Goal: Transaction & Acquisition: Book appointment/travel/reservation

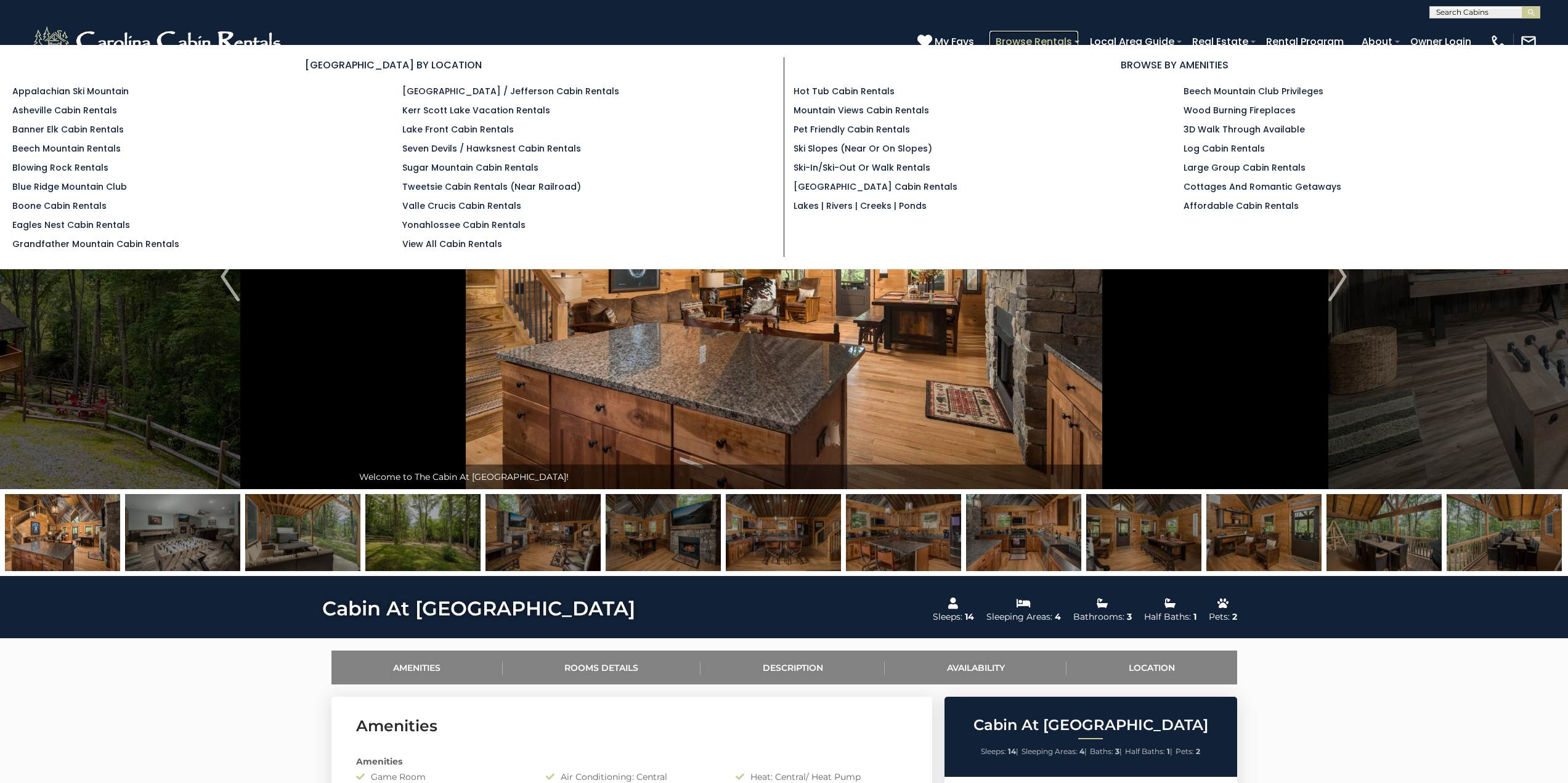
click at [1042, 39] on link "Browse Rentals" at bounding box center [1033, 42] width 89 height 21
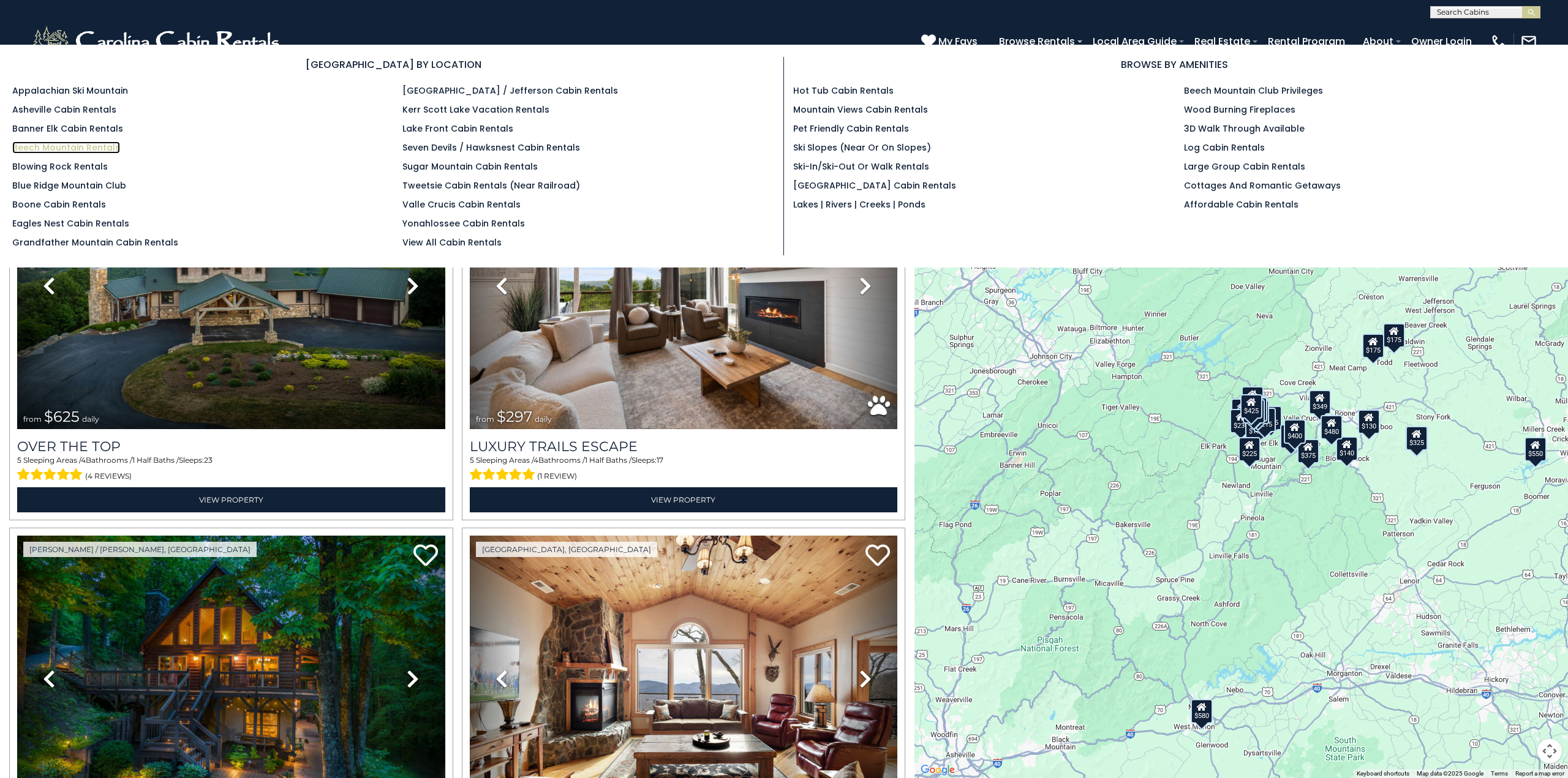
click at [62, 143] on link "Beech Mountain Rentals" at bounding box center [66, 147] width 108 height 12
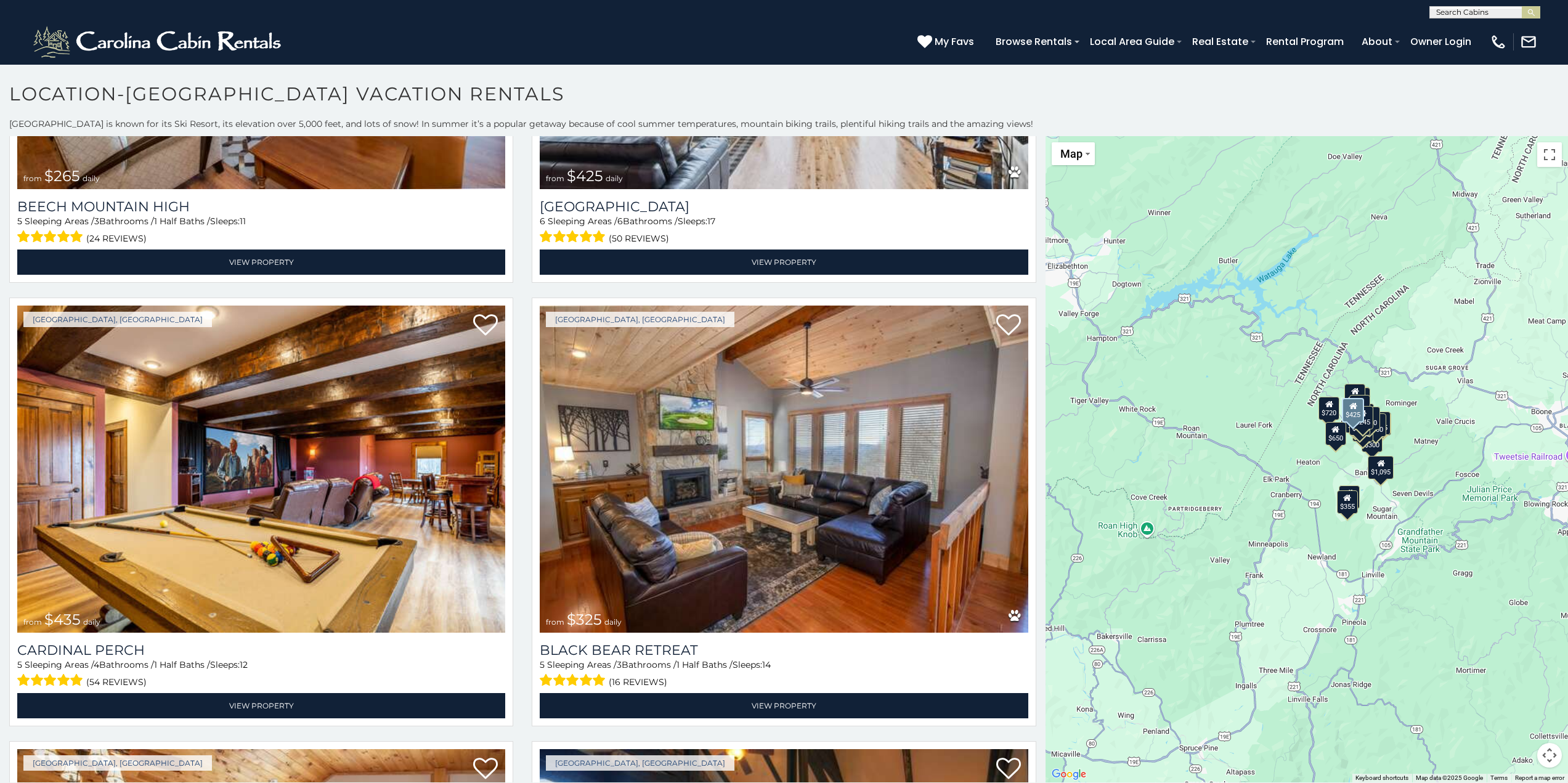
scroll to position [4313, 0]
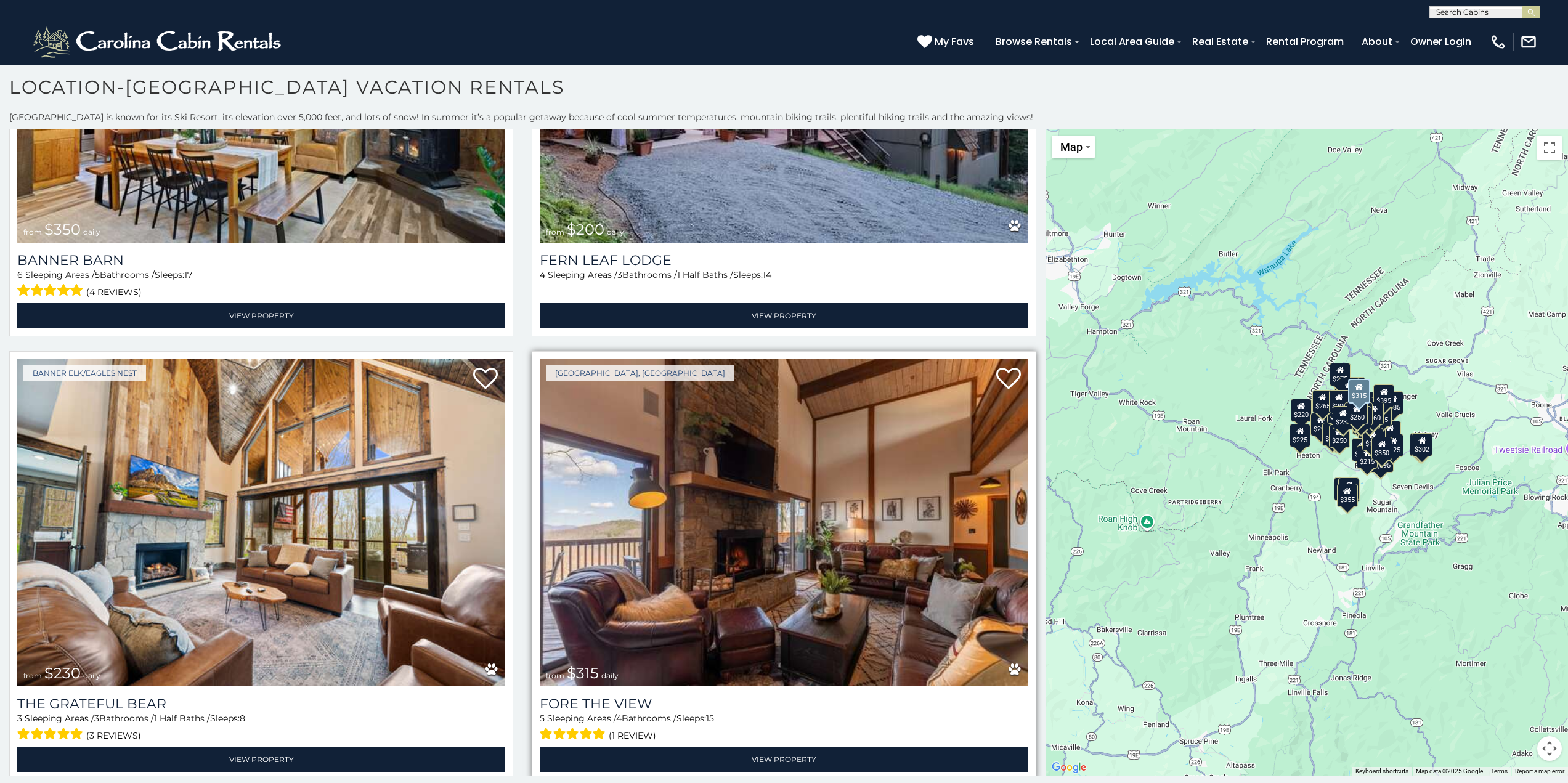
scroll to position [21458, 0]
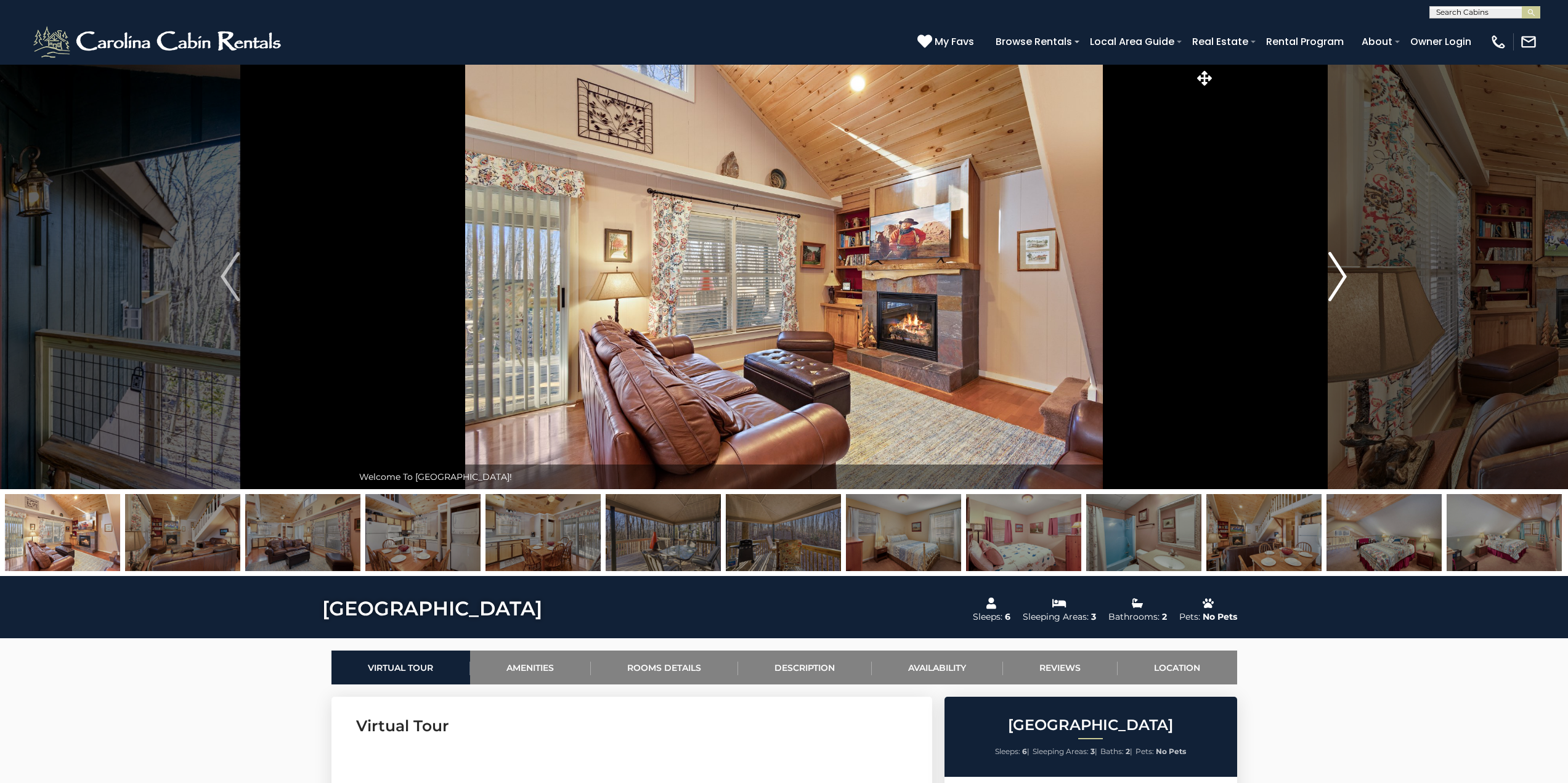
click at [1336, 271] on img "Next" at bounding box center [1337, 276] width 18 height 49
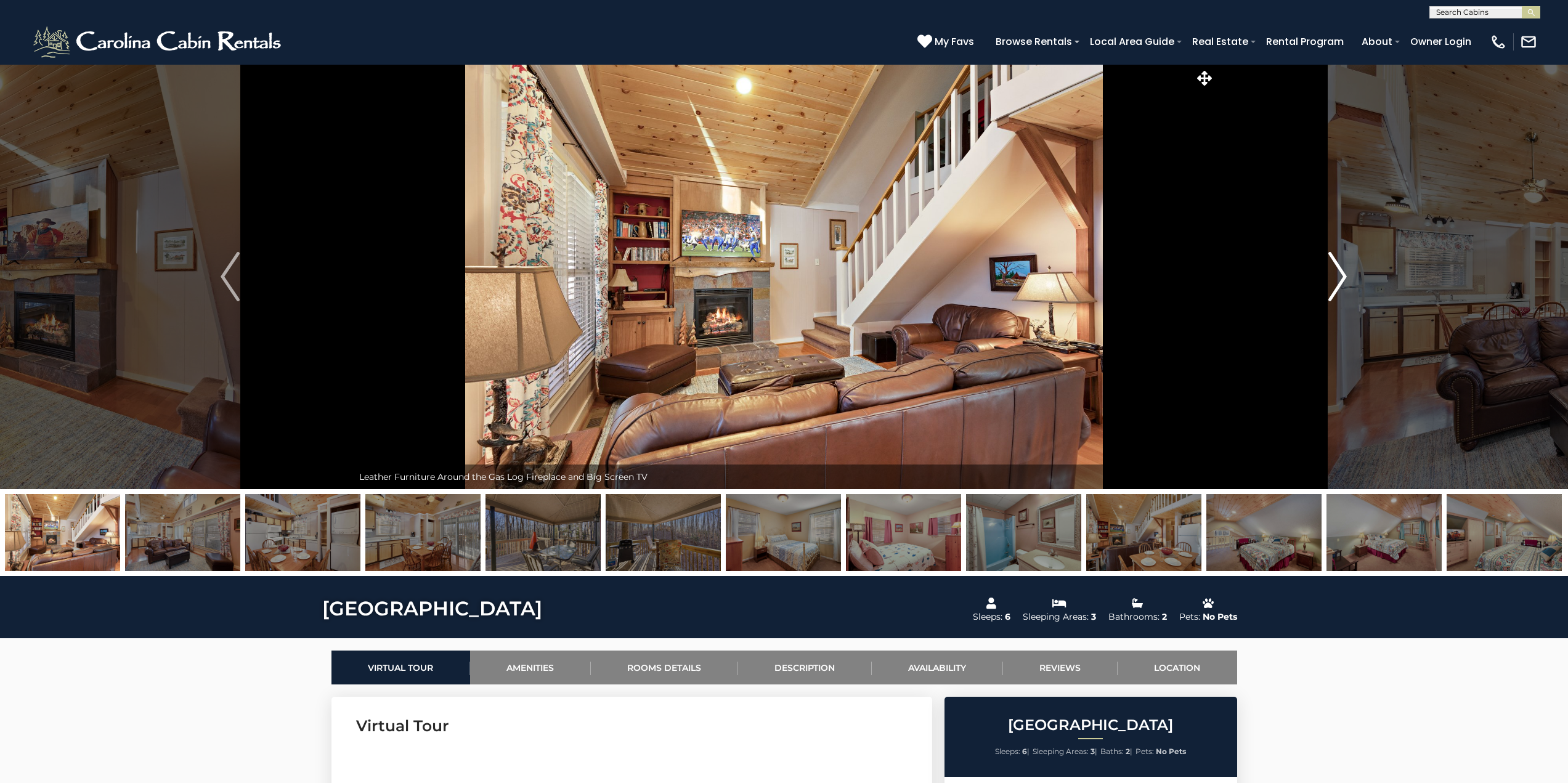
click at [1336, 271] on img "Next" at bounding box center [1337, 276] width 18 height 49
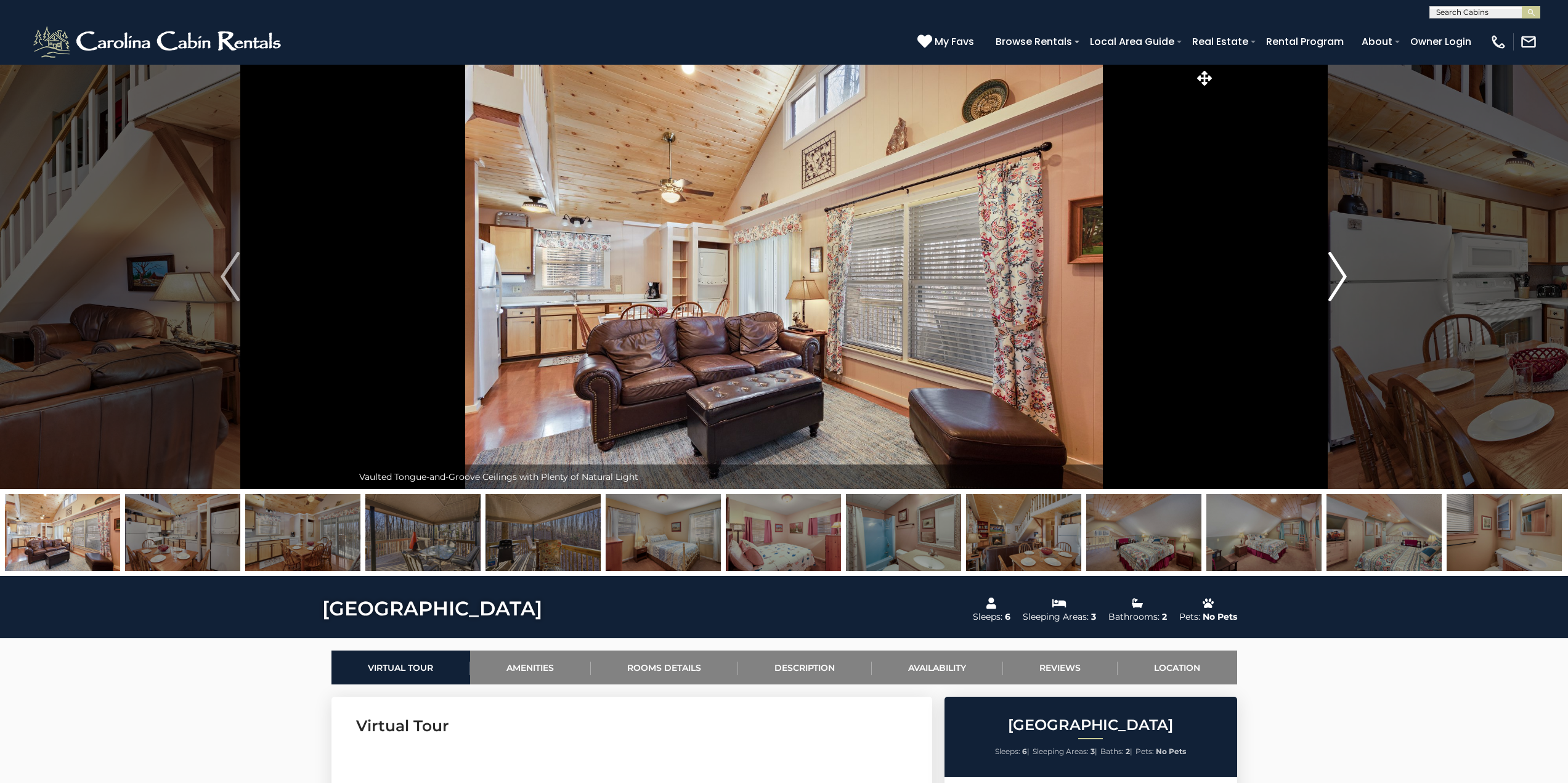
click at [1342, 273] on img "Next" at bounding box center [1337, 276] width 18 height 49
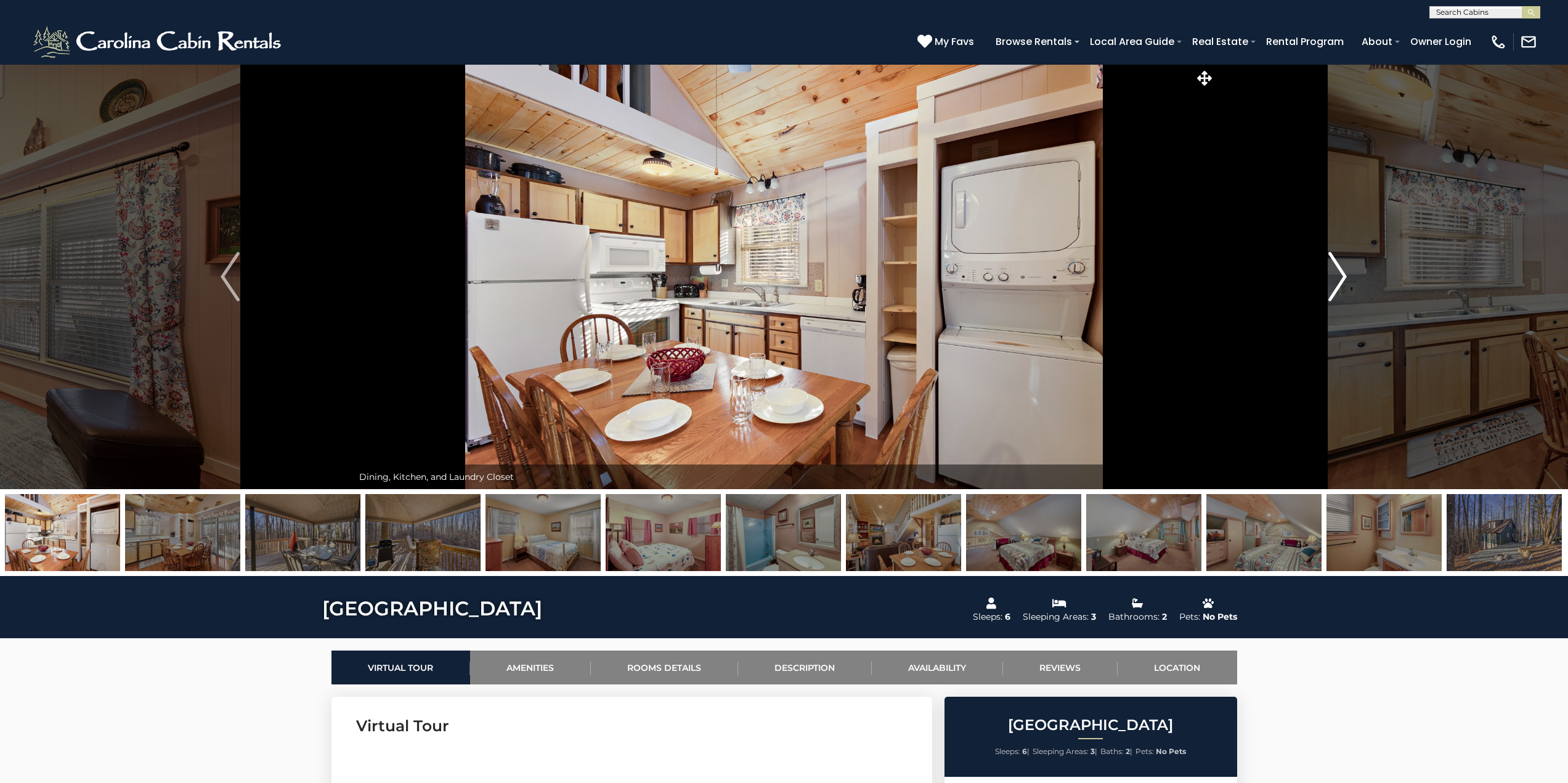
click at [1342, 273] on img "Next" at bounding box center [1337, 276] width 18 height 49
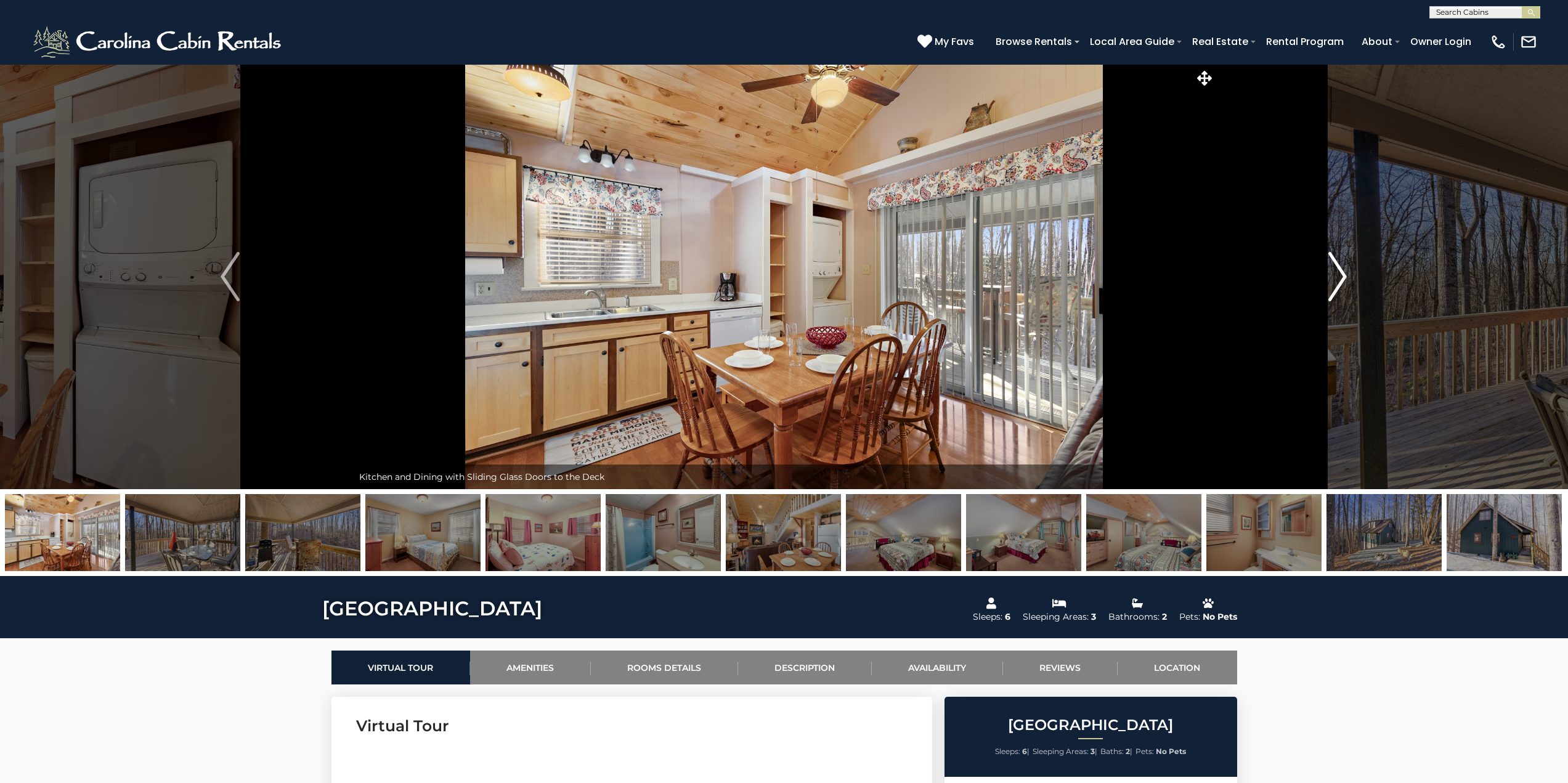
click at [1342, 273] on img "Next" at bounding box center [1337, 276] width 18 height 49
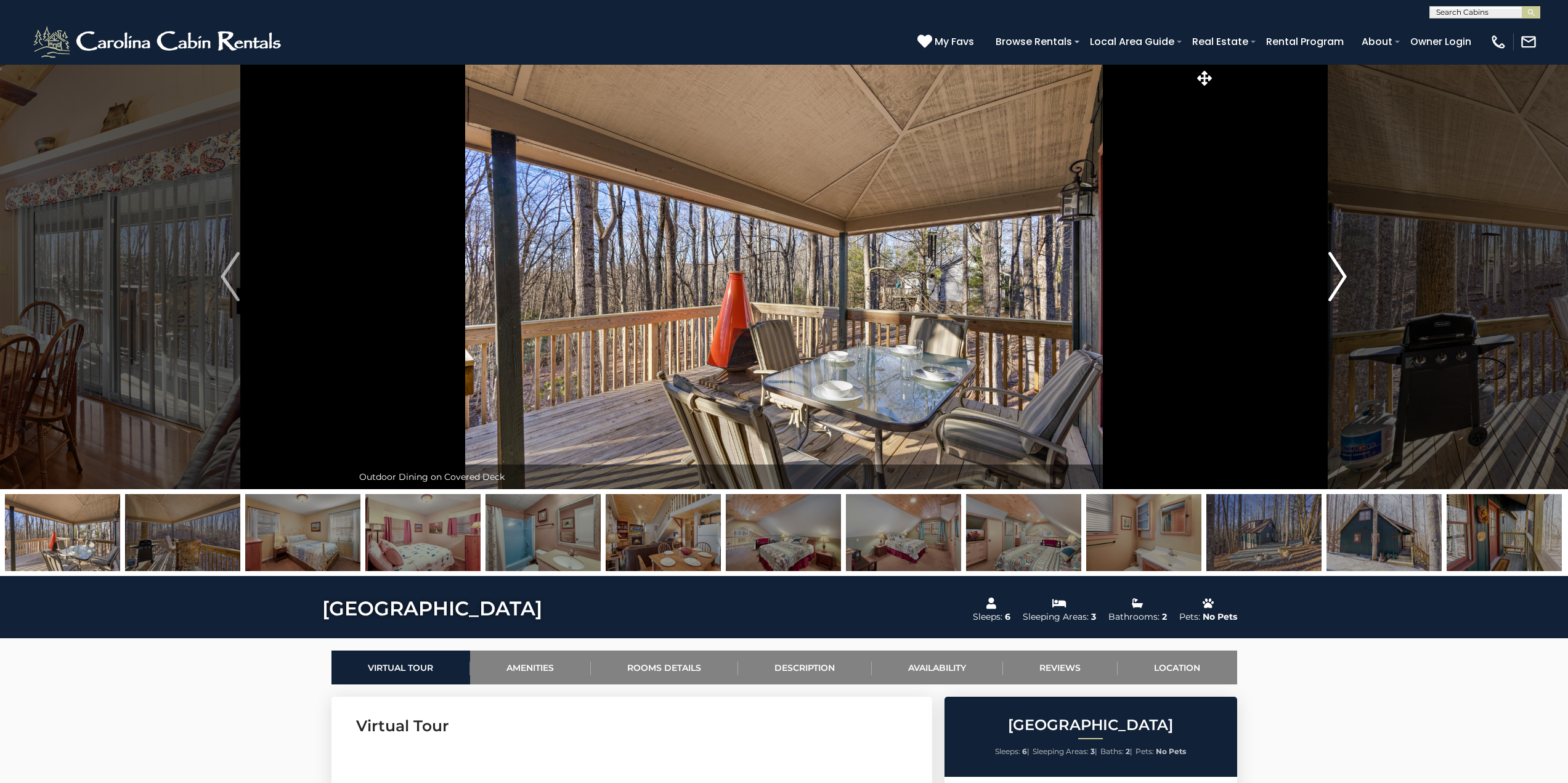
click at [1342, 273] on img "Next" at bounding box center [1337, 276] width 18 height 49
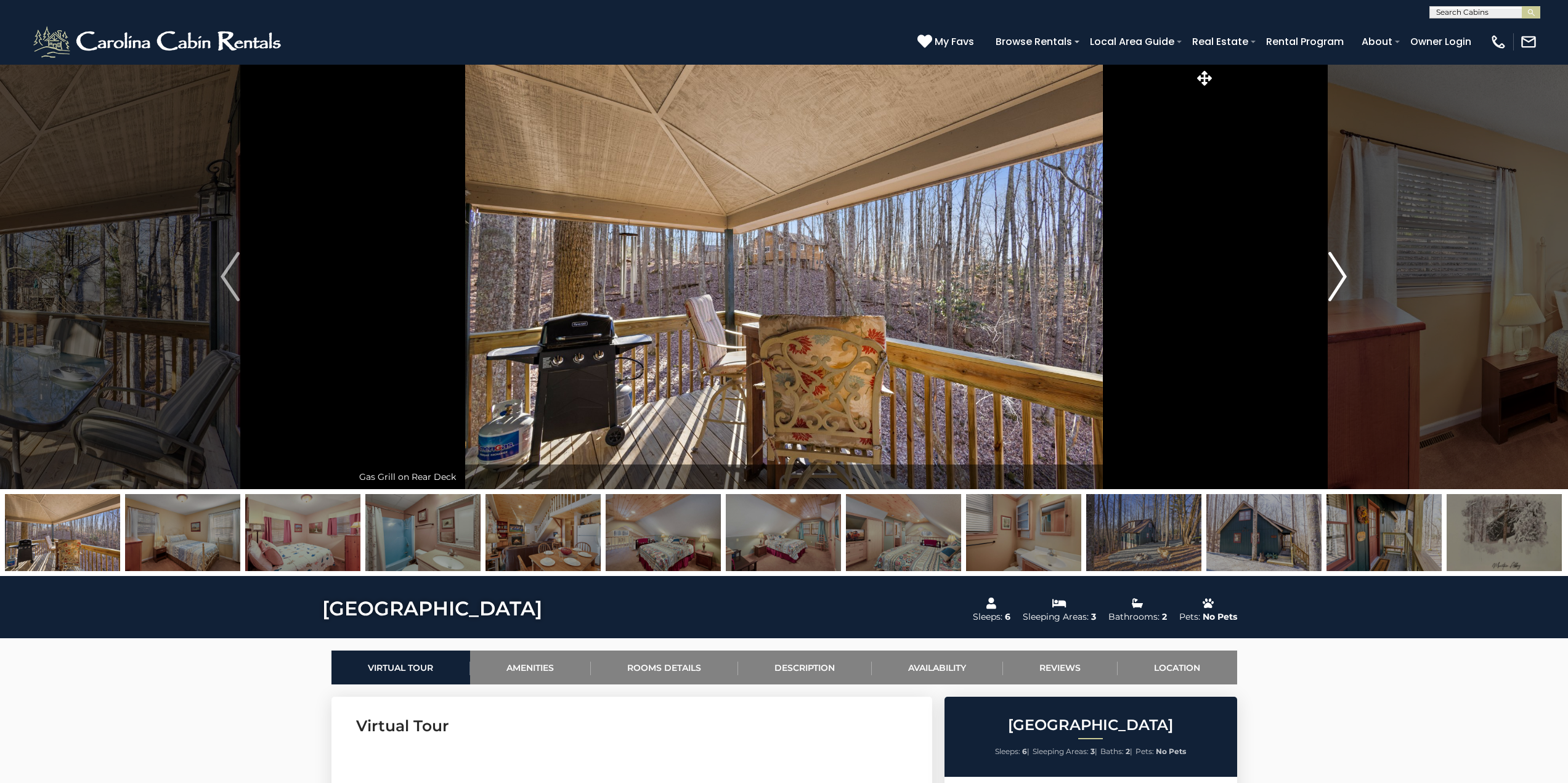
click at [1342, 273] on img "Next" at bounding box center [1337, 276] width 18 height 49
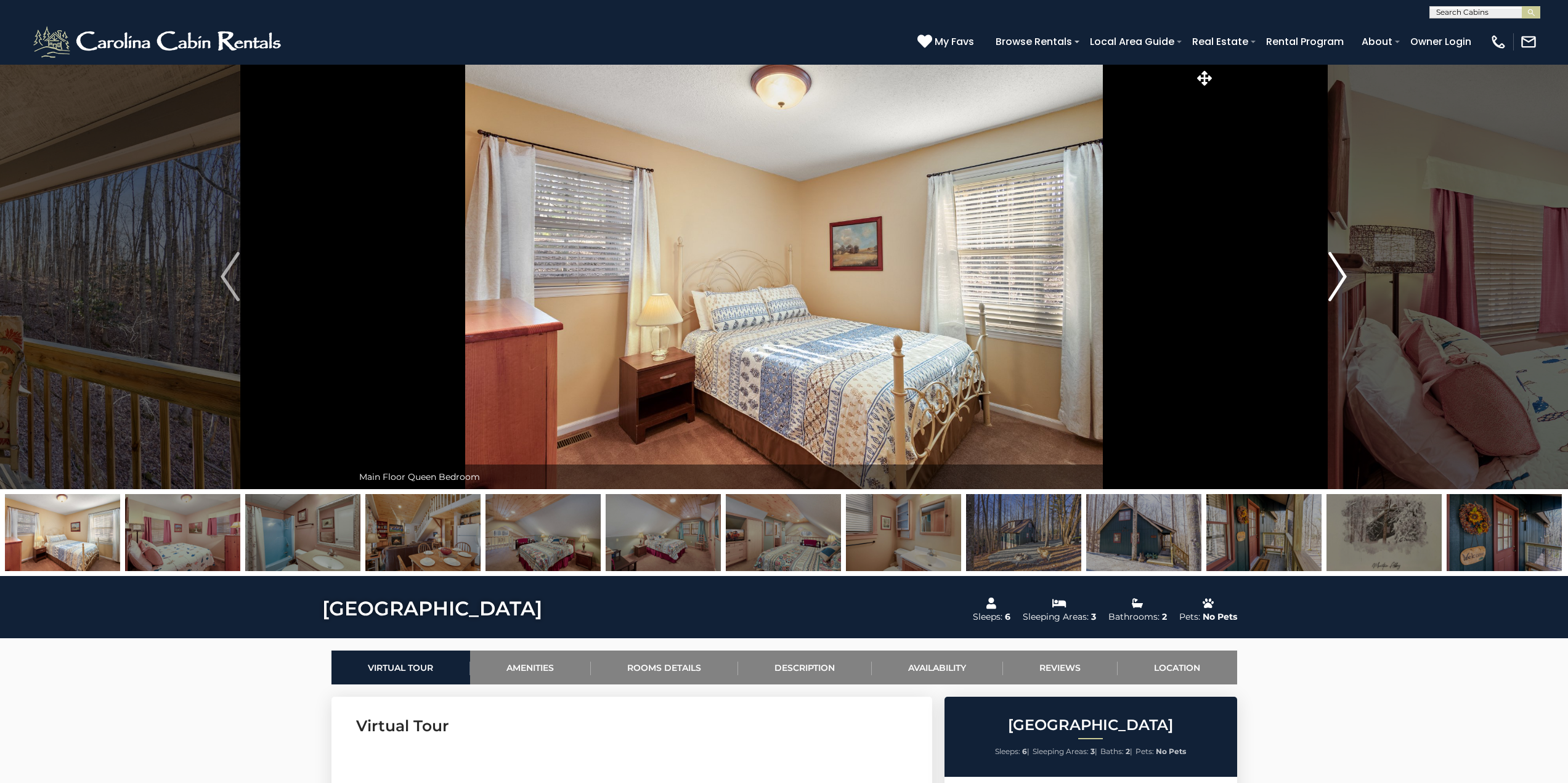
click at [1342, 273] on img "Next" at bounding box center [1337, 276] width 18 height 49
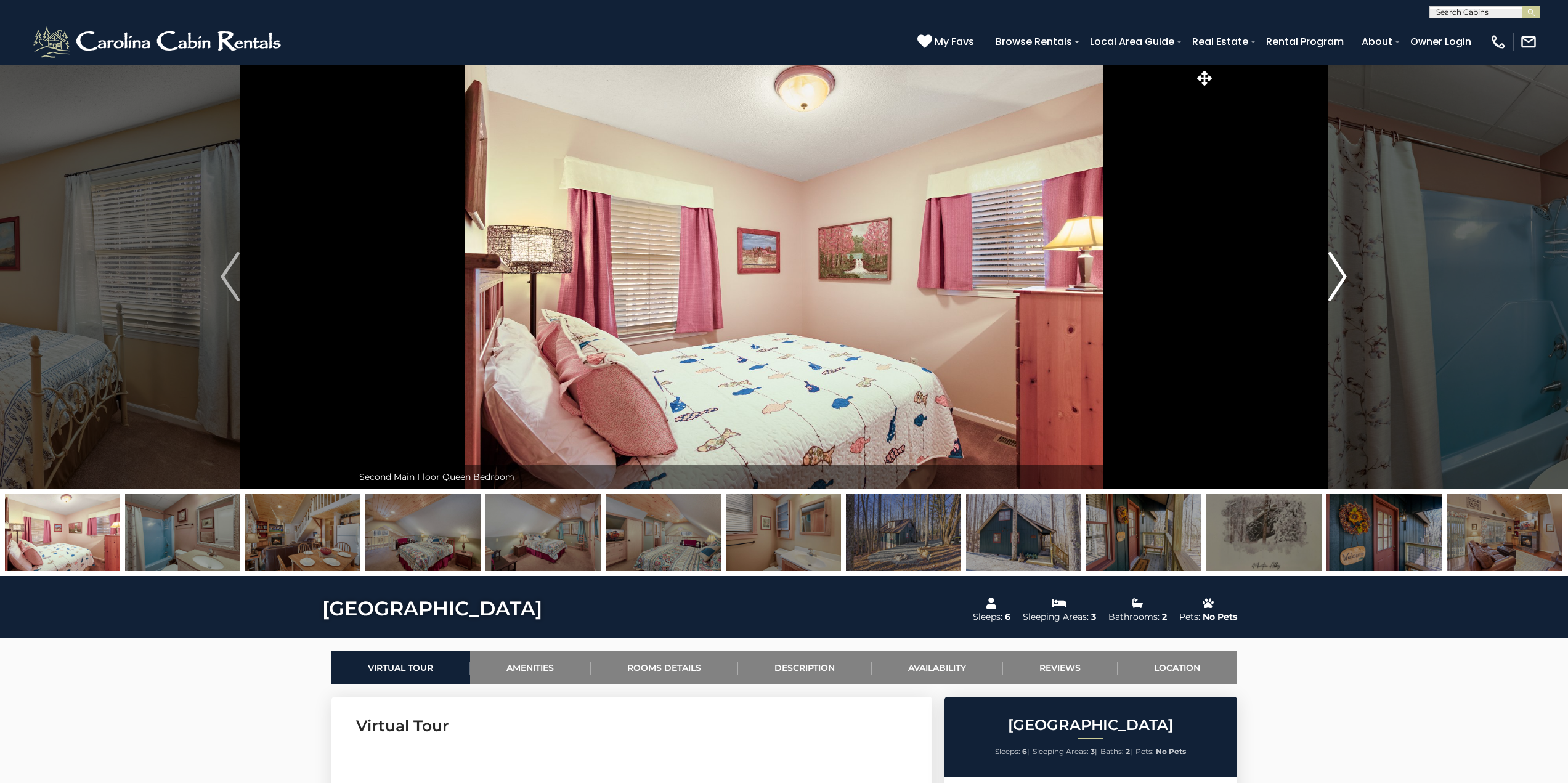
click at [1342, 273] on img "Next" at bounding box center [1337, 276] width 18 height 49
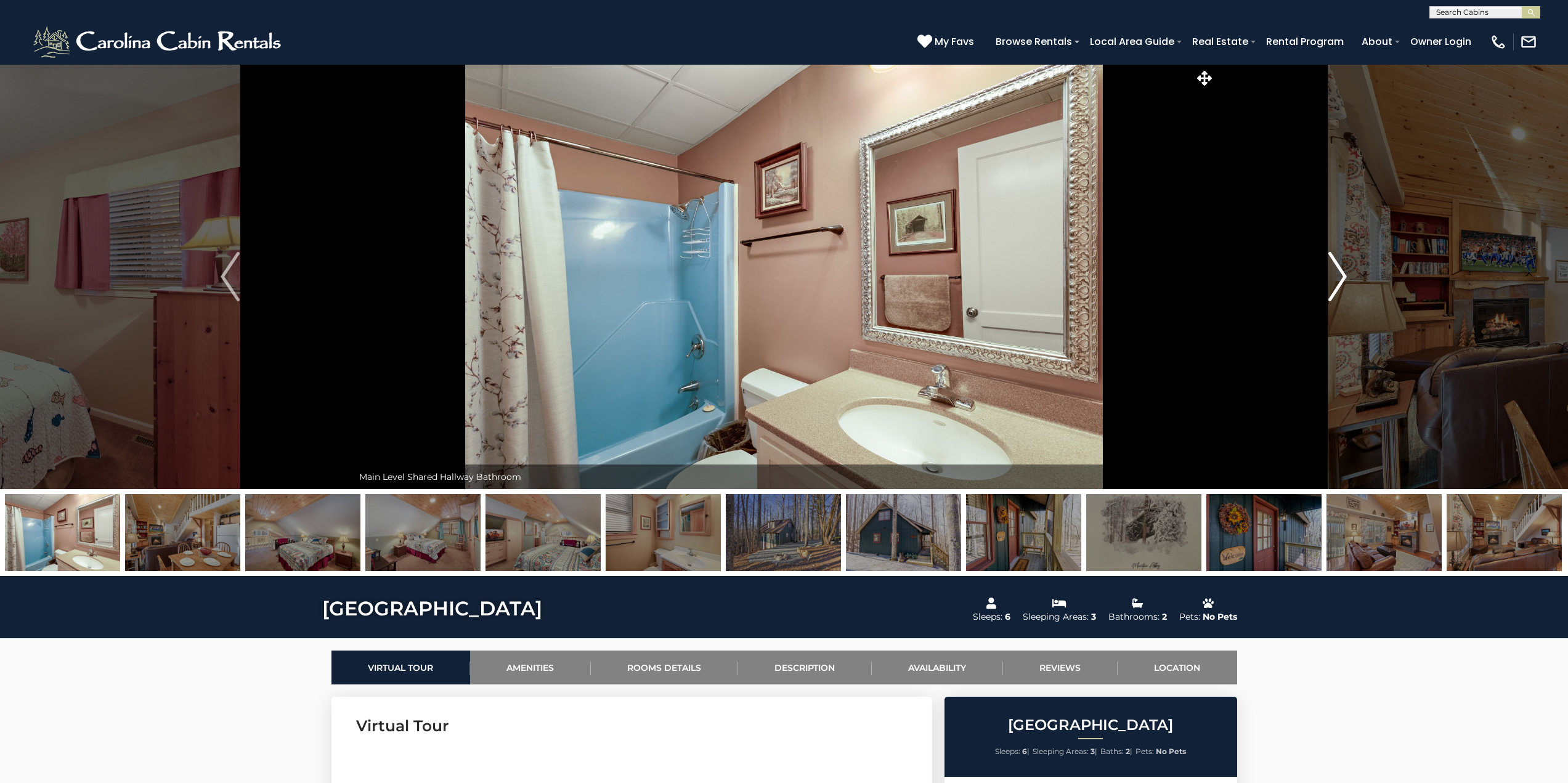
click at [1342, 273] on img "Next" at bounding box center [1337, 276] width 18 height 49
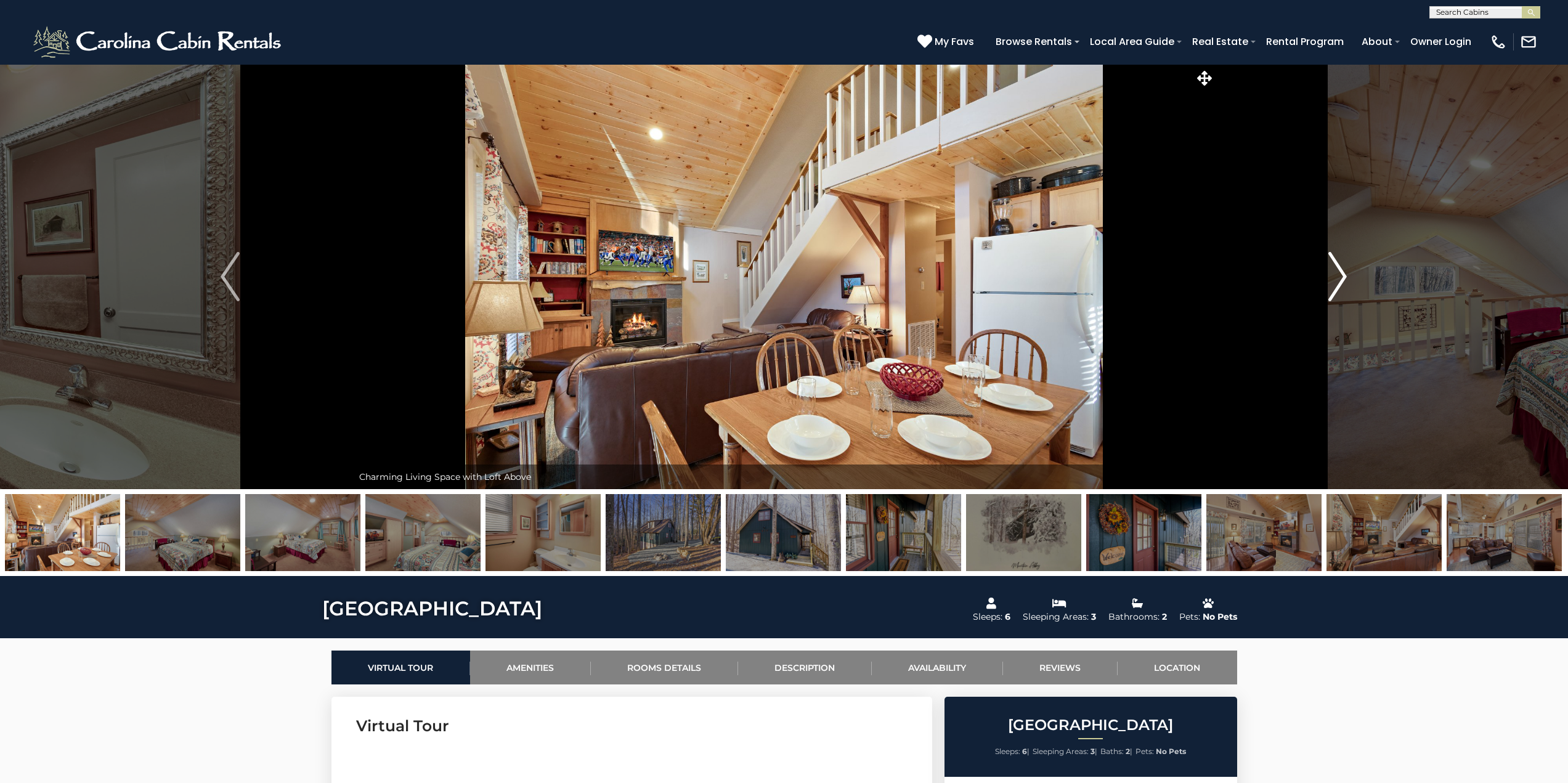
click at [1342, 273] on img "Next" at bounding box center [1337, 276] width 18 height 49
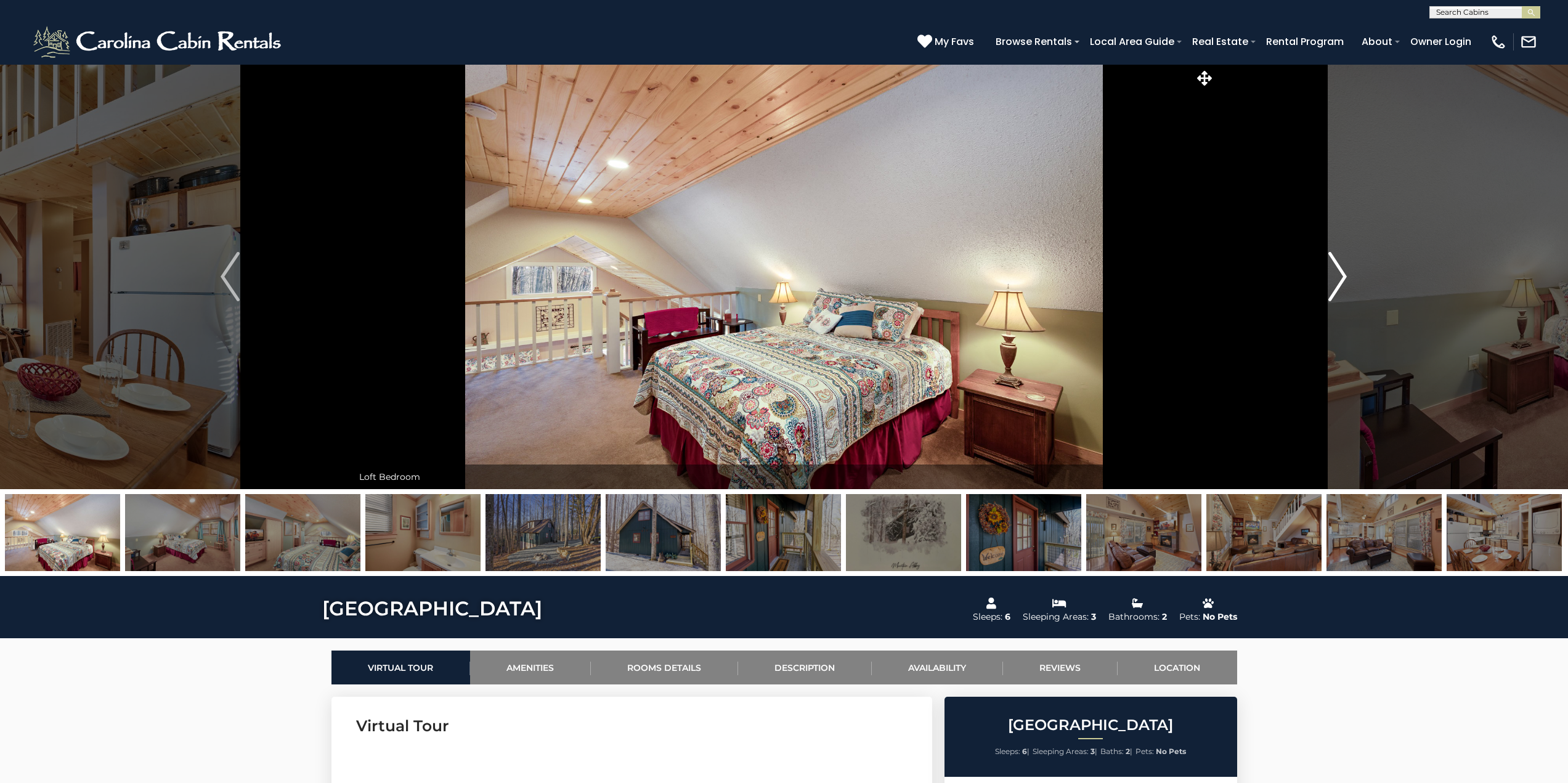
click at [1342, 273] on img "Next" at bounding box center [1337, 276] width 18 height 49
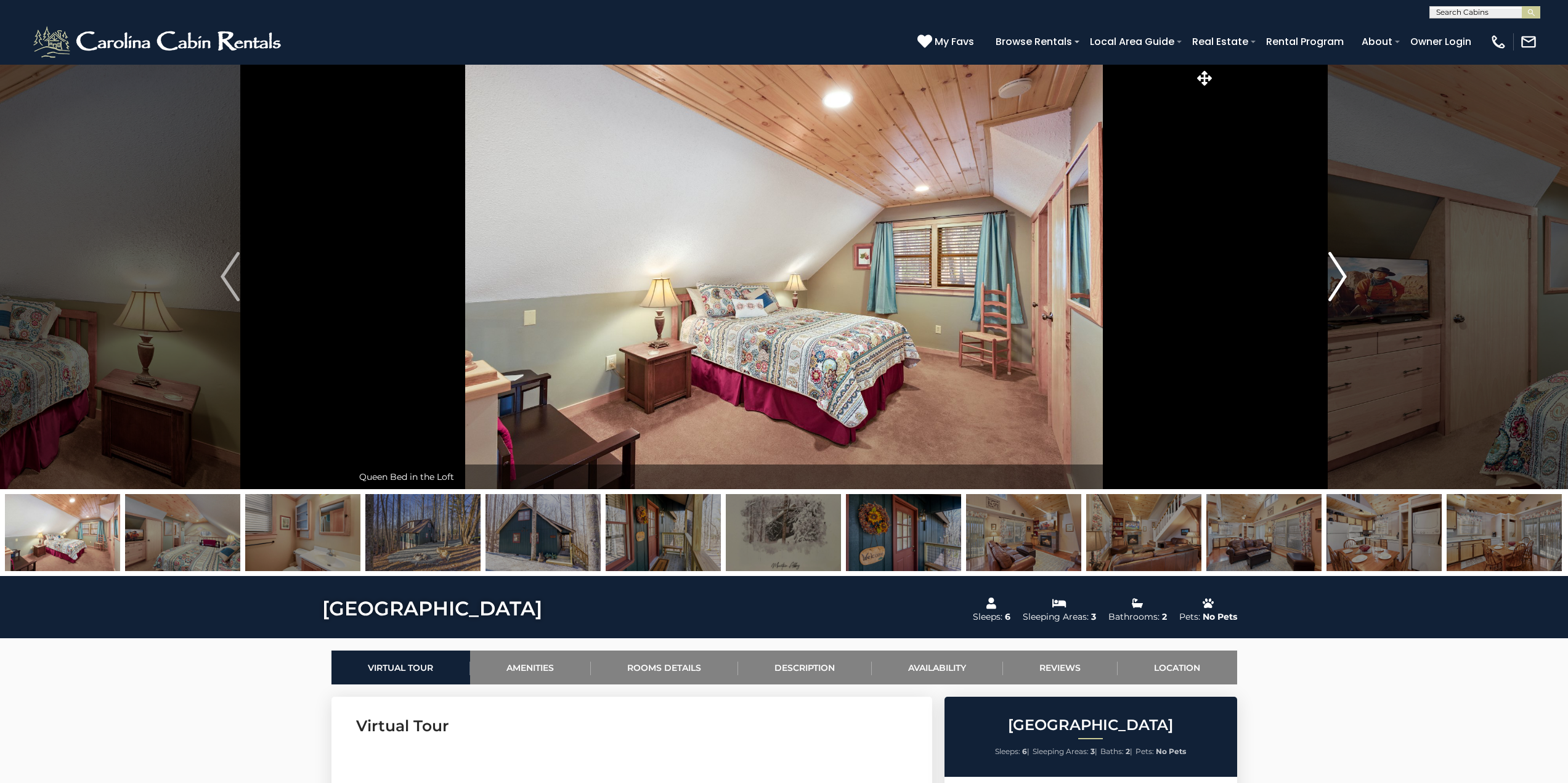
click at [1342, 273] on img "Next" at bounding box center [1337, 276] width 18 height 49
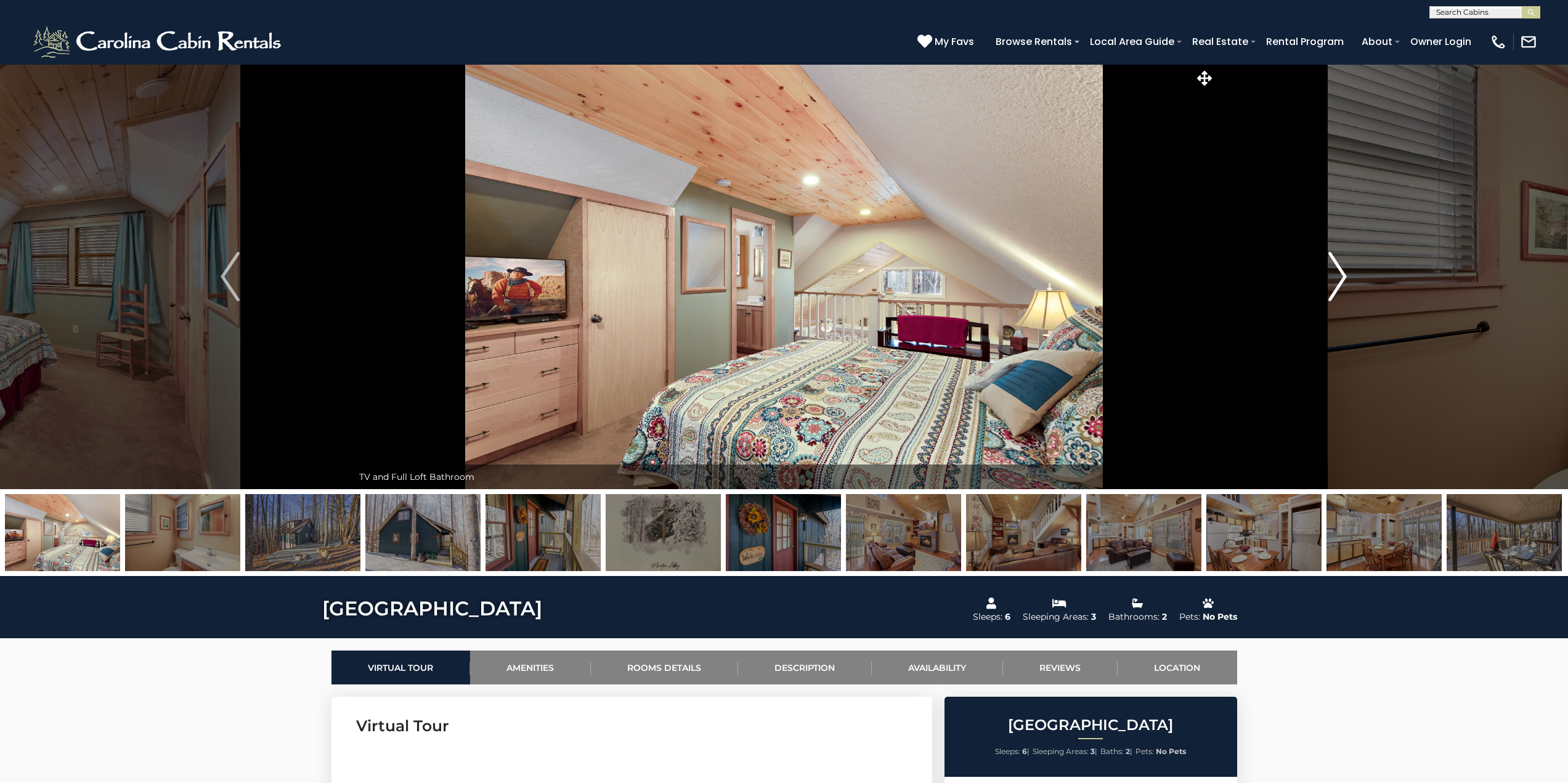
click at [1342, 273] on img "Next" at bounding box center [1337, 276] width 18 height 49
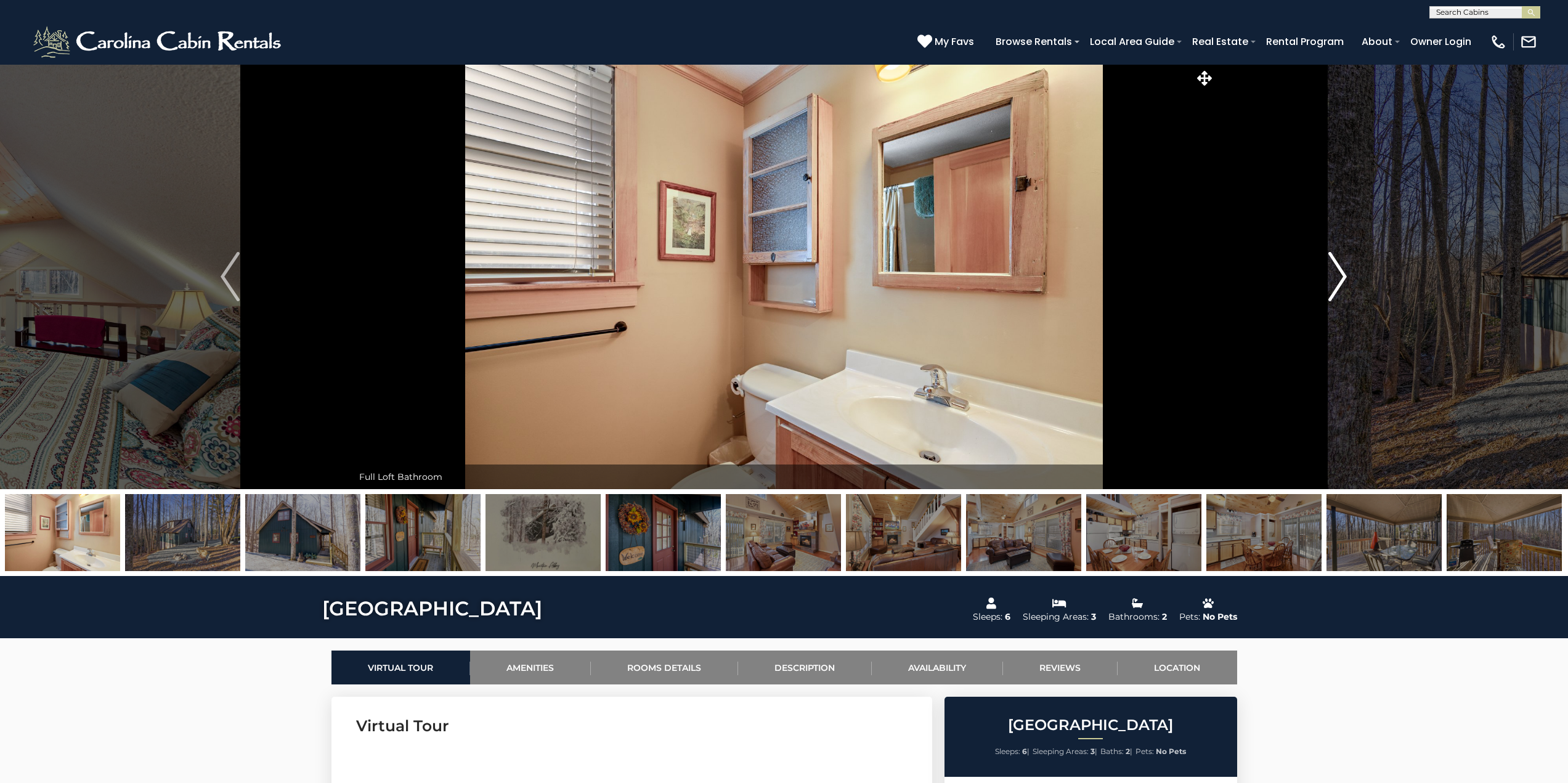
click at [1342, 273] on img "Next" at bounding box center [1337, 276] width 18 height 49
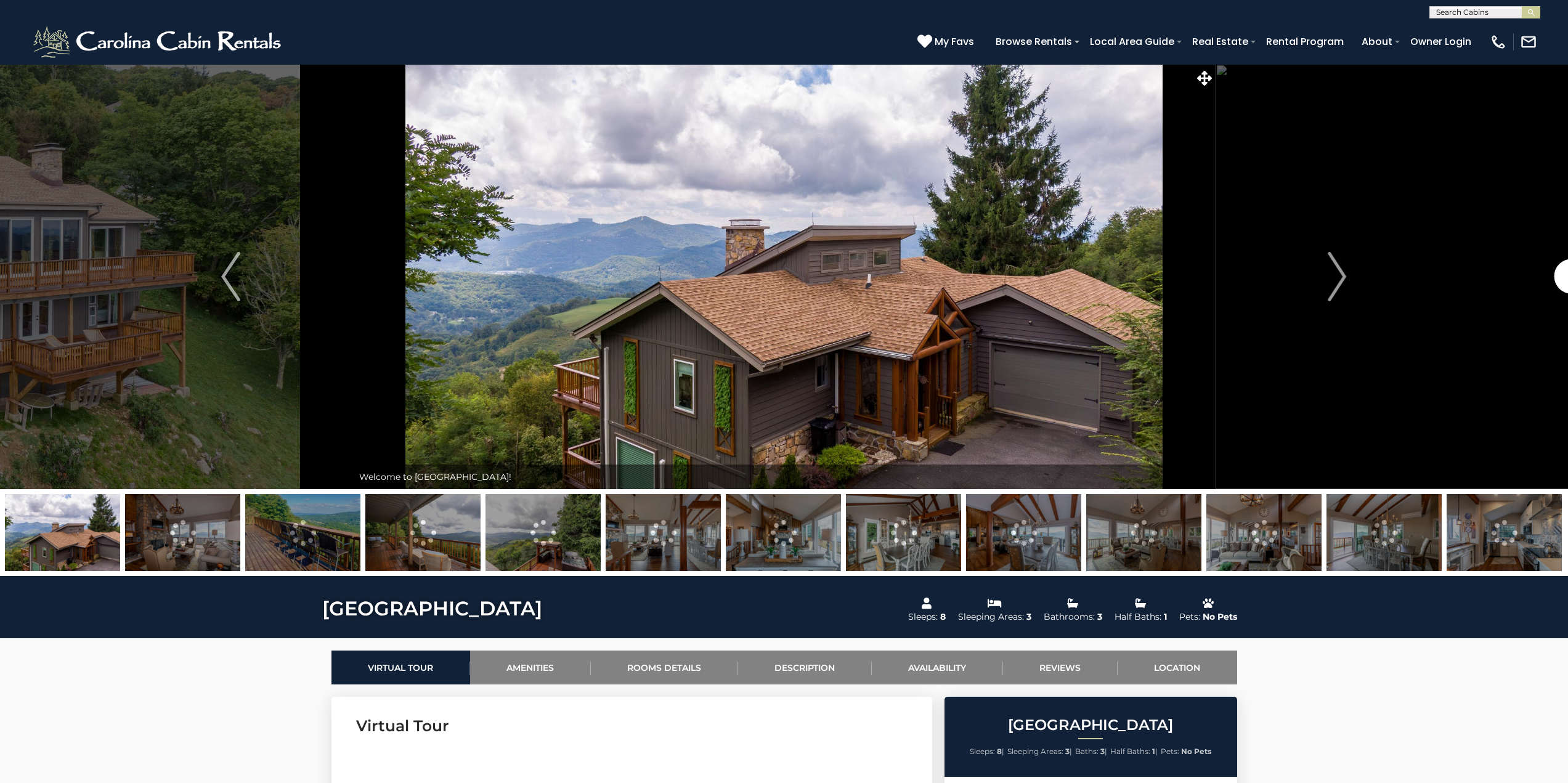
click at [183, 530] on img at bounding box center [183, 532] width 115 height 77
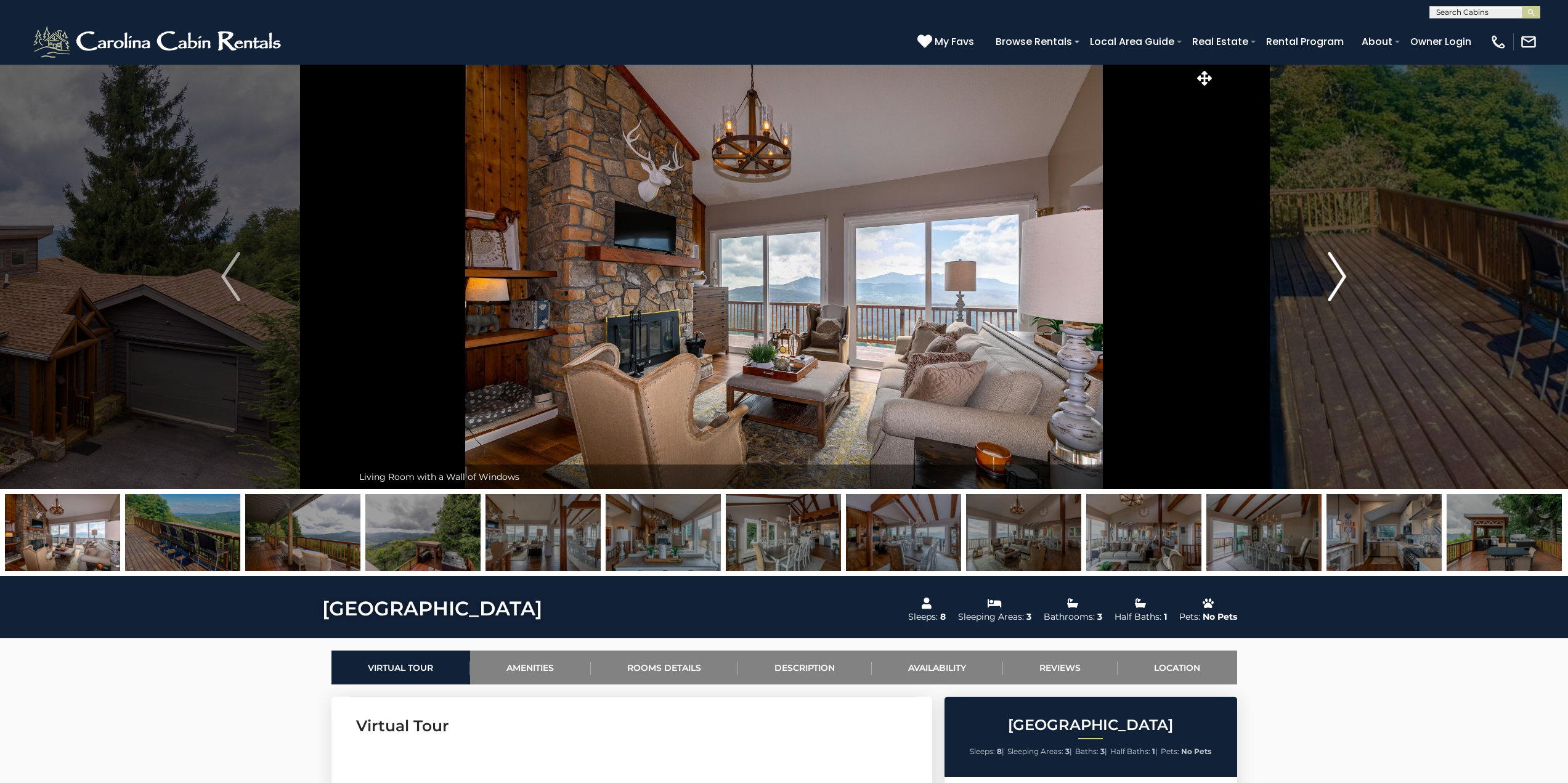
click at [1338, 281] on img "Next" at bounding box center [1336, 276] width 18 height 49
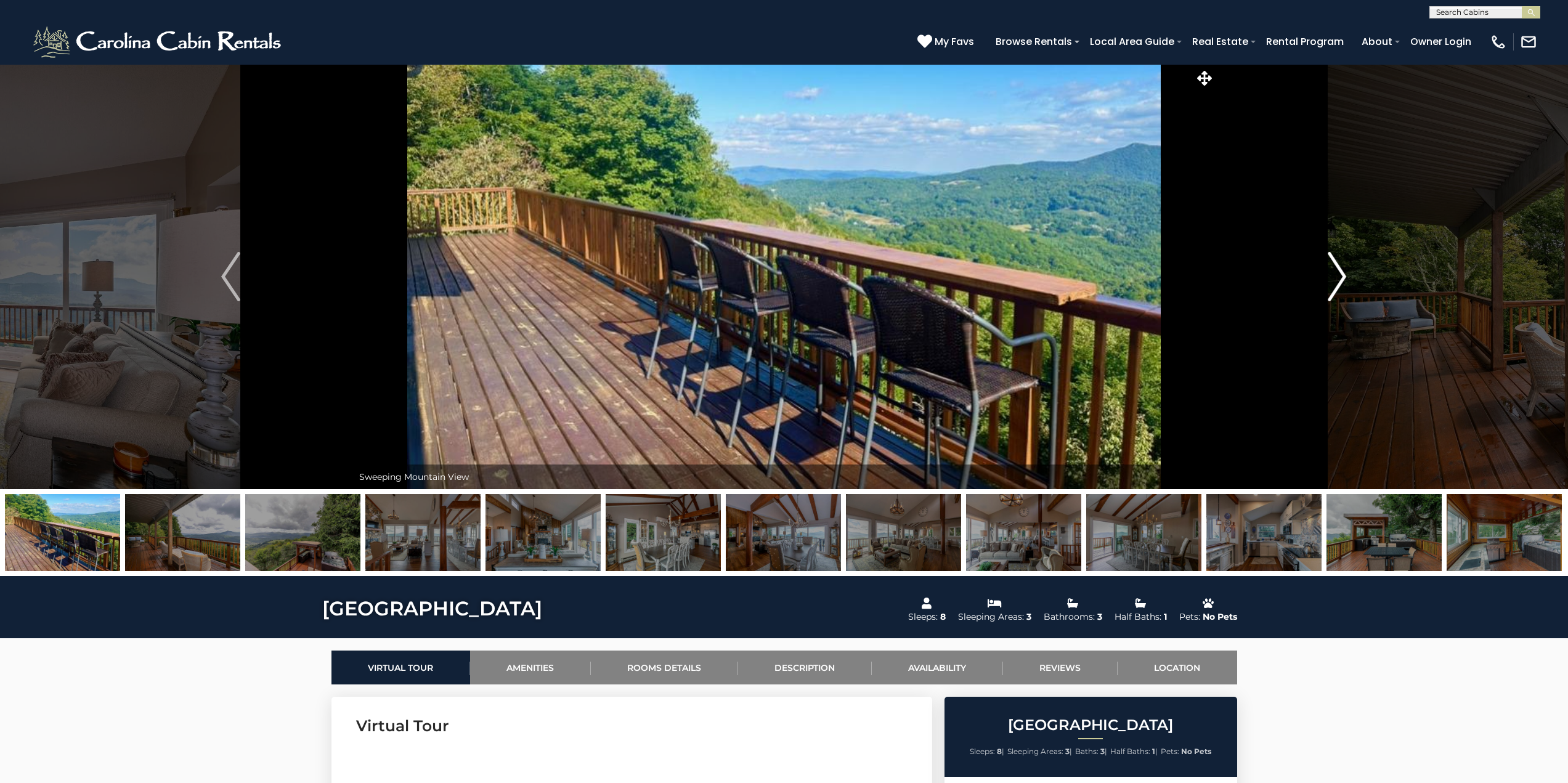
click at [1338, 281] on img "Next" at bounding box center [1336, 276] width 18 height 49
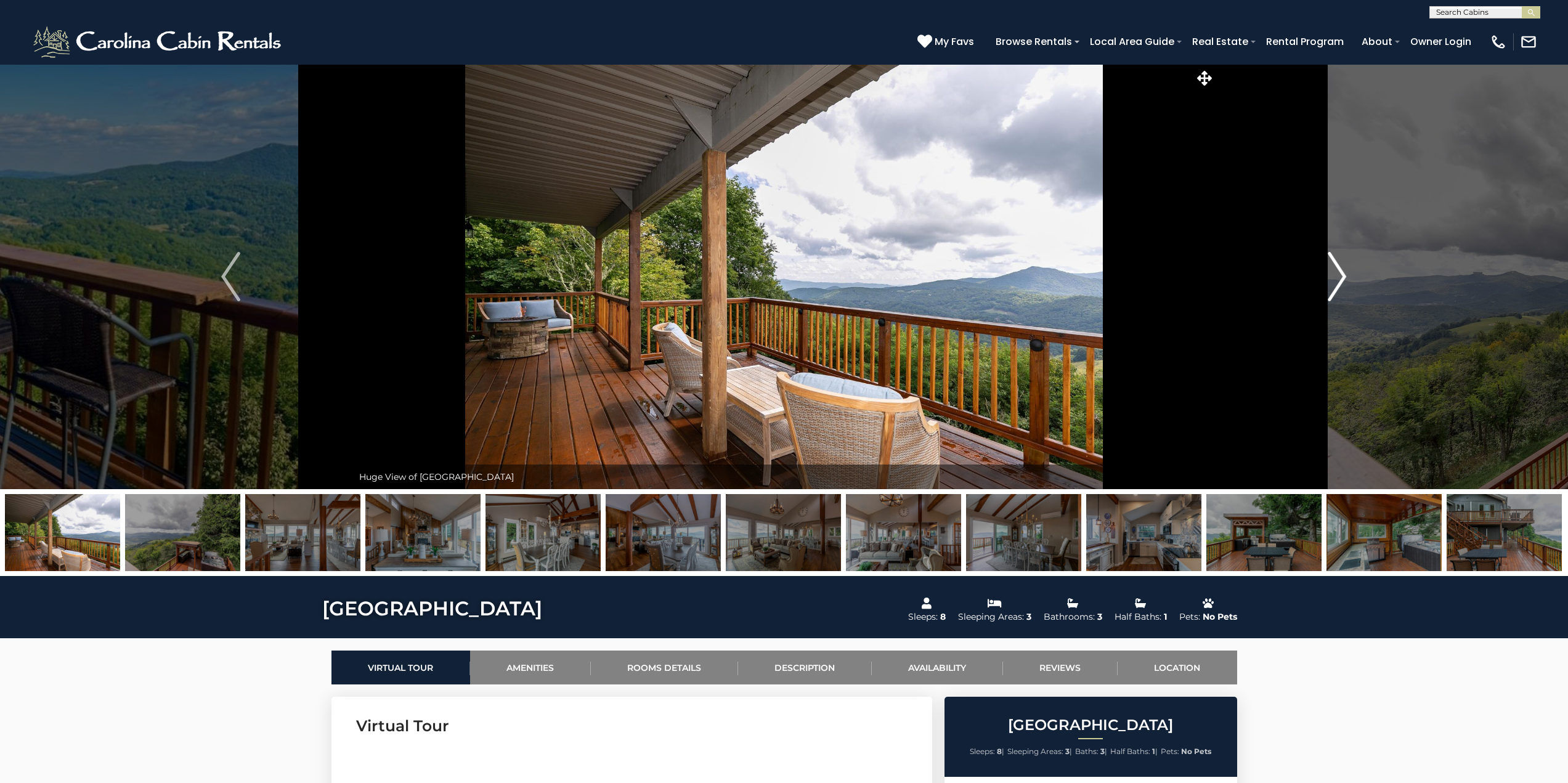
click at [1338, 281] on img "Next" at bounding box center [1336, 276] width 18 height 49
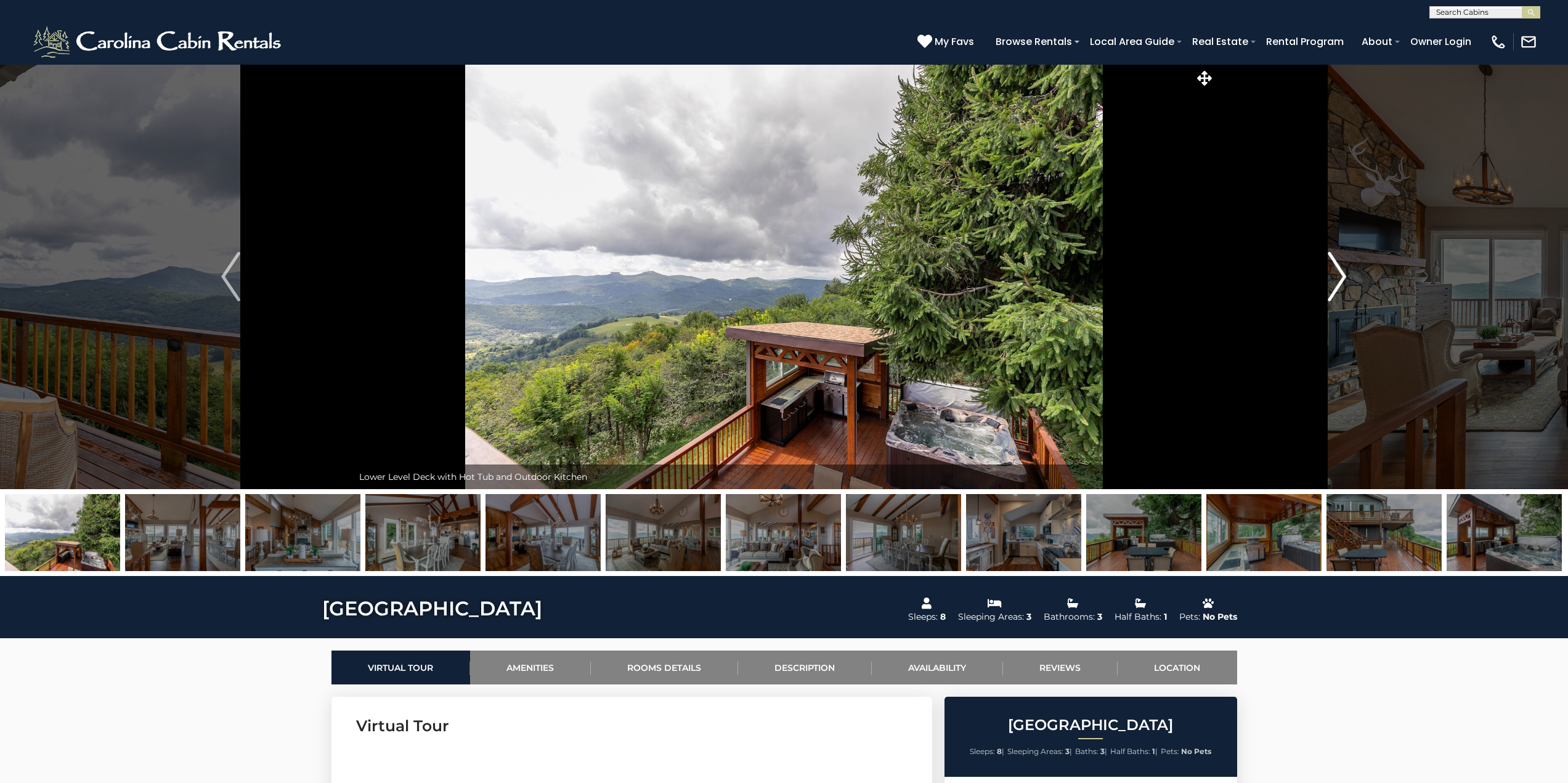
click at [1336, 281] on img "Next" at bounding box center [1336, 276] width 18 height 49
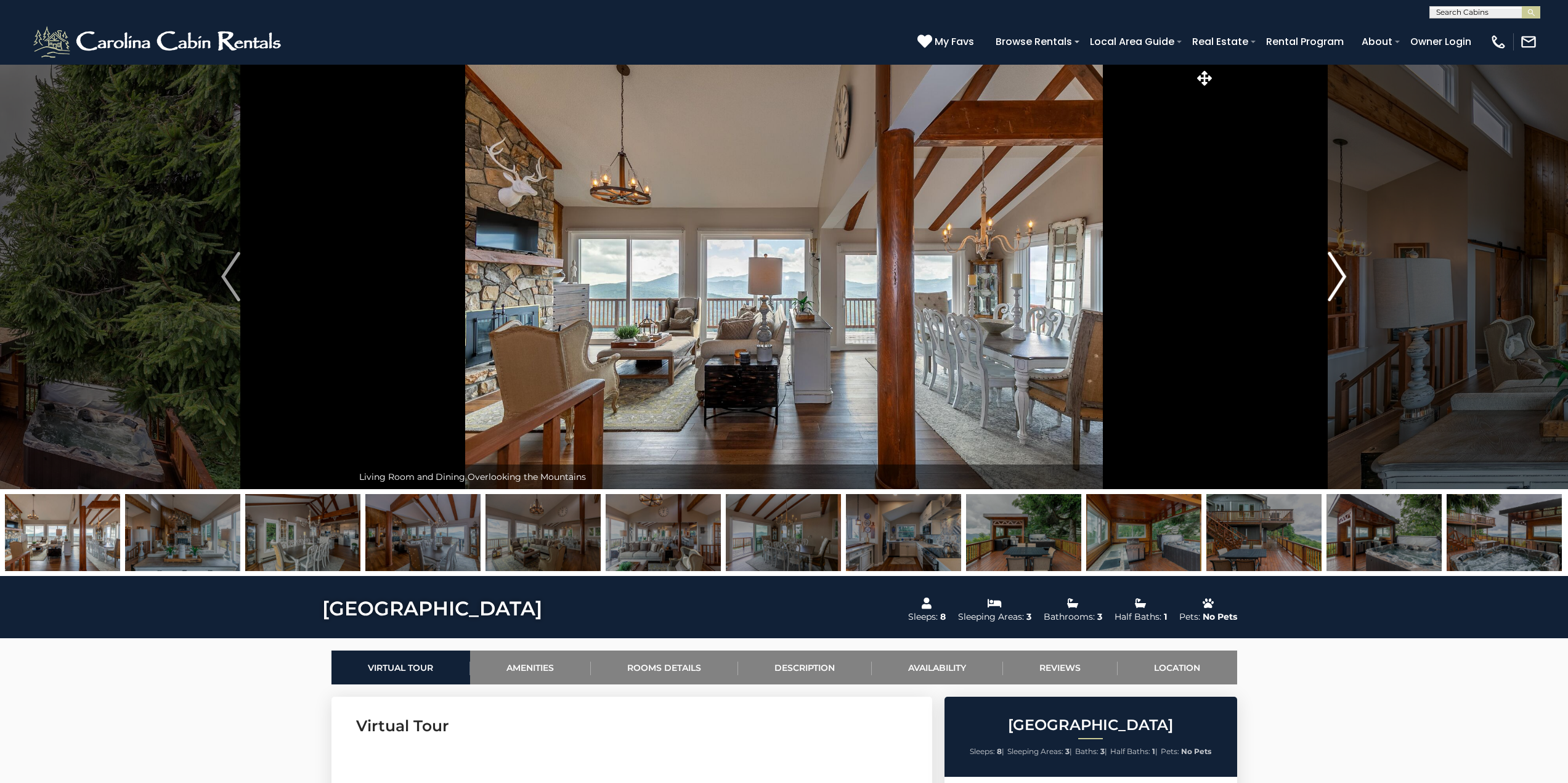
click at [1336, 281] on img "Next" at bounding box center [1336, 276] width 18 height 49
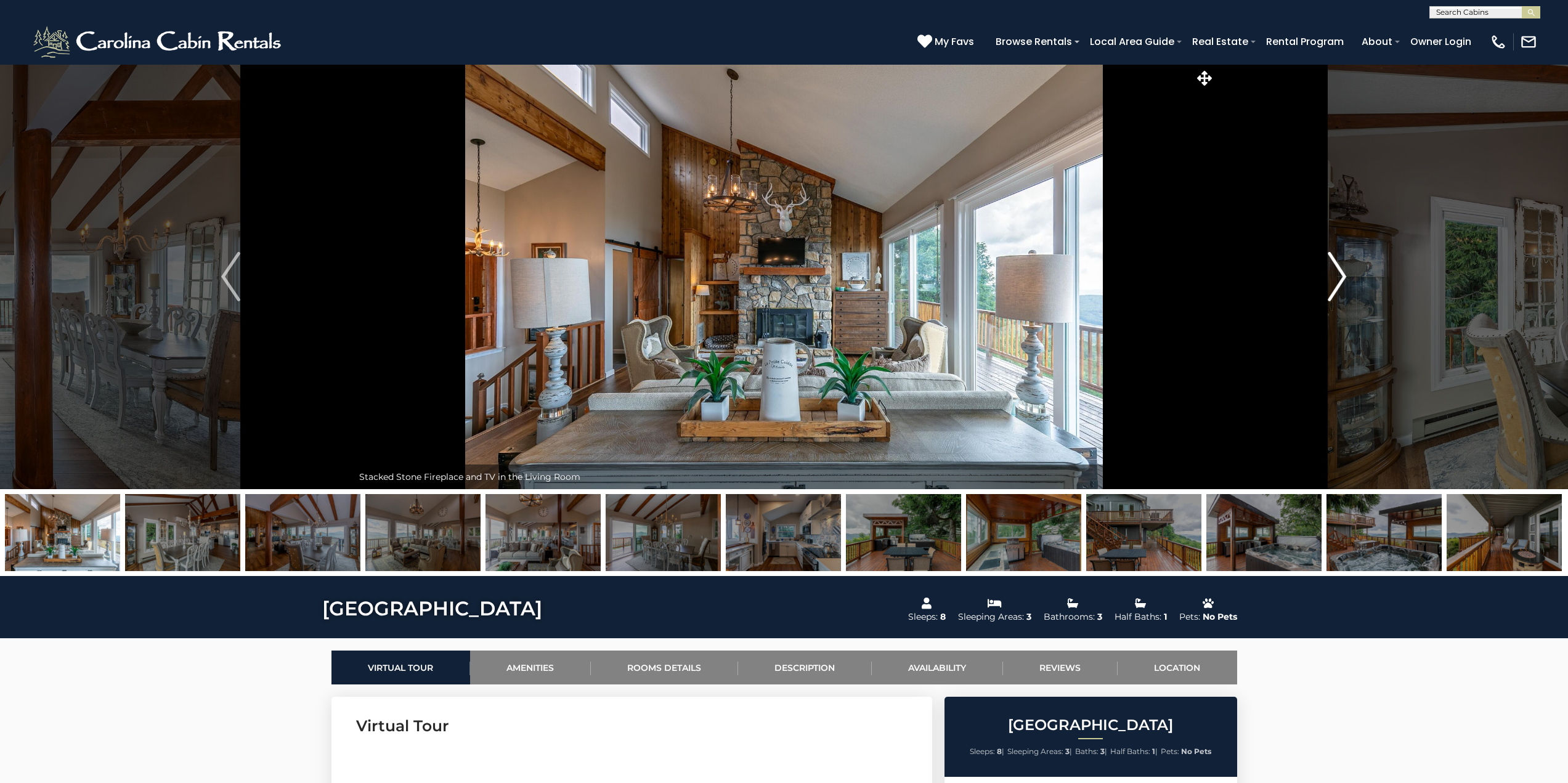
click at [1336, 281] on img "Next" at bounding box center [1336, 276] width 18 height 49
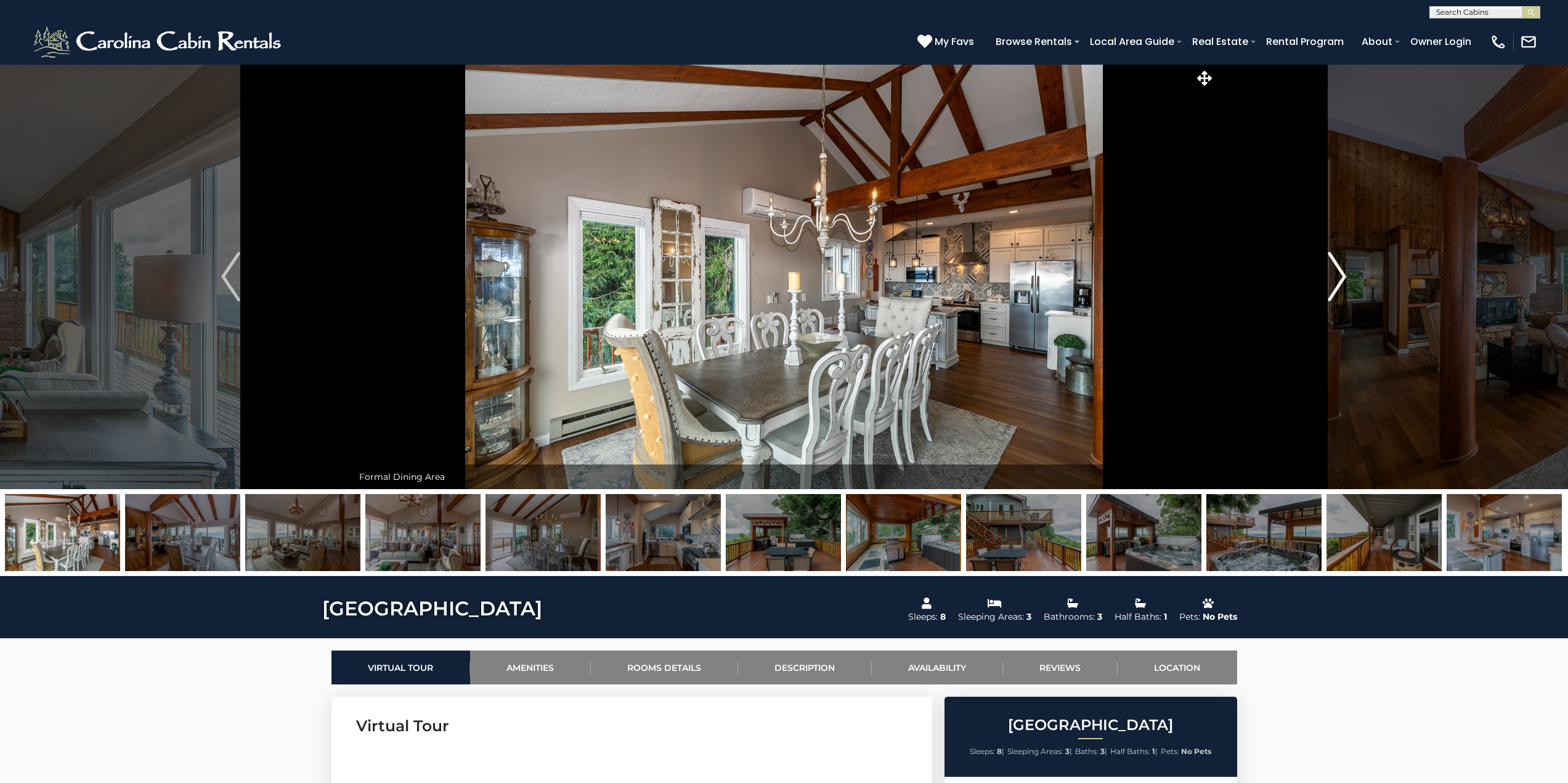
click at [1336, 281] on img "Next" at bounding box center [1336, 276] width 18 height 49
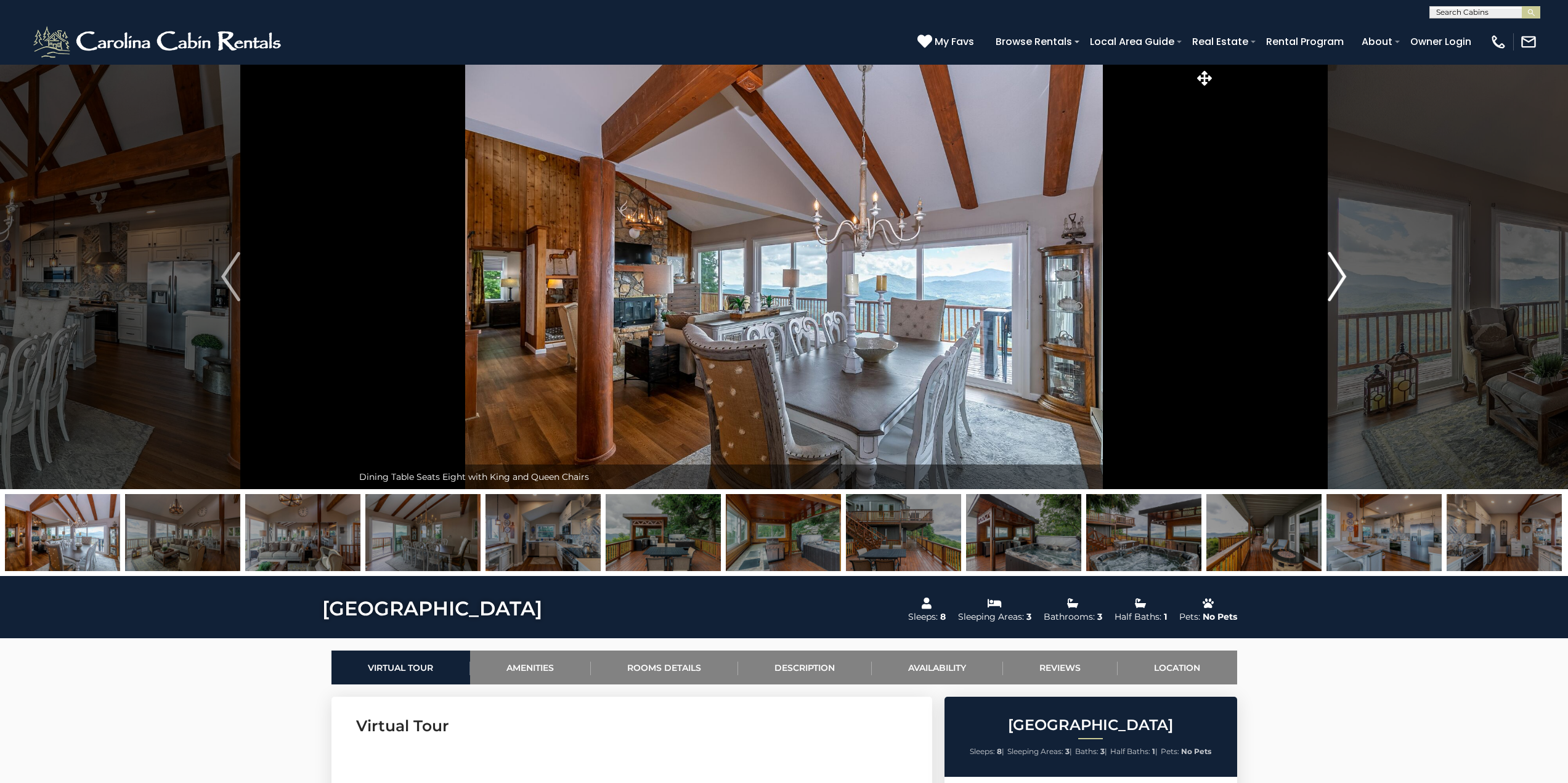
click at [1336, 281] on img "Next" at bounding box center [1336, 276] width 18 height 49
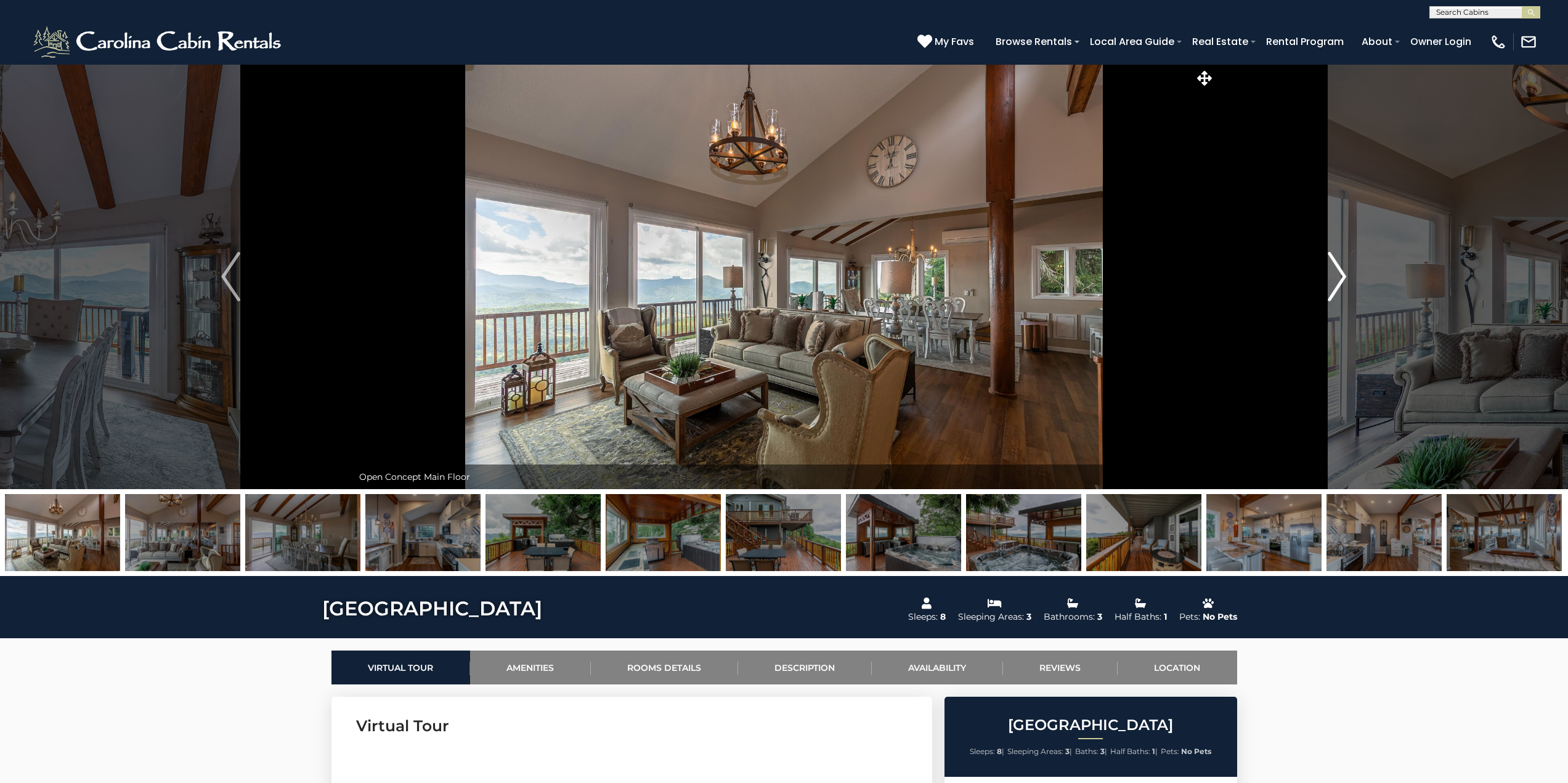
click at [1336, 281] on img "Next" at bounding box center [1336, 276] width 18 height 49
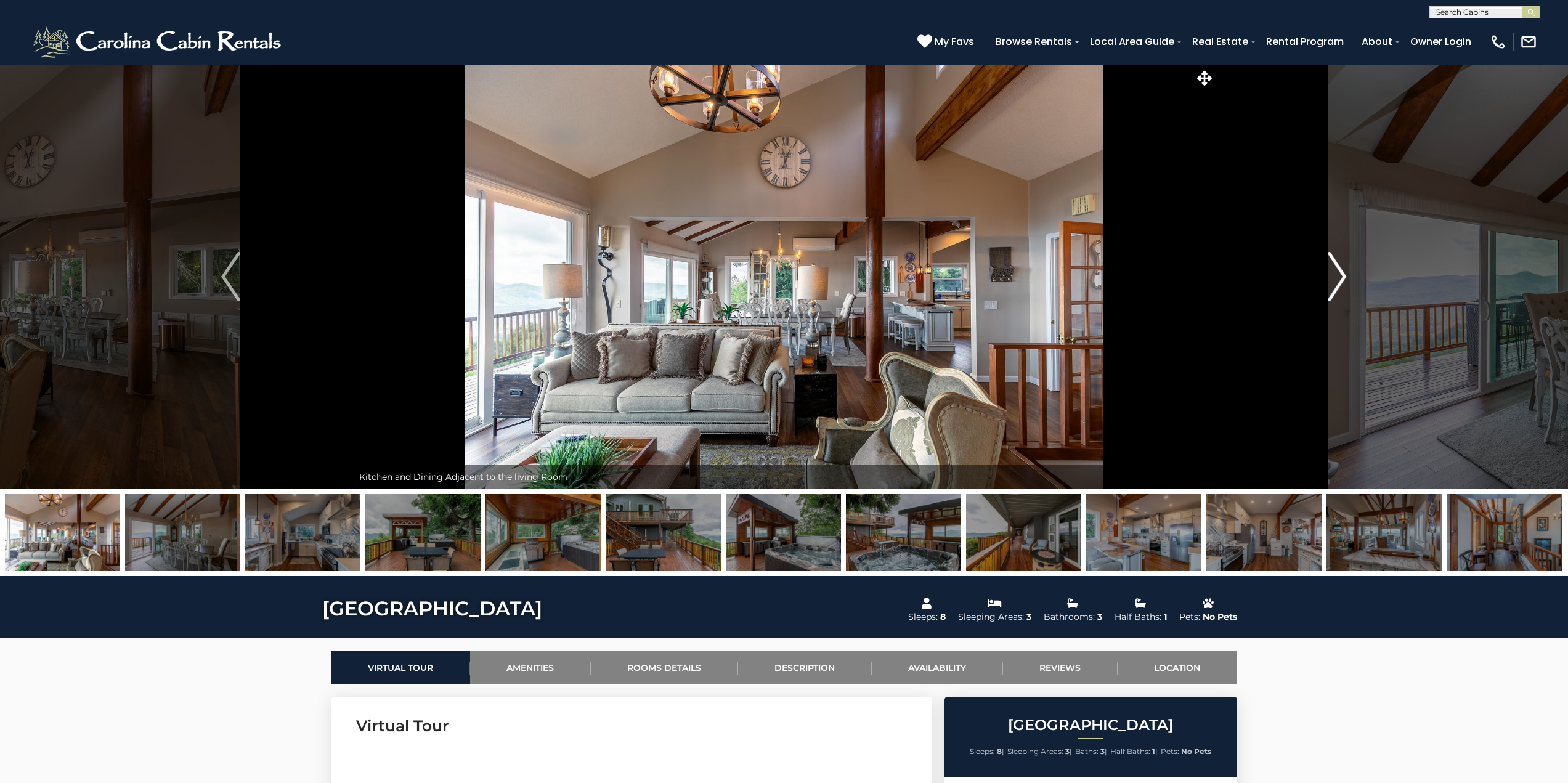
click at [1336, 281] on img "Next" at bounding box center [1336, 276] width 18 height 49
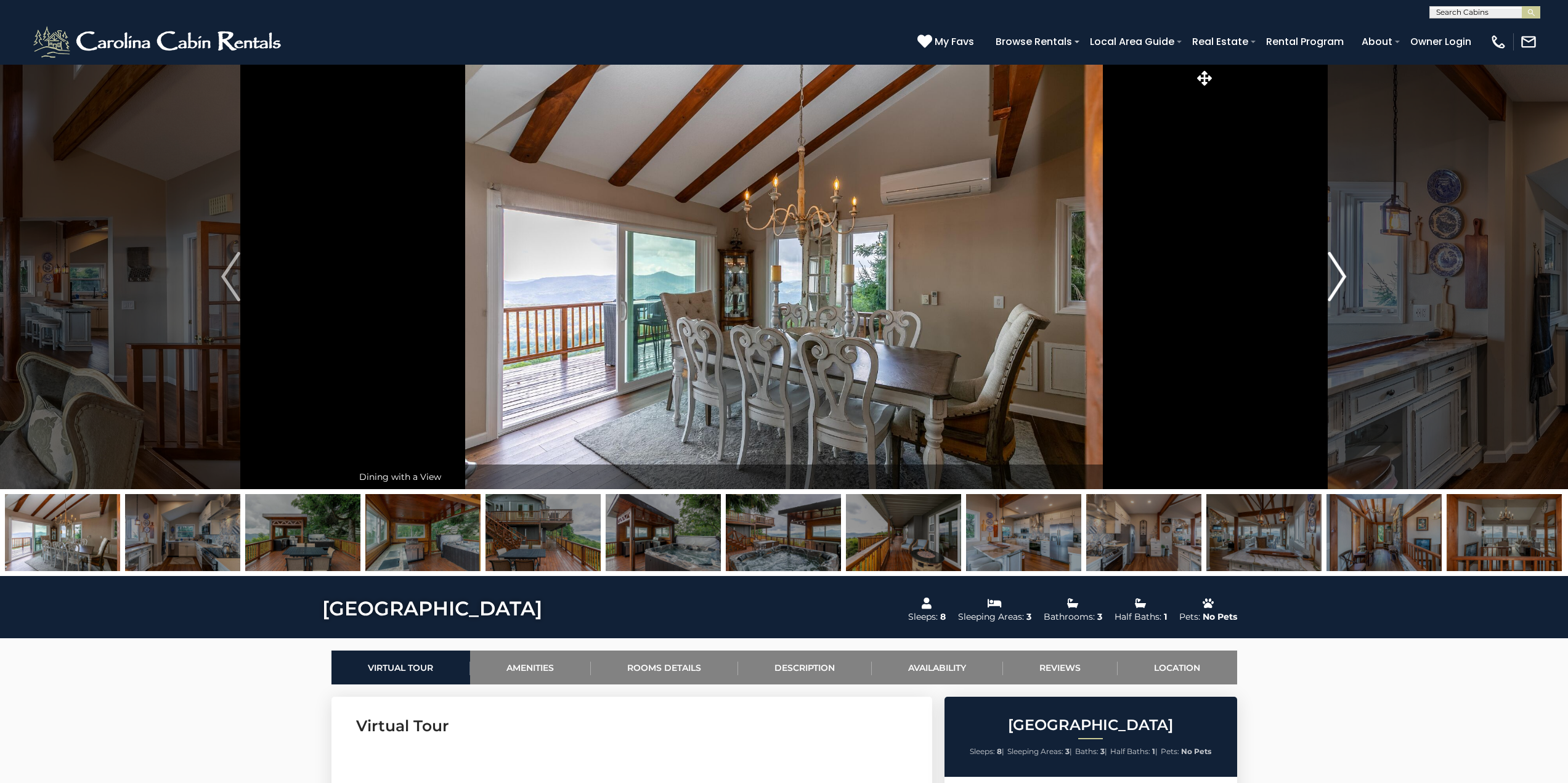
click at [1336, 281] on img "Next" at bounding box center [1336, 276] width 18 height 49
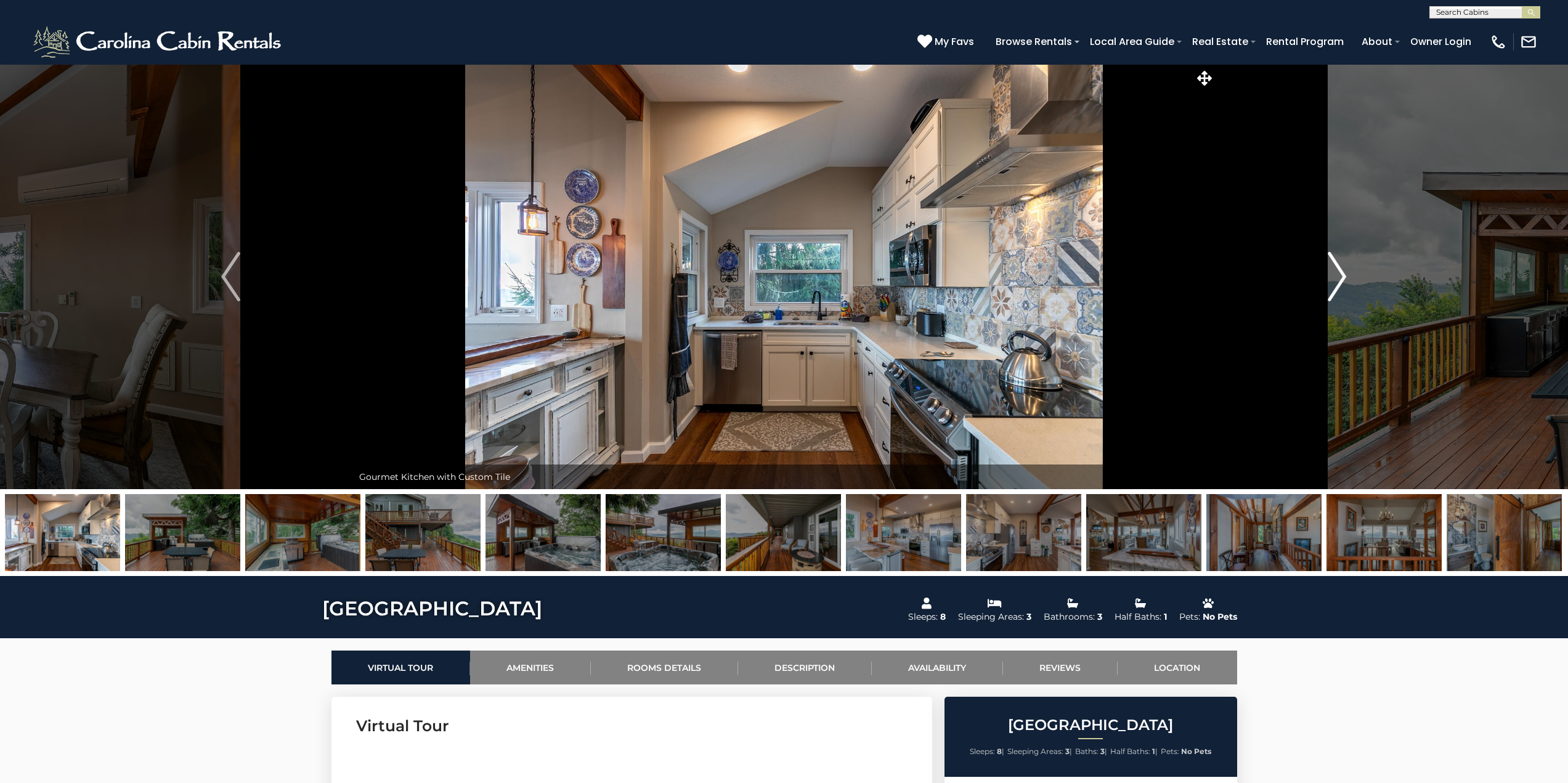
click at [1336, 281] on img "Next" at bounding box center [1336, 276] width 18 height 49
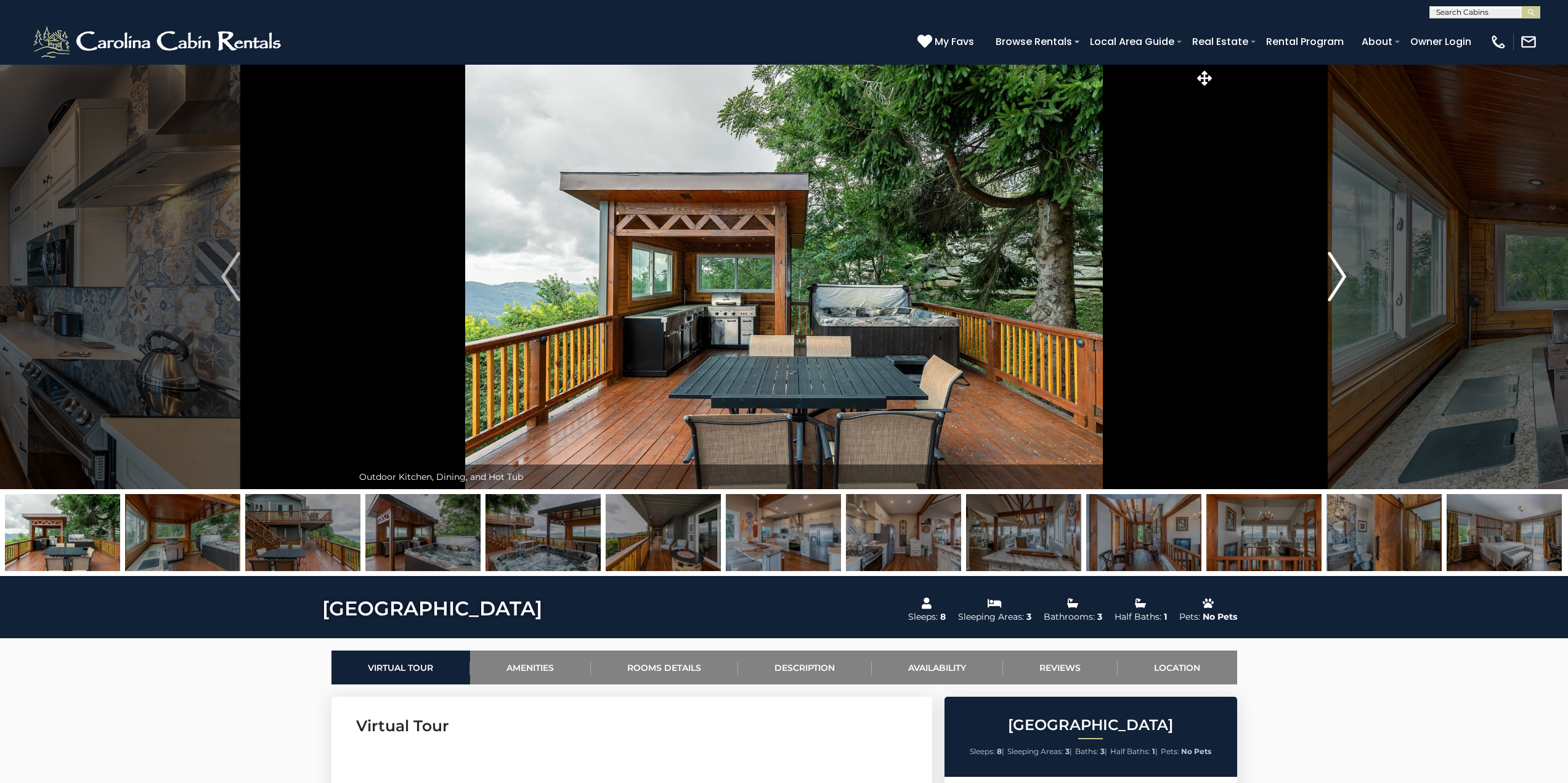
click at [1340, 280] on img "Next" at bounding box center [1336, 276] width 18 height 49
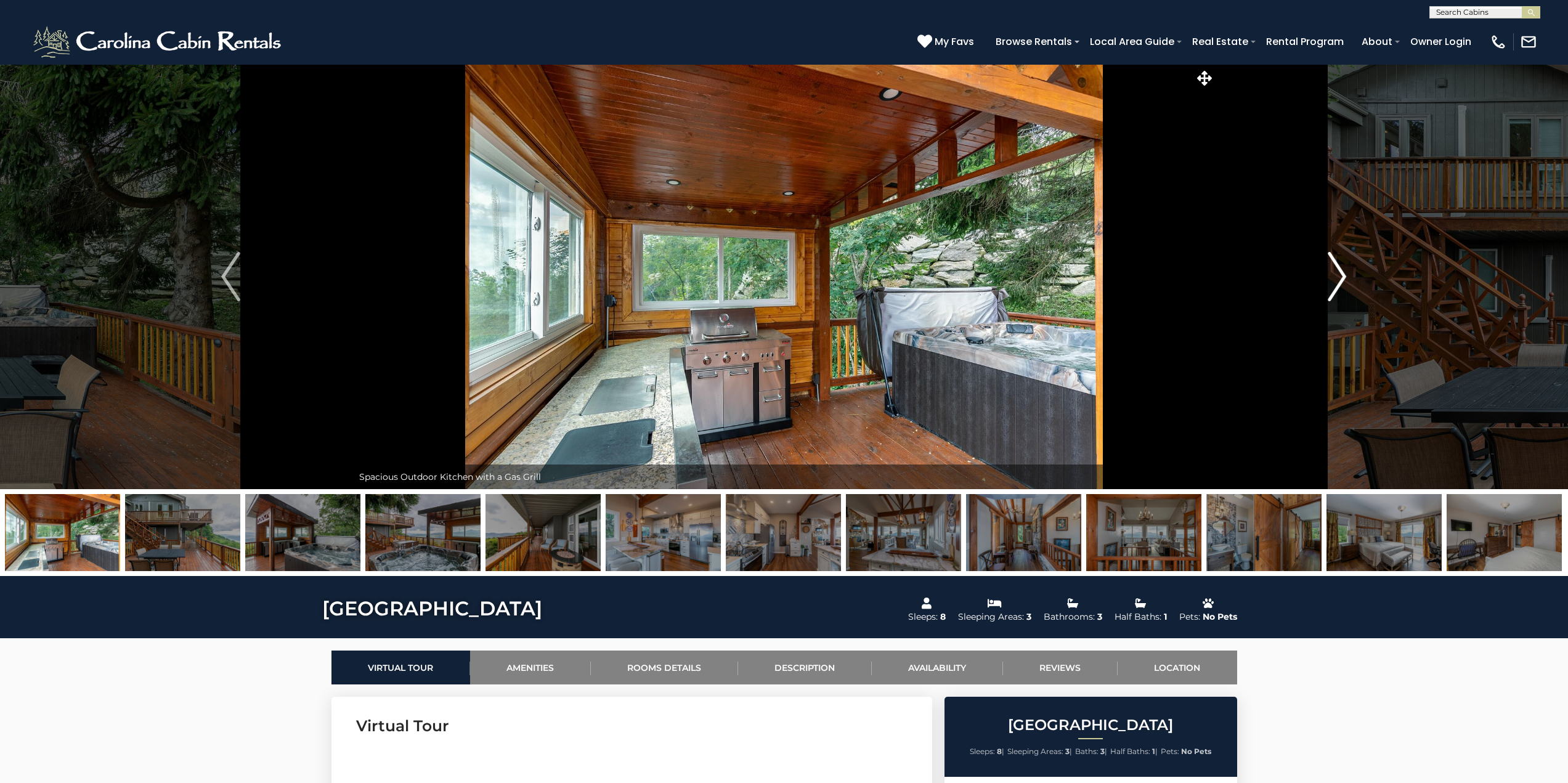
click at [1340, 280] on img "Next" at bounding box center [1336, 276] width 18 height 49
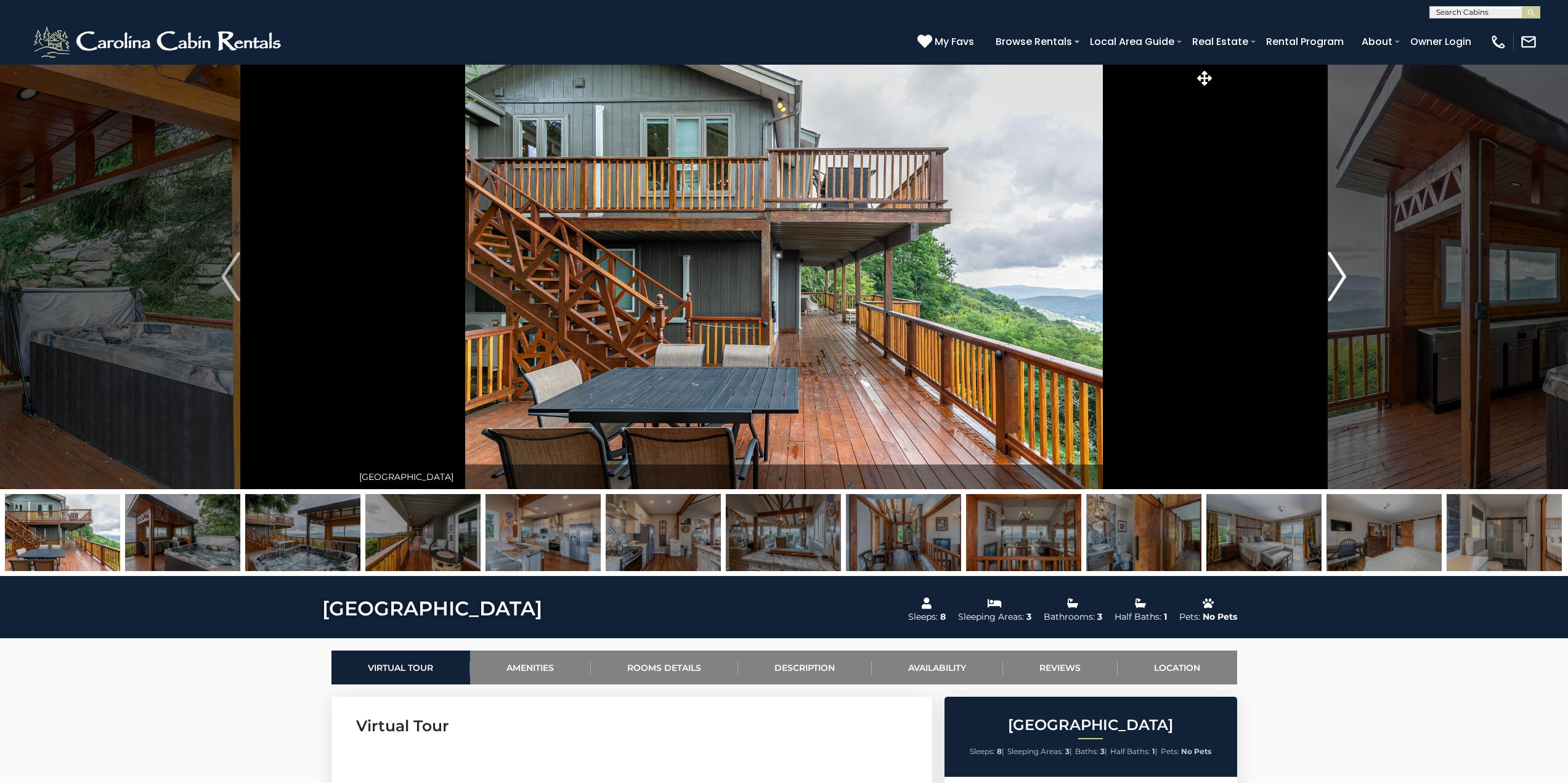
click at [1340, 280] on img "Next" at bounding box center [1336, 276] width 18 height 49
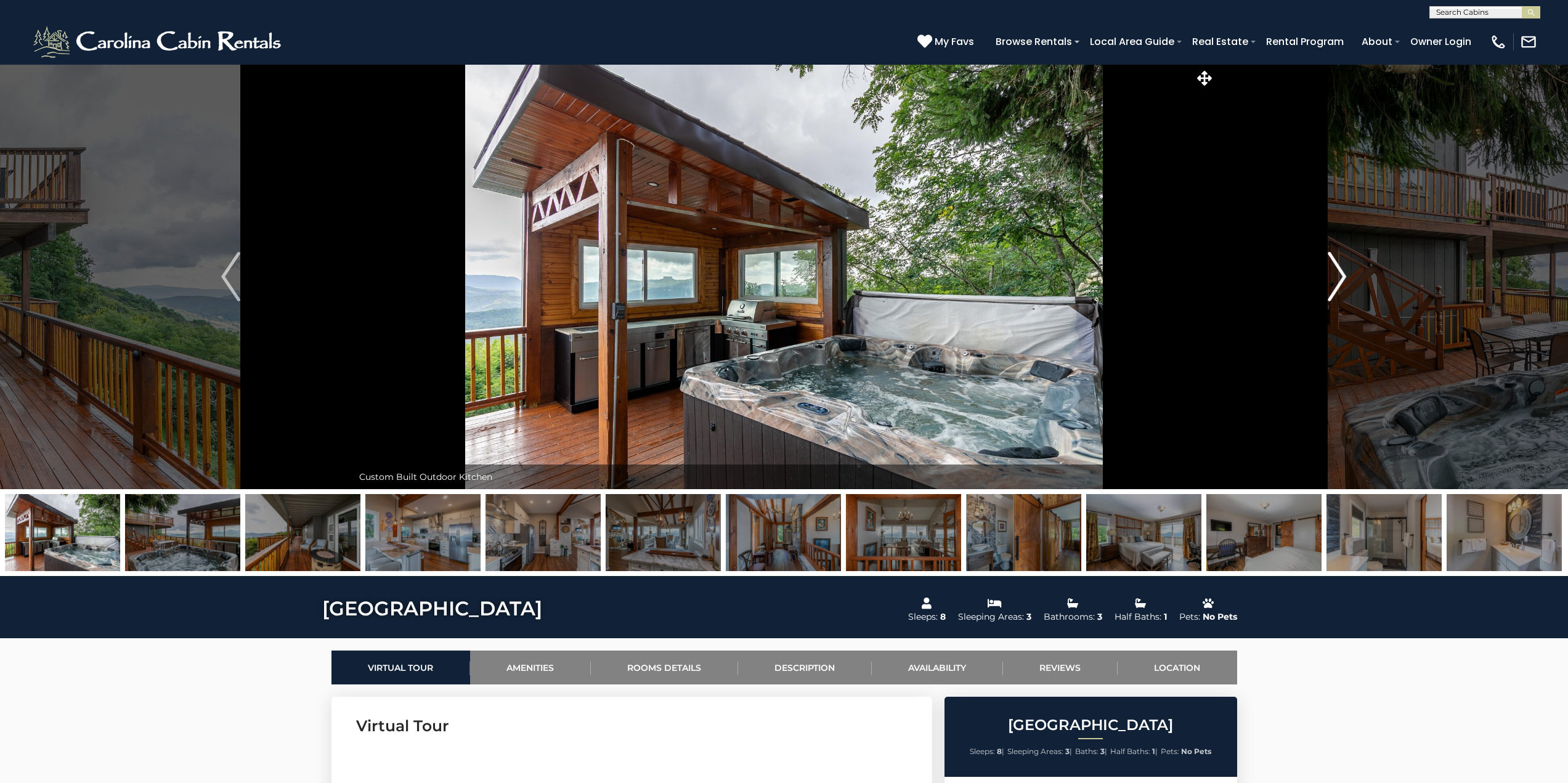
click at [1340, 280] on img "Next" at bounding box center [1336, 276] width 18 height 49
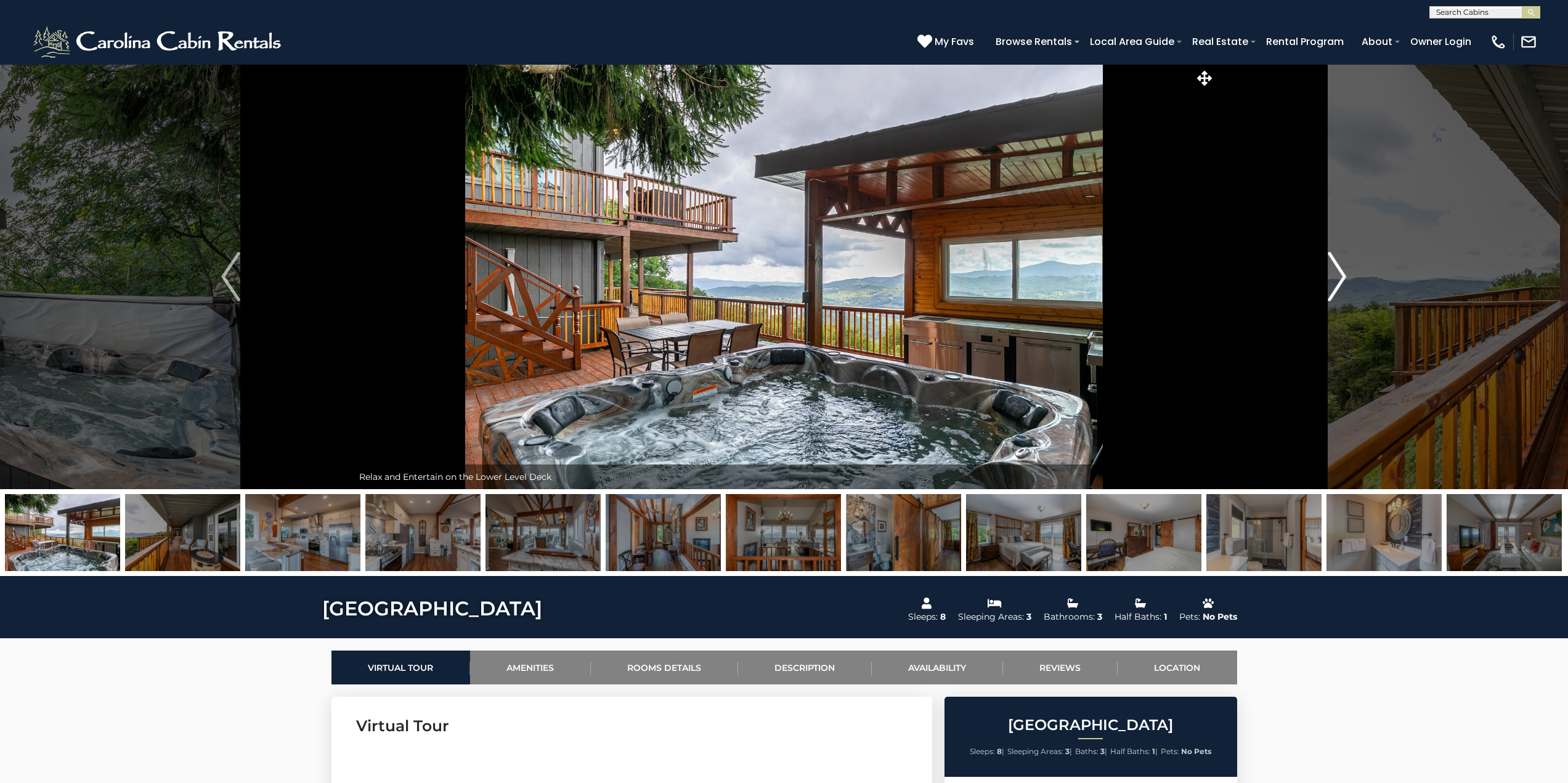
click at [1340, 280] on img "Next" at bounding box center [1336, 276] width 18 height 49
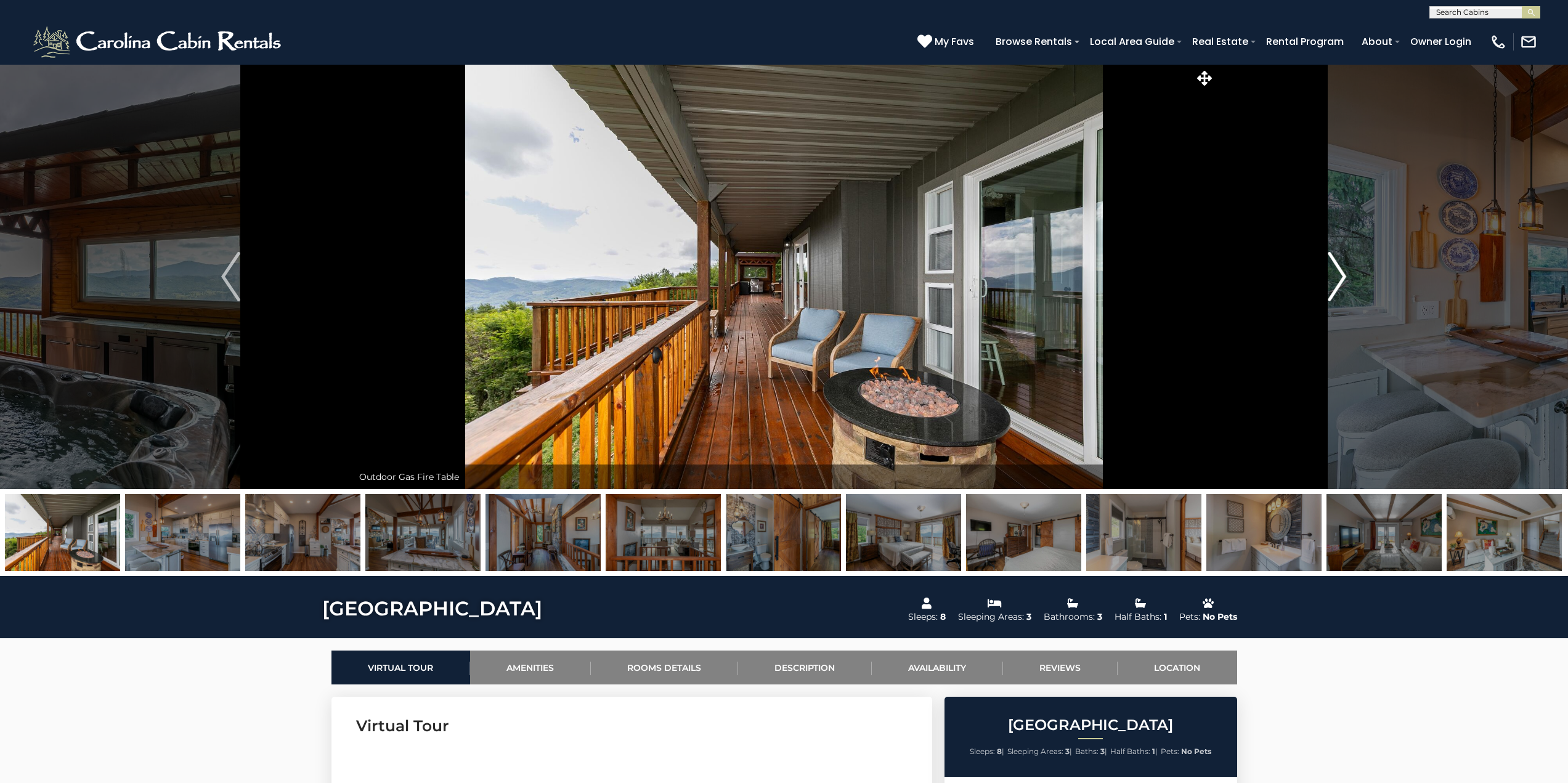
click at [1340, 280] on img "Next" at bounding box center [1336, 276] width 18 height 49
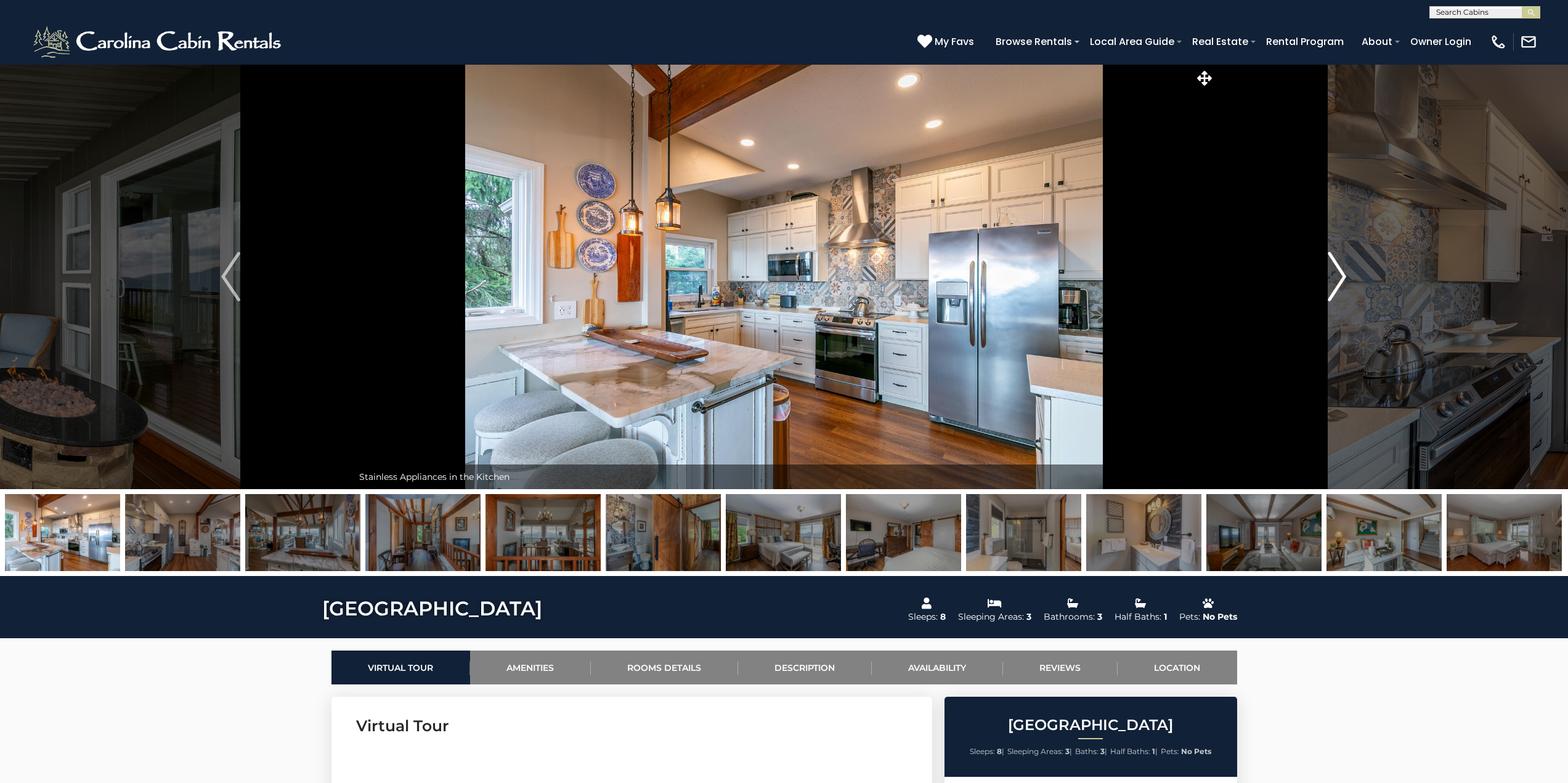
click at [1340, 280] on img "Next" at bounding box center [1336, 276] width 18 height 49
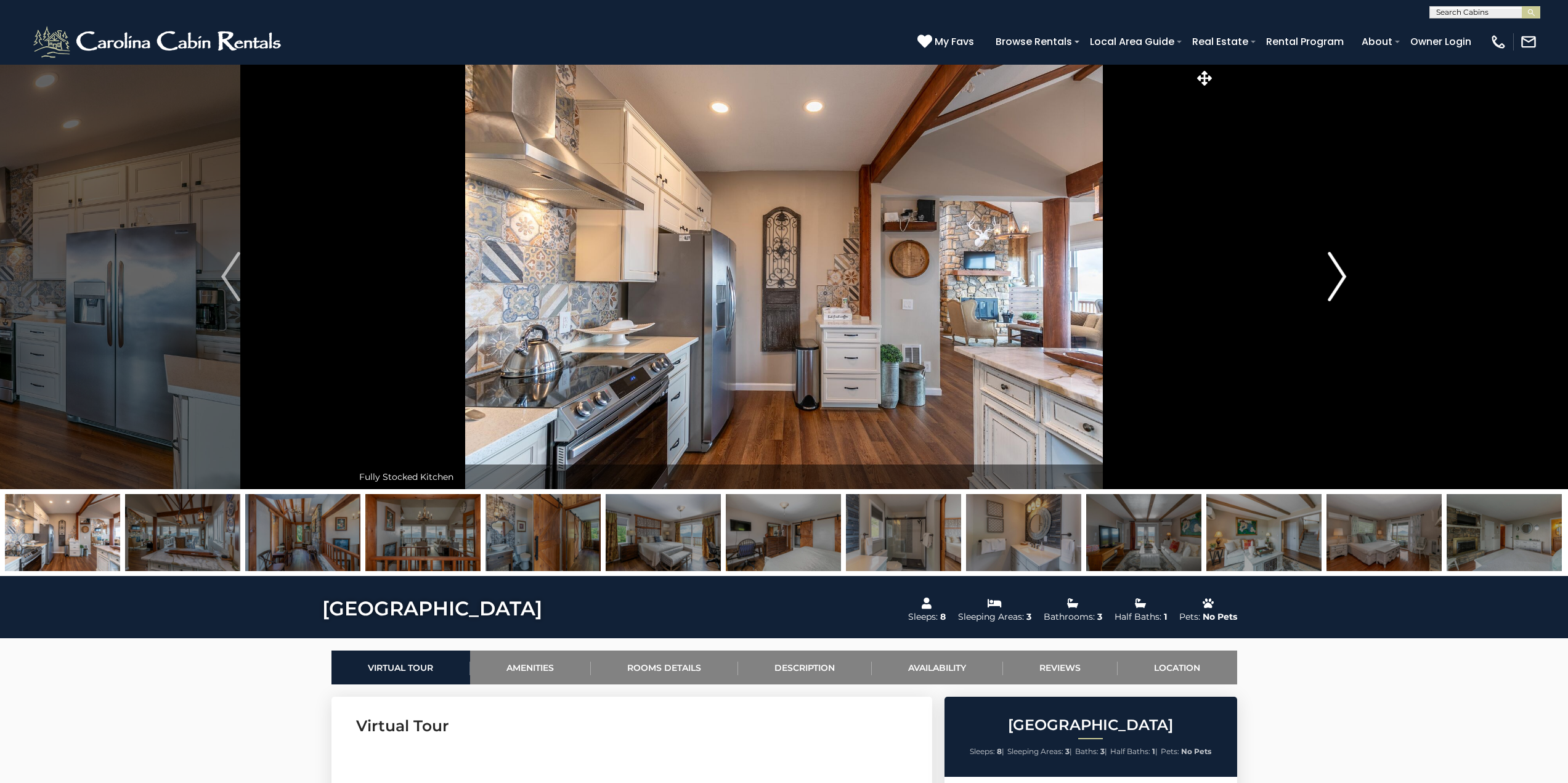
click at [1340, 280] on img "Next" at bounding box center [1336, 276] width 18 height 49
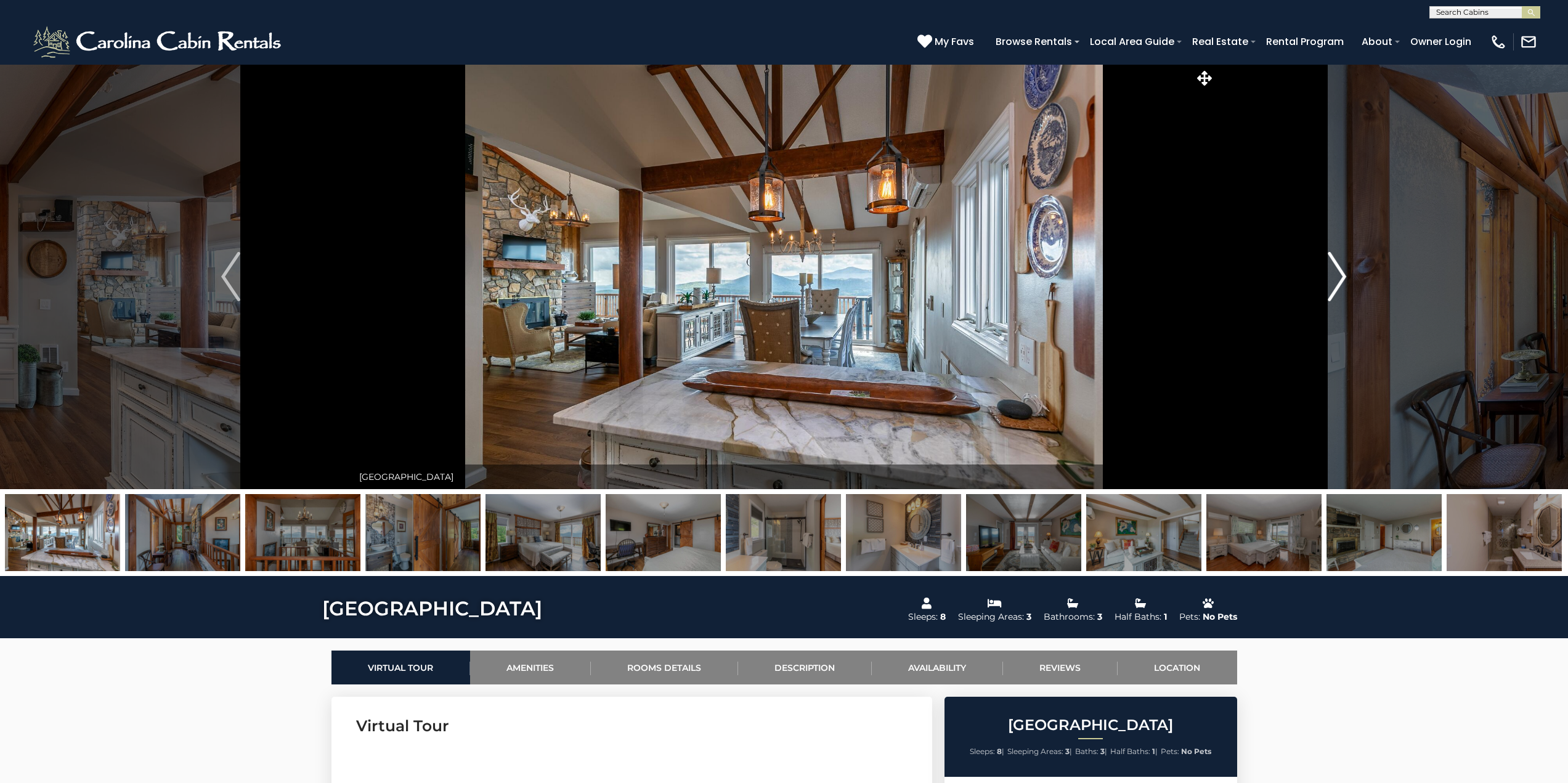
click at [1340, 280] on img "Next" at bounding box center [1336, 276] width 18 height 49
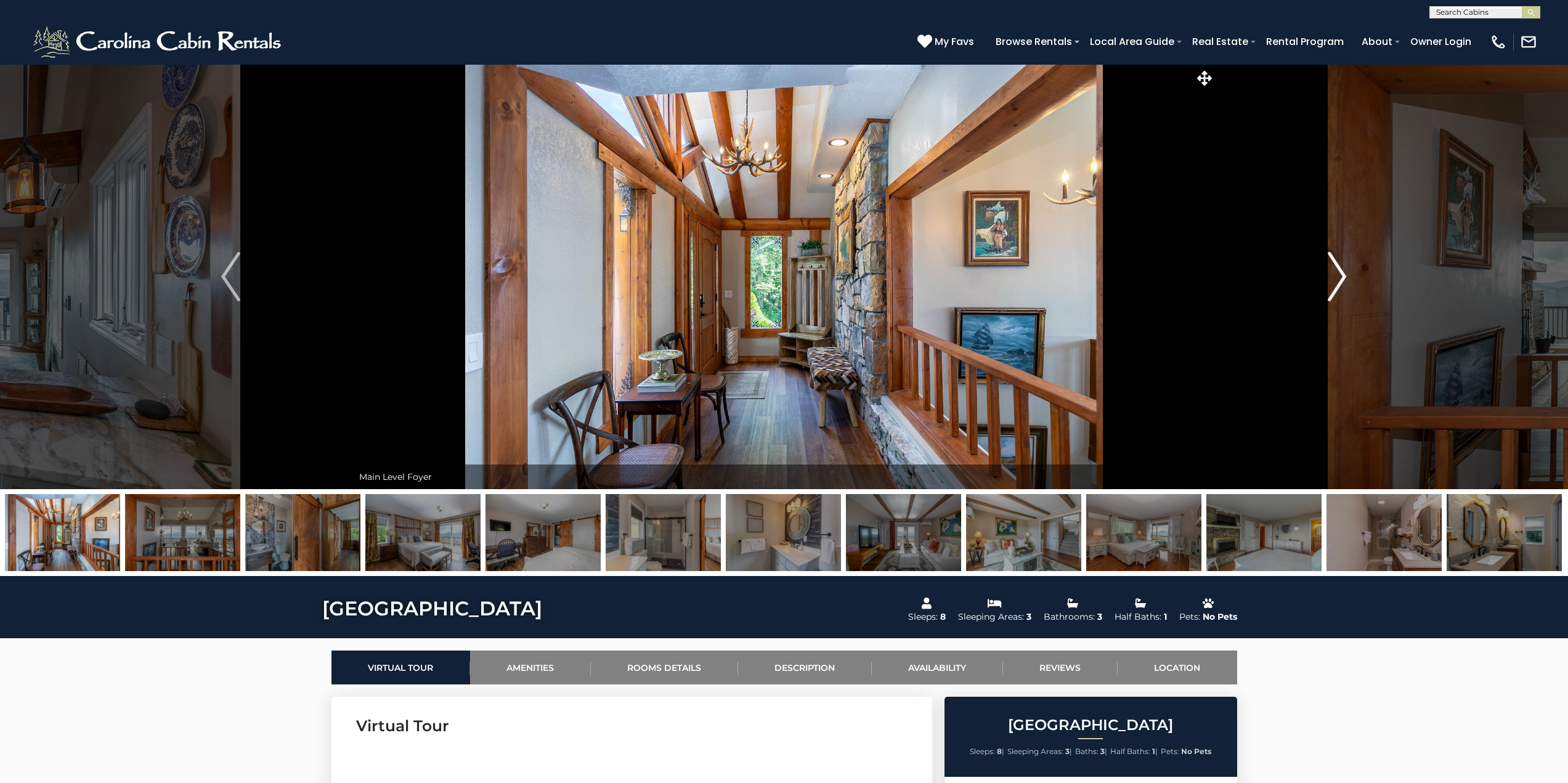
click at [1340, 280] on img "Next" at bounding box center [1336, 276] width 18 height 49
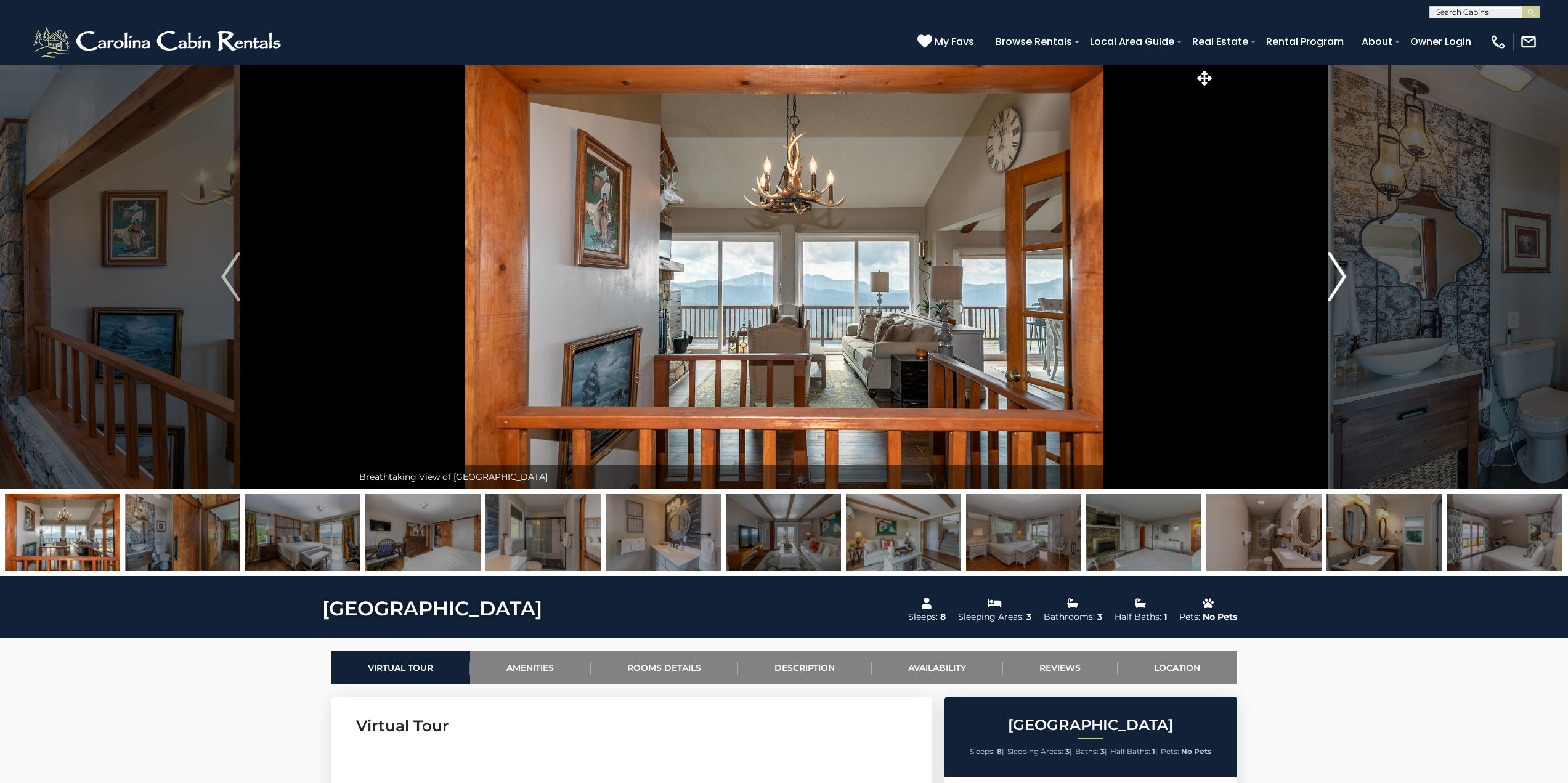
click at [1340, 280] on img "Next" at bounding box center [1336, 276] width 18 height 49
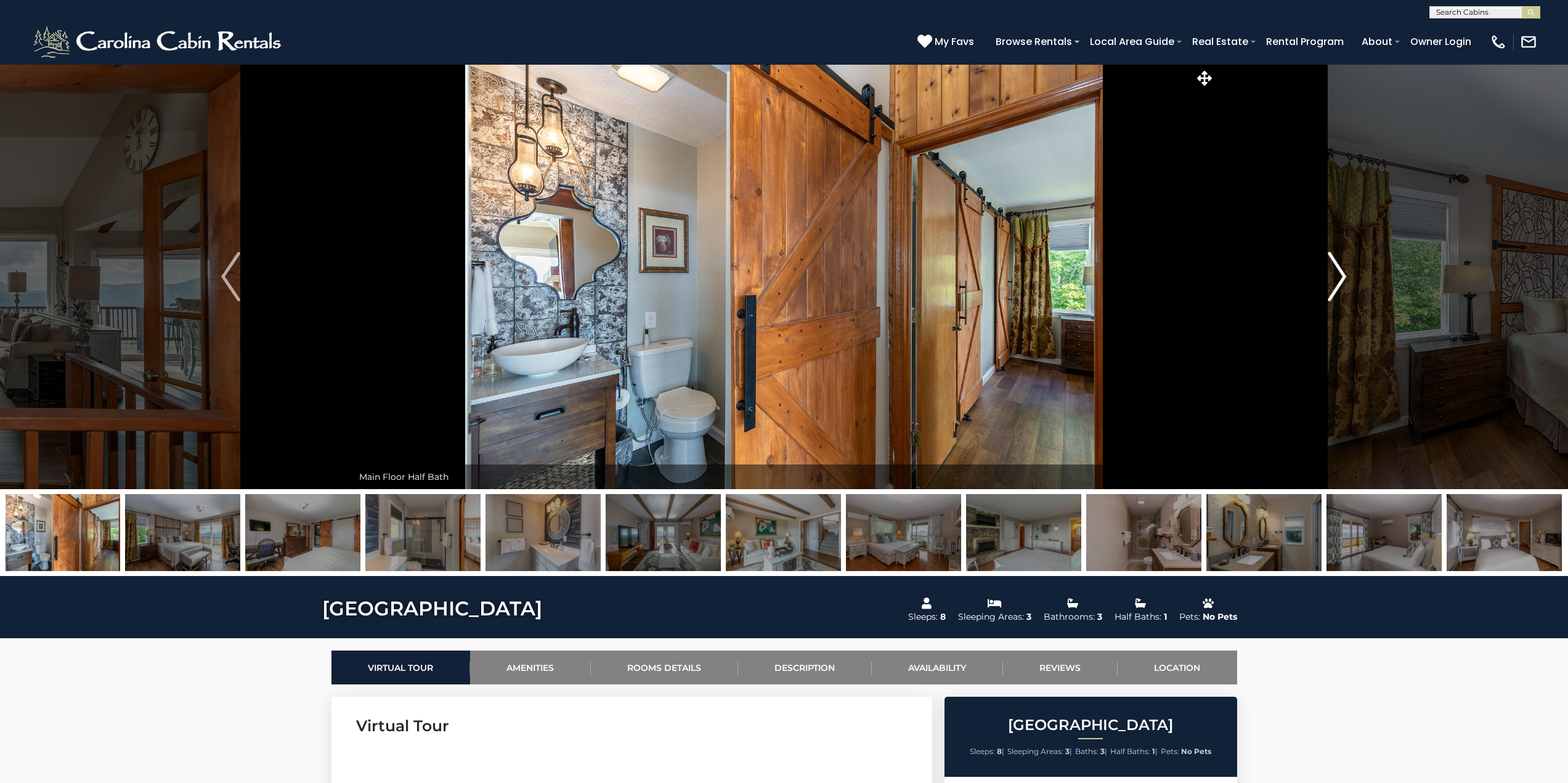
click at [1340, 280] on img "Next" at bounding box center [1336, 276] width 18 height 49
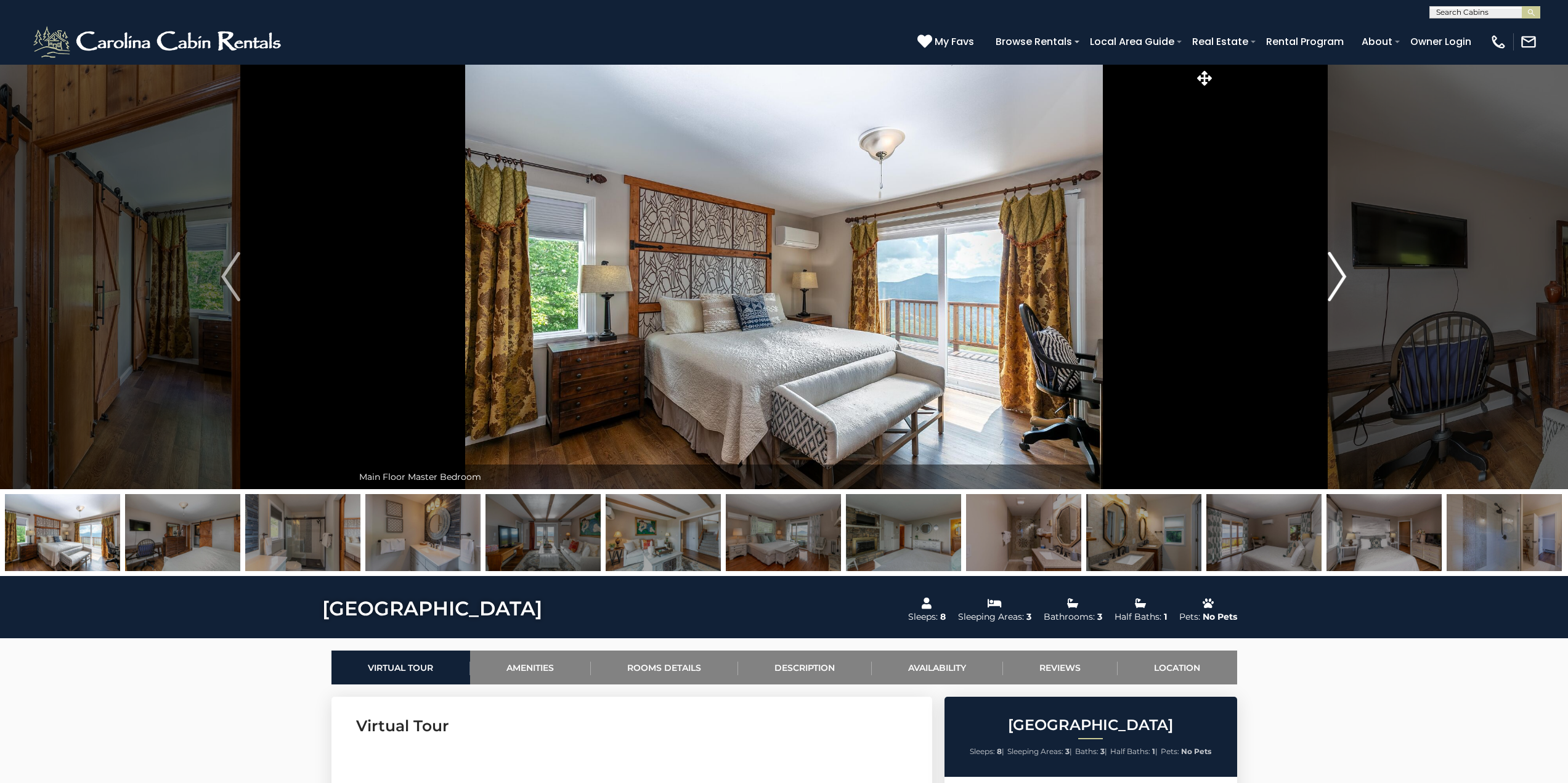
click at [1340, 280] on img "Next" at bounding box center [1336, 276] width 18 height 49
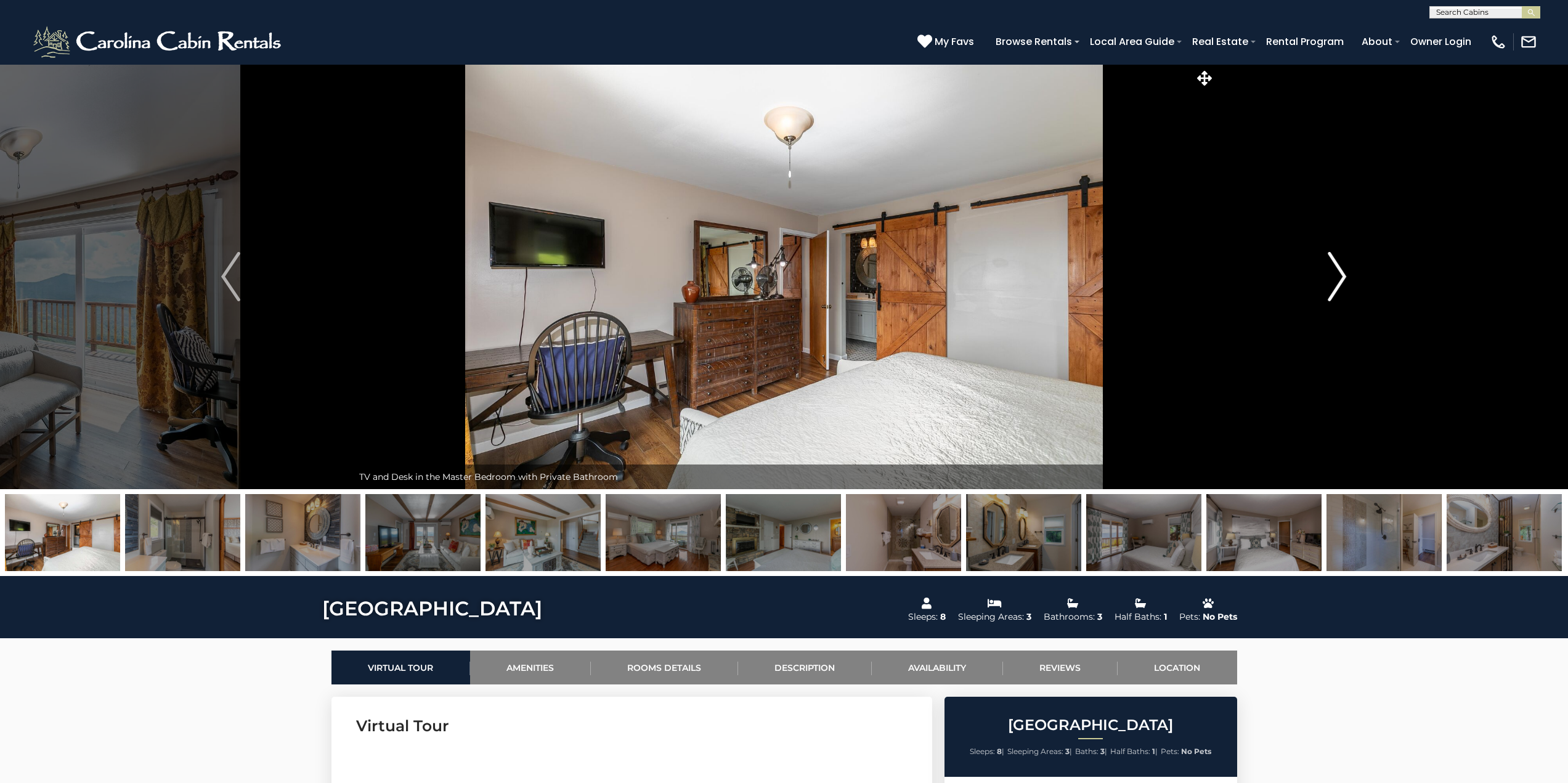
click at [1340, 280] on img "Next" at bounding box center [1336, 276] width 18 height 49
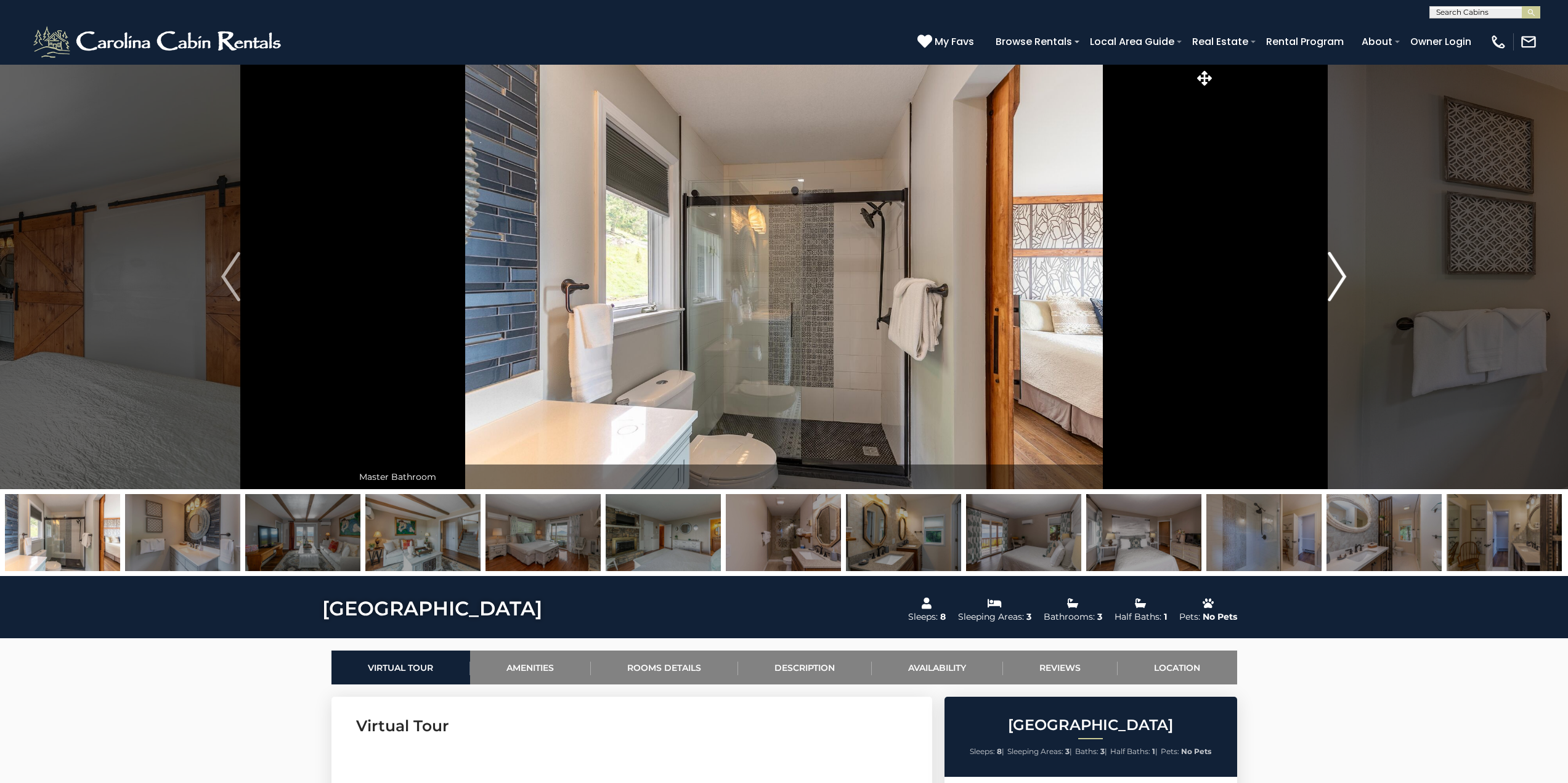
click at [1340, 280] on img "Next" at bounding box center [1336, 276] width 18 height 49
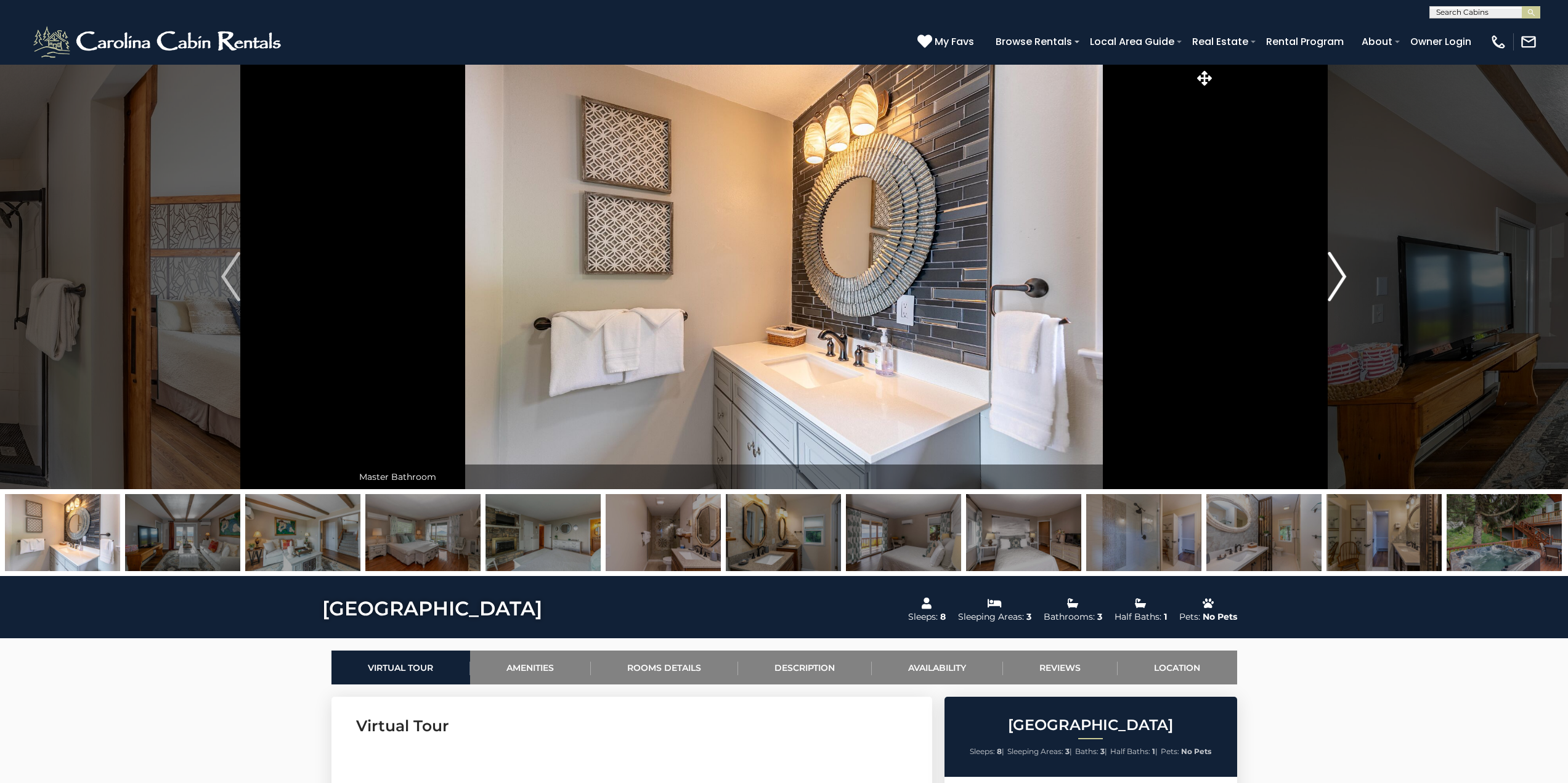
click at [1340, 280] on img "Next" at bounding box center [1336, 276] width 18 height 49
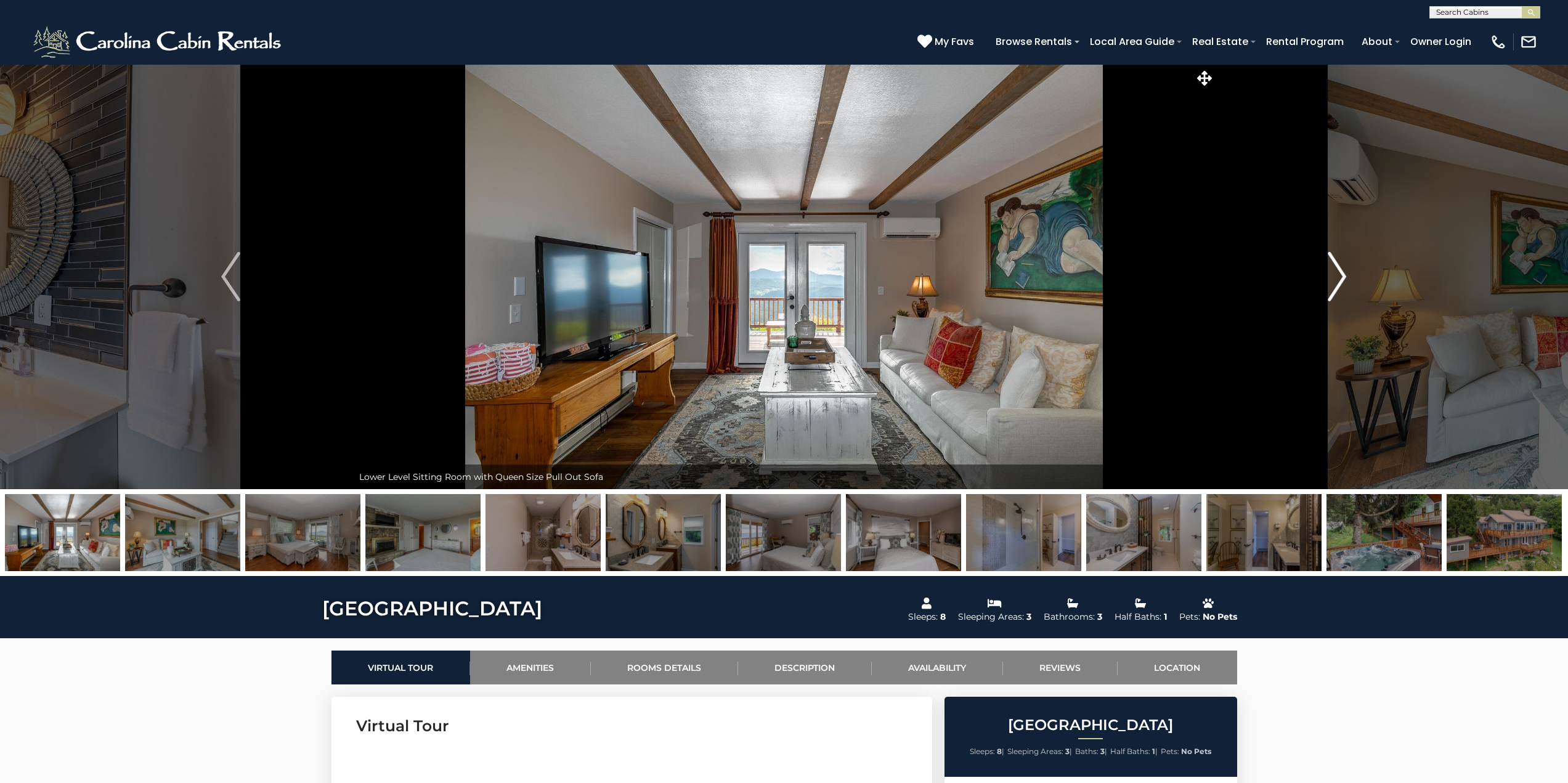
click at [1340, 280] on img "Next" at bounding box center [1336, 276] width 18 height 49
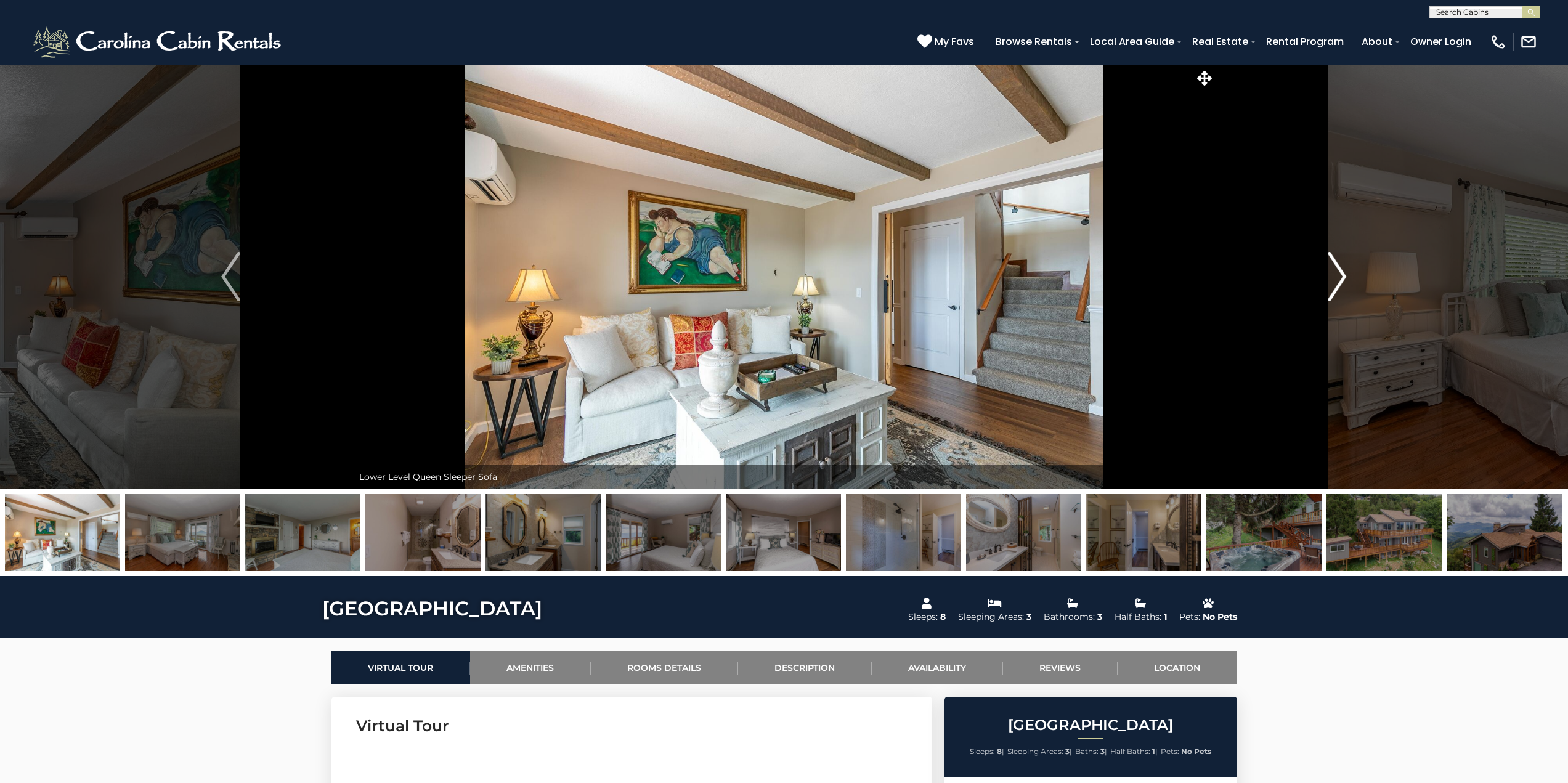
click at [1340, 280] on img "Next" at bounding box center [1336, 276] width 18 height 49
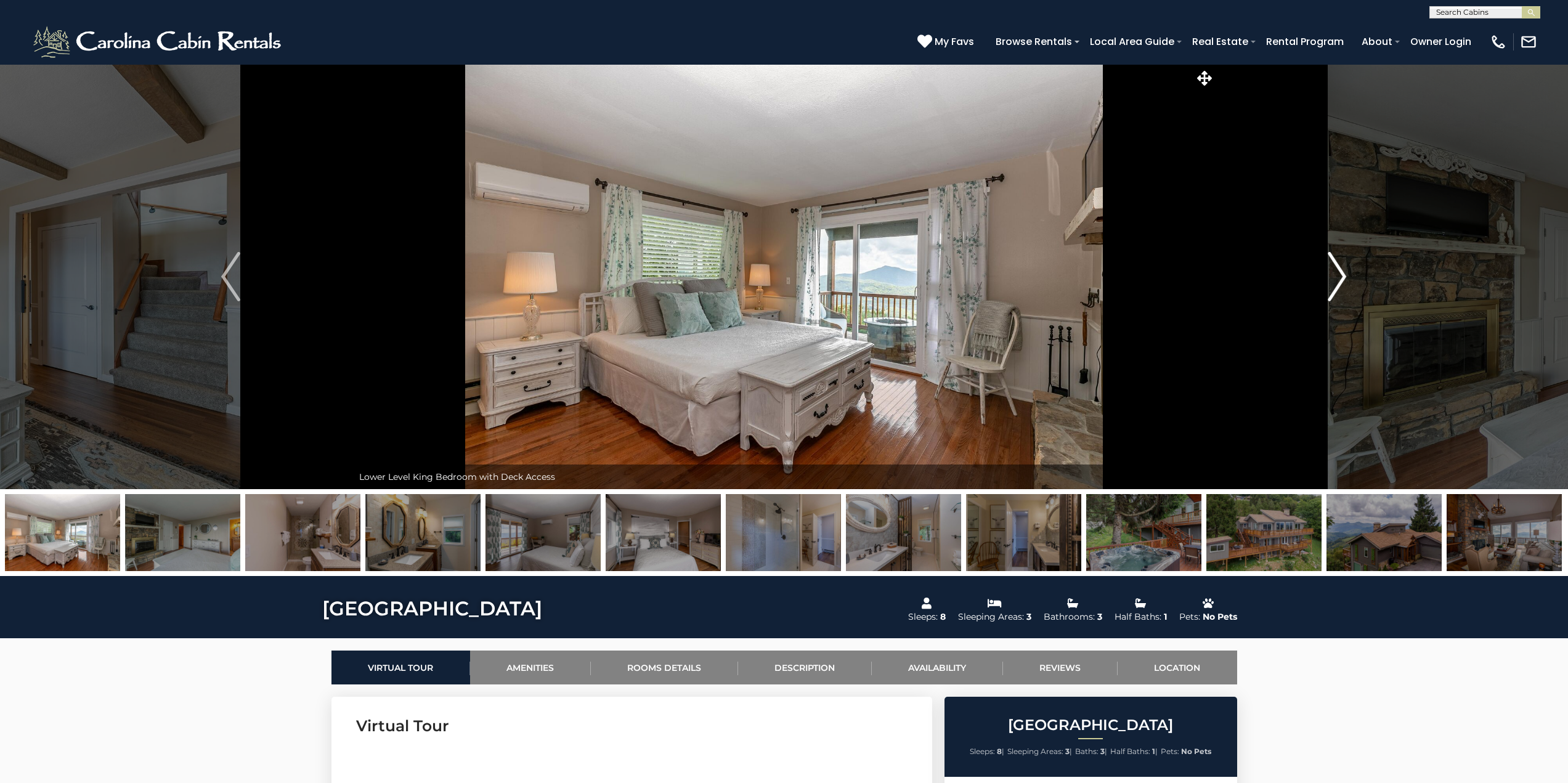
click at [1340, 280] on img "Next" at bounding box center [1336, 276] width 18 height 49
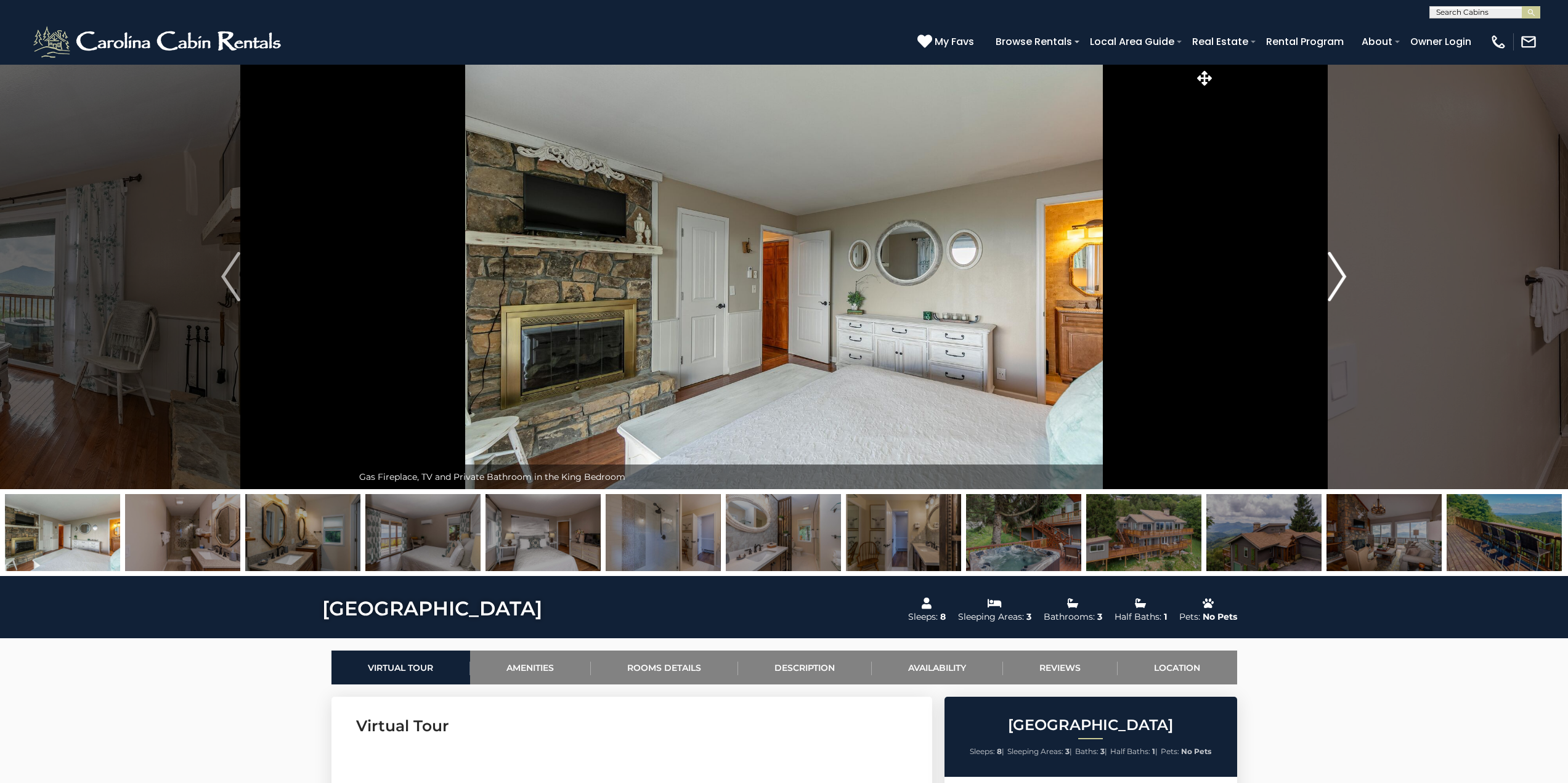
click at [1340, 280] on img "Next" at bounding box center [1336, 276] width 18 height 49
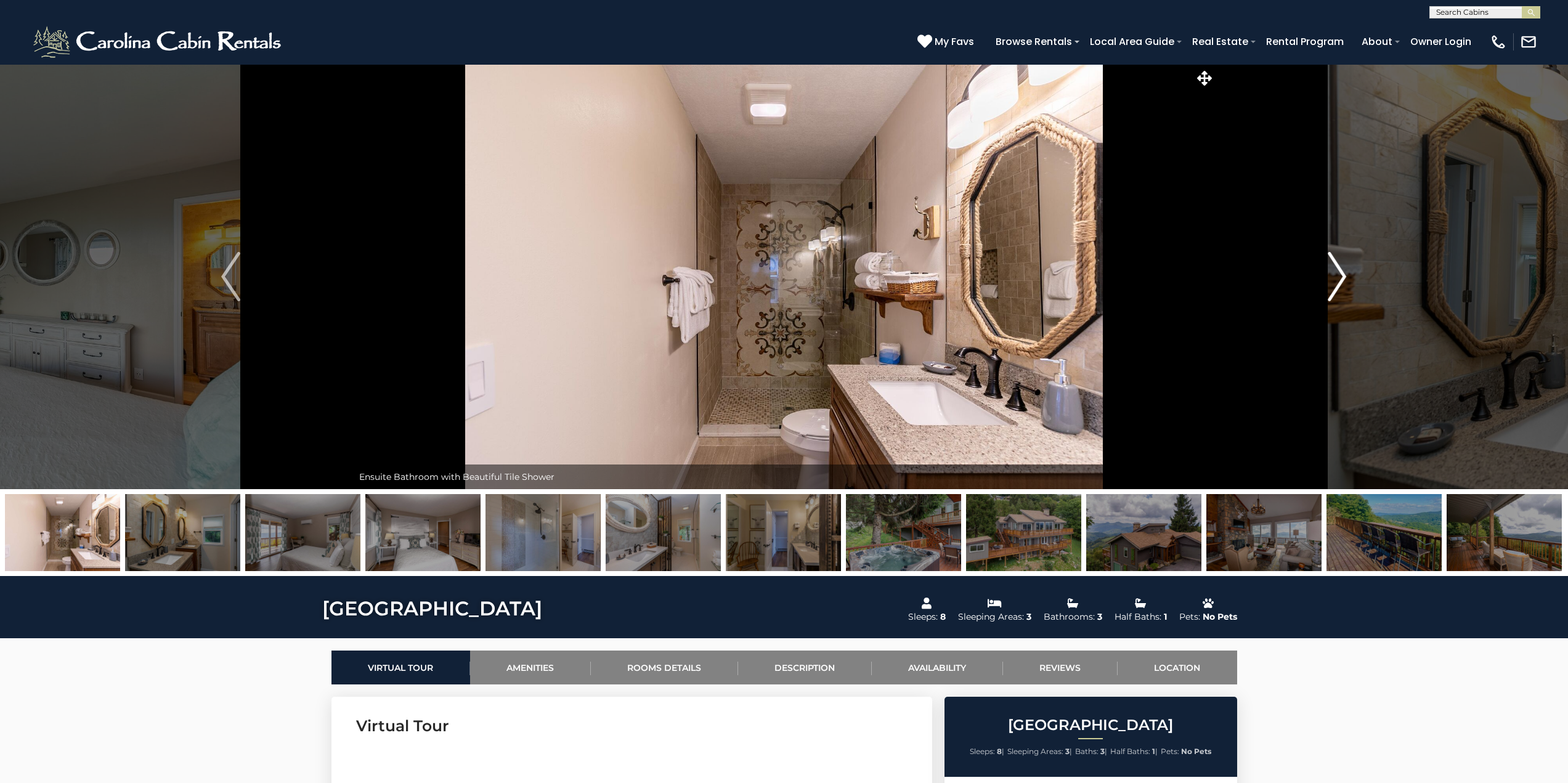
click at [1340, 280] on img "Next" at bounding box center [1336, 276] width 18 height 49
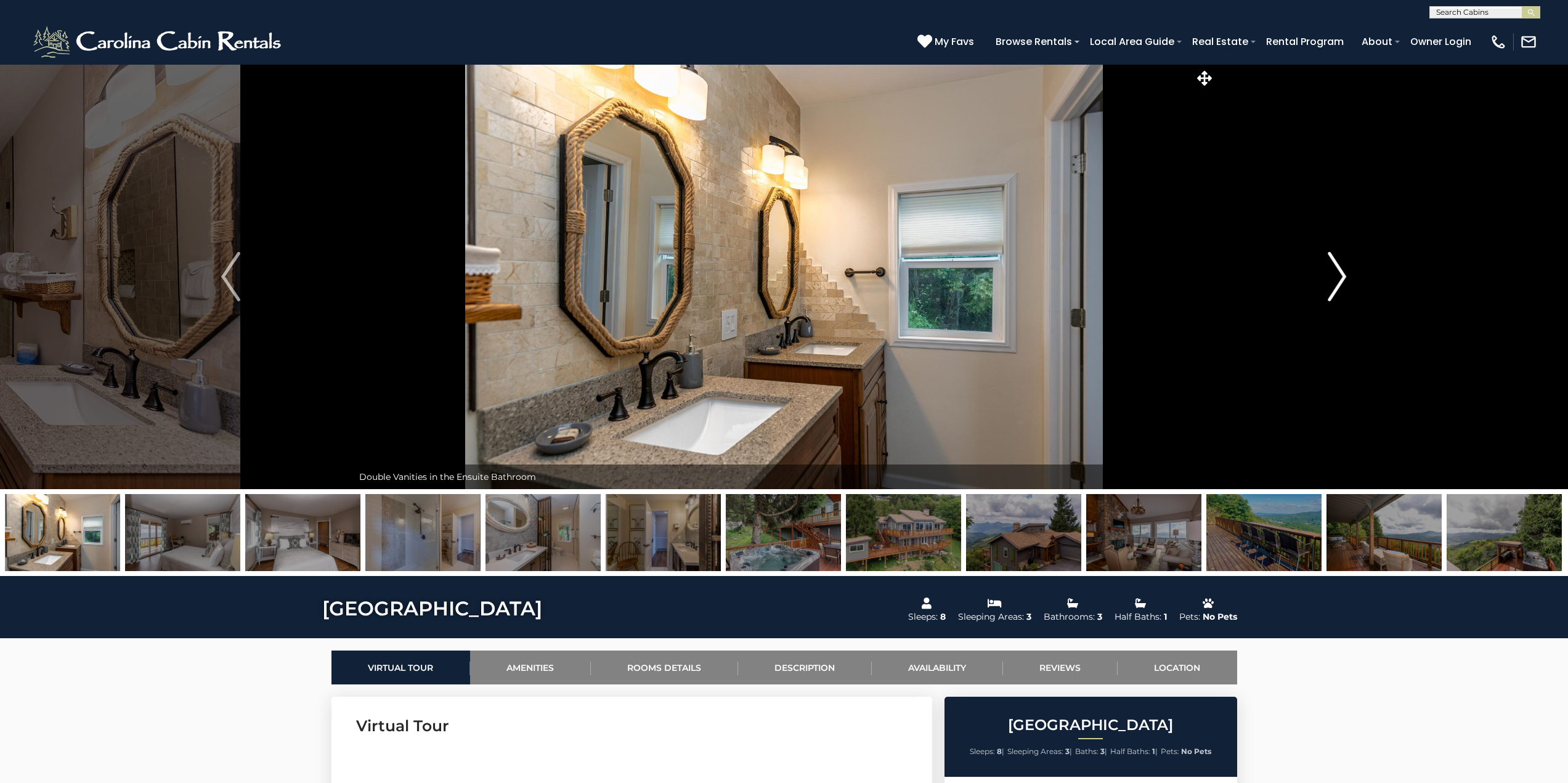
click at [1340, 280] on img "Next" at bounding box center [1336, 276] width 18 height 49
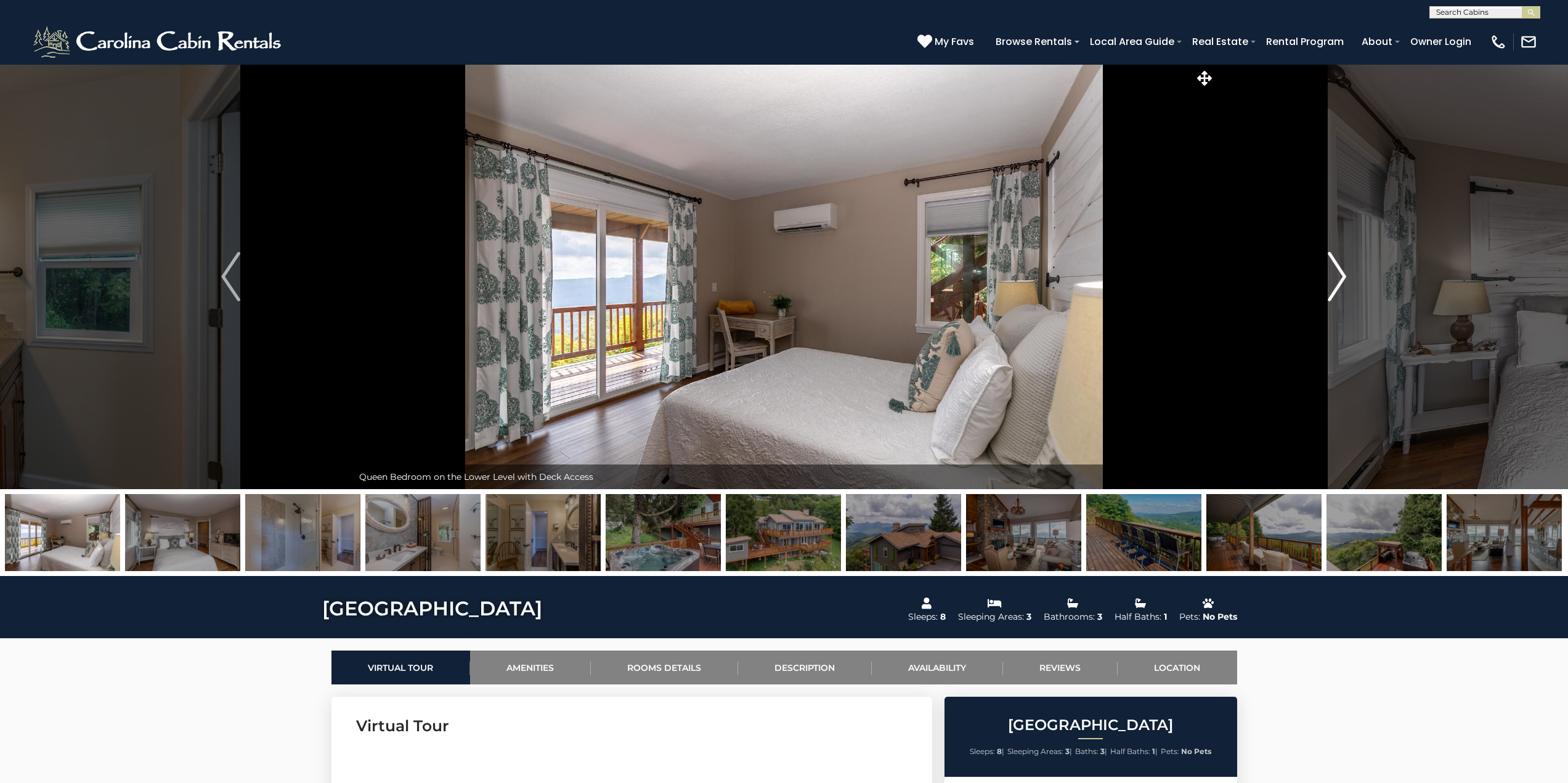
click at [1340, 280] on img "Next" at bounding box center [1336, 276] width 18 height 49
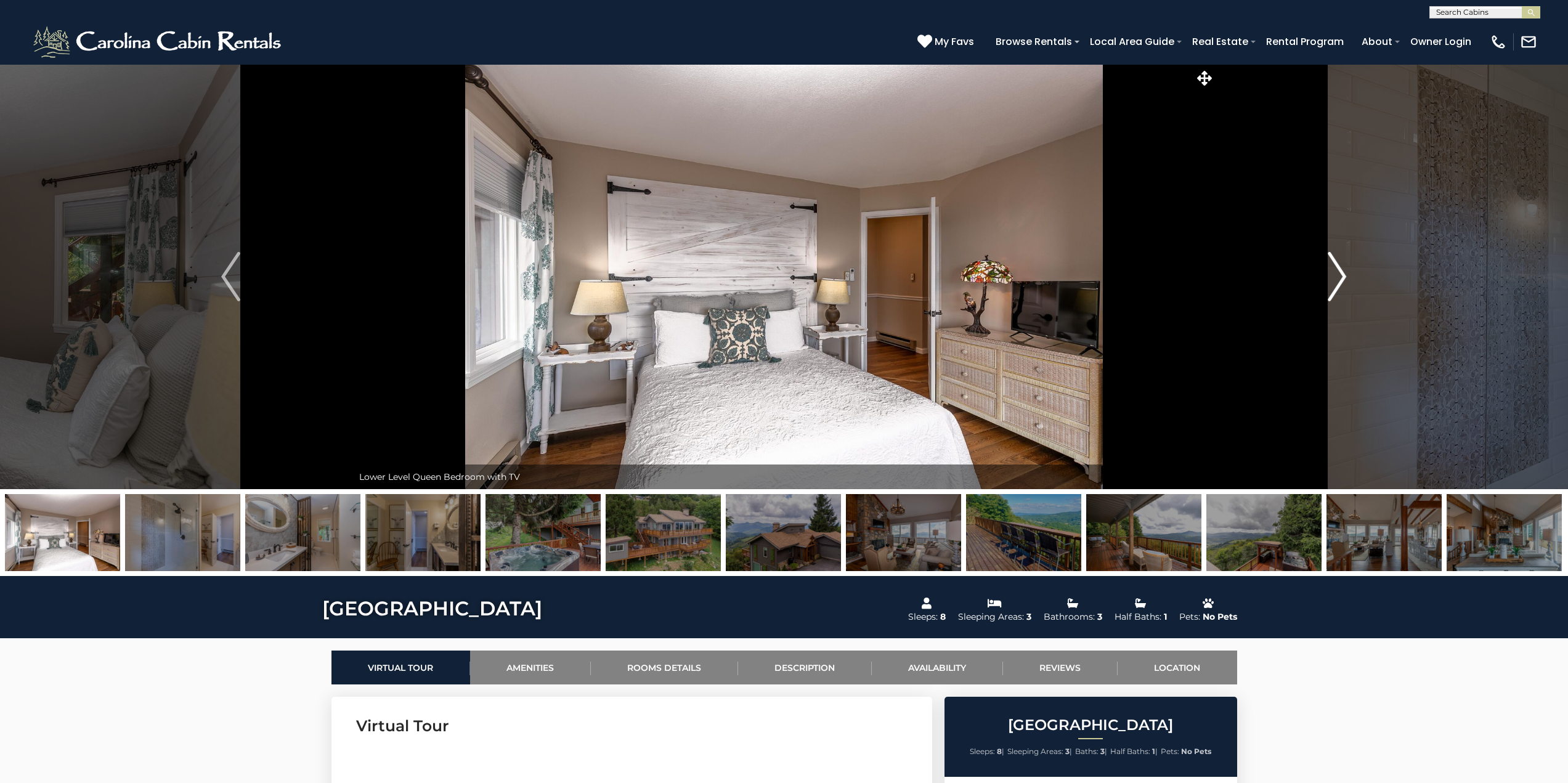
click at [1340, 280] on img "Next" at bounding box center [1336, 276] width 18 height 49
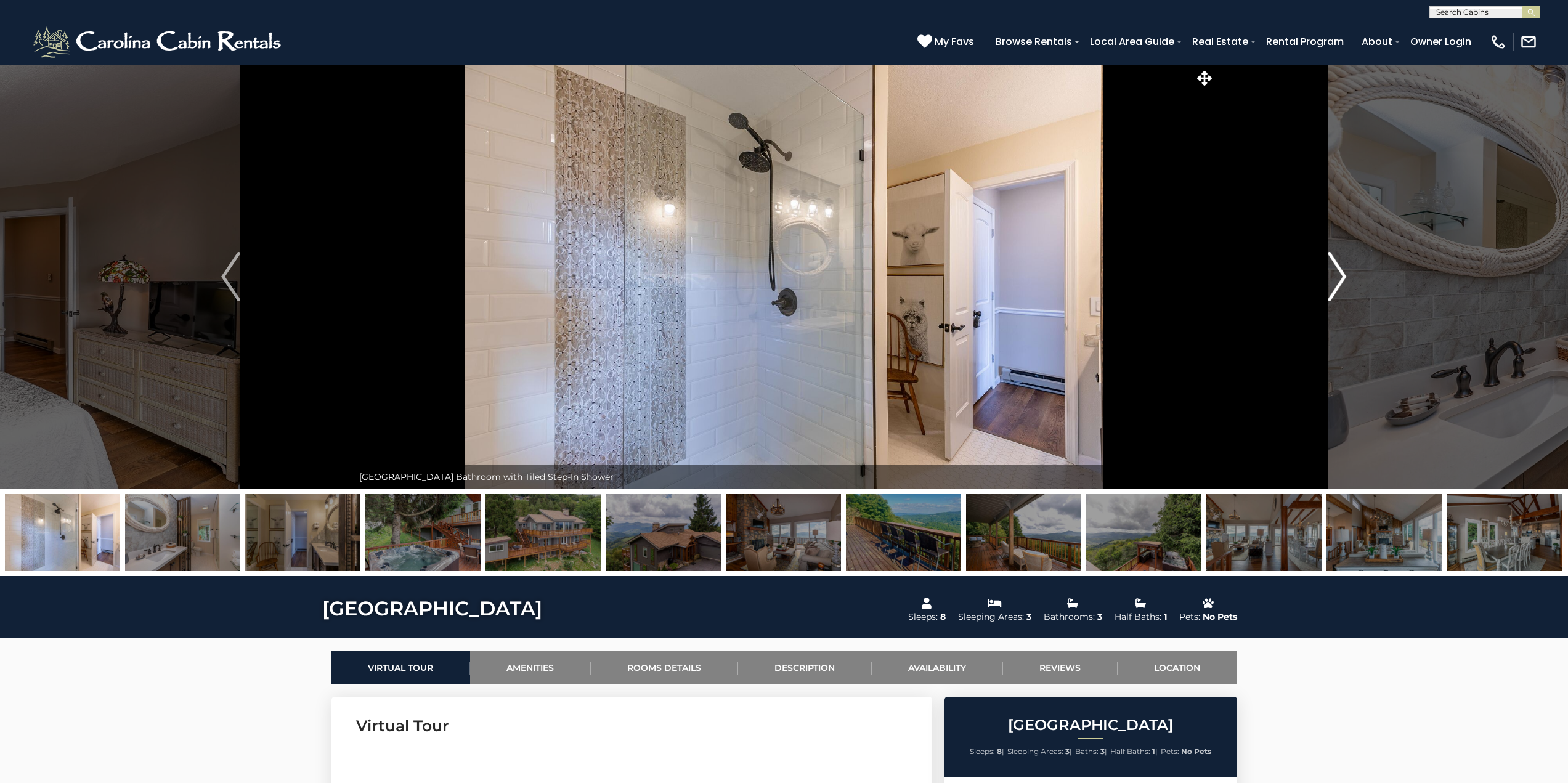
click at [1340, 280] on img "Next" at bounding box center [1336, 276] width 18 height 49
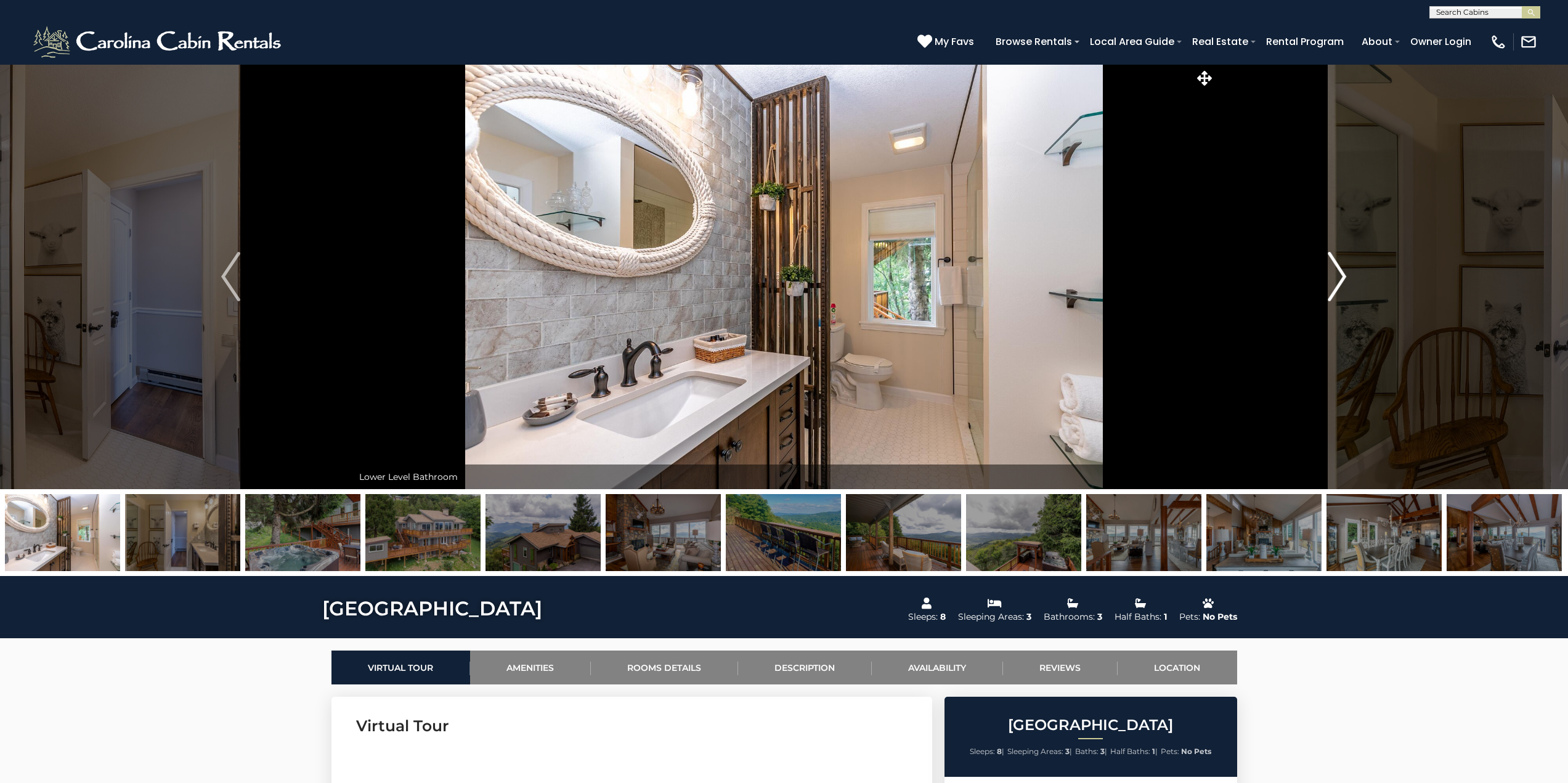
click at [1340, 280] on img "Next" at bounding box center [1336, 276] width 18 height 49
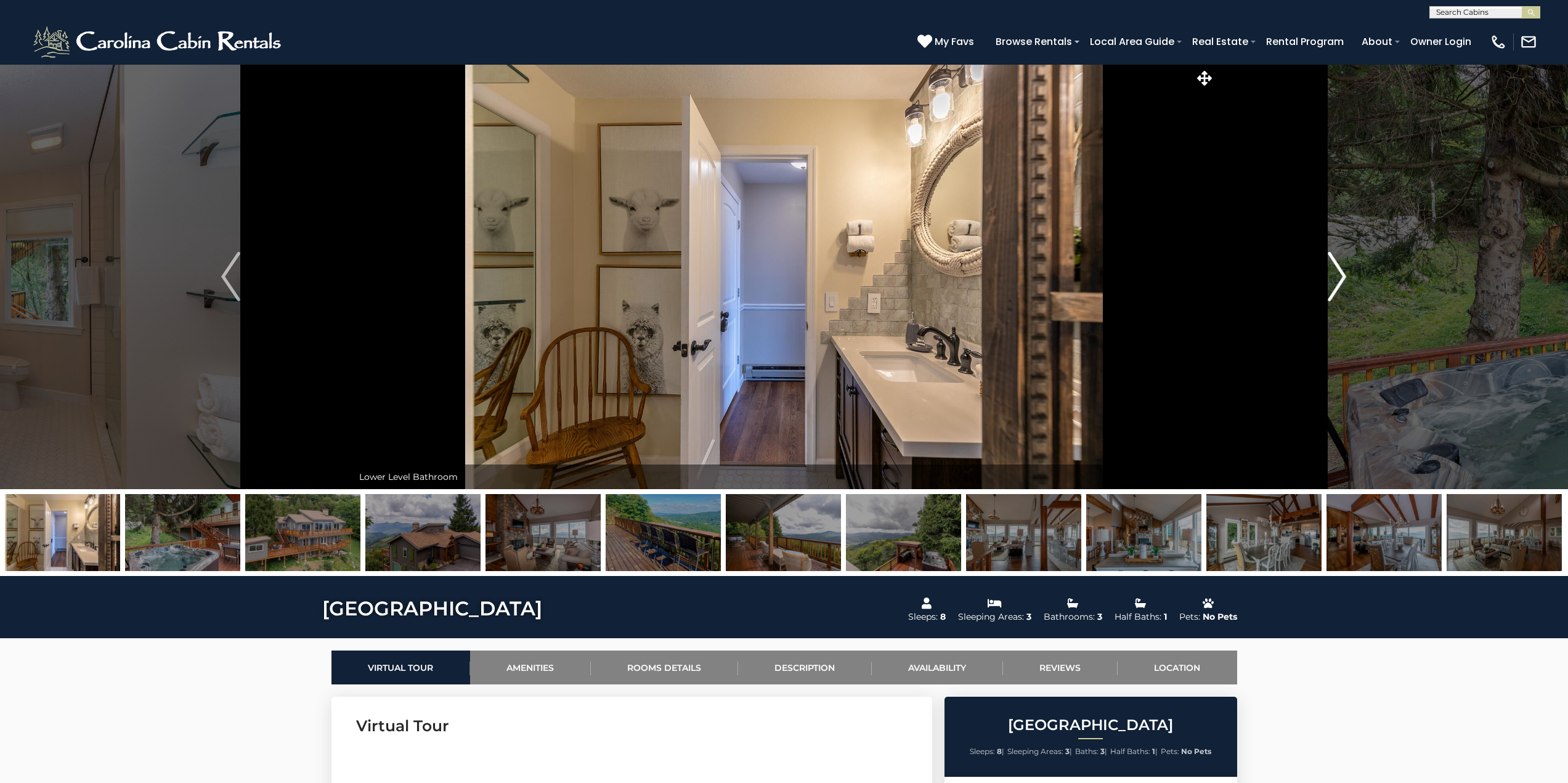
click at [1340, 280] on img "Next" at bounding box center [1336, 276] width 18 height 49
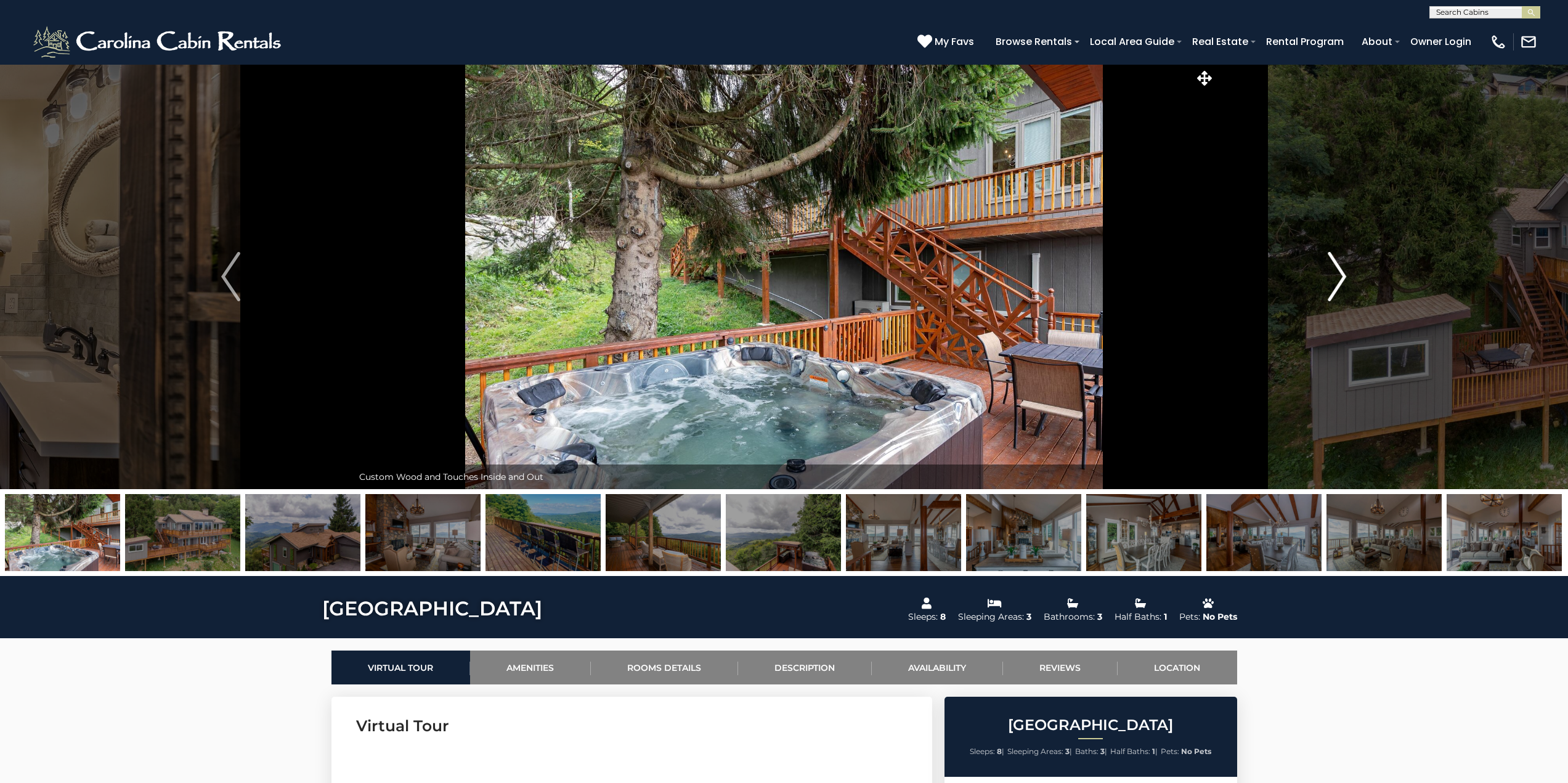
click at [1340, 280] on img "Next" at bounding box center [1336, 276] width 18 height 49
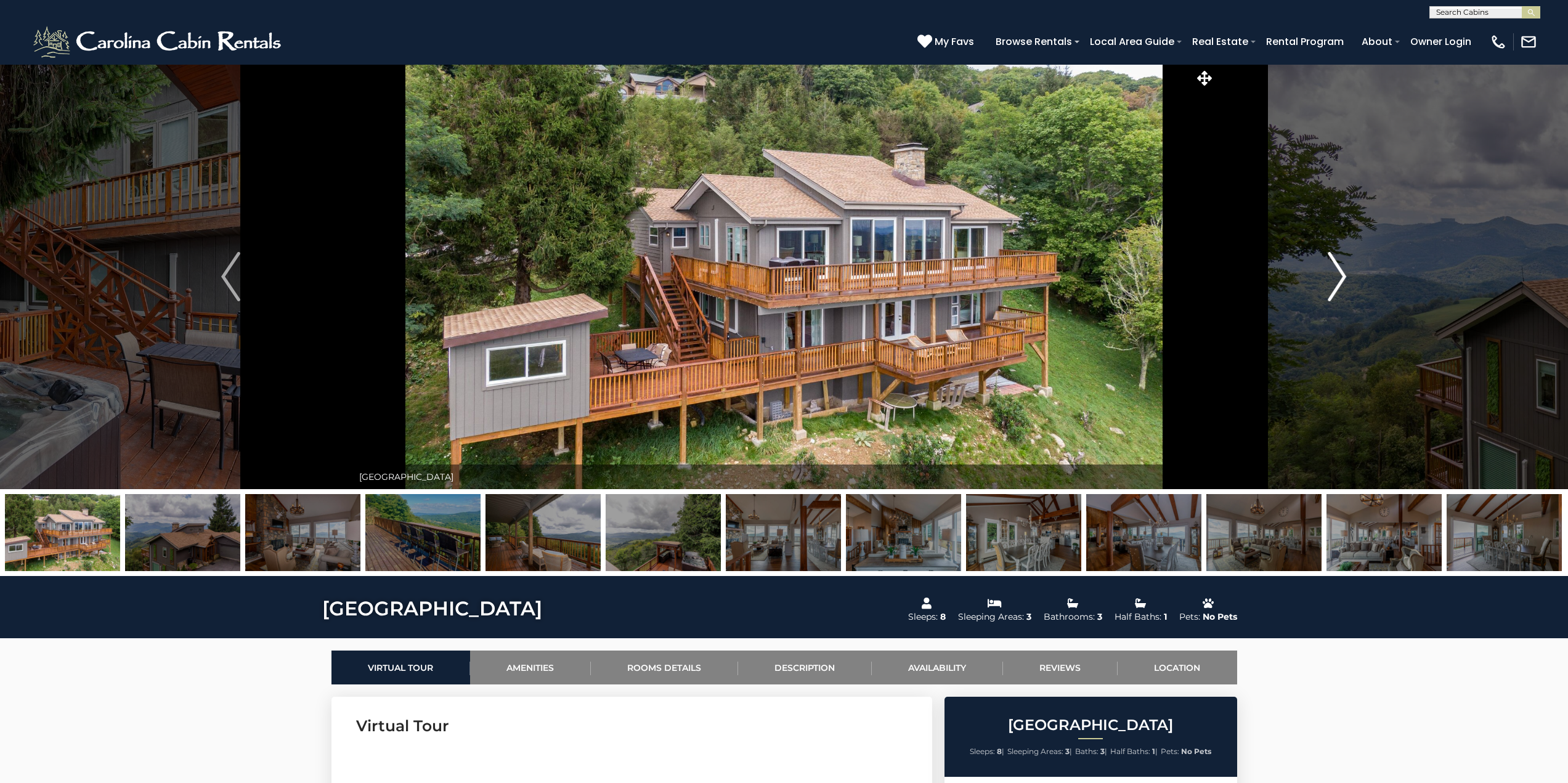
click at [1339, 279] on img "Next" at bounding box center [1336, 276] width 18 height 49
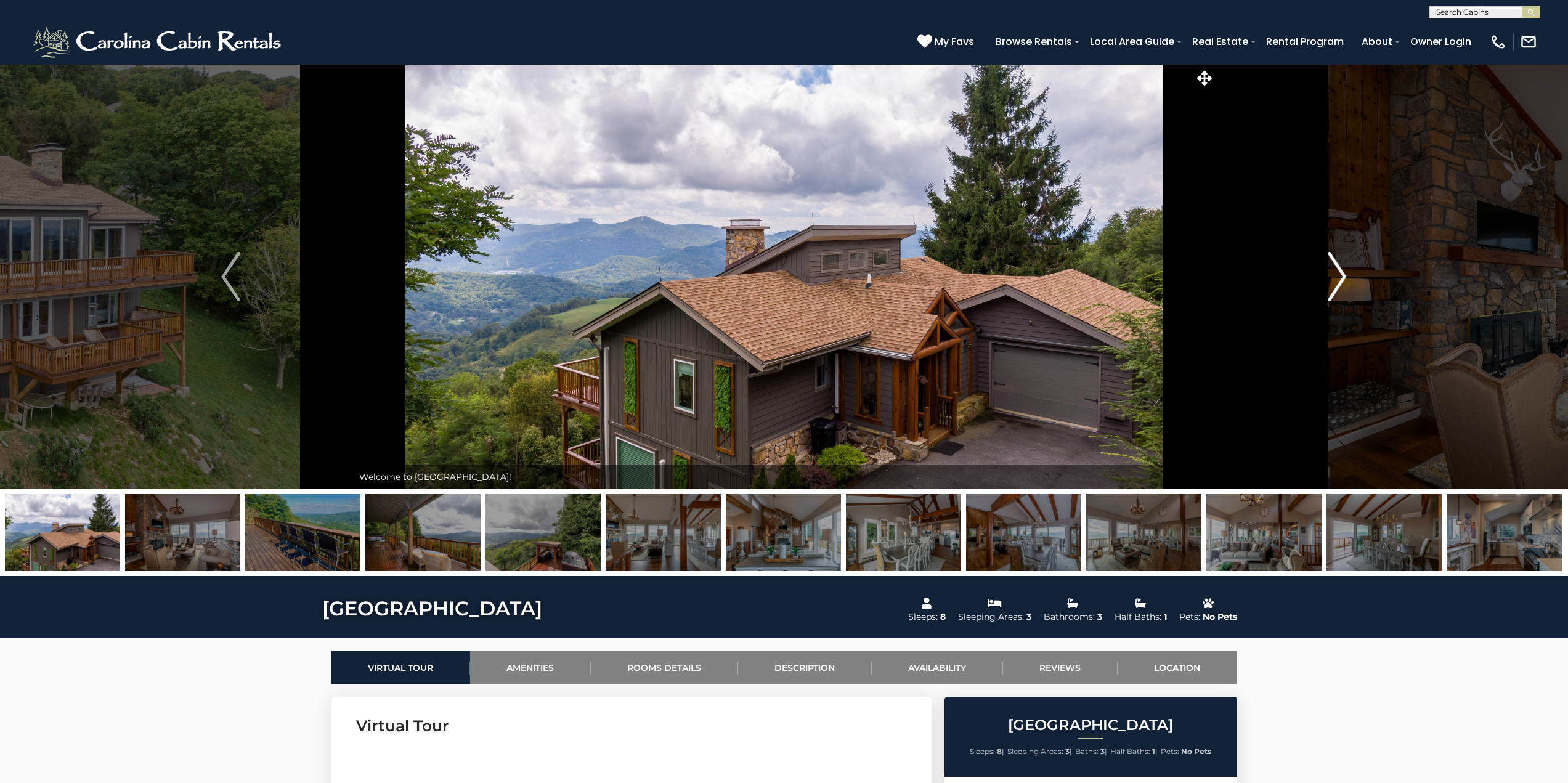
click at [1339, 279] on img "Next" at bounding box center [1336, 276] width 18 height 49
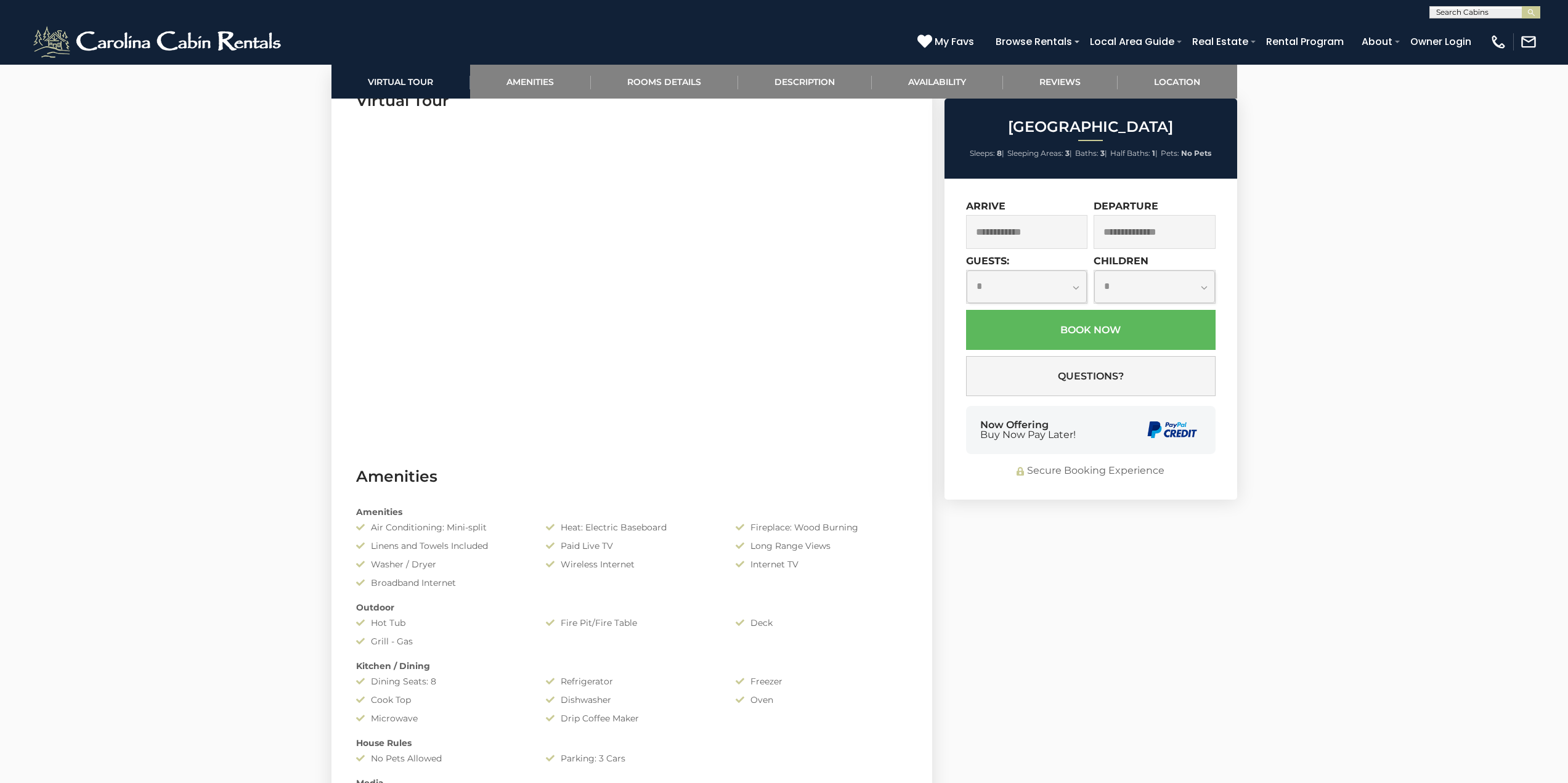
scroll to position [411, 0]
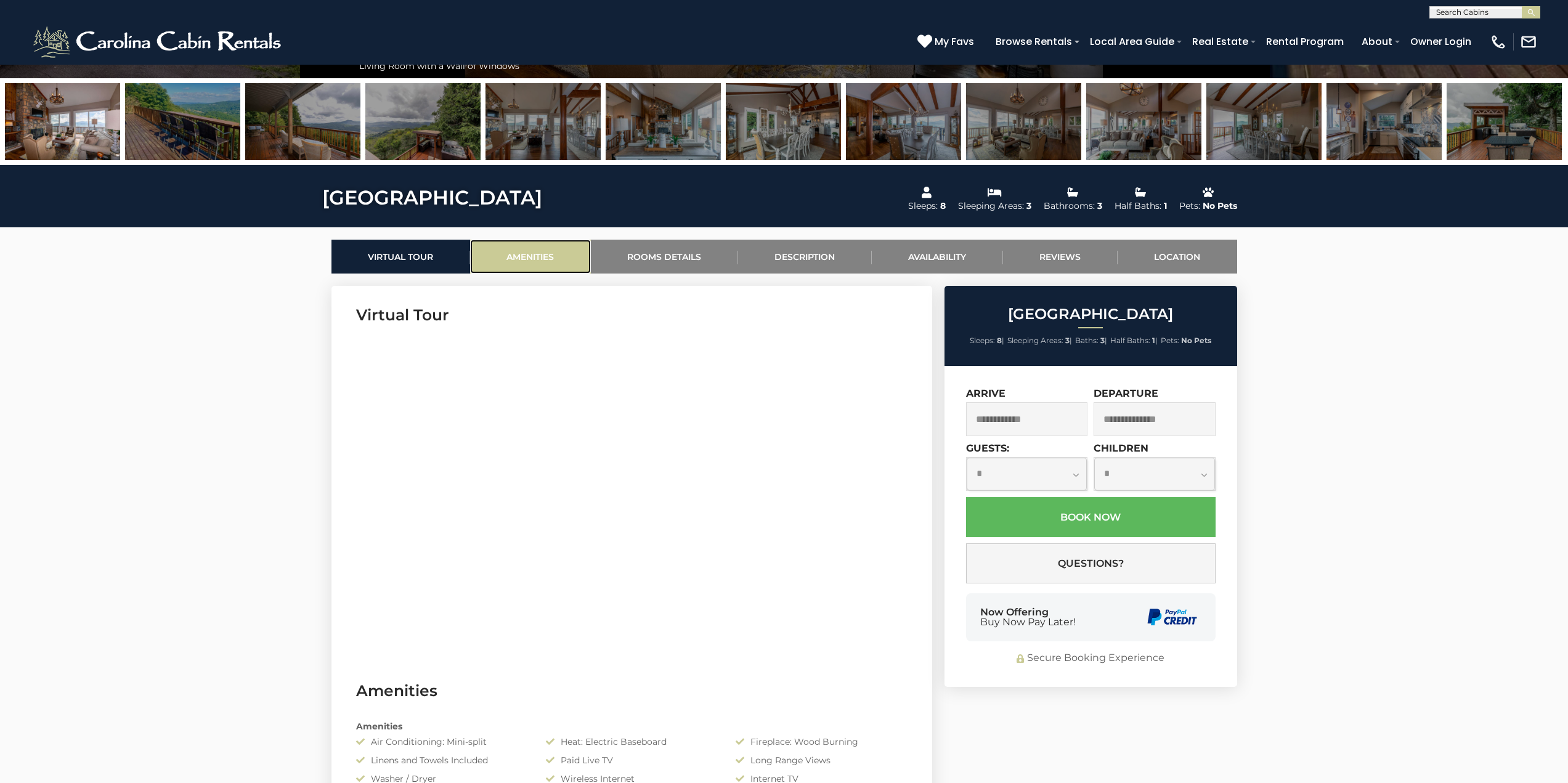
click at [533, 252] on link "Amenities" at bounding box center [530, 257] width 121 height 34
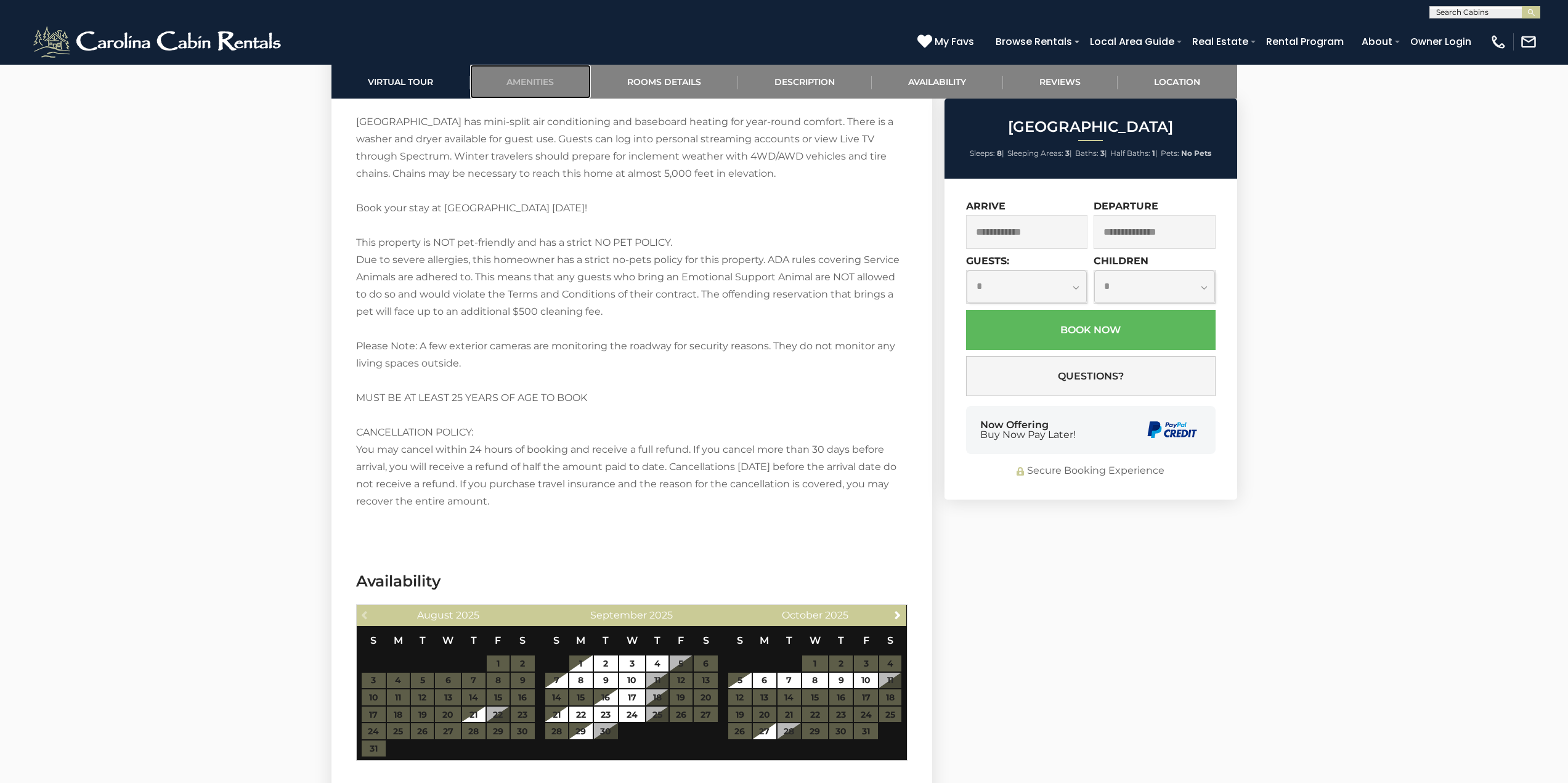
scroll to position [2417, 0]
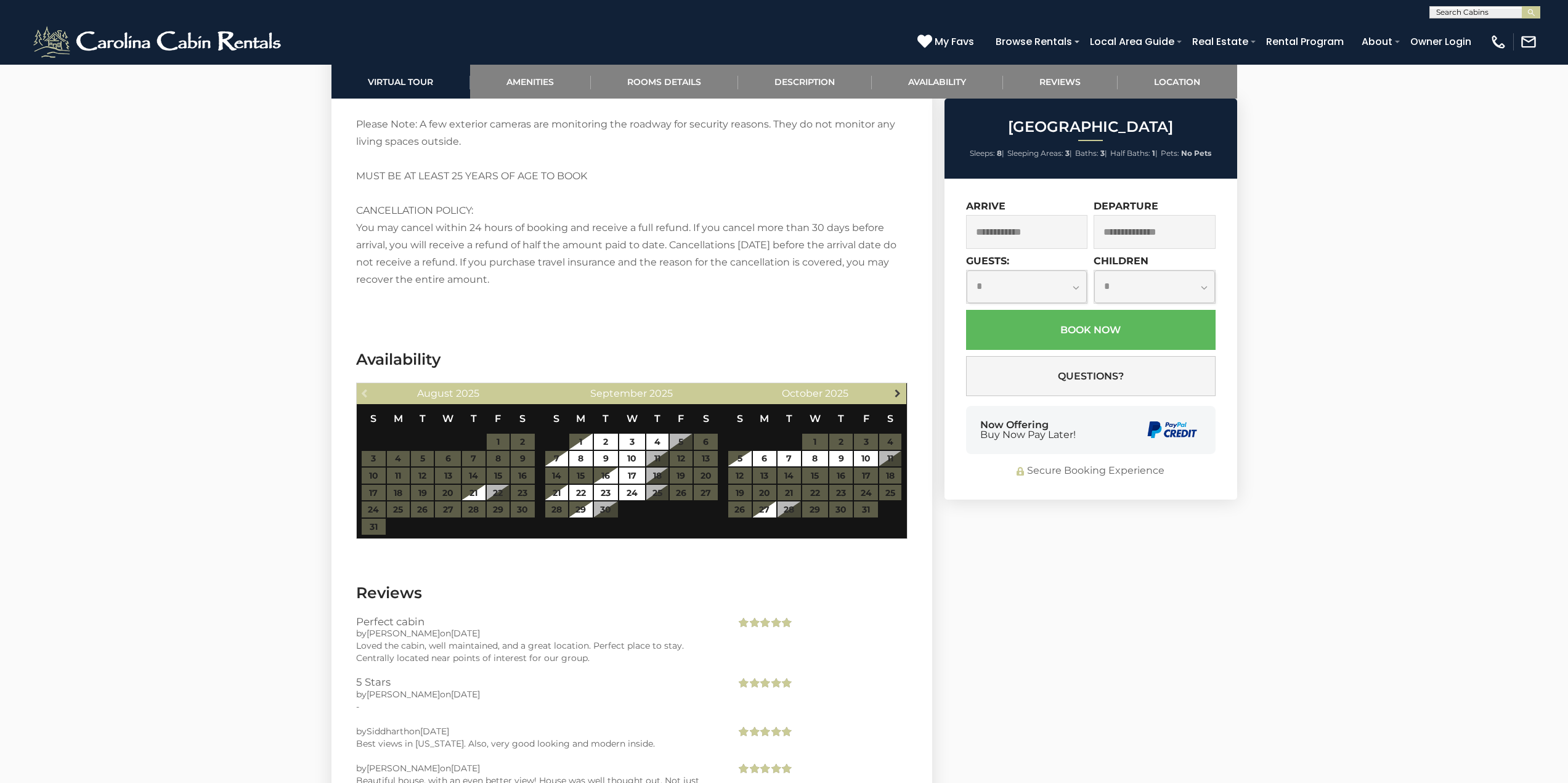
click at [899, 390] on span "Next" at bounding box center [898, 393] width 10 height 10
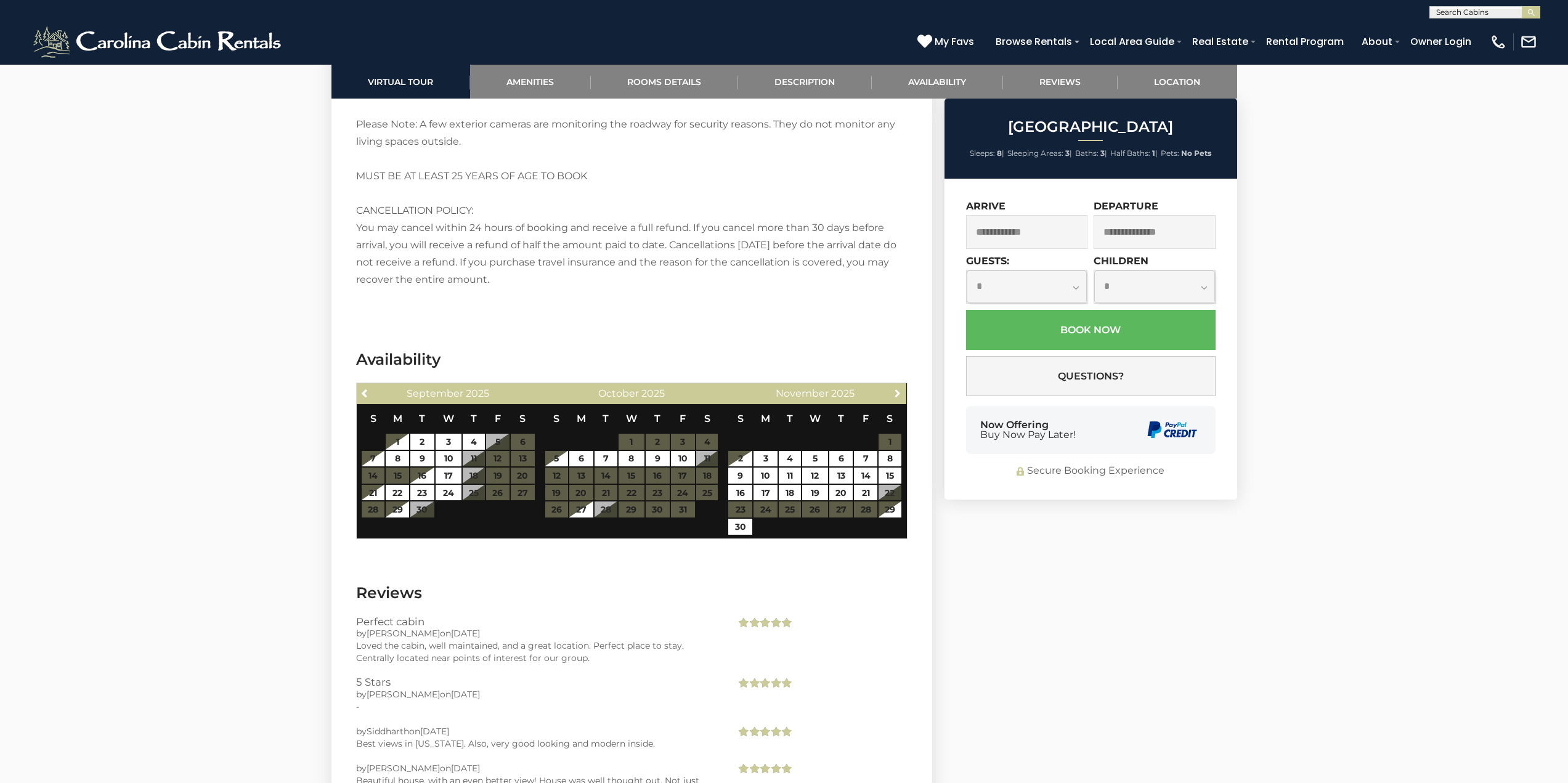
click at [899, 390] on span "Next" at bounding box center [898, 393] width 10 height 10
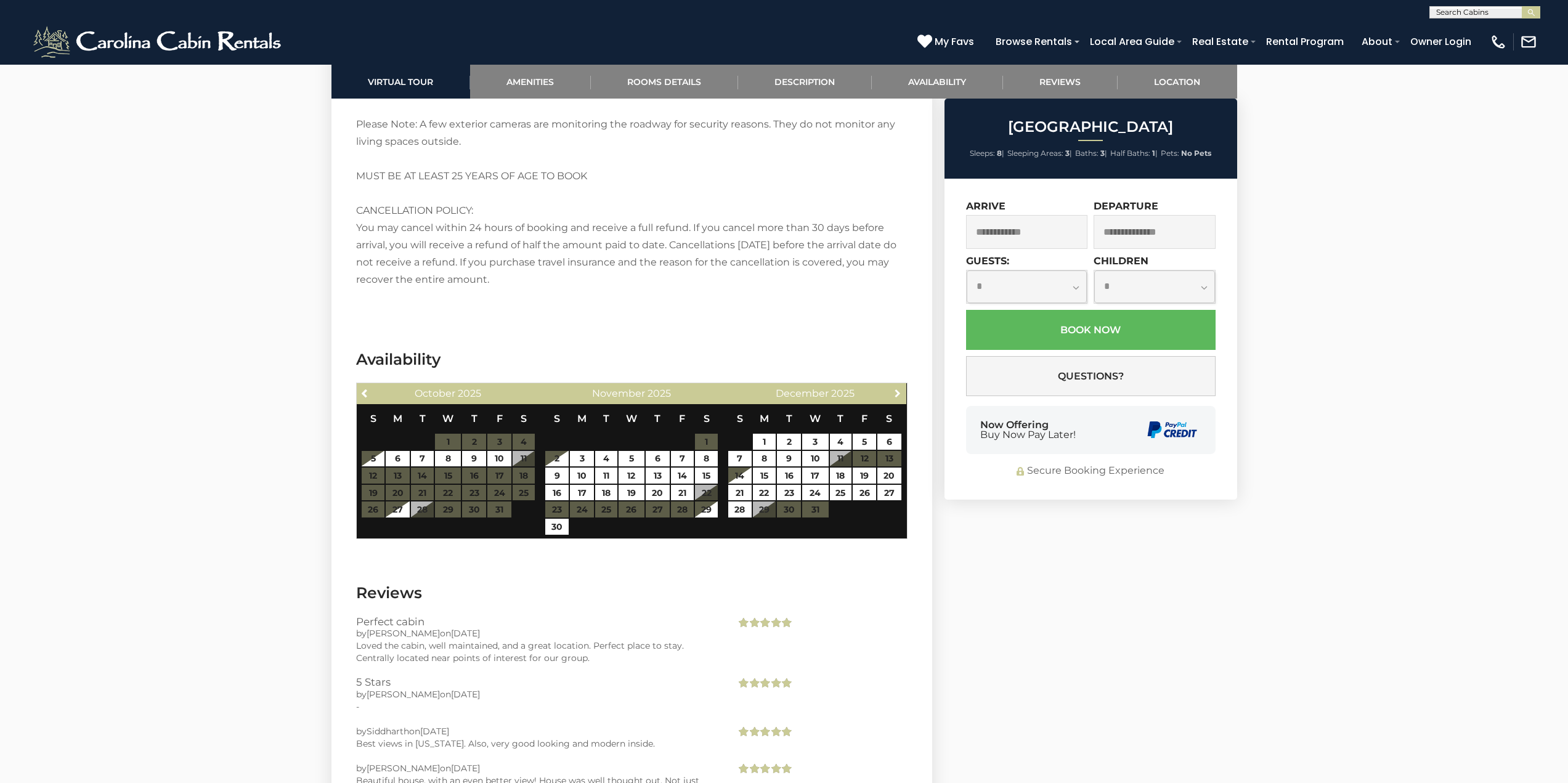
click at [899, 390] on span "Next" at bounding box center [898, 393] width 10 height 10
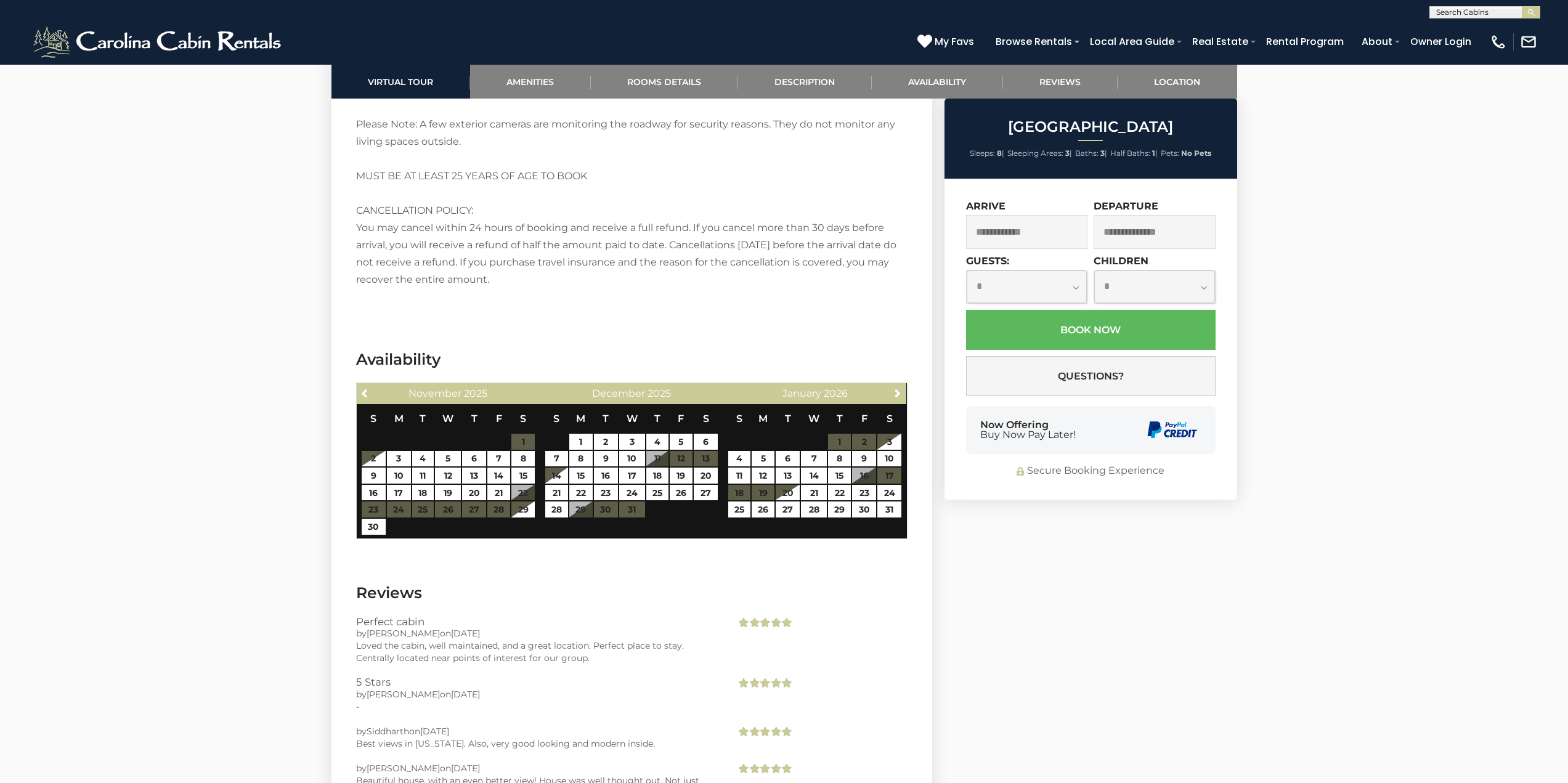
click at [582, 509] on table "S M T W T F S 1 2 3 4 5 6 7 8 9 10 11 12 13 14 15 16 17 18 19 20 21 22 23 24 25…" at bounding box center [632, 467] width 175 height 126
click at [606, 507] on table "S M T W T F S 1 2 3 4 5 6 7 8 9 10 11 12 13 14 15 16 17 18 19 20 21 22 23 24 25…" at bounding box center [632, 467] width 175 height 126
click at [578, 440] on link "1" at bounding box center [581, 441] width 23 height 16
type input "**********"
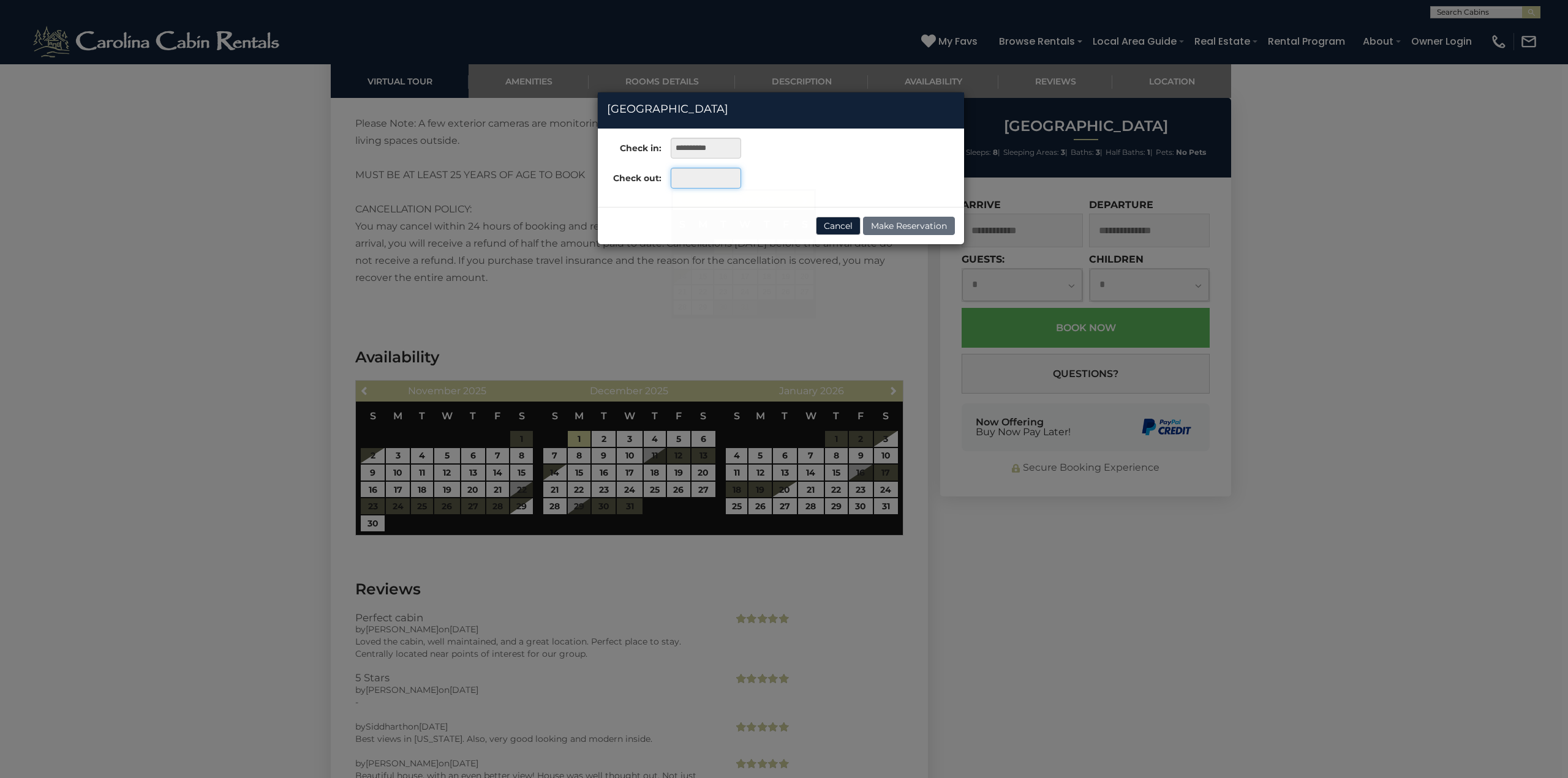
click at [695, 175] on input "text" at bounding box center [705, 178] width 70 height 21
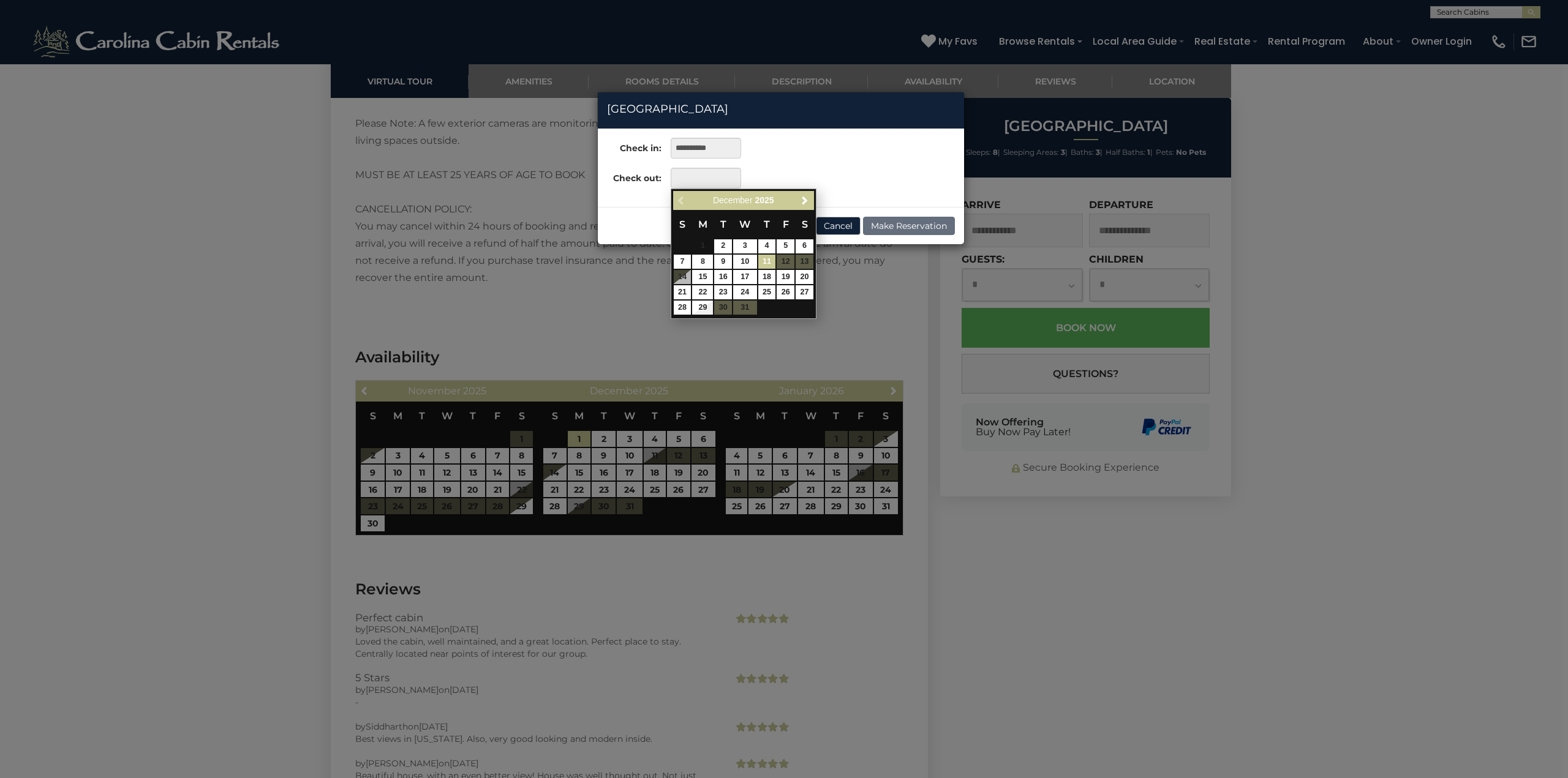
click at [766, 261] on link "11" at bounding box center [767, 261] width 18 height 14
type input "**********"
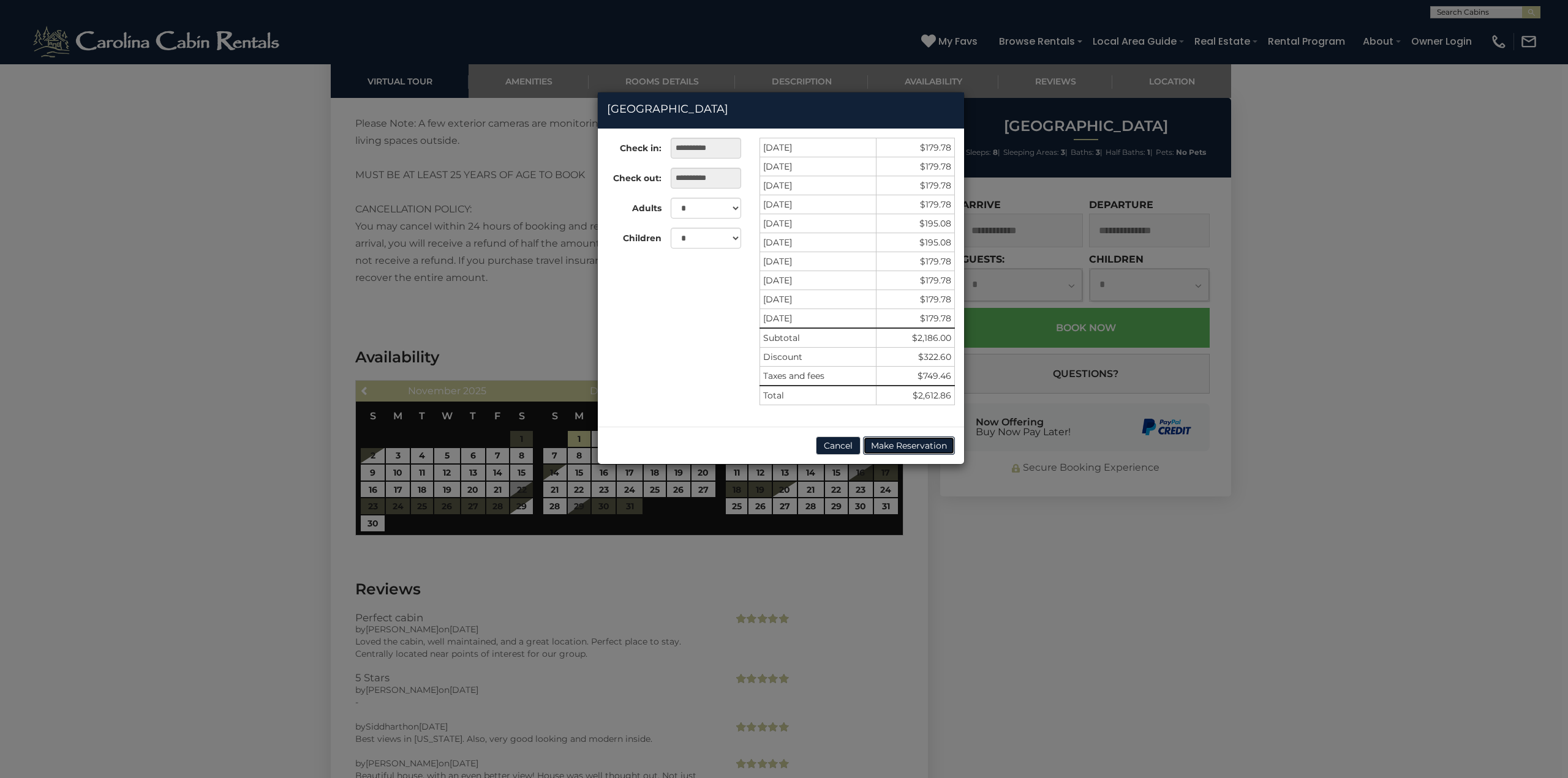
click at [910, 445] on button "Make Reservation" at bounding box center [909, 445] width 92 height 18
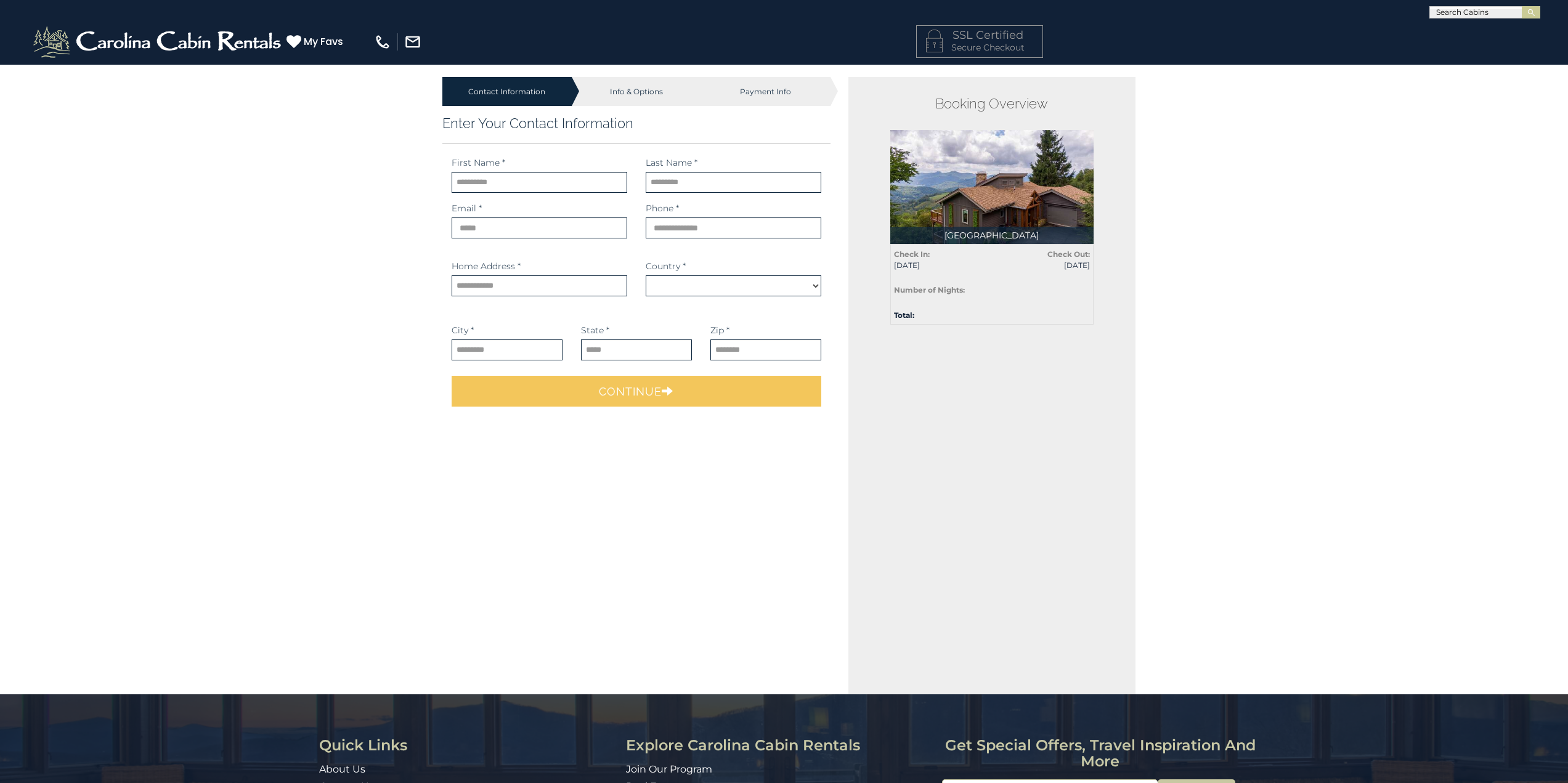
select select "*********"
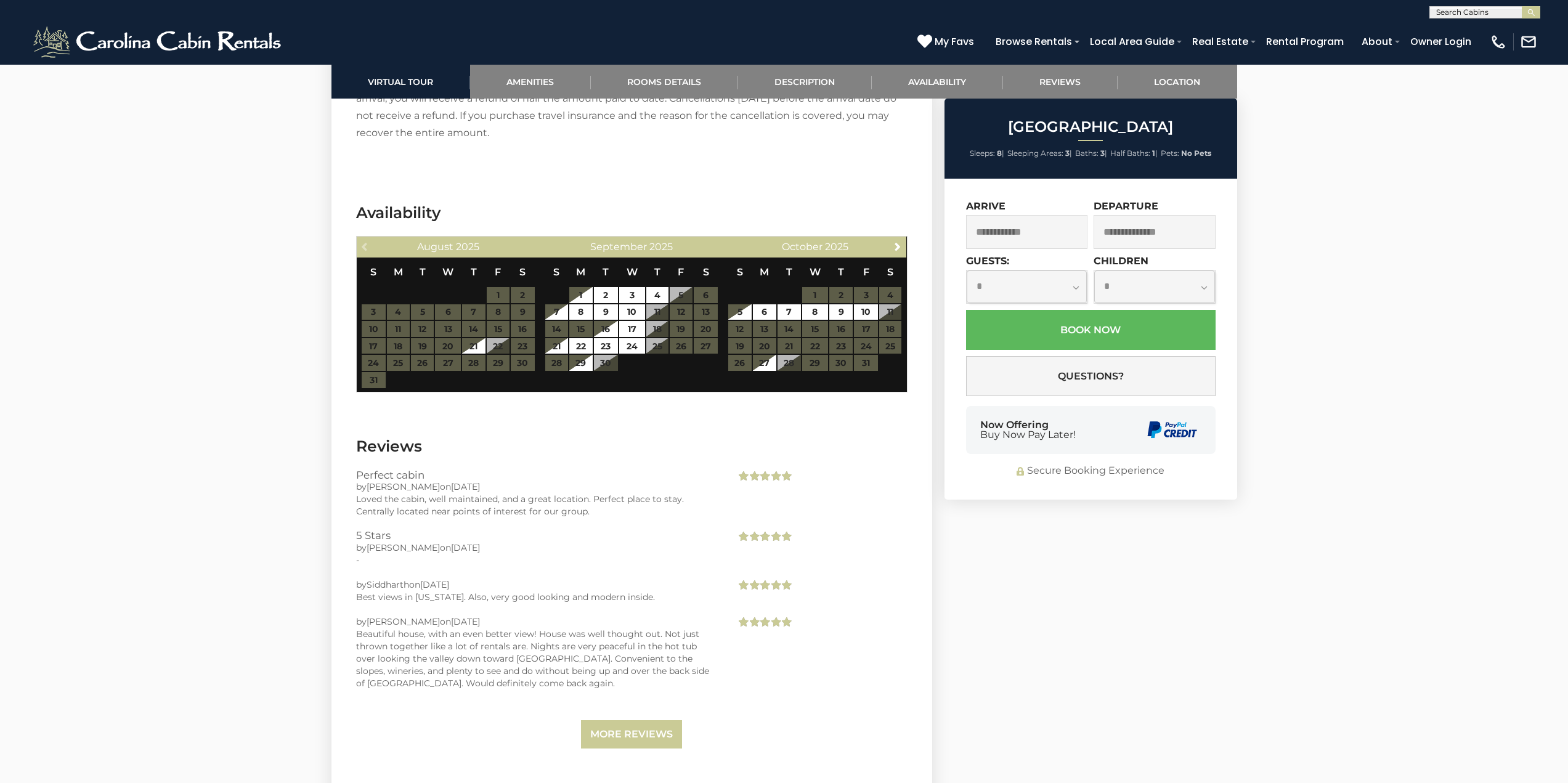
scroll to position [2464, 0]
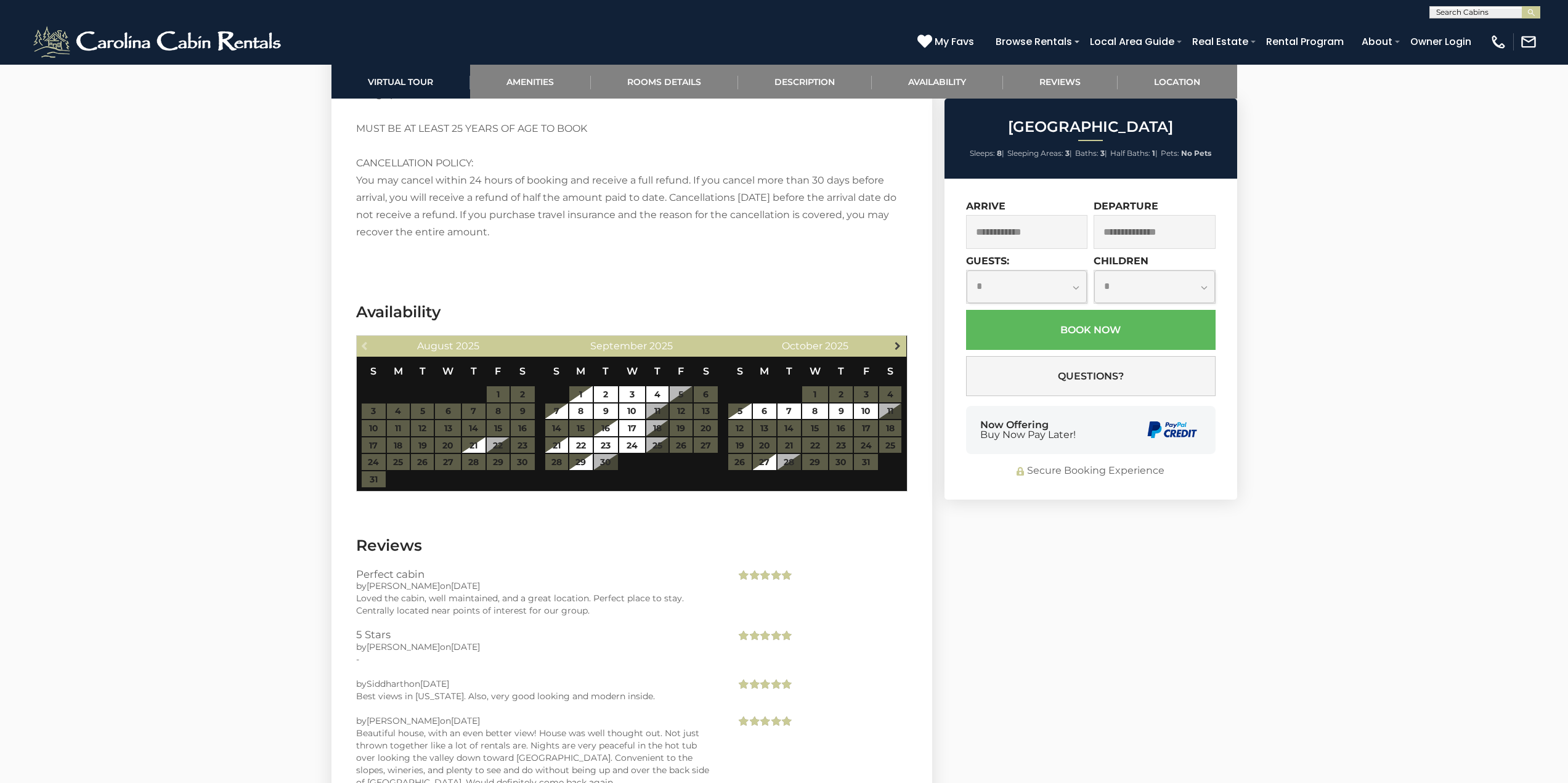
click at [898, 346] on span "Next" at bounding box center [898, 346] width 10 height 10
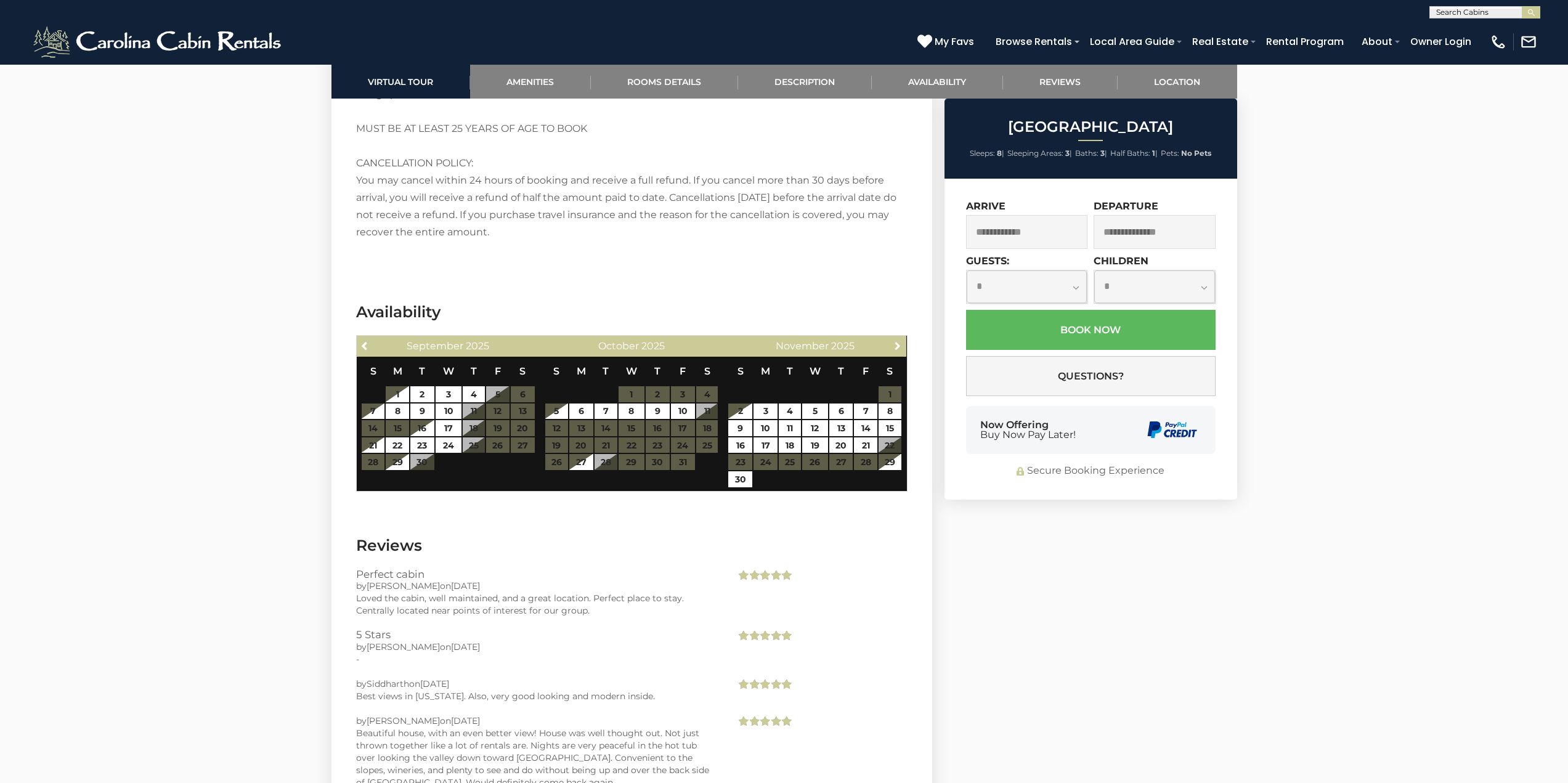
click at [898, 346] on span "Next" at bounding box center [898, 346] width 10 height 10
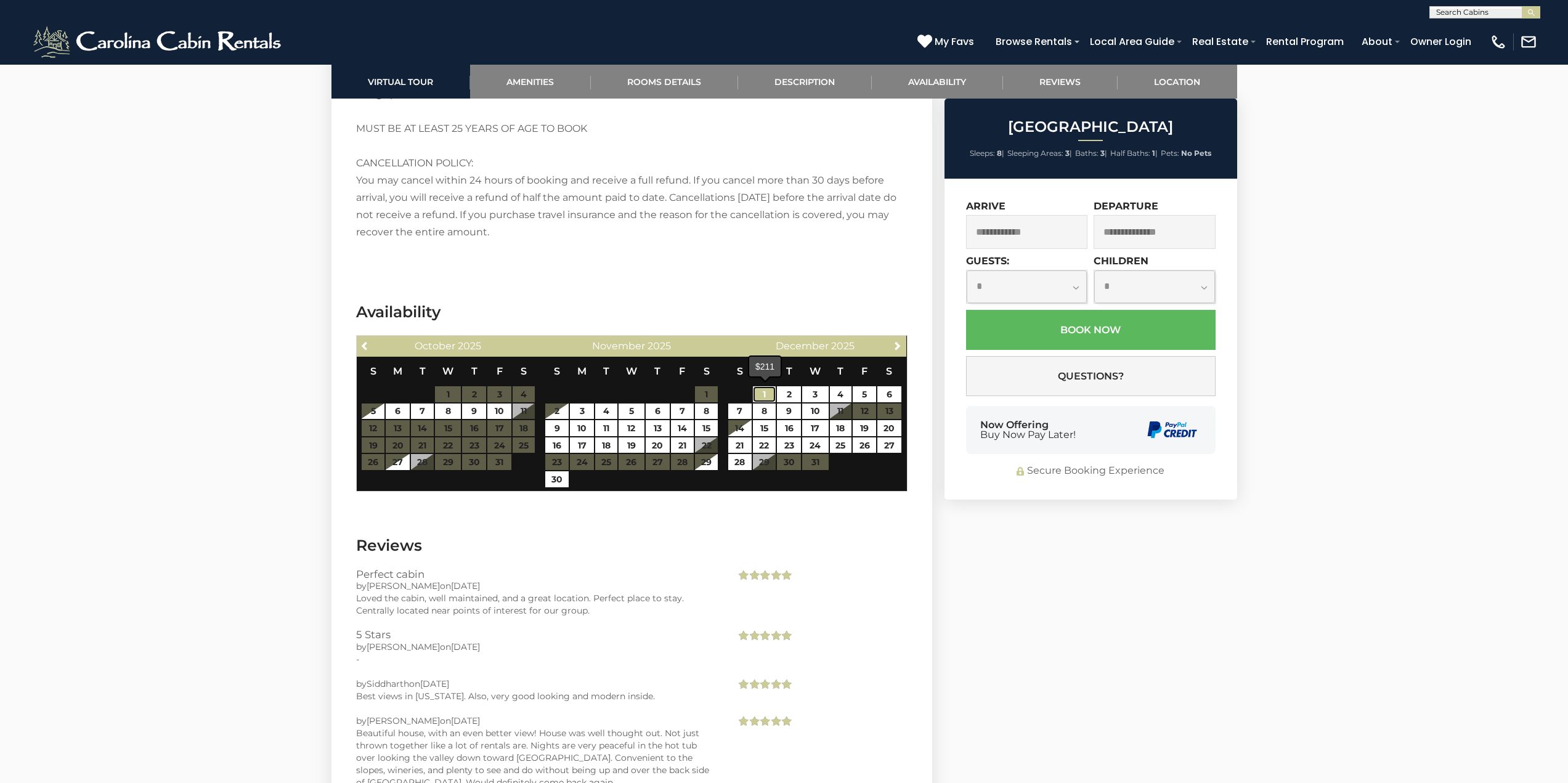
click at [762, 394] on link "1" at bounding box center [764, 394] width 23 height 16
type input "**********"
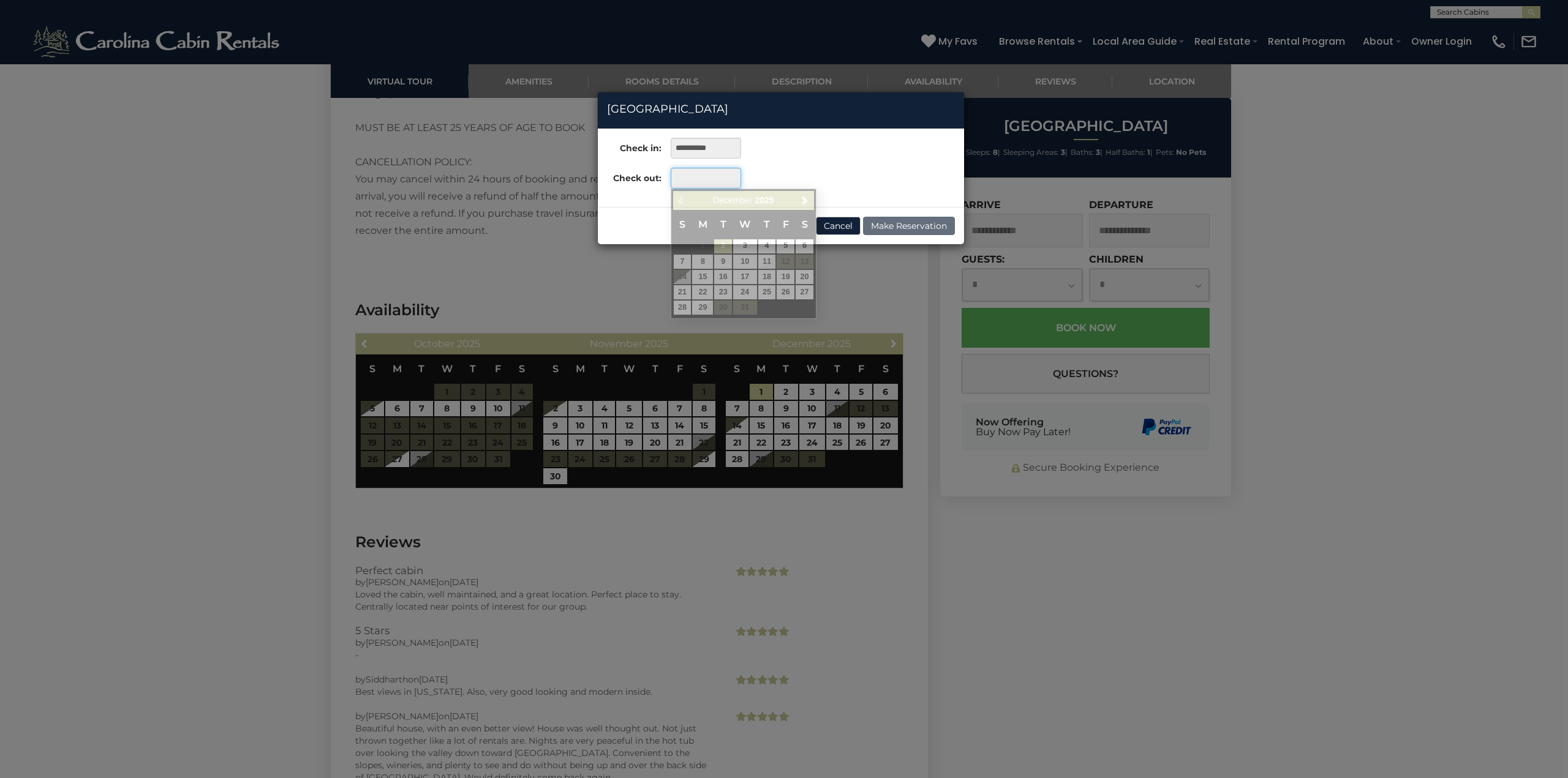
click at [701, 174] on input "text" at bounding box center [705, 178] width 70 height 21
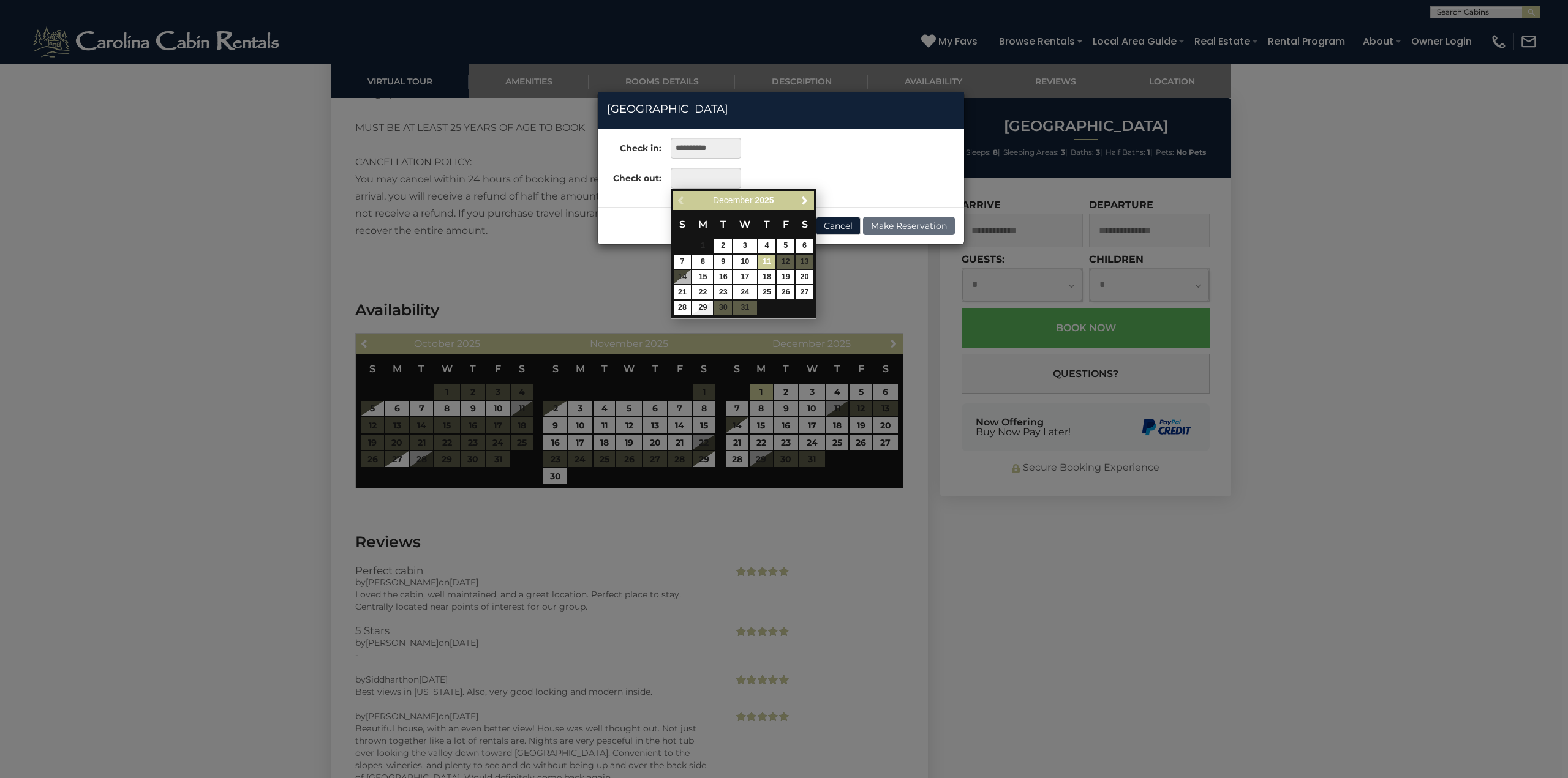
click at [765, 258] on link "11" at bounding box center [767, 261] width 18 height 14
type input "**********"
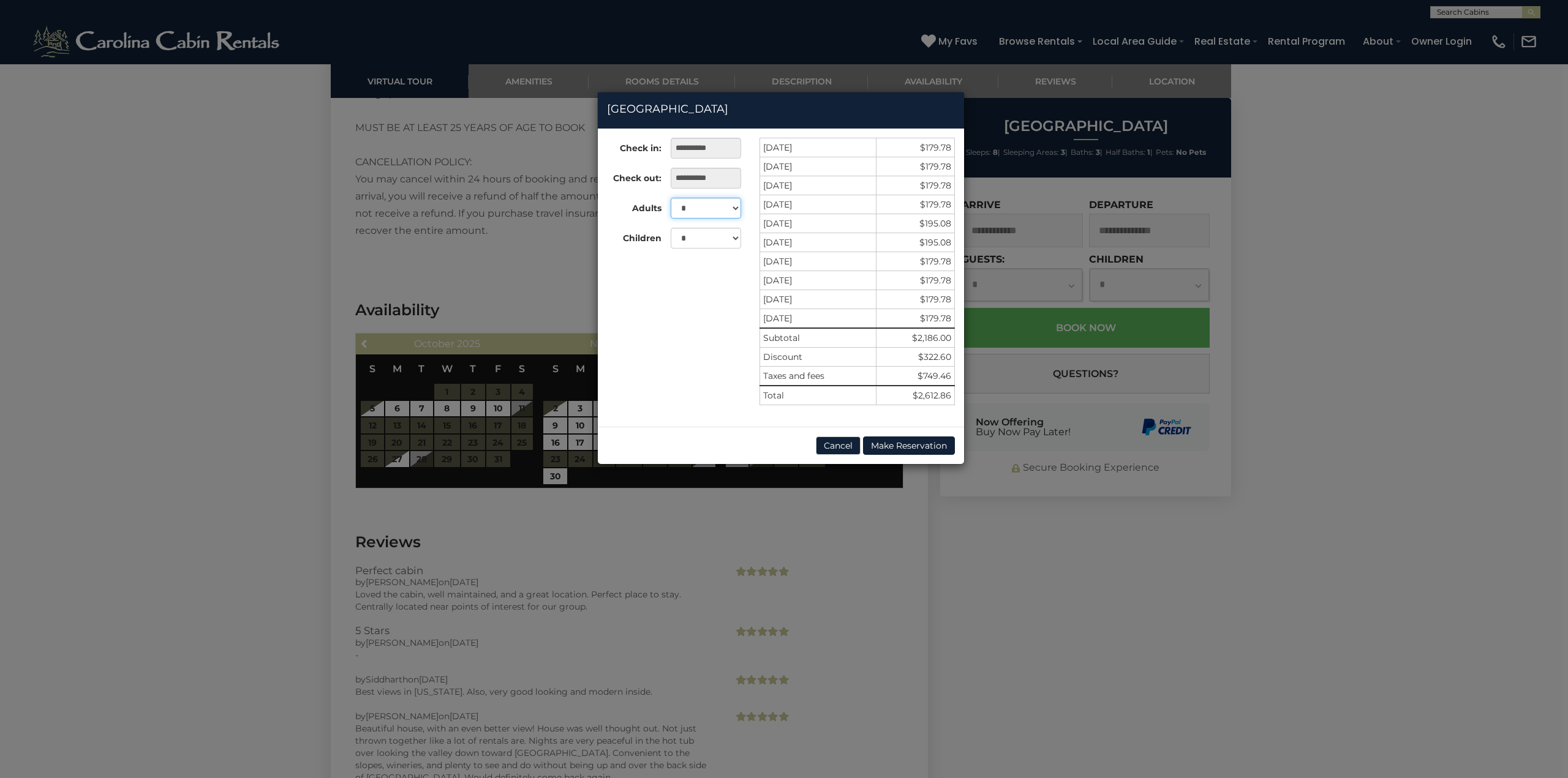
click at [733, 209] on select "* * * * * * * *" at bounding box center [705, 208] width 70 height 21
select select "*"
click at [670, 198] on select "* * * * * * * *" at bounding box center [705, 208] width 70 height 21
click at [1296, 460] on div "**********" at bounding box center [784, 389] width 1568 height 778
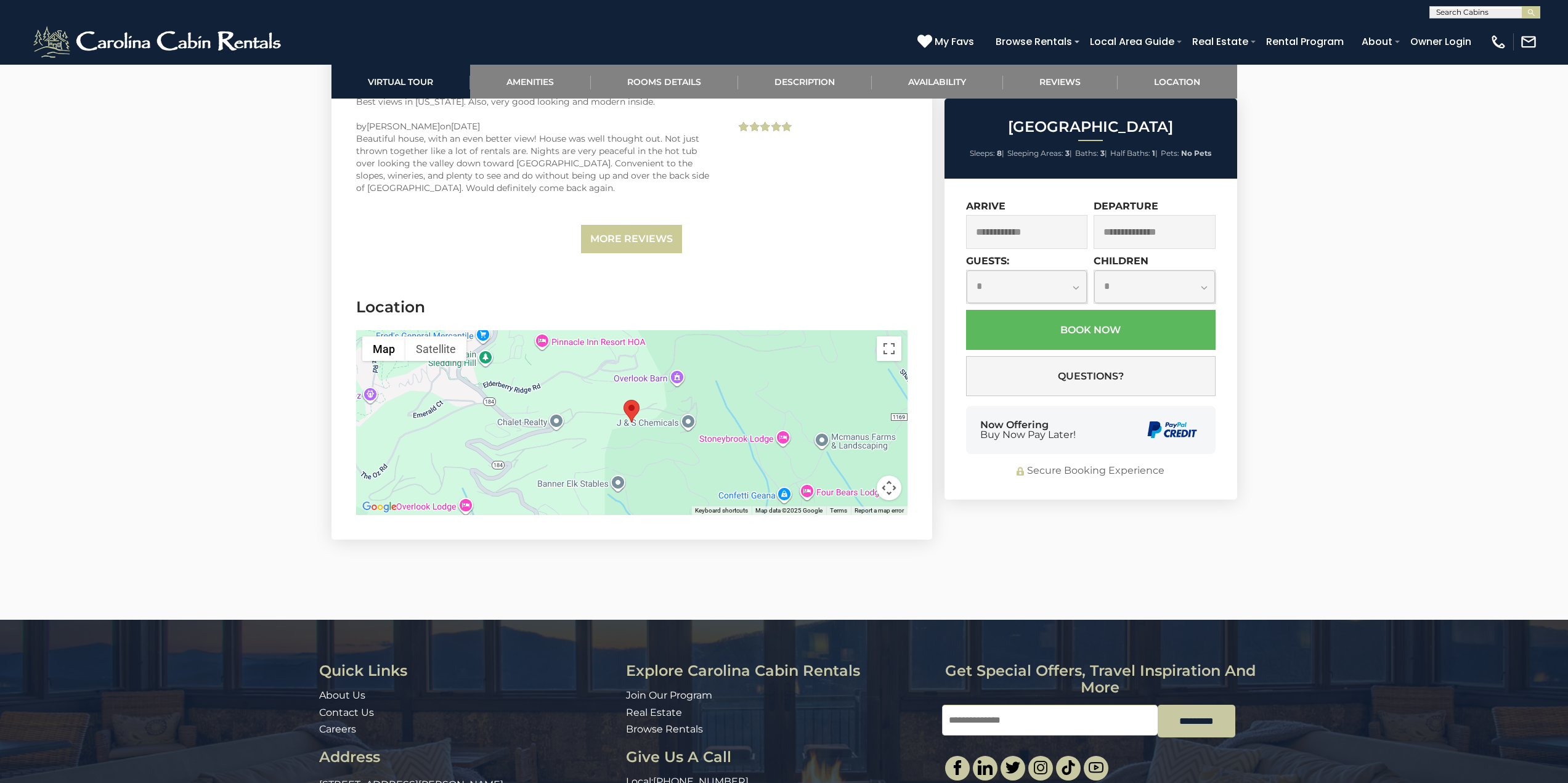
scroll to position [3051, 0]
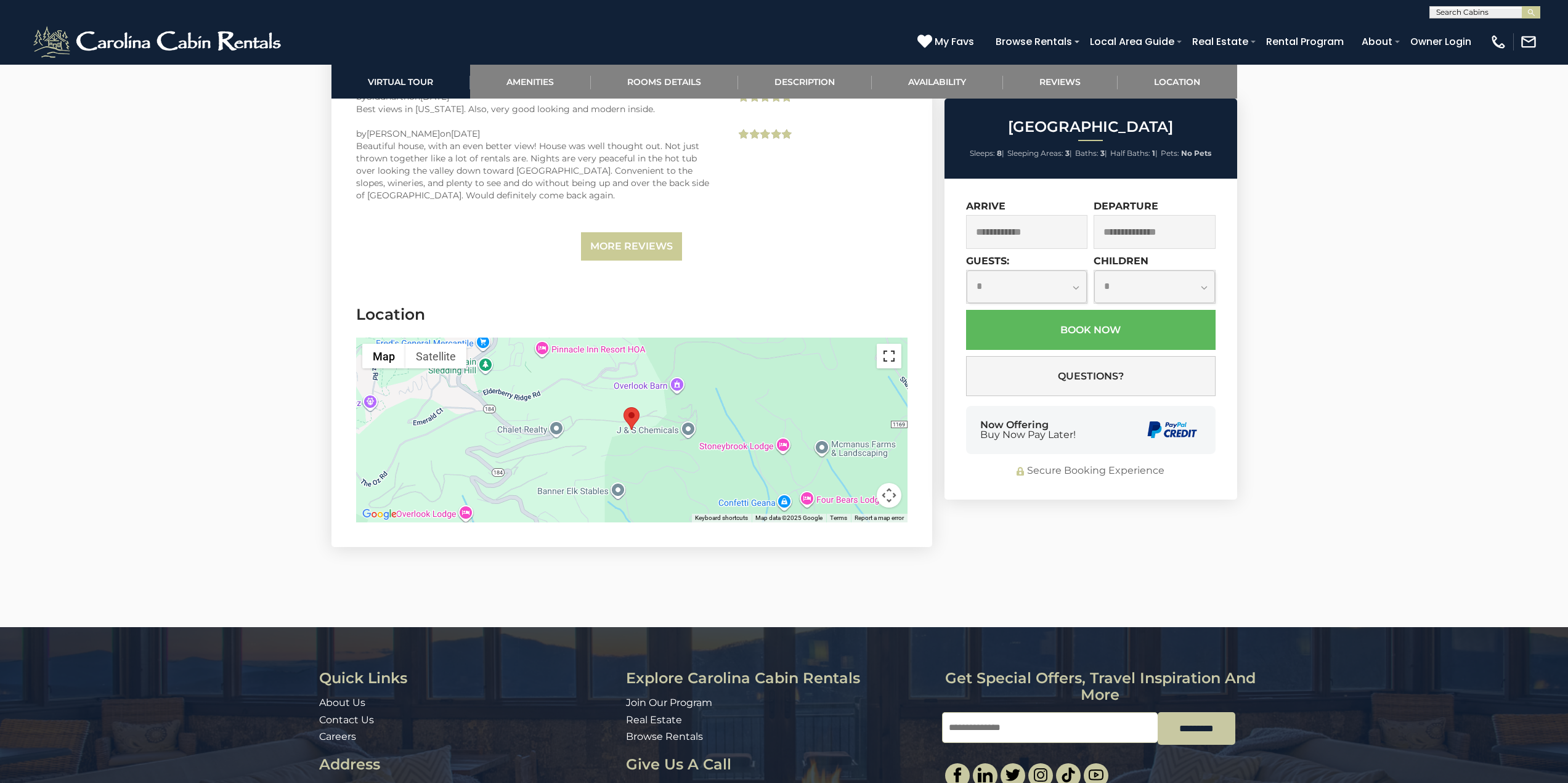
click at [886, 353] on button "Toggle fullscreen view" at bounding box center [888, 356] width 24 height 24
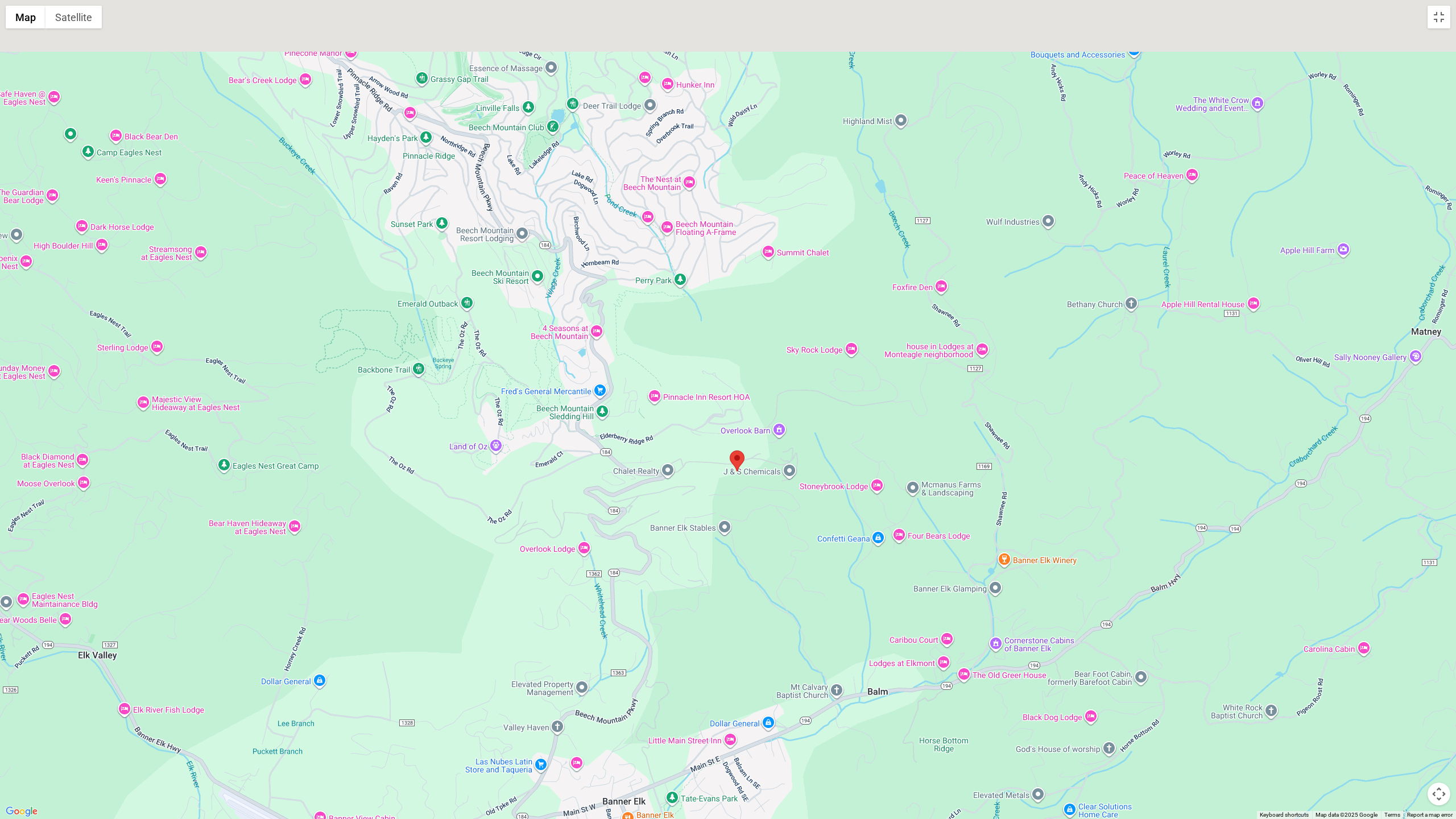
drag, startPoint x: 688, startPoint y: 442, endPoint x: 735, endPoint y: 524, distance: 94.5
click at [707, 522] on div at bounding box center [728, 410] width 1456 height 819
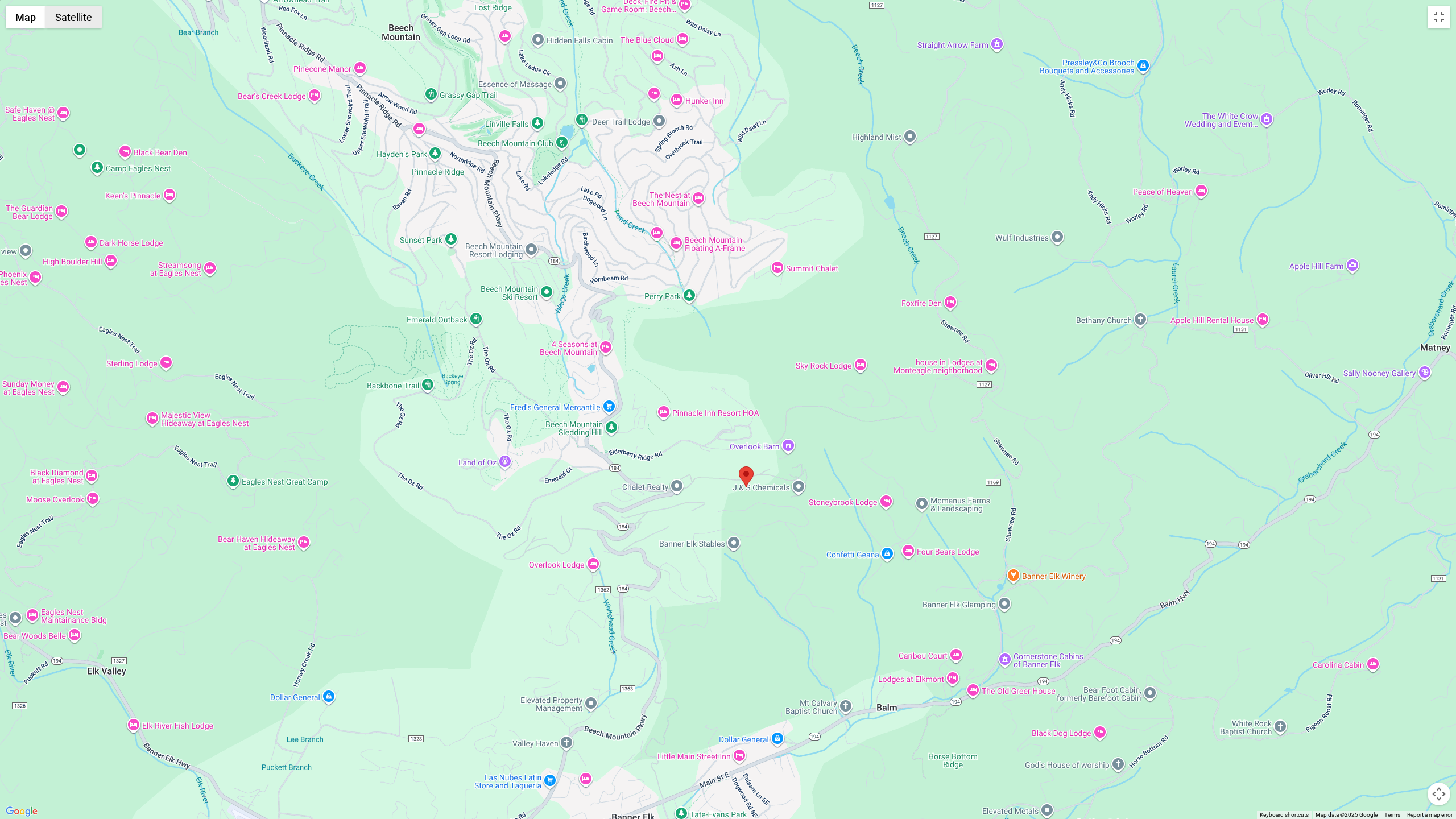
drag, startPoint x: 77, startPoint y: 11, endPoint x: 1129, endPoint y: 336, distance: 1101.1
click at [76, 11] on button "Satellite" at bounding box center [74, 17] width 56 height 22
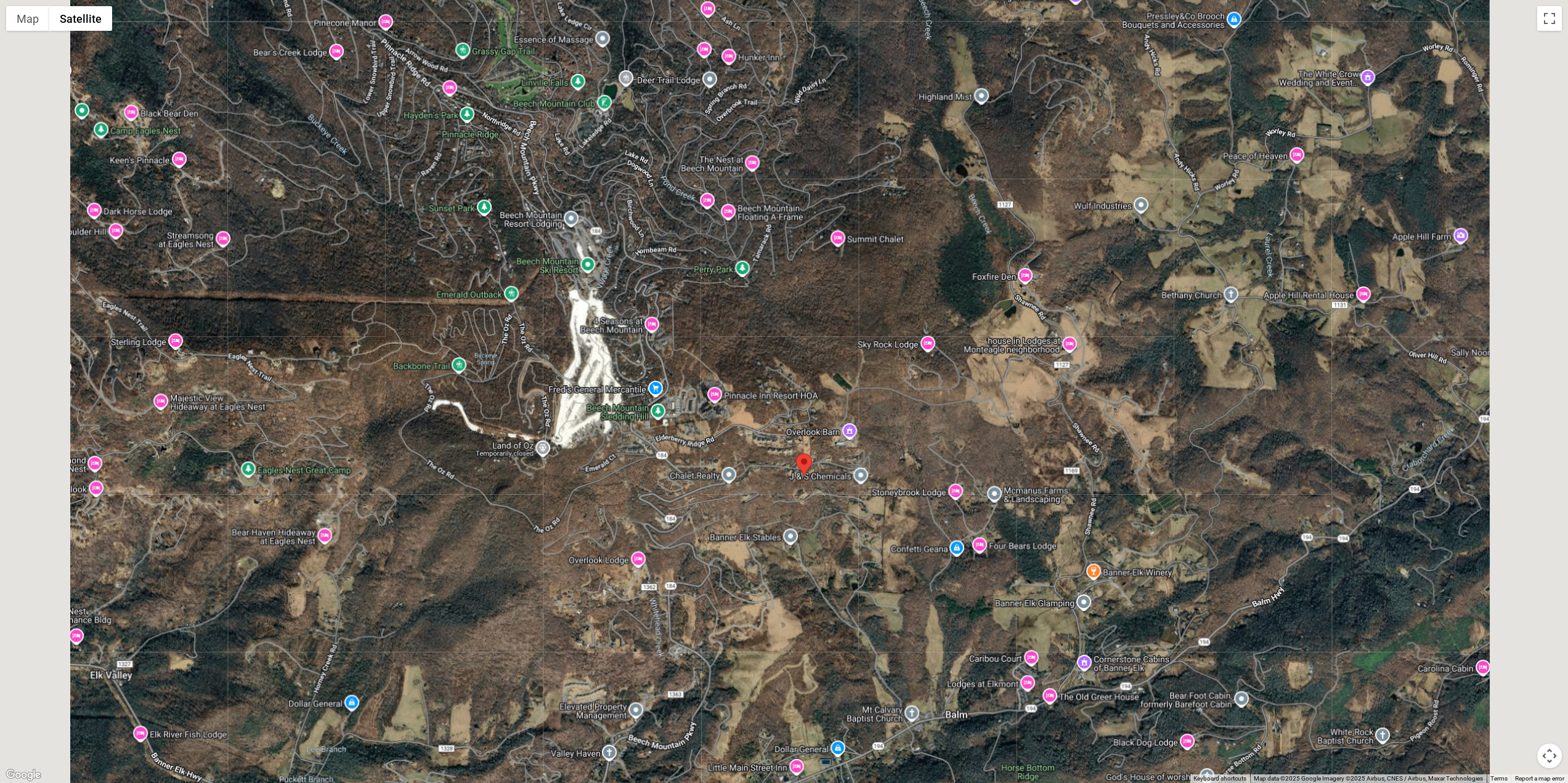
scroll to position [382, 0]
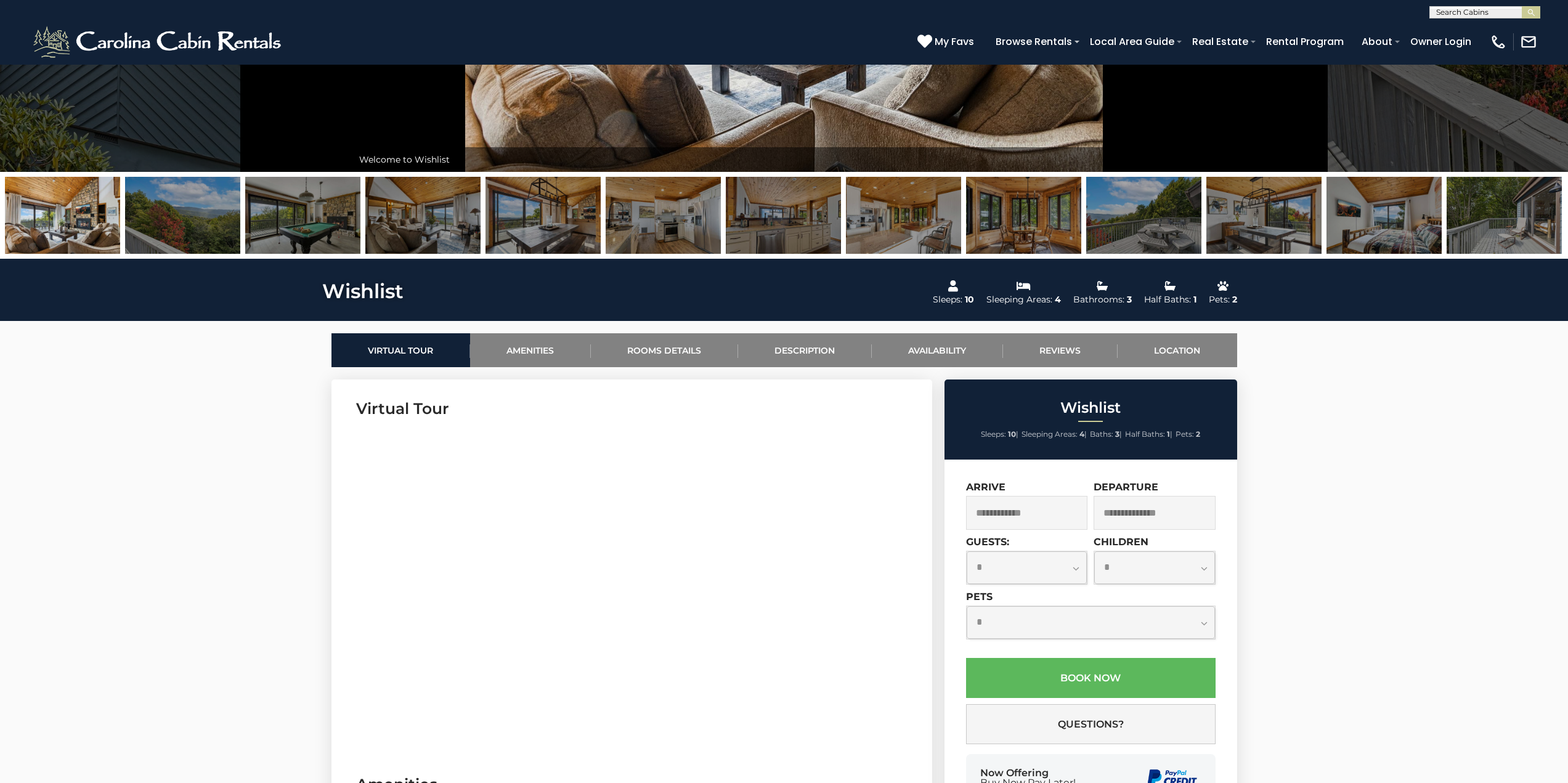
scroll to position [103, 0]
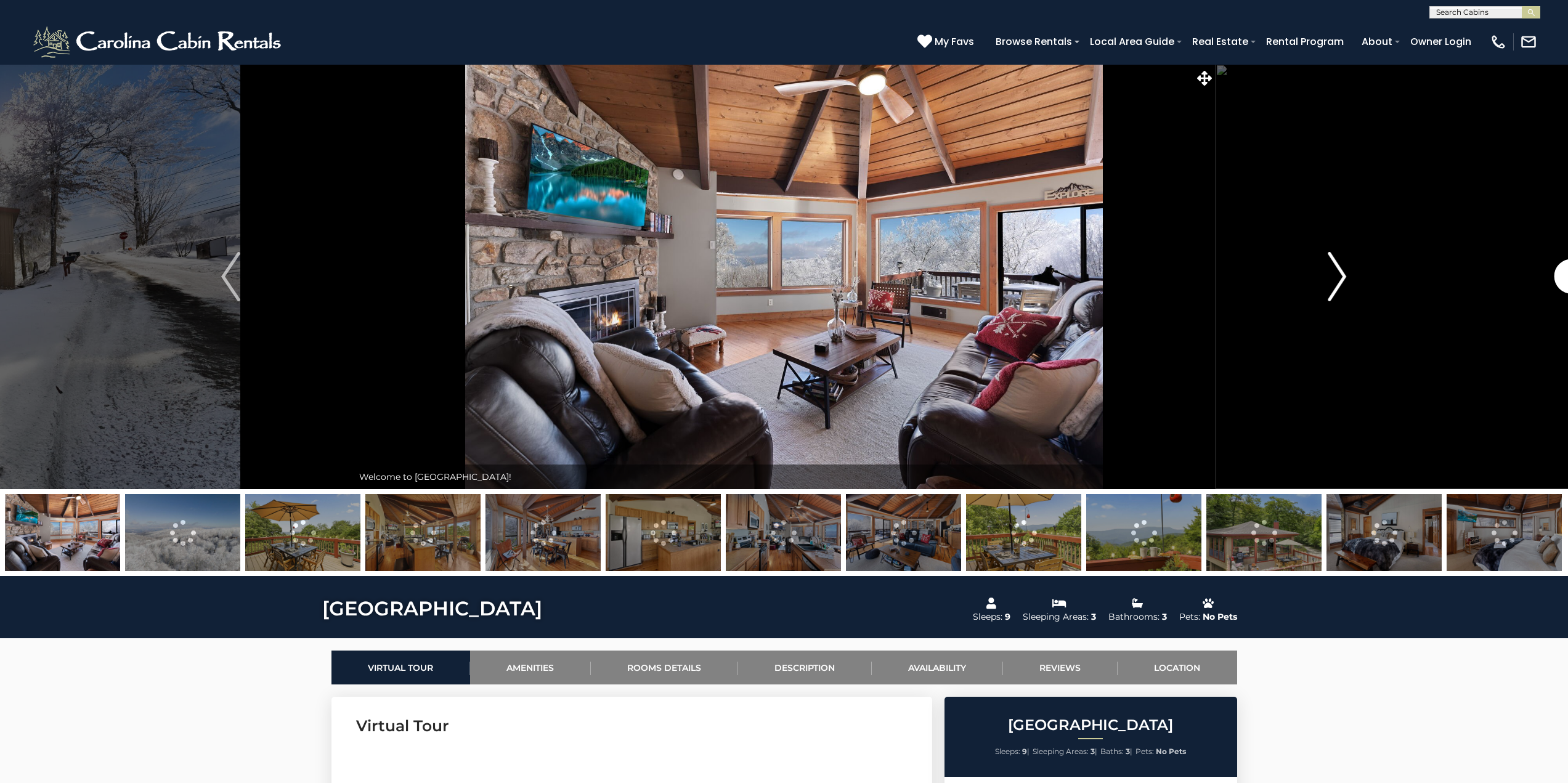
click at [1339, 276] on img "Next" at bounding box center [1336, 276] width 18 height 49
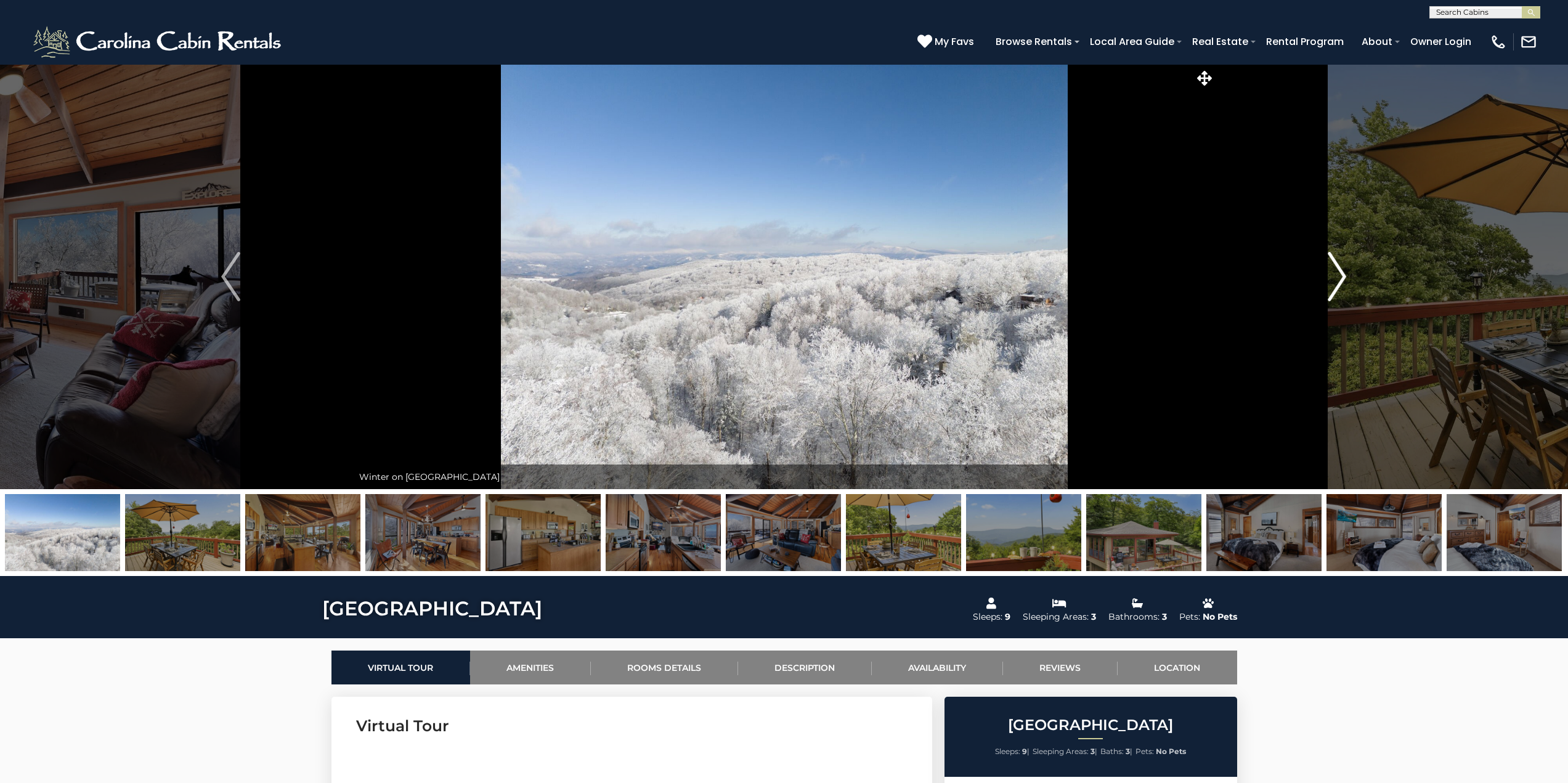
click at [1341, 270] on img "Next" at bounding box center [1336, 276] width 18 height 49
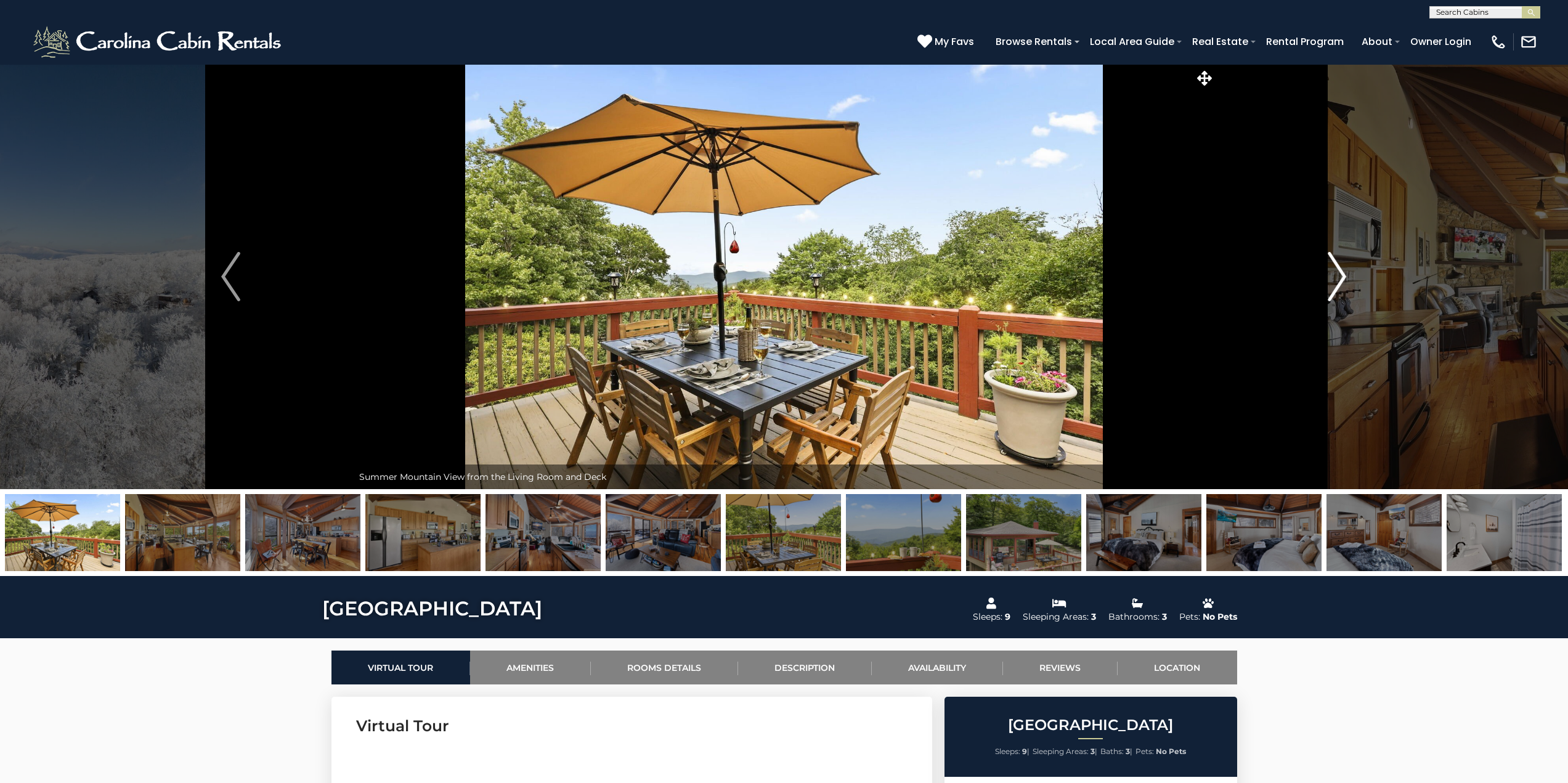
click at [1341, 270] on img "Next" at bounding box center [1336, 276] width 18 height 49
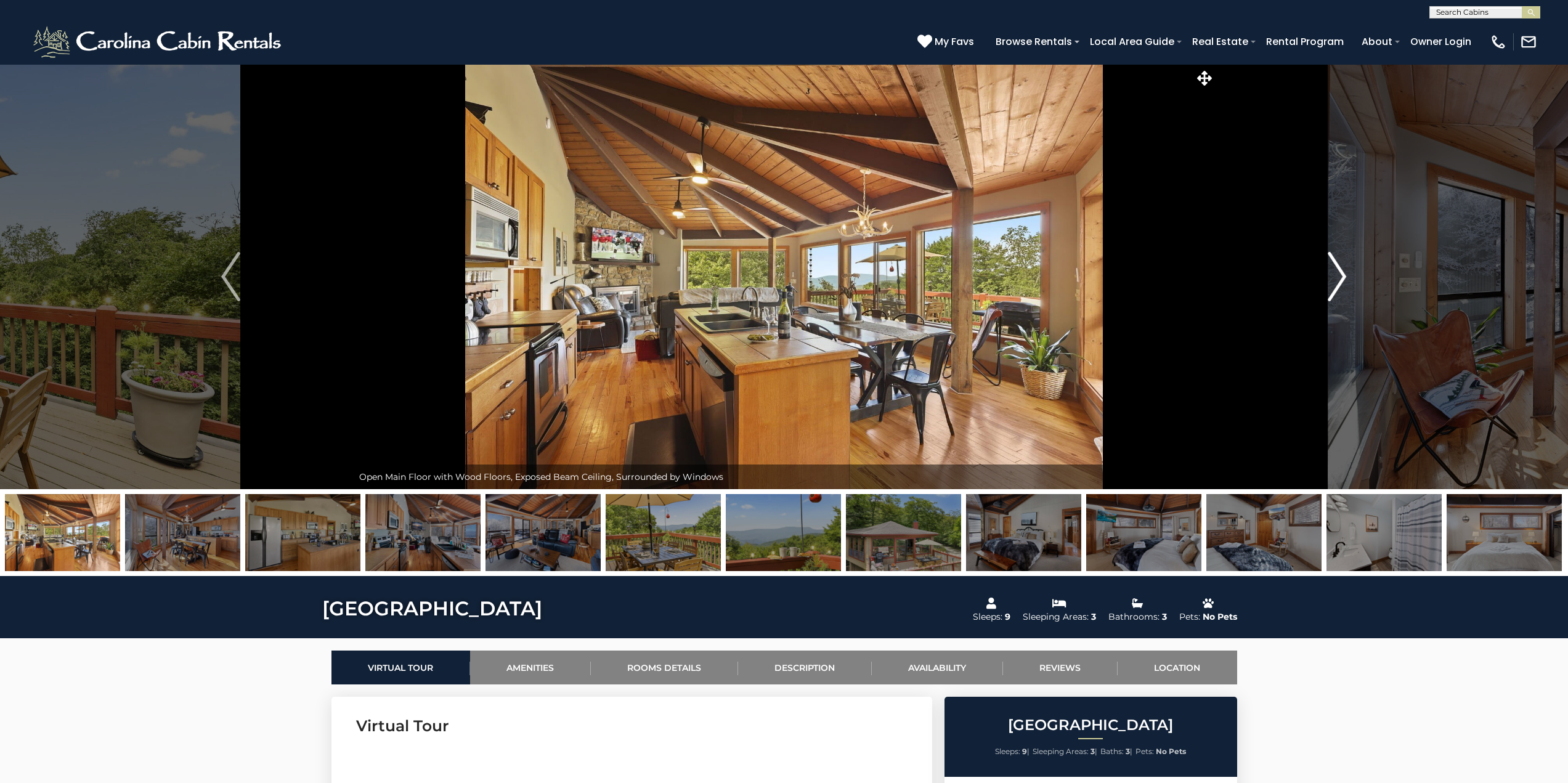
click at [1341, 270] on img "Next" at bounding box center [1336, 276] width 18 height 49
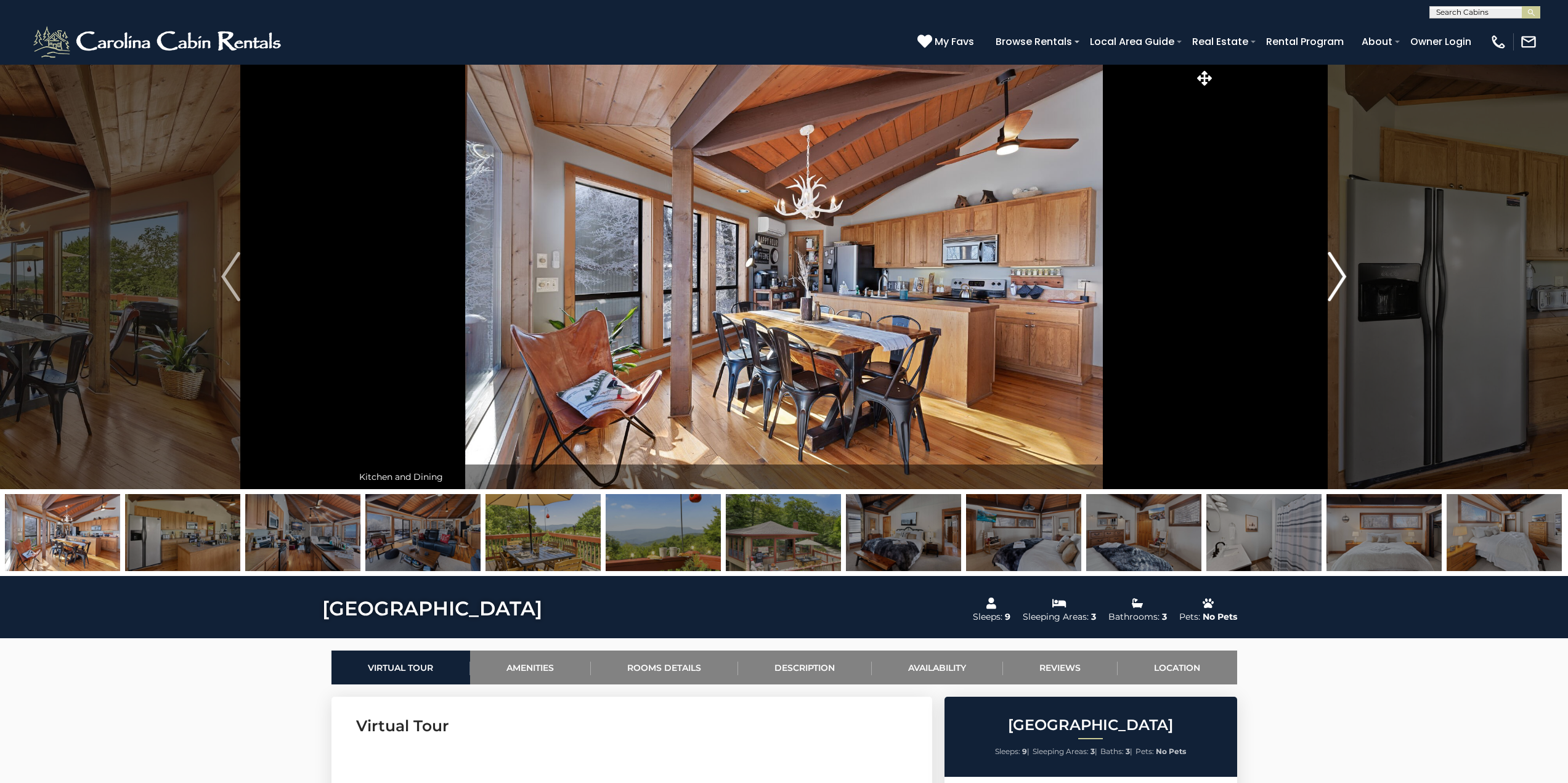
click at [1341, 270] on img "Next" at bounding box center [1336, 276] width 18 height 49
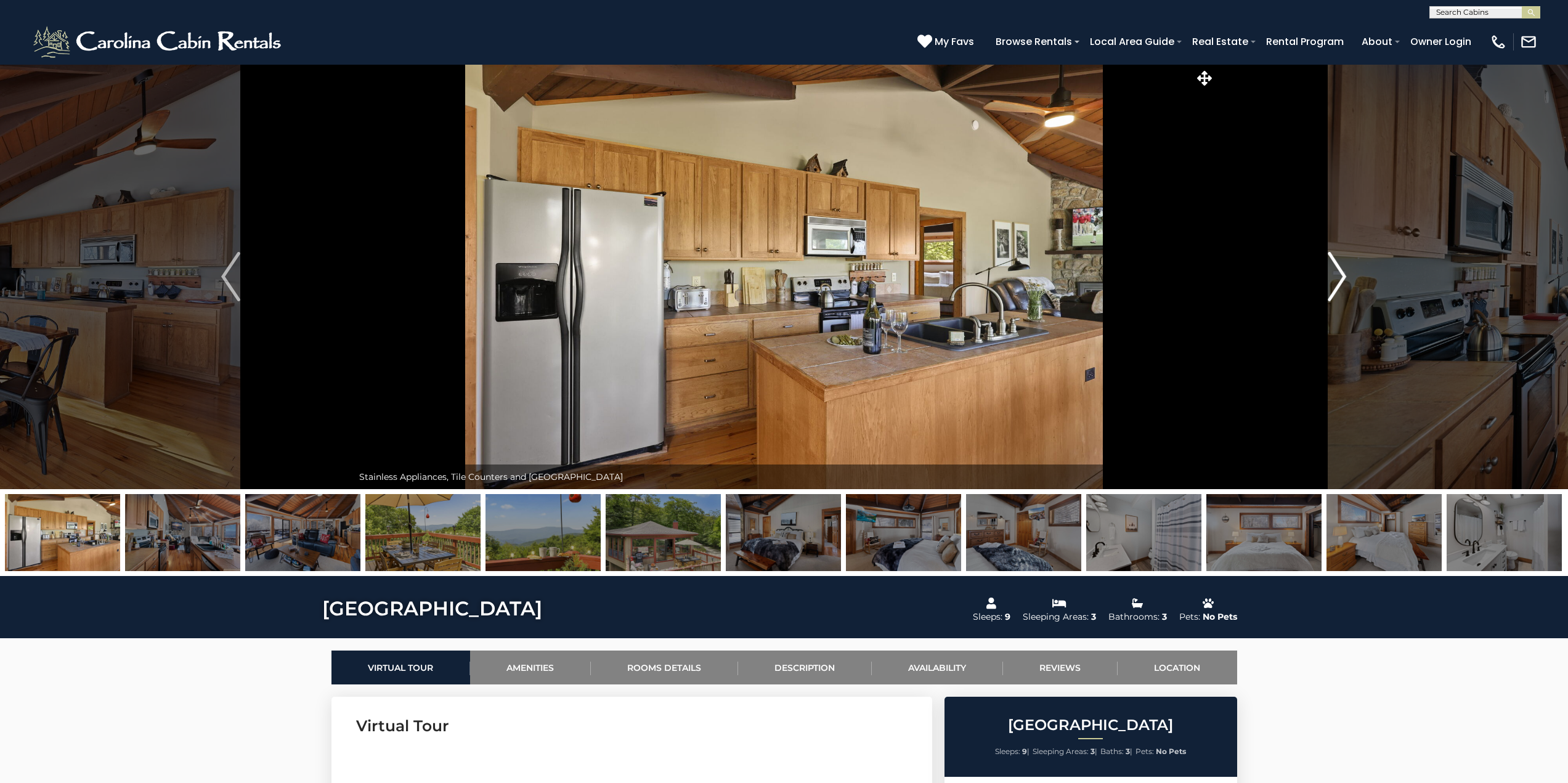
click at [1341, 270] on img "Next" at bounding box center [1336, 276] width 18 height 49
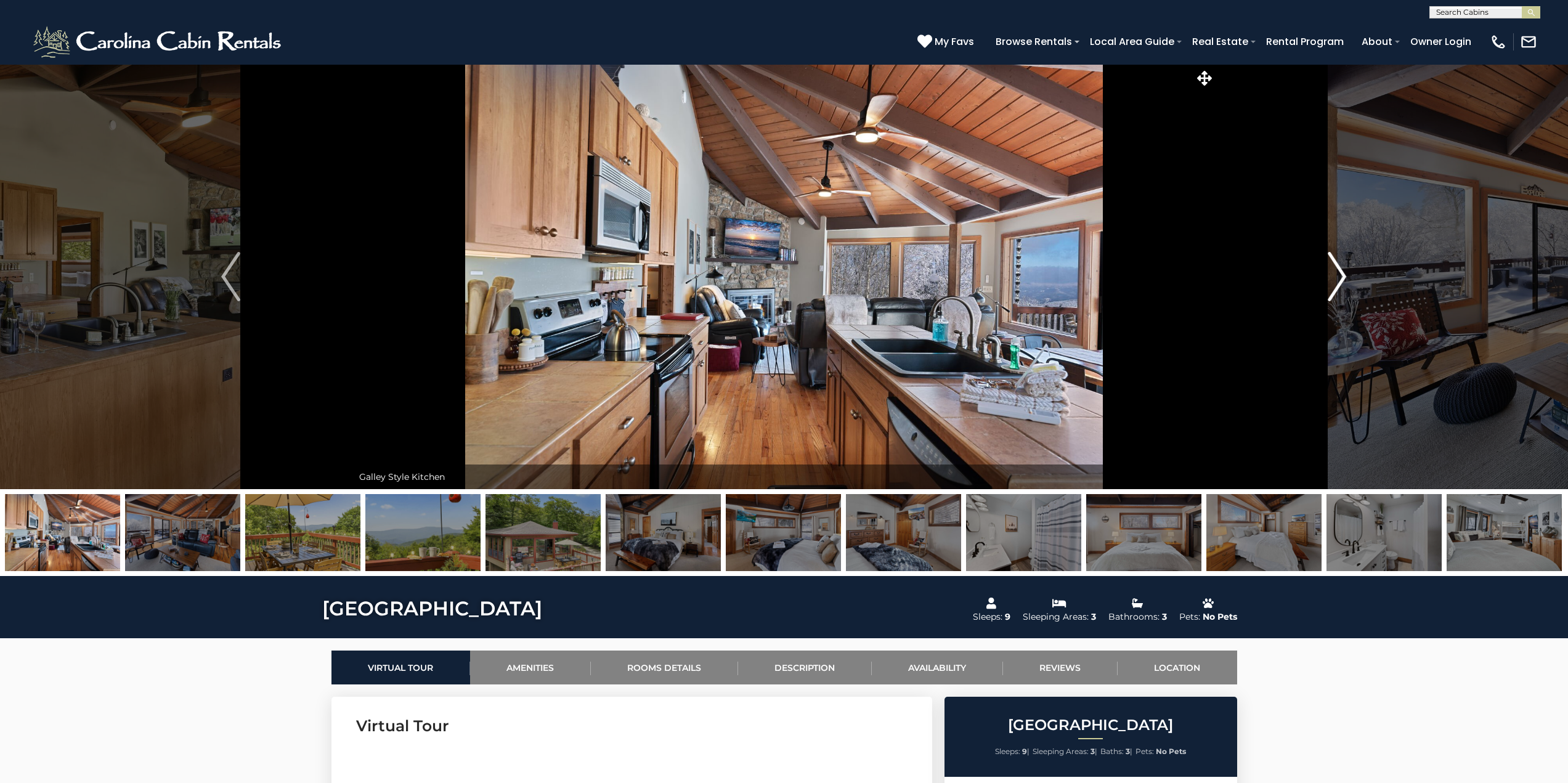
click at [1341, 270] on img "Next" at bounding box center [1336, 276] width 18 height 49
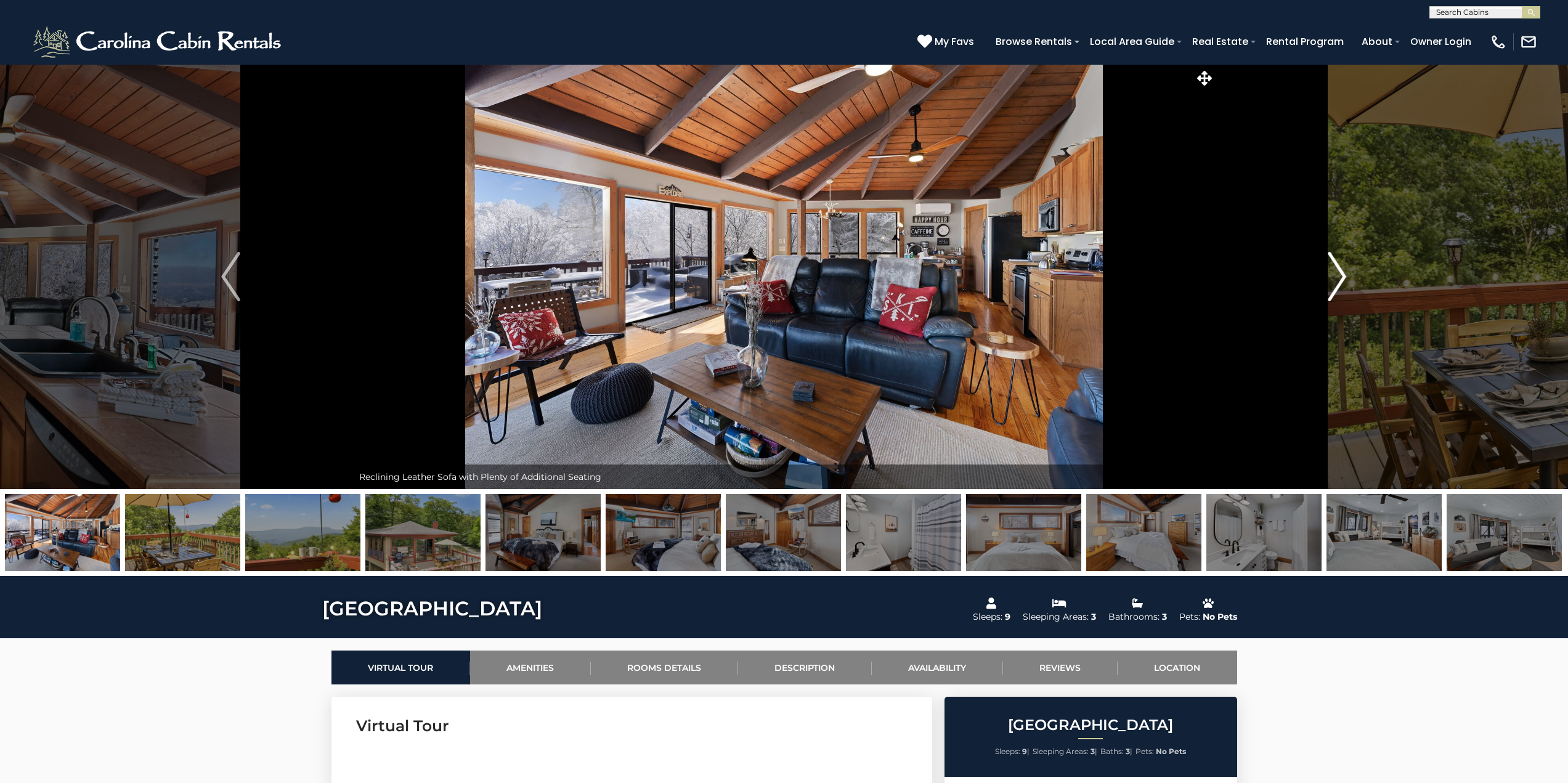
click at [1341, 270] on img "Next" at bounding box center [1336, 276] width 18 height 49
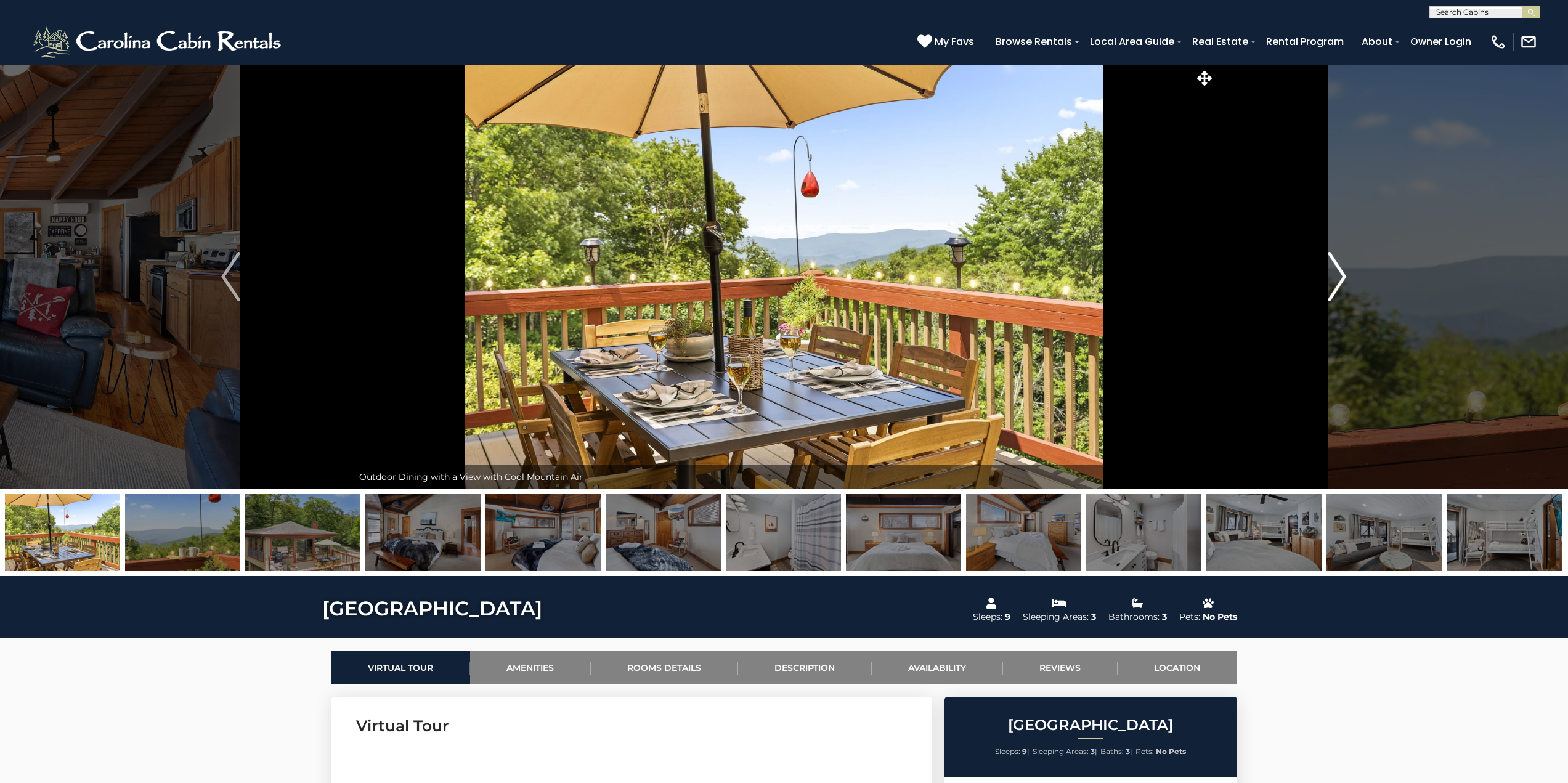
click at [1341, 270] on img "Next" at bounding box center [1336, 276] width 18 height 49
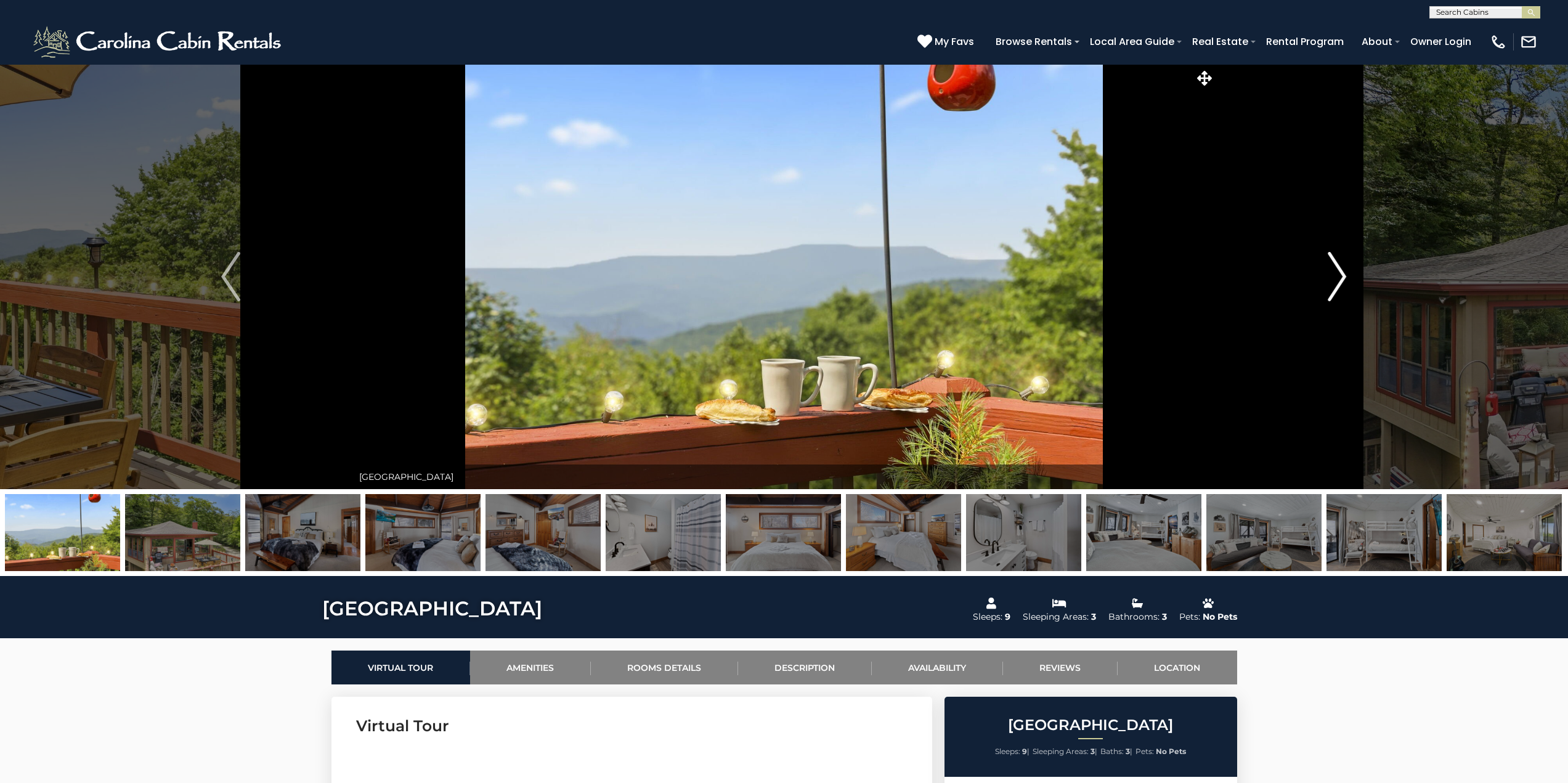
click at [1341, 270] on img "Next" at bounding box center [1336, 276] width 18 height 49
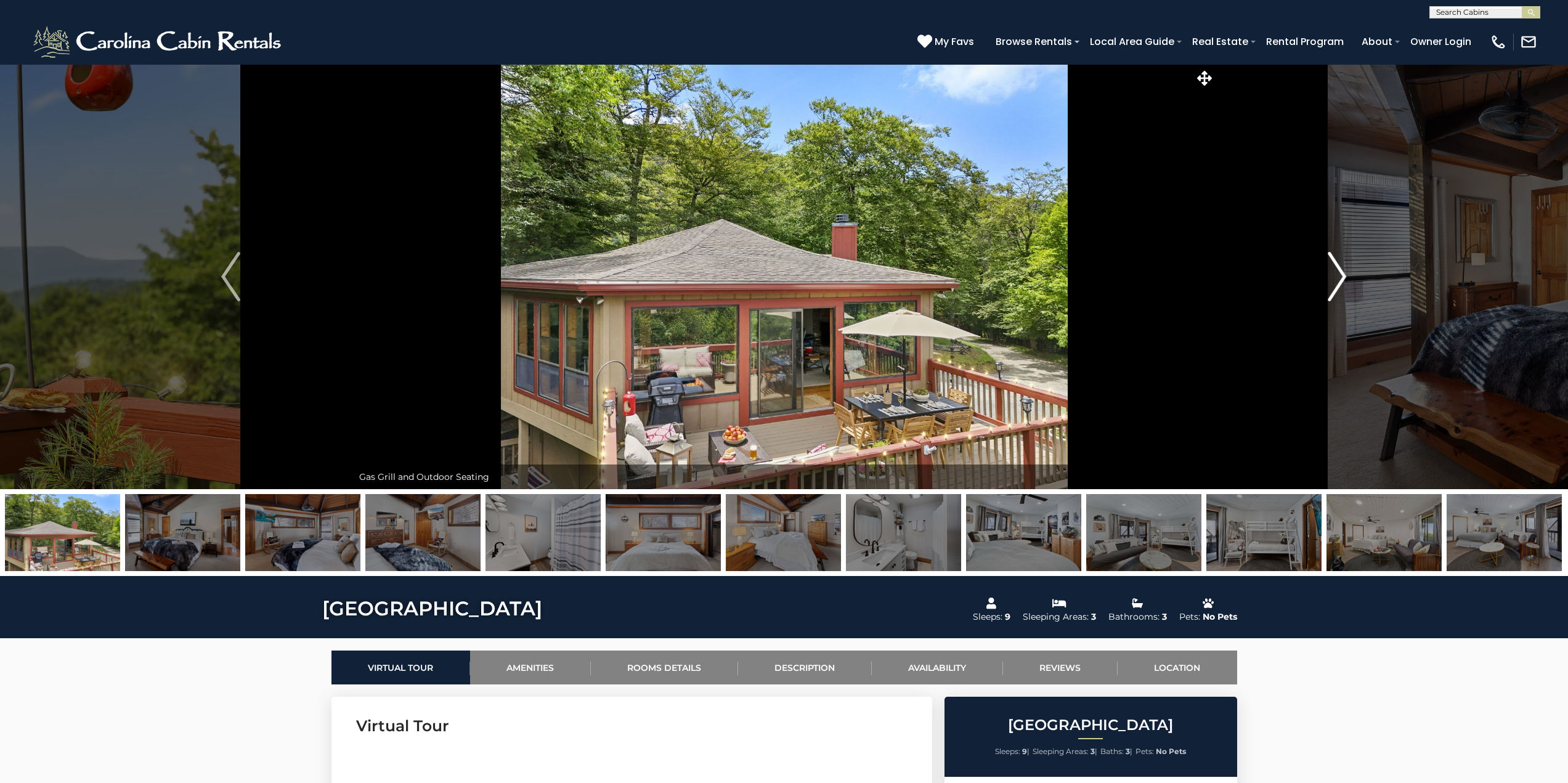
click at [1341, 270] on img "Next" at bounding box center [1336, 276] width 18 height 49
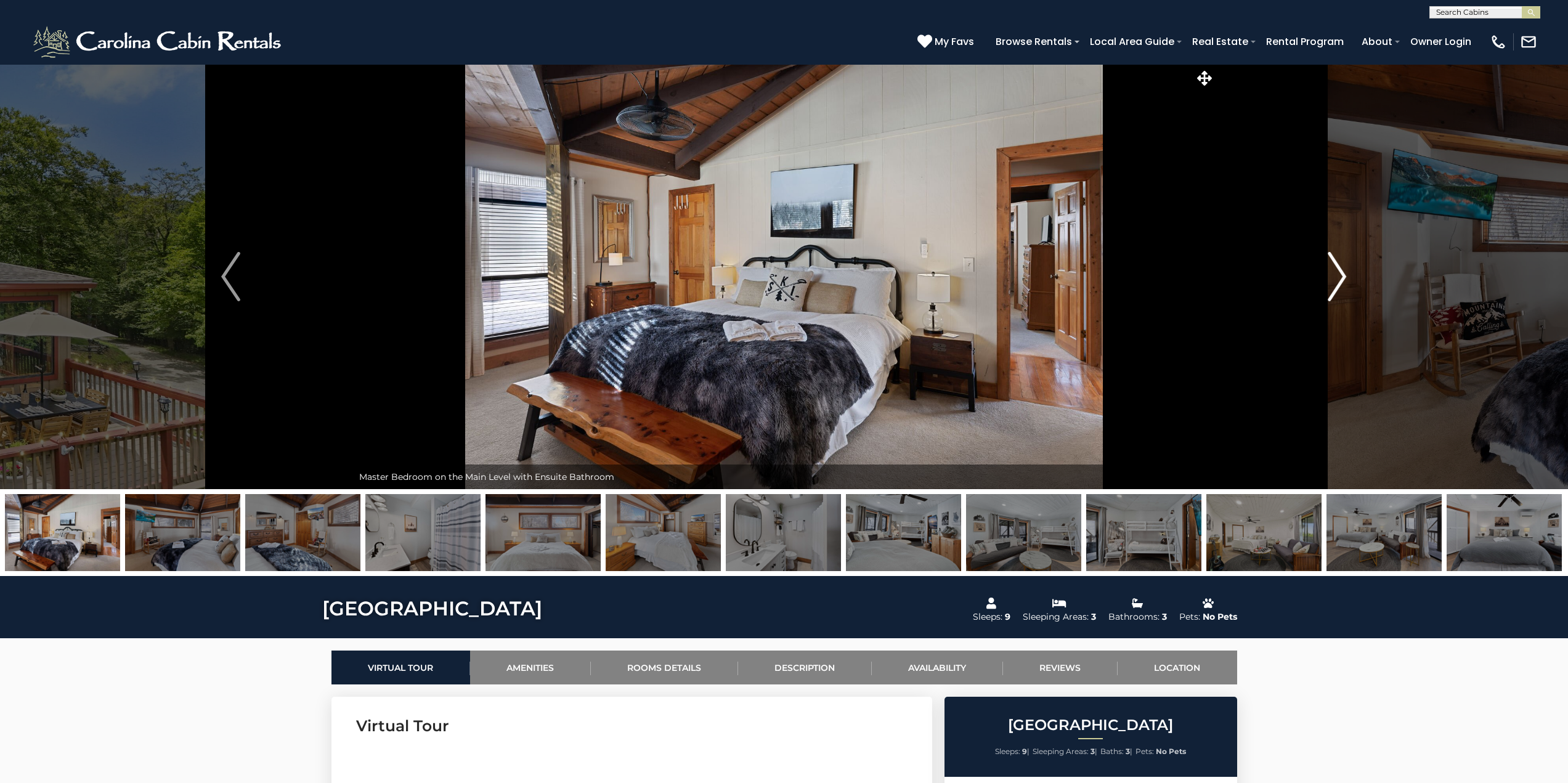
click at [1341, 270] on img "Next" at bounding box center [1336, 276] width 18 height 49
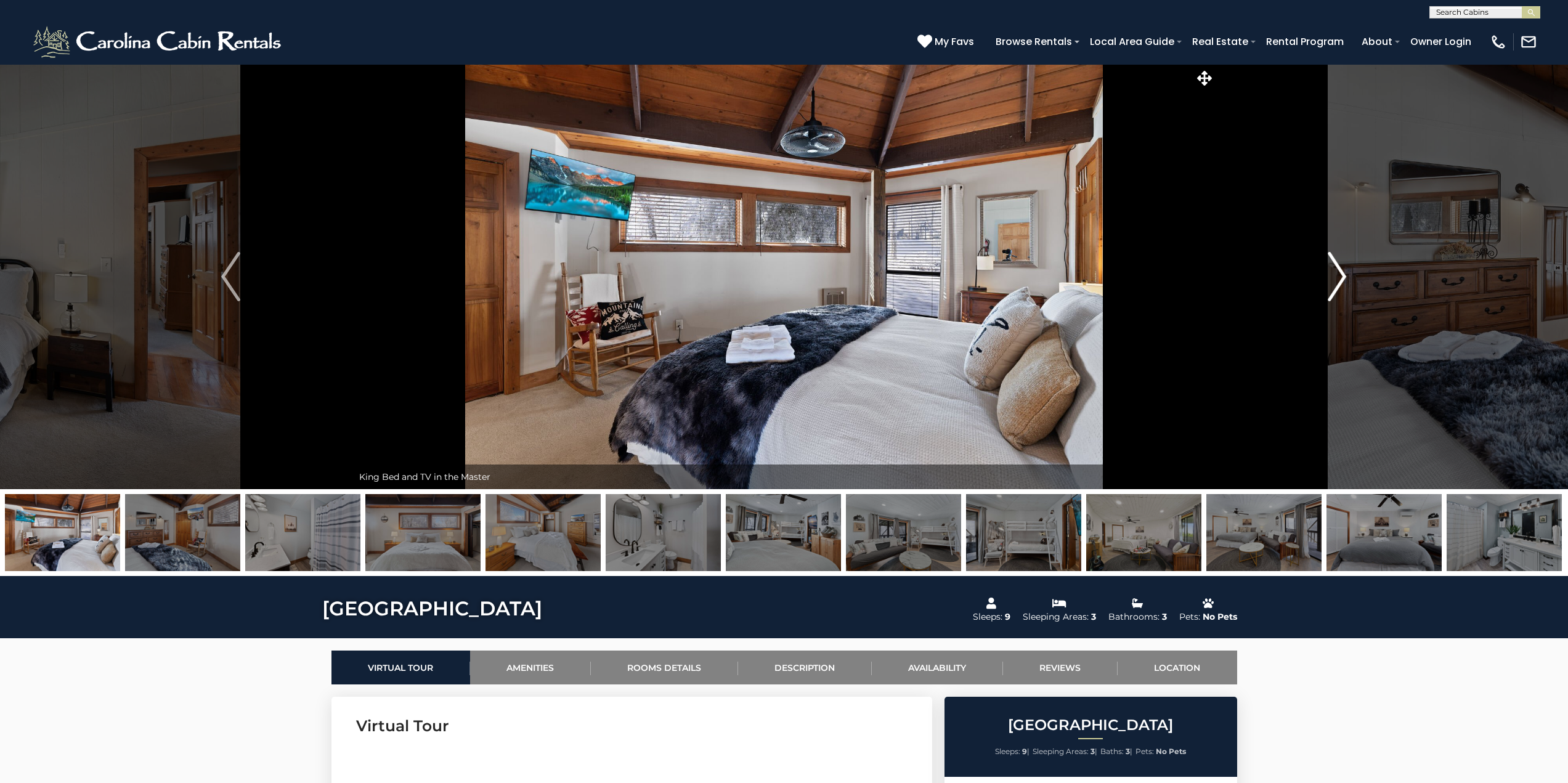
click at [1341, 270] on img "Next" at bounding box center [1336, 276] width 18 height 49
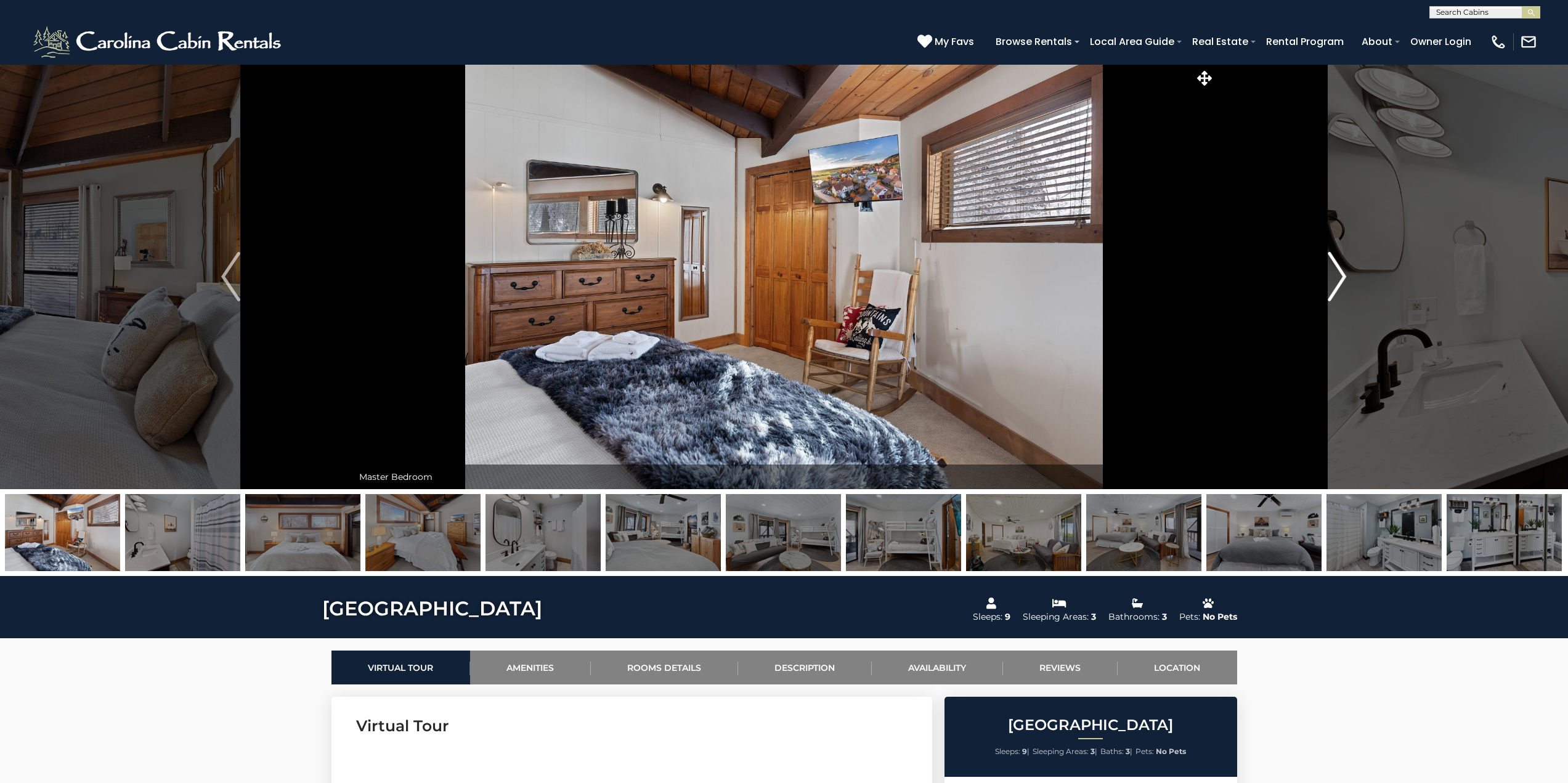
click at [1341, 270] on img "Next" at bounding box center [1336, 276] width 18 height 49
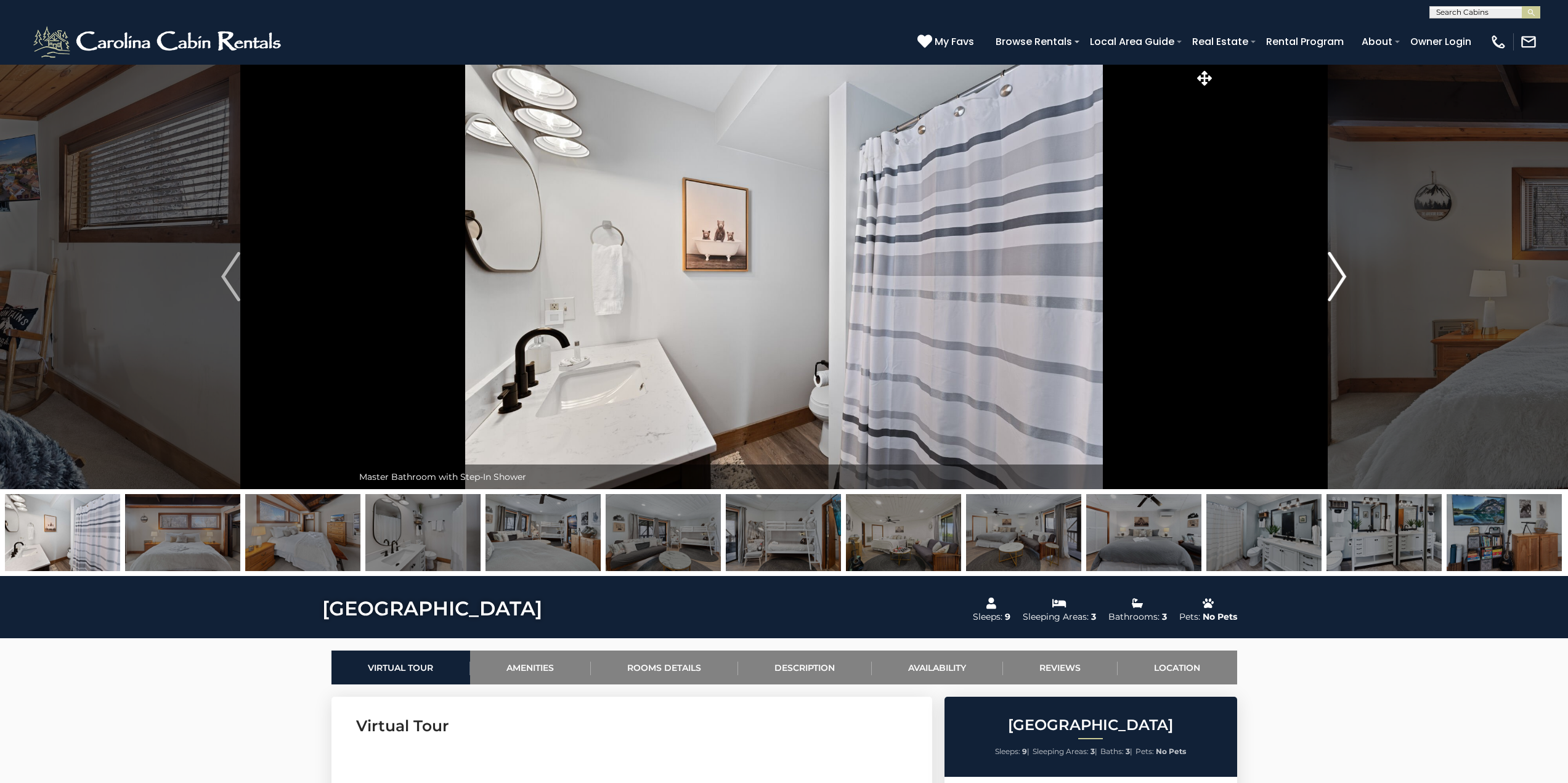
click at [1341, 270] on img "Next" at bounding box center [1336, 276] width 18 height 49
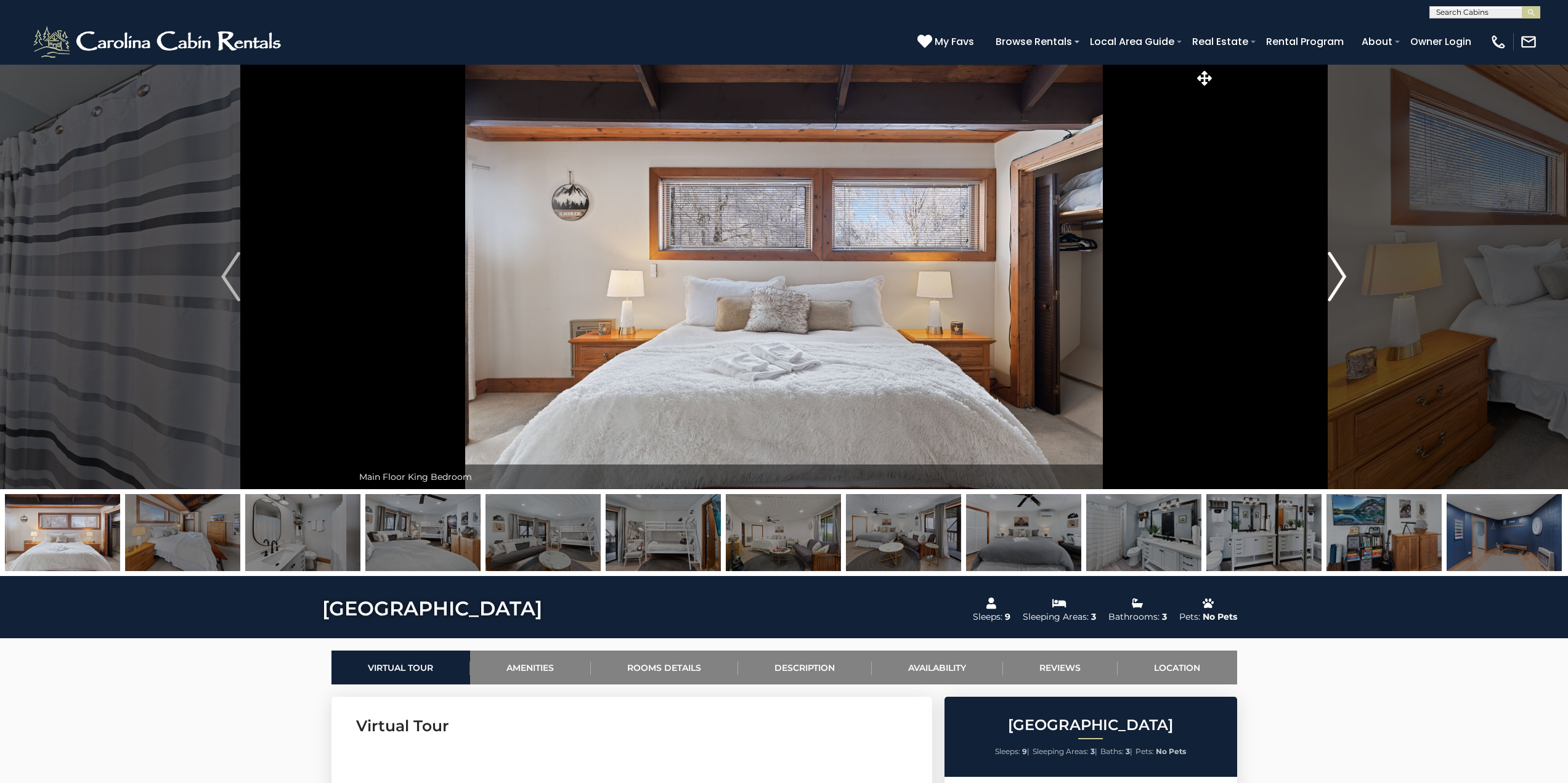
click at [1341, 270] on img "Next" at bounding box center [1336, 276] width 18 height 49
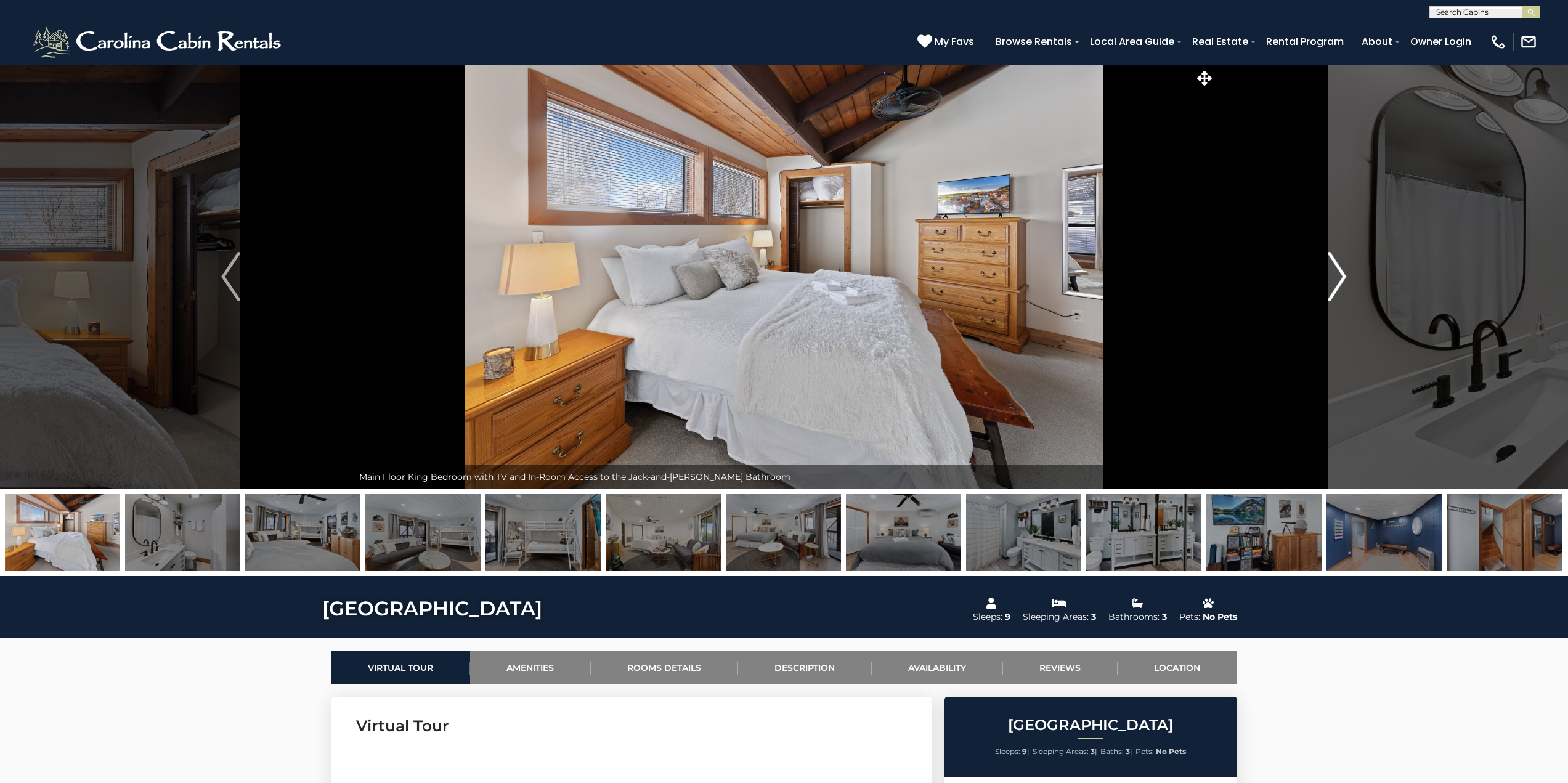
click at [1341, 270] on img "Next" at bounding box center [1336, 276] width 18 height 49
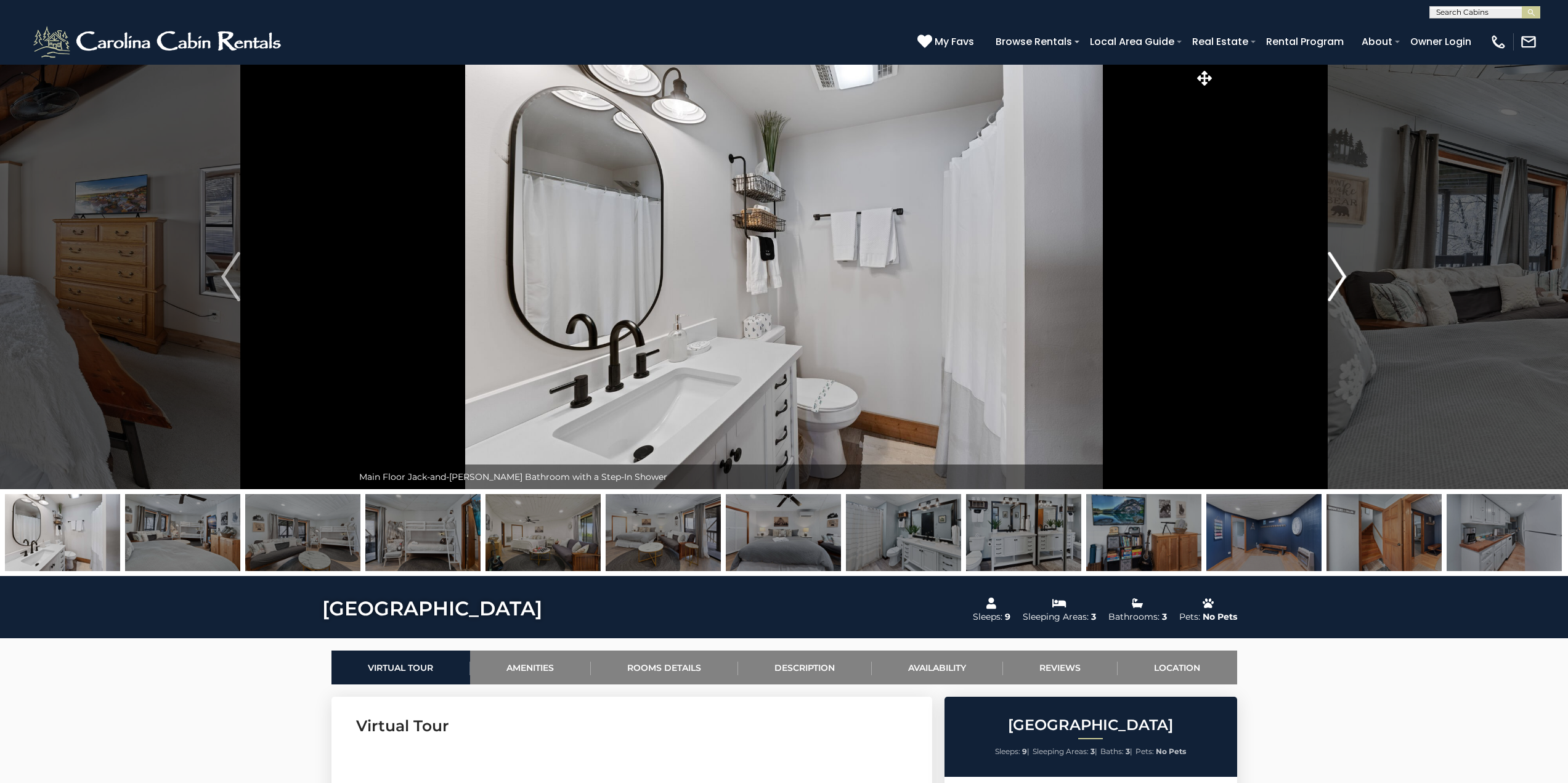
click at [1341, 270] on img "Next" at bounding box center [1336, 276] width 18 height 49
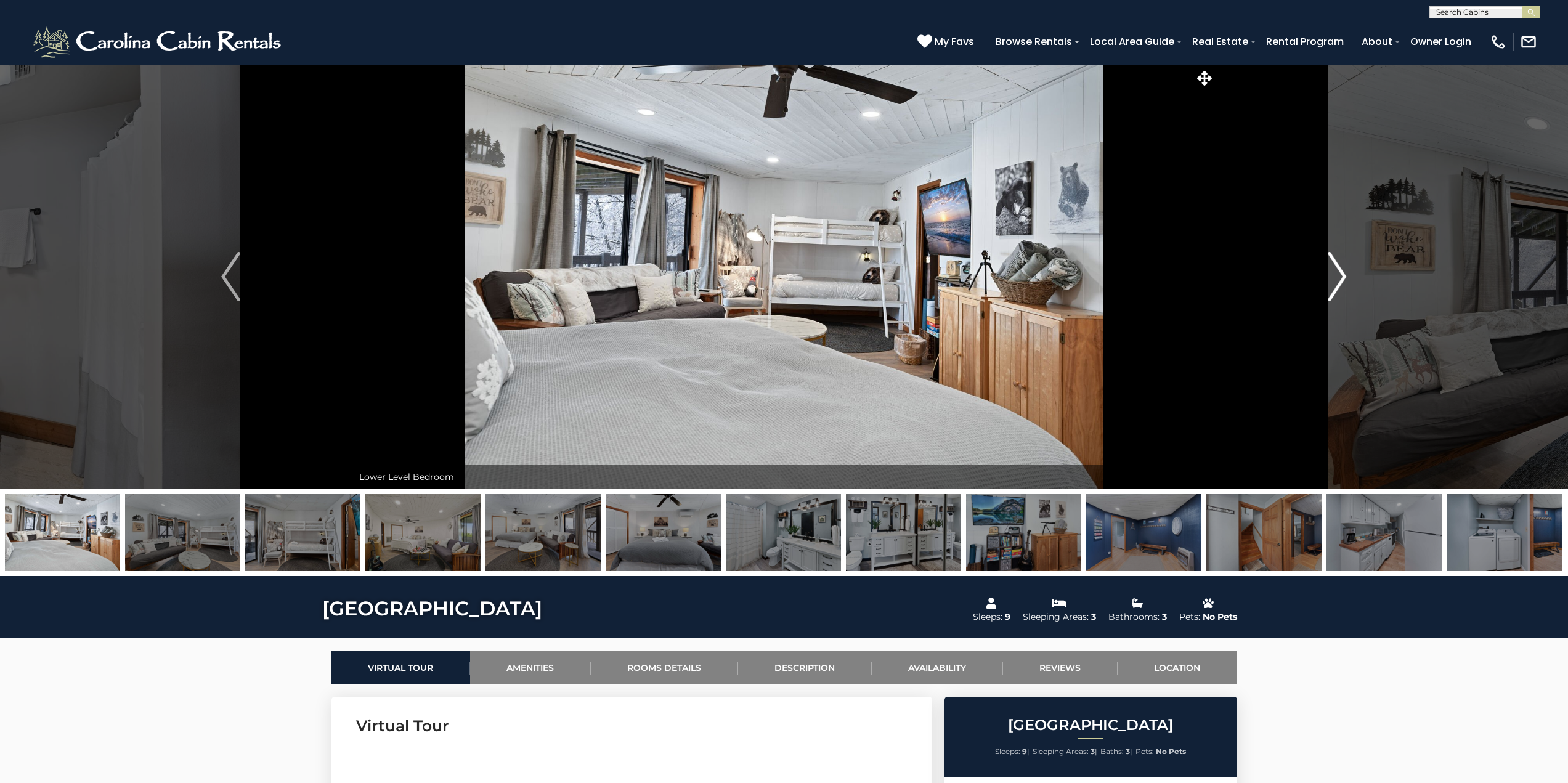
click at [1341, 270] on img "Next" at bounding box center [1336, 276] width 18 height 49
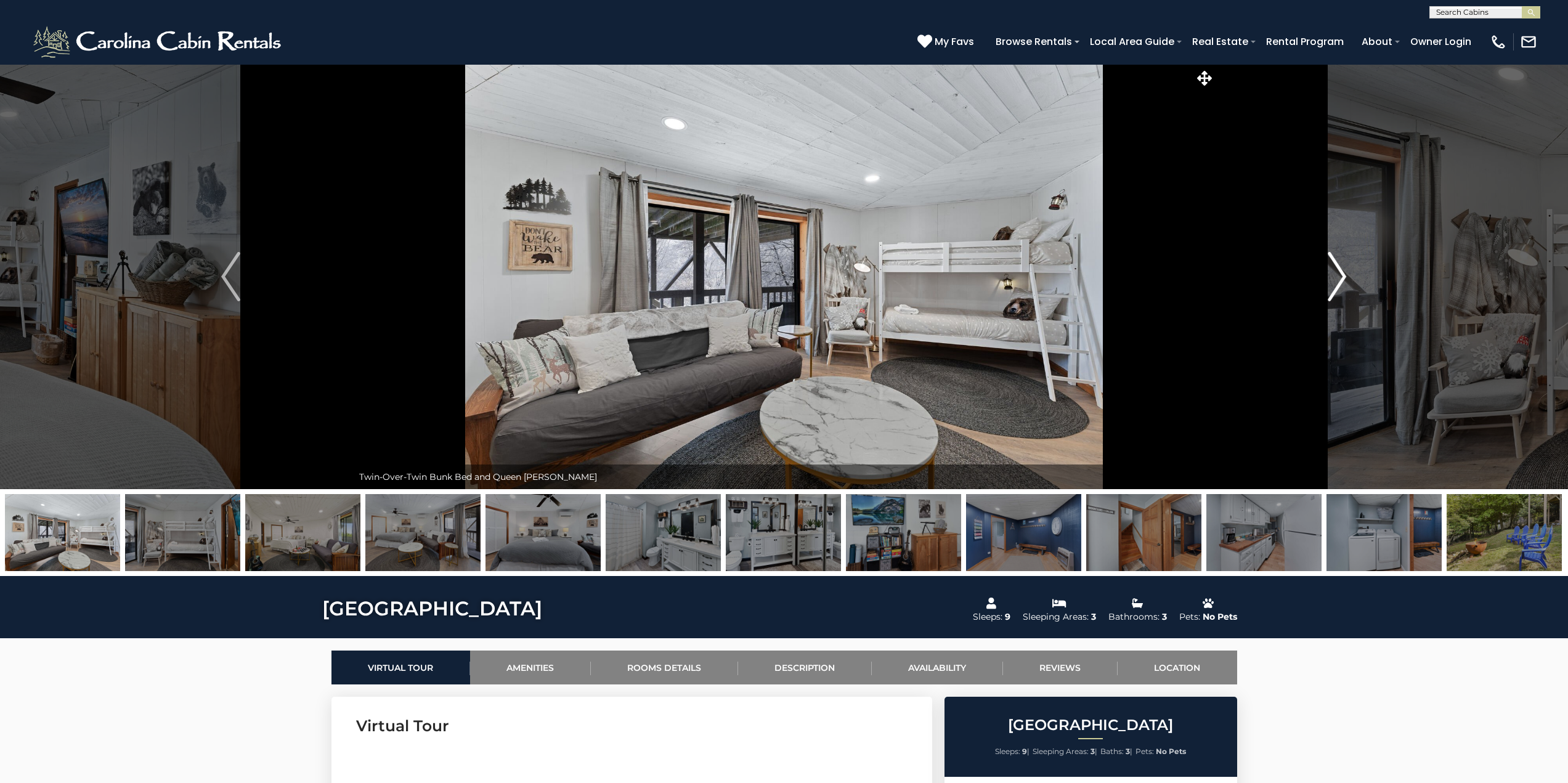
click at [1341, 270] on img "Next" at bounding box center [1336, 276] width 18 height 49
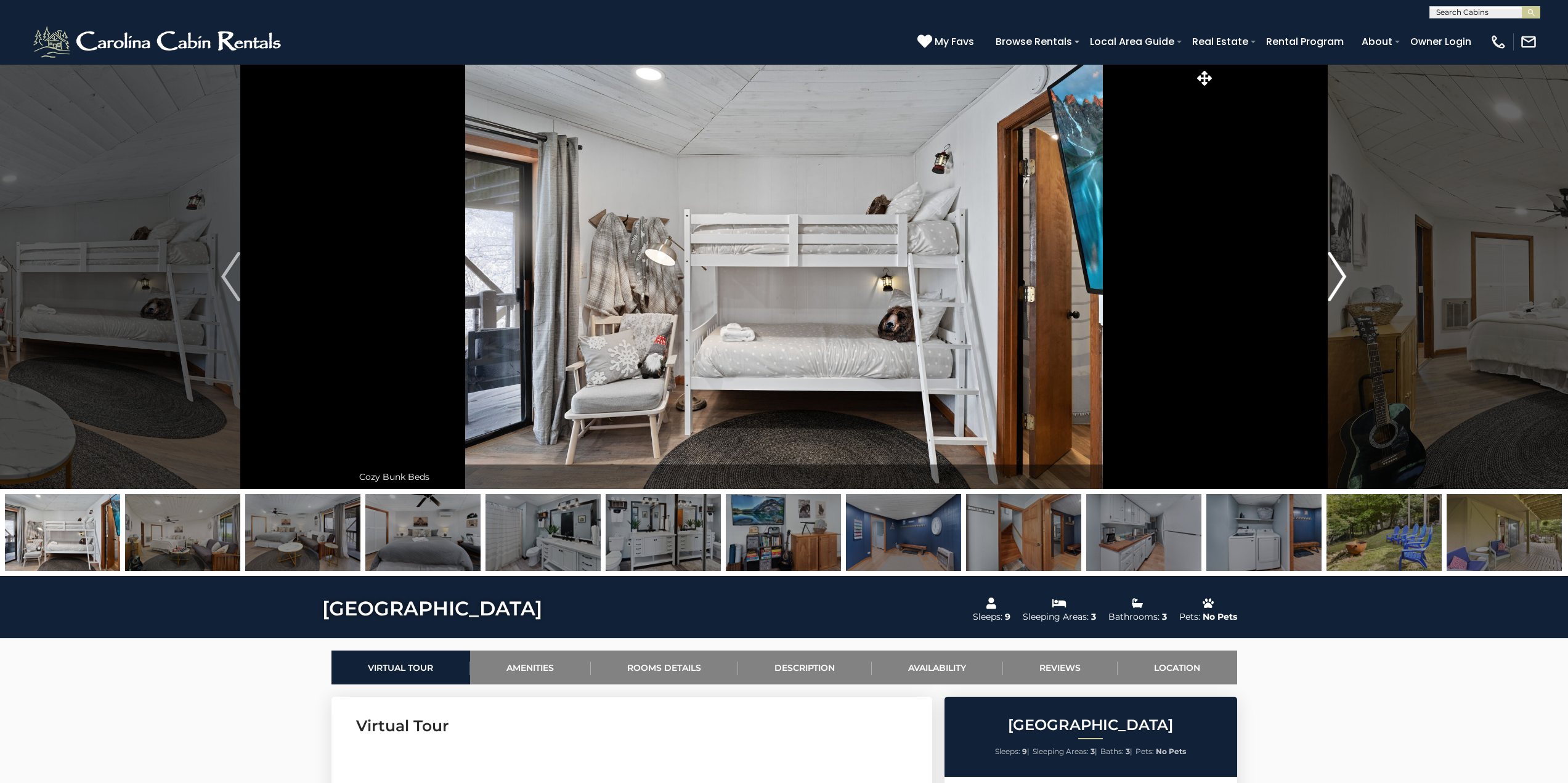
click at [1341, 270] on img "Next" at bounding box center [1336, 276] width 18 height 49
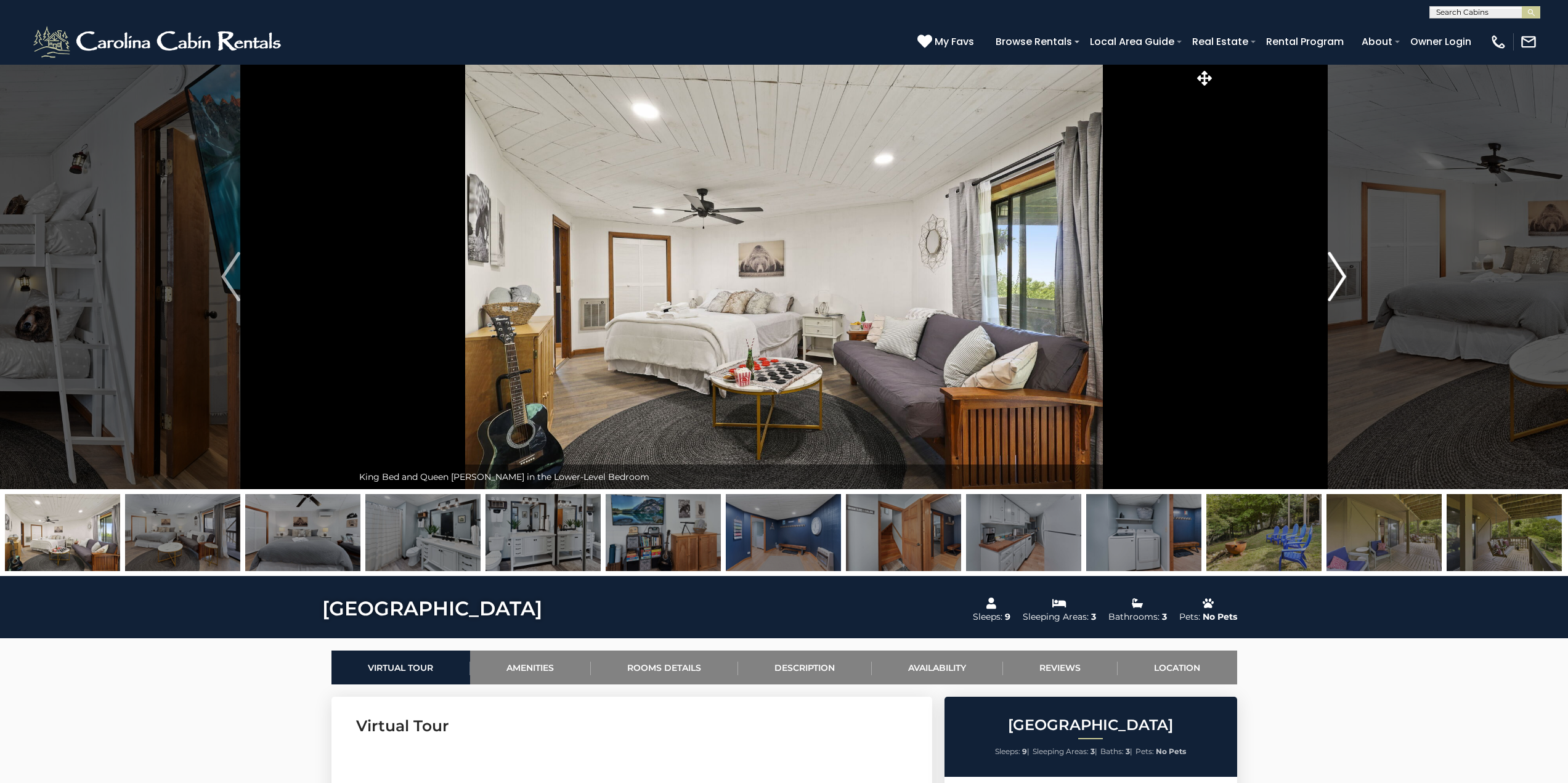
click at [1341, 270] on img "Next" at bounding box center [1336, 276] width 18 height 49
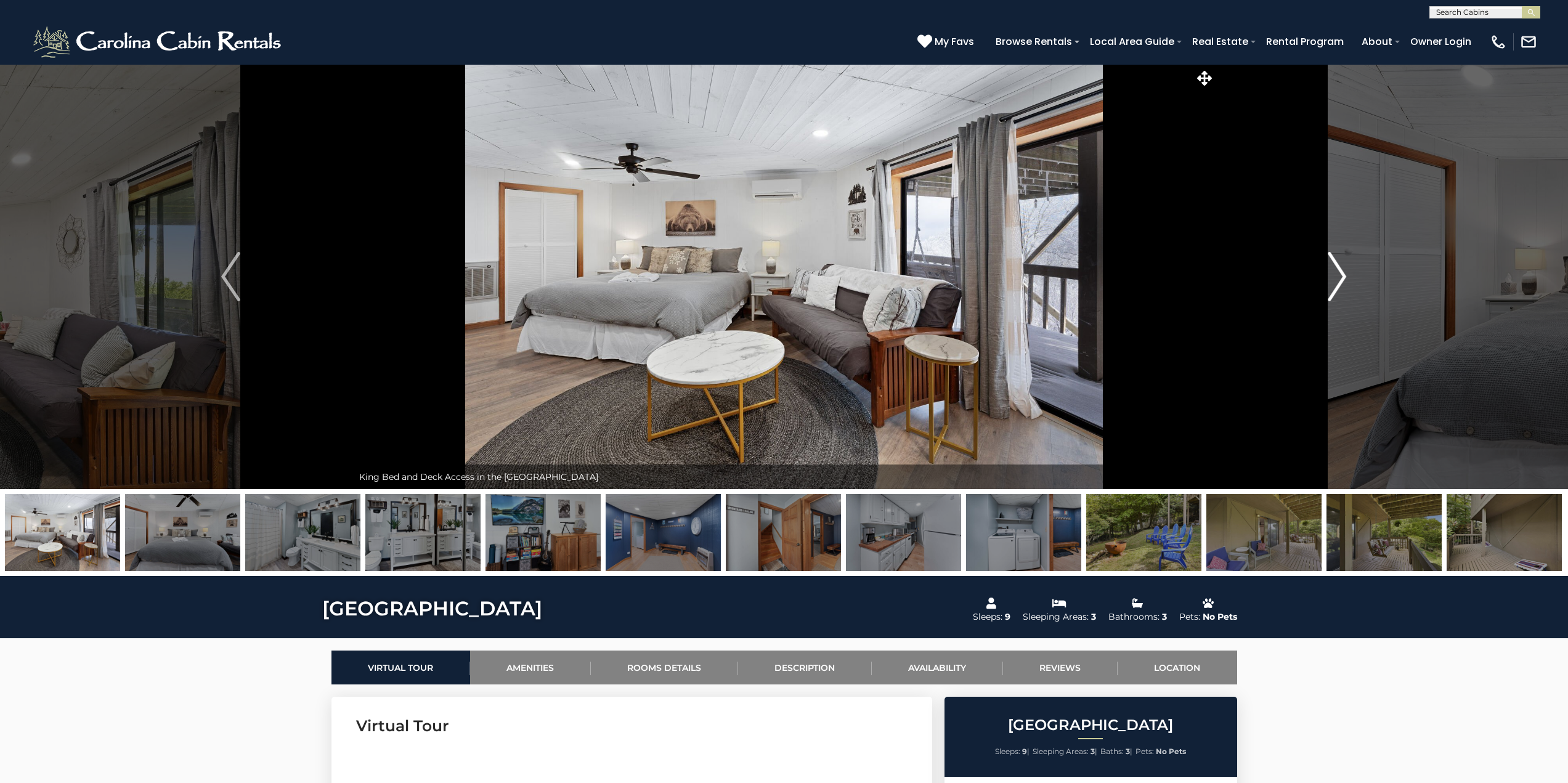
click at [1341, 270] on img "Next" at bounding box center [1336, 276] width 18 height 49
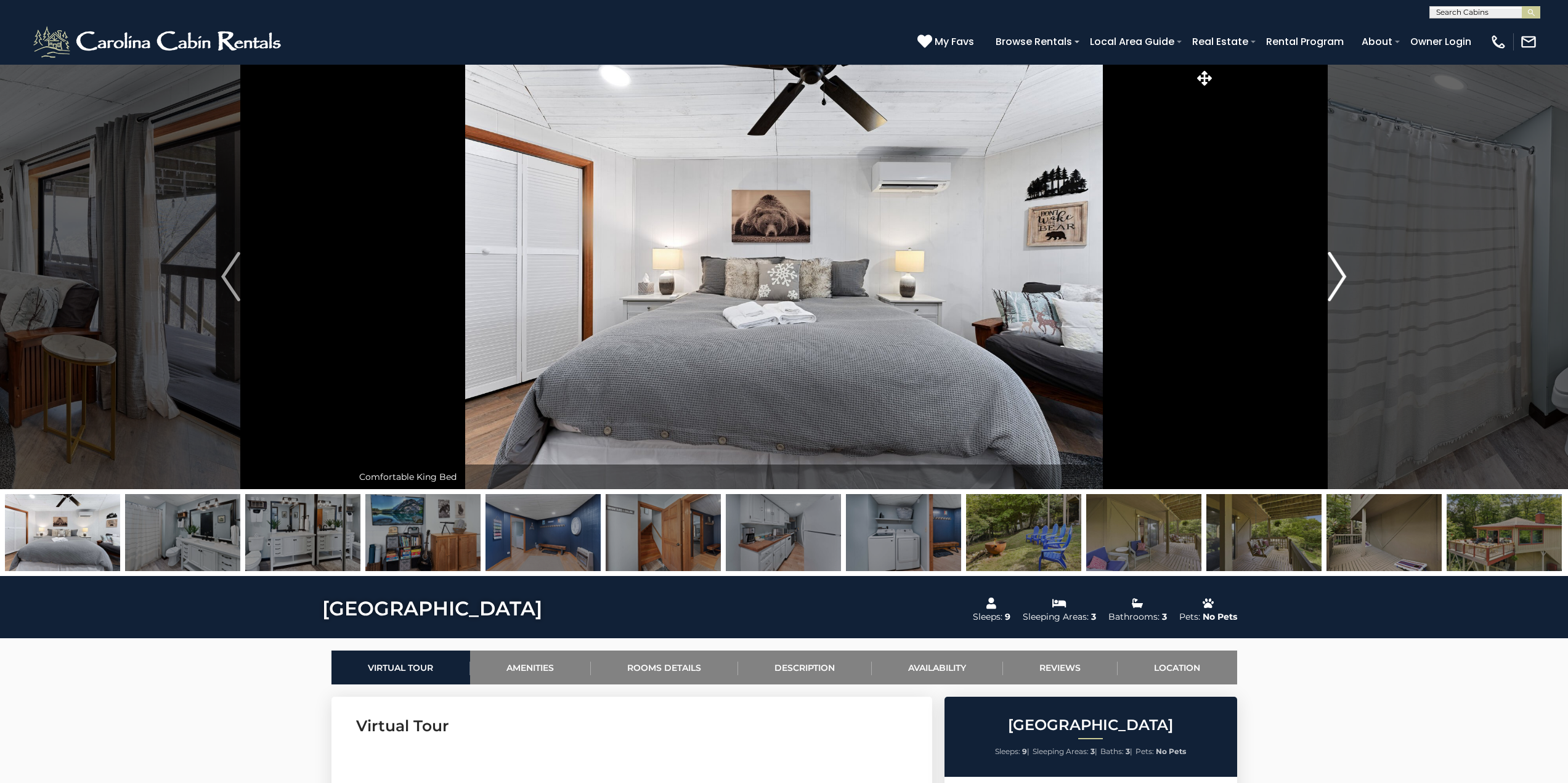
click at [1341, 270] on img "Next" at bounding box center [1336, 276] width 18 height 49
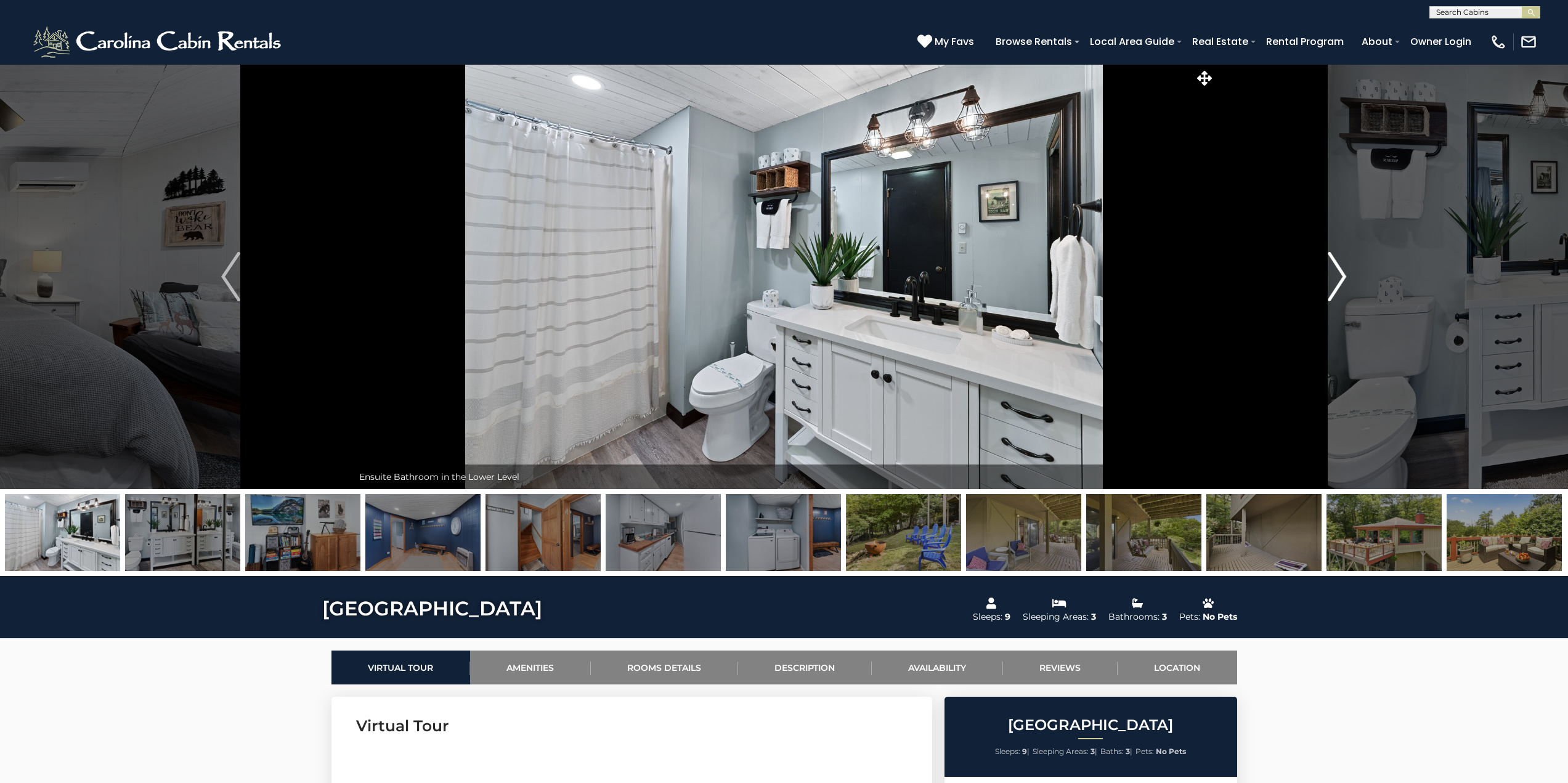
click at [1341, 270] on img "Next" at bounding box center [1336, 276] width 18 height 49
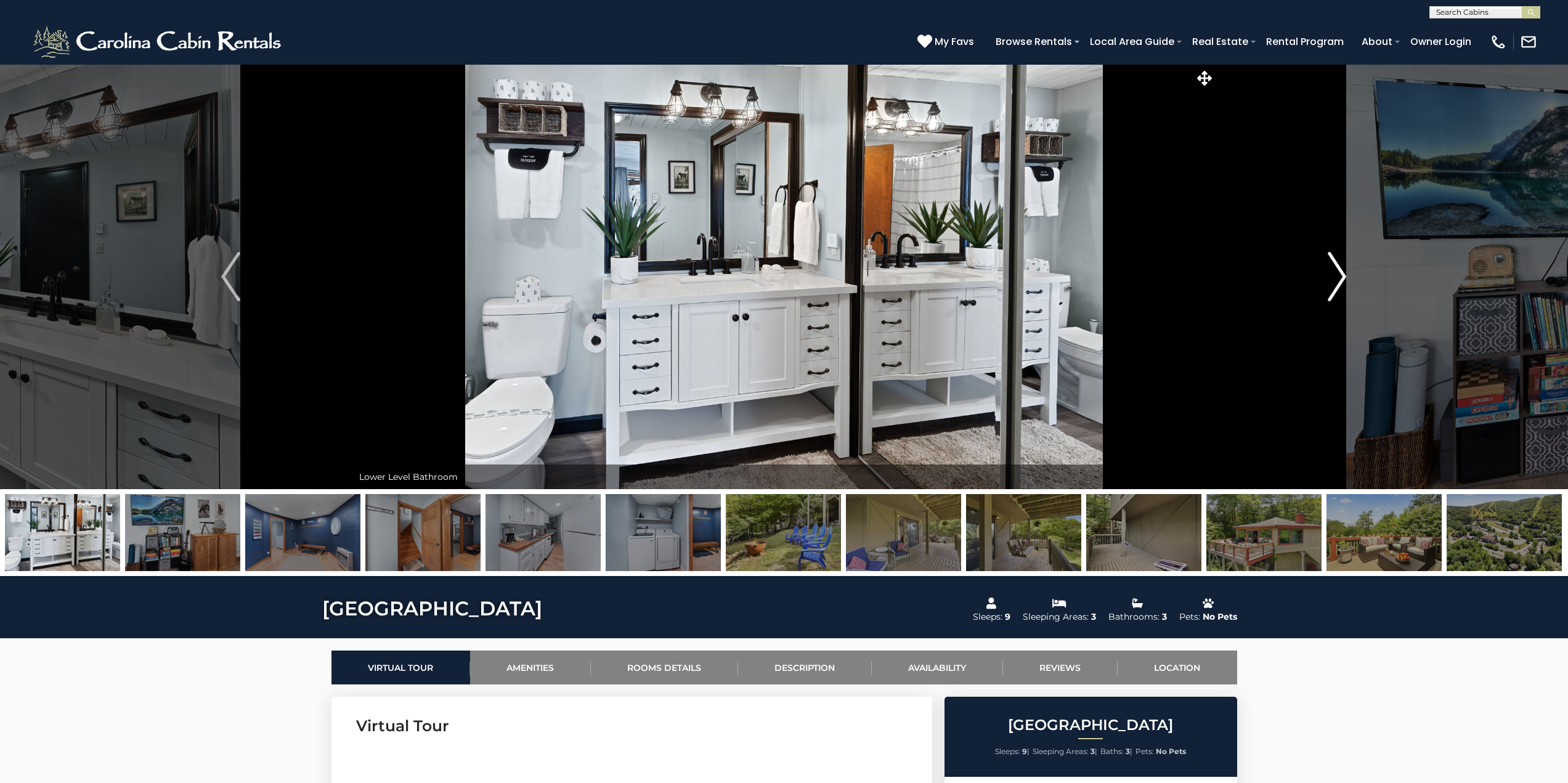
click at [1341, 270] on img "Next" at bounding box center [1336, 276] width 18 height 49
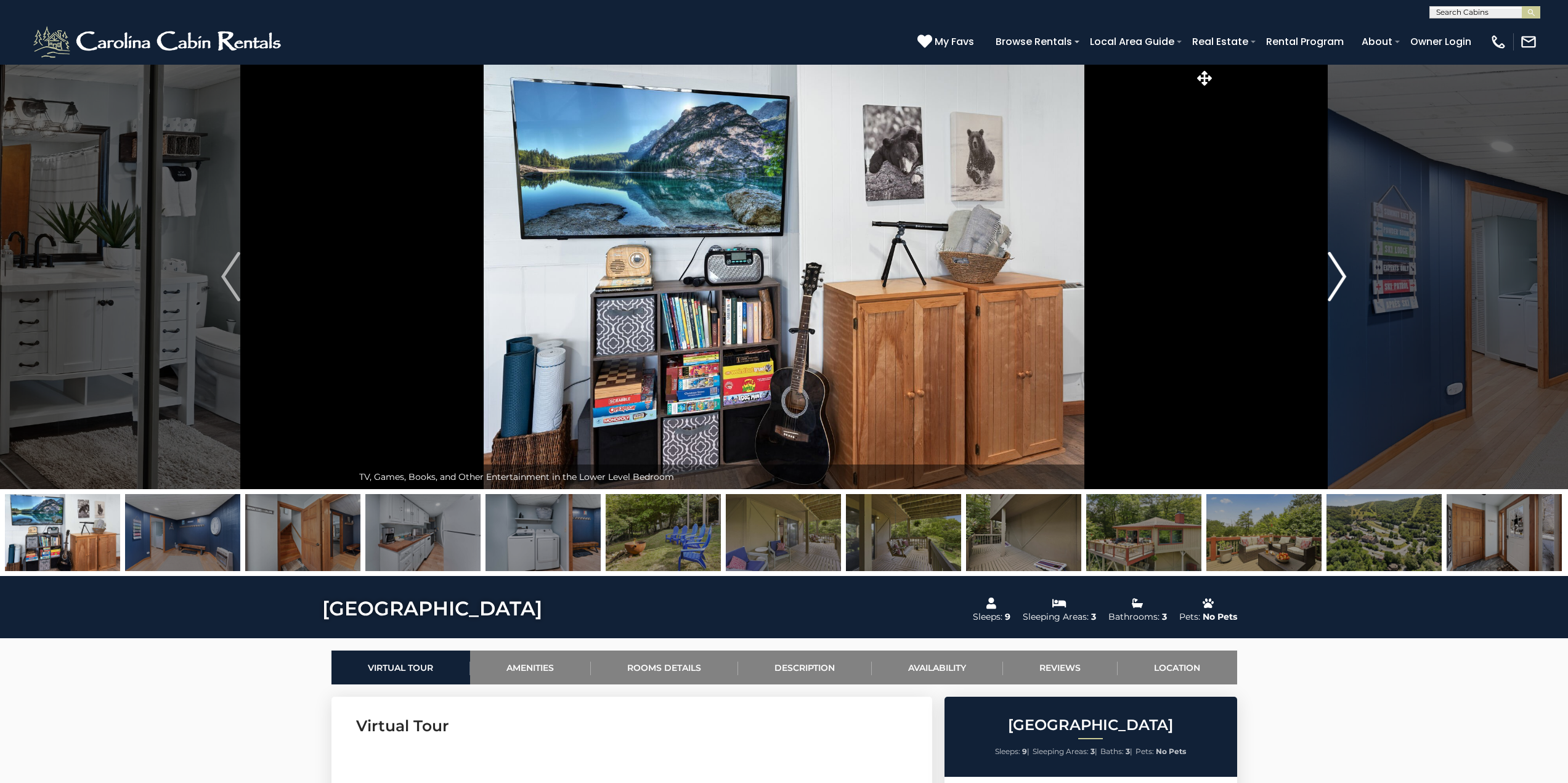
click at [1341, 270] on img "Next" at bounding box center [1336, 276] width 18 height 49
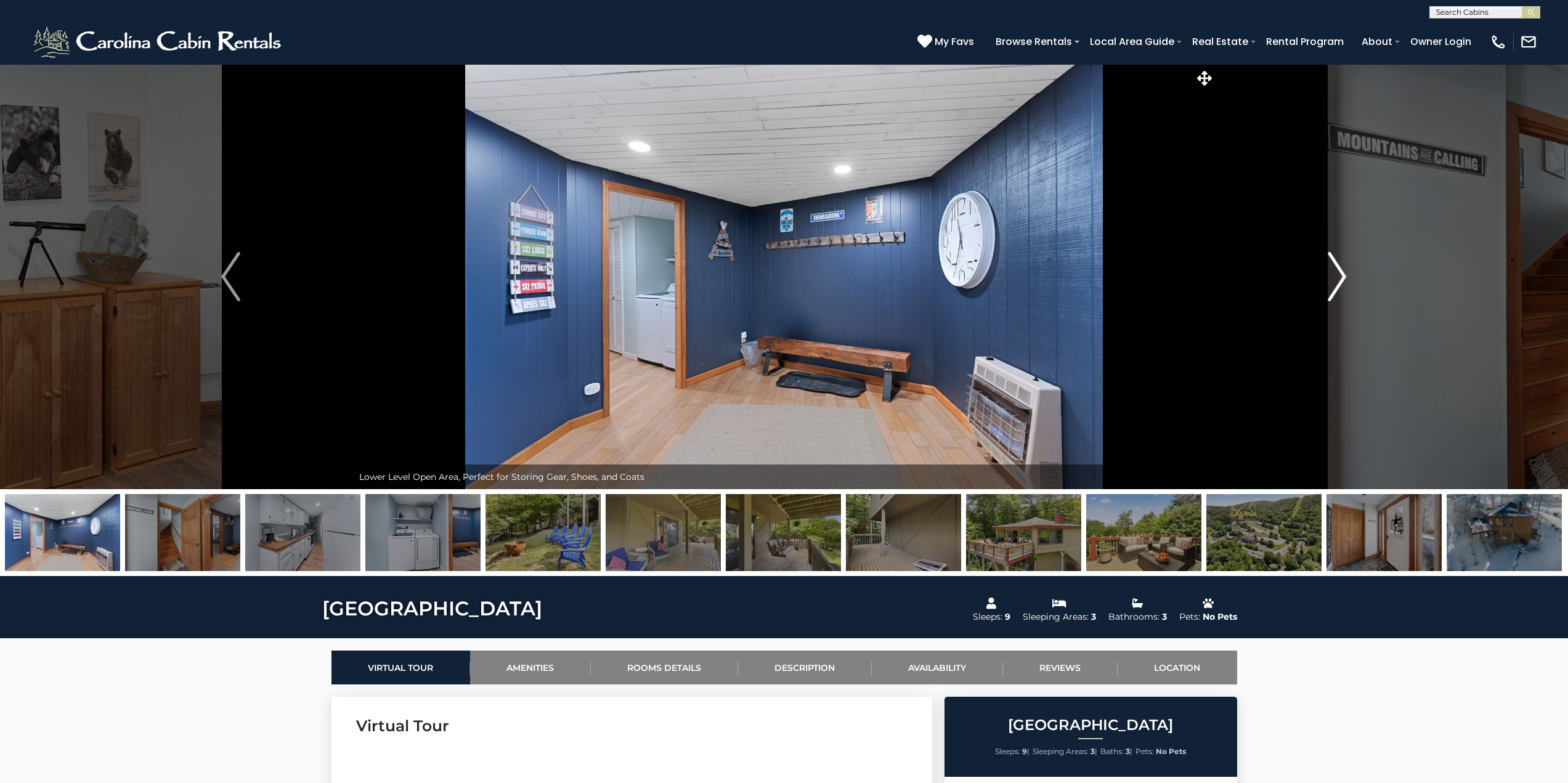
click at [1341, 270] on img "Next" at bounding box center [1336, 276] width 18 height 49
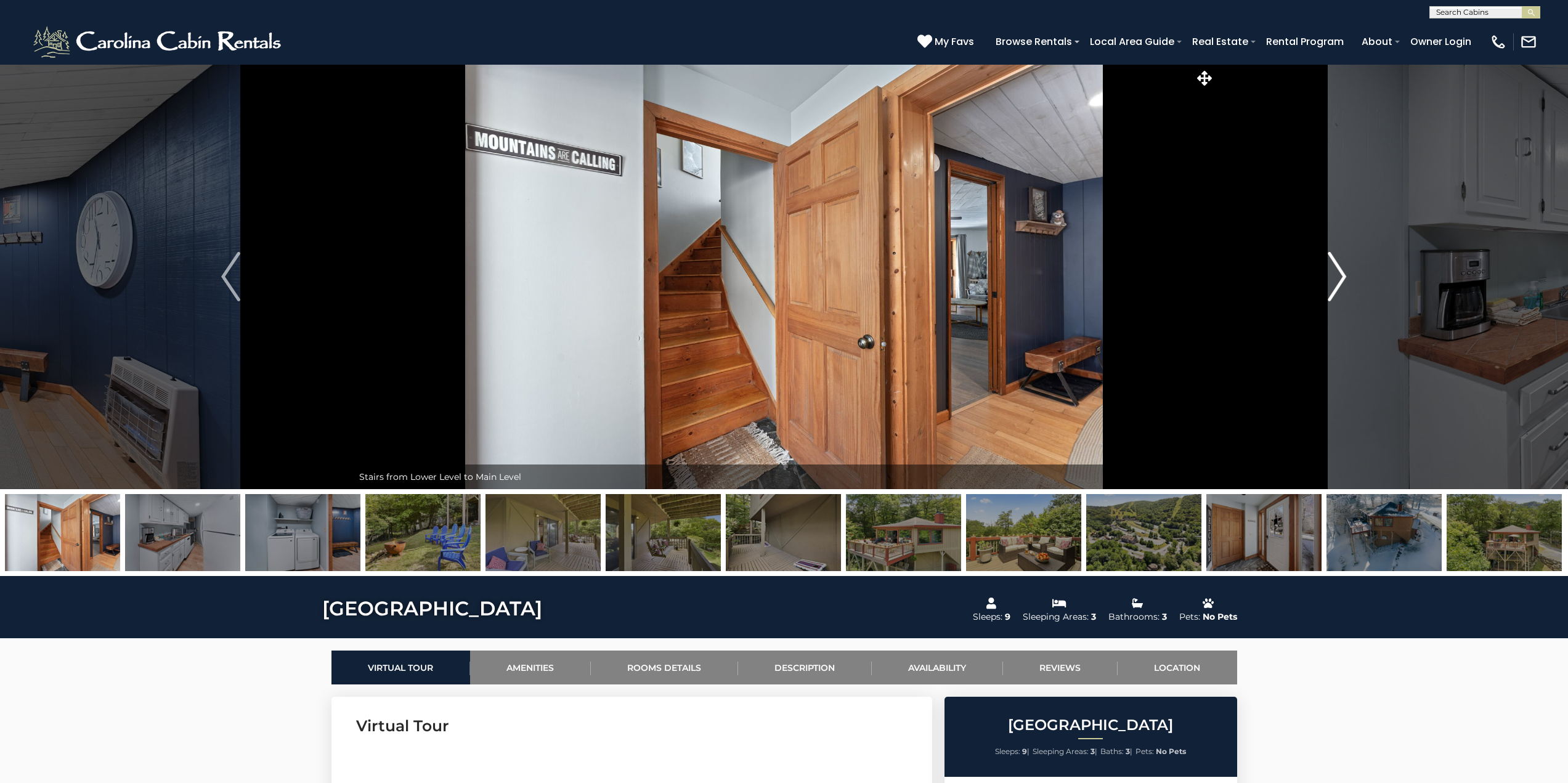
click at [1341, 270] on img "Next" at bounding box center [1336, 276] width 18 height 49
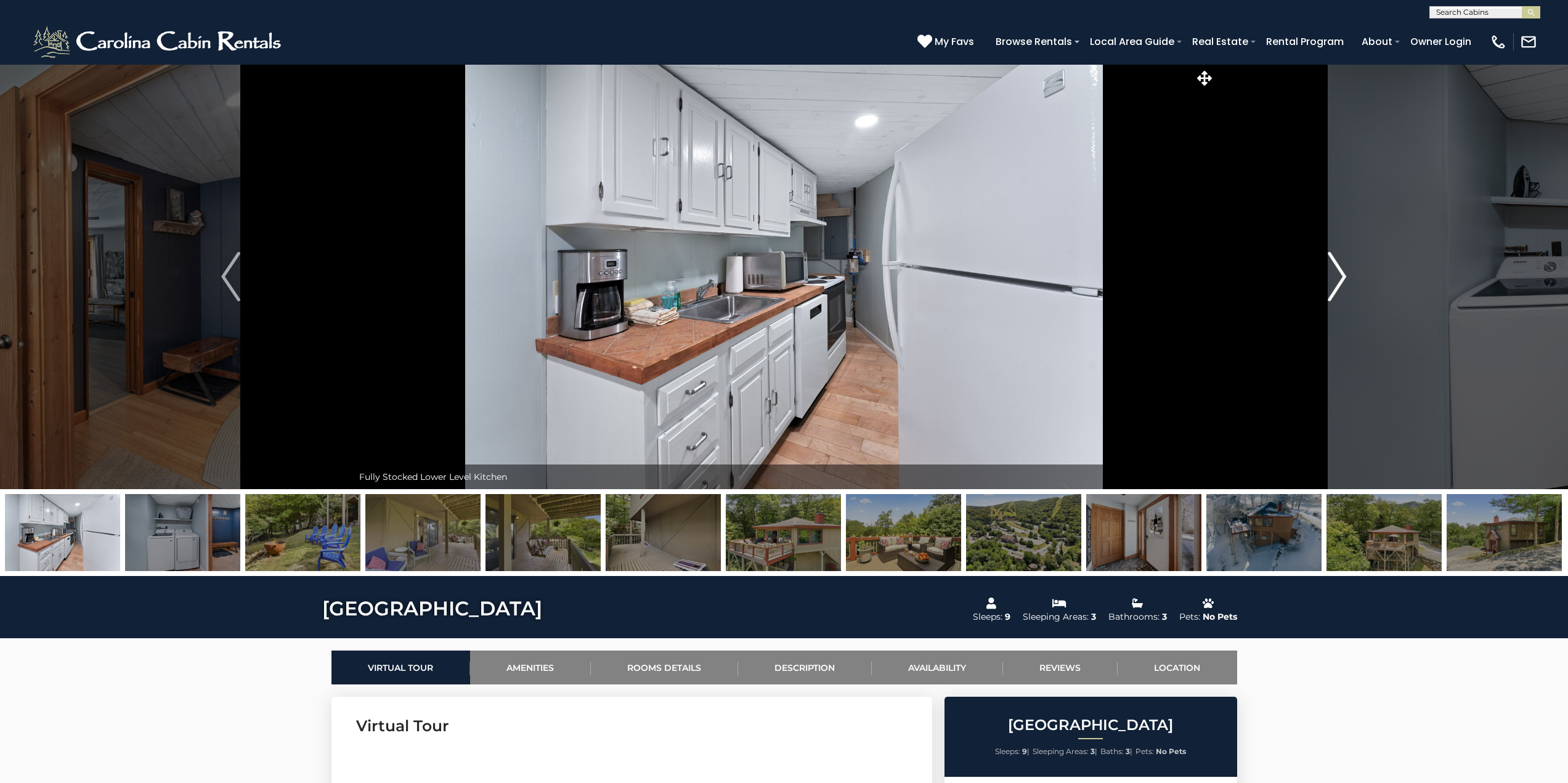
click at [1341, 270] on img "Next" at bounding box center [1336, 276] width 18 height 49
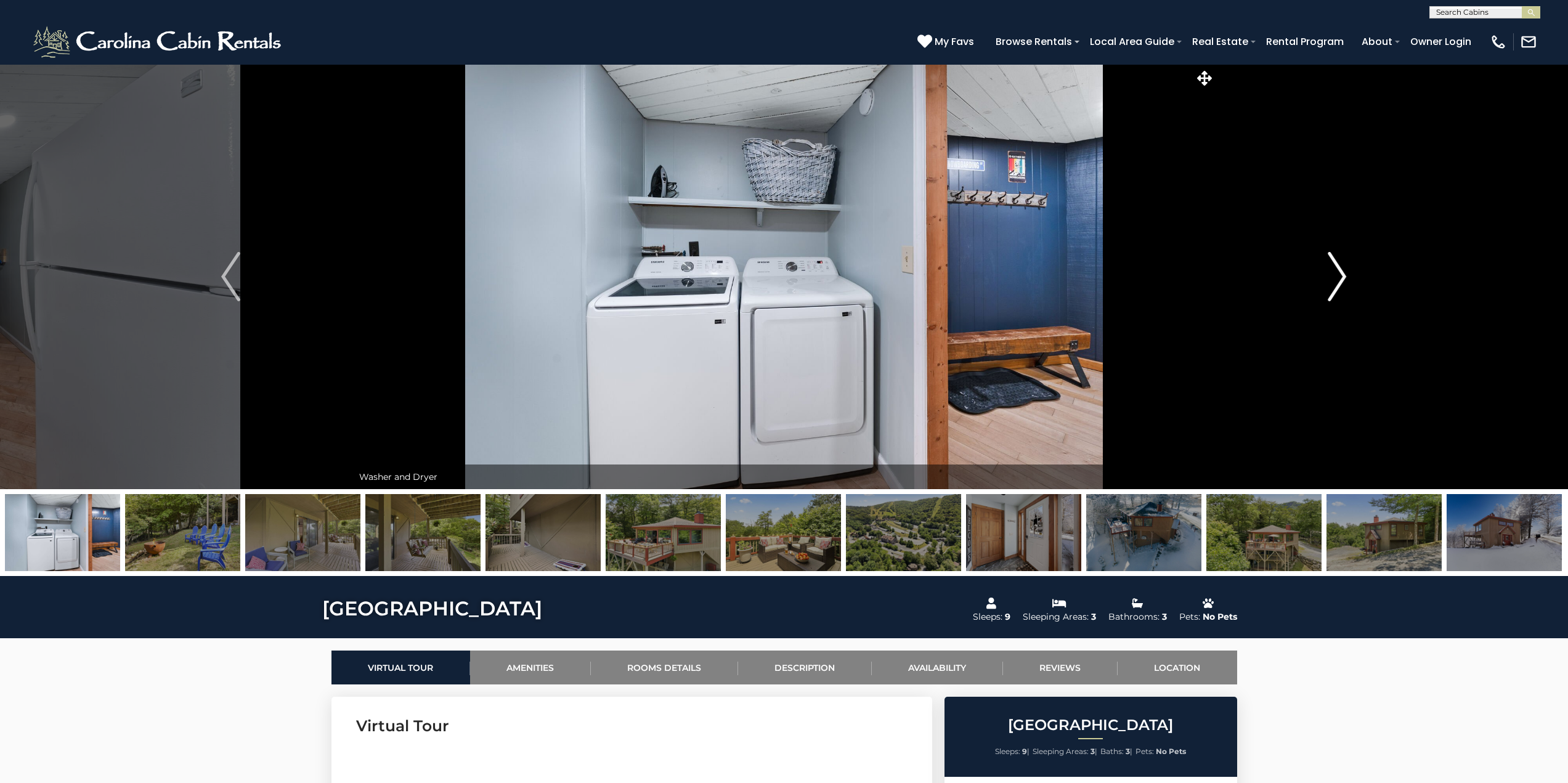
click at [1341, 270] on img "Next" at bounding box center [1336, 276] width 18 height 49
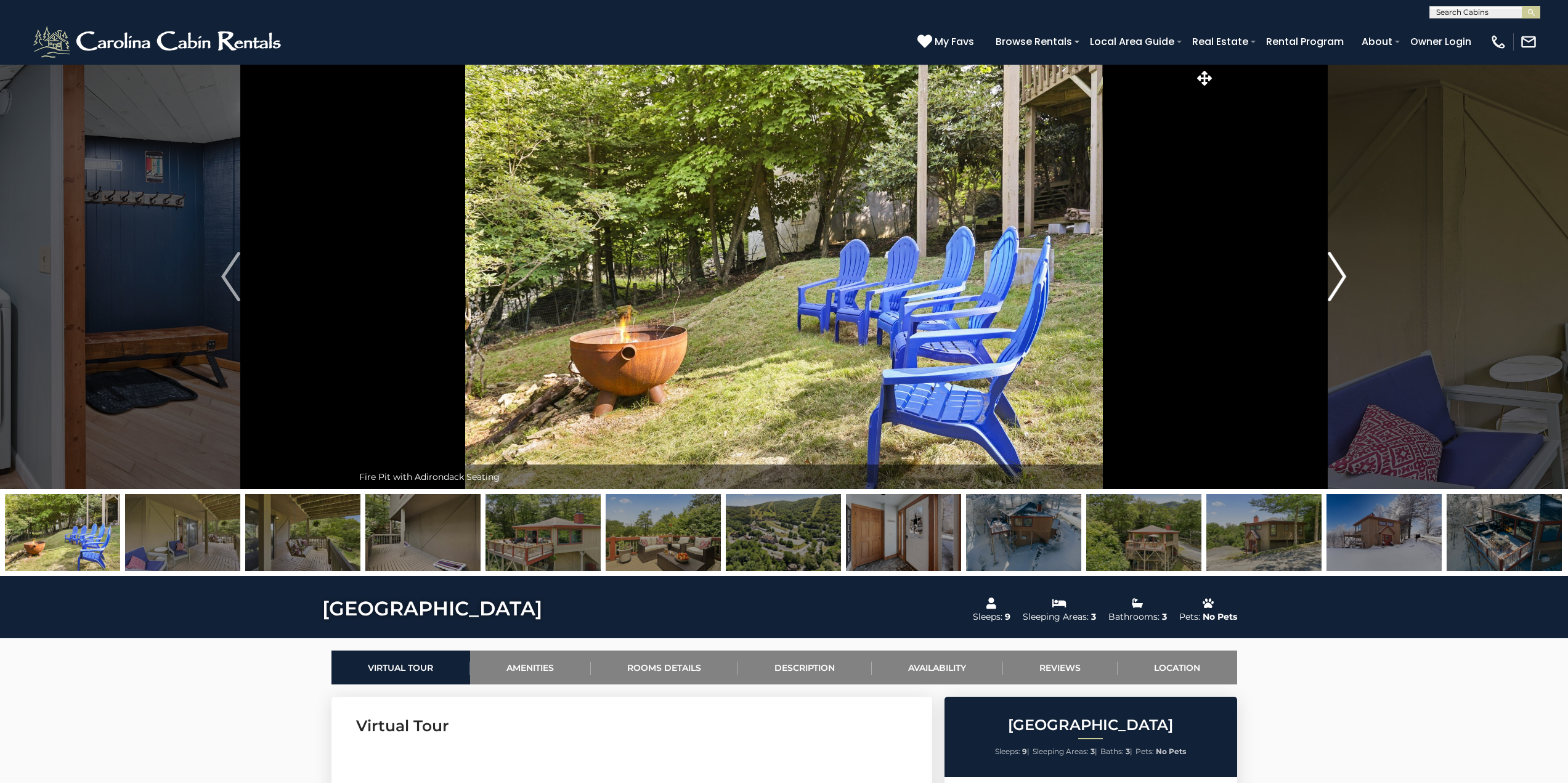
click at [1341, 270] on img "Next" at bounding box center [1336, 276] width 18 height 49
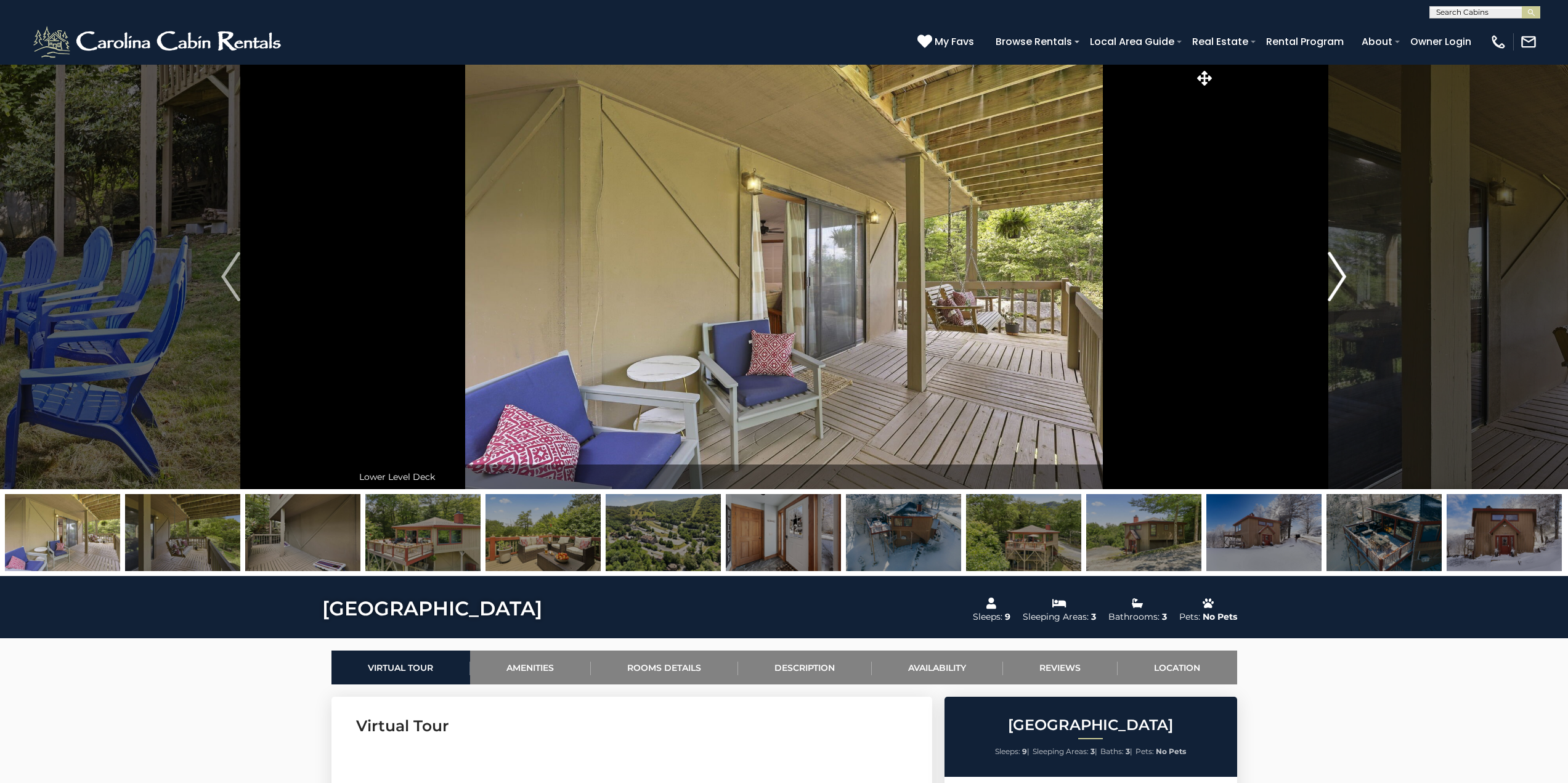
click at [1341, 270] on img "Next" at bounding box center [1336, 276] width 18 height 49
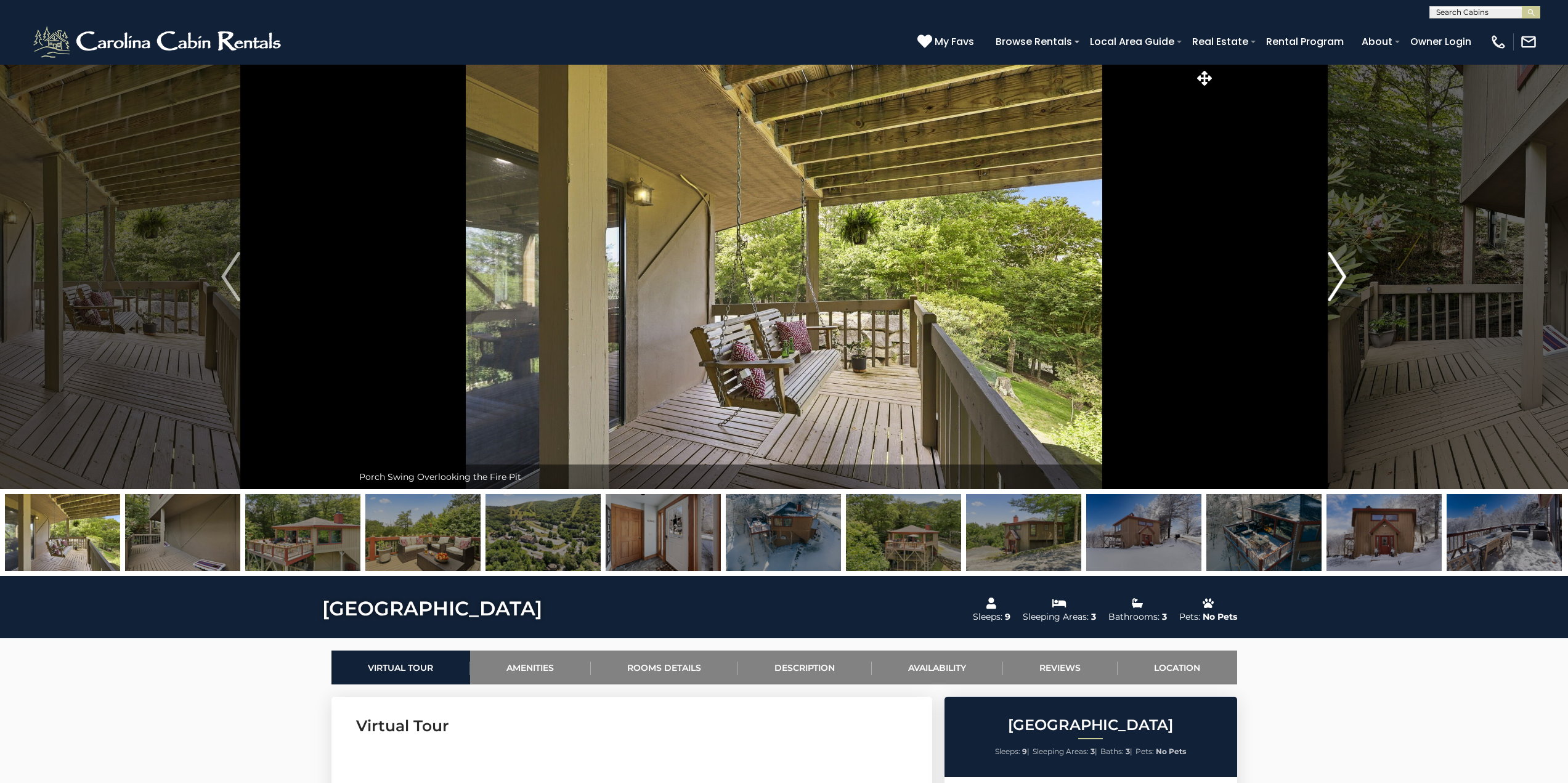
click at [1341, 270] on img "Next" at bounding box center [1336, 276] width 18 height 49
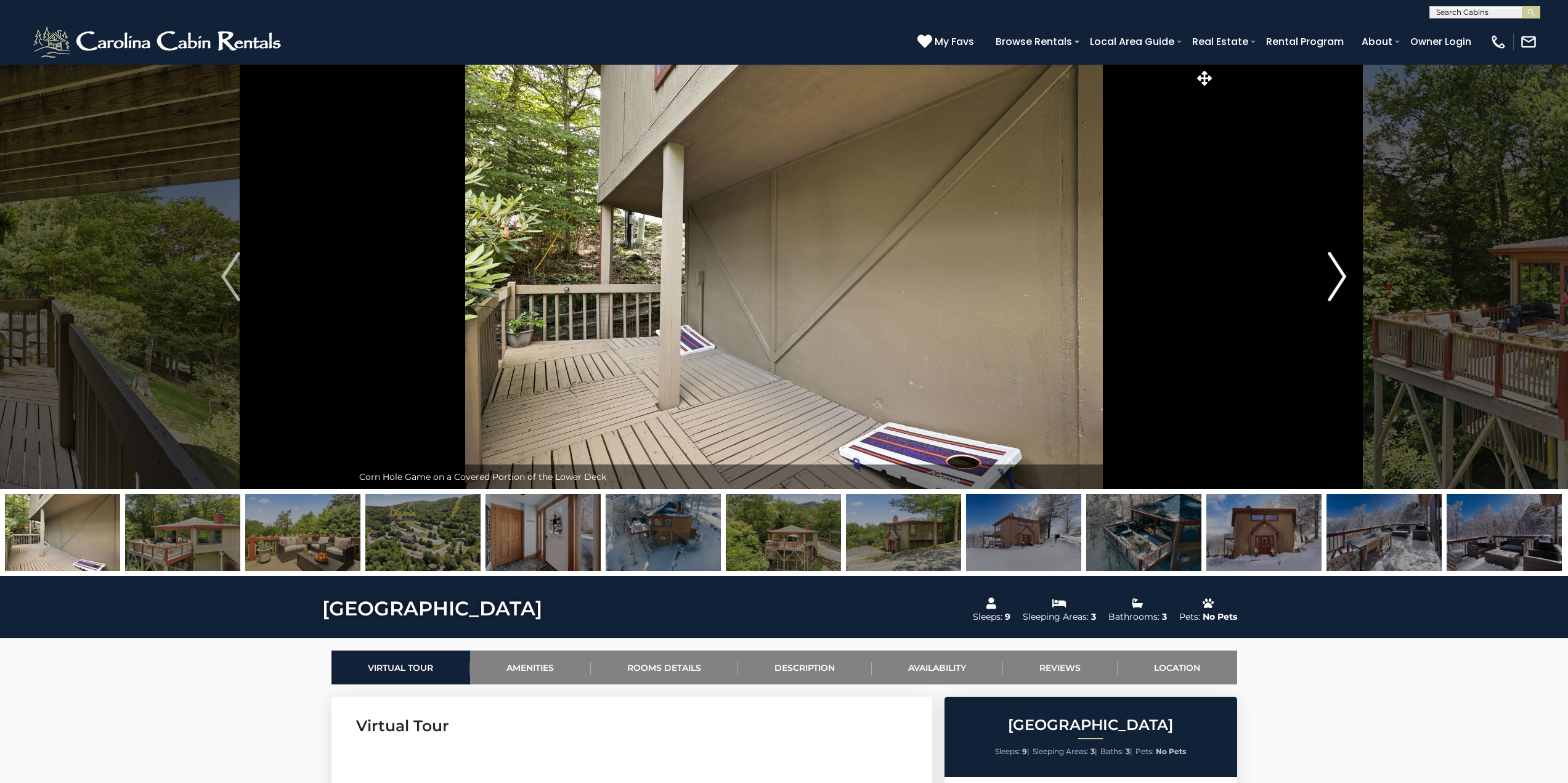
click at [1341, 270] on img "Next" at bounding box center [1336, 276] width 18 height 49
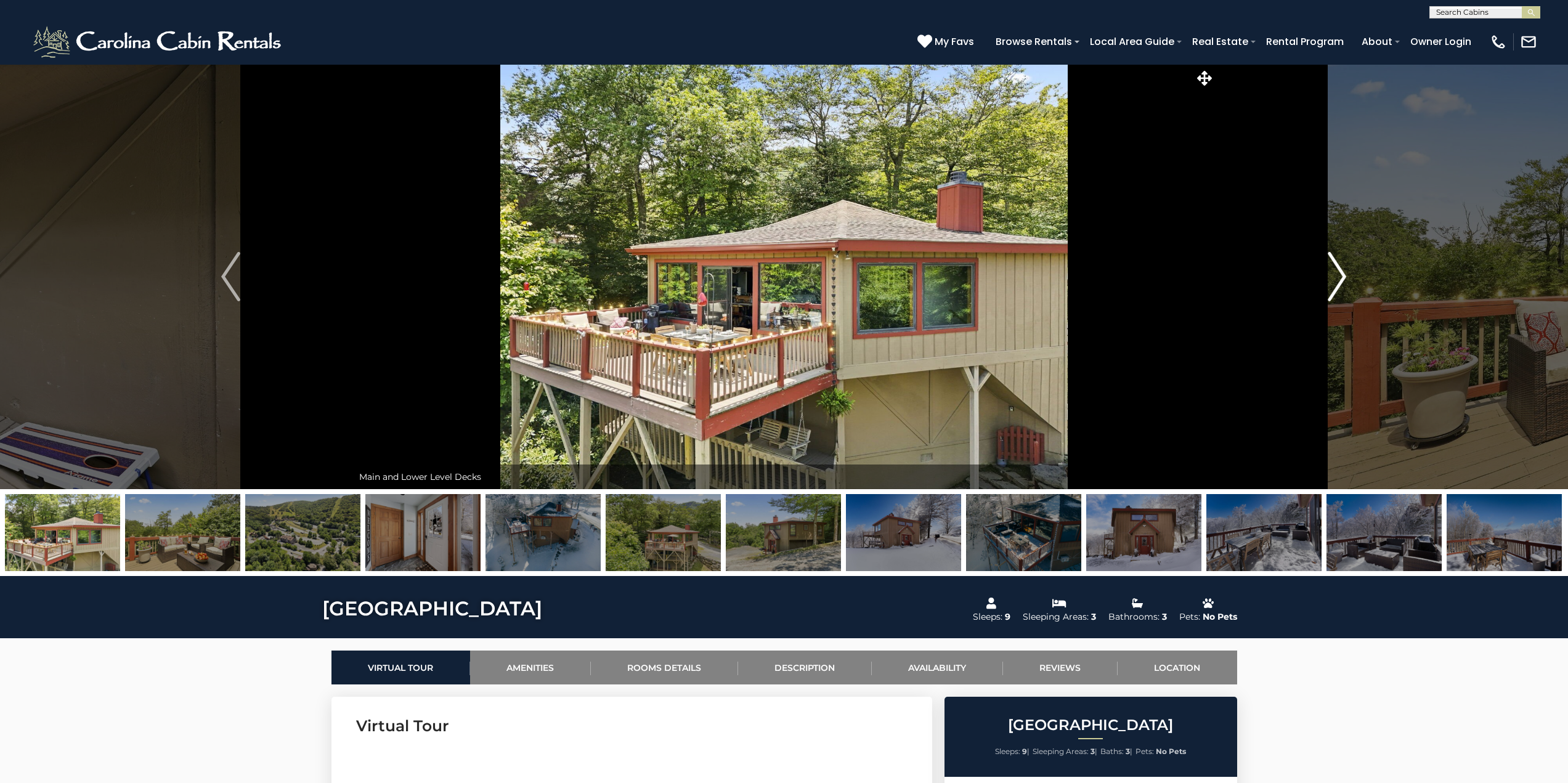
click at [1341, 270] on img "Next" at bounding box center [1336, 276] width 18 height 49
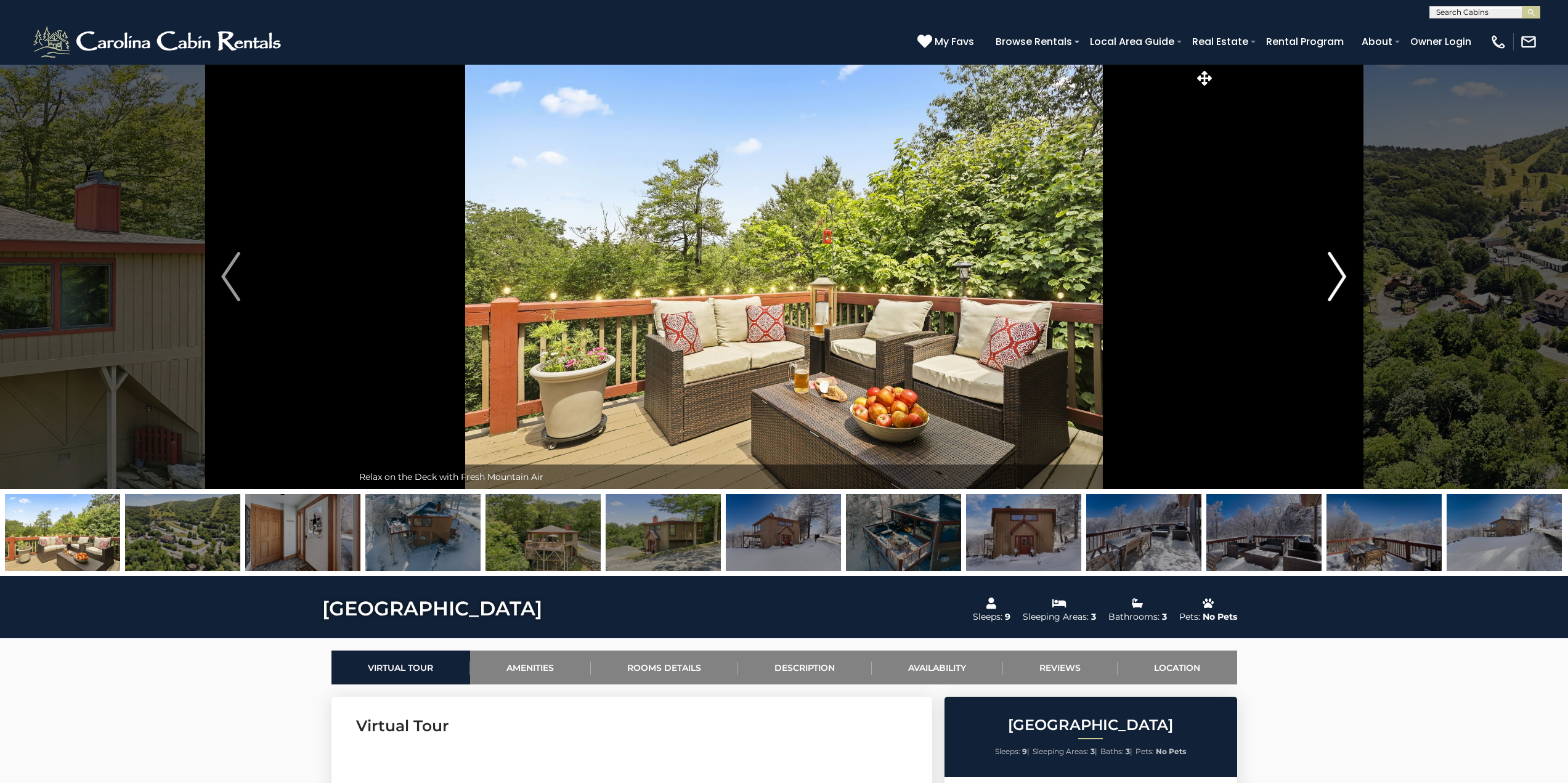
click at [1341, 270] on img "Next" at bounding box center [1336, 276] width 18 height 49
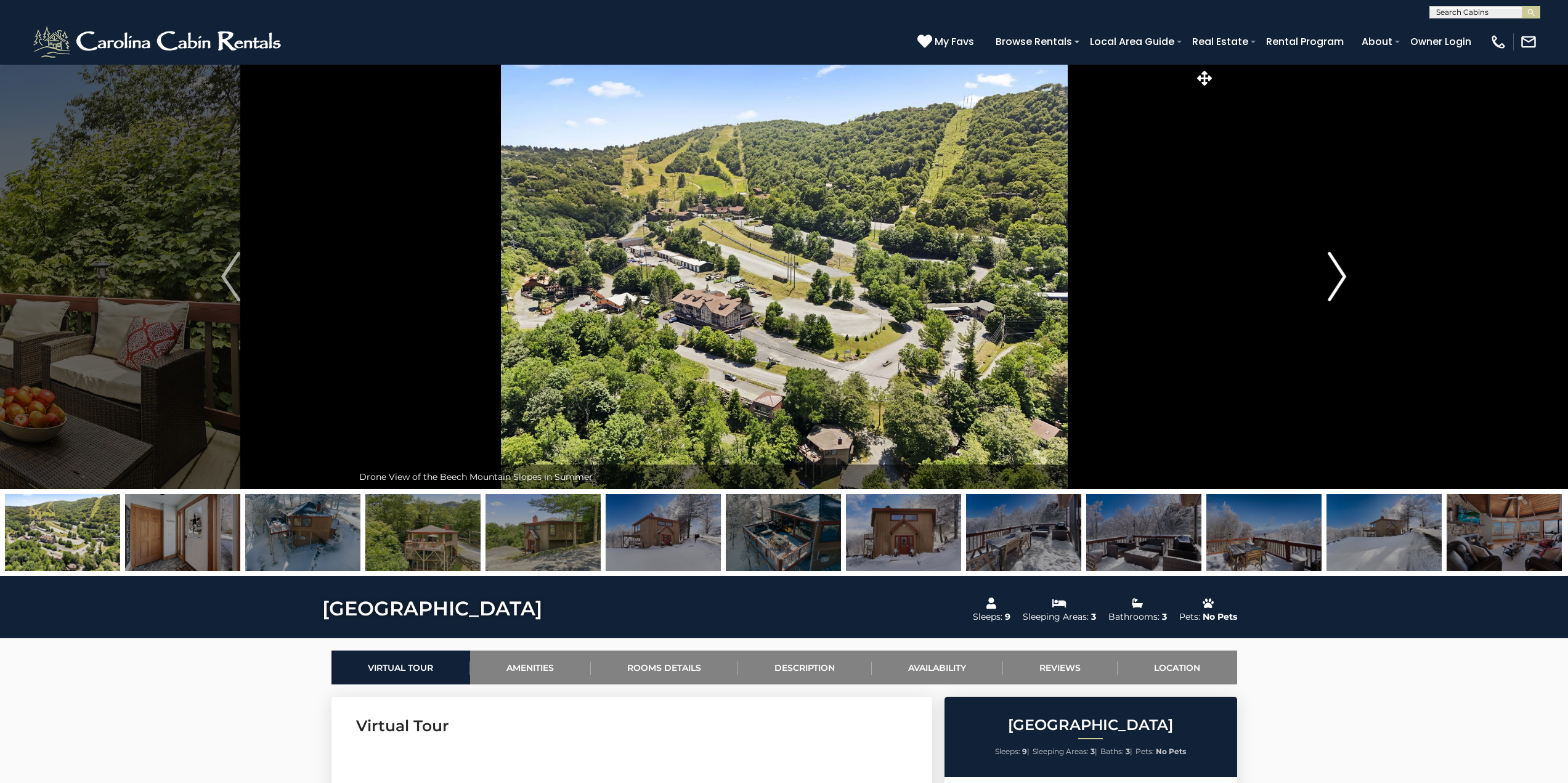
click at [1341, 270] on img "Next" at bounding box center [1336, 276] width 18 height 49
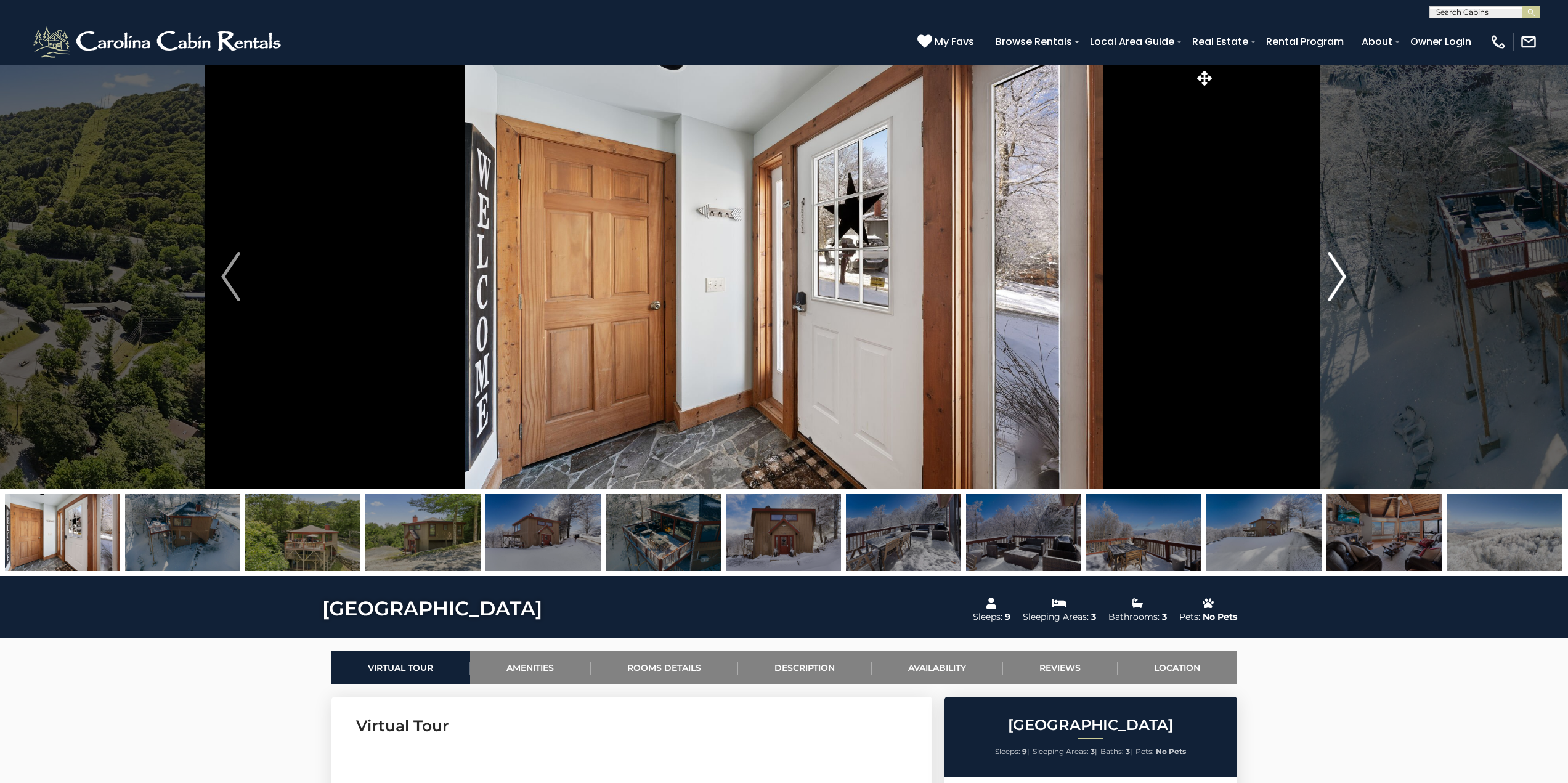
click at [1341, 270] on img "Next" at bounding box center [1336, 276] width 18 height 49
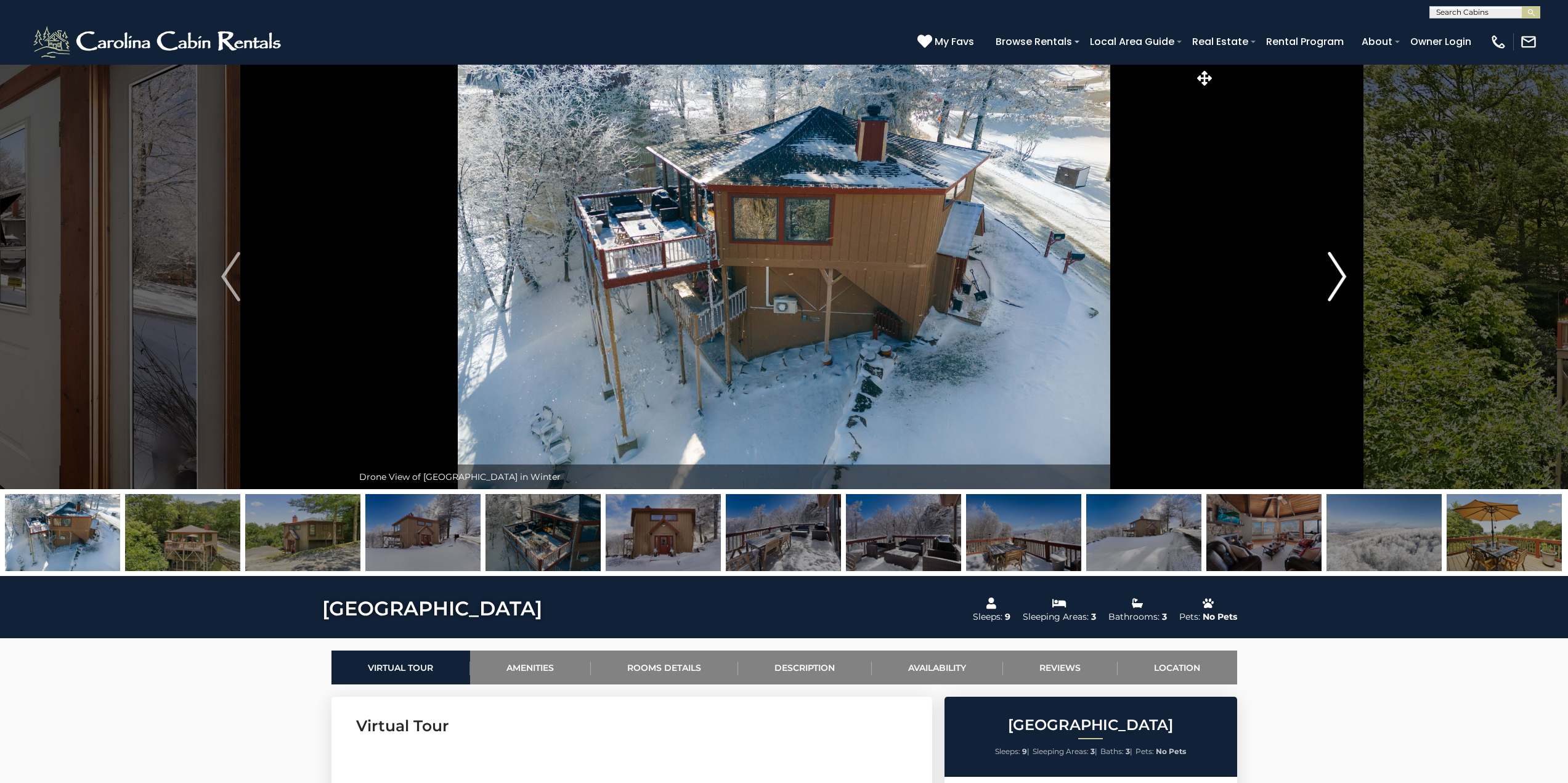
click at [1341, 270] on img "Next" at bounding box center [1336, 276] width 18 height 49
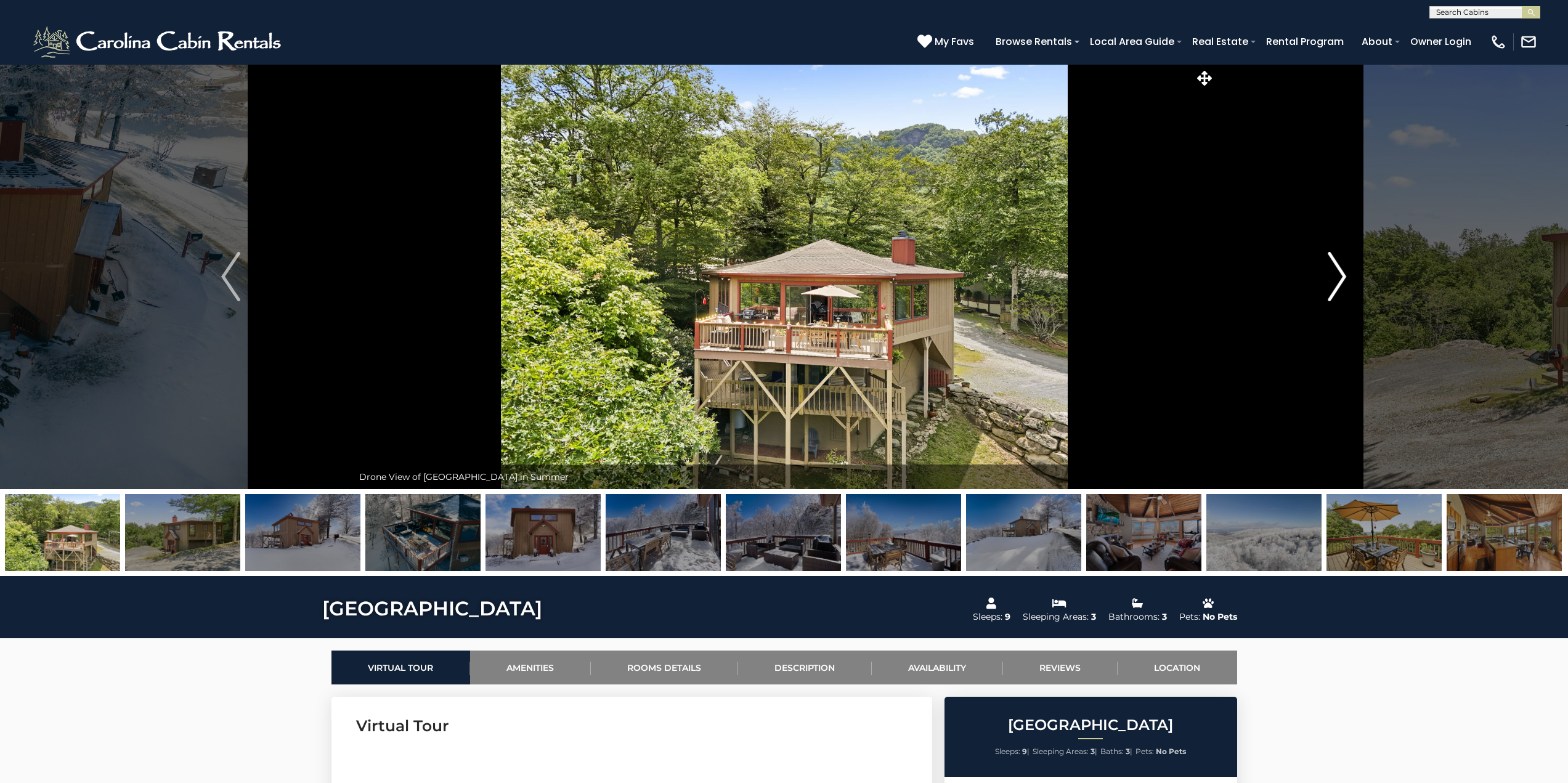
click at [1341, 270] on img "Next" at bounding box center [1336, 276] width 18 height 49
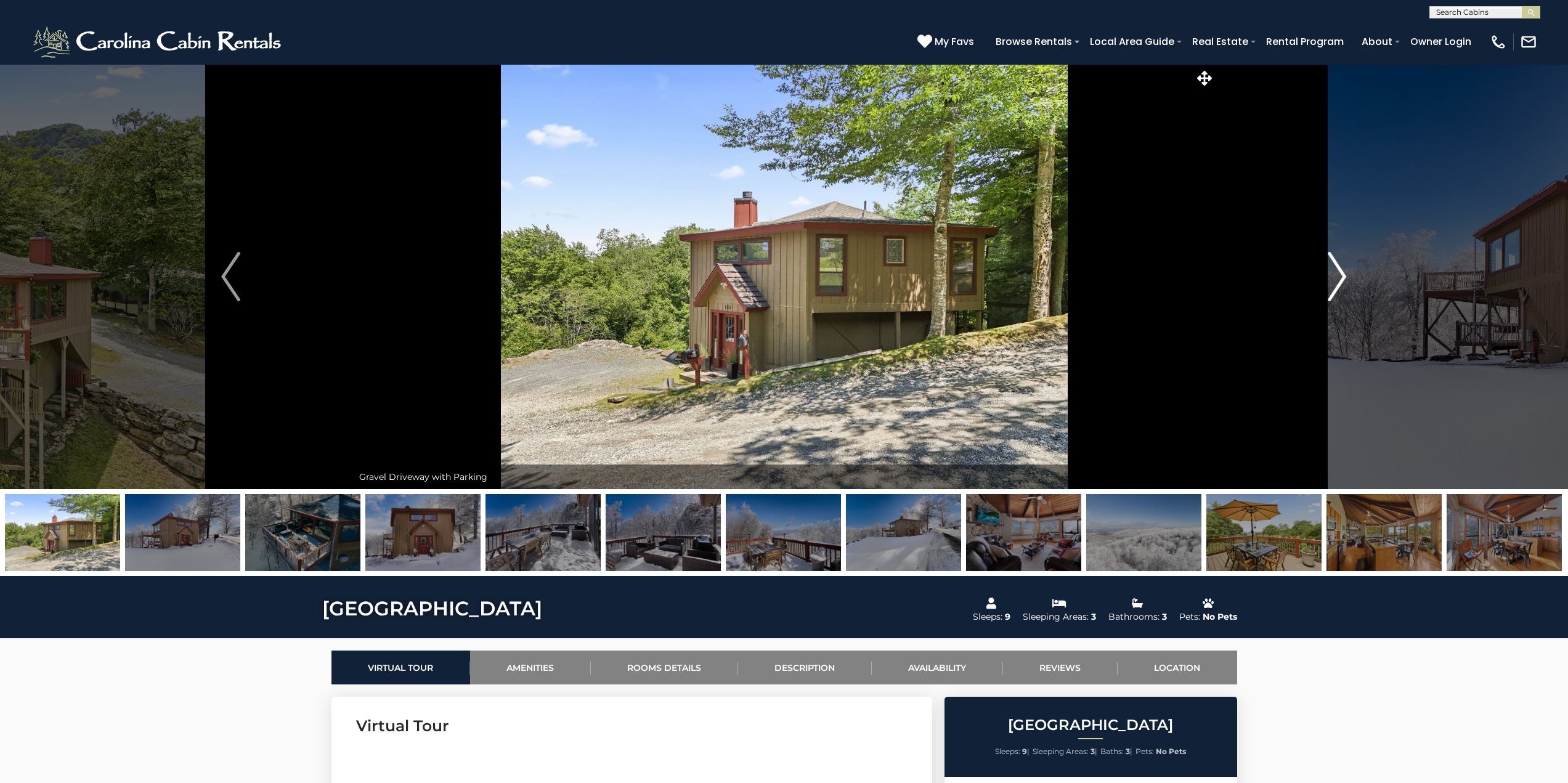
click at [1336, 272] on img "Next" at bounding box center [1336, 276] width 18 height 49
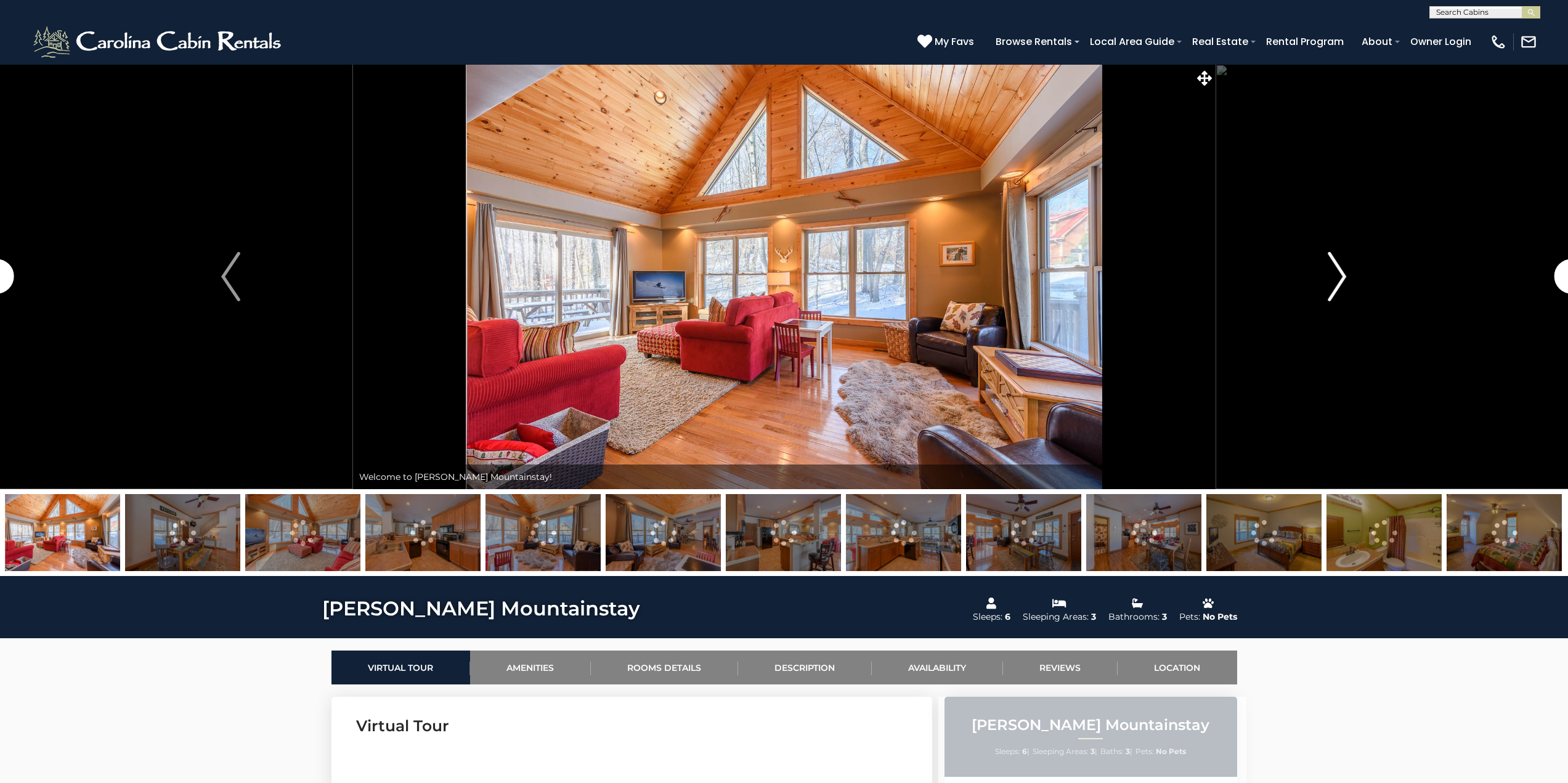
click at [1339, 272] on img "Next" at bounding box center [1336, 276] width 18 height 49
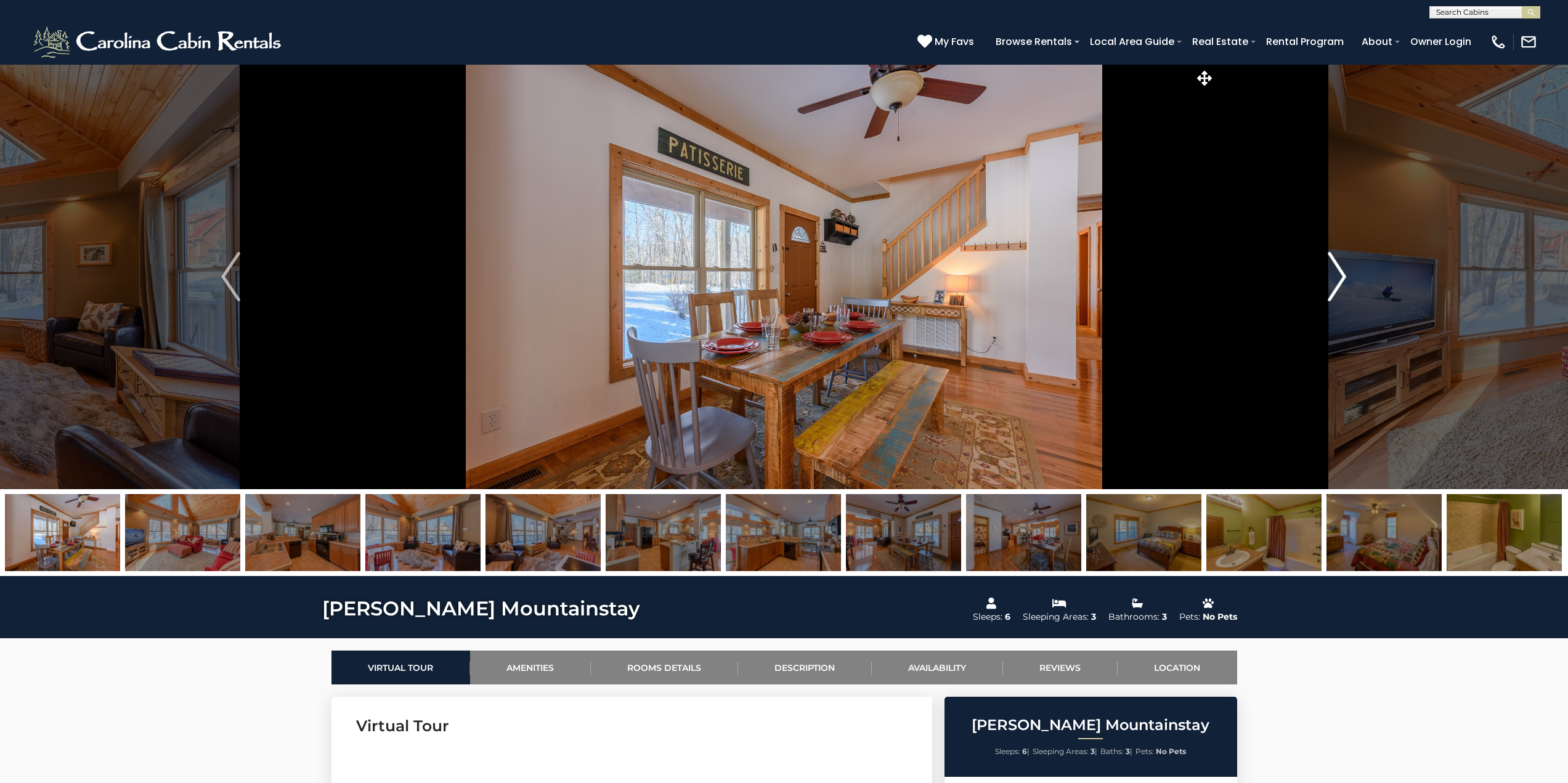
click at [1341, 278] on img "Next" at bounding box center [1336, 276] width 18 height 49
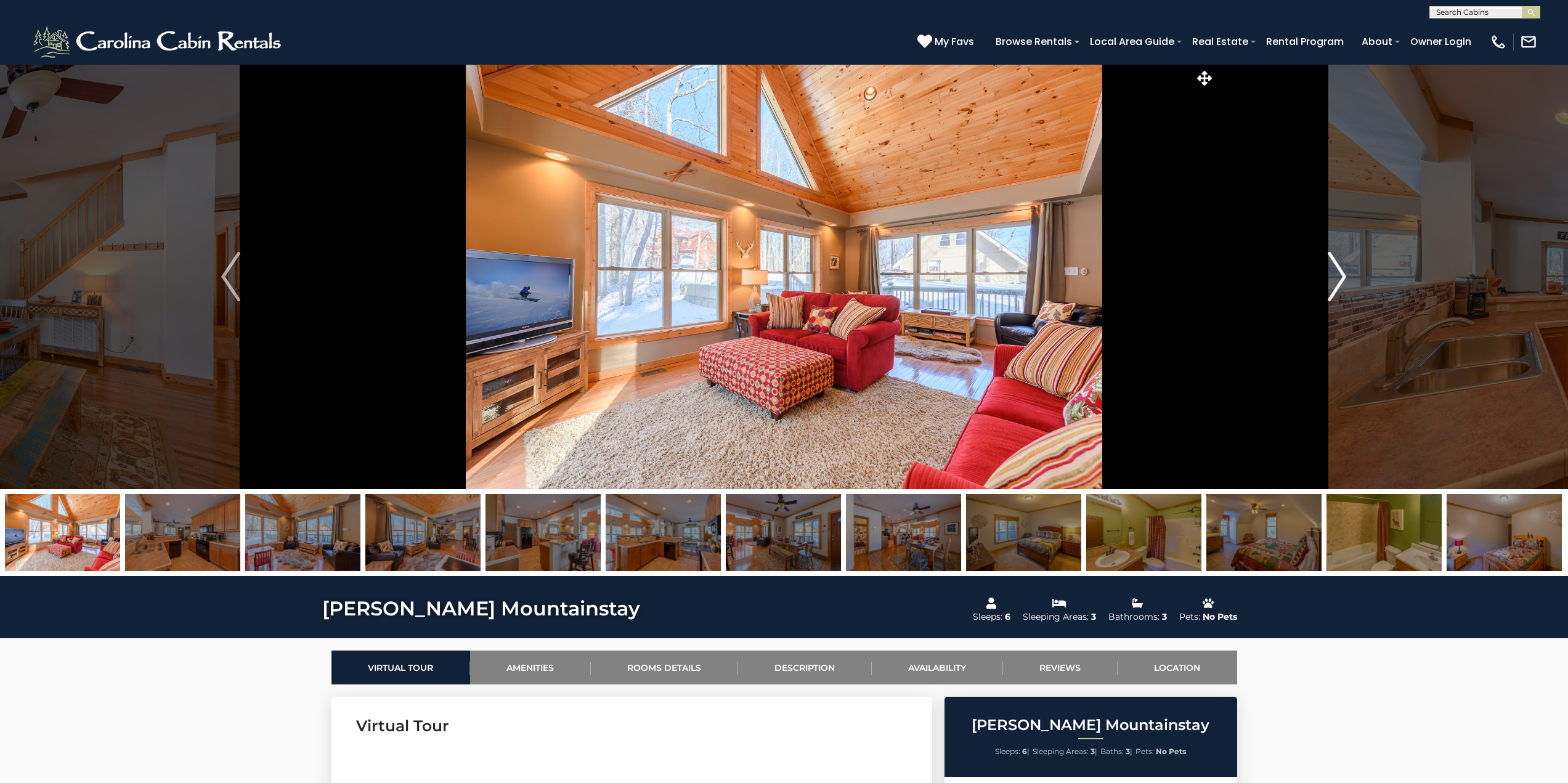
click at [1341, 278] on img "Next" at bounding box center [1336, 276] width 18 height 49
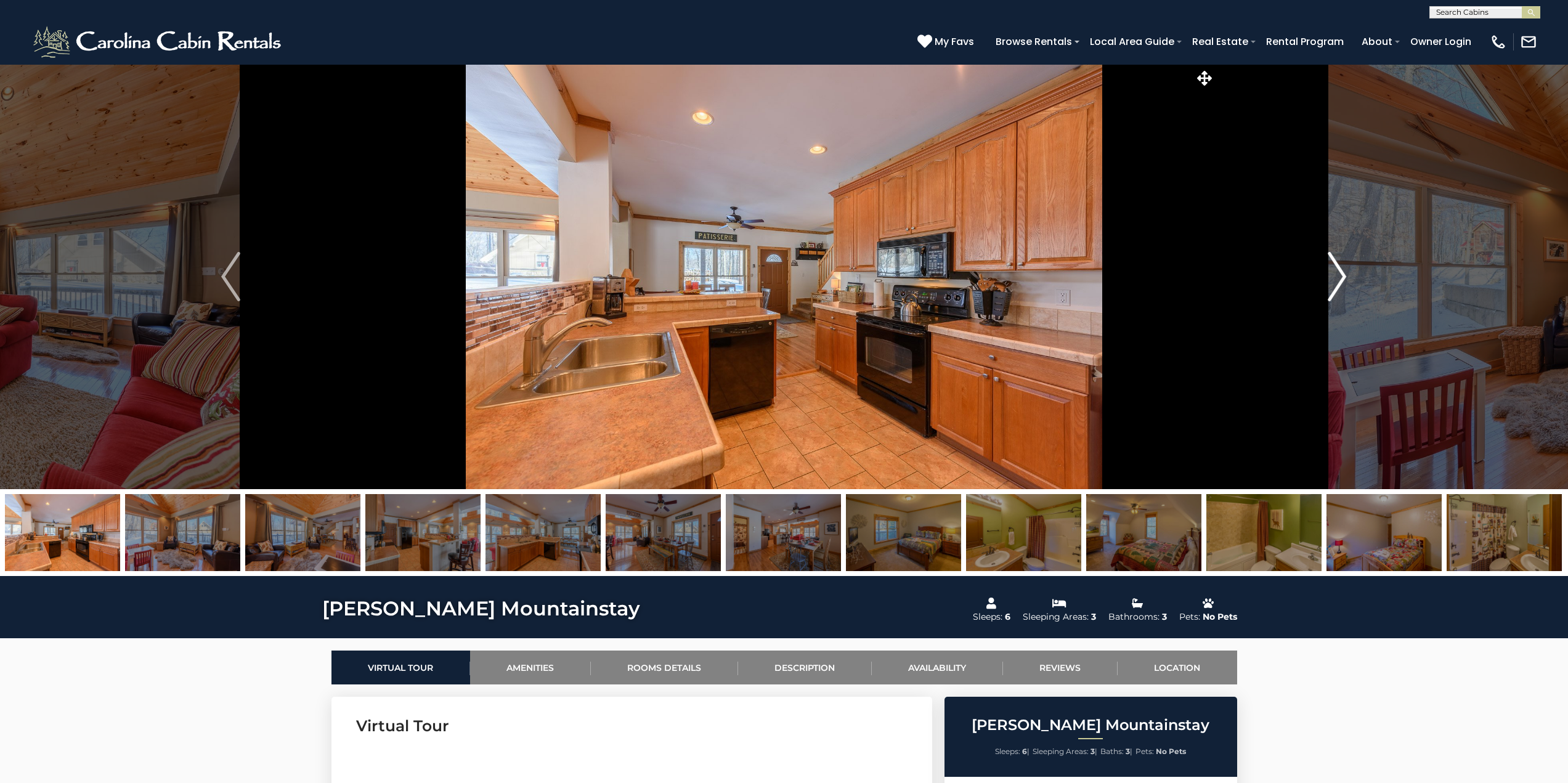
click at [1341, 278] on img "Next" at bounding box center [1336, 276] width 18 height 49
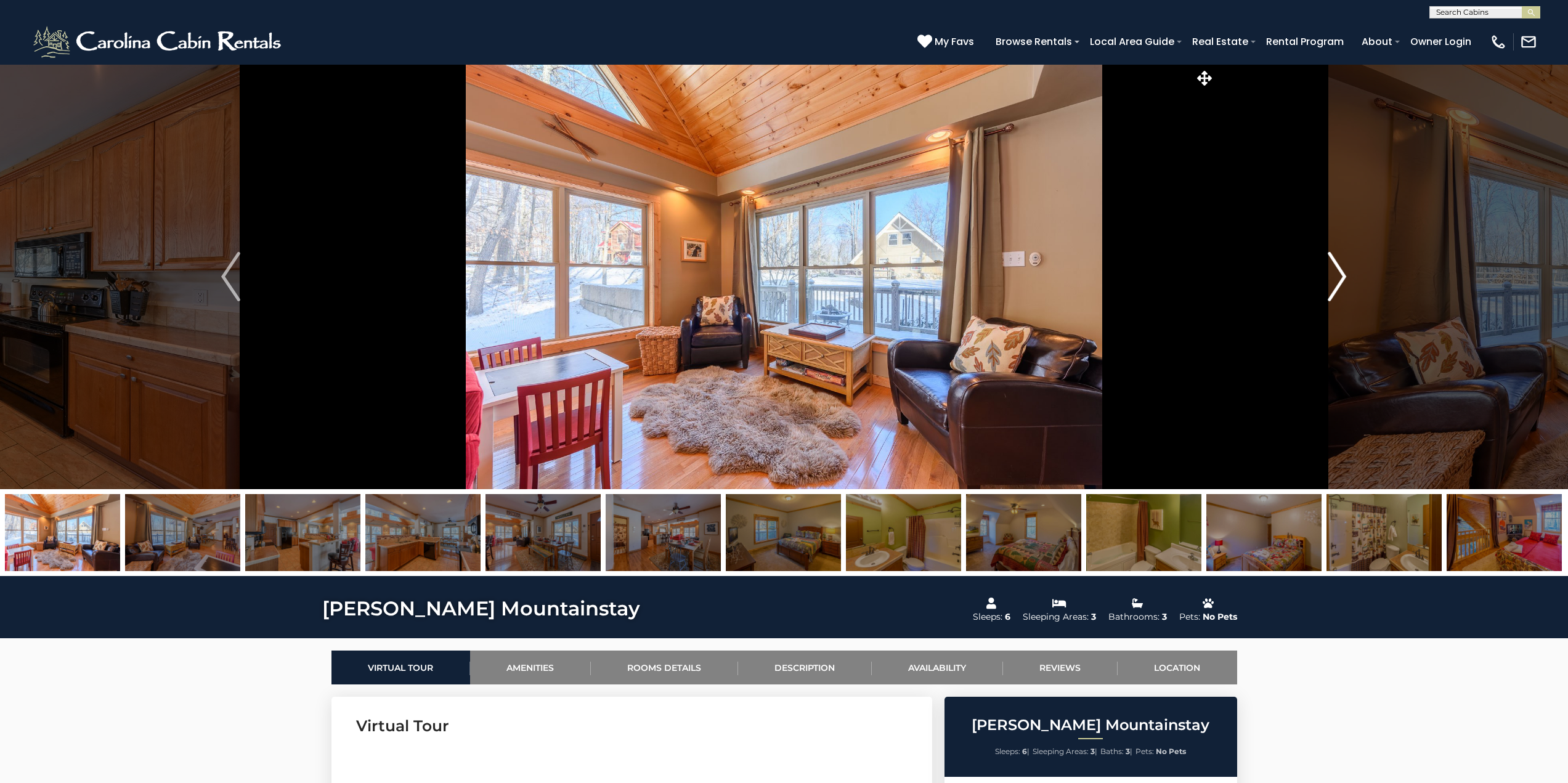
click at [1341, 278] on img "Next" at bounding box center [1336, 276] width 18 height 49
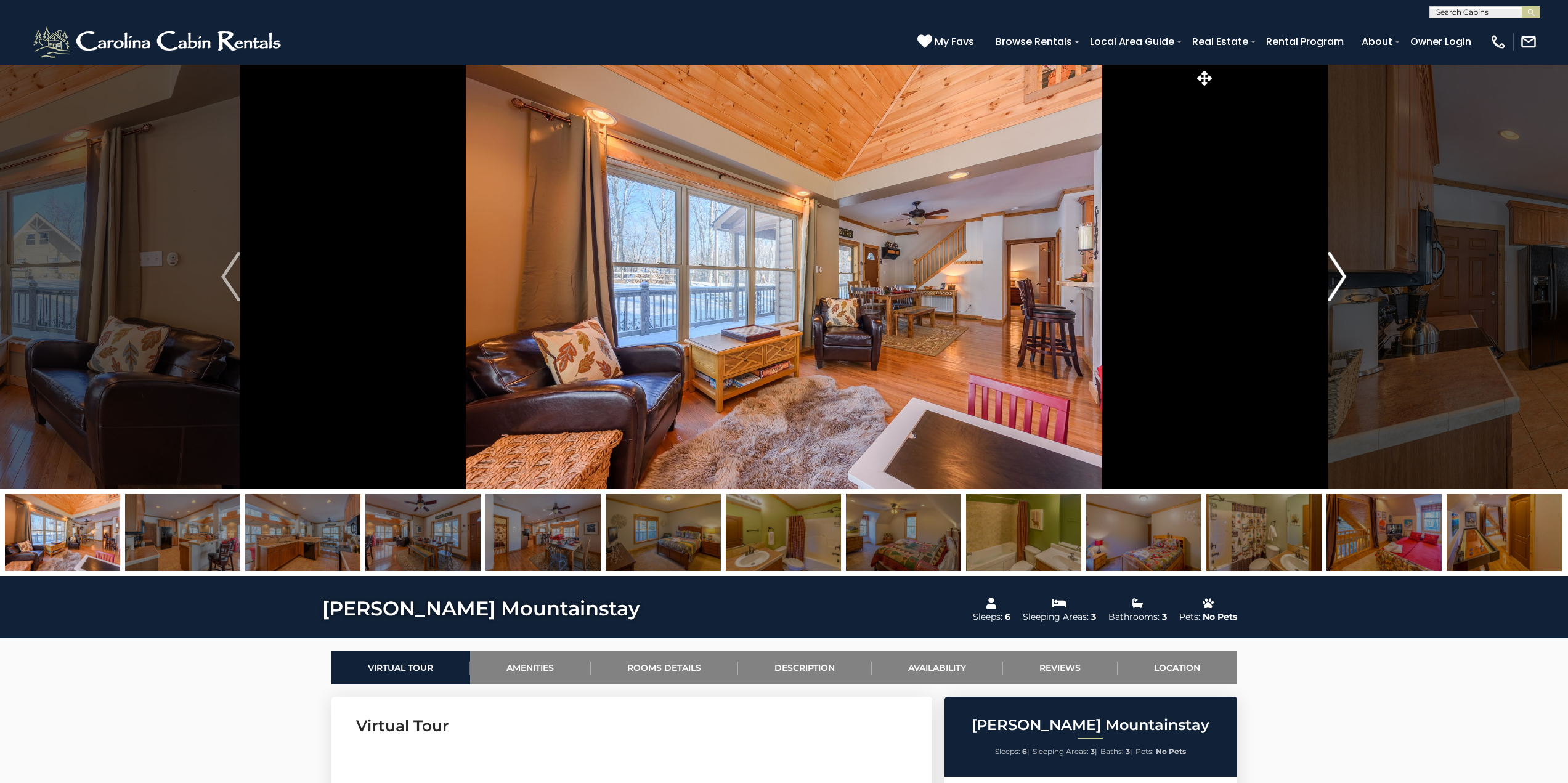
click at [1341, 278] on img "Next" at bounding box center [1336, 276] width 18 height 49
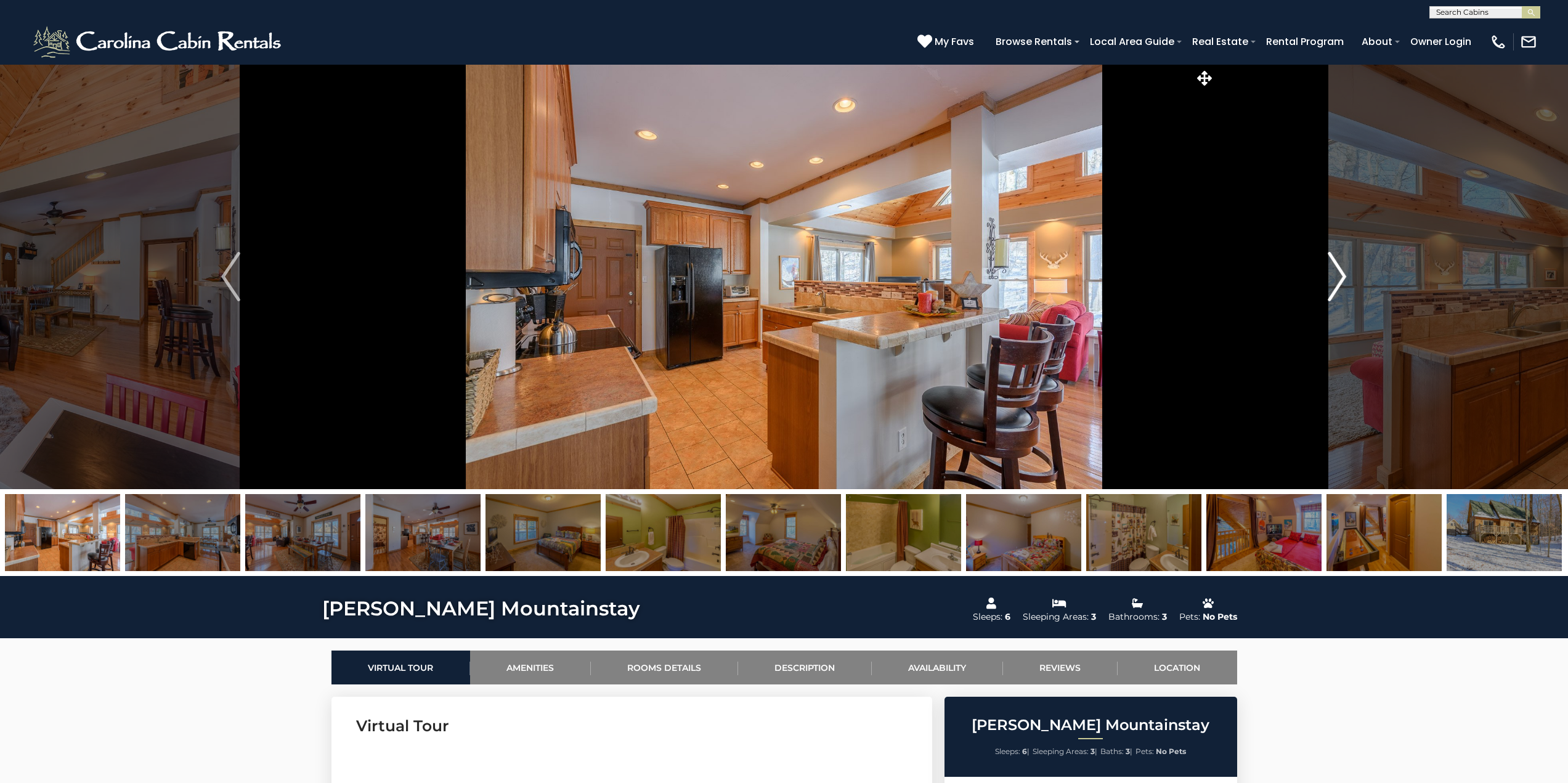
click at [1341, 278] on img "Next" at bounding box center [1336, 276] width 18 height 49
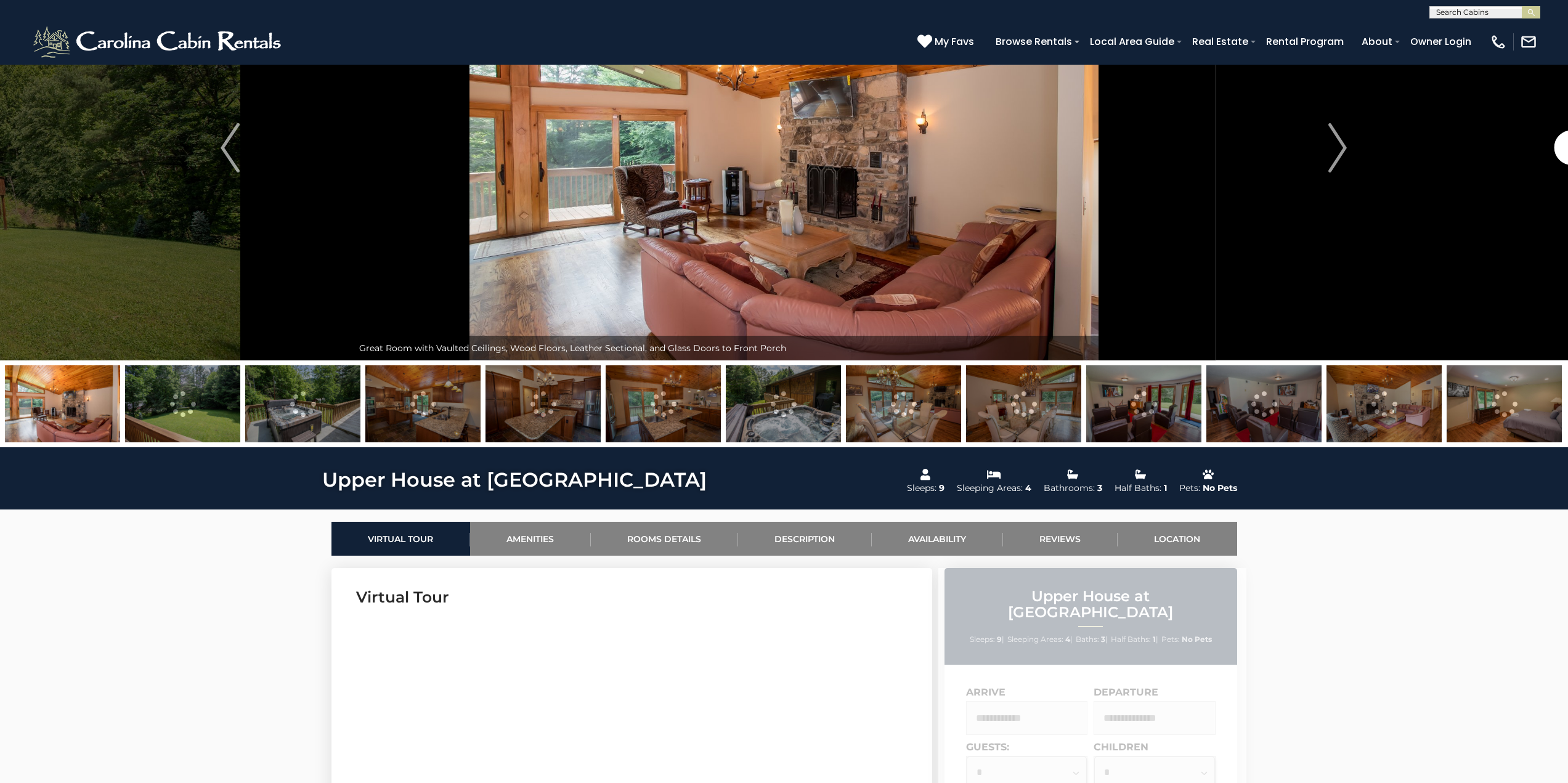
scroll to position [103, 0]
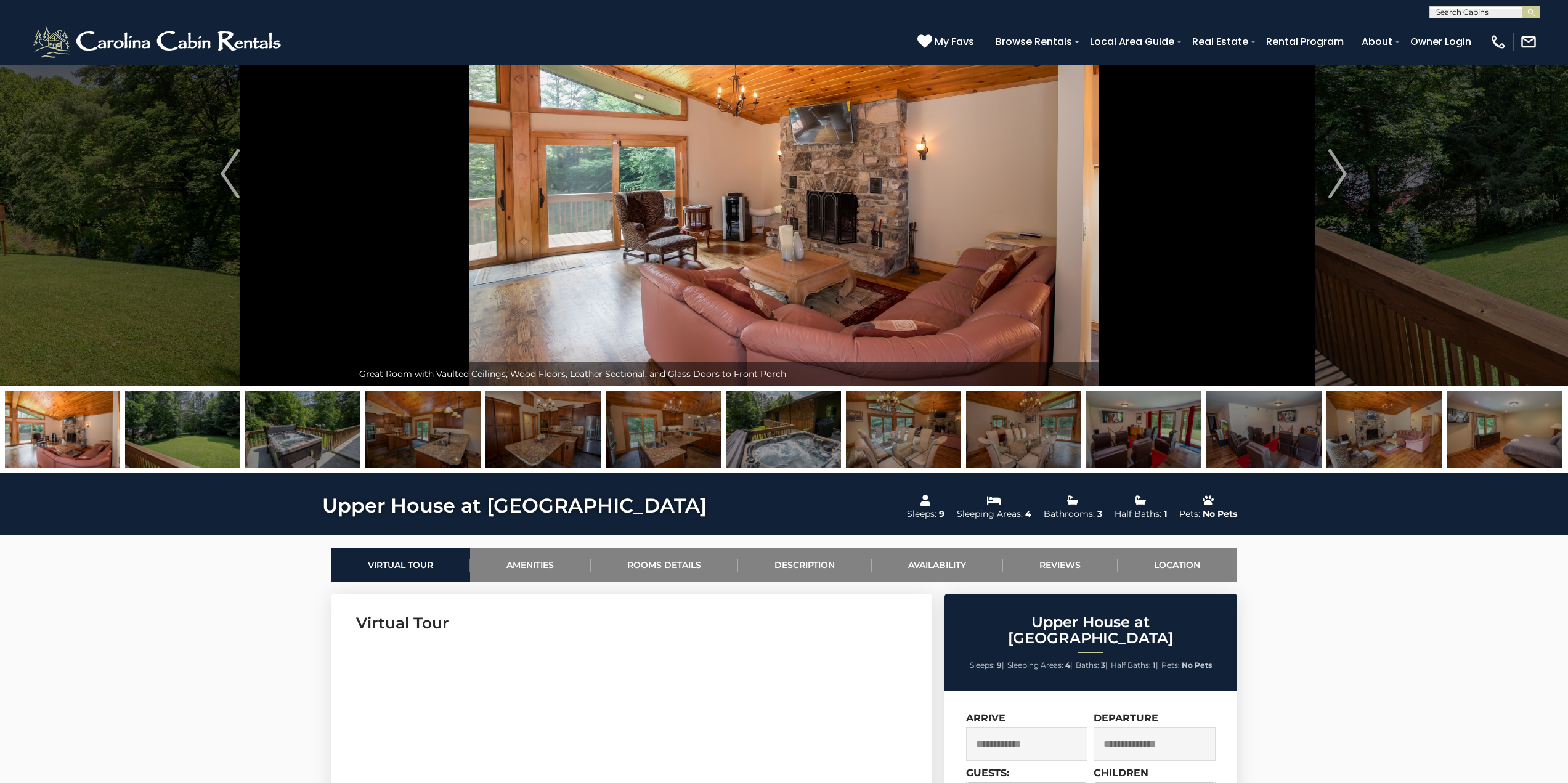
click at [293, 446] on img at bounding box center [303, 429] width 115 height 77
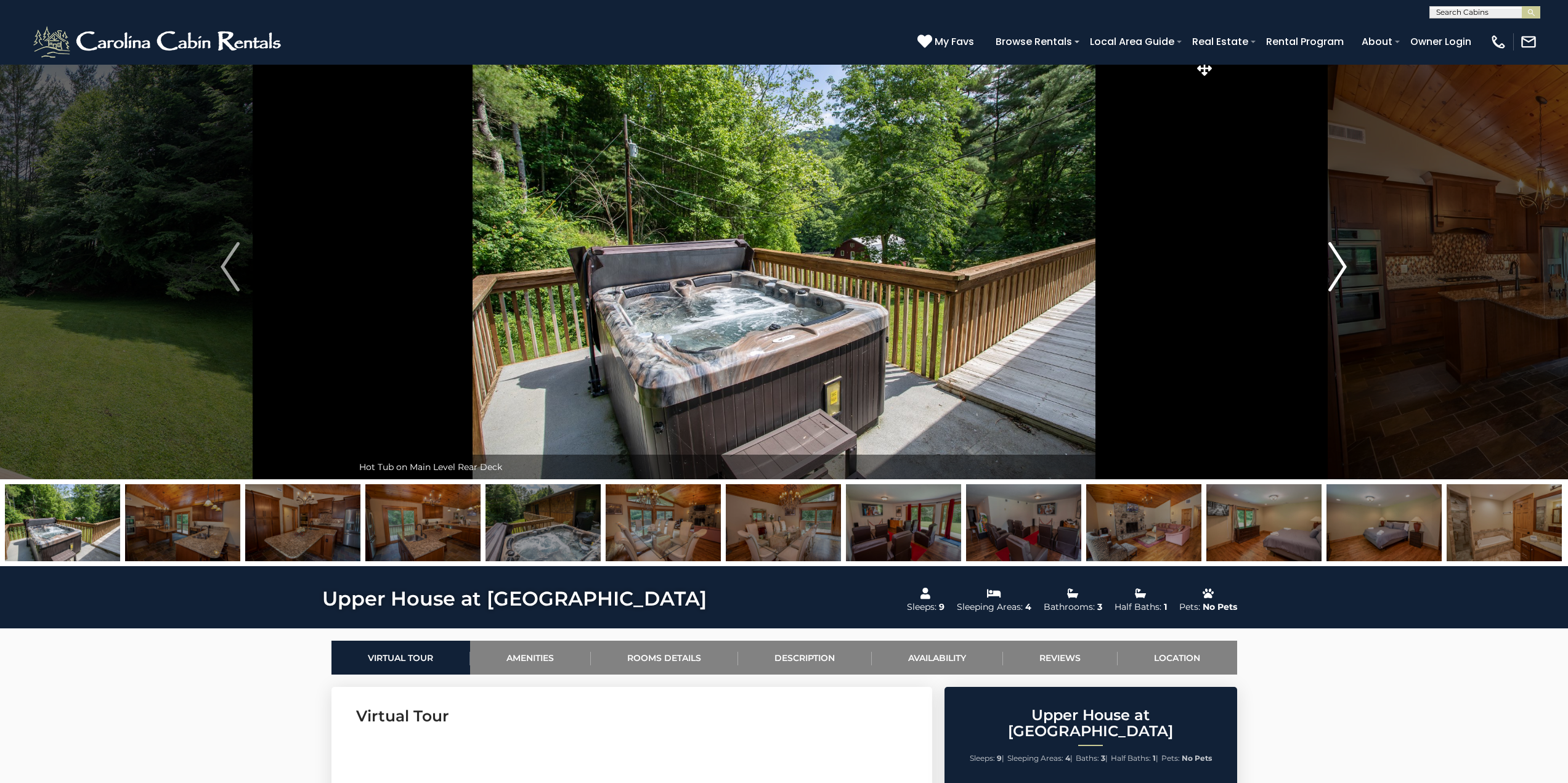
scroll to position [0, 0]
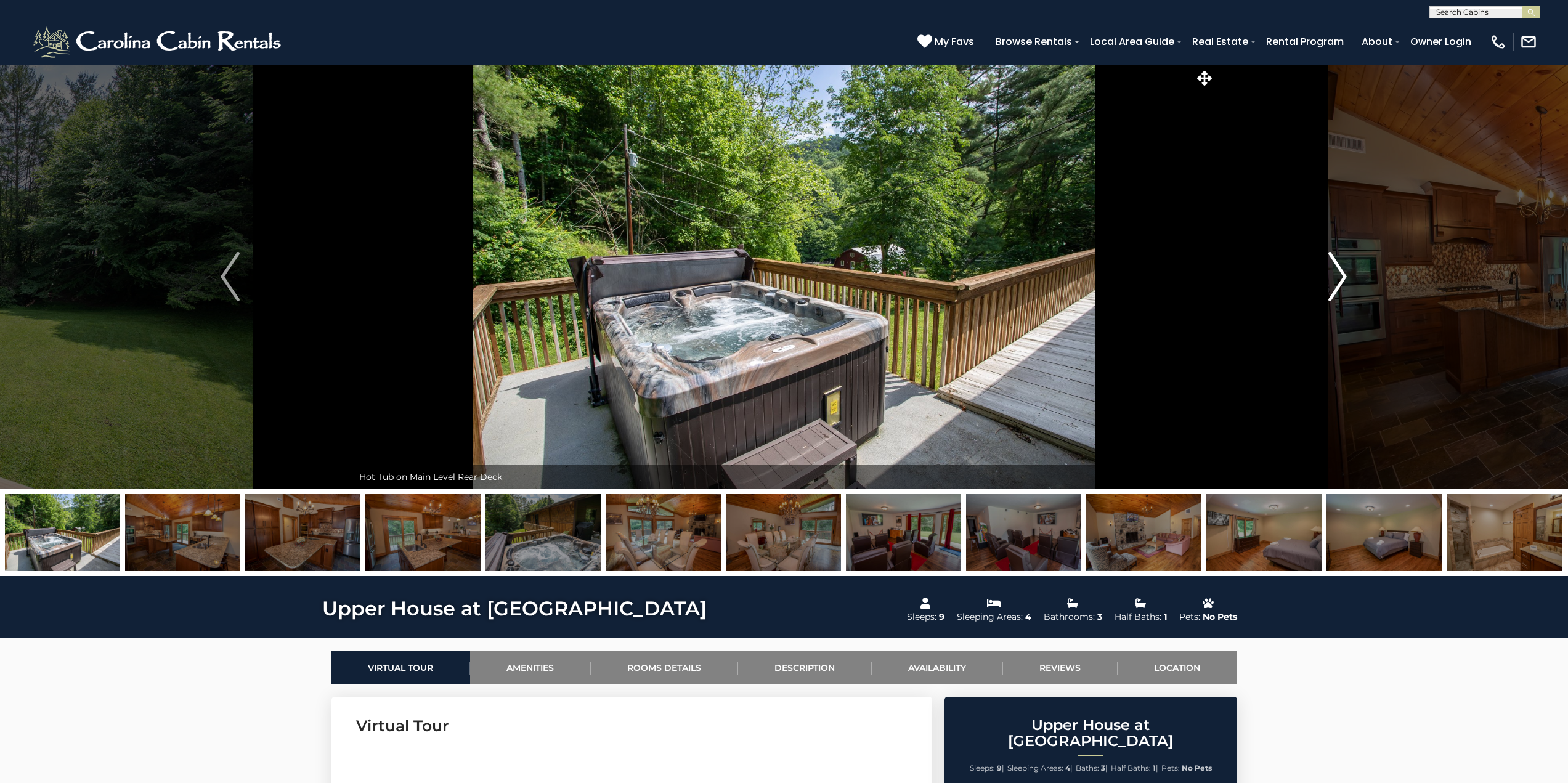
click at [1343, 283] on img "Next" at bounding box center [1337, 276] width 18 height 49
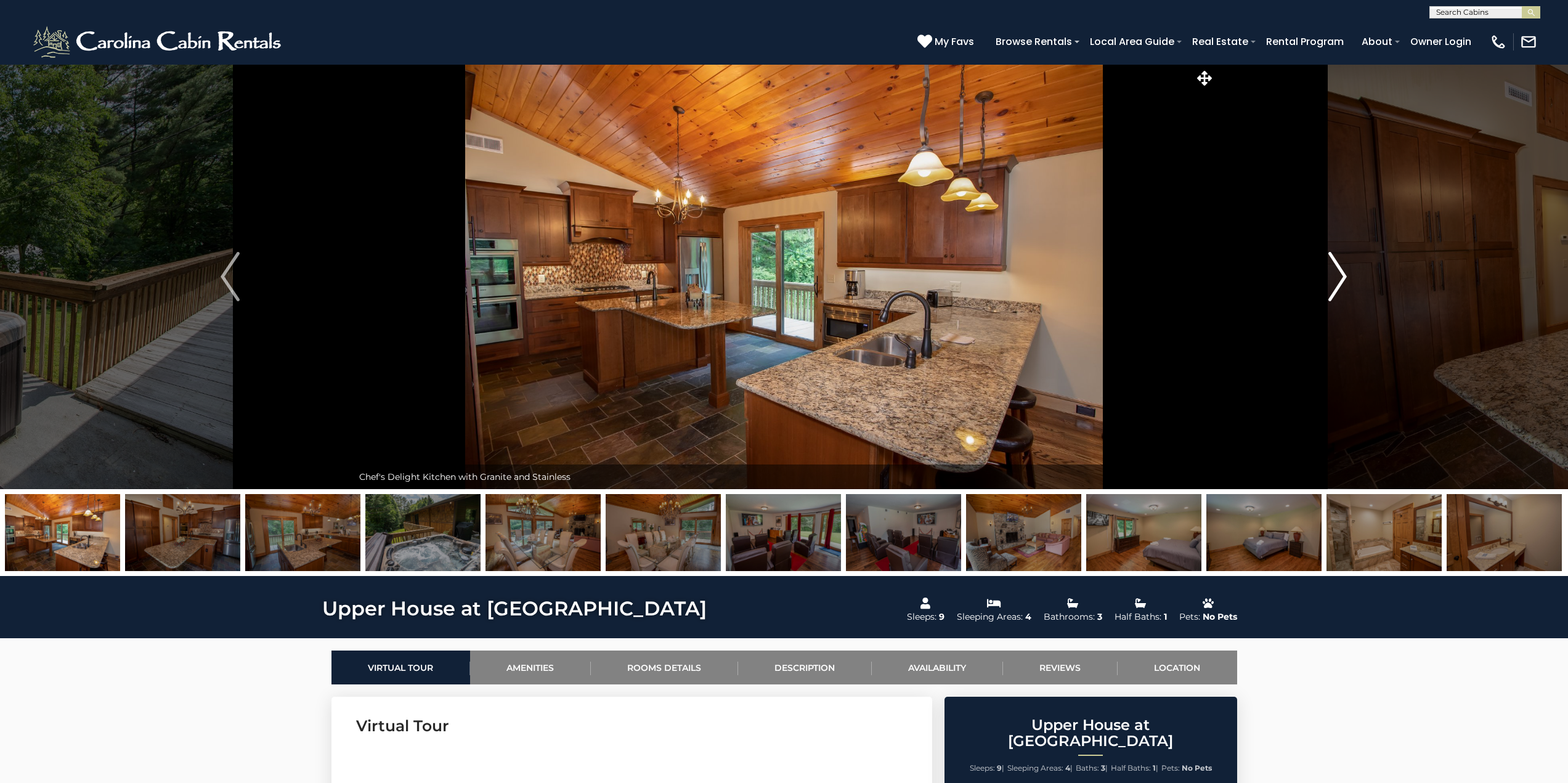
click at [1343, 283] on img "Next" at bounding box center [1337, 276] width 18 height 49
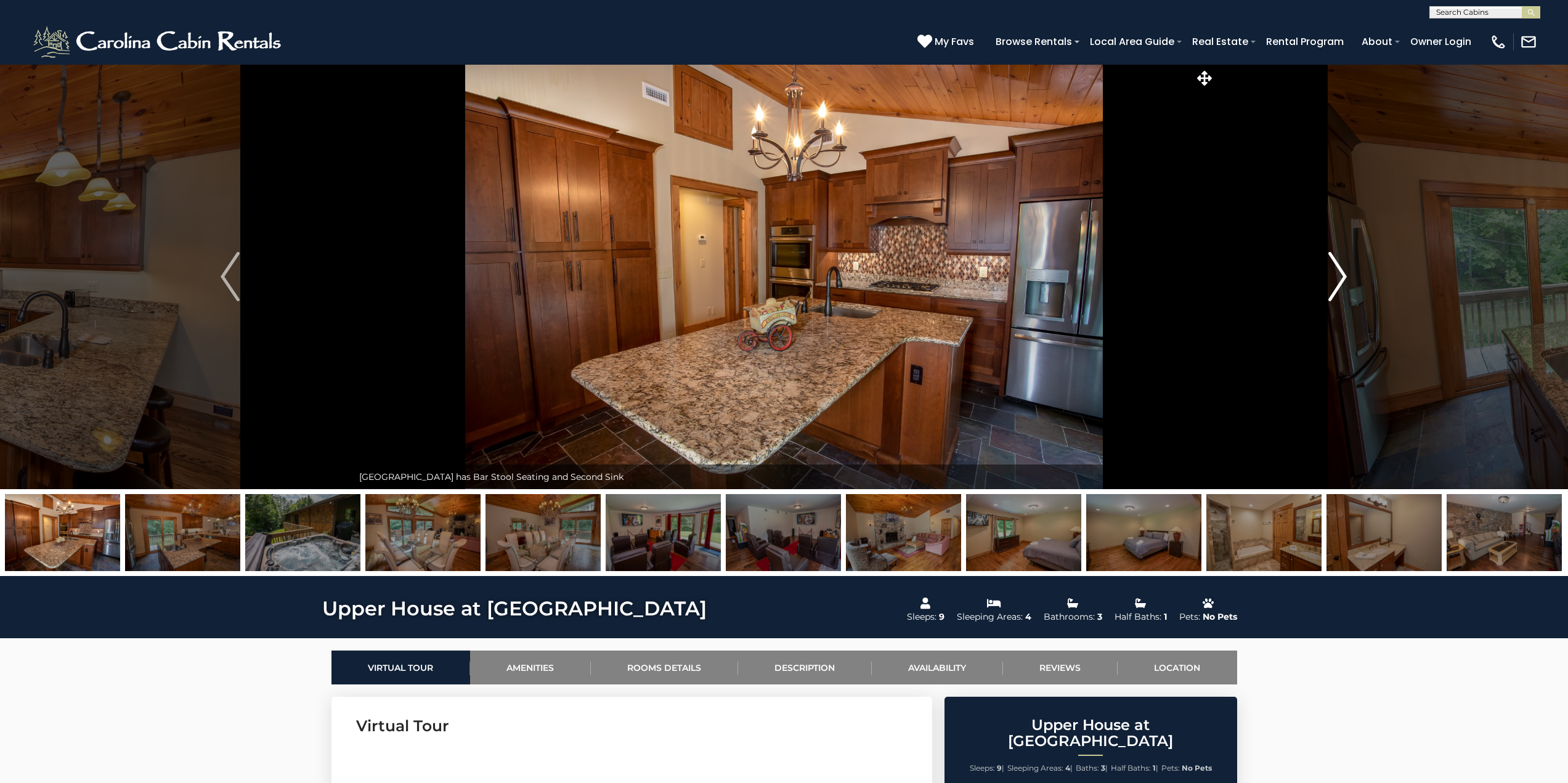
click at [1343, 283] on img "Next" at bounding box center [1337, 276] width 18 height 49
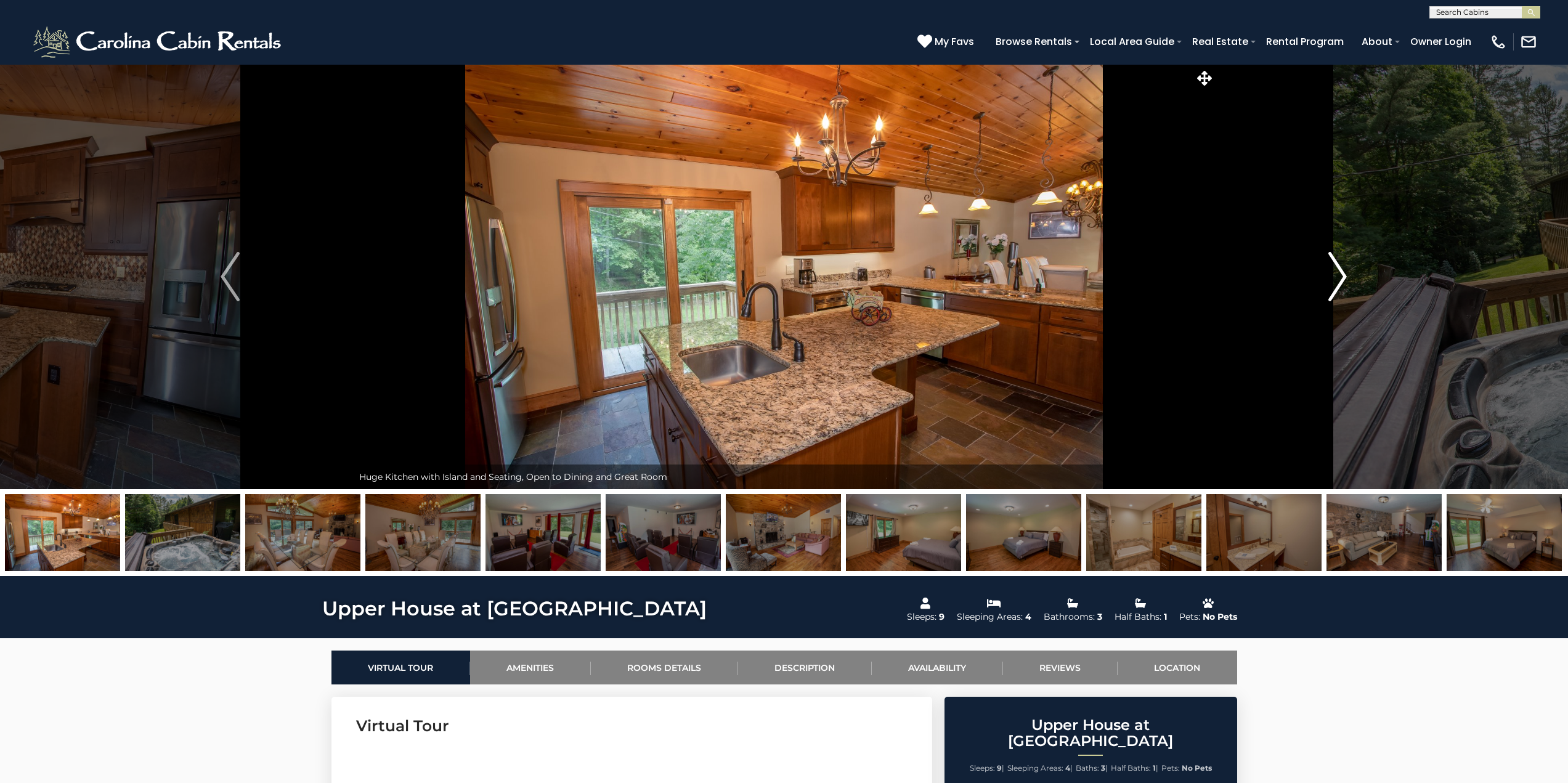
click at [1343, 283] on img "Next" at bounding box center [1337, 276] width 18 height 49
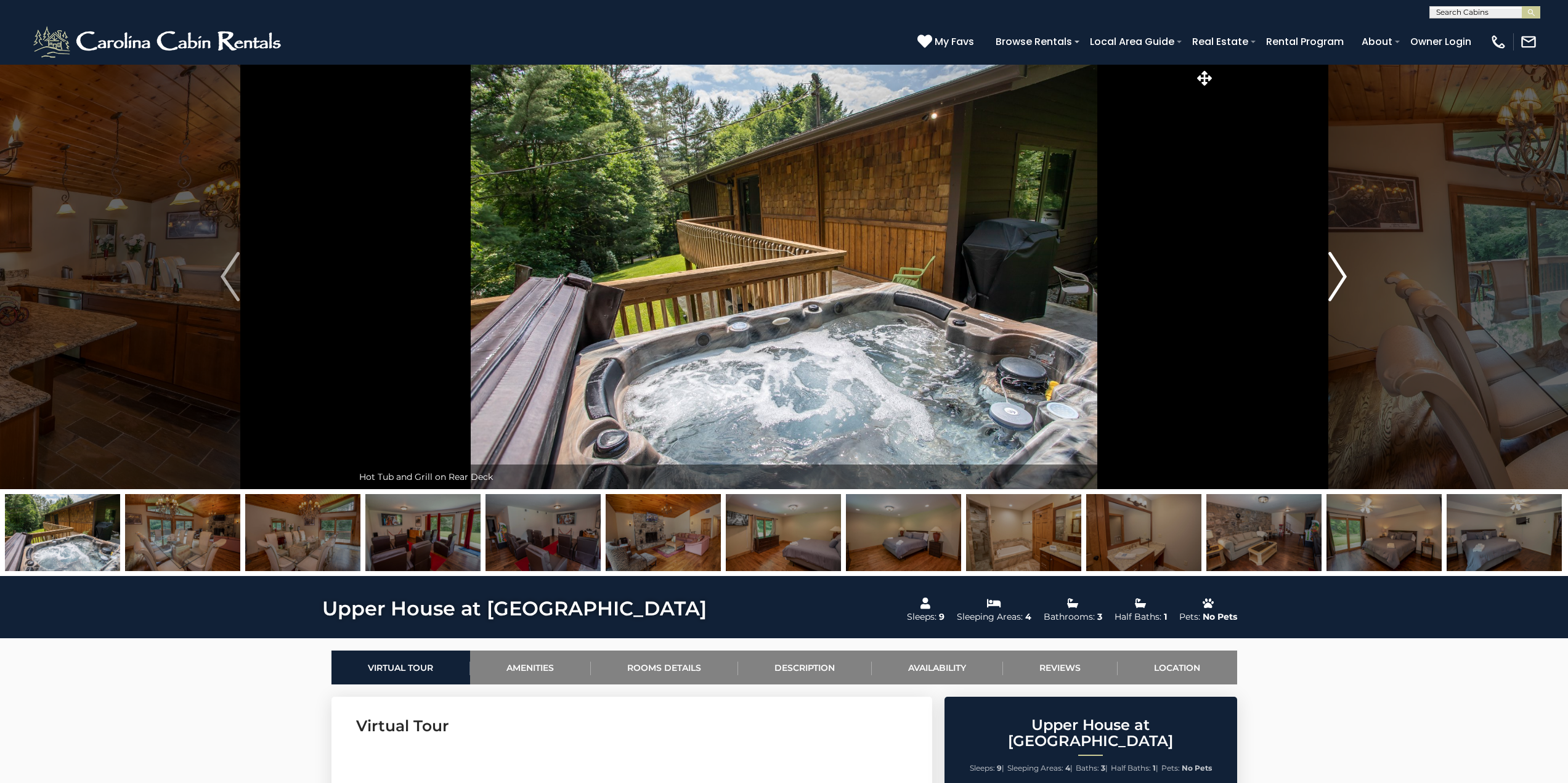
click at [1343, 283] on img "Next" at bounding box center [1337, 276] width 18 height 49
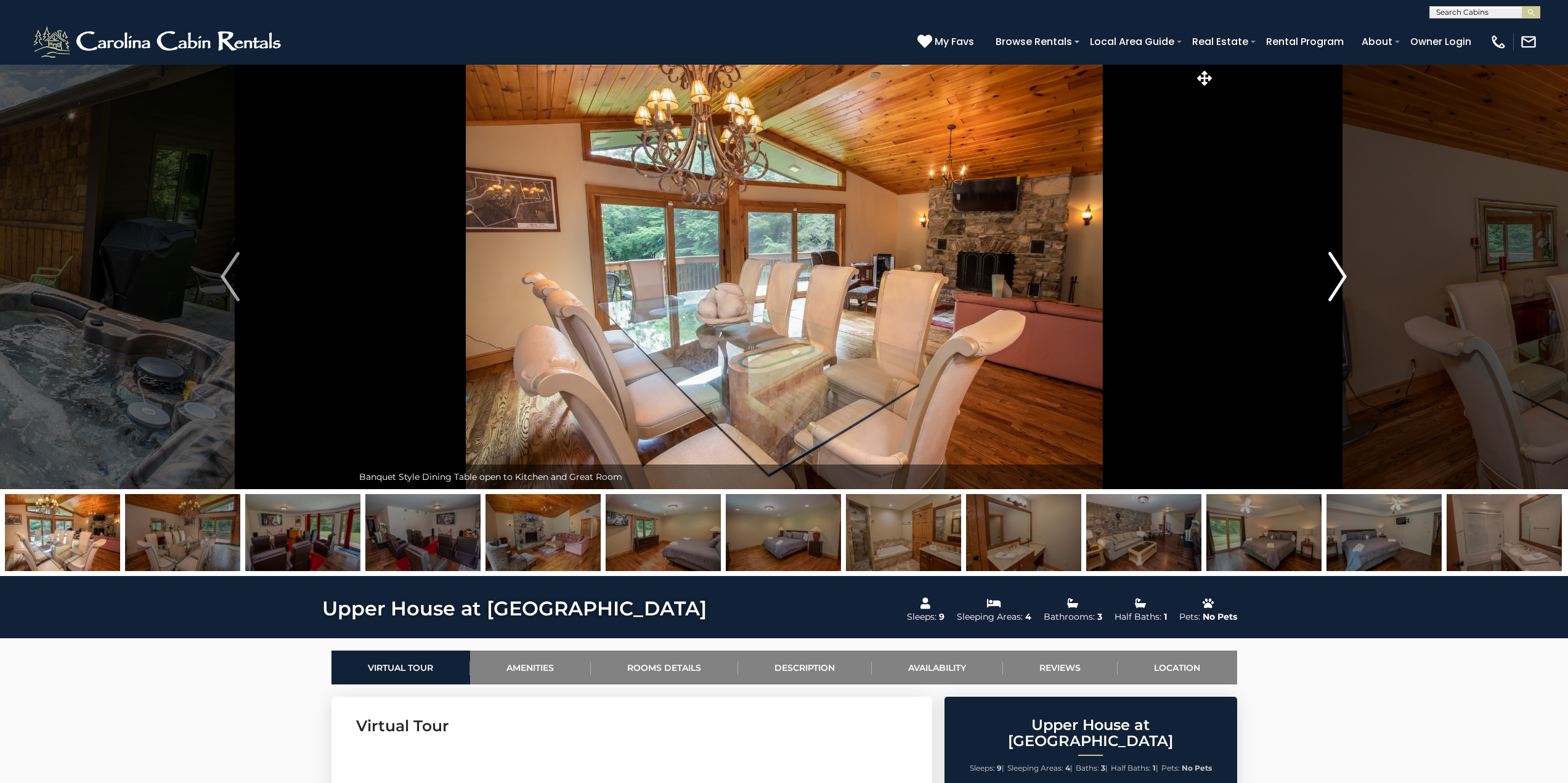
click at [1343, 283] on img "Next" at bounding box center [1337, 276] width 18 height 49
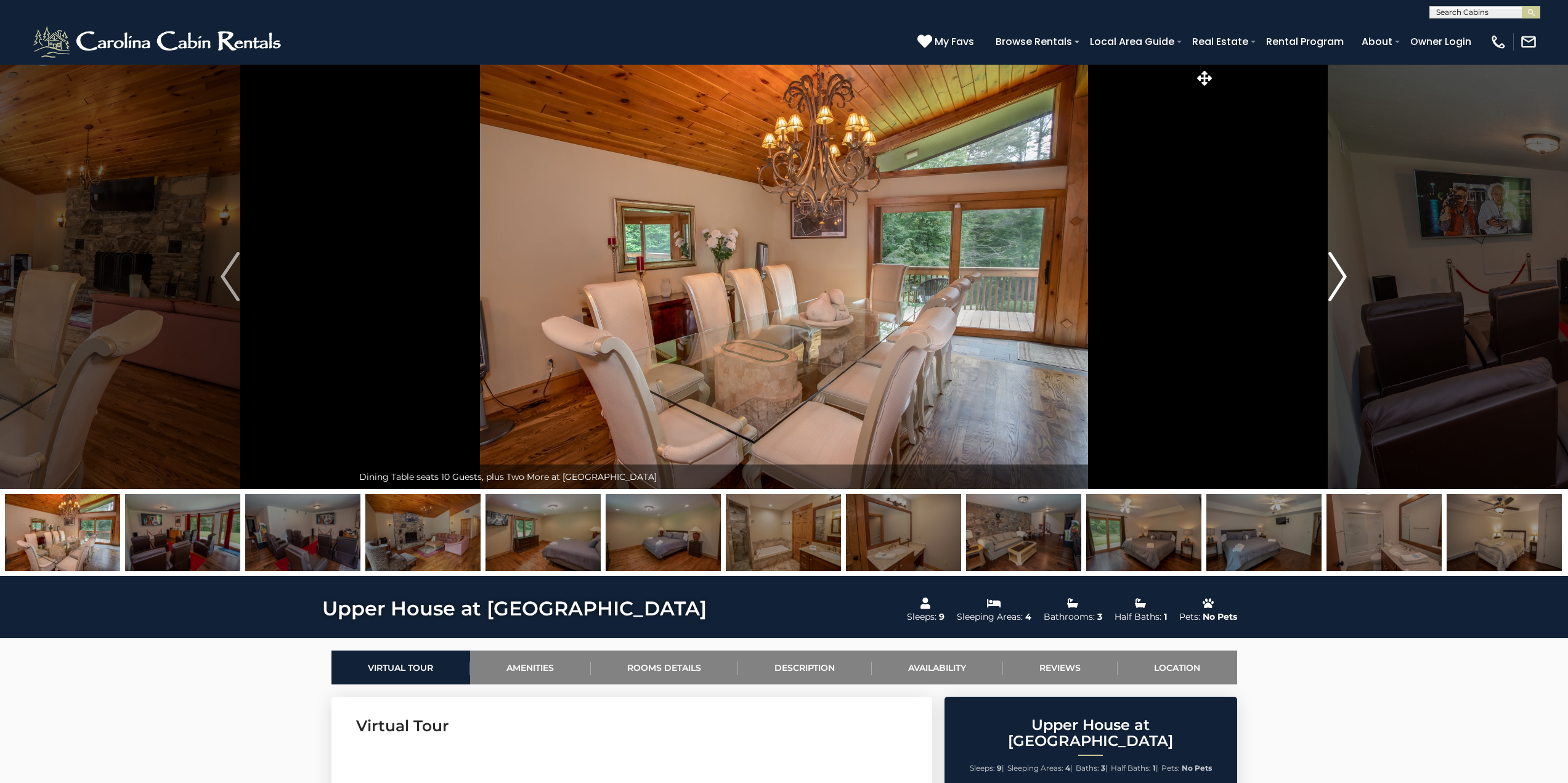
click at [1343, 283] on img "Next" at bounding box center [1337, 276] width 18 height 49
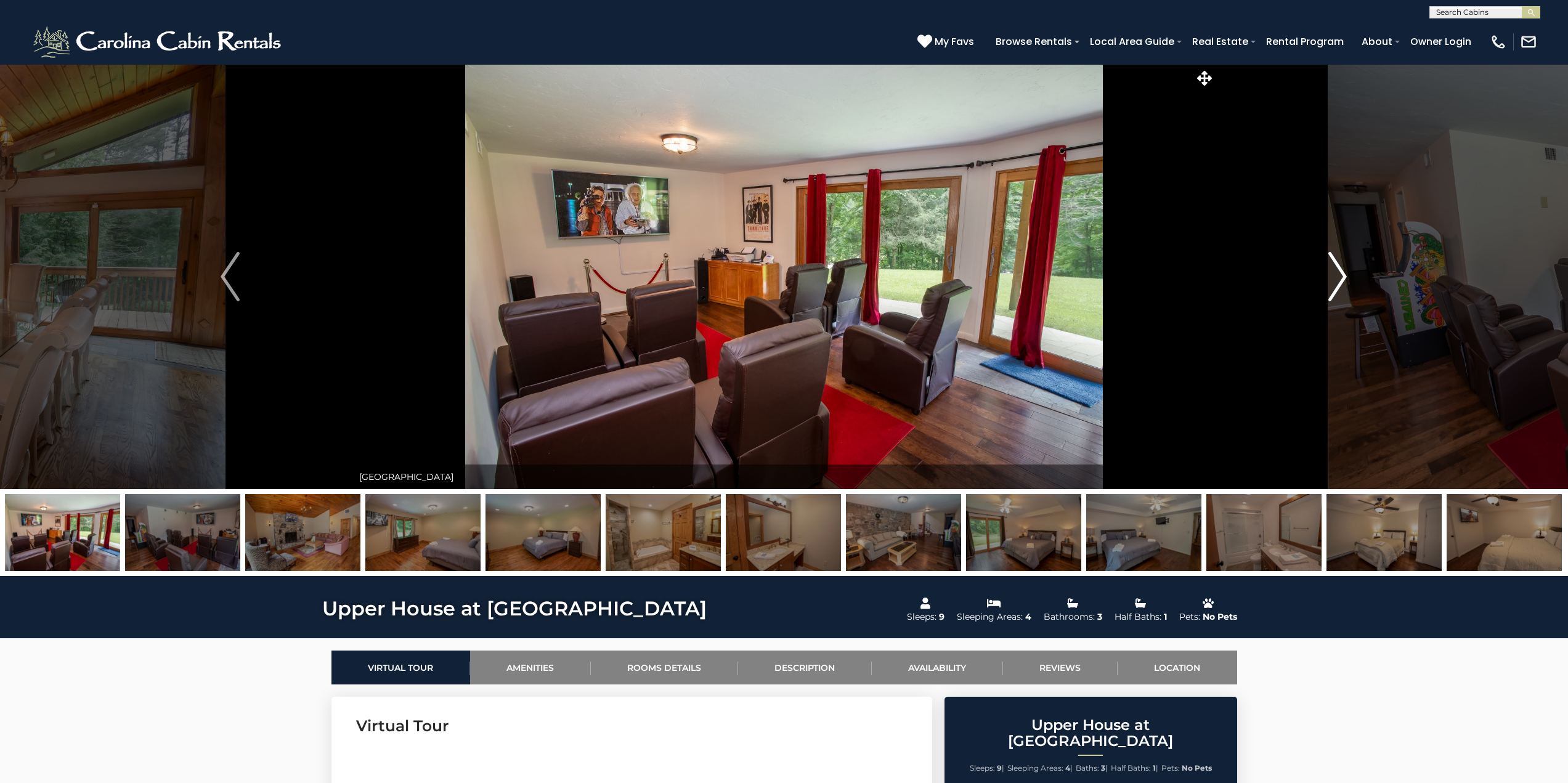
click at [1343, 283] on img "Next" at bounding box center [1337, 276] width 18 height 49
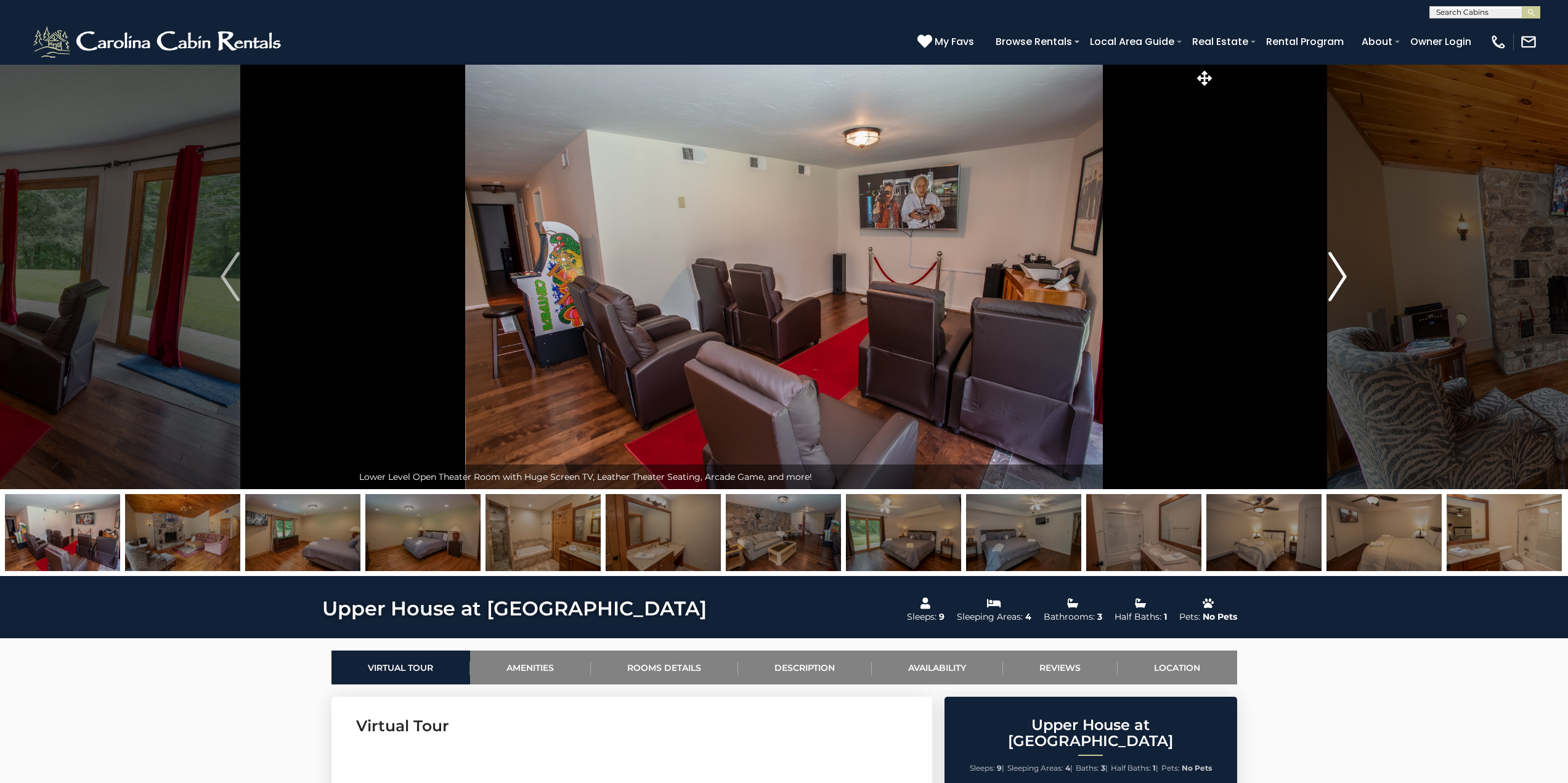
click at [1343, 283] on img "Next" at bounding box center [1337, 276] width 18 height 49
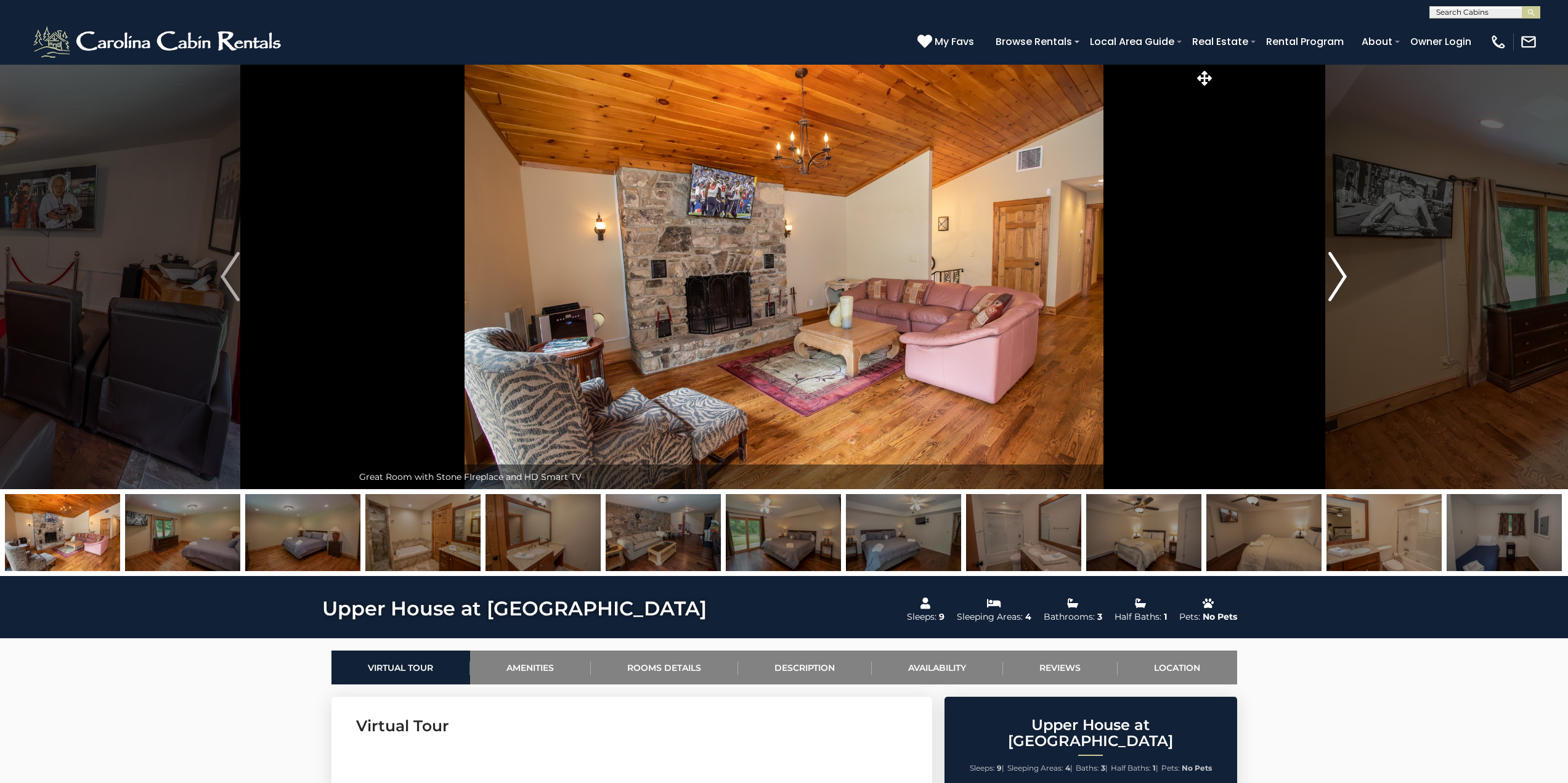
click at [1343, 283] on img "Next" at bounding box center [1337, 276] width 18 height 49
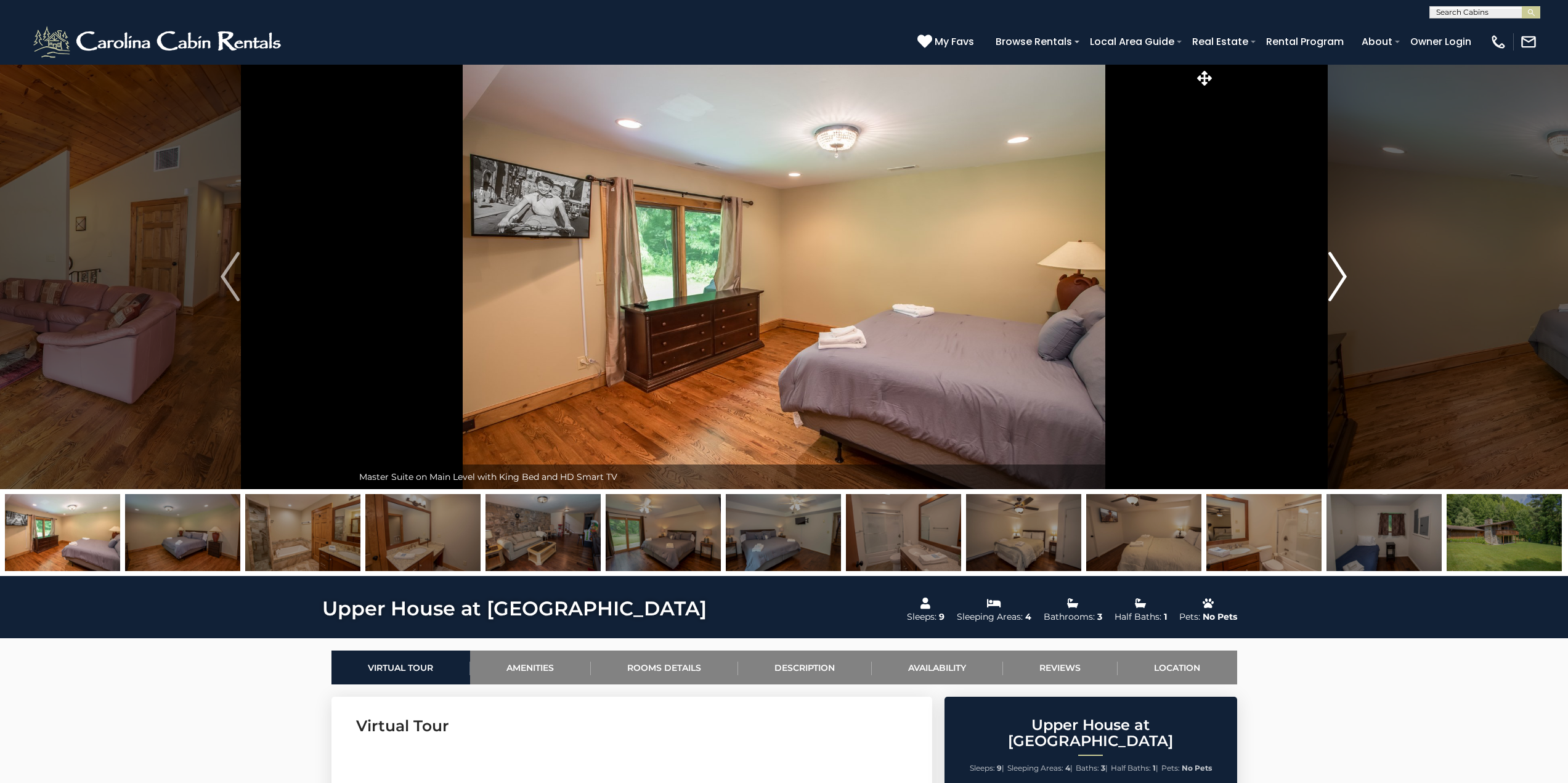
click at [1343, 283] on img "Next" at bounding box center [1337, 276] width 18 height 49
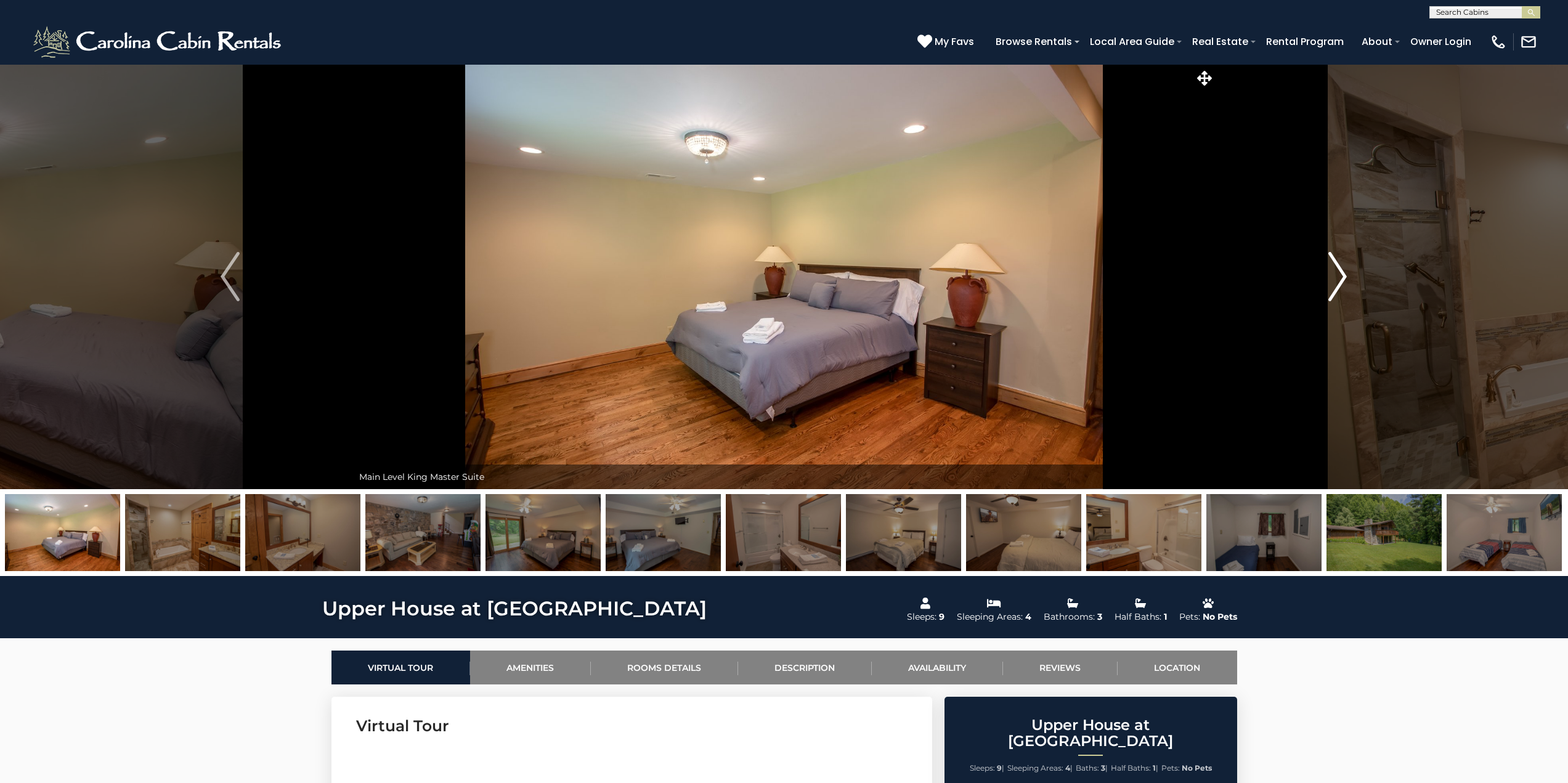
click at [1343, 283] on img "Next" at bounding box center [1337, 276] width 18 height 49
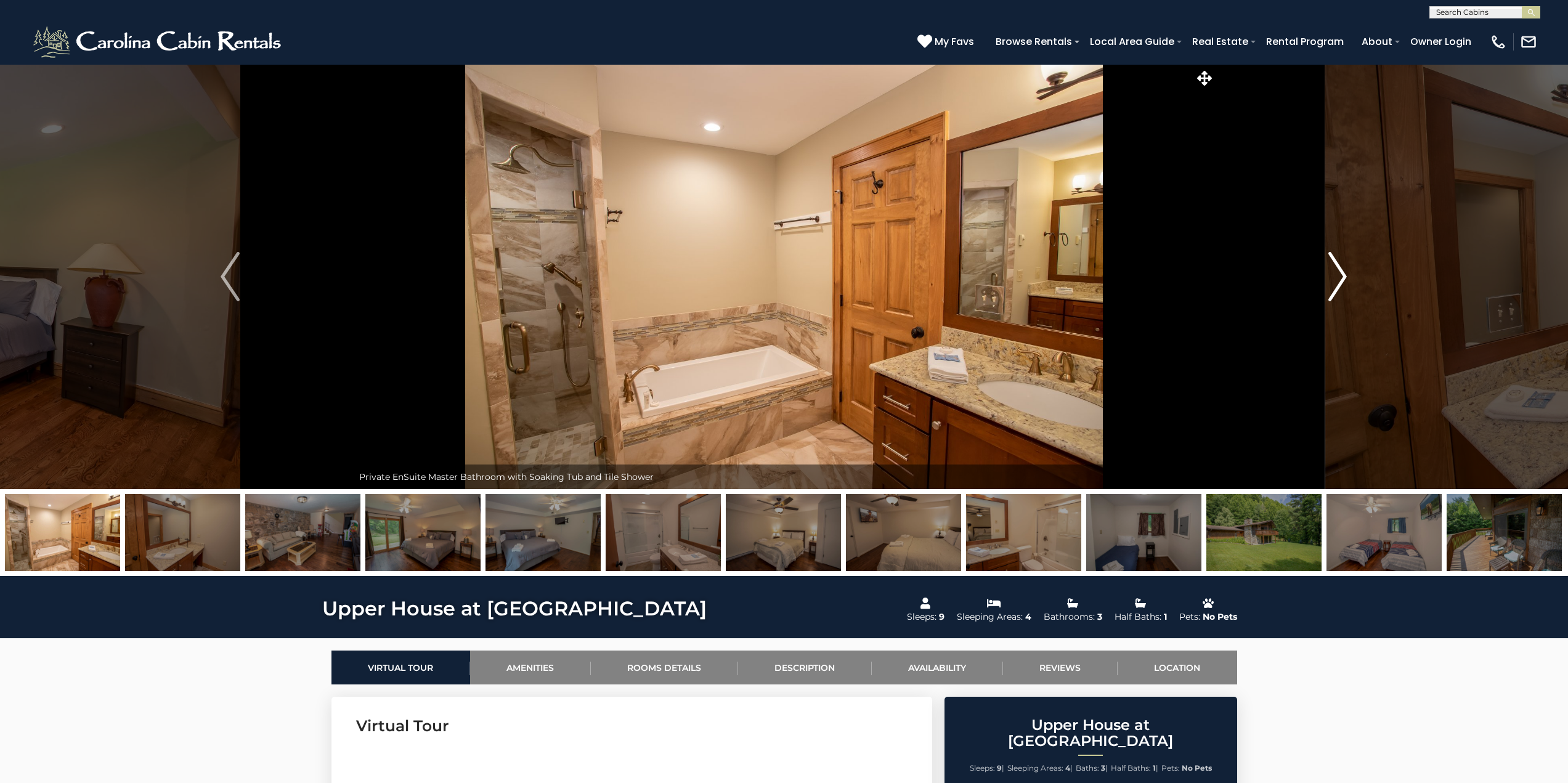
click at [1343, 283] on img "Next" at bounding box center [1337, 276] width 18 height 49
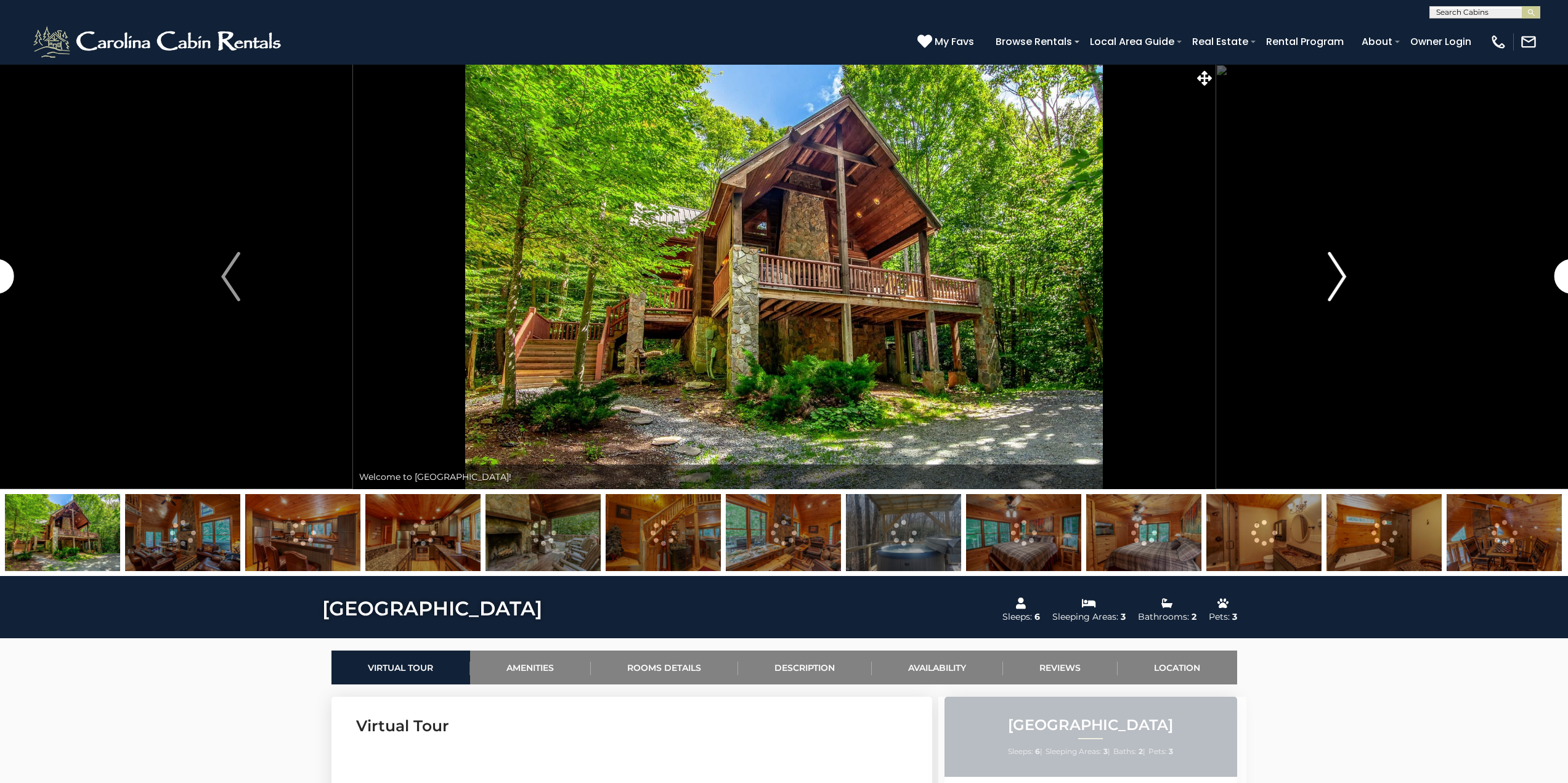
click at [1336, 276] on img "Next" at bounding box center [1336, 276] width 18 height 49
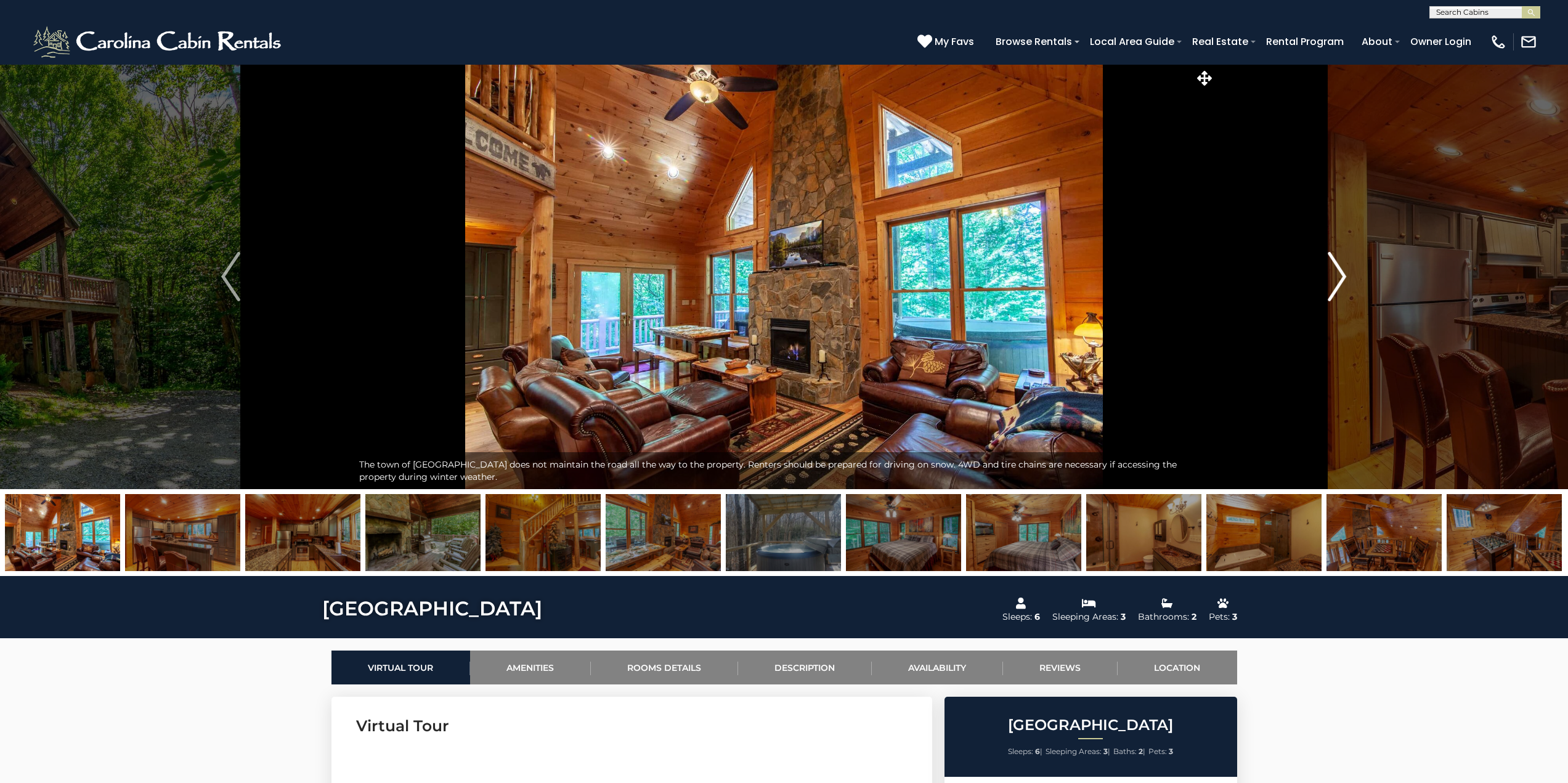
click at [1334, 273] on img "Next" at bounding box center [1336, 276] width 18 height 49
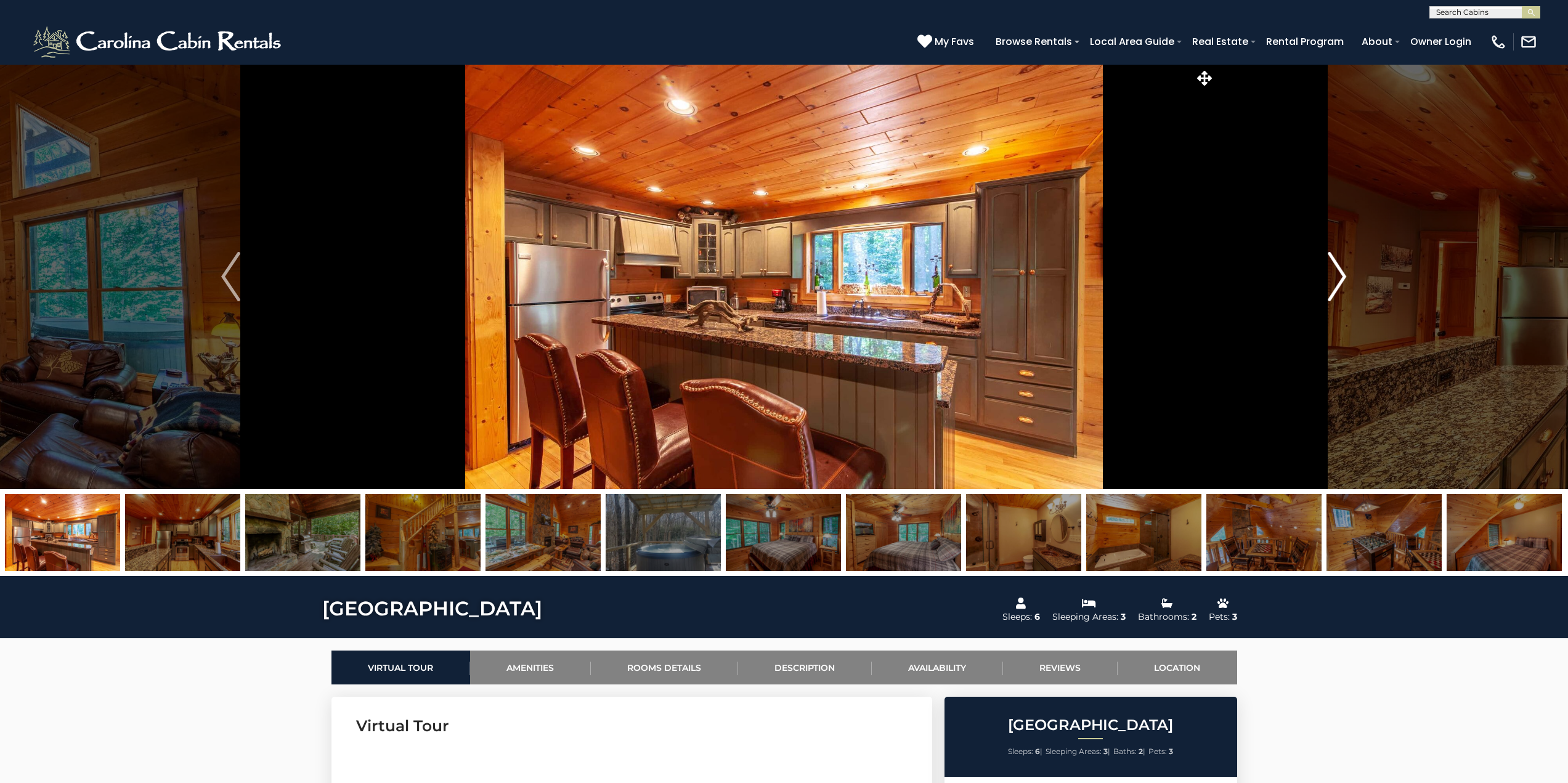
click at [1334, 273] on img "Next" at bounding box center [1336, 276] width 18 height 49
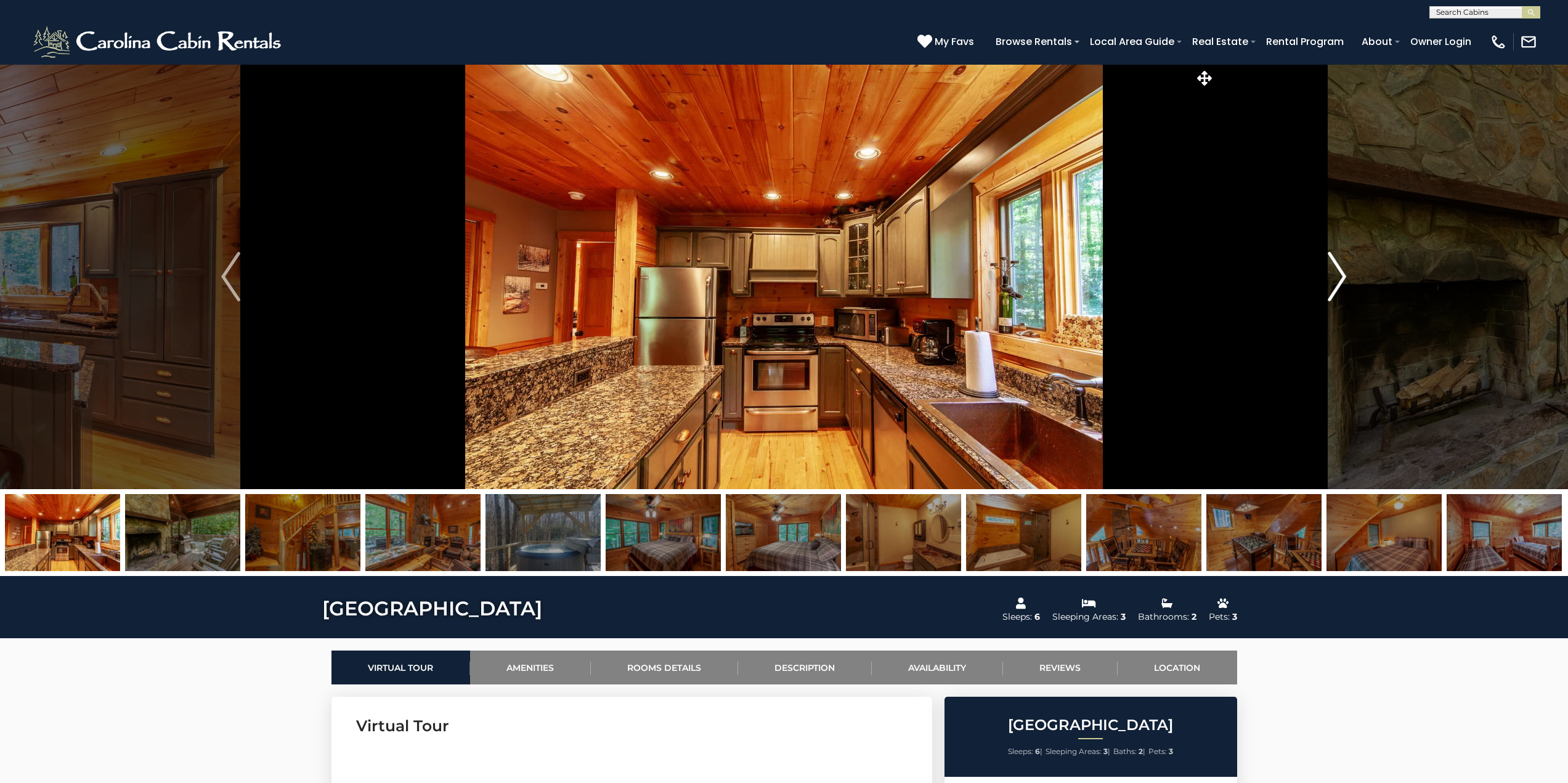
click at [1334, 273] on img "Next" at bounding box center [1336, 276] width 18 height 49
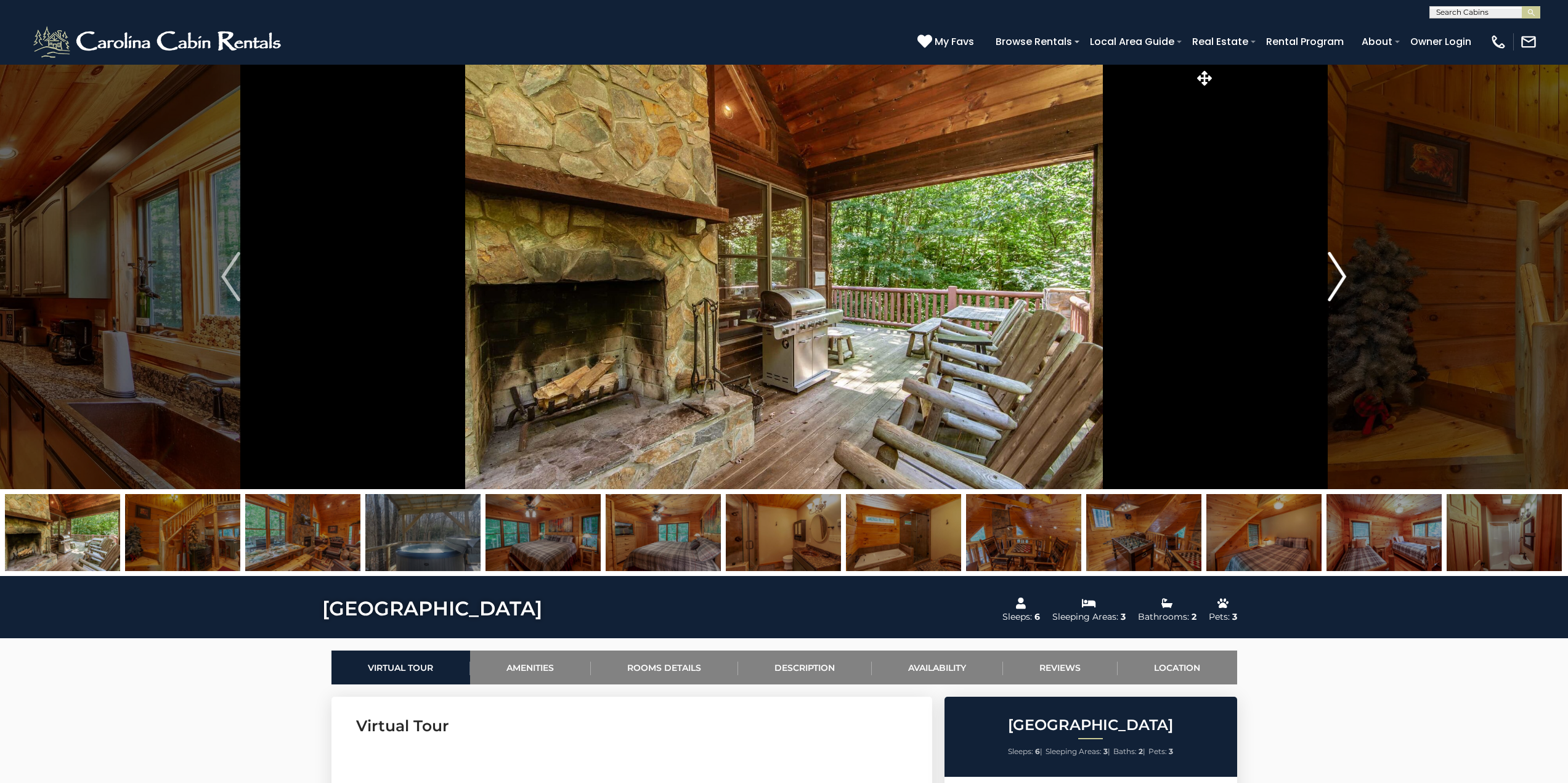
click at [1334, 273] on img "Next" at bounding box center [1336, 276] width 18 height 49
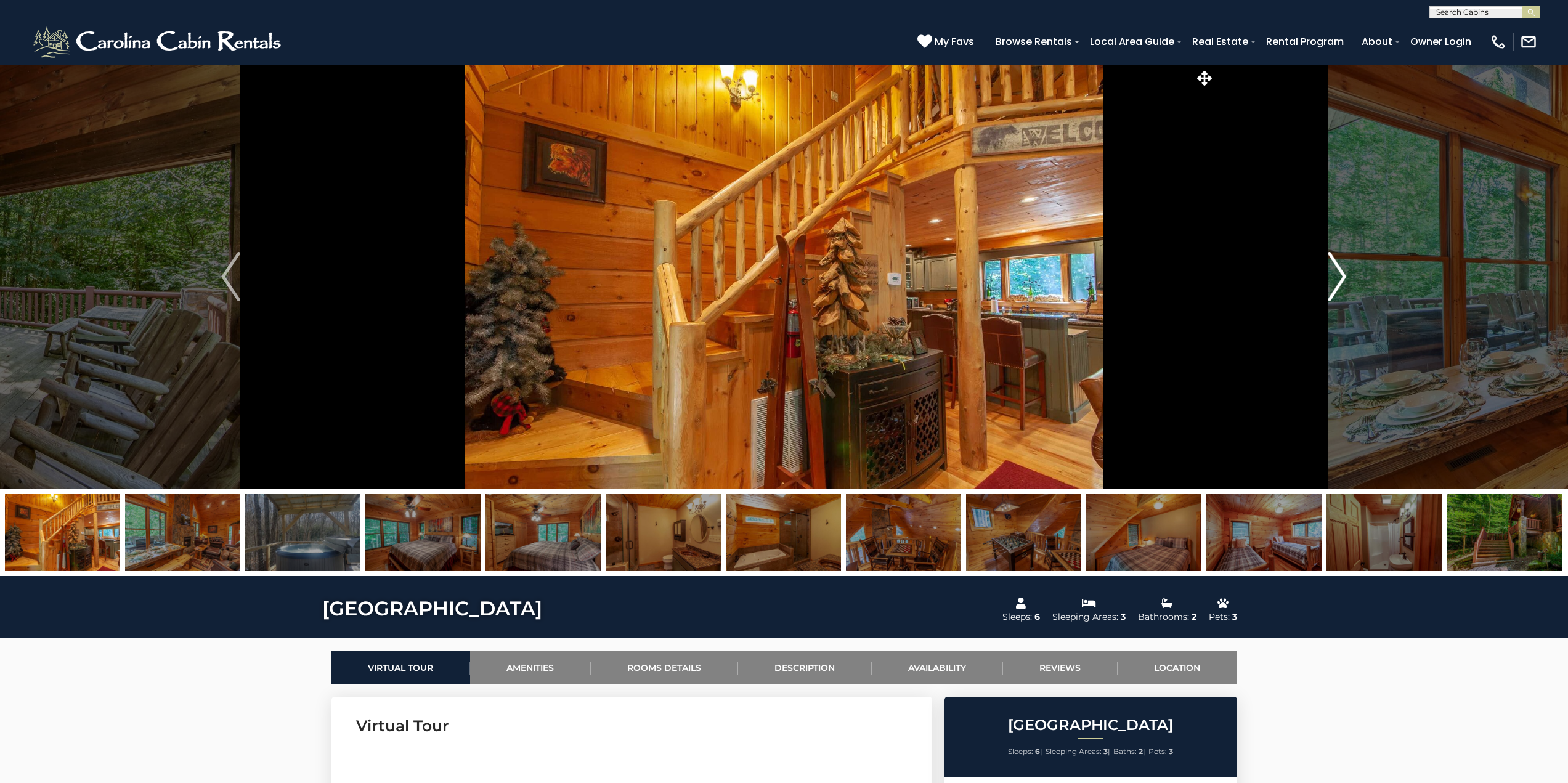
click at [1334, 273] on img "Next" at bounding box center [1336, 276] width 18 height 49
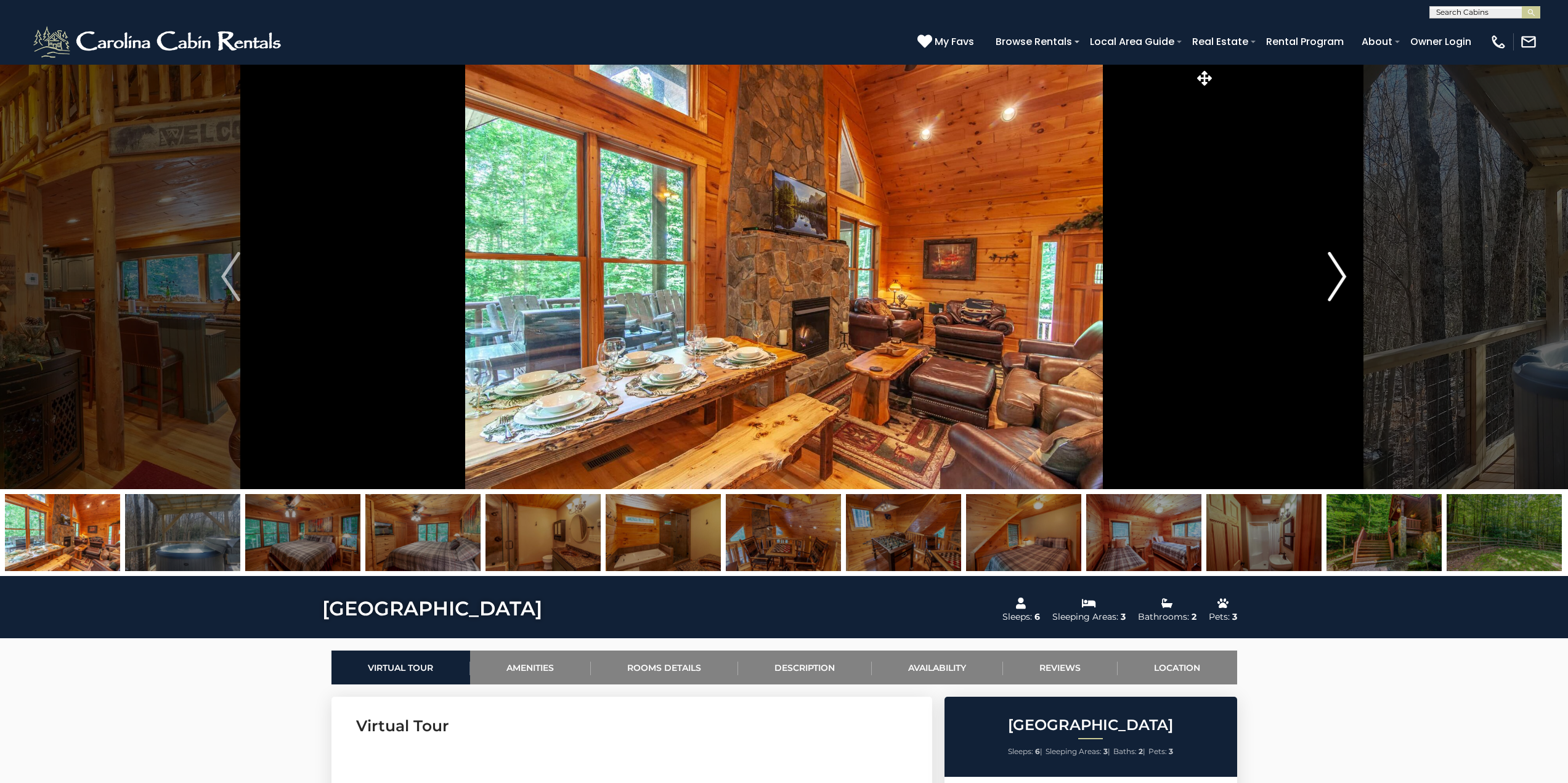
click at [1334, 273] on img "Next" at bounding box center [1336, 276] width 18 height 49
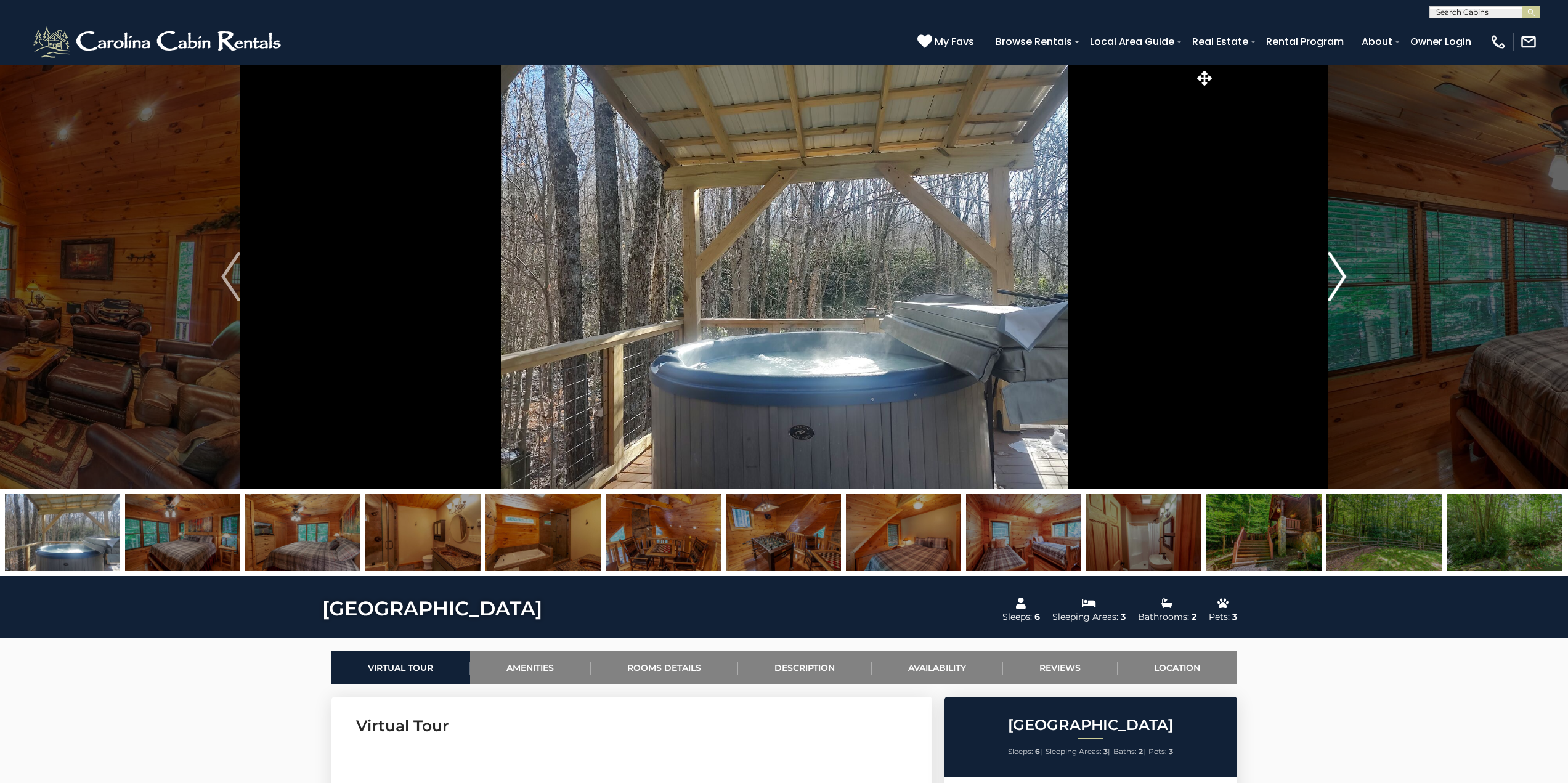
click at [1334, 273] on img "Next" at bounding box center [1336, 276] width 18 height 49
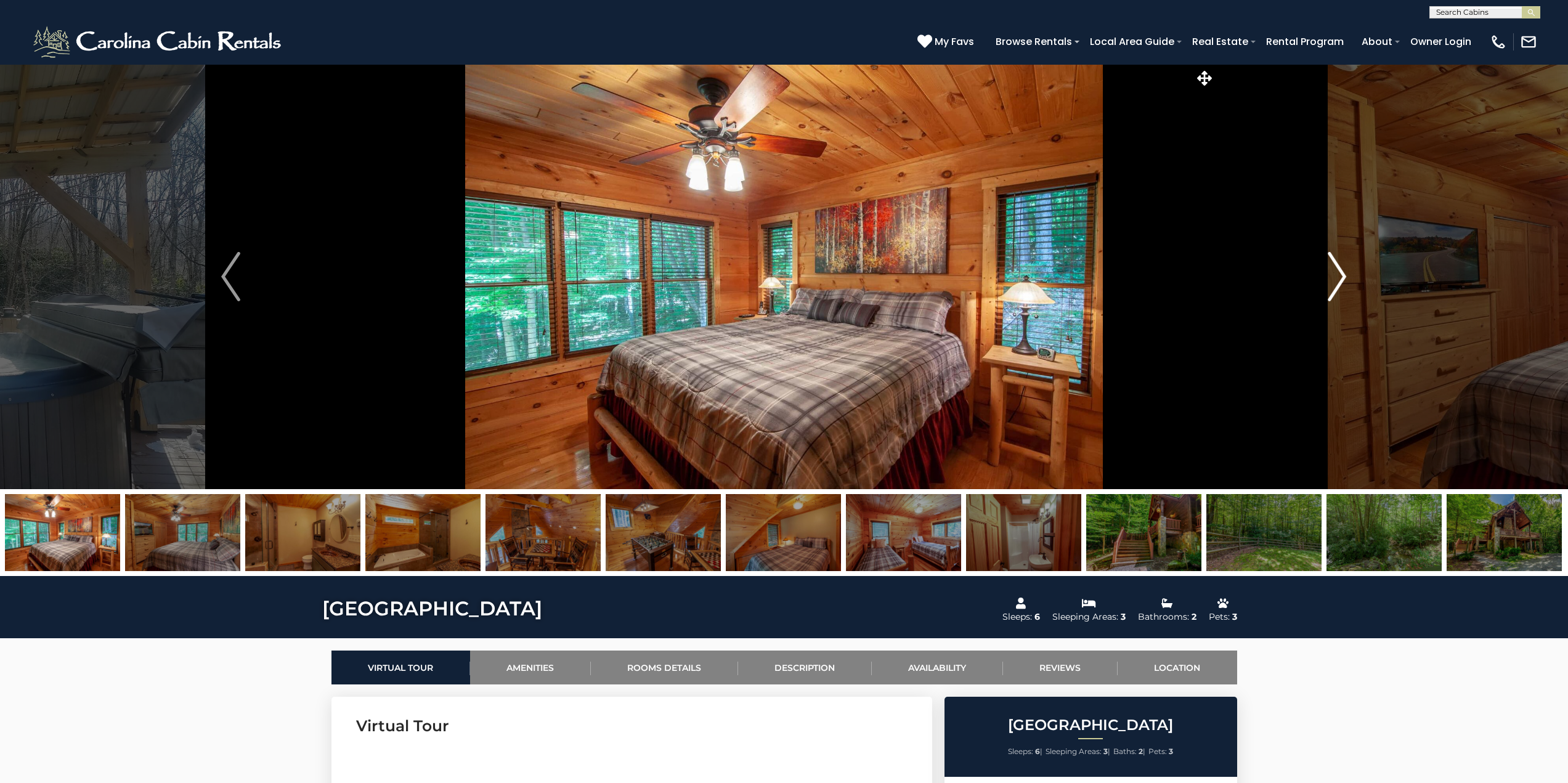
click at [1334, 273] on img "Next" at bounding box center [1336, 276] width 18 height 49
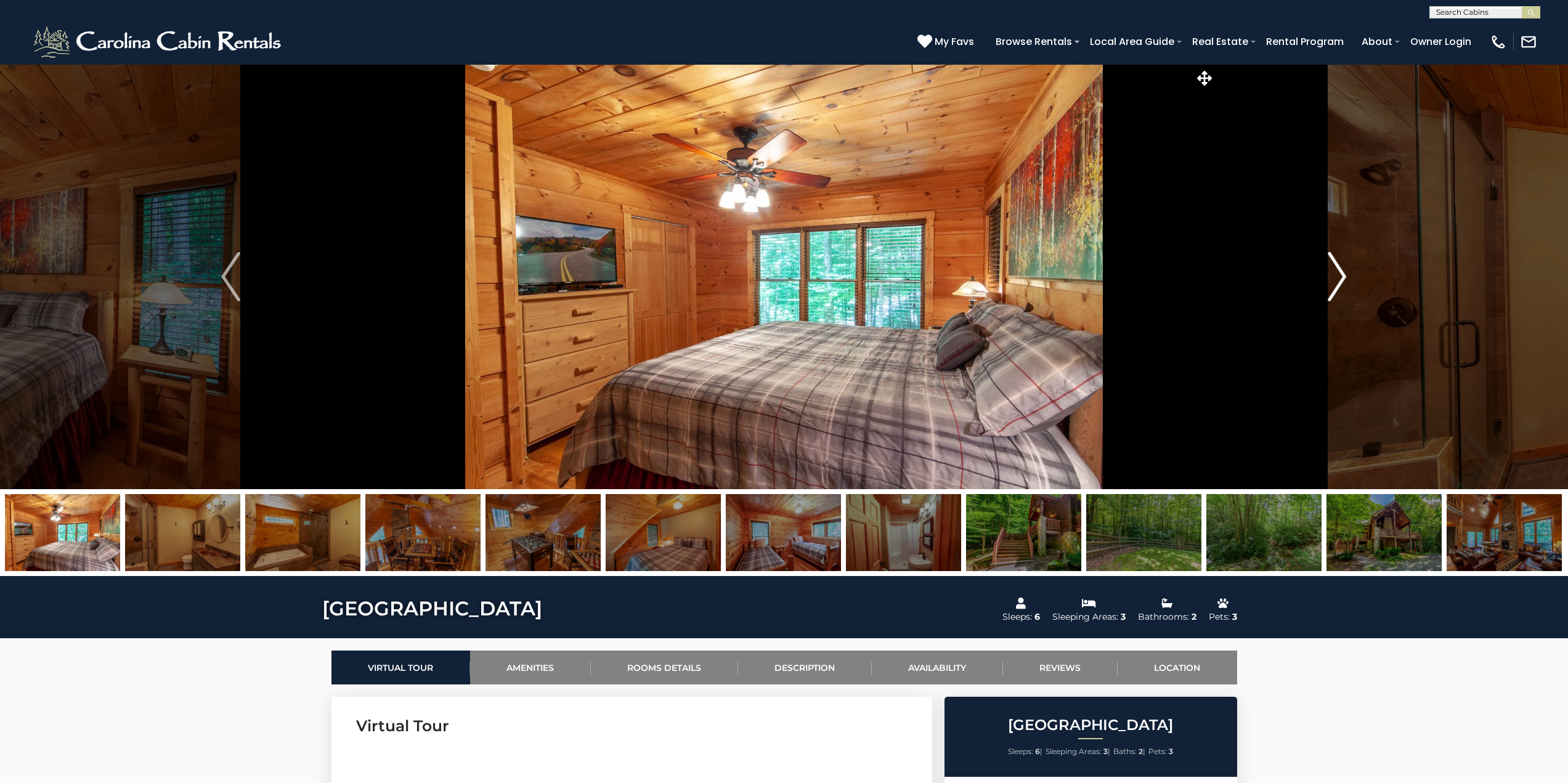
click at [1334, 273] on img "Next" at bounding box center [1336, 276] width 18 height 49
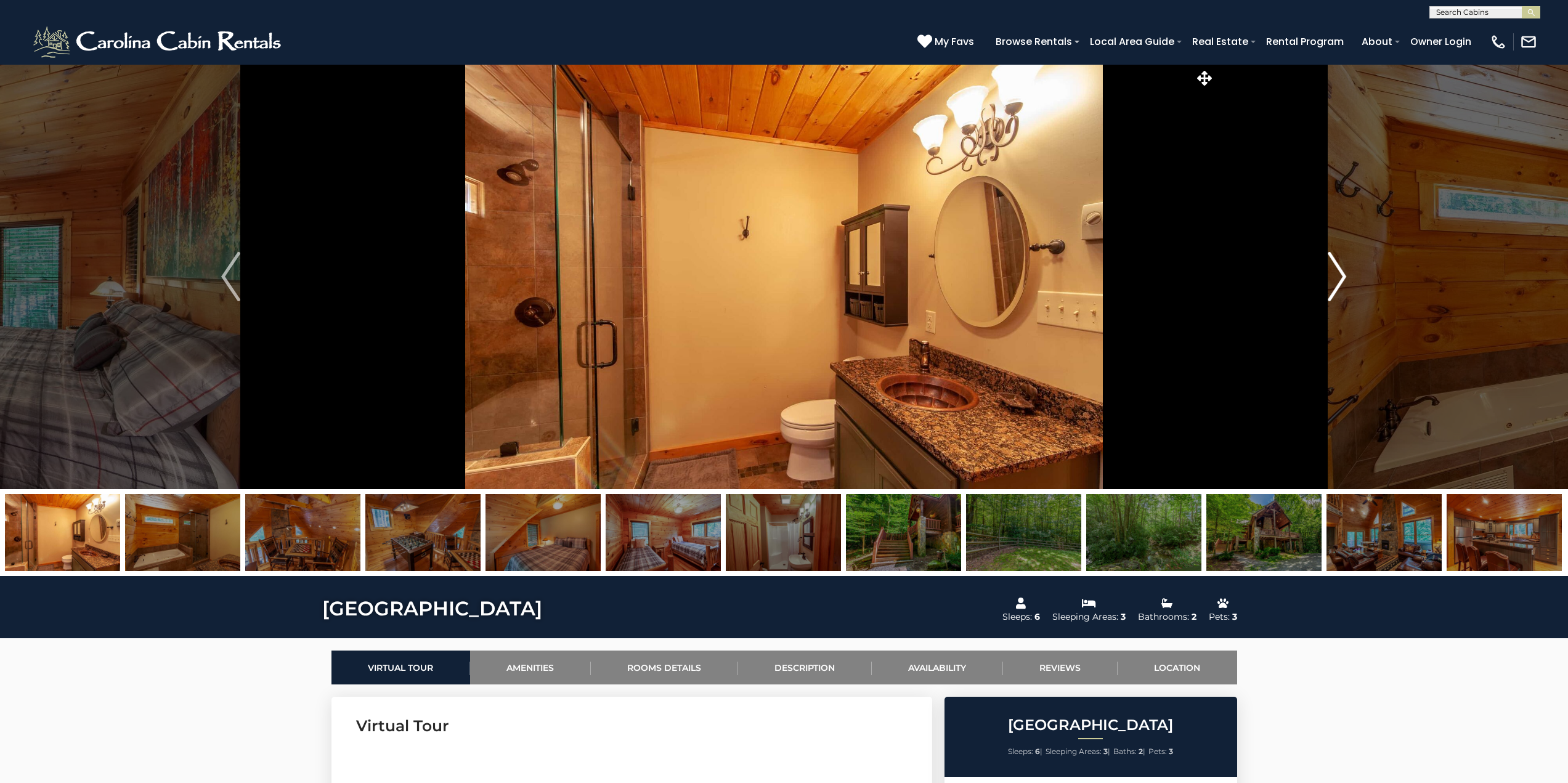
click at [1334, 273] on img "Next" at bounding box center [1336, 276] width 18 height 49
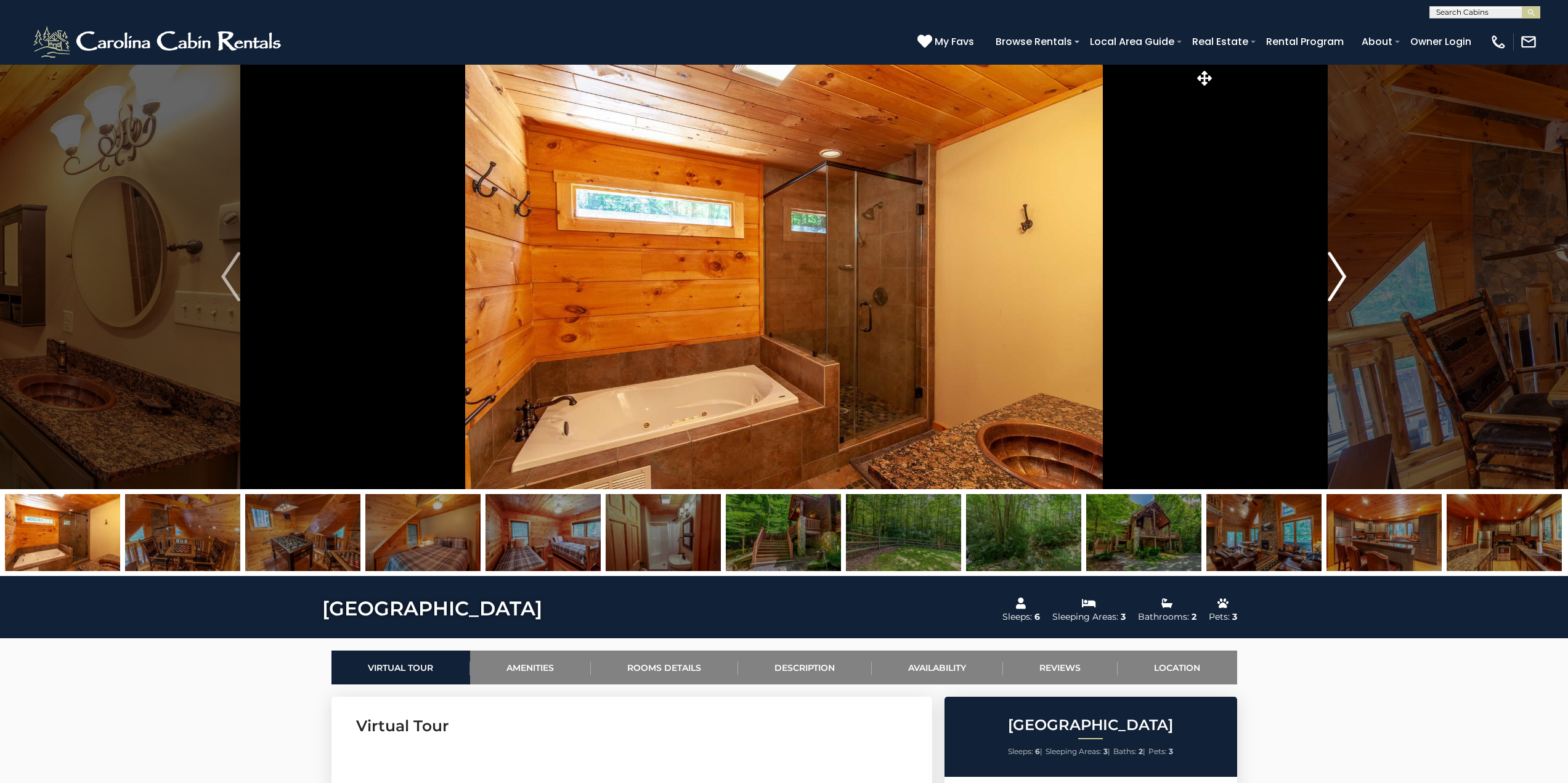
click at [1334, 273] on img "Next" at bounding box center [1336, 276] width 18 height 49
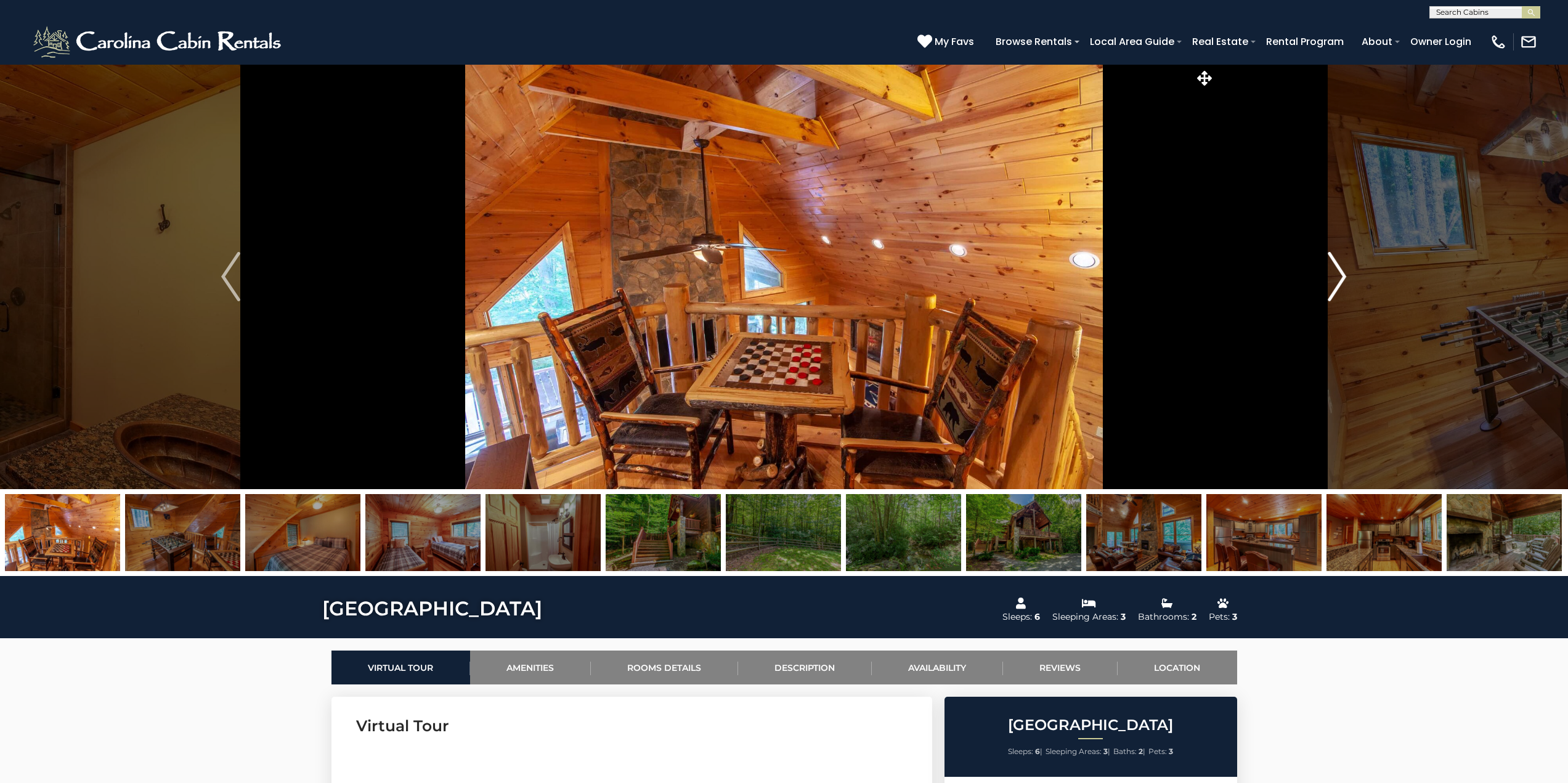
click at [1334, 273] on img "Next" at bounding box center [1336, 276] width 18 height 49
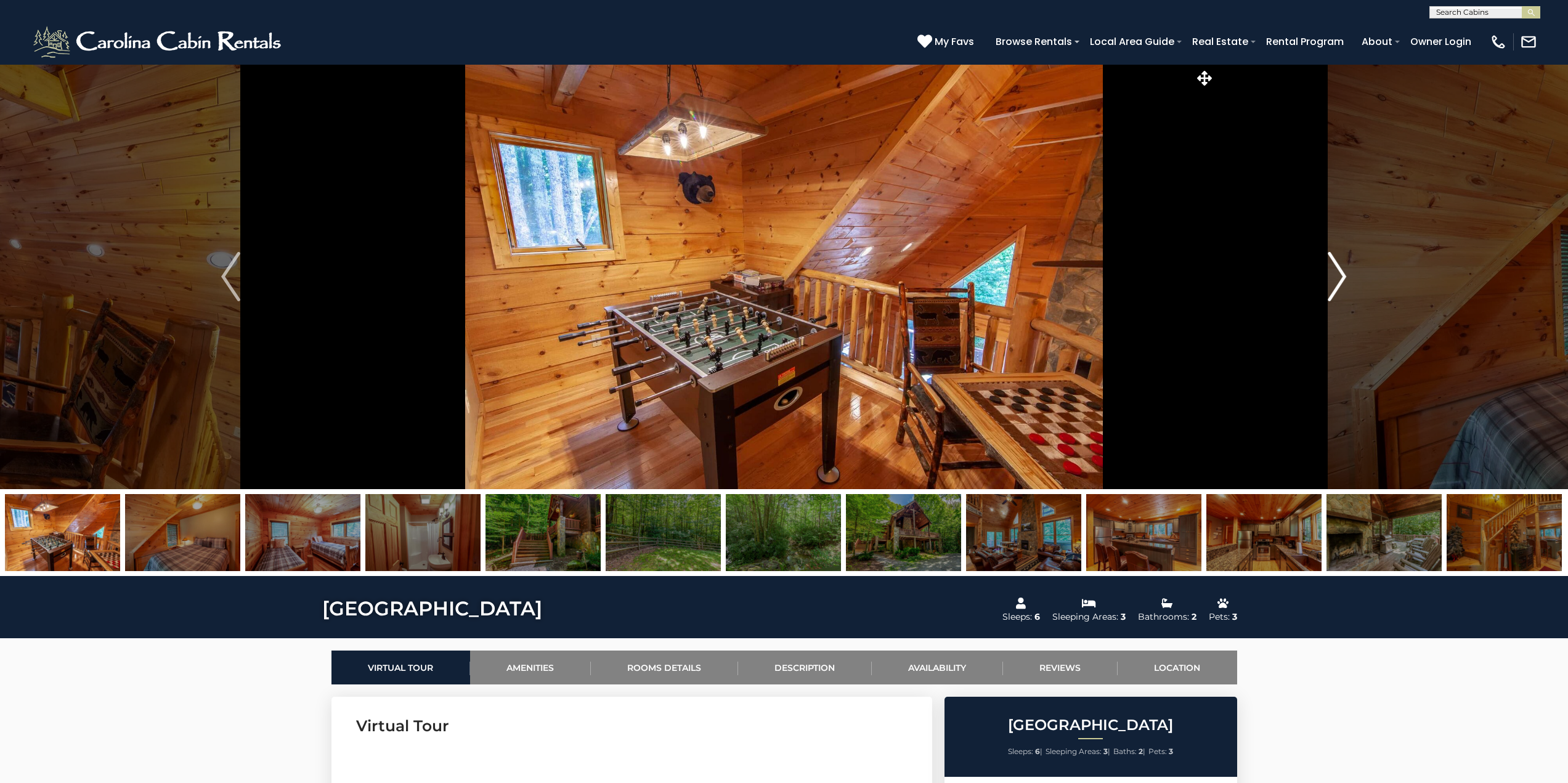
click at [1334, 273] on img "Next" at bounding box center [1336, 276] width 18 height 49
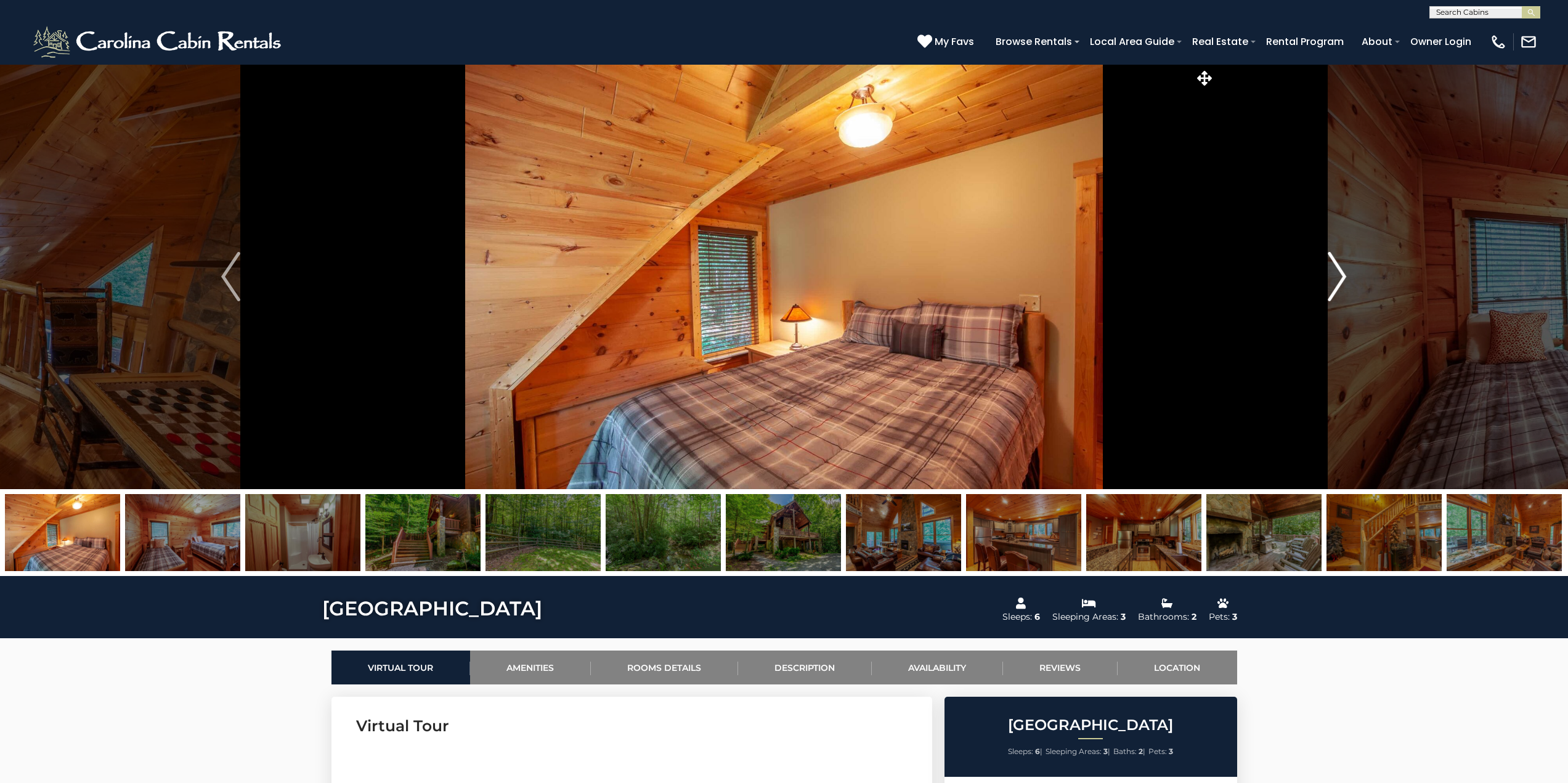
click at [1334, 273] on img "Next" at bounding box center [1336, 276] width 18 height 49
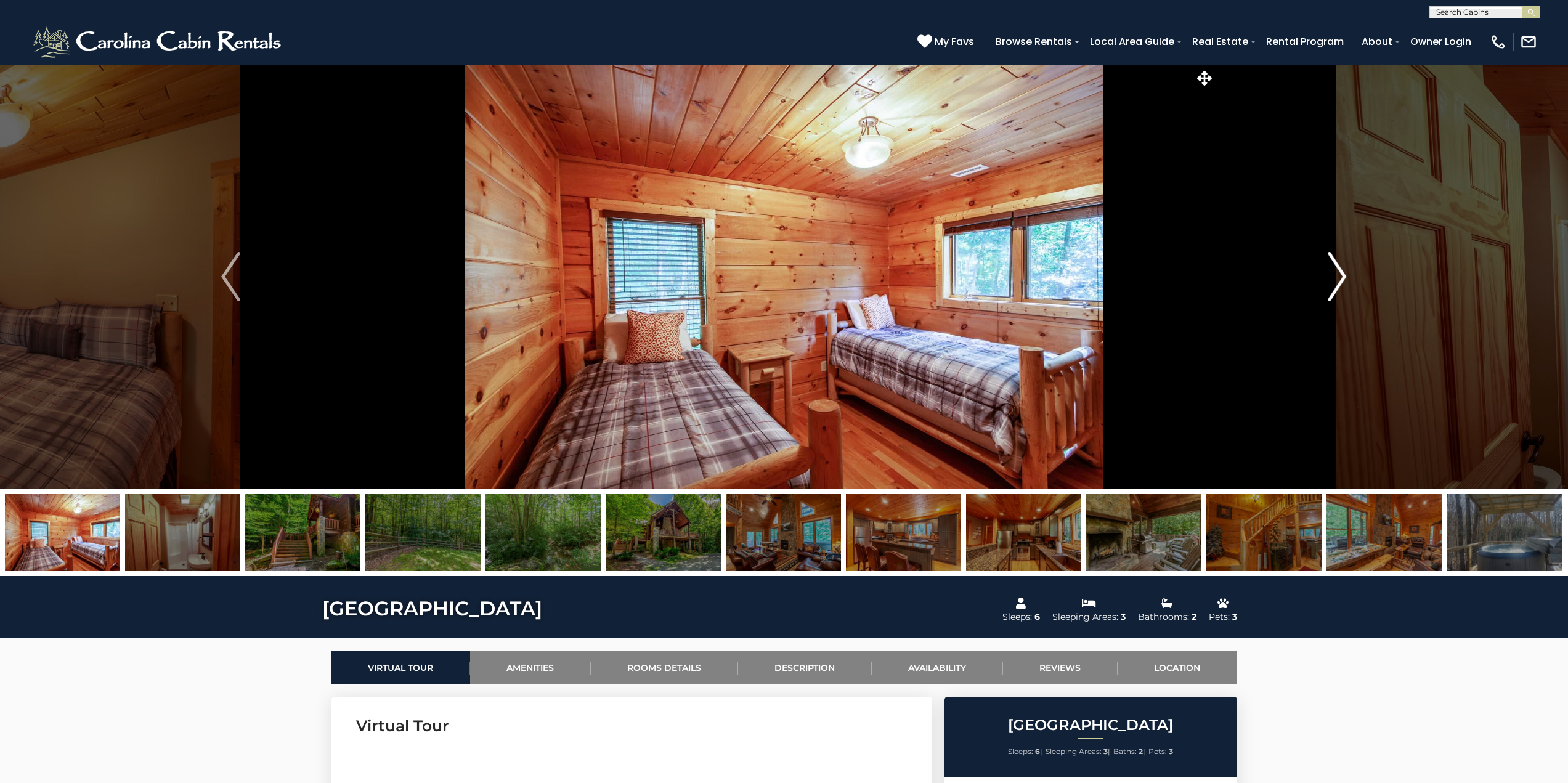
click at [1334, 273] on img "Next" at bounding box center [1336, 276] width 18 height 49
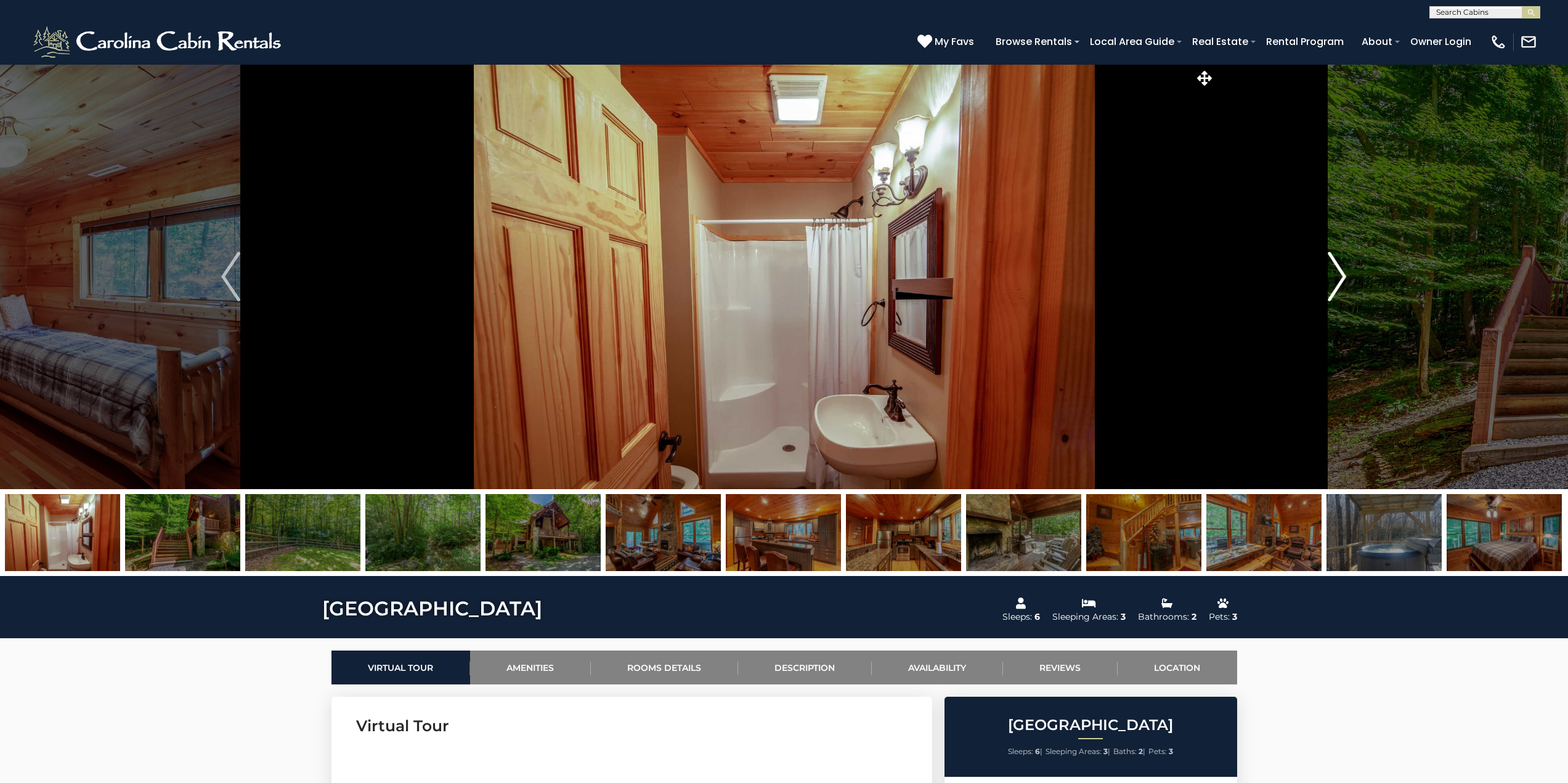
click at [1334, 273] on img "Next" at bounding box center [1336, 276] width 18 height 49
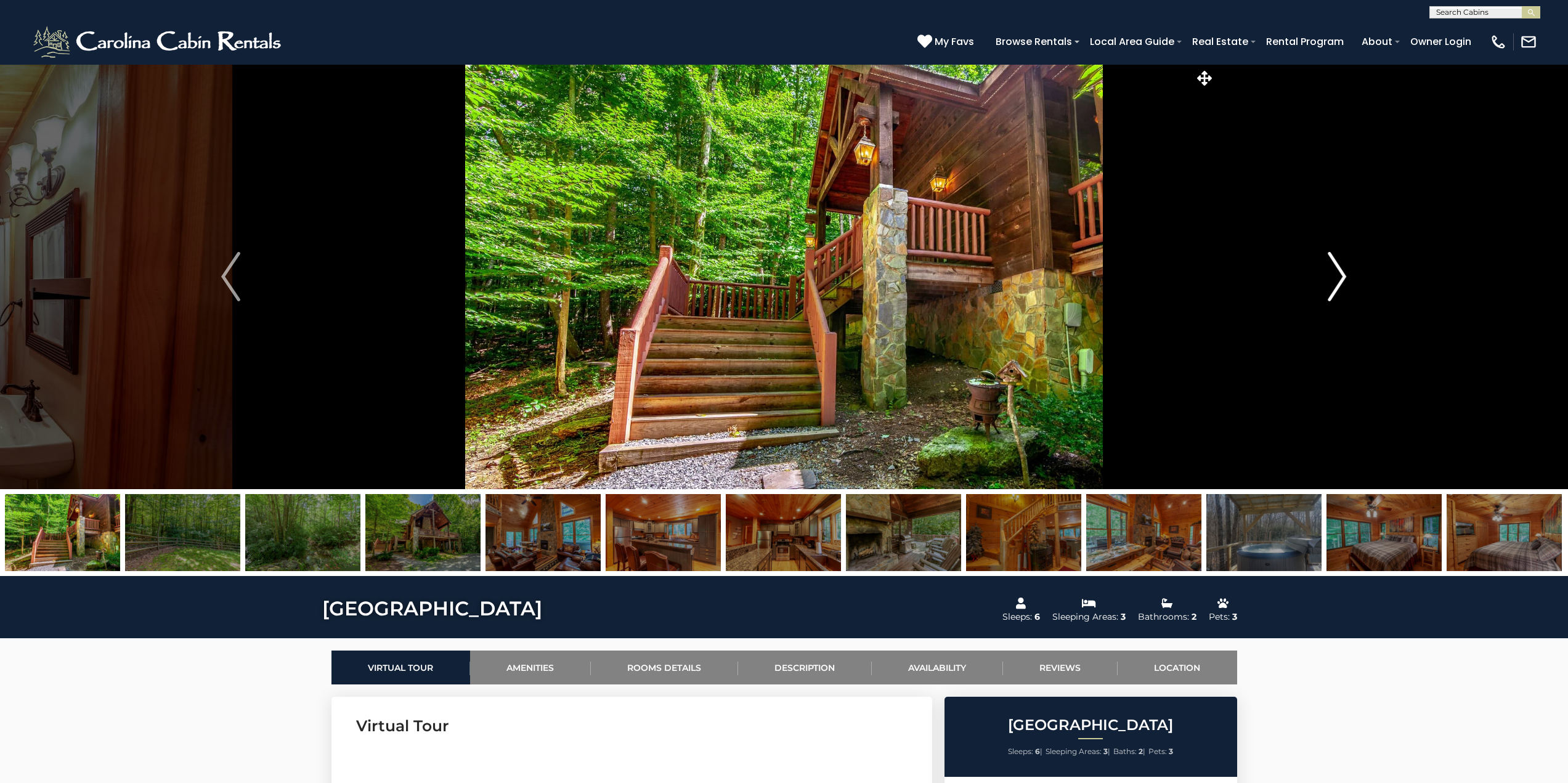
click at [1334, 273] on img "Next" at bounding box center [1336, 276] width 18 height 49
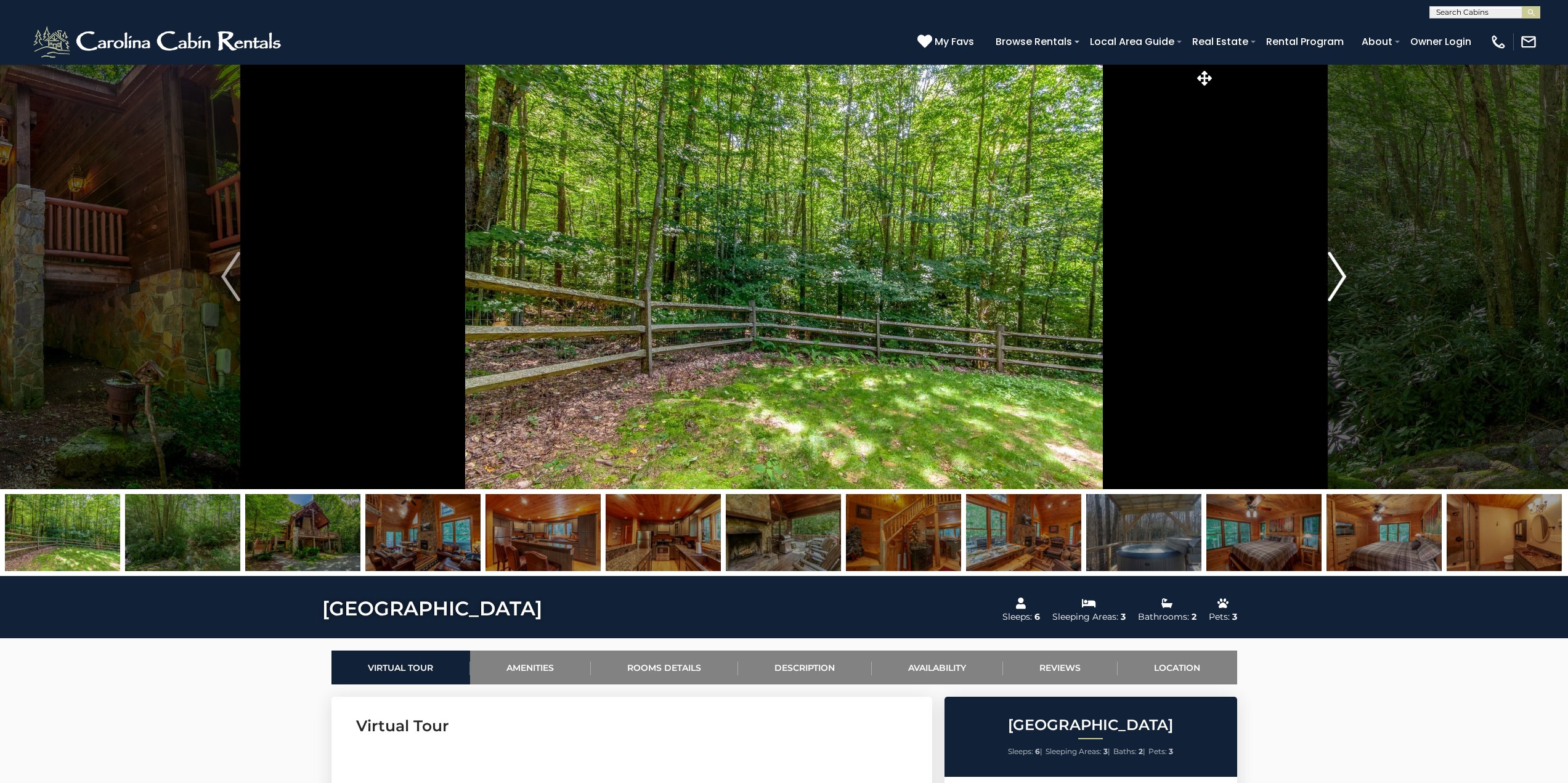
click at [1334, 273] on img "Next" at bounding box center [1336, 276] width 18 height 49
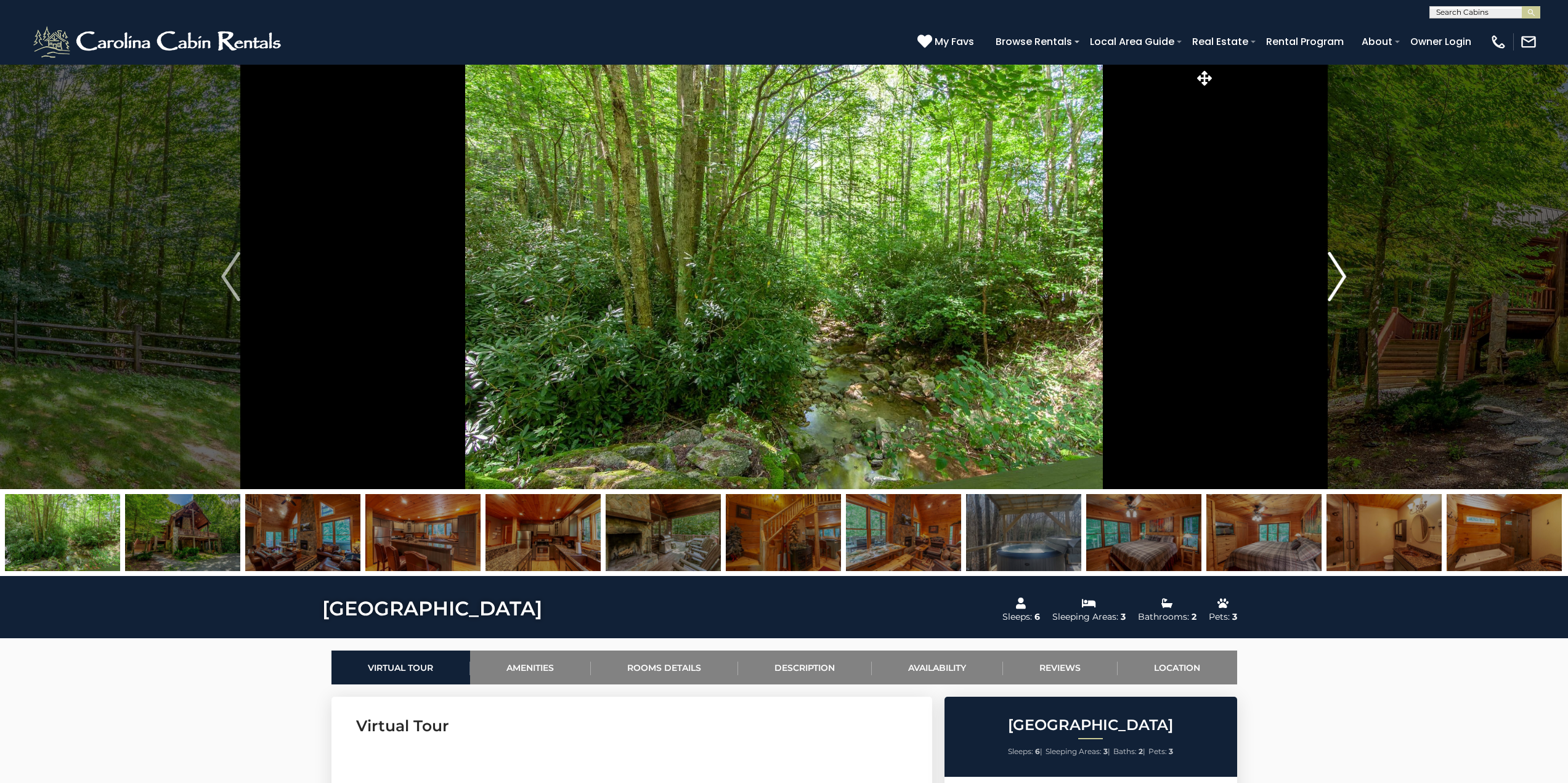
click at [1334, 273] on img "Next" at bounding box center [1336, 276] width 18 height 49
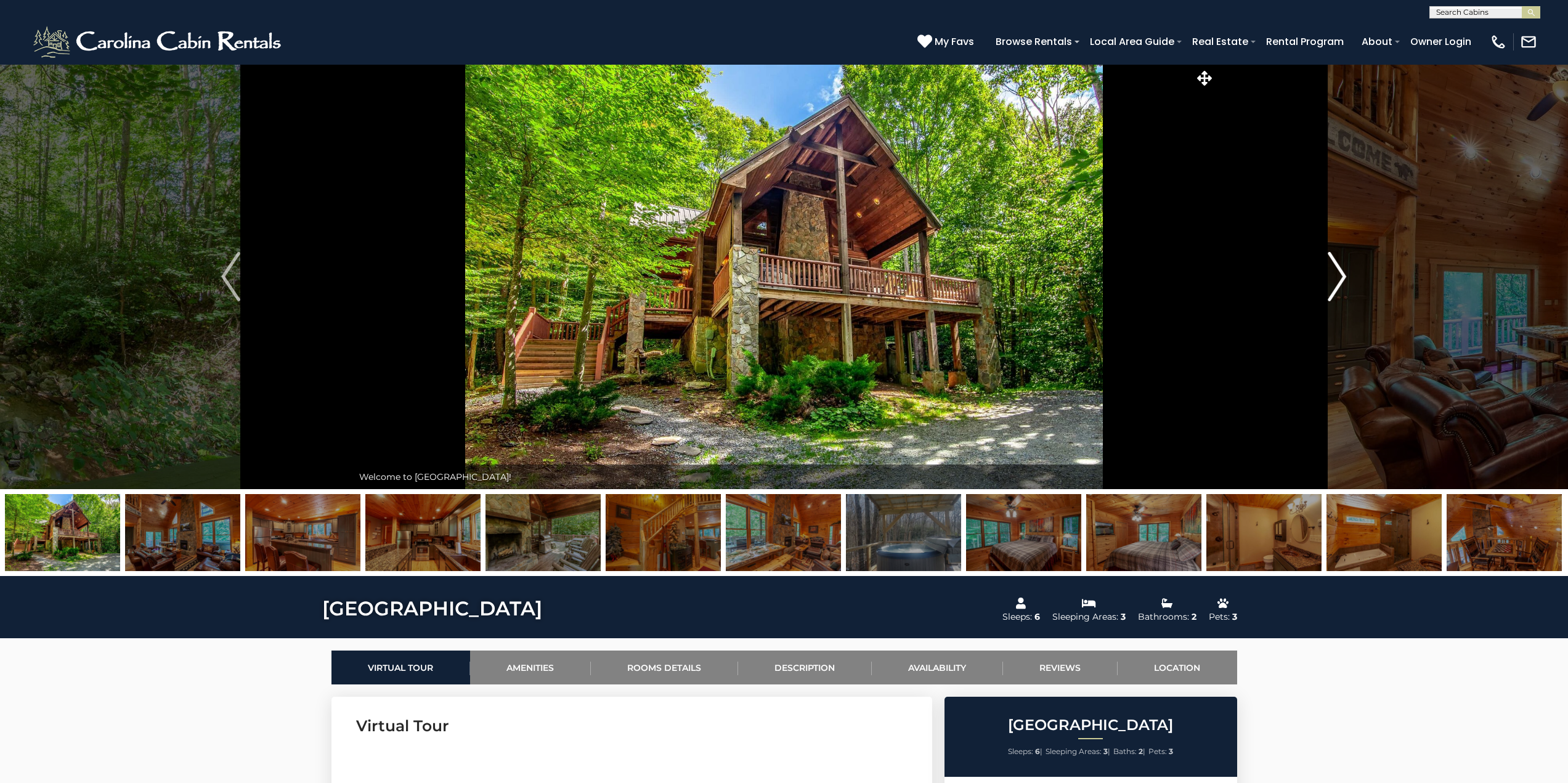
click at [1334, 273] on img "Next" at bounding box center [1336, 276] width 18 height 49
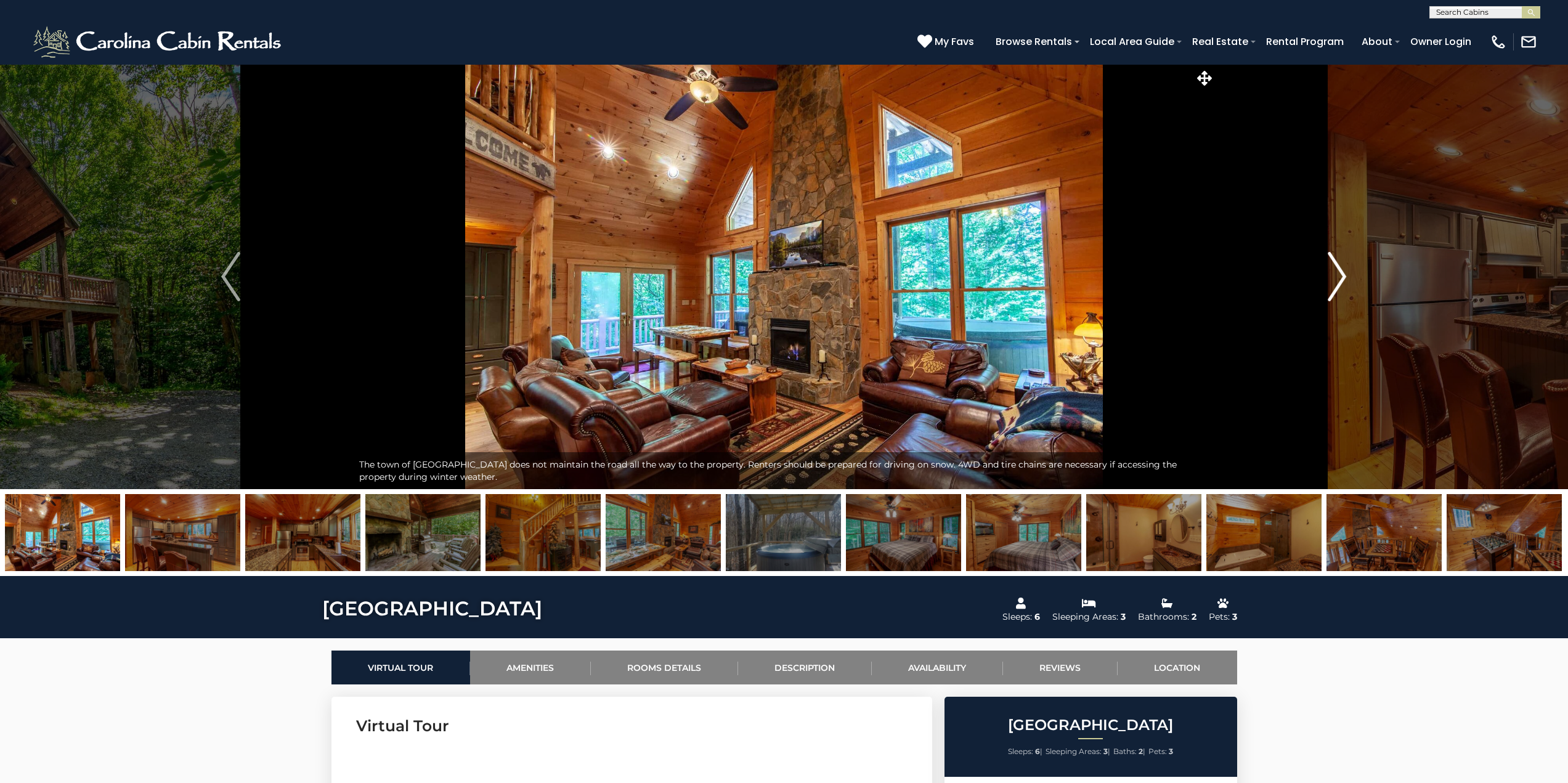
click at [1343, 280] on img "Next" at bounding box center [1336, 276] width 18 height 49
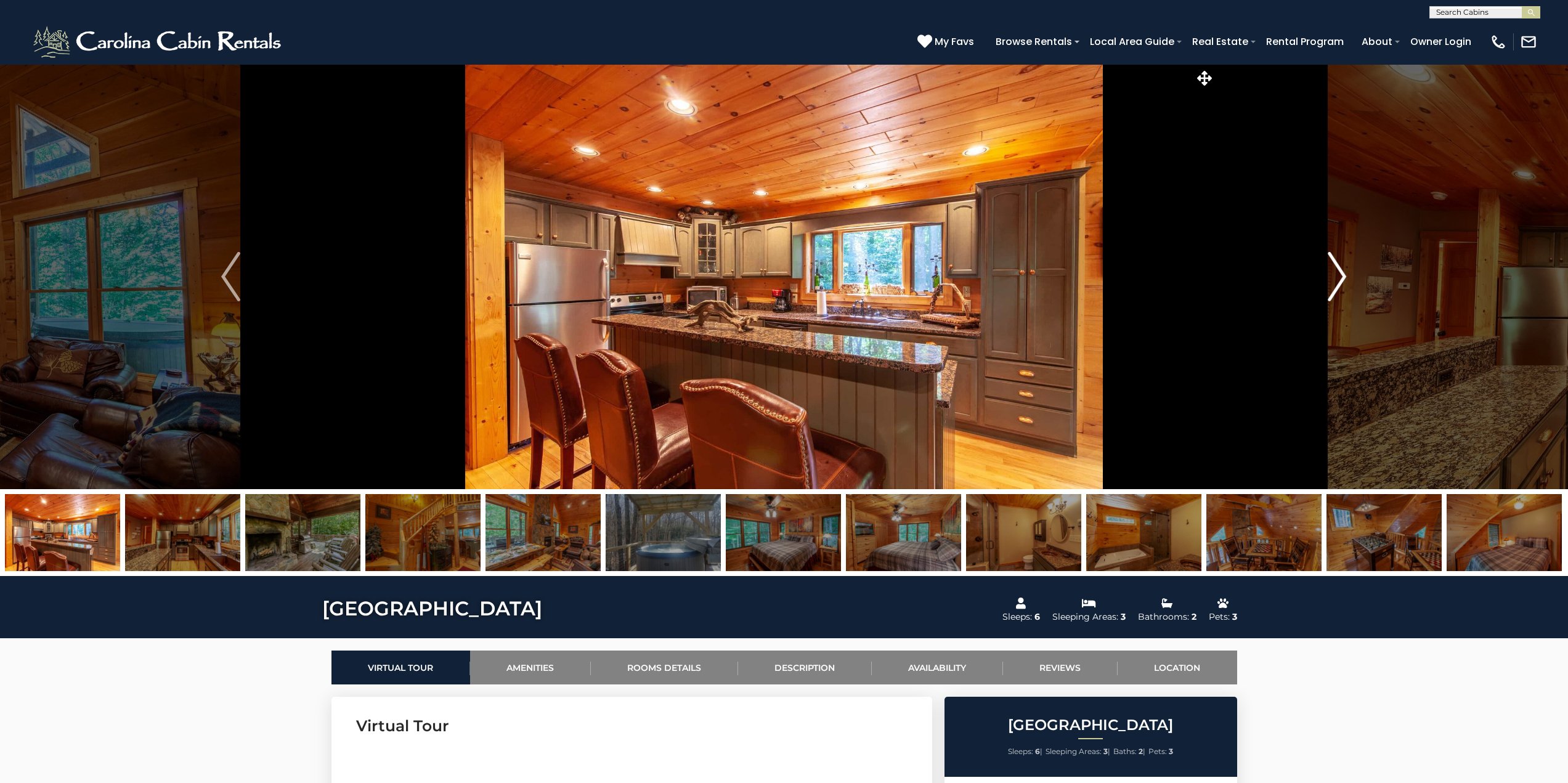
click at [1343, 280] on img "Next" at bounding box center [1336, 276] width 18 height 49
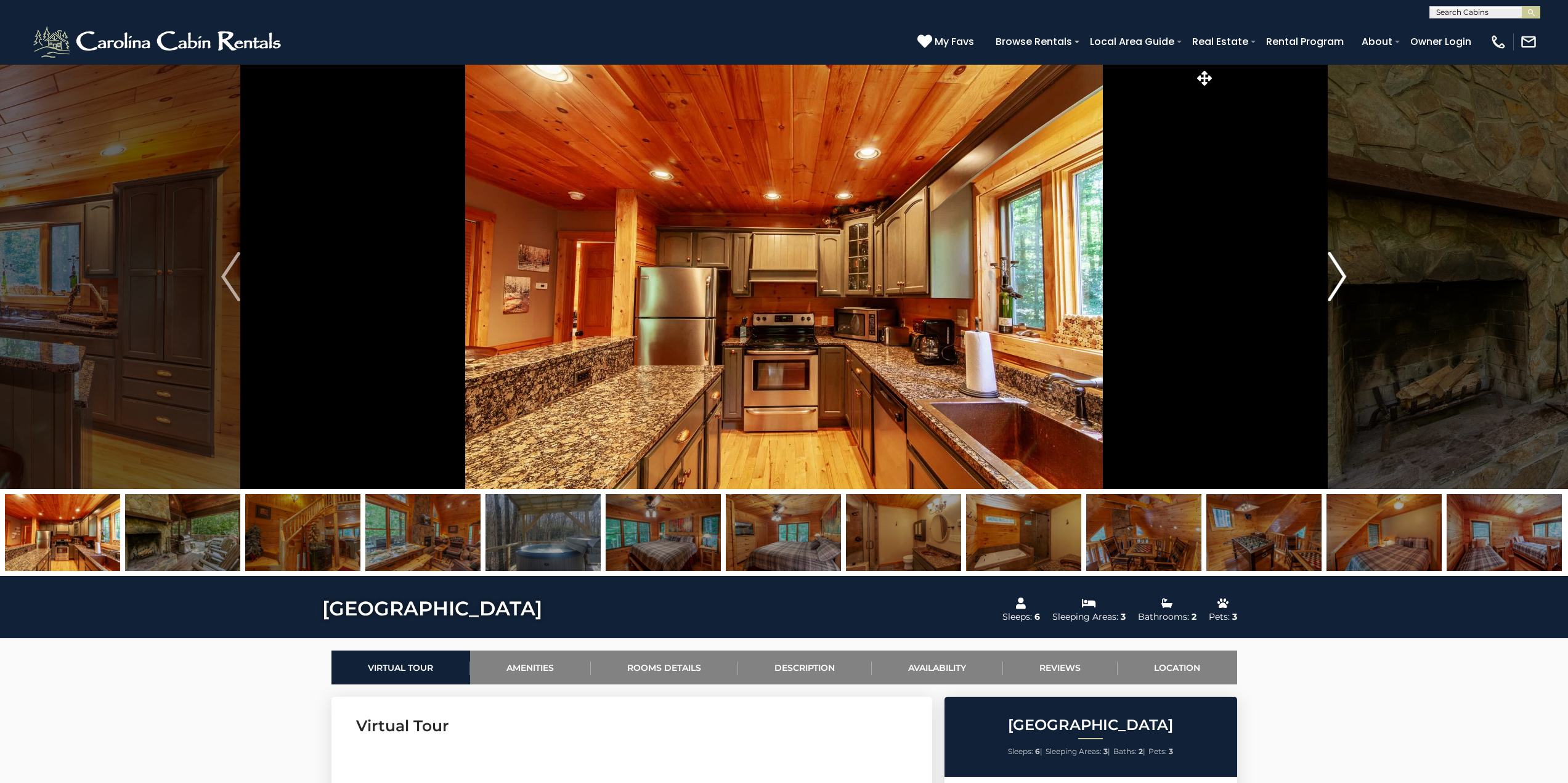
click at [1343, 280] on img "Next" at bounding box center [1336, 276] width 18 height 49
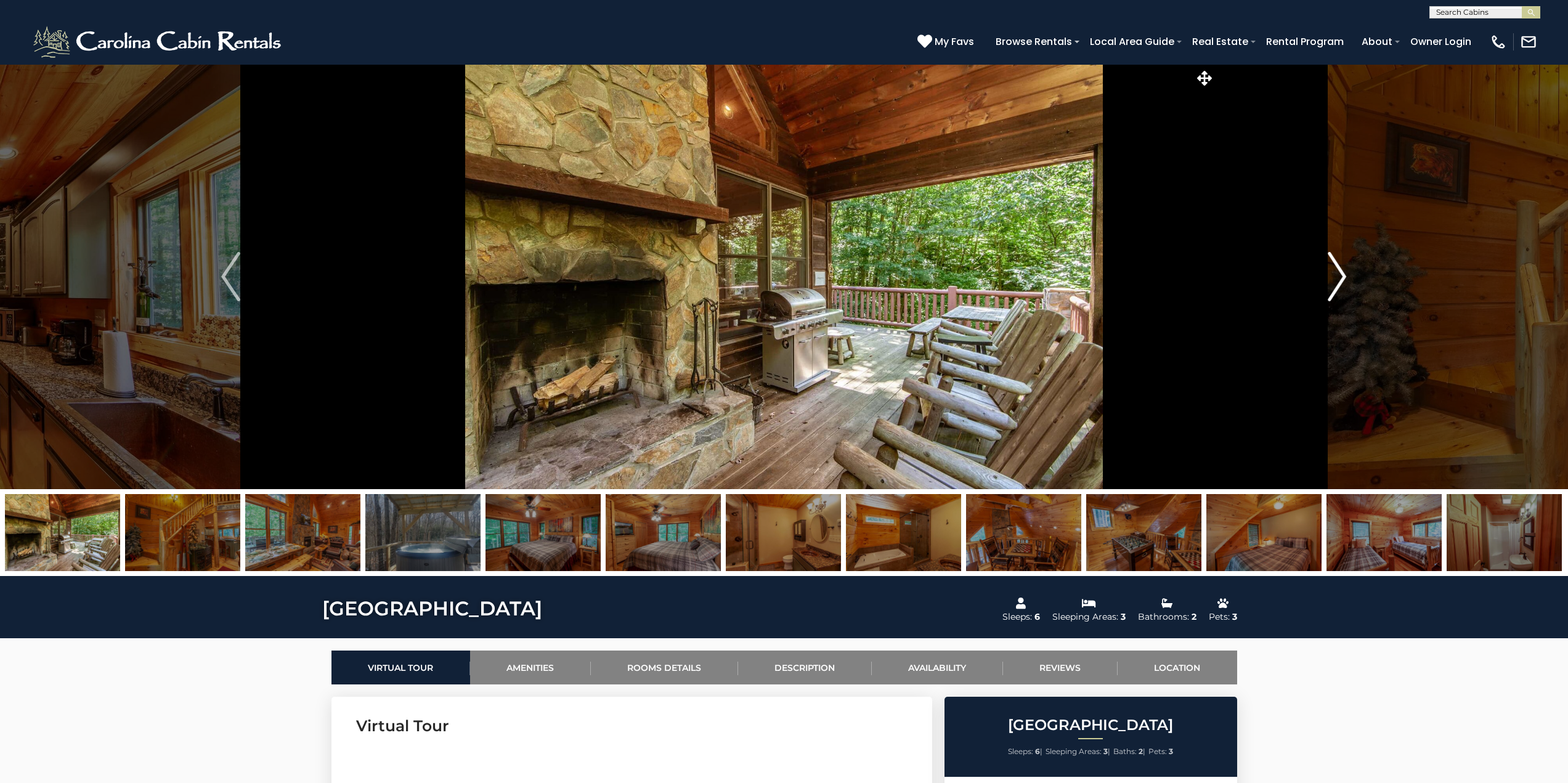
click at [1343, 280] on img "Next" at bounding box center [1336, 276] width 18 height 49
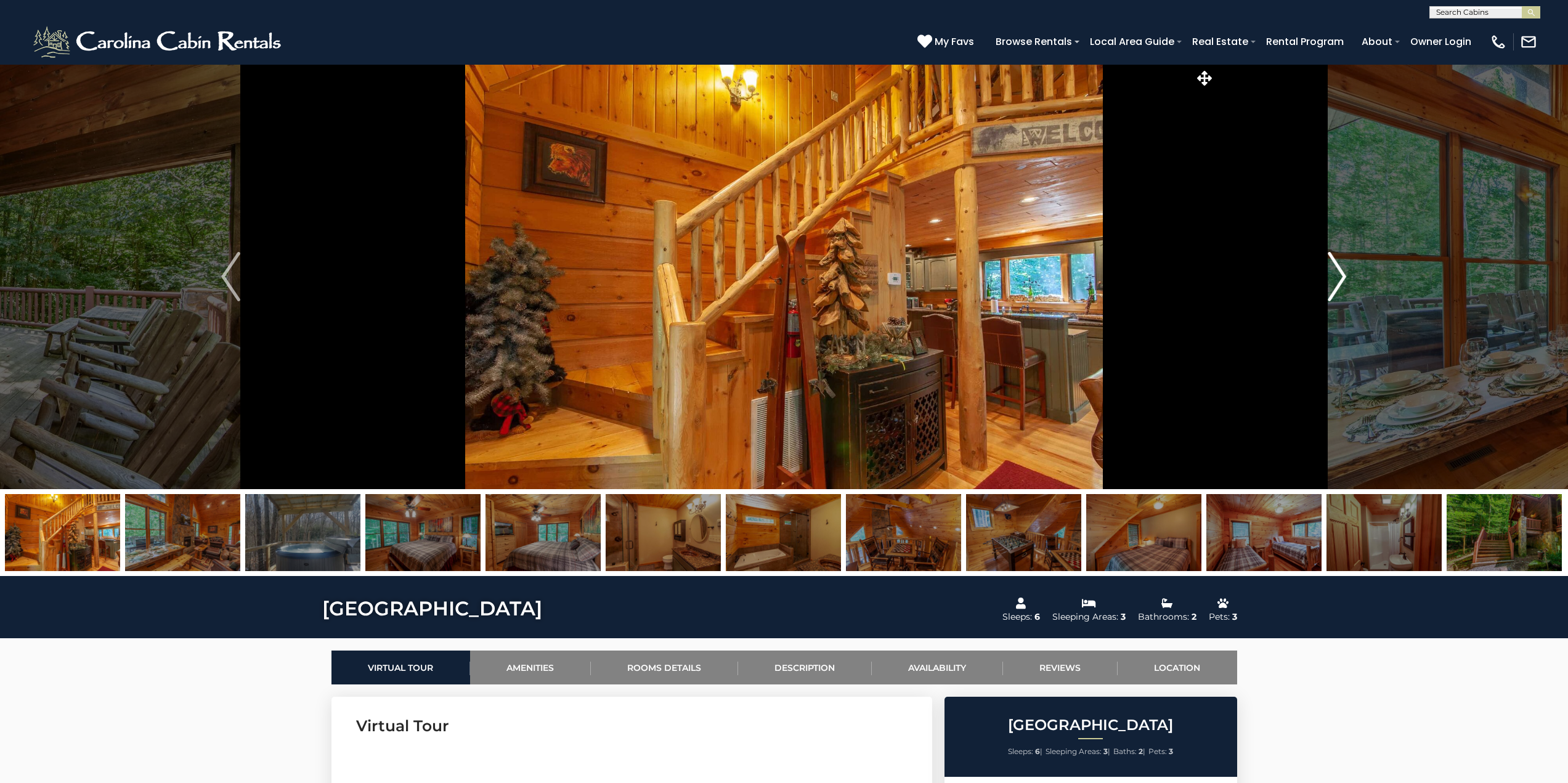
click at [1343, 280] on img "Next" at bounding box center [1336, 276] width 18 height 49
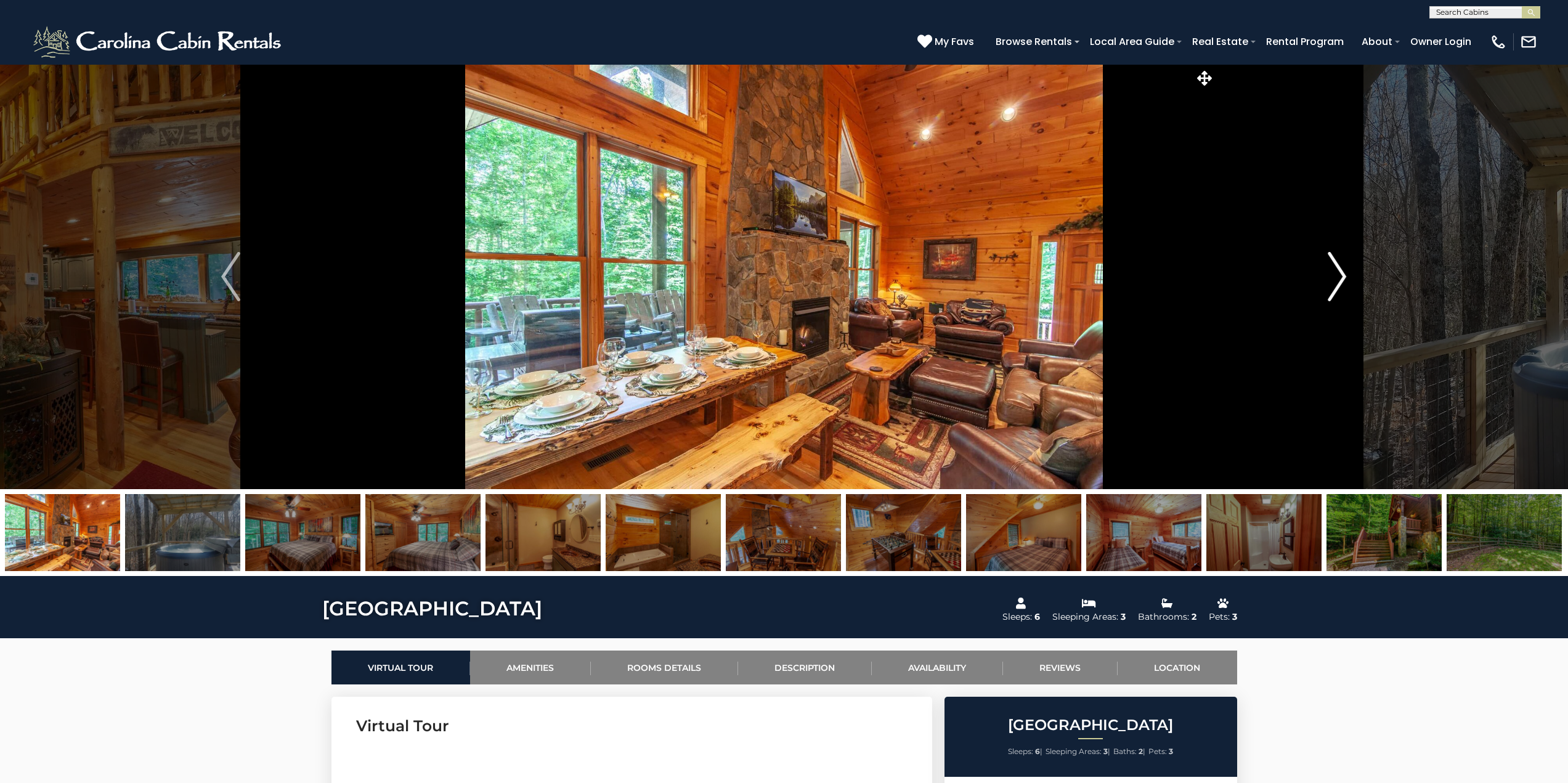
click at [1343, 280] on img "Next" at bounding box center [1336, 276] width 18 height 49
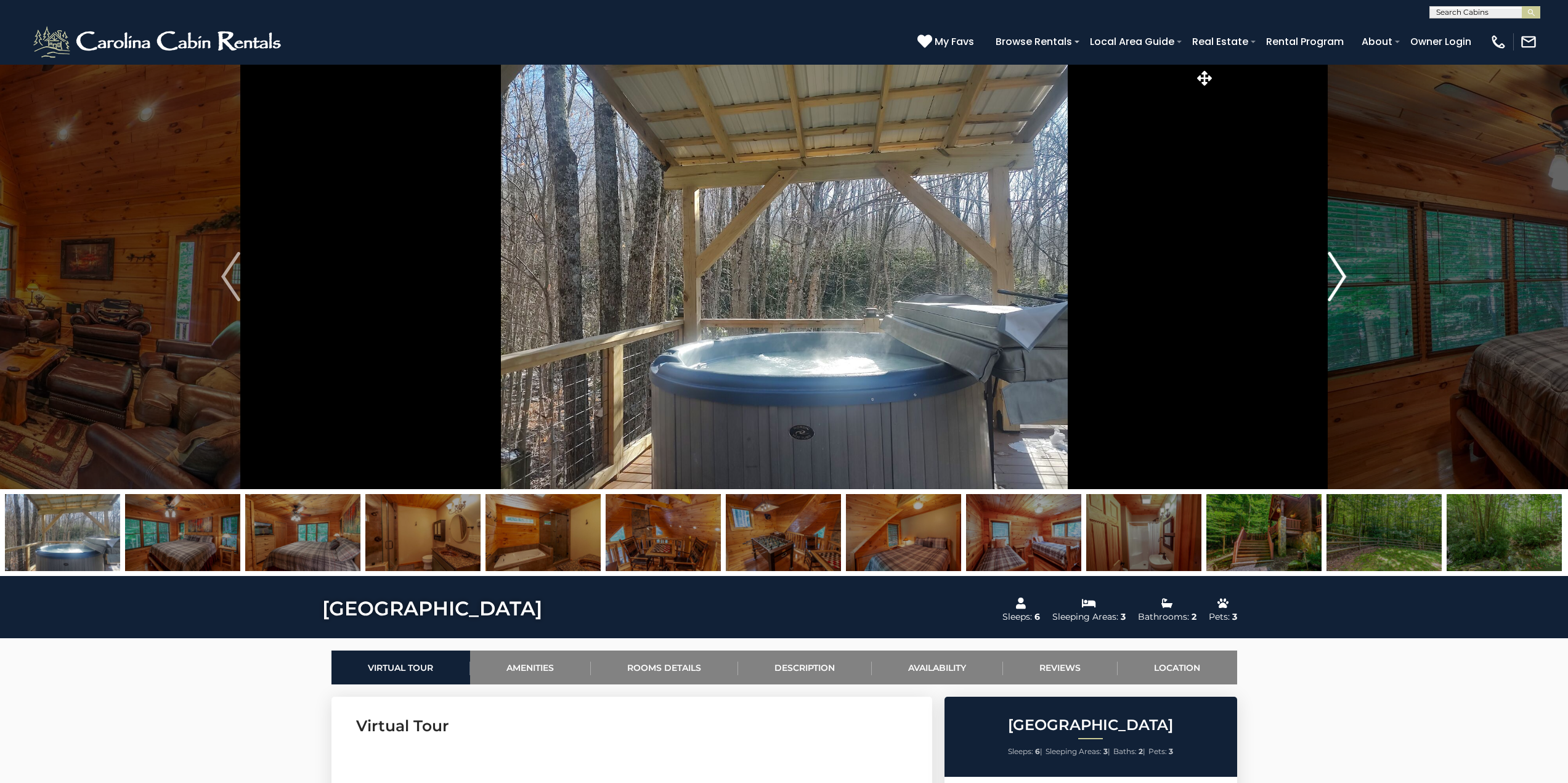
click at [1343, 280] on img "Next" at bounding box center [1336, 276] width 18 height 49
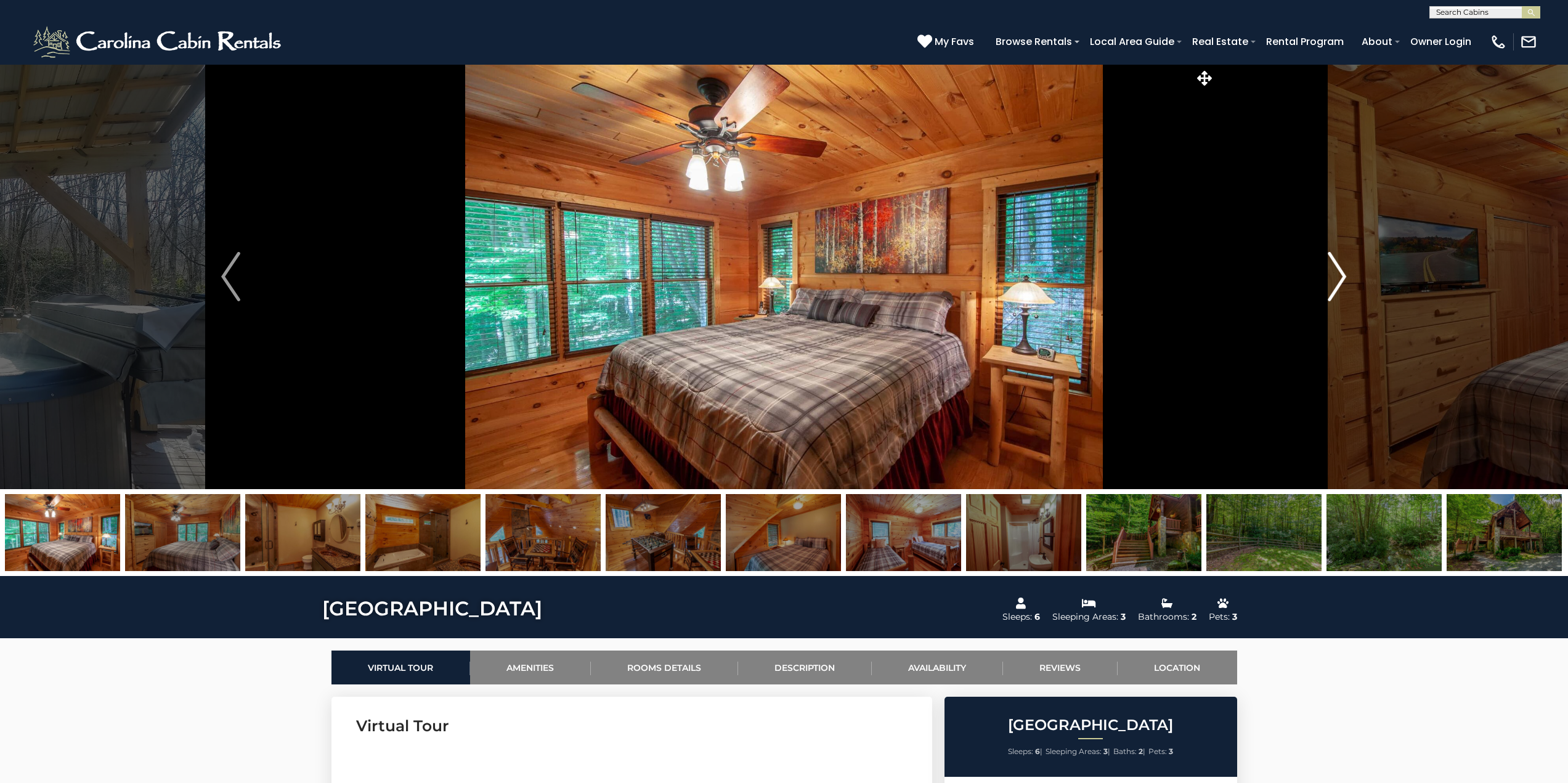
click at [1343, 280] on img "Next" at bounding box center [1336, 276] width 18 height 49
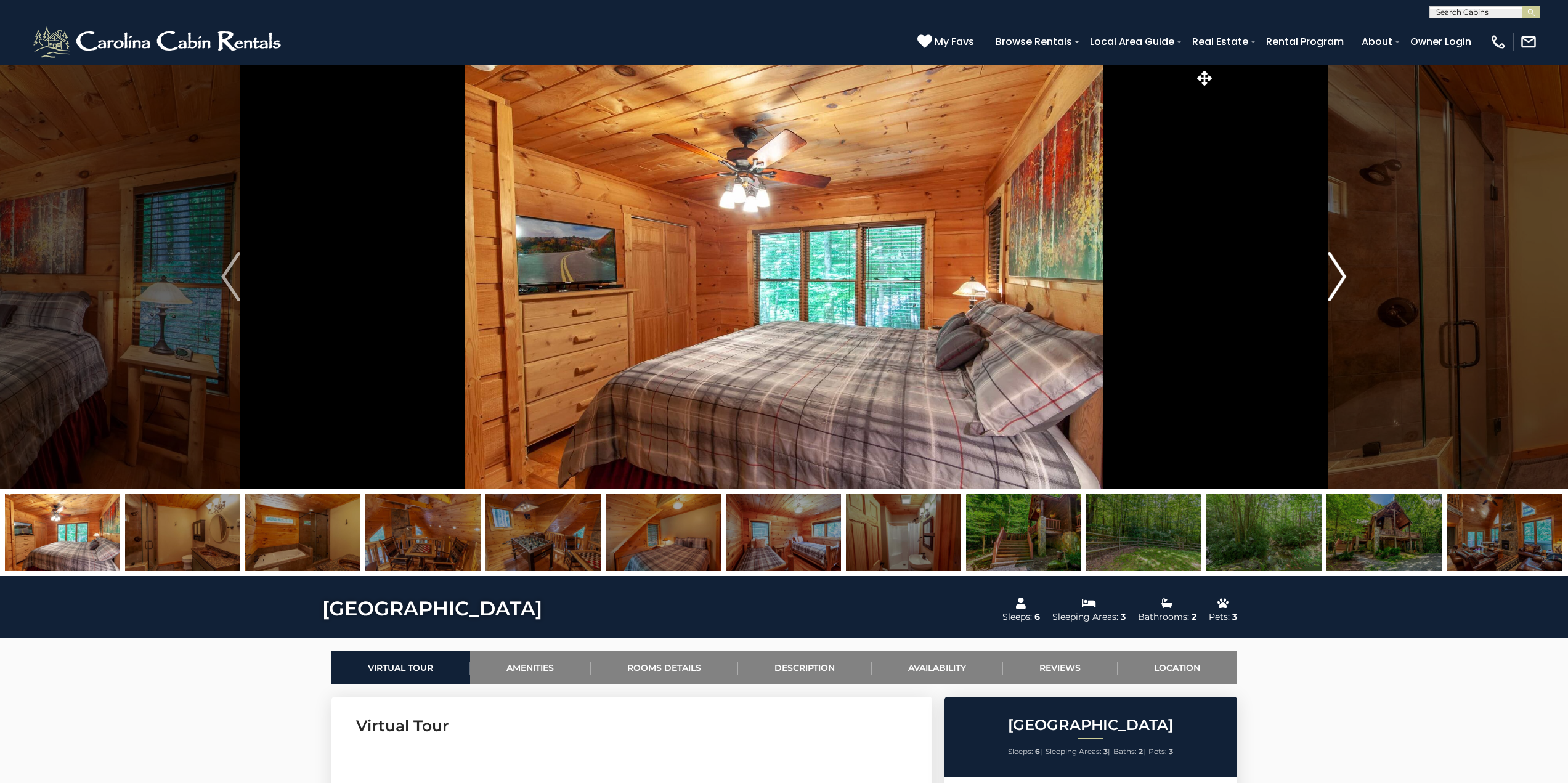
click at [1343, 280] on img "Next" at bounding box center [1336, 276] width 18 height 49
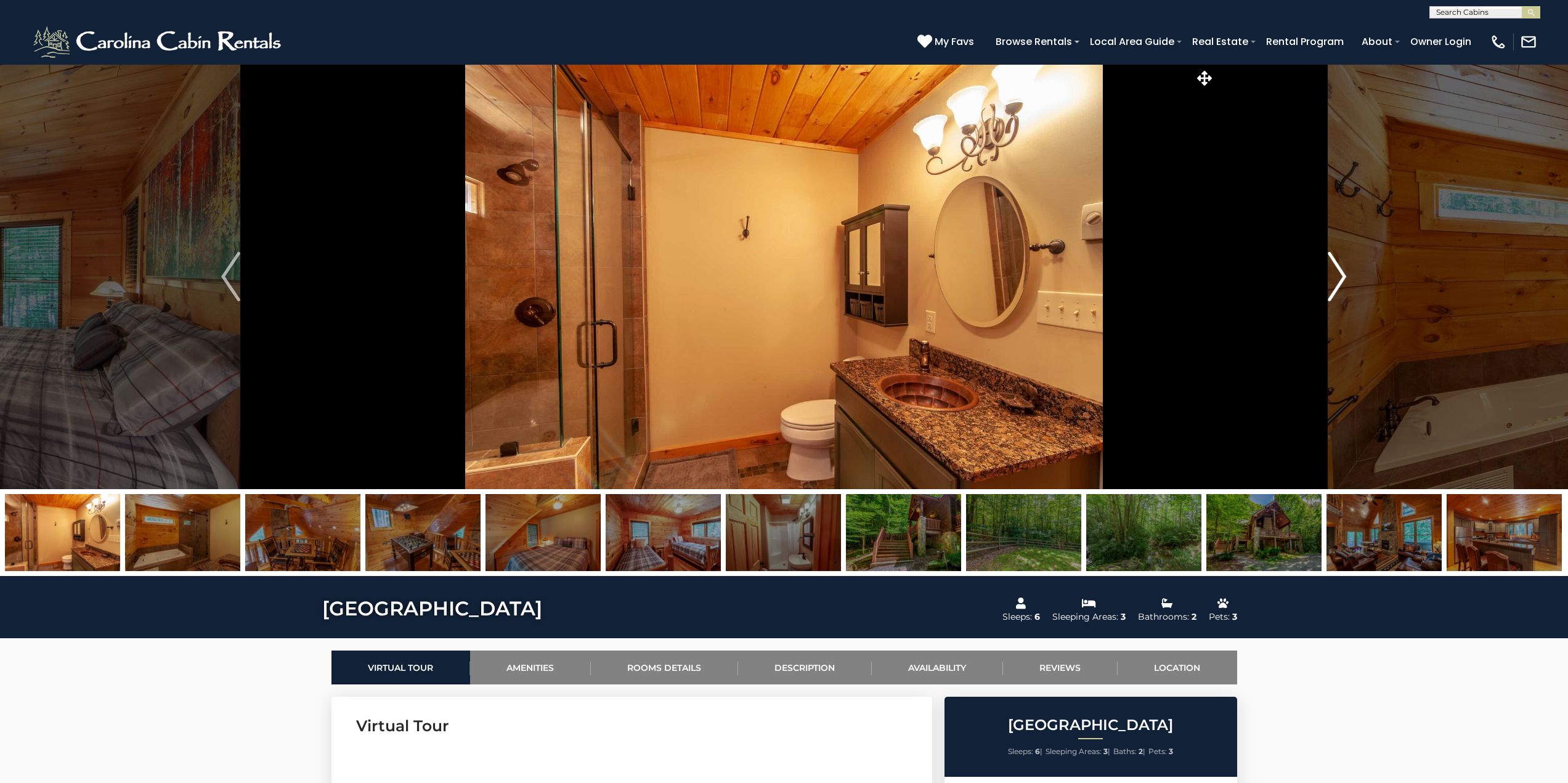
click at [1343, 280] on img "Next" at bounding box center [1336, 276] width 18 height 49
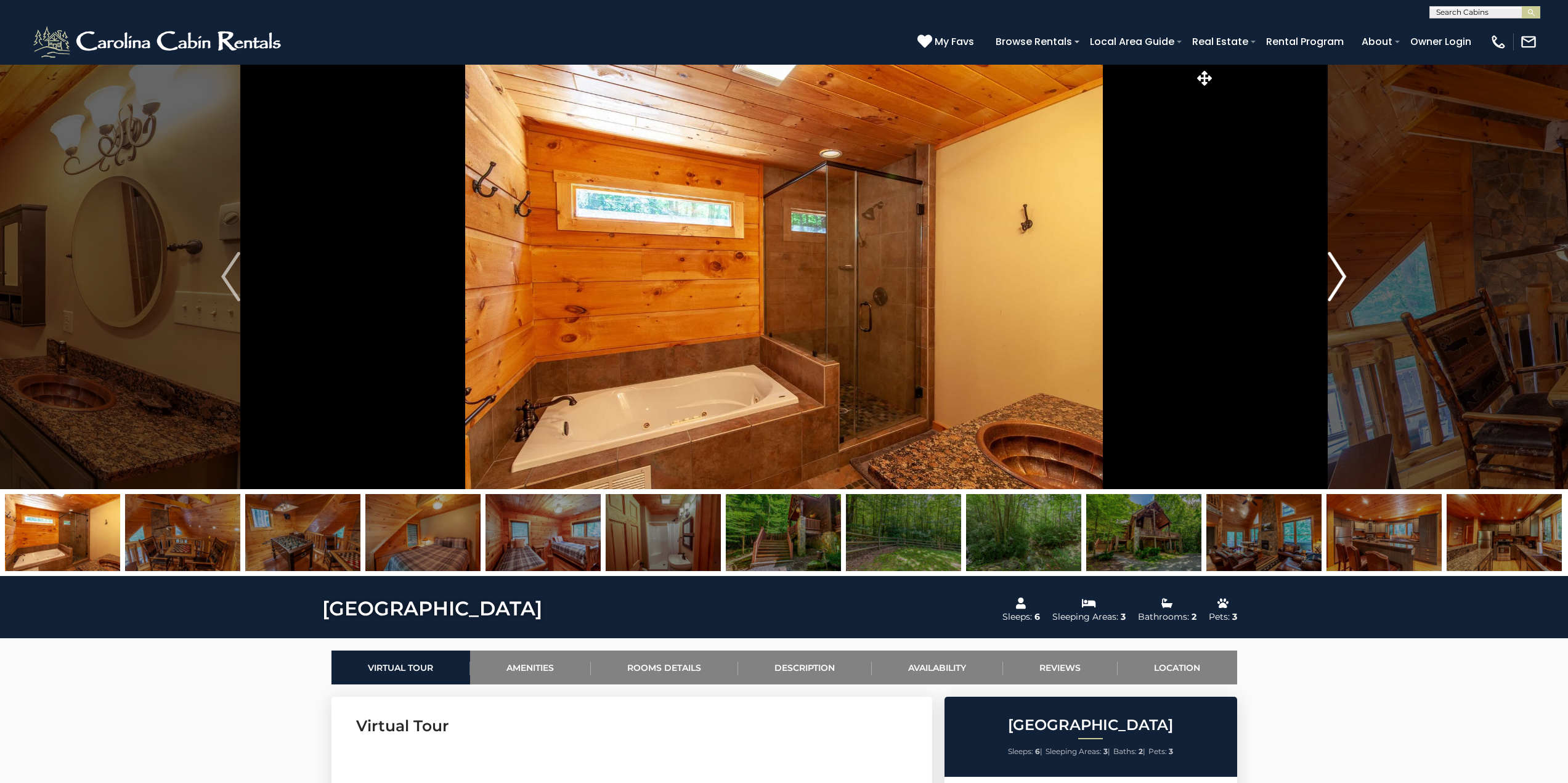
click at [1343, 280] on img "Next" at bounding box center [1336, 276] width 18 height 49
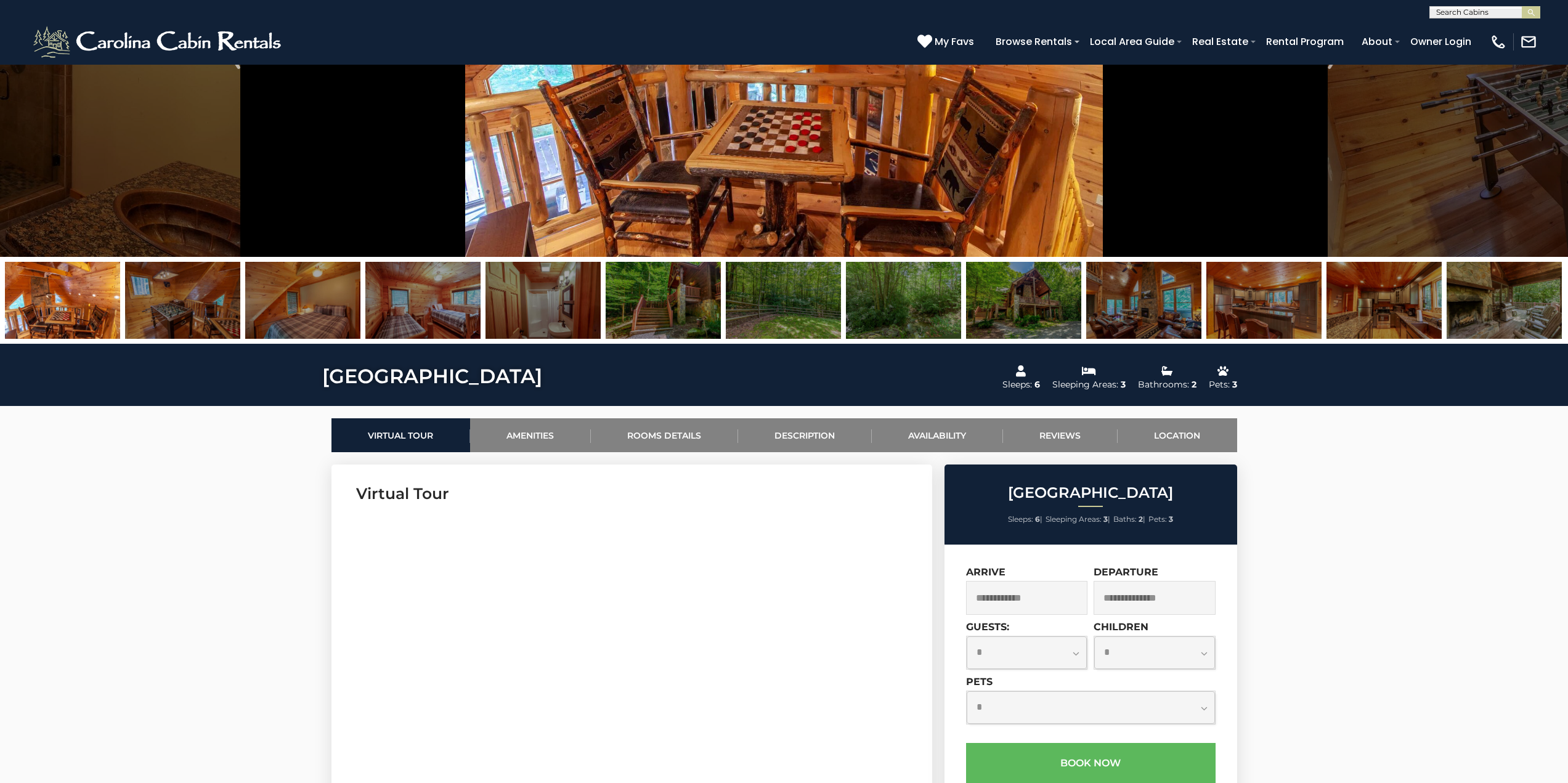
scroll to position [205, 0]
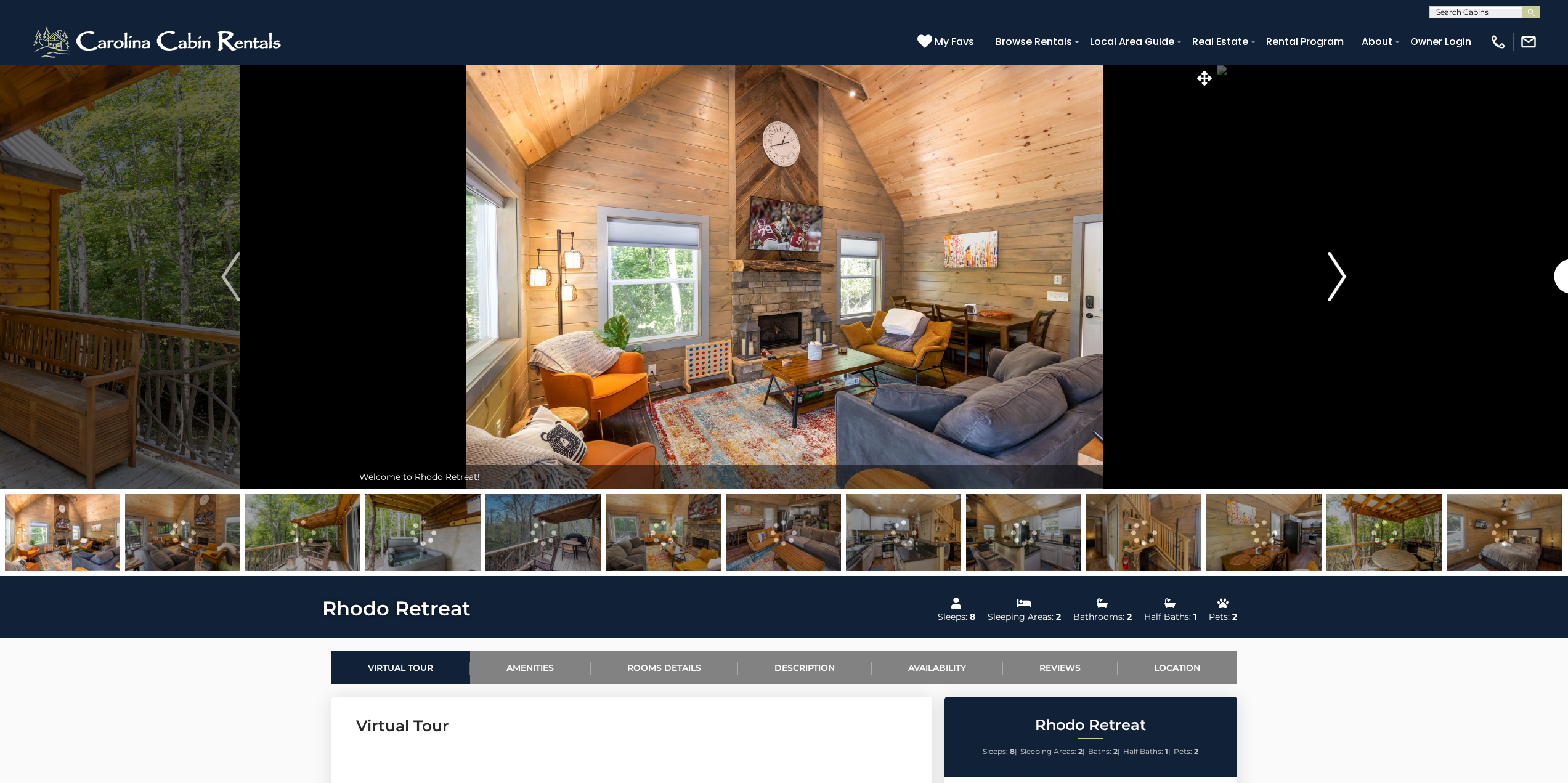
click at [1344, 281] on img "Next" at bounding box center [1336, 276] width 18 height 49
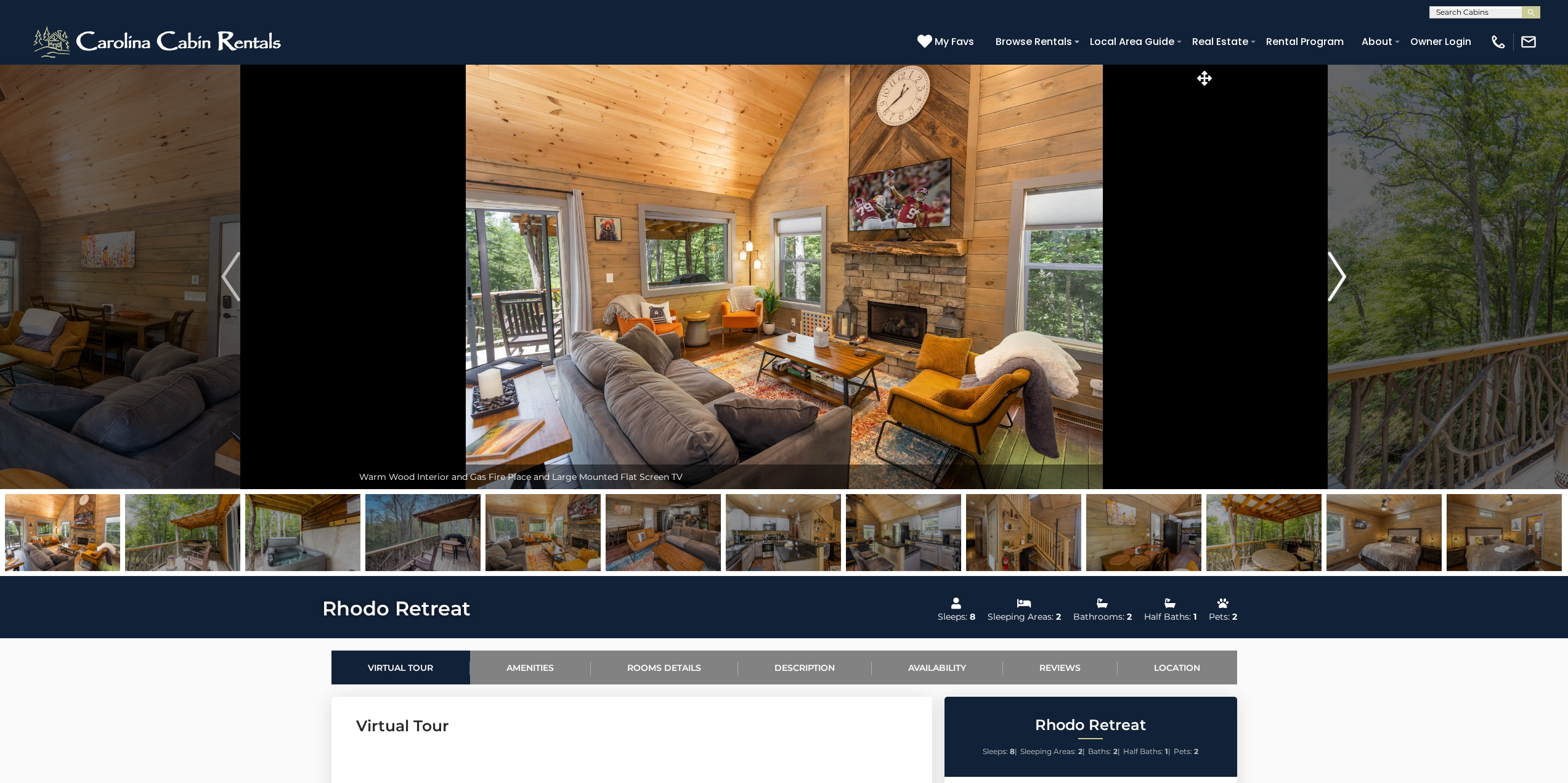
click at [1343, 280] on img "Next" at bounding box center [1336, 276] width 18 height 49
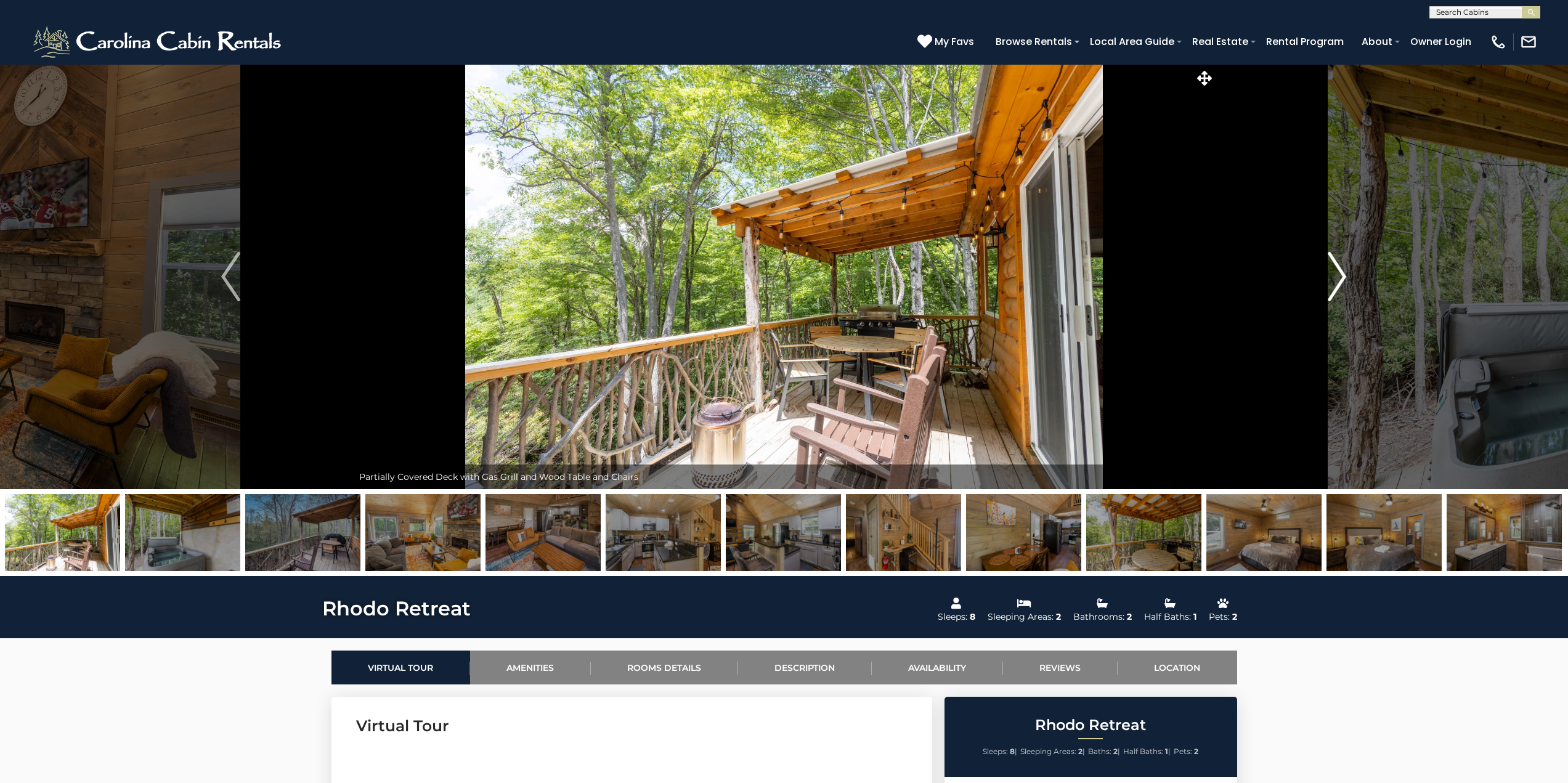
click at [1343, 280] on img "Next" at bounding box center [1336, 276] width 18 height 49
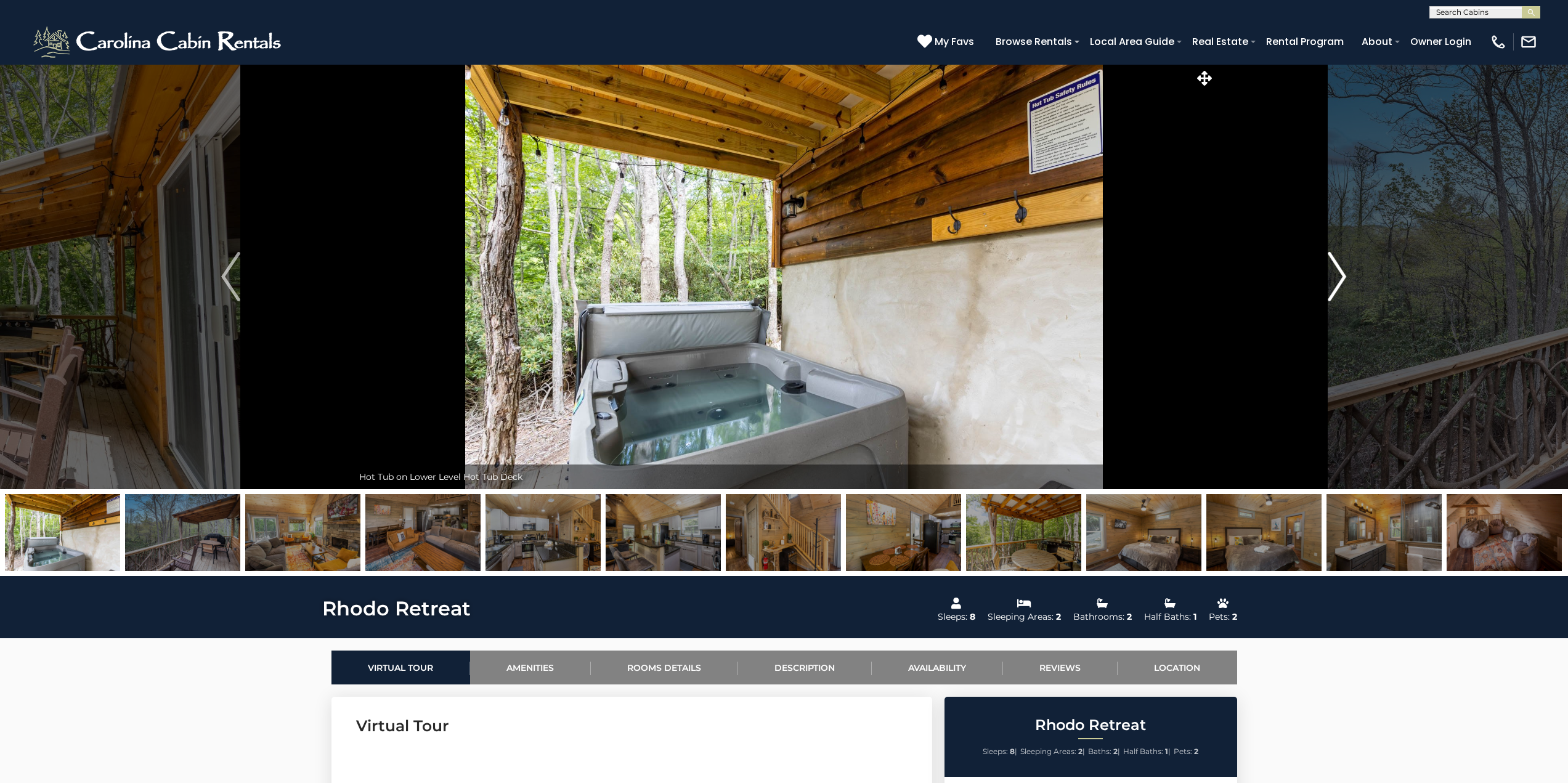
click at [1343, 280] on img "Next" at bounding box center [1336, 276] width 18 height 49
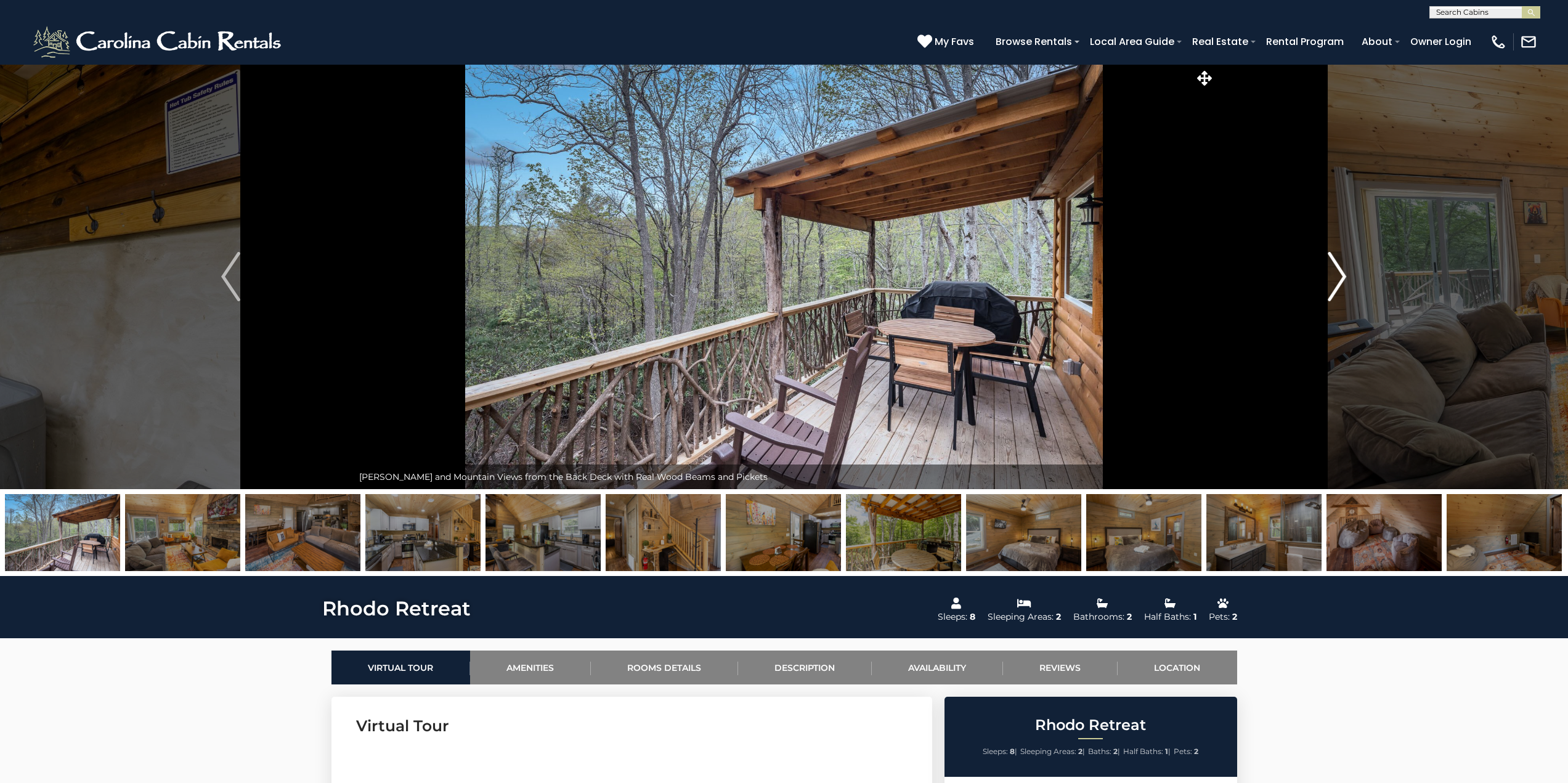
click at [1343, 280] on img "Next" at bounding box center [1336, 276] width 18 height 49
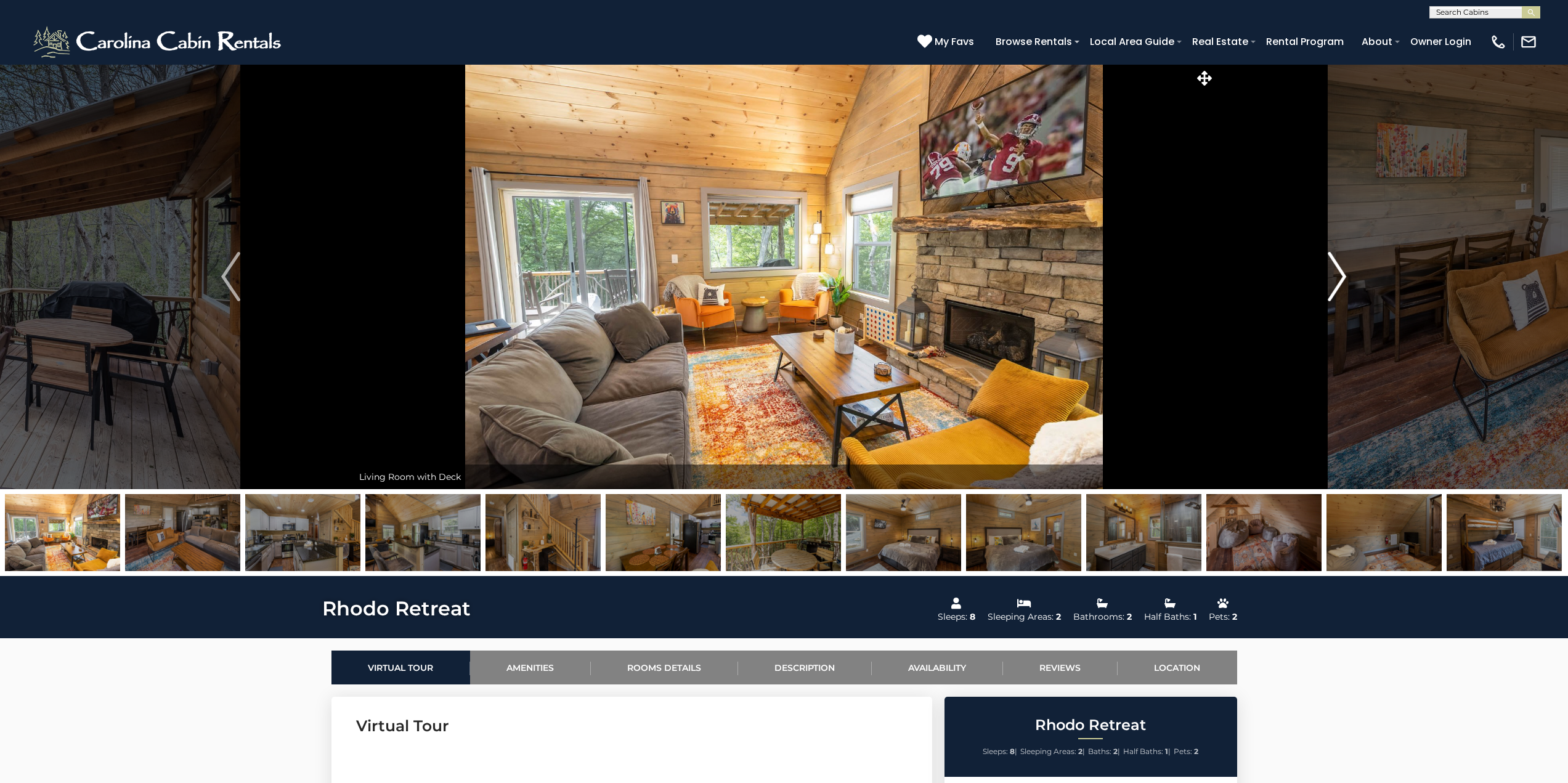
click at [1343, 280] on img "Next" at bounding box center [1336, 276] width 18 height 49
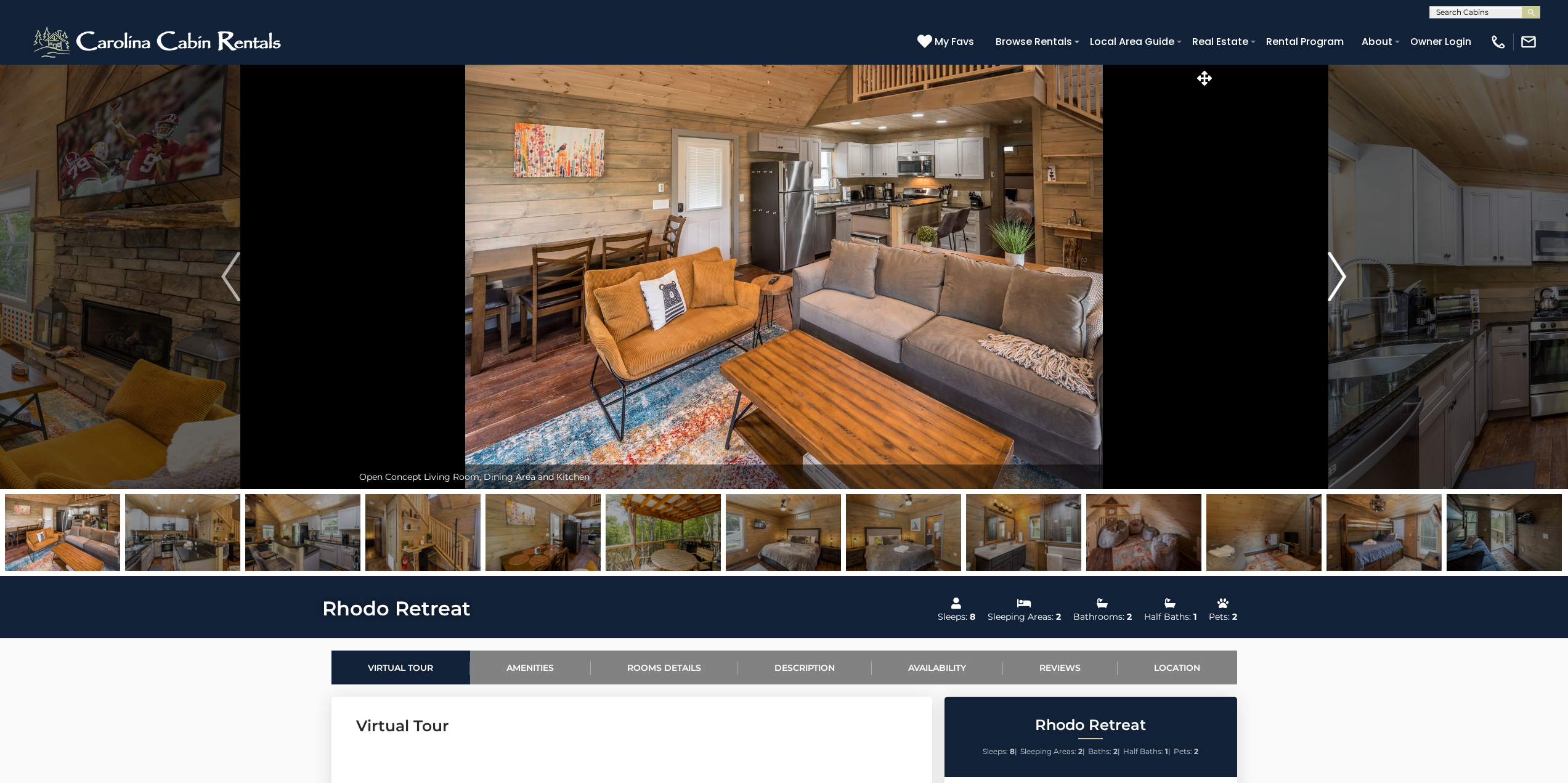
click at [1343, 280] on img "Next" at bounding box center [1336, 276] width 18 height 49
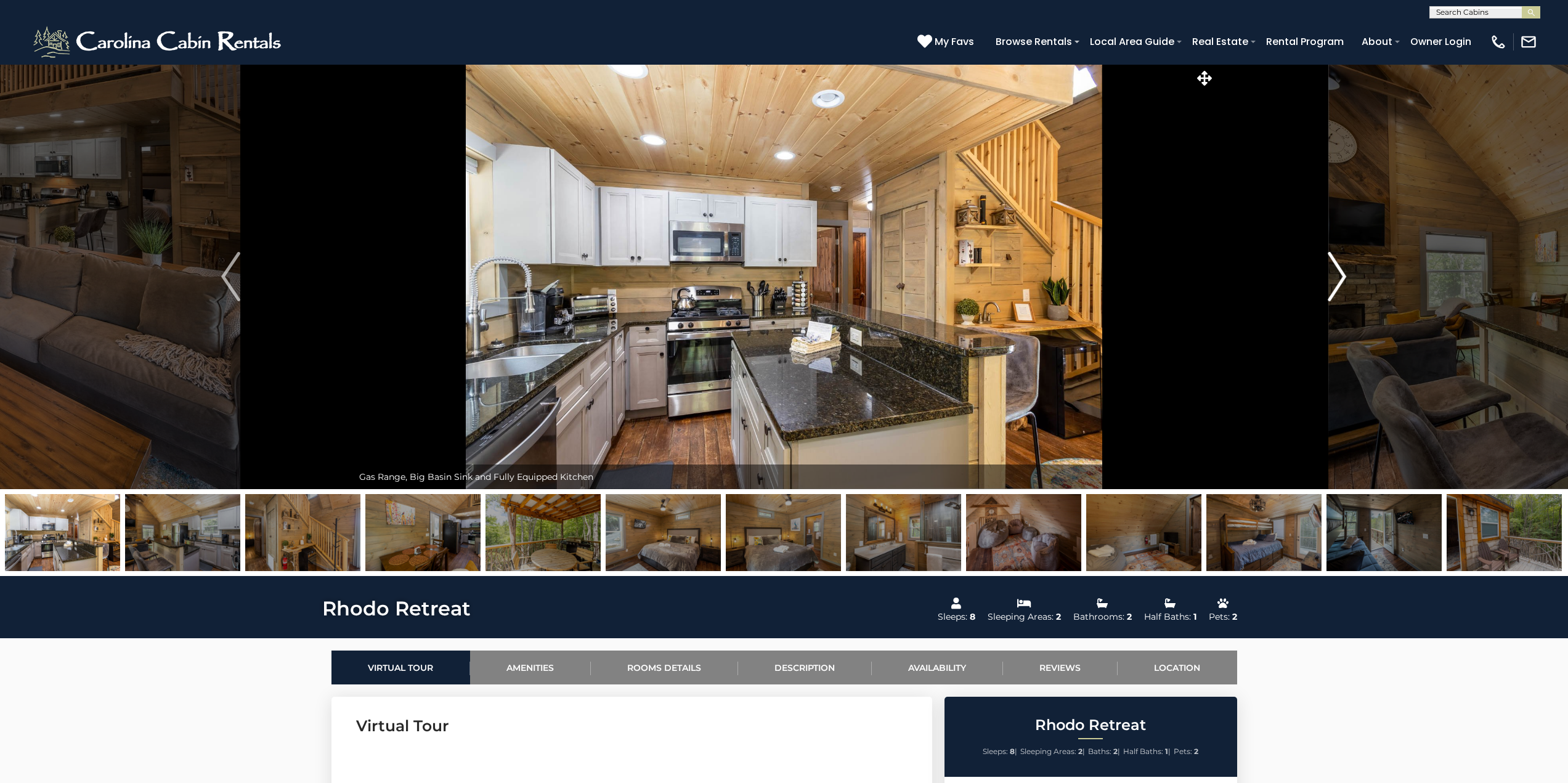
click at [1343, 280] on img "Next" at bounding box center [1336, 276] width 18 height 49
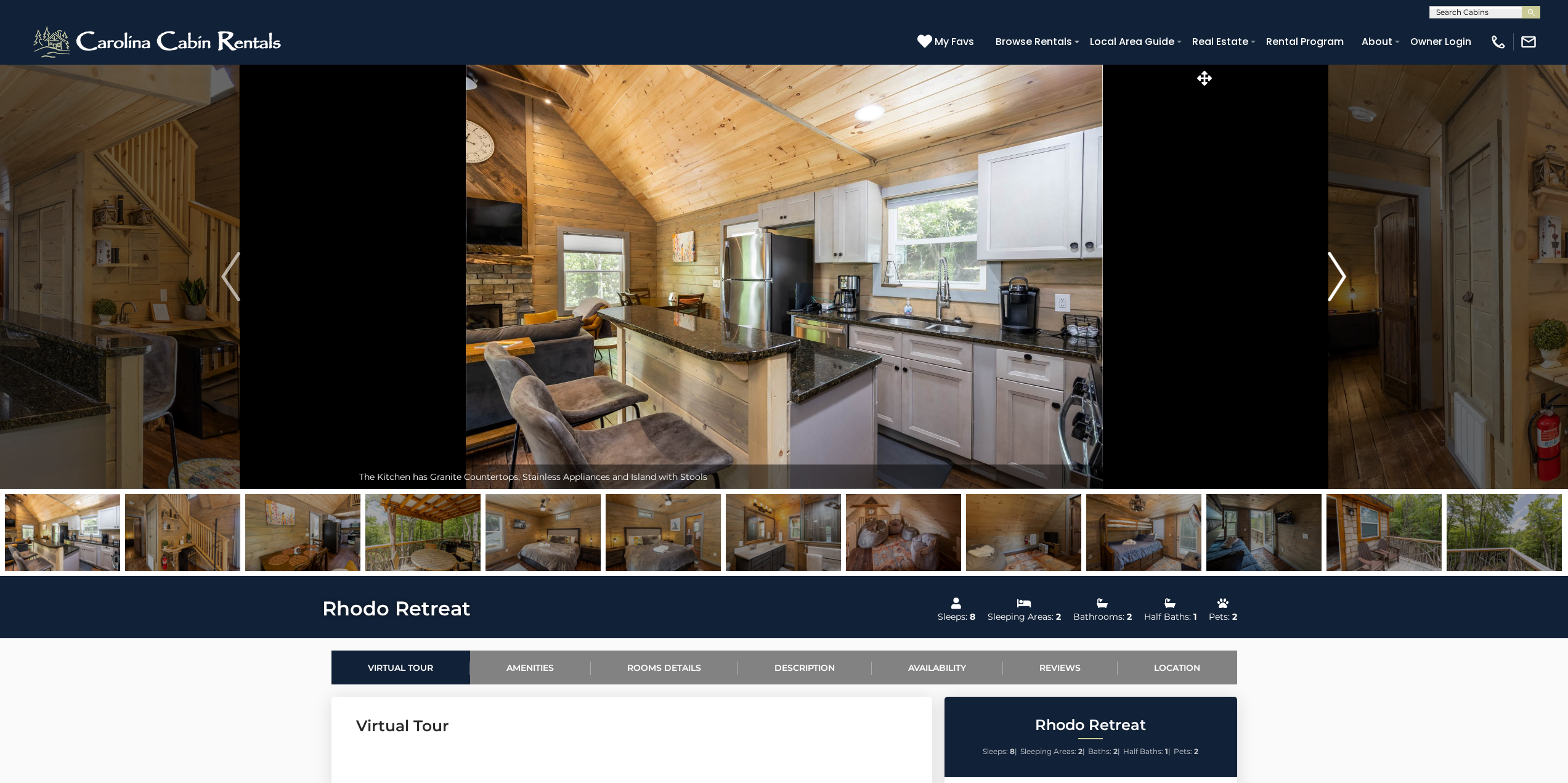
click at [1343, 280] on img "Next" at bounding box center [1336, 276] width 18 height 49
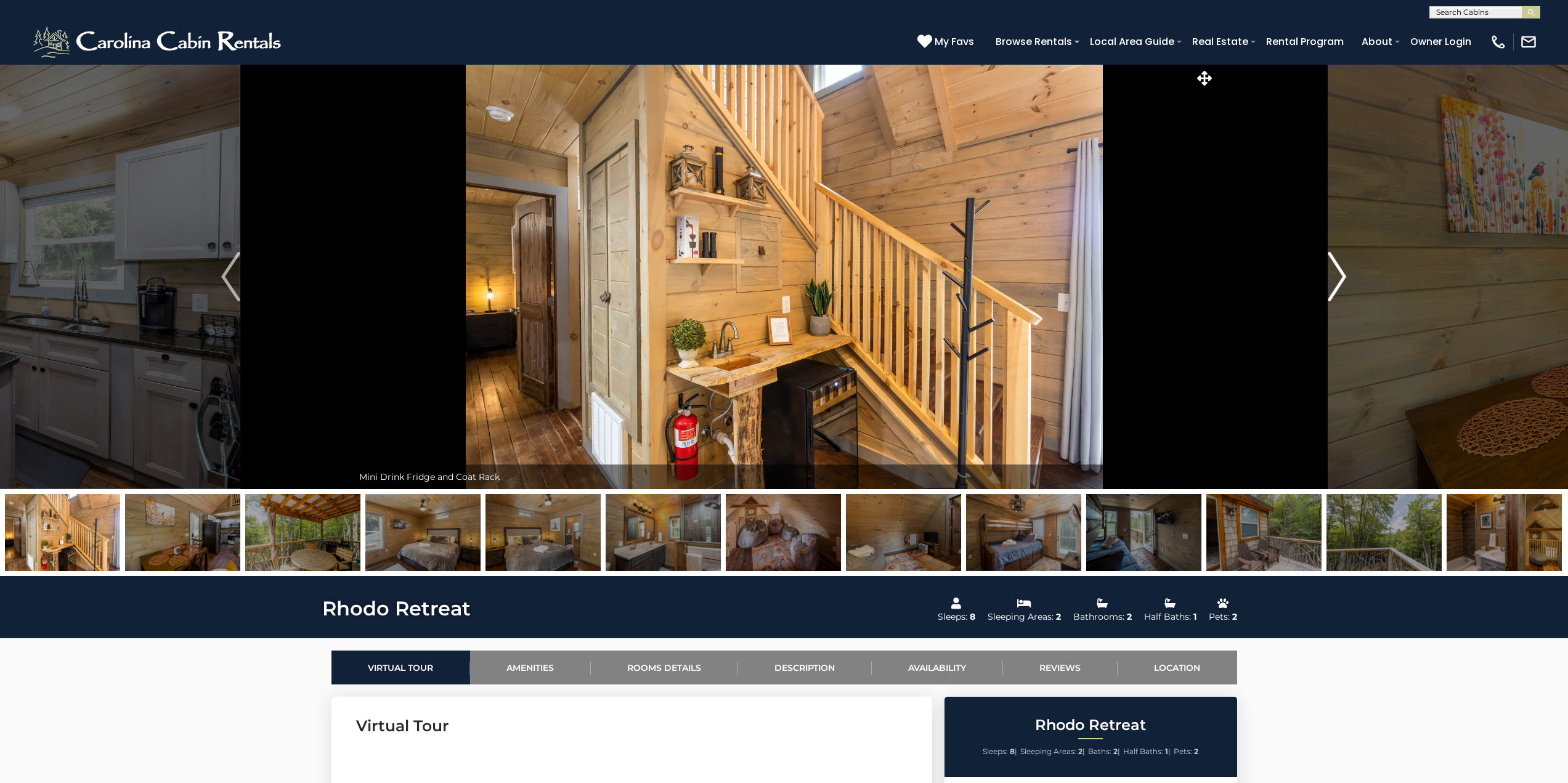
click at [1343, 280] on img "Next" at bounding box center [1336, 276] width 18 height 49
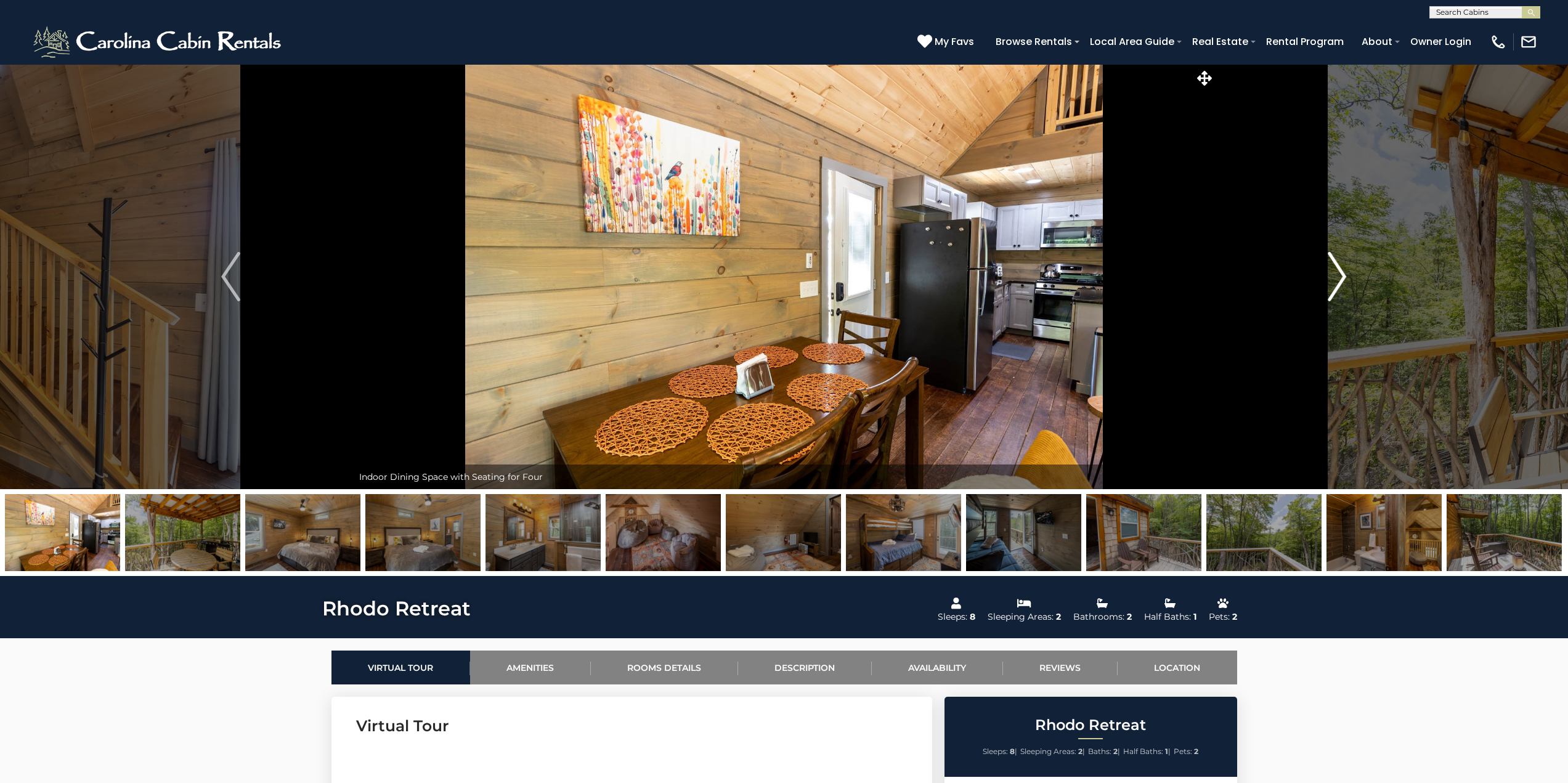
click at [1343, 280] on img "Next" at bounding box center [1336, 276] width 18 height 49
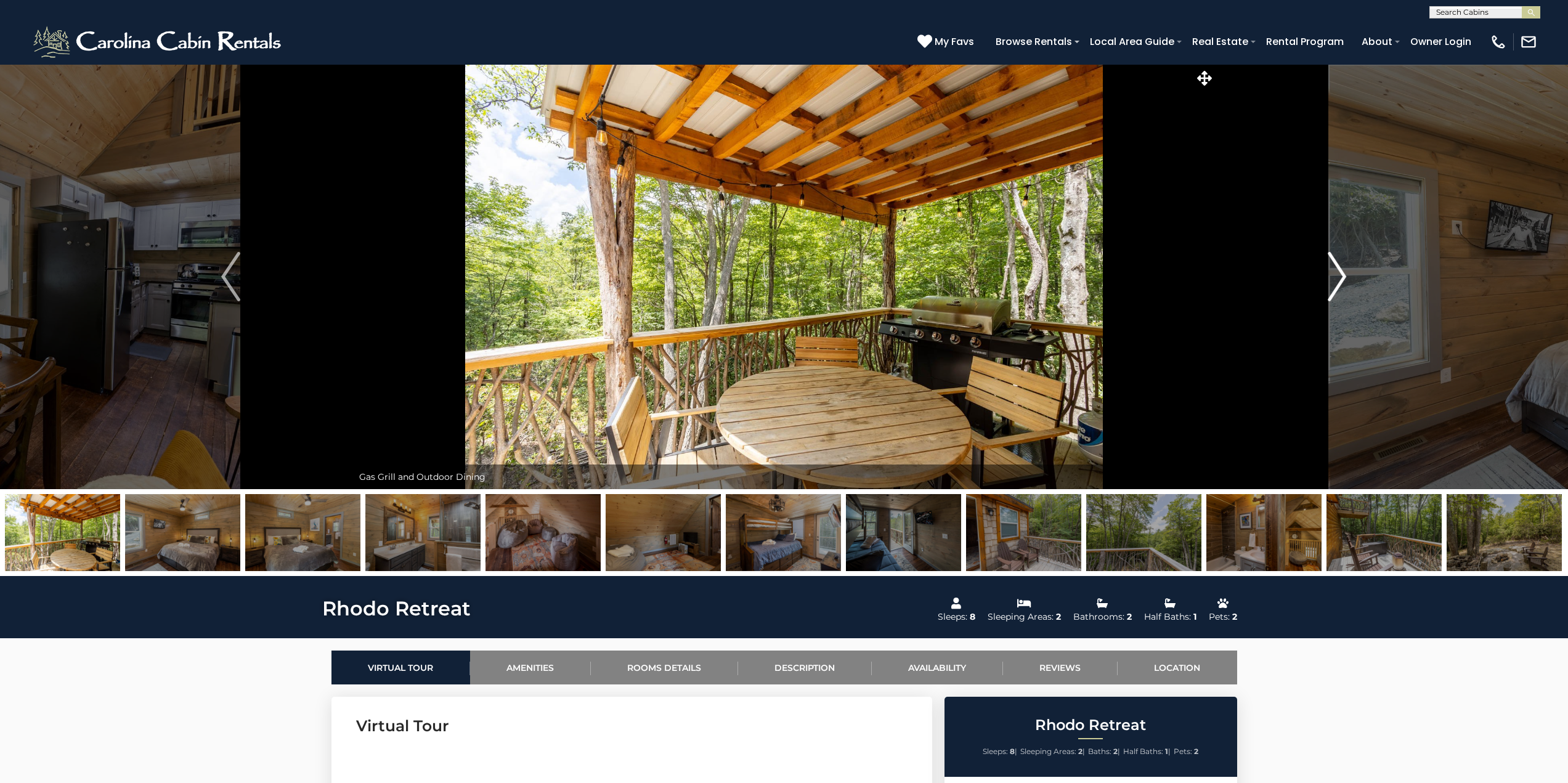
click at [1343, 280] on img "Next" at bounding box center [1336, 276] width 18 height 49
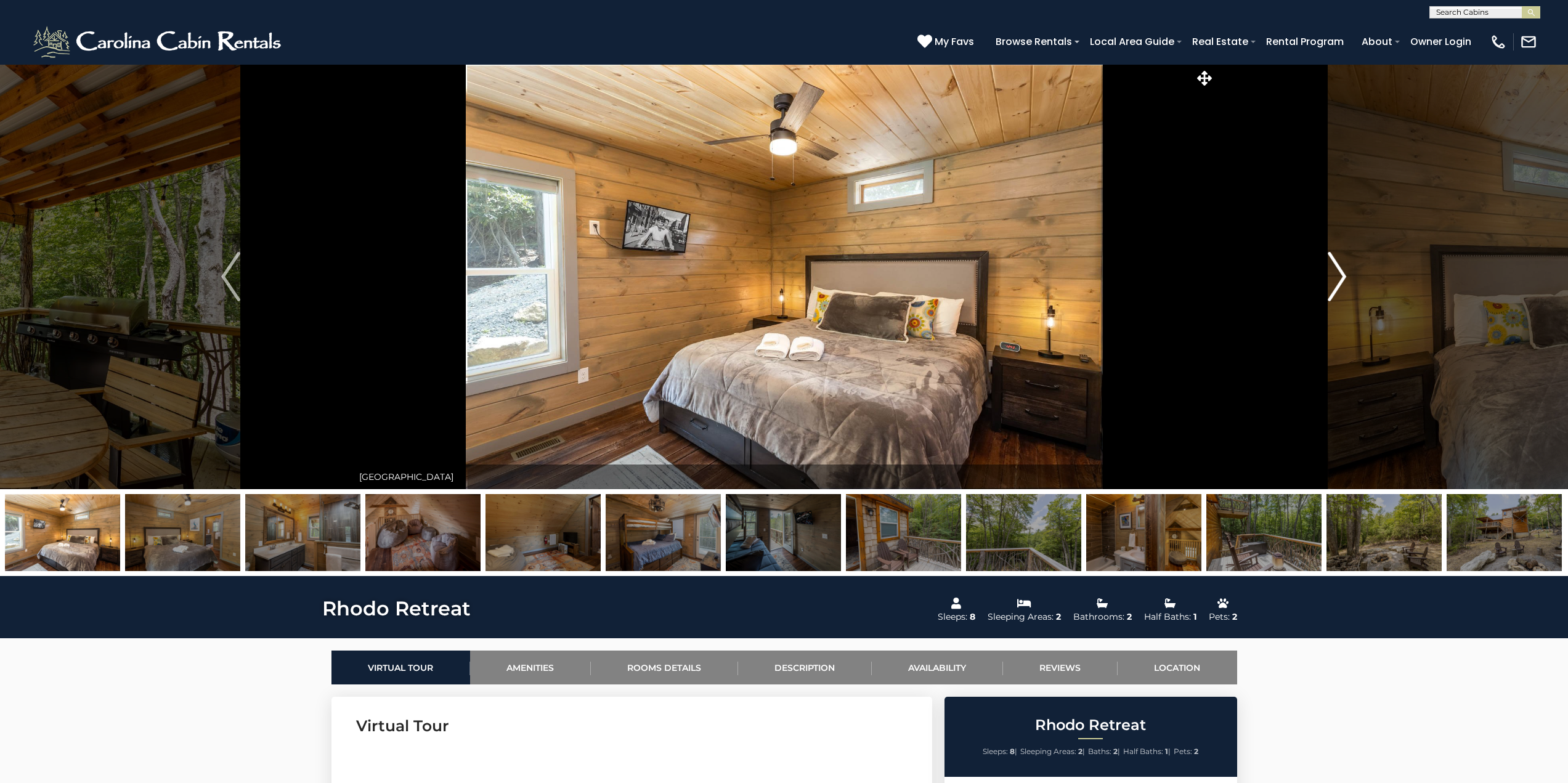
click at [1343, 280] on img "Next" at bounding box center [1336, 276] width 18 height 49
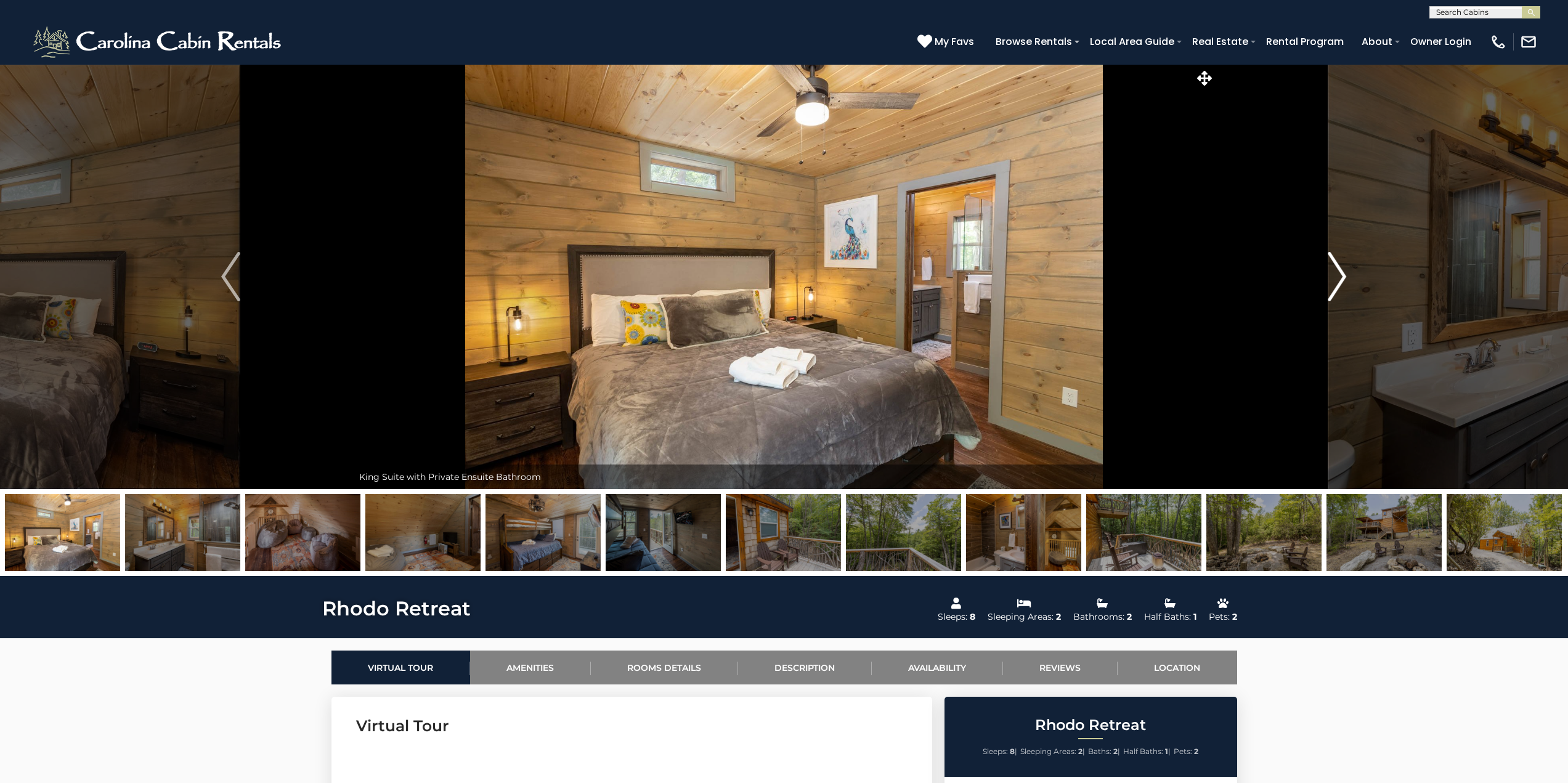
click at [1343, 280] on img "Next" at bounding box center [1336, 276] width 18 height 49
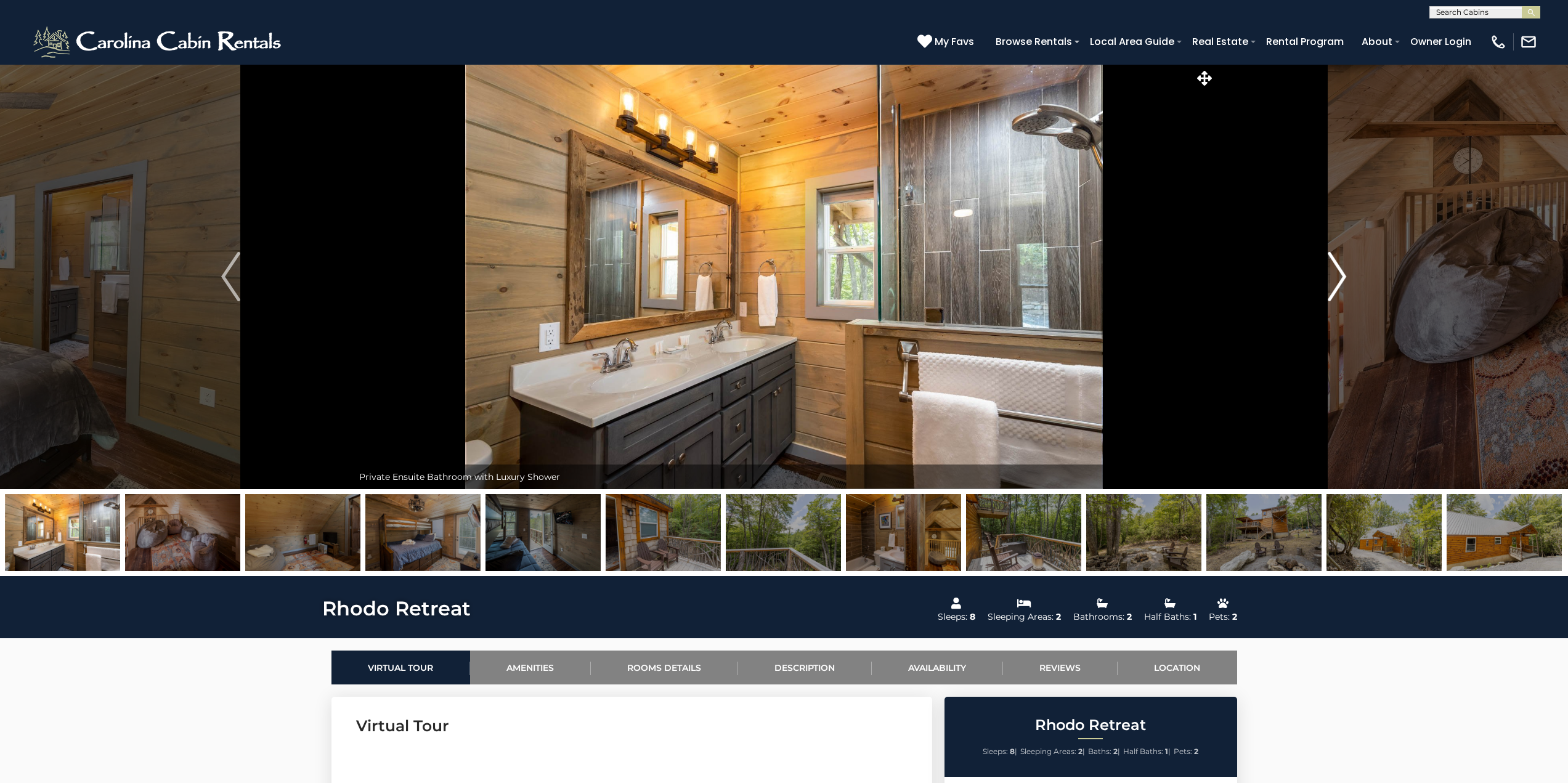
click at [1343, 280] on img "Next" at bounding box center [1336, 276] width 18 height 49
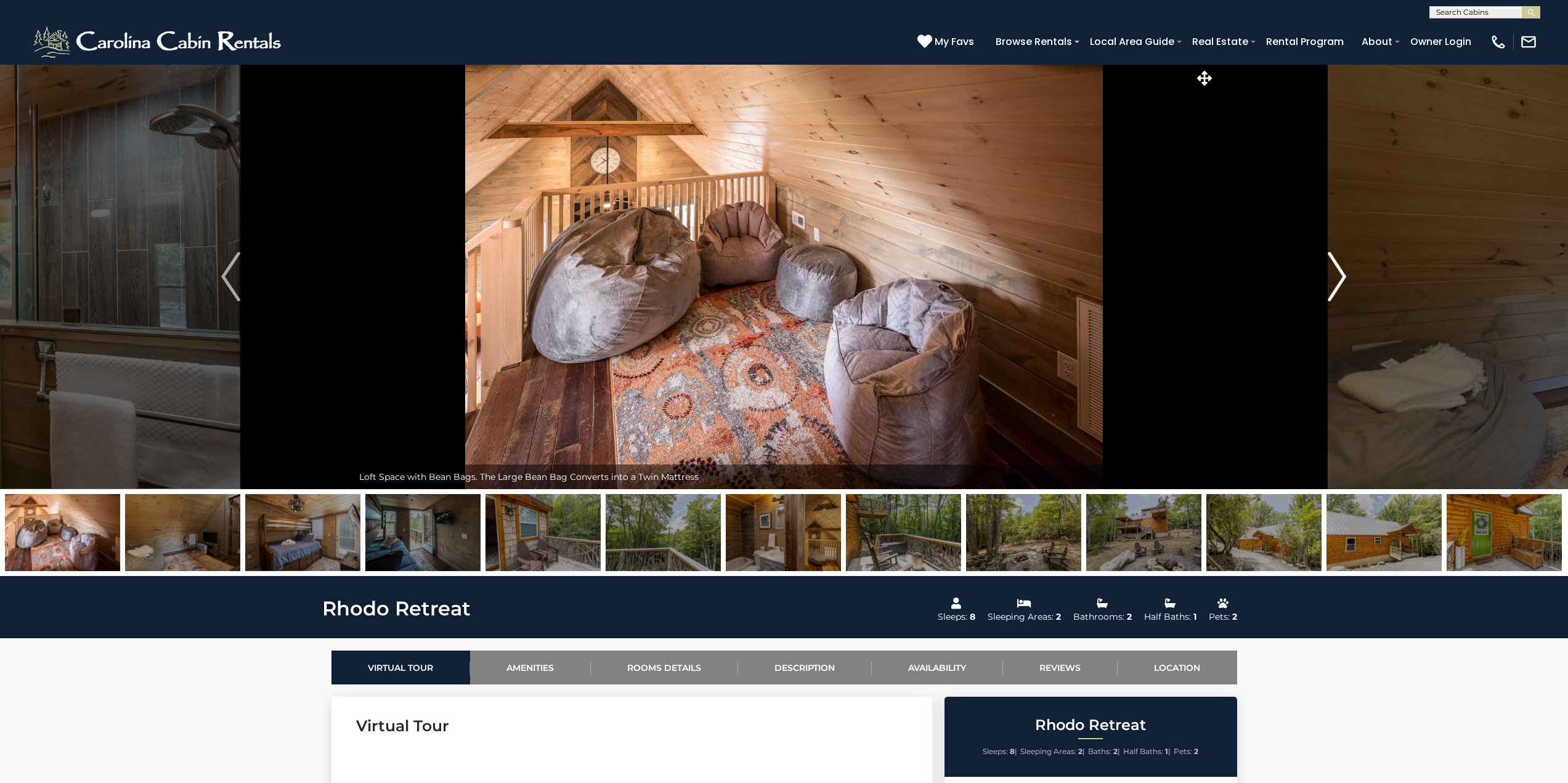
click at [1343, 280] on img "Next" at bounding box center [1336, 276] width 18 height 49
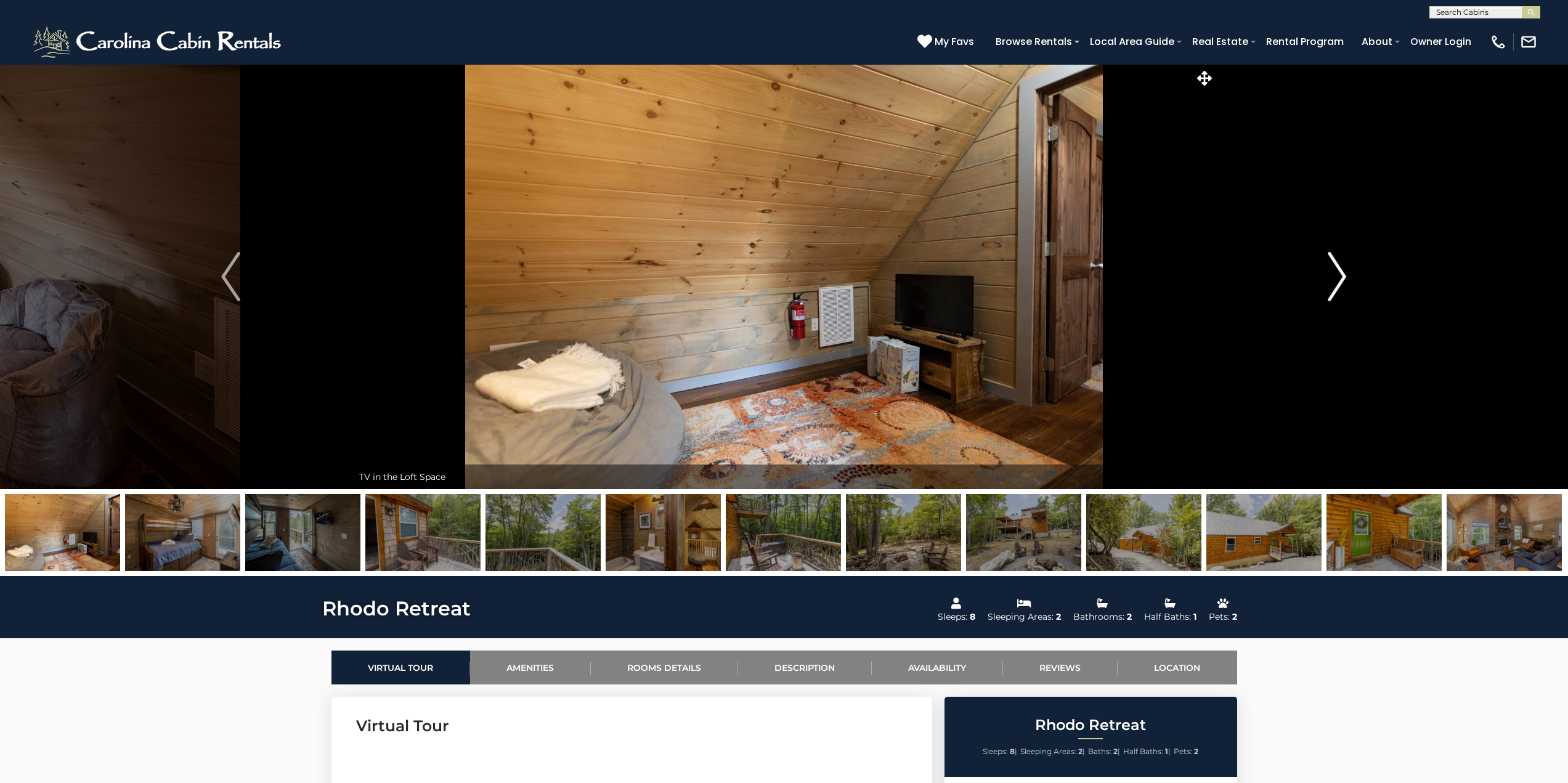
click at [1343, 280] on img "Next" at bounding box center [1336, 276] width 18 height 49
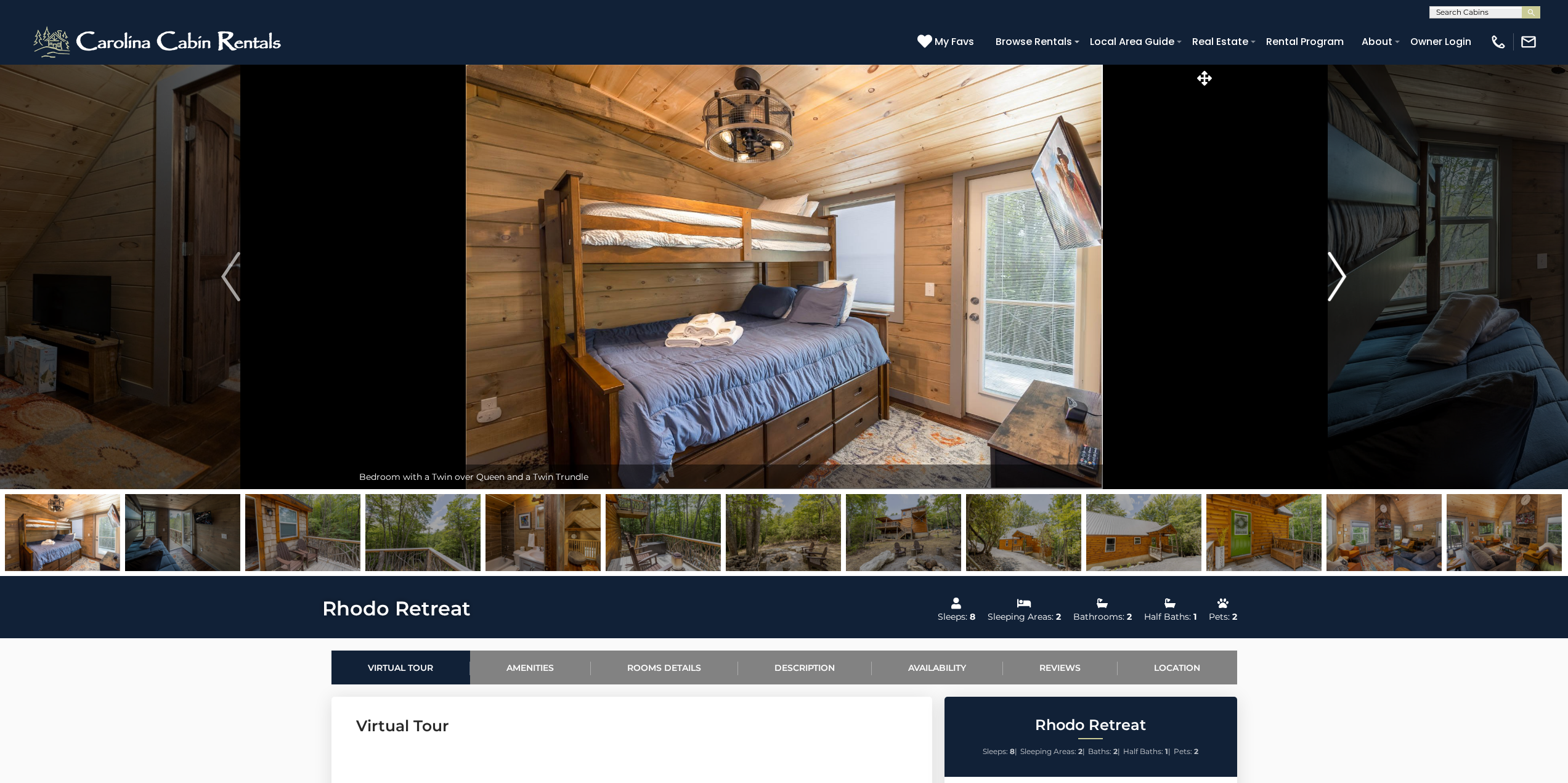
click at [1343, 280] on img "Next" at bounding box center [1336, 276] width 18 height 49
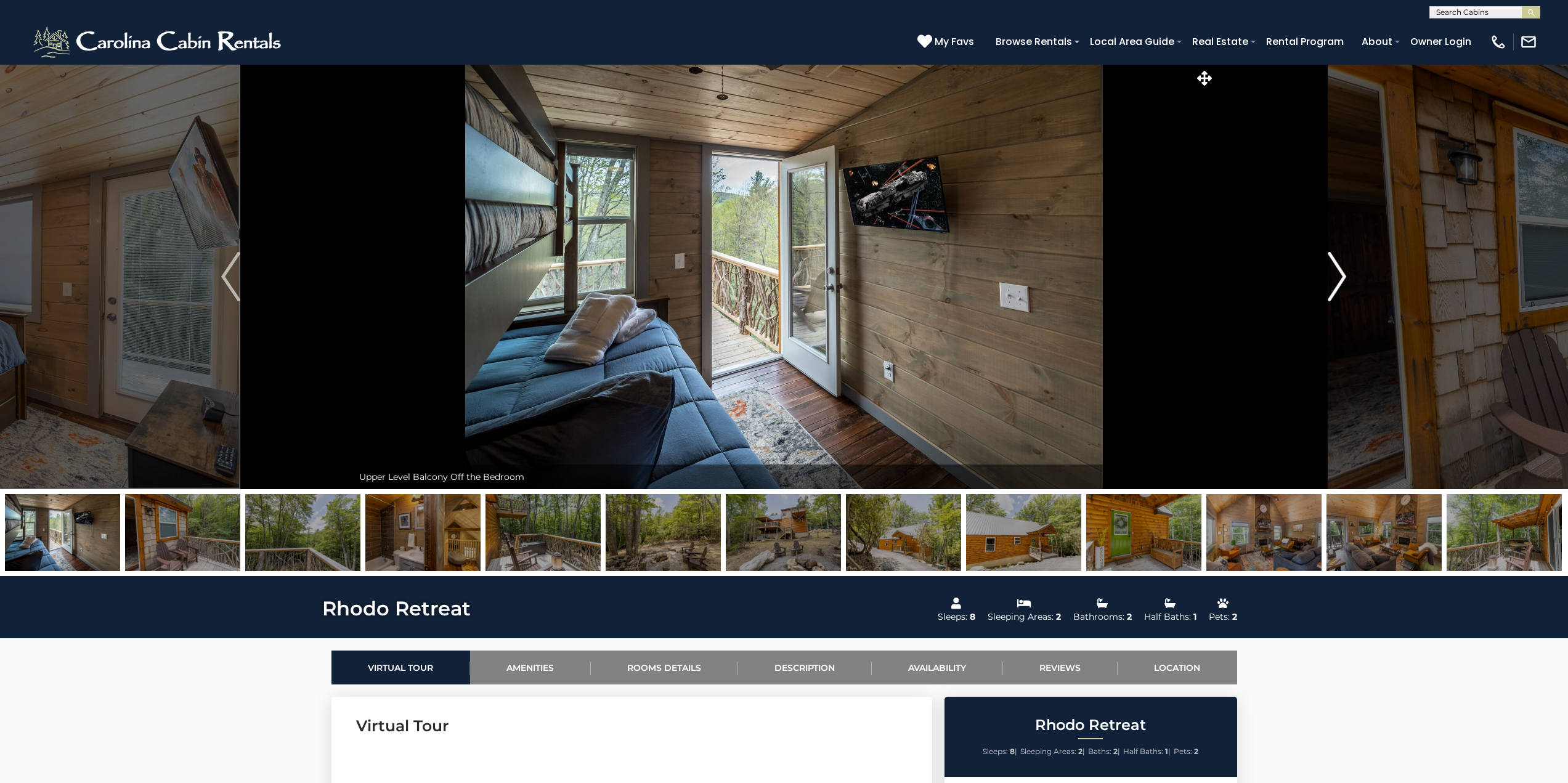
click at [1343, 280] on img "Next" at bounding box center [1336, 276] width 18 height 49
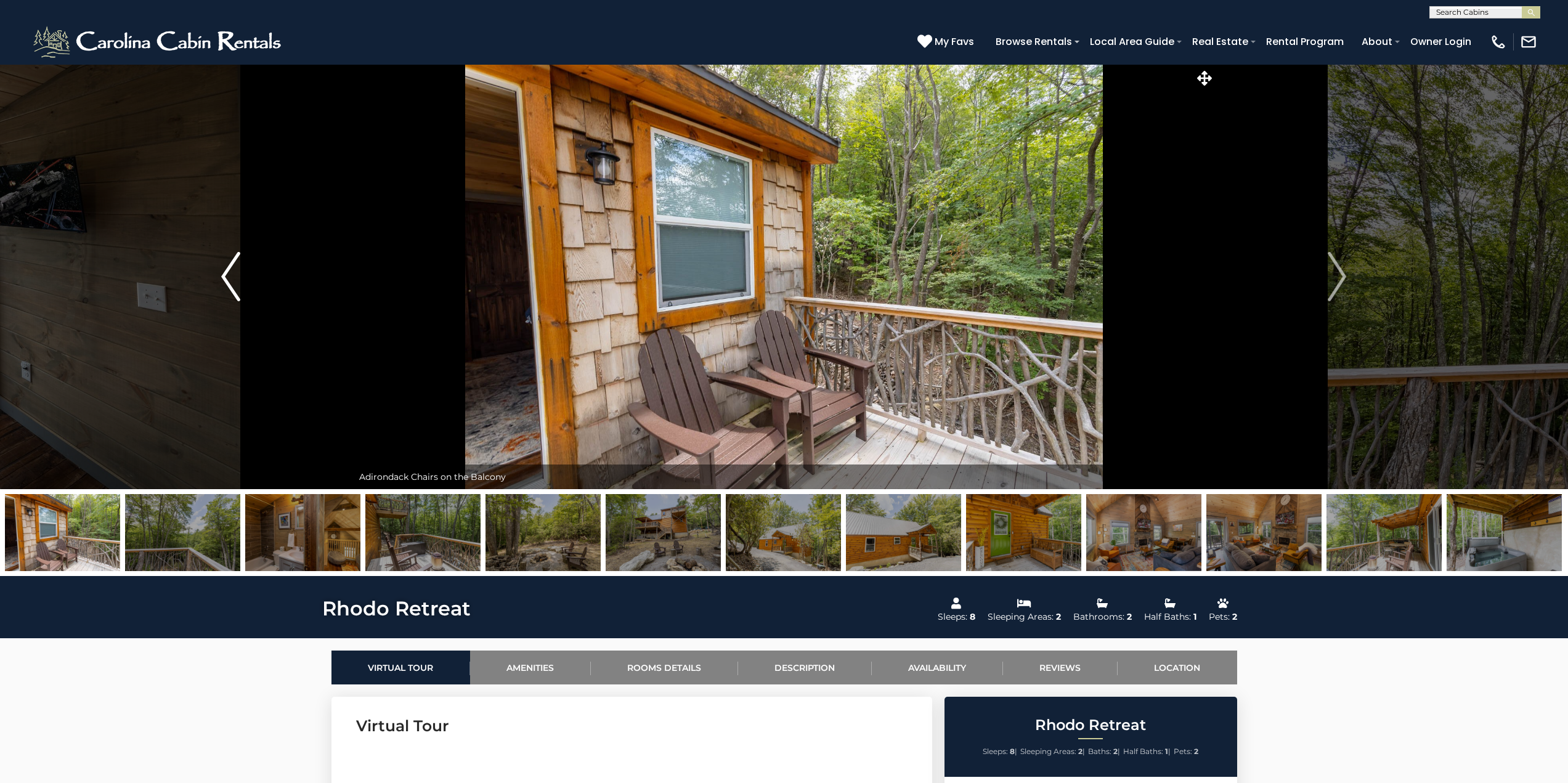
click at [221, 279] on button "Previous" at bounding box center [230, 276] width 244 height 425
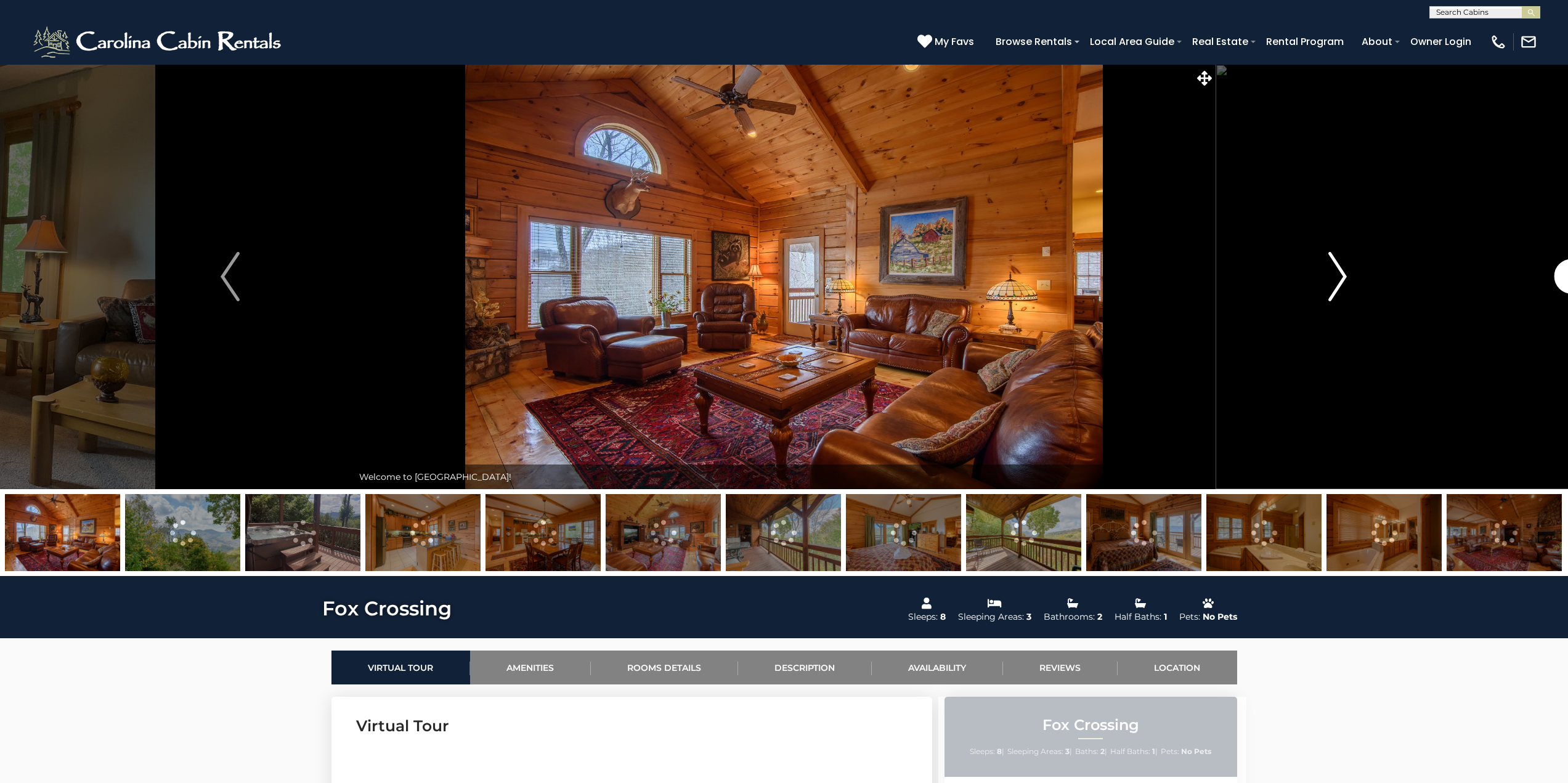
click at [1340, 274] on img "Next" at bounding box center [1337, 276] width 18 height 49
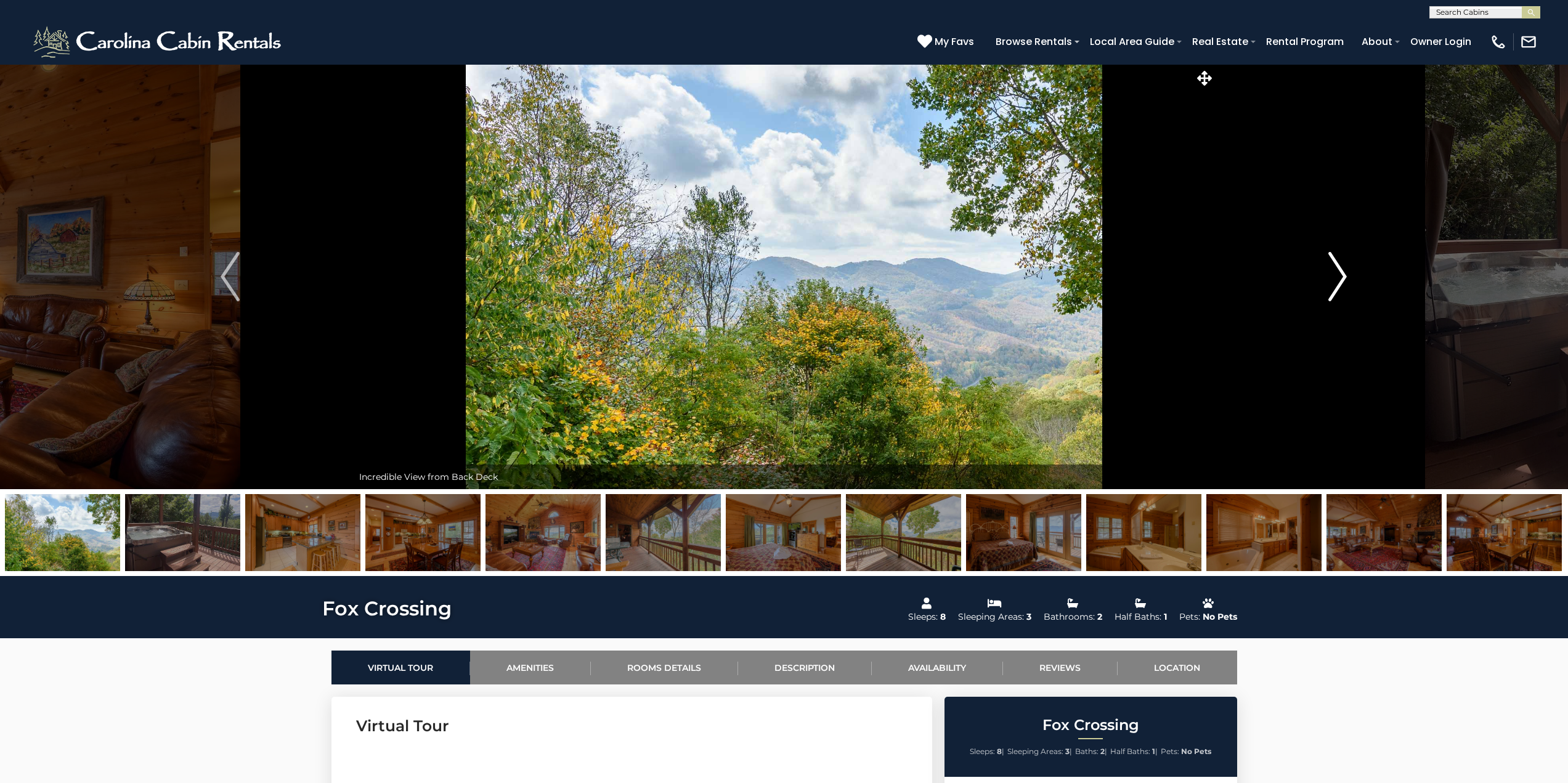
click at [1342, 283] on img "Next" at bounding box center [1337, 276] width 18 height 49
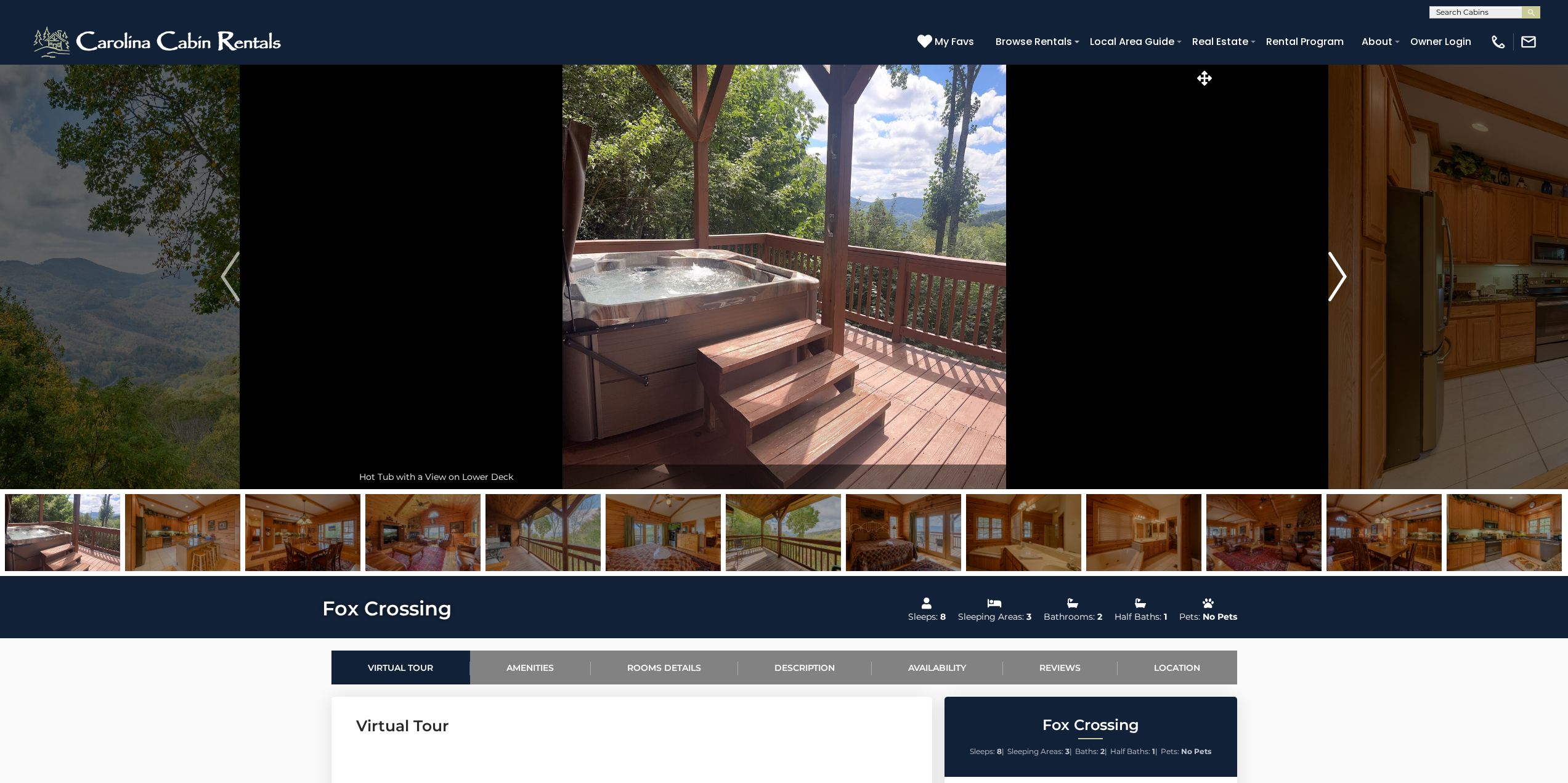
click at [1342, 283] on img "Next" at bounding box center [1337, 276] width 18 height 49
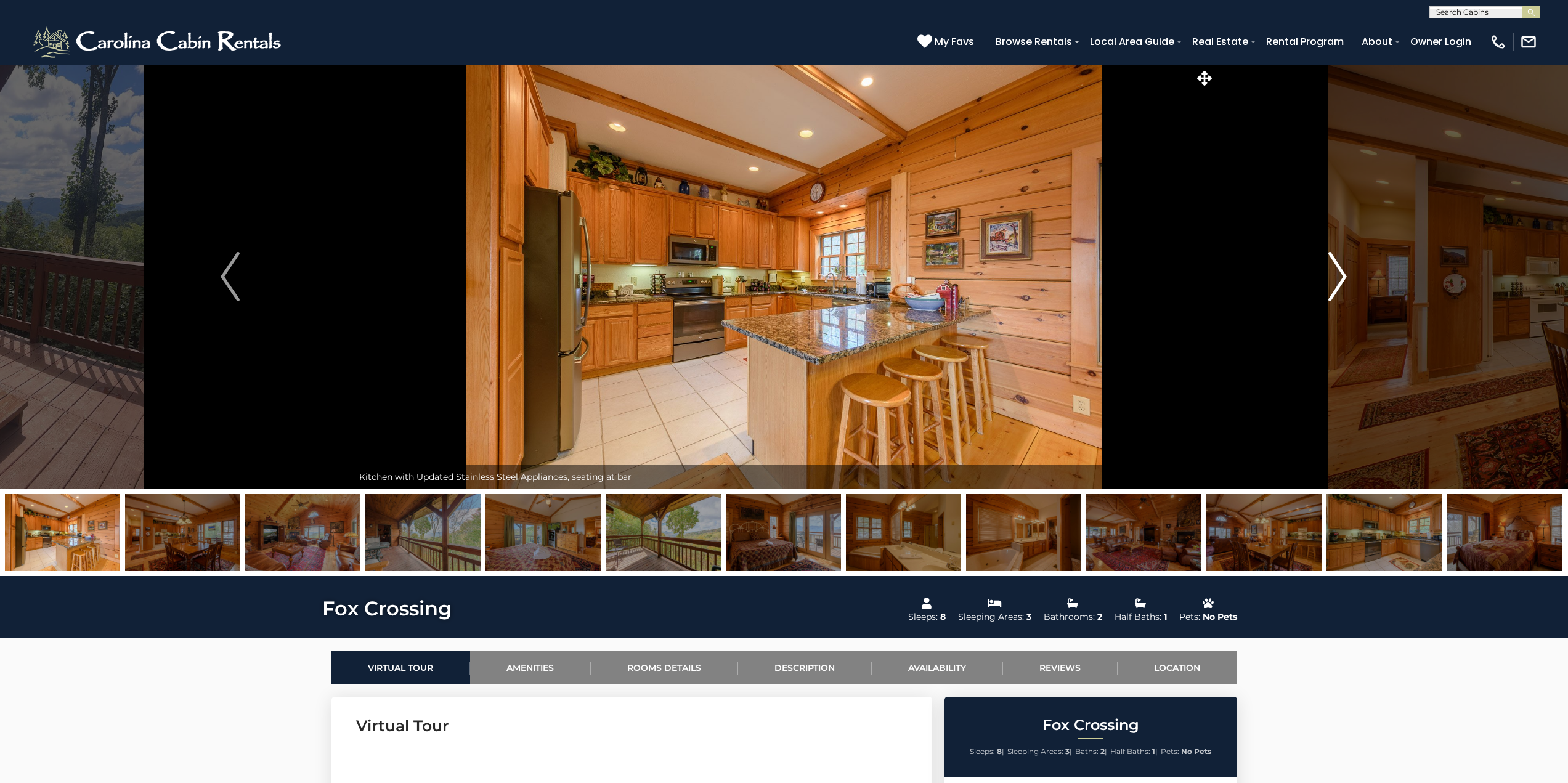
click at [1342, 283] on img "Next" at bounding box center [1337, 276] width 18 height 49
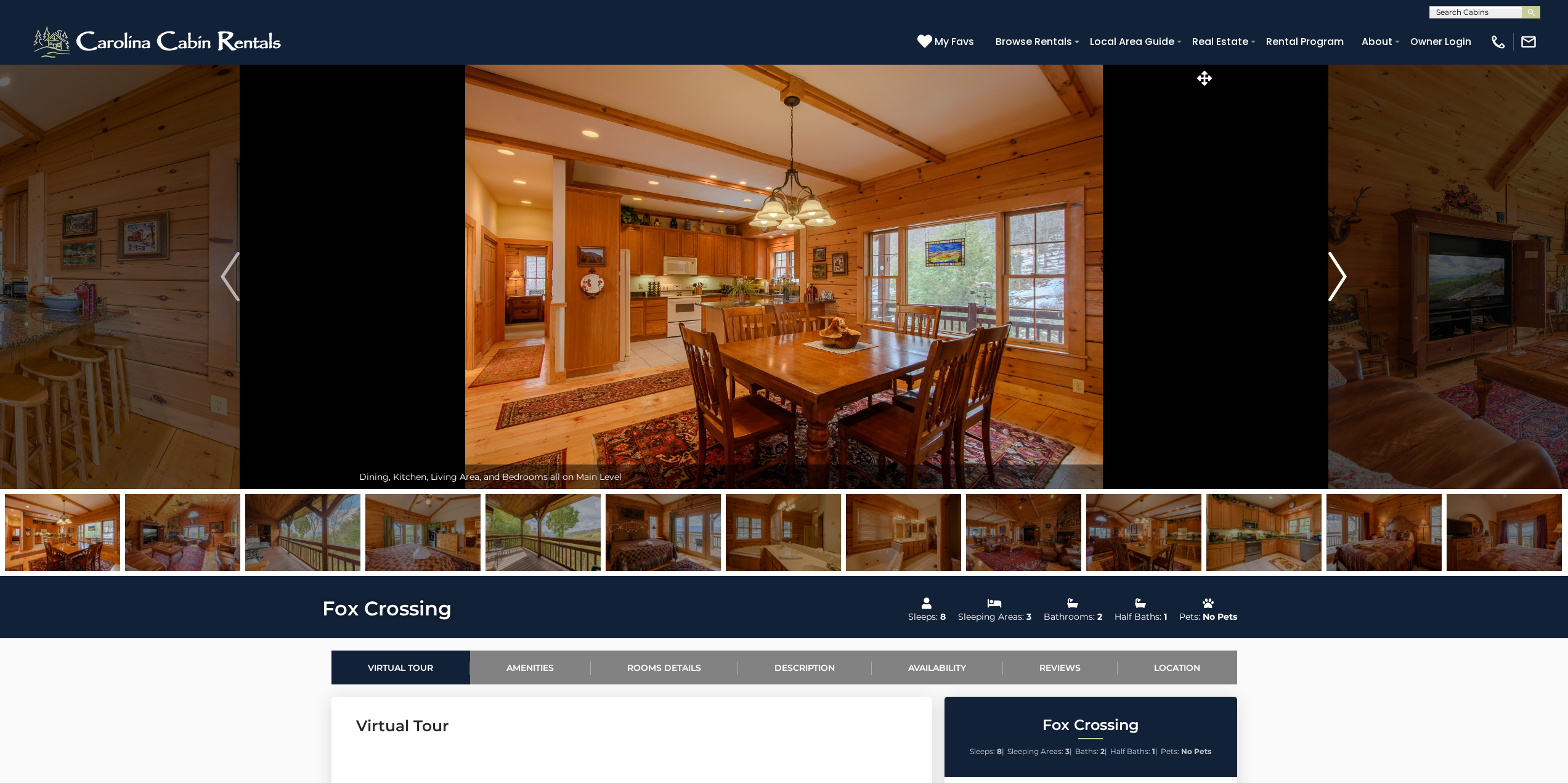
click at [1342, 283] on img "Next" at bounding box center [1337, 276] width 18 height 49
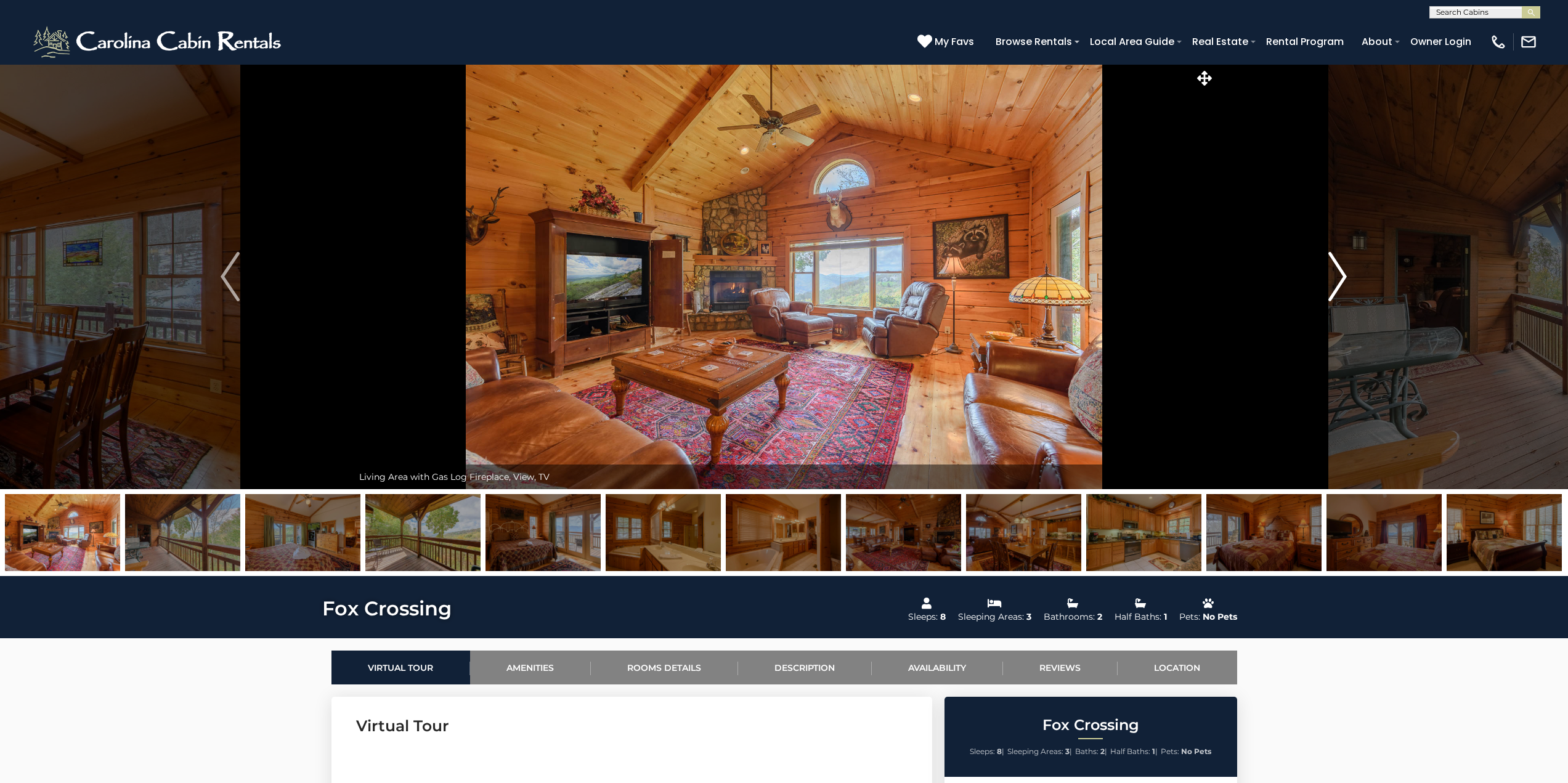
click at [1342, 283] on img "Next" at bounding box center [1337, 276] width 18 height 49
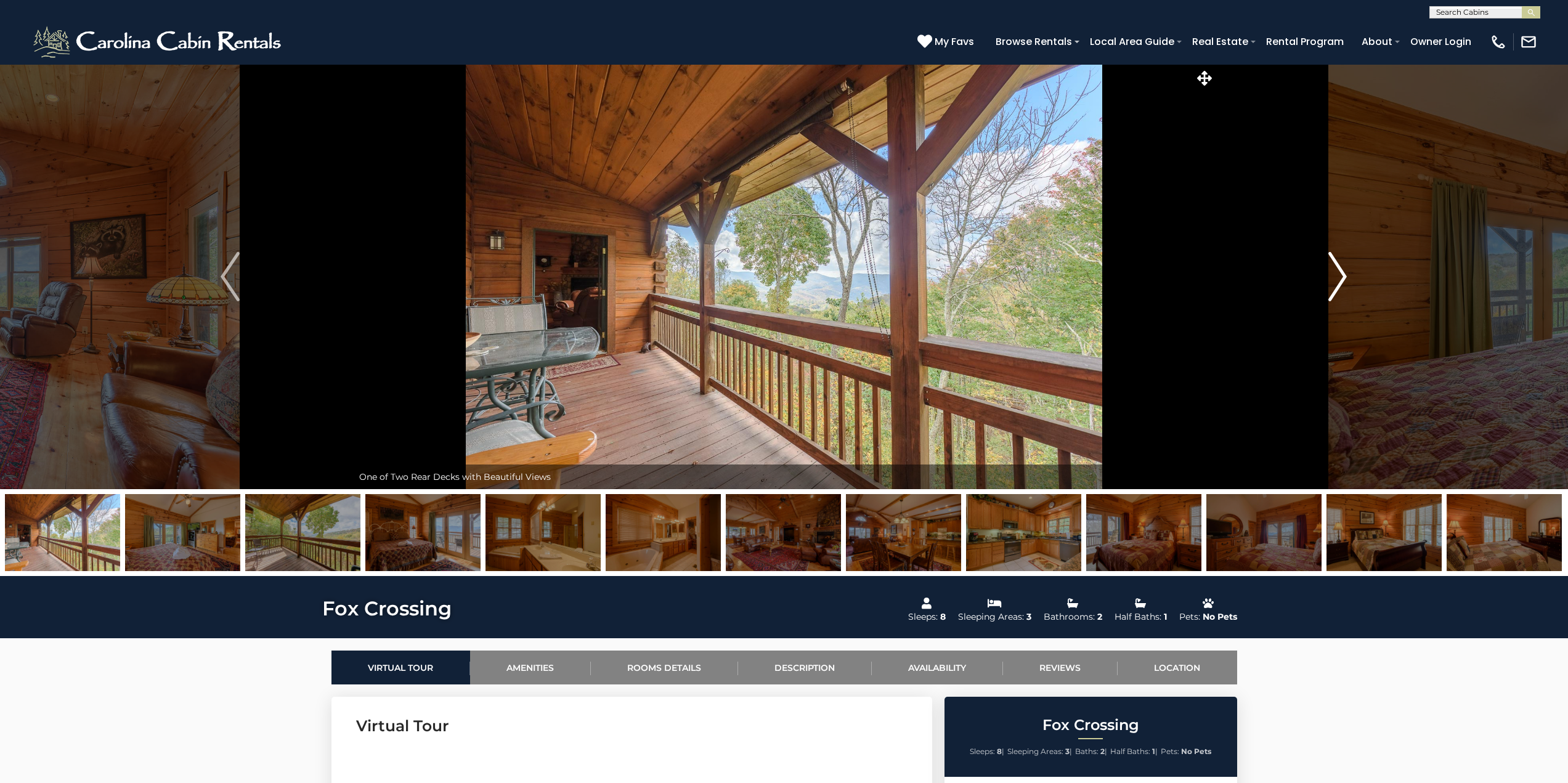
click at [1342, 283] on img "Next" at bounding box center [1337, 276] width 18 height 49
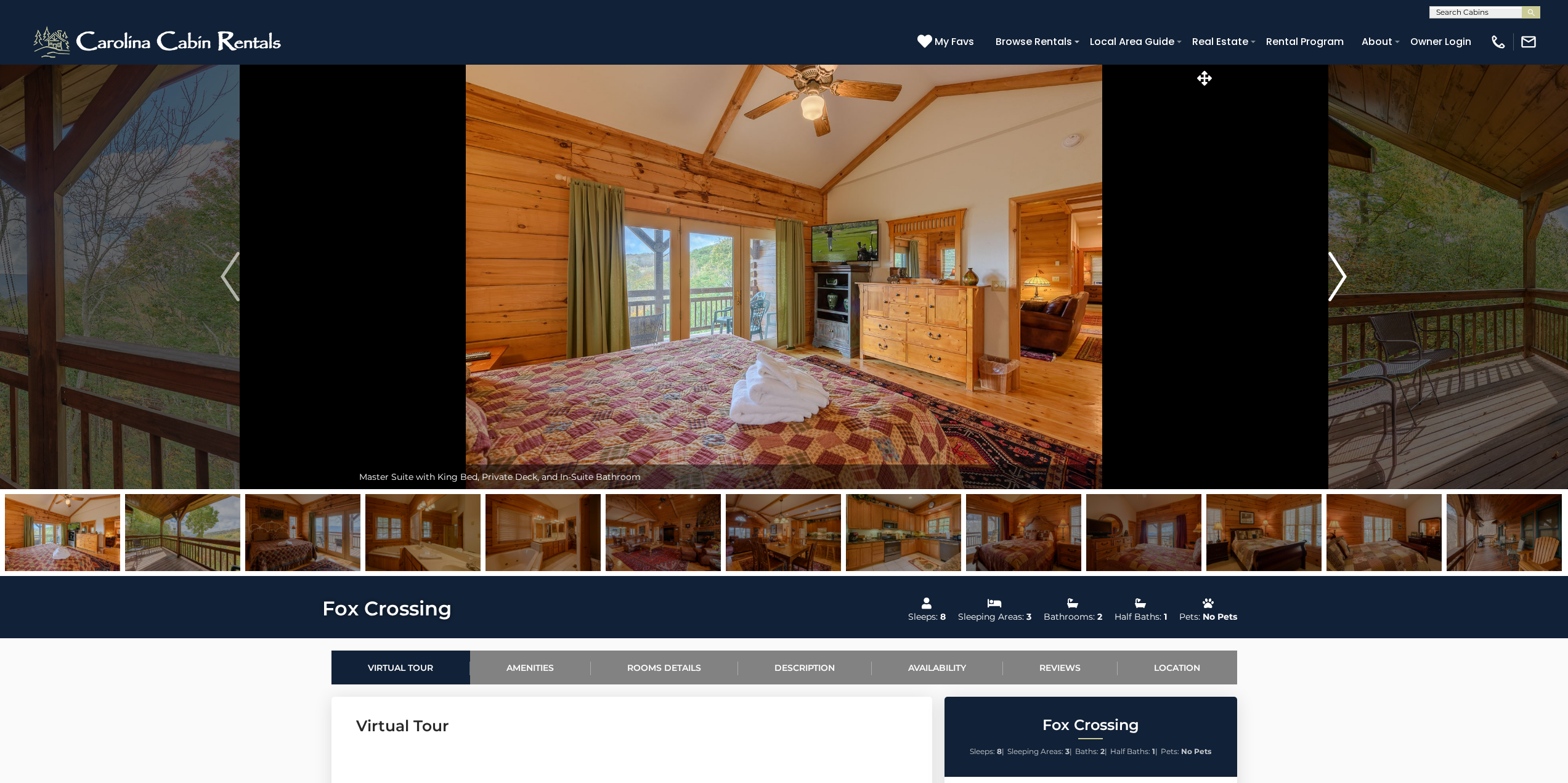
click at [1342, 283] on img "Next" at bounding box center [1337, 276] width 18 height 49
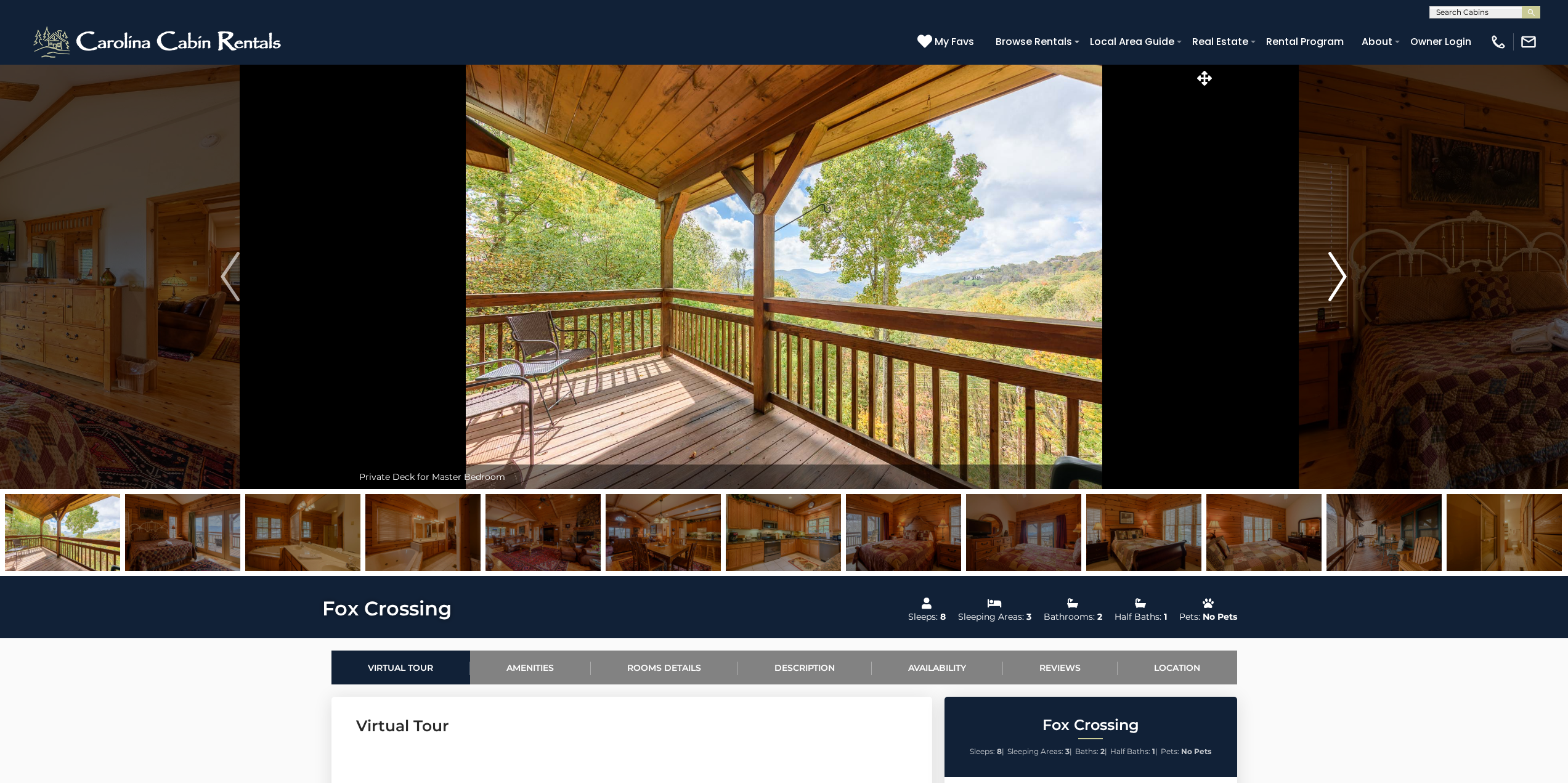
click at [1342, 283] on img "Next" at bounding box center [1337, 276] width 18 height 49
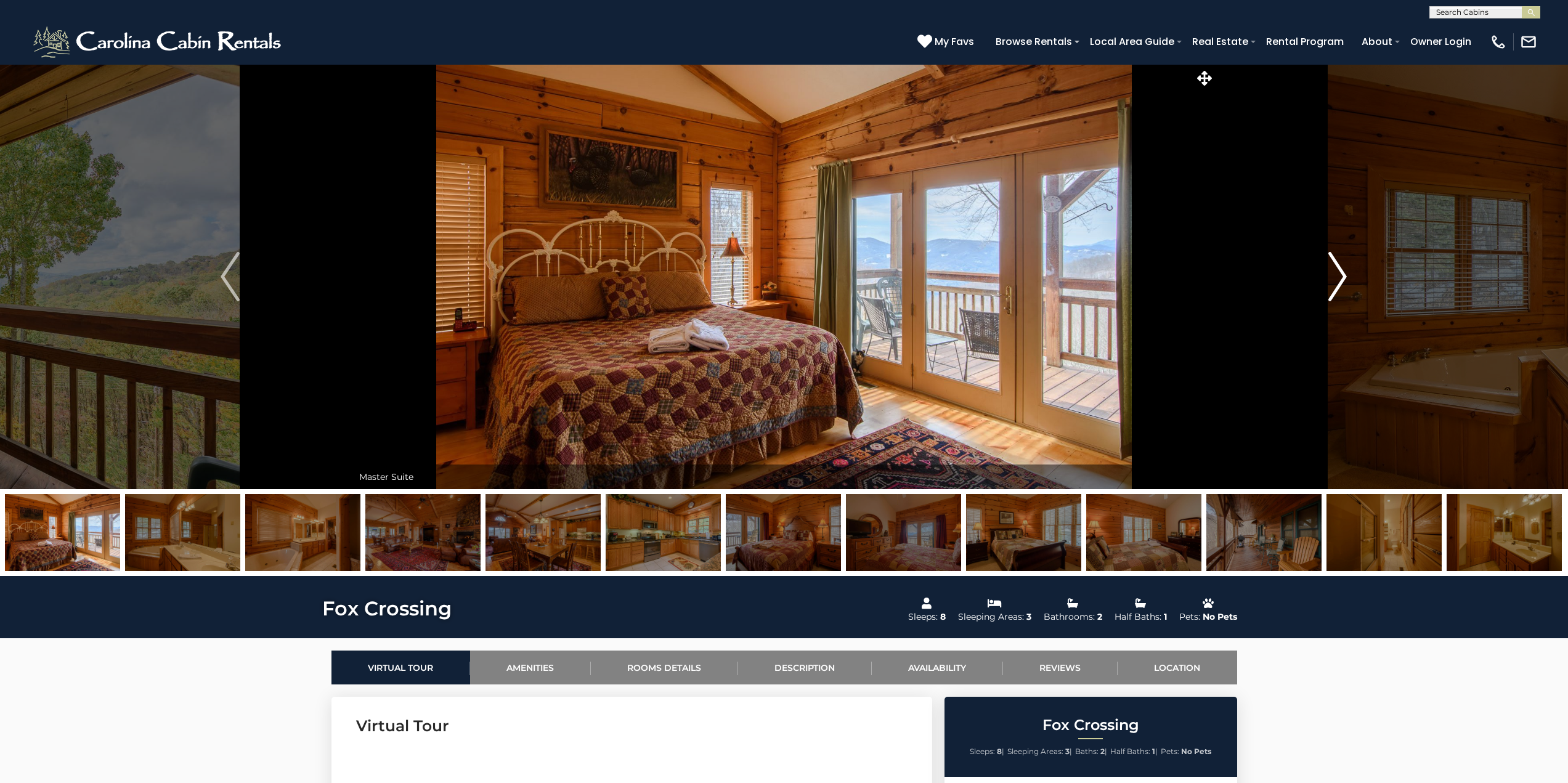
click at [1342, 283] on img "Next" at bounding box center [1337, 276] width 18 height 49
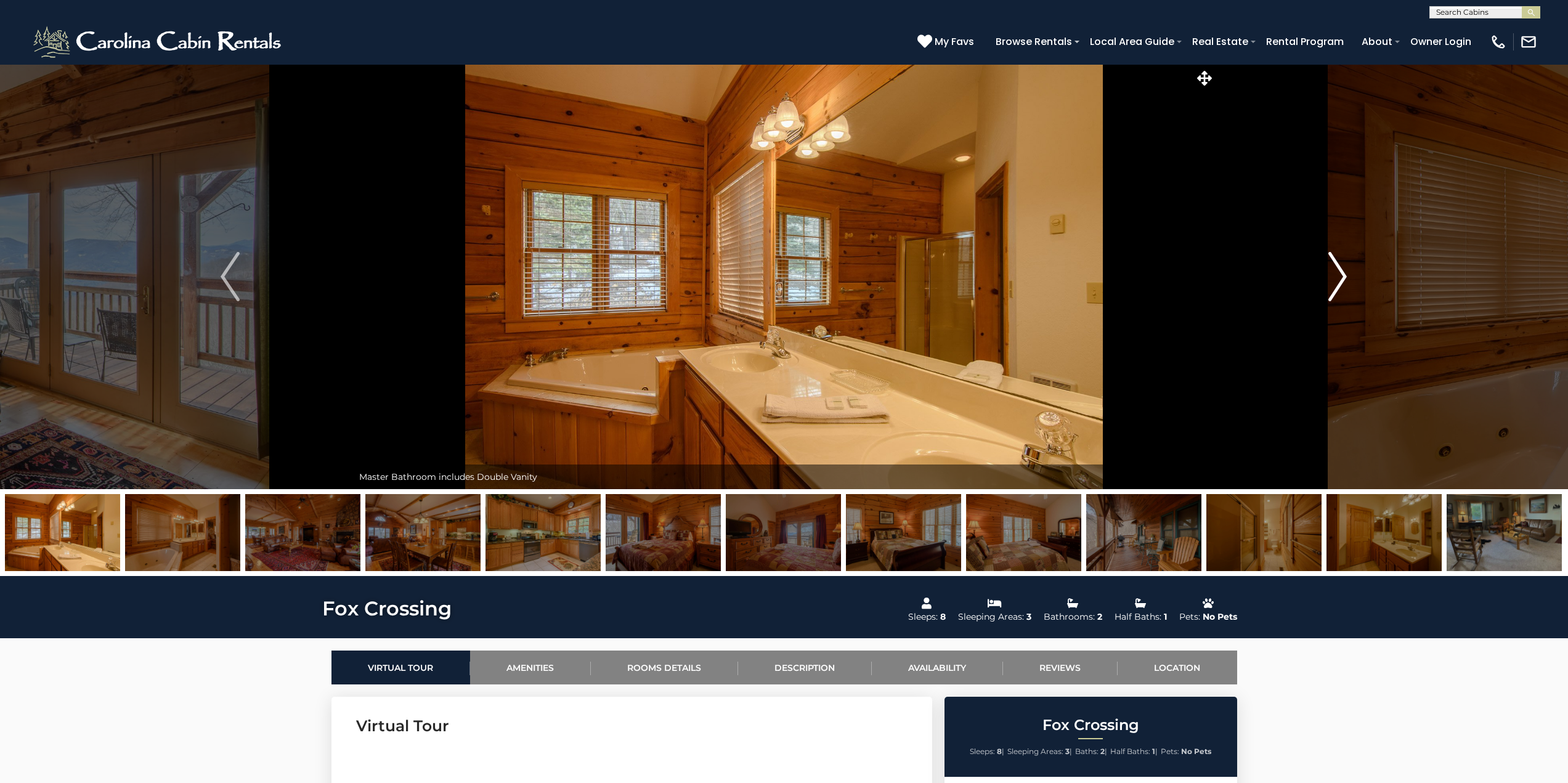
click at [1342, 283] on img "Next" at bounding box center [1337, 276] width 18 height 49
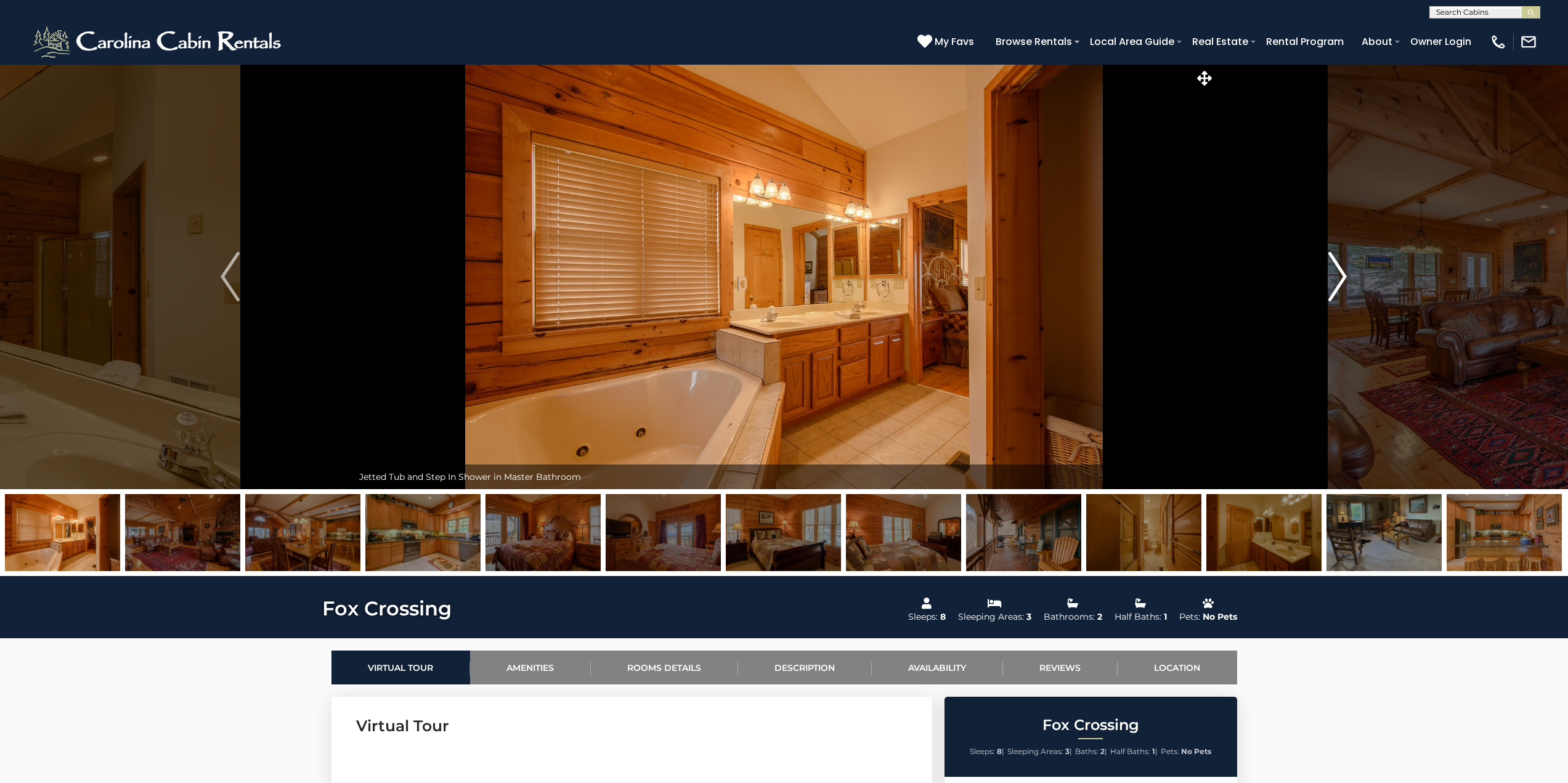
click at [1342, 283] on img "Next" at bounding box center [1337, 276] width 18 height 49
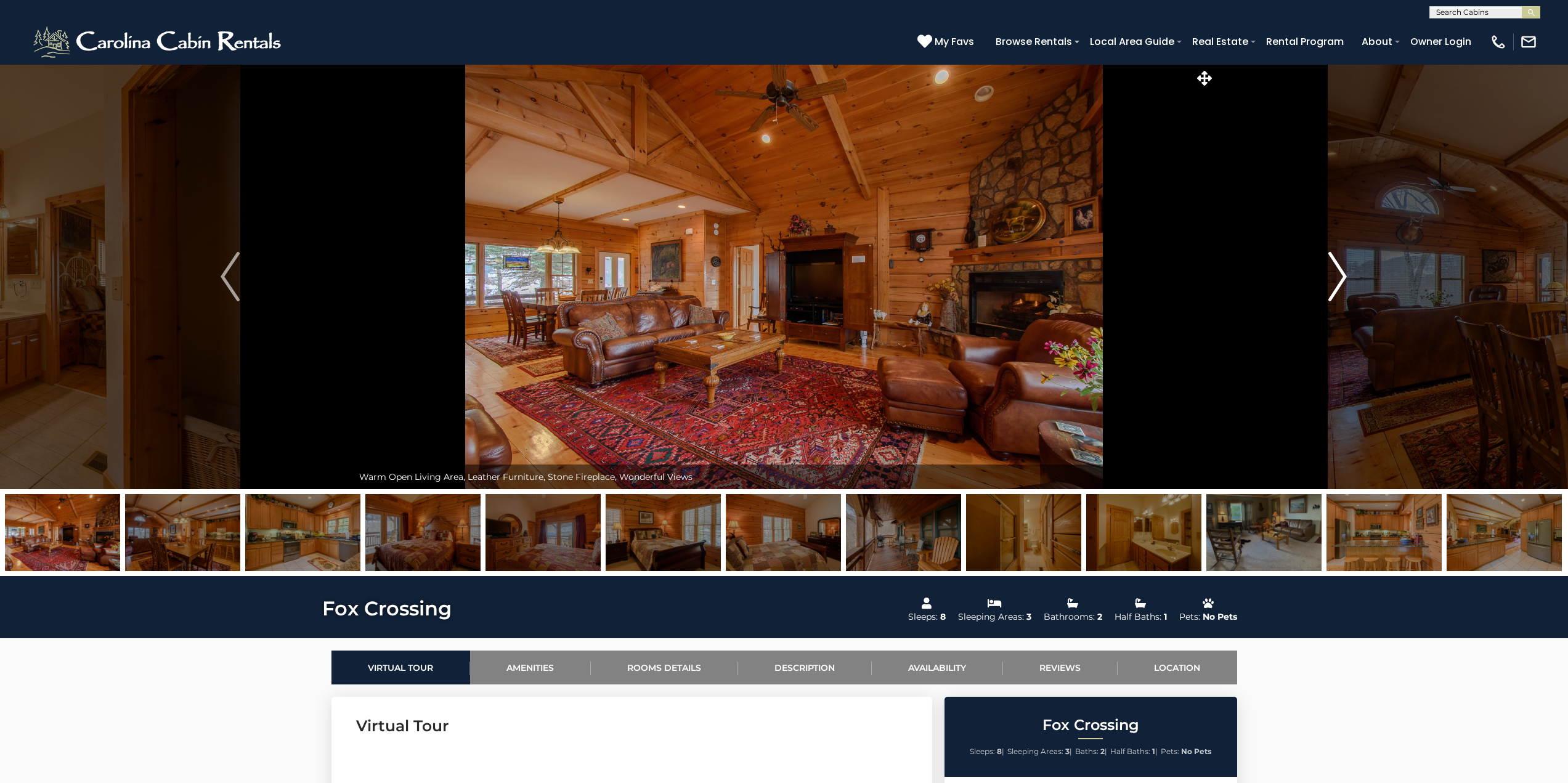
click at [1342, 283] on img "Next" at bounding box center [1337, 276] width 18 height 49
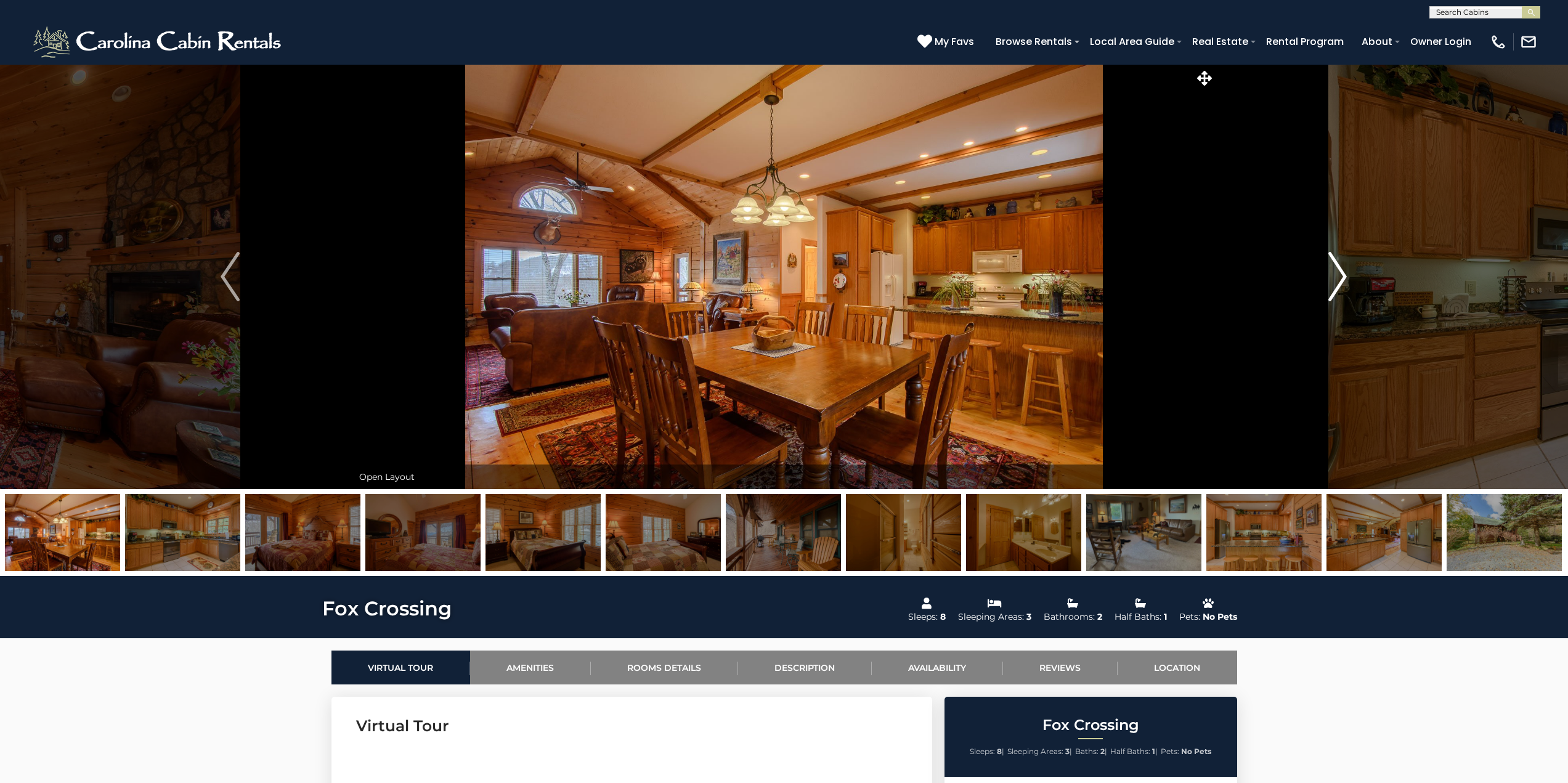
click at [1342, 283] on img "Next" at bounding box center [1337, 276] width 18 height 49
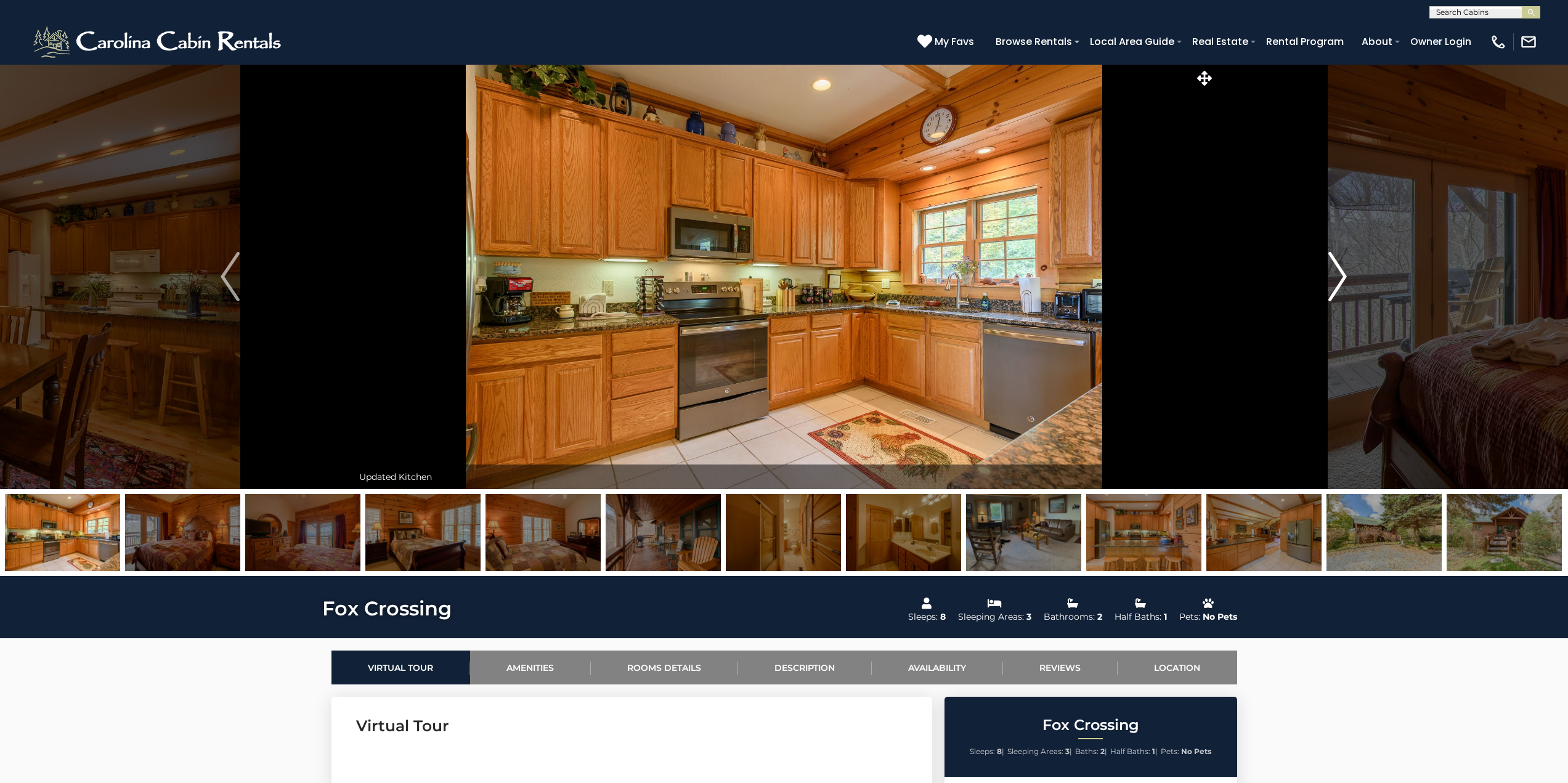
click at [1342, 283] on img "Next" at bounding box center [1337, 276] width 18 height 49
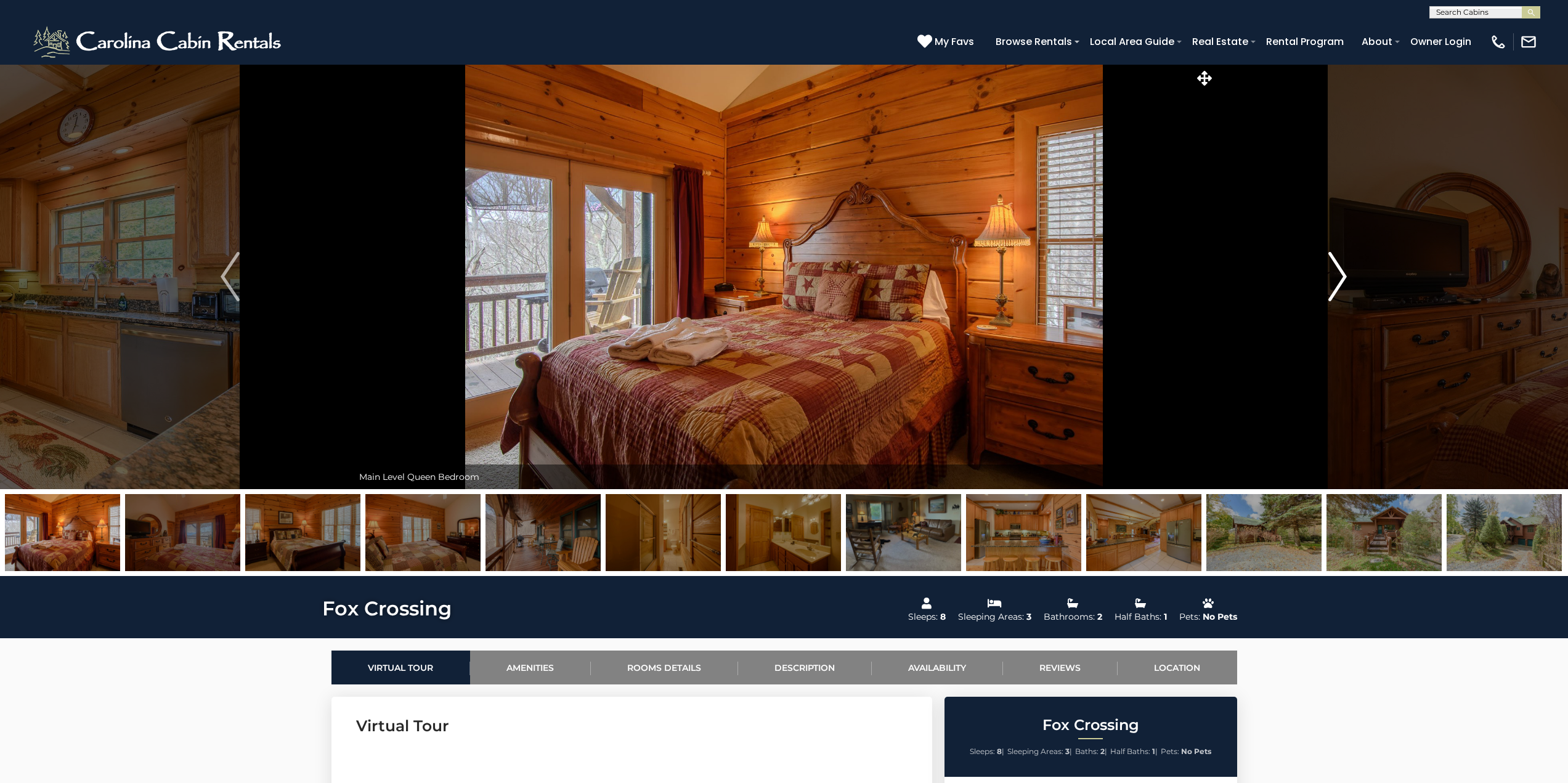
click at [1342, 283] on img "Next" at bounding box center [1337, 276] width 18 height 49
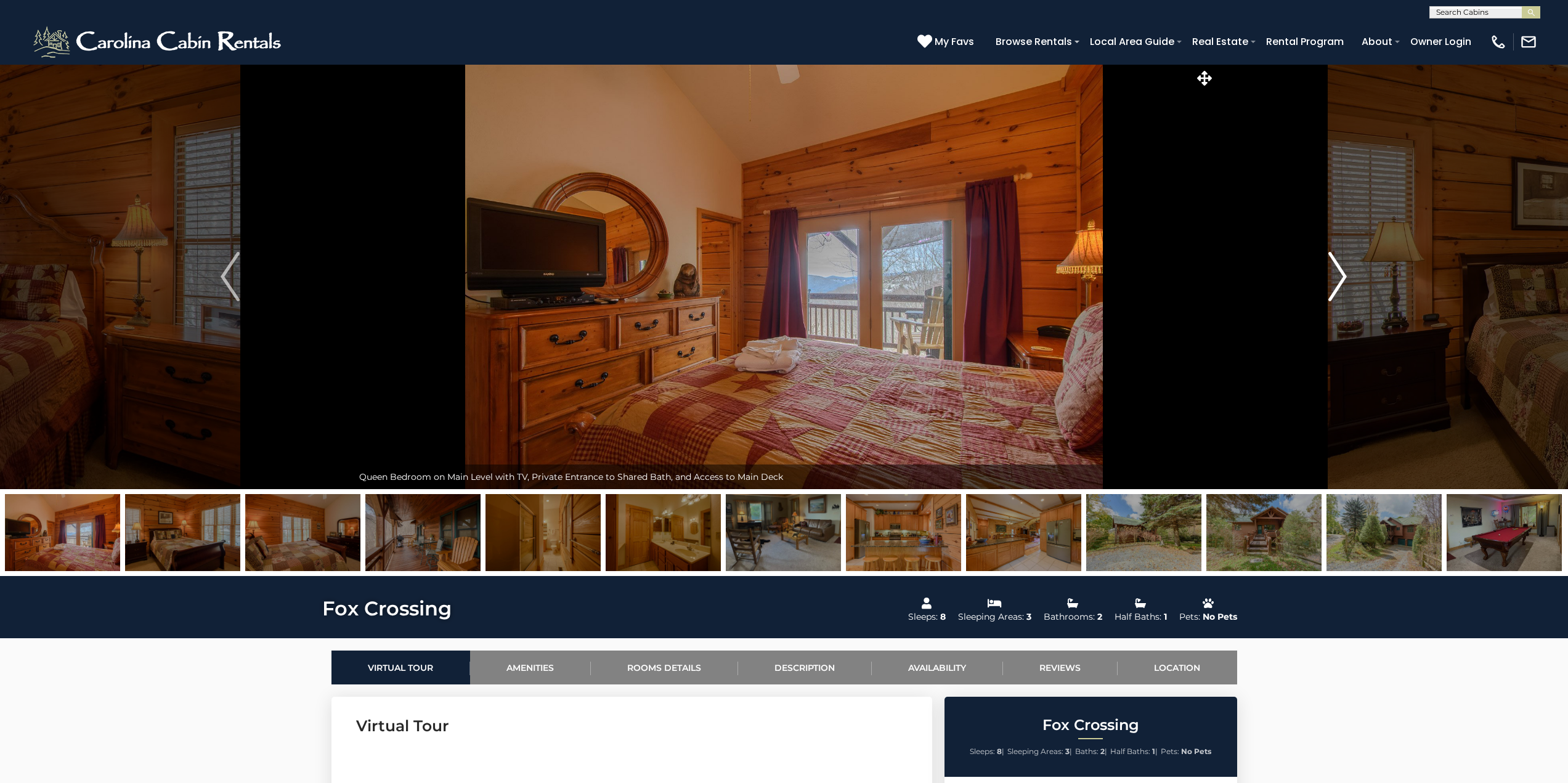
click at [1342, 283] on img "Next" at bounding box center [1337, 276] width 18 height 49
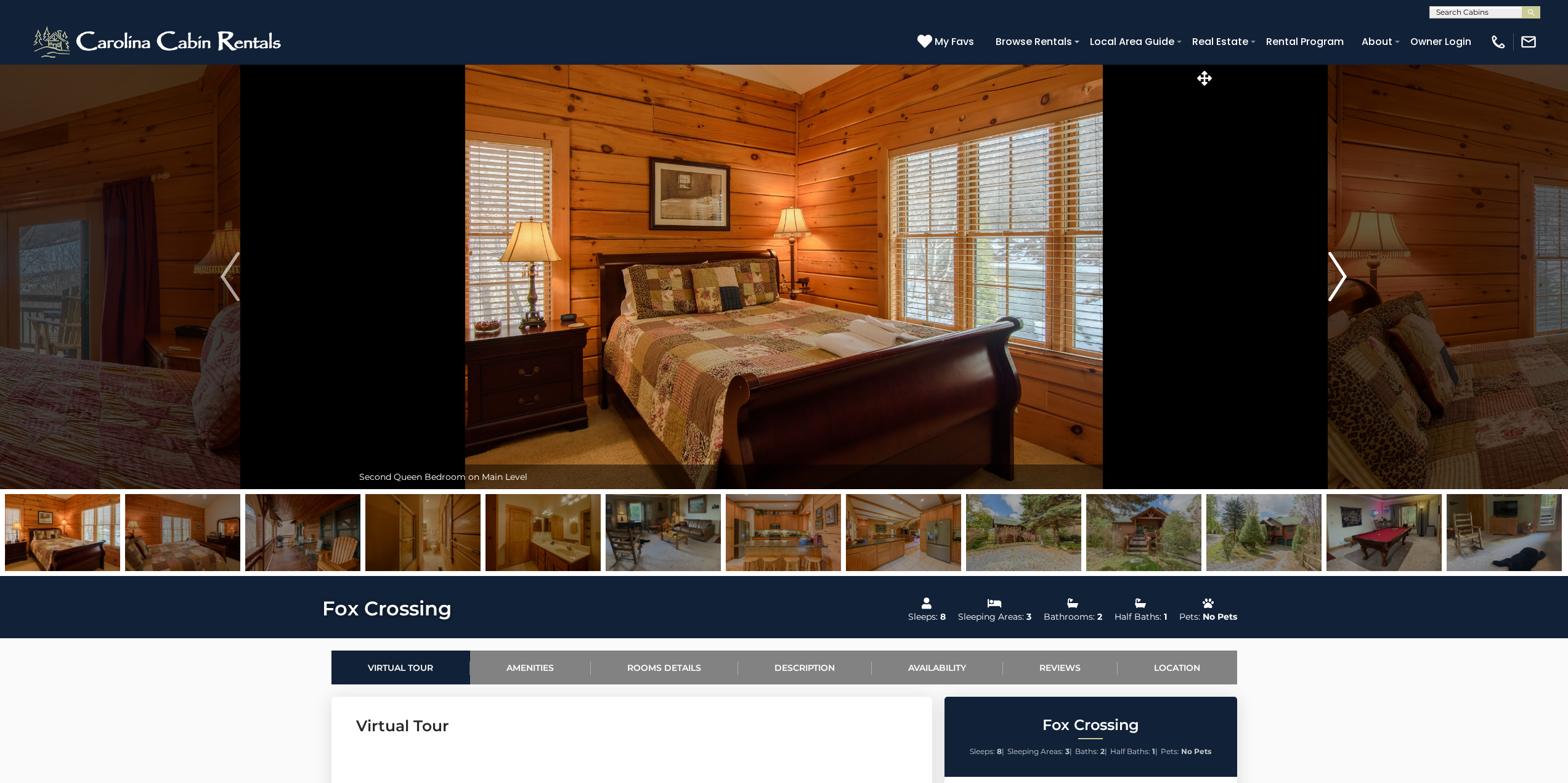
click at [1342, 283] on img "Next" at bounding box center [1337, 276] width 18 height 49
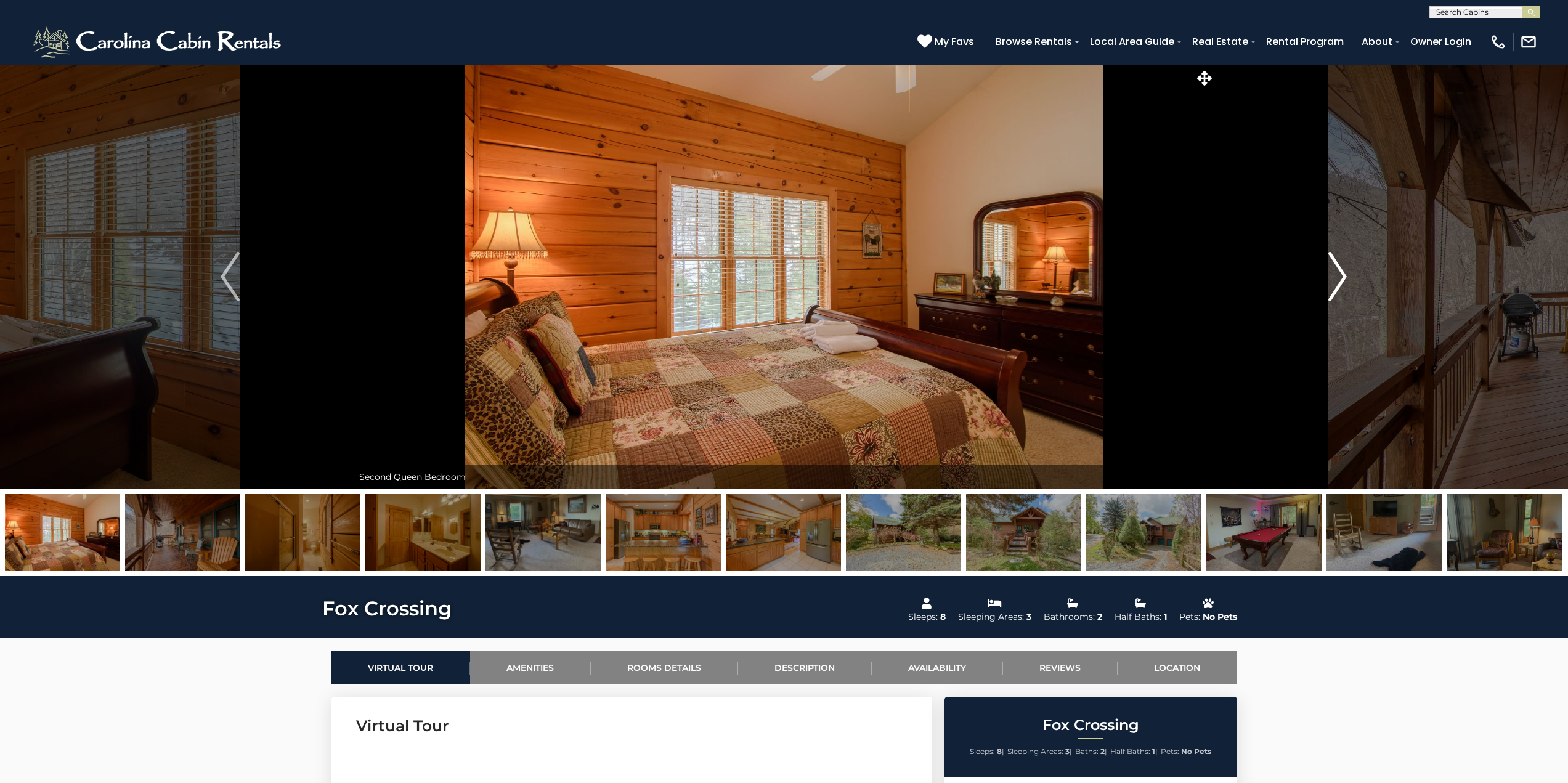
click at [1342, 283] on img "Next" at bounding box center [1337, 276] width 18 height 49
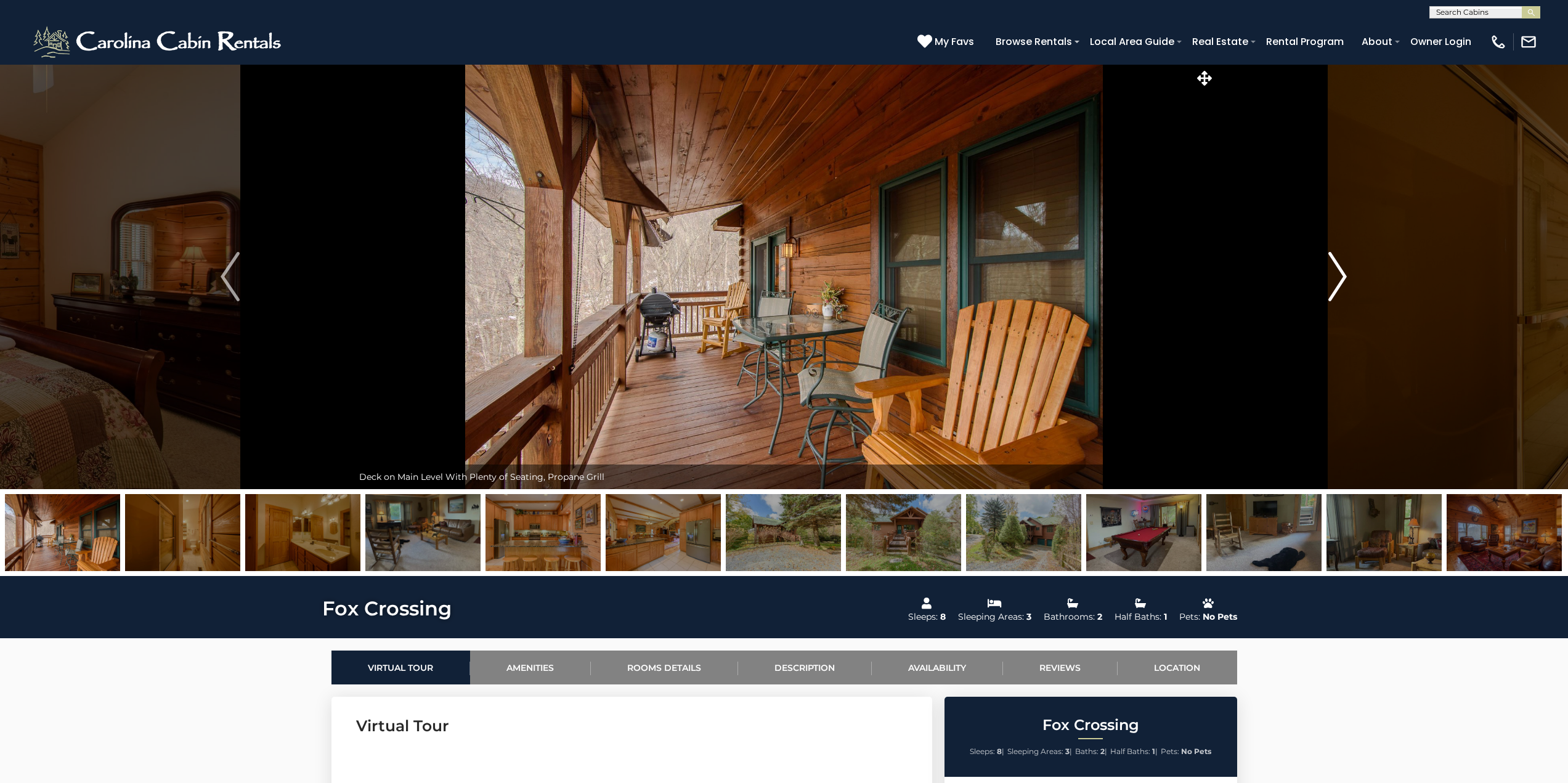
click at [1342, 283] on img "Next" at bounding box center [1337, 276] width 18 height 49
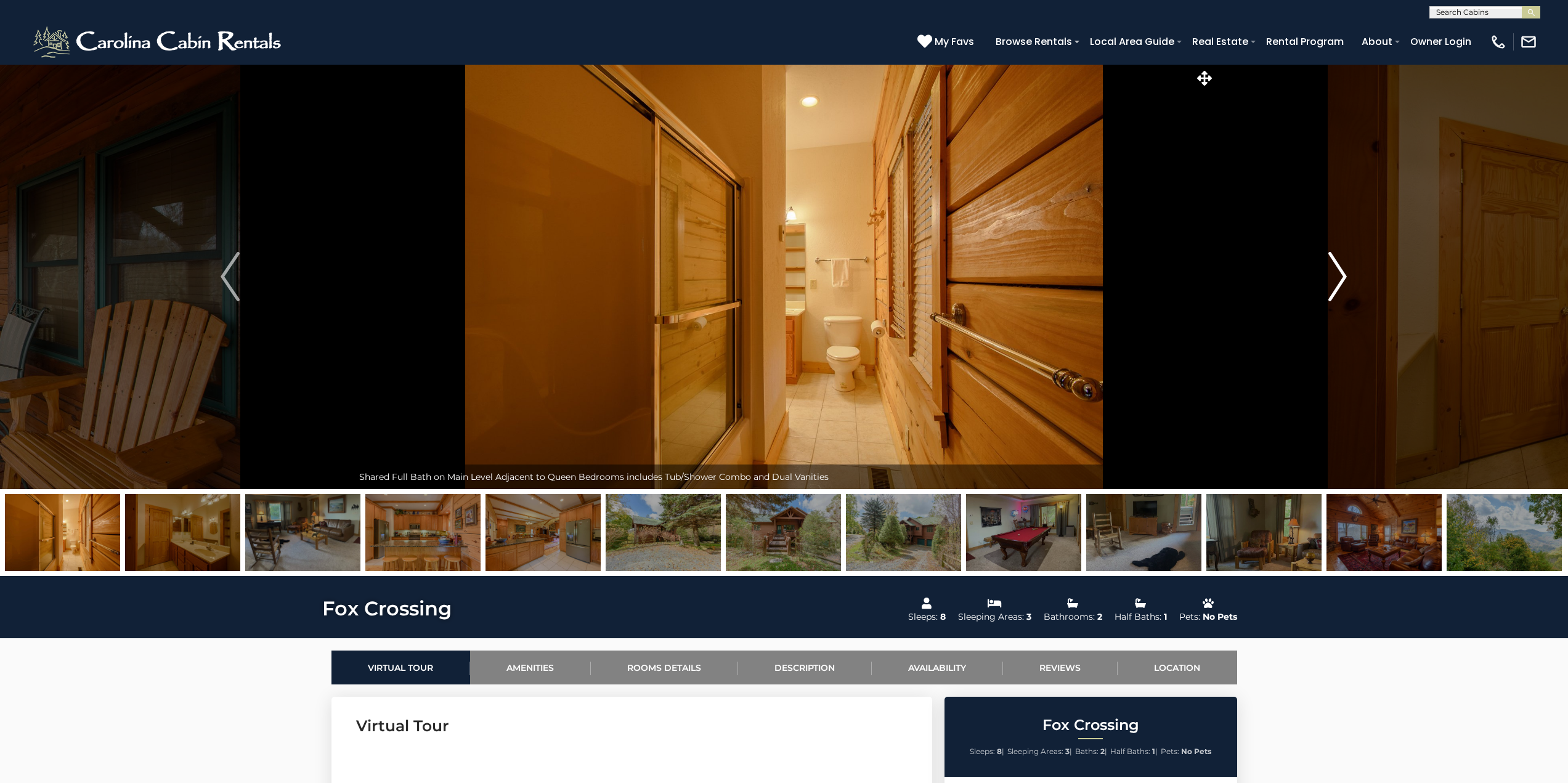
click at [1342, 283] on img "Next" at bounding box center [1337, 276] width 18 height 49
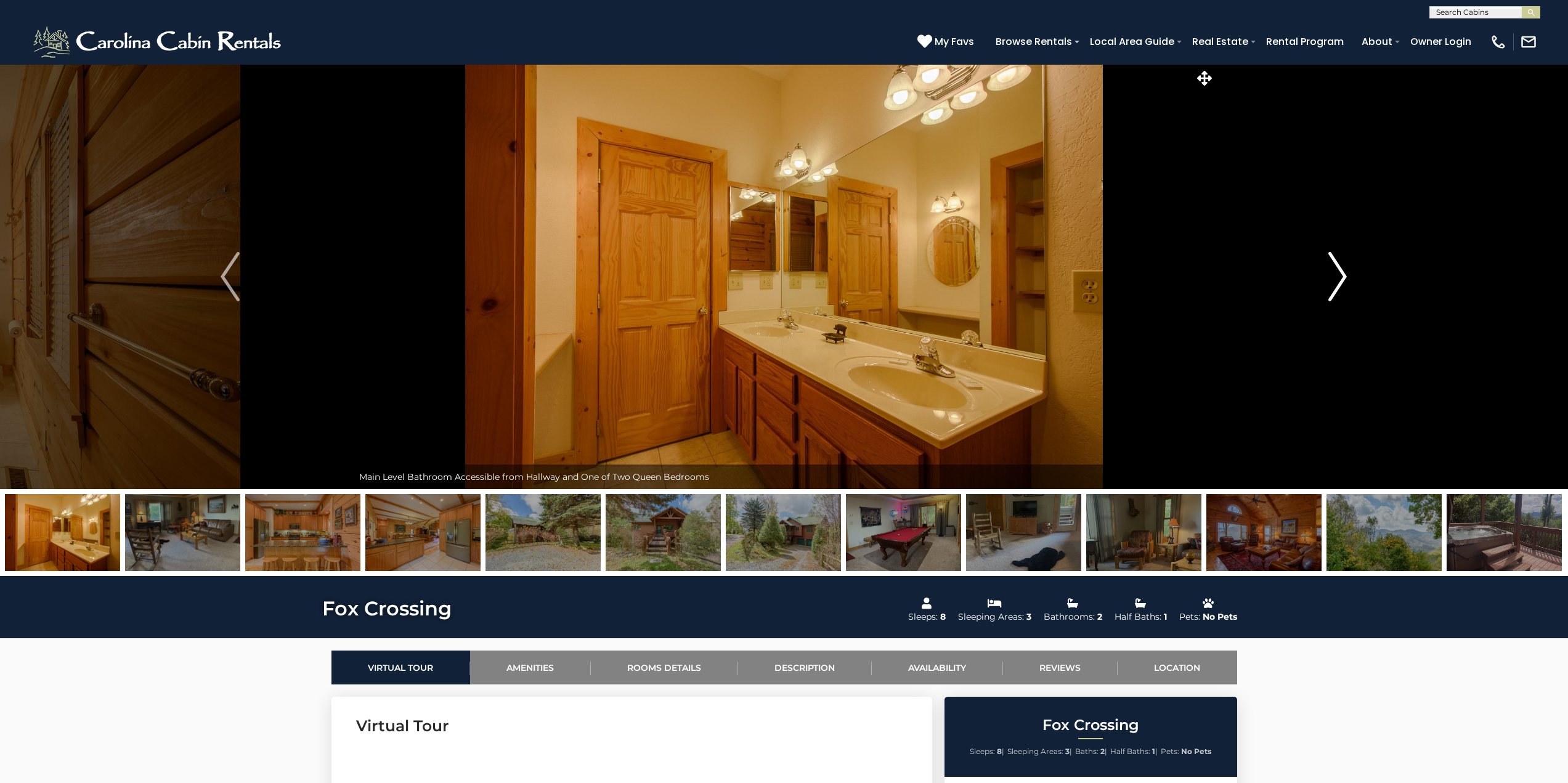
click at [1342, 283] on img "Next" at bounding box center [1337, 276] width 18 height 49
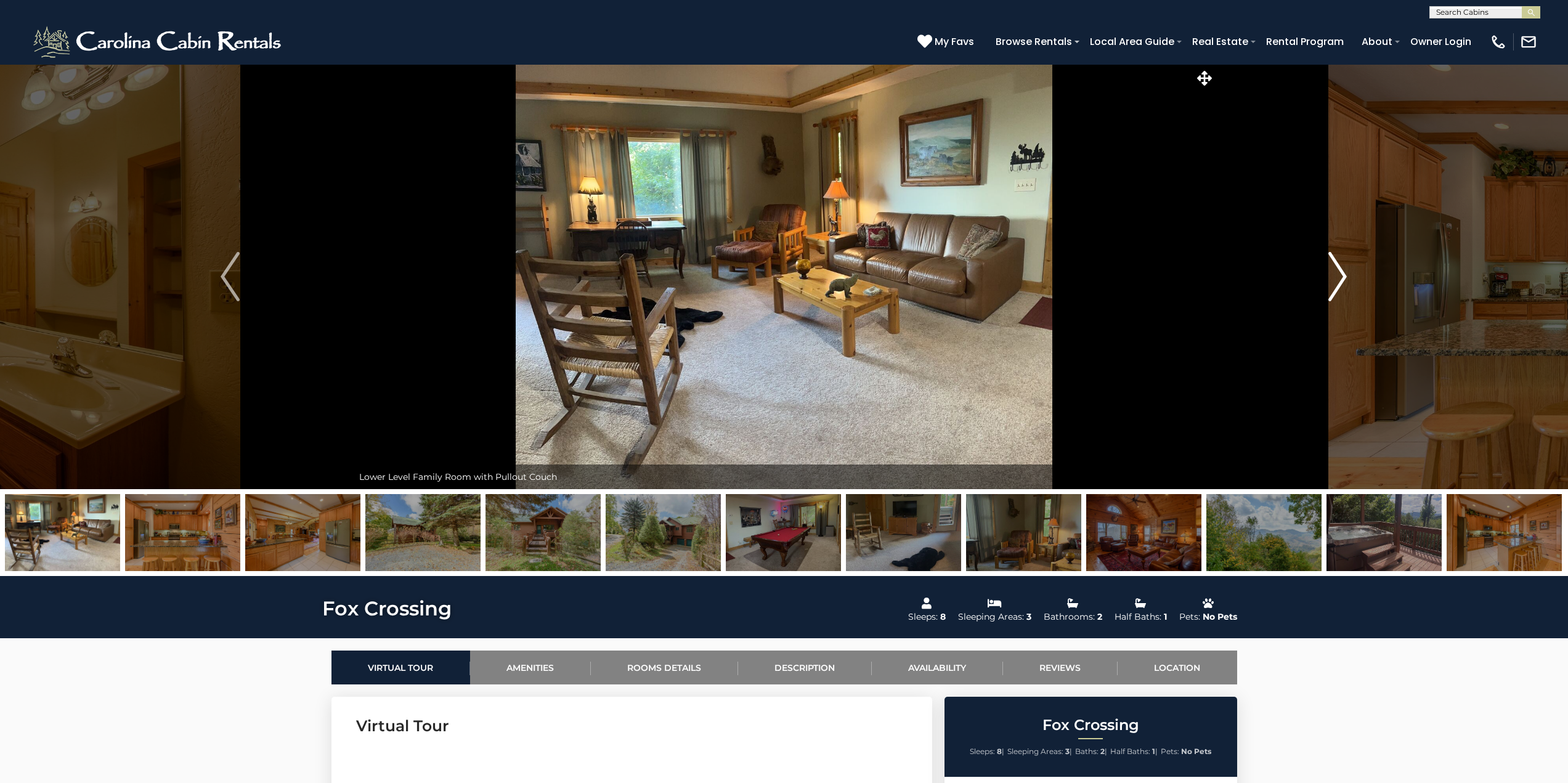
click at [1342, 283] on img "Next" at bounding box center [1337, 276] width 18 height 49
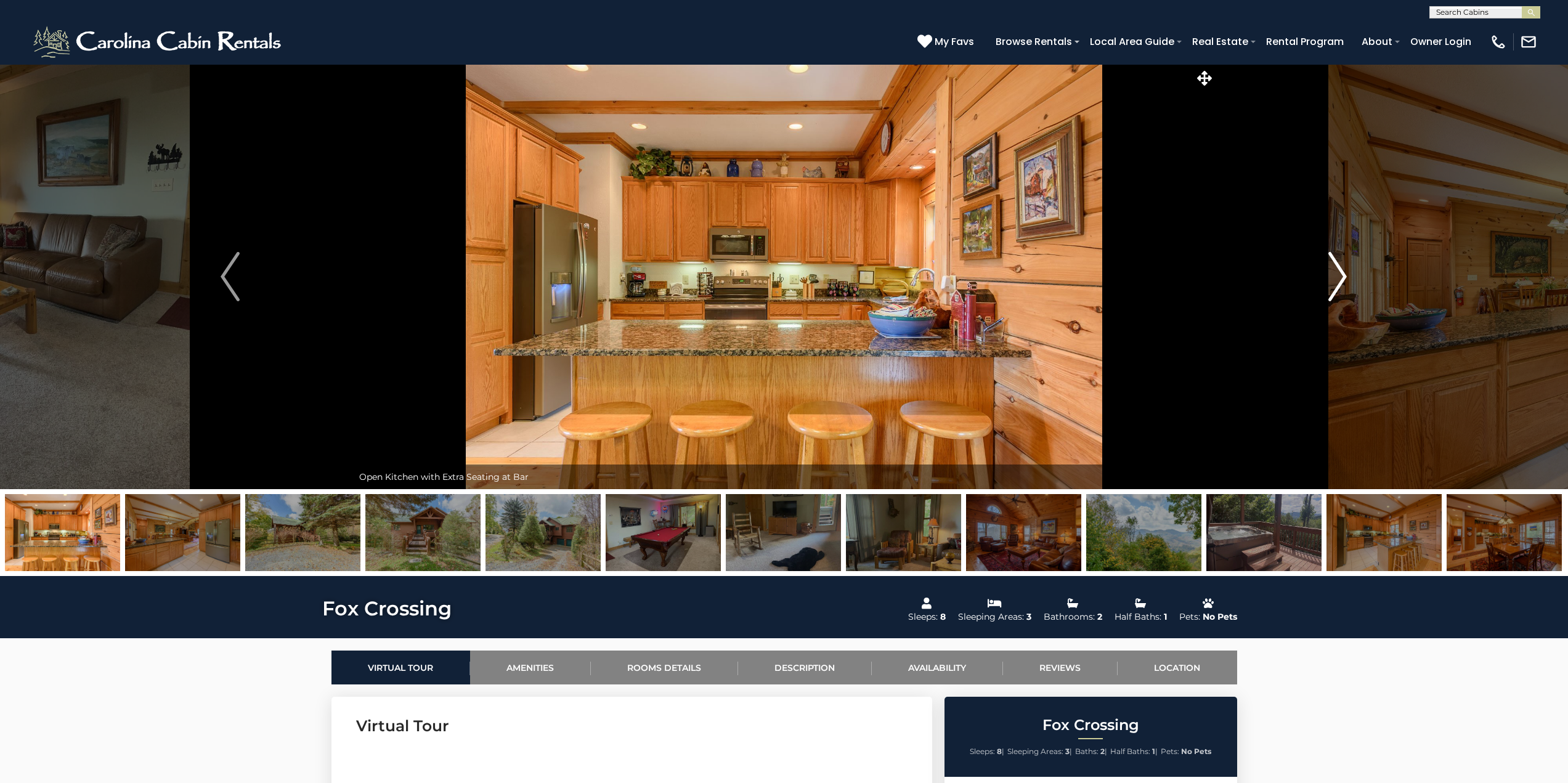
click at [1342, 283] on img "Next" at bounding box center [1337, 276] width 18 height 49
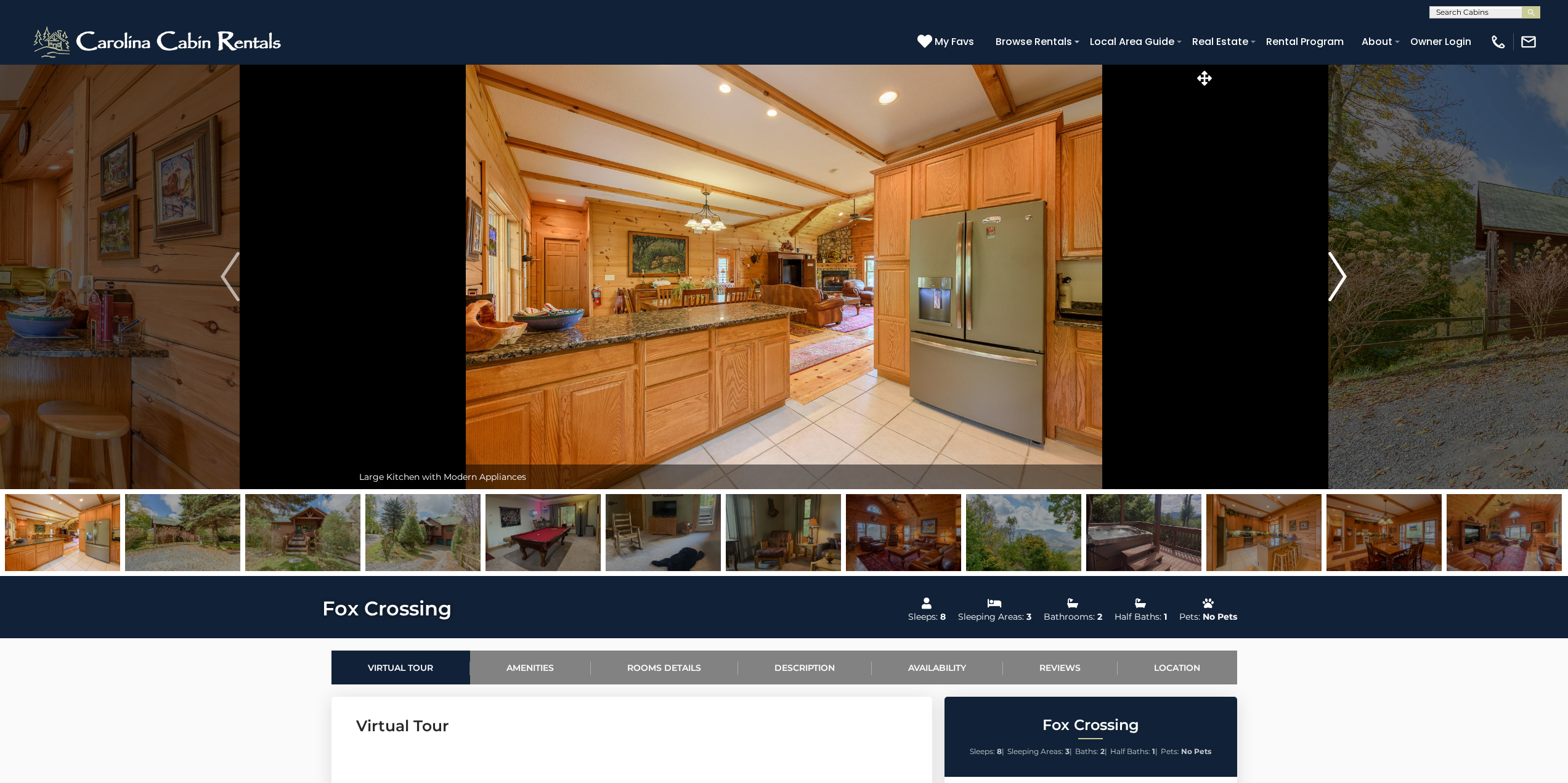
click at [1342, 283] on img "Next" at bounding box center [1337, 276] width 18 height 49
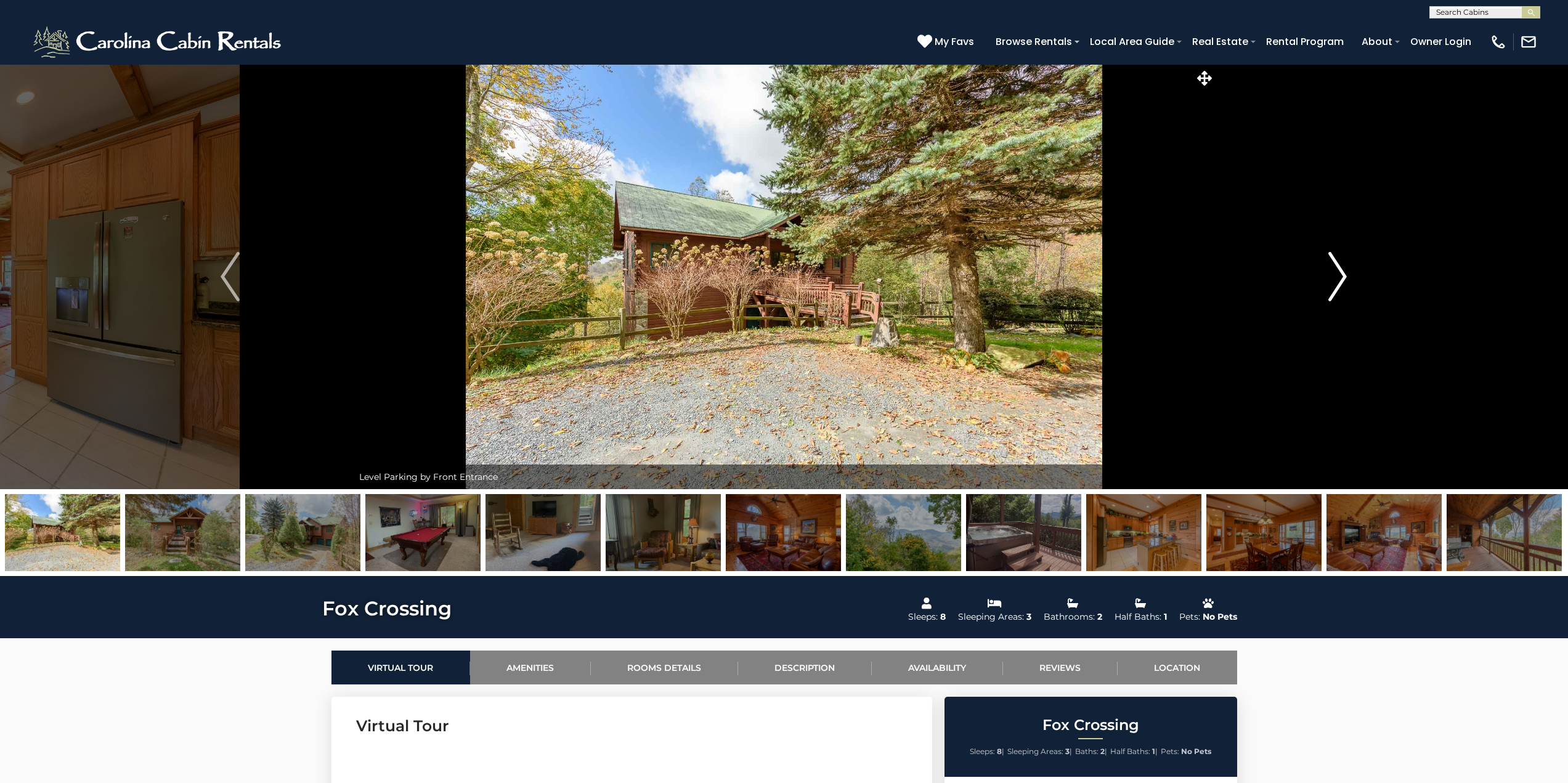
click at [1342, 283] on img "Next" at bounding box center [1337, 276] width 18 height 49
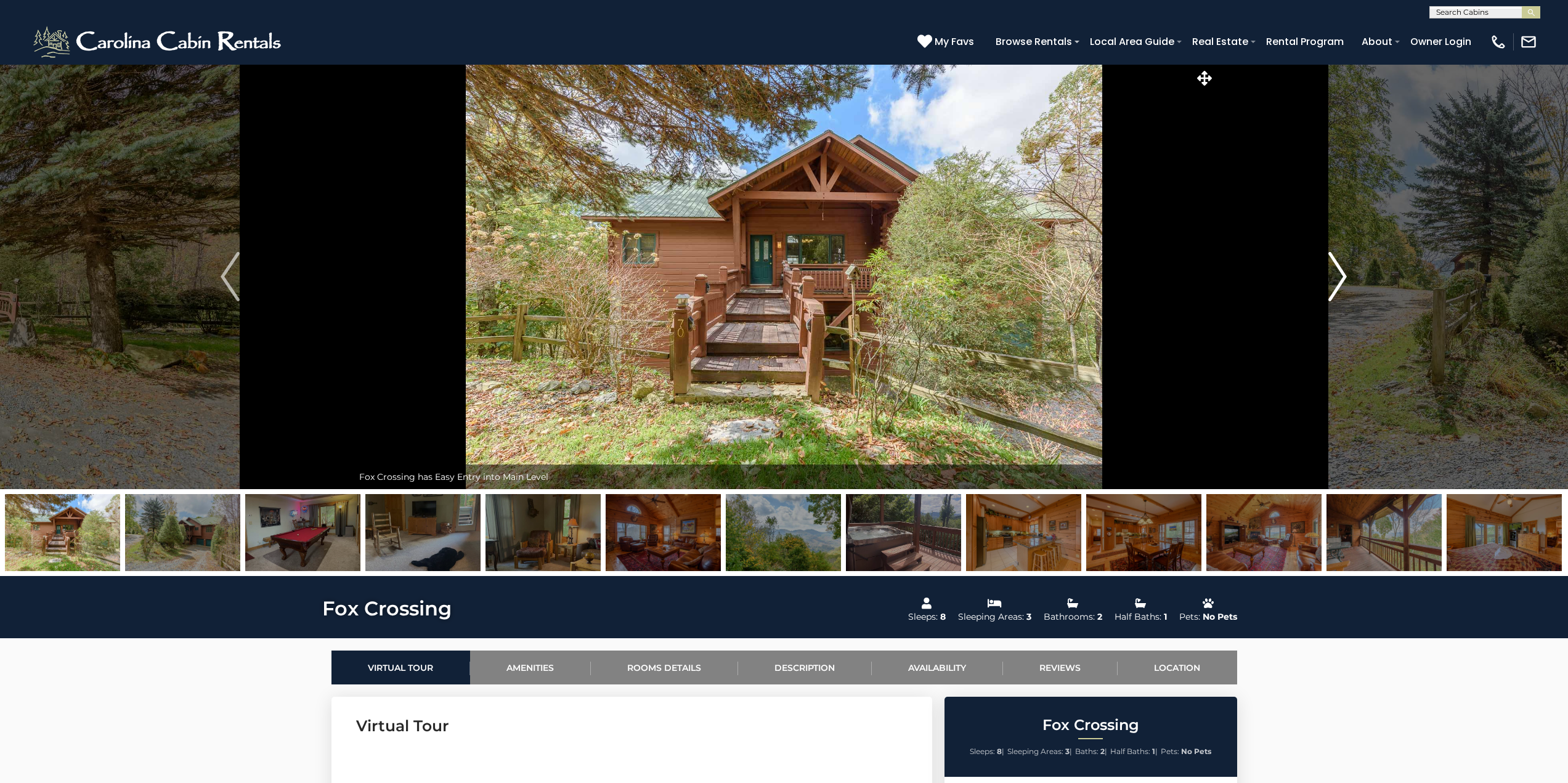
click at [1342, 283] on img "Next" at bounding box center [1337, 276] width 18 height 49
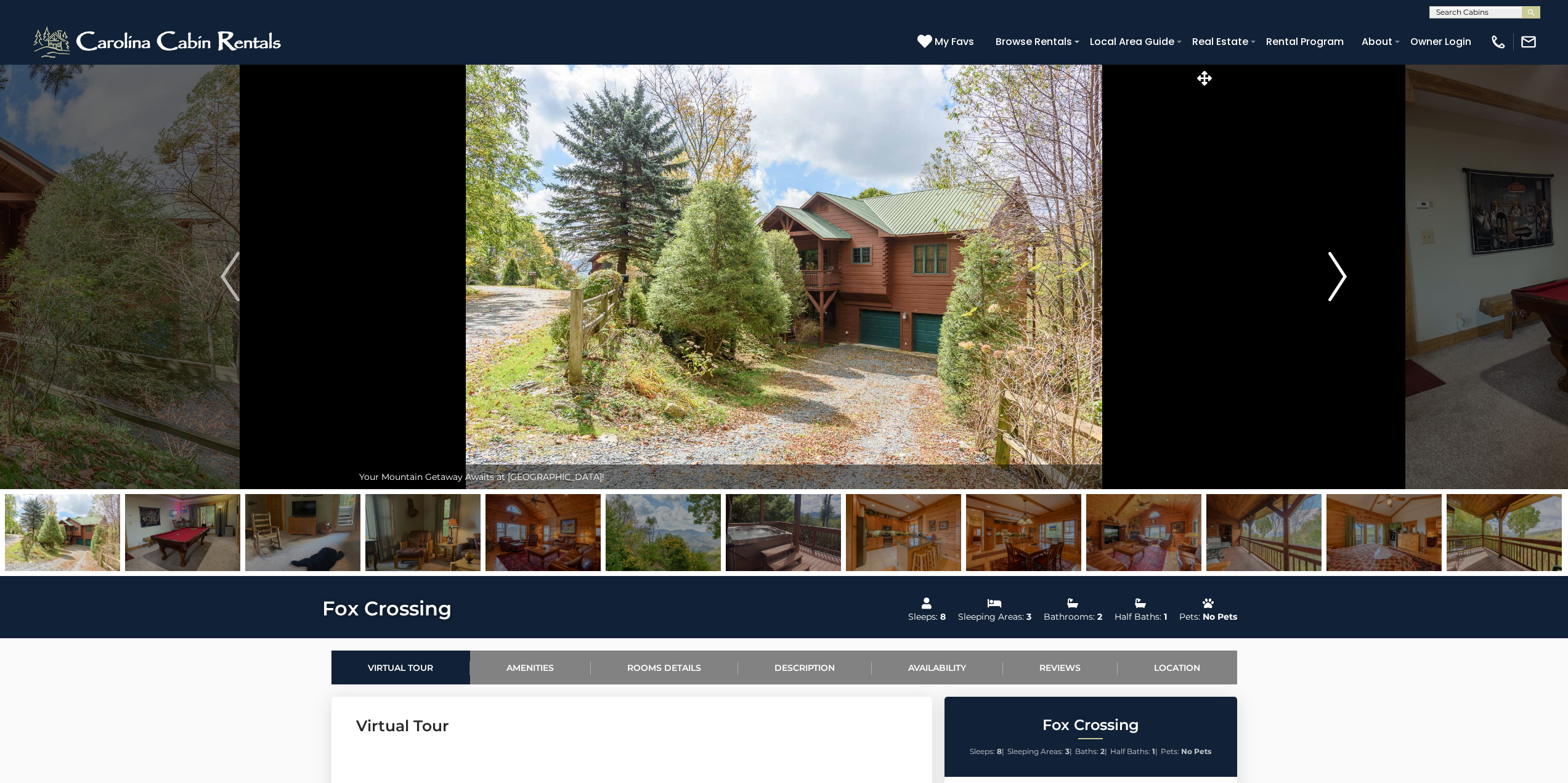
click at [1342, 283] on img "Next" at bounding box center [1337, 276] width 18 height 49
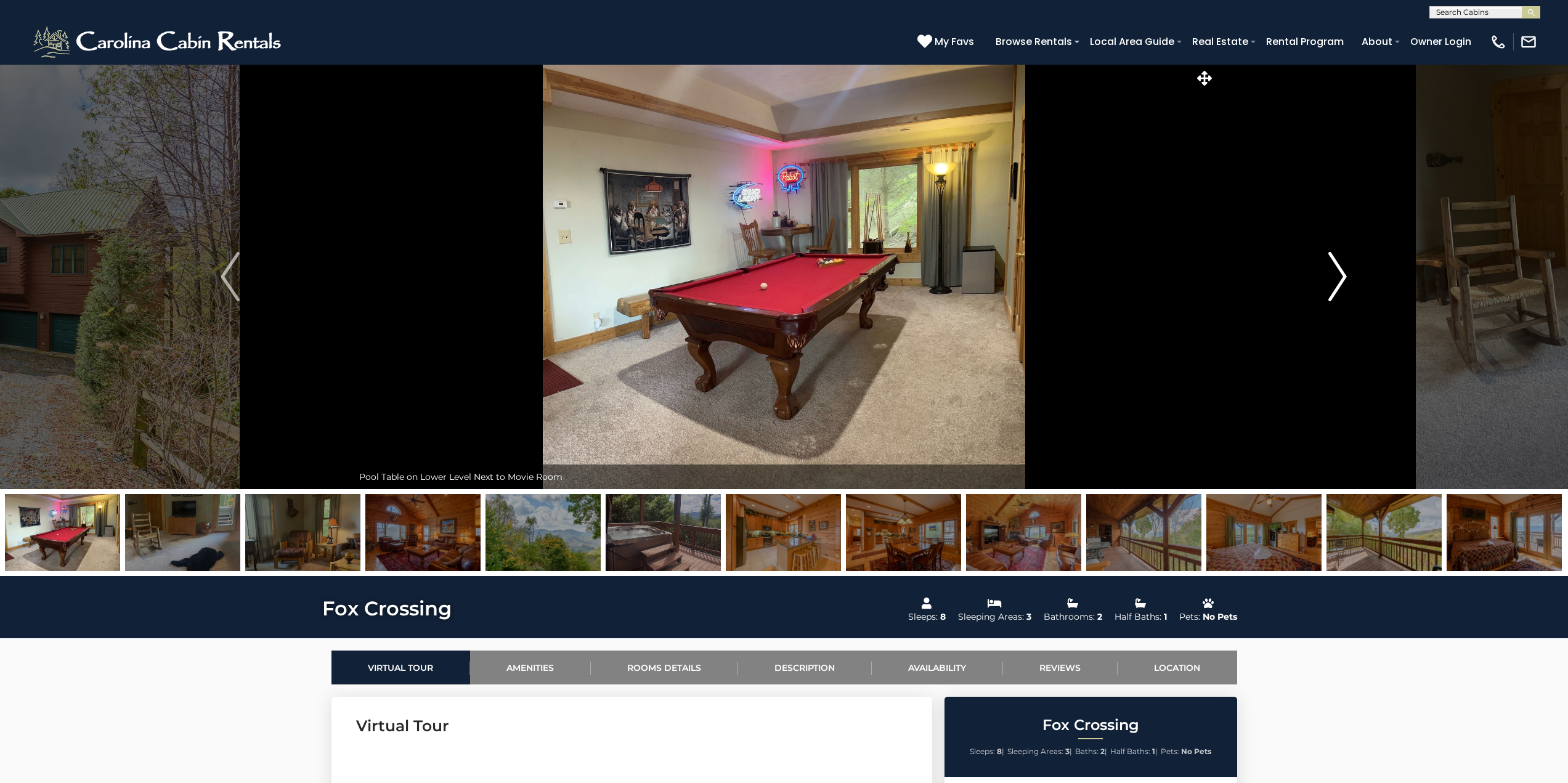
click at [1342, 283] on img "Next" at bounding box center [1337, 276] width 18 height 49
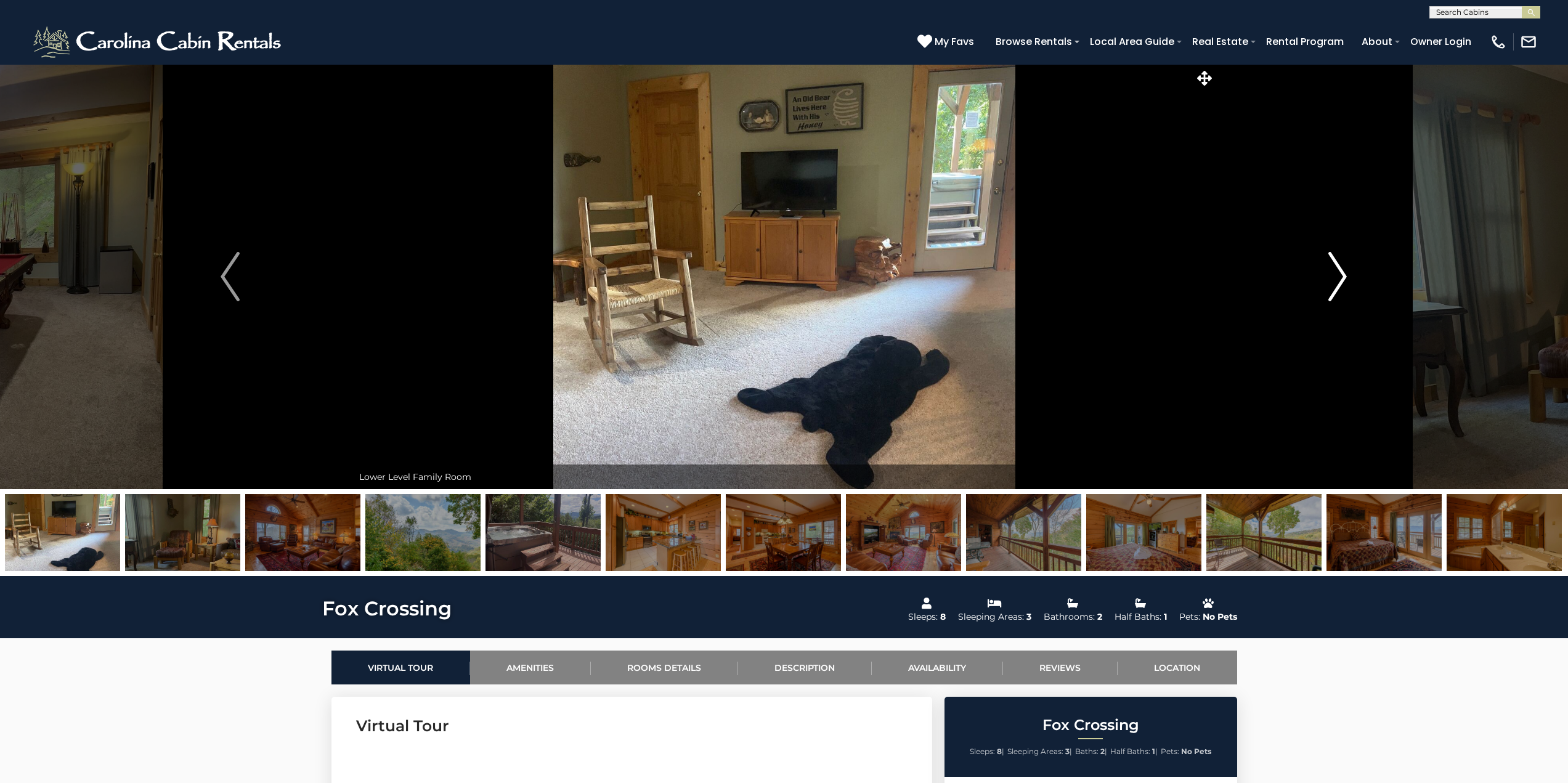
click at [1342, 283] on img "Next" at bounding box center [1337, 276] width 18 height 49
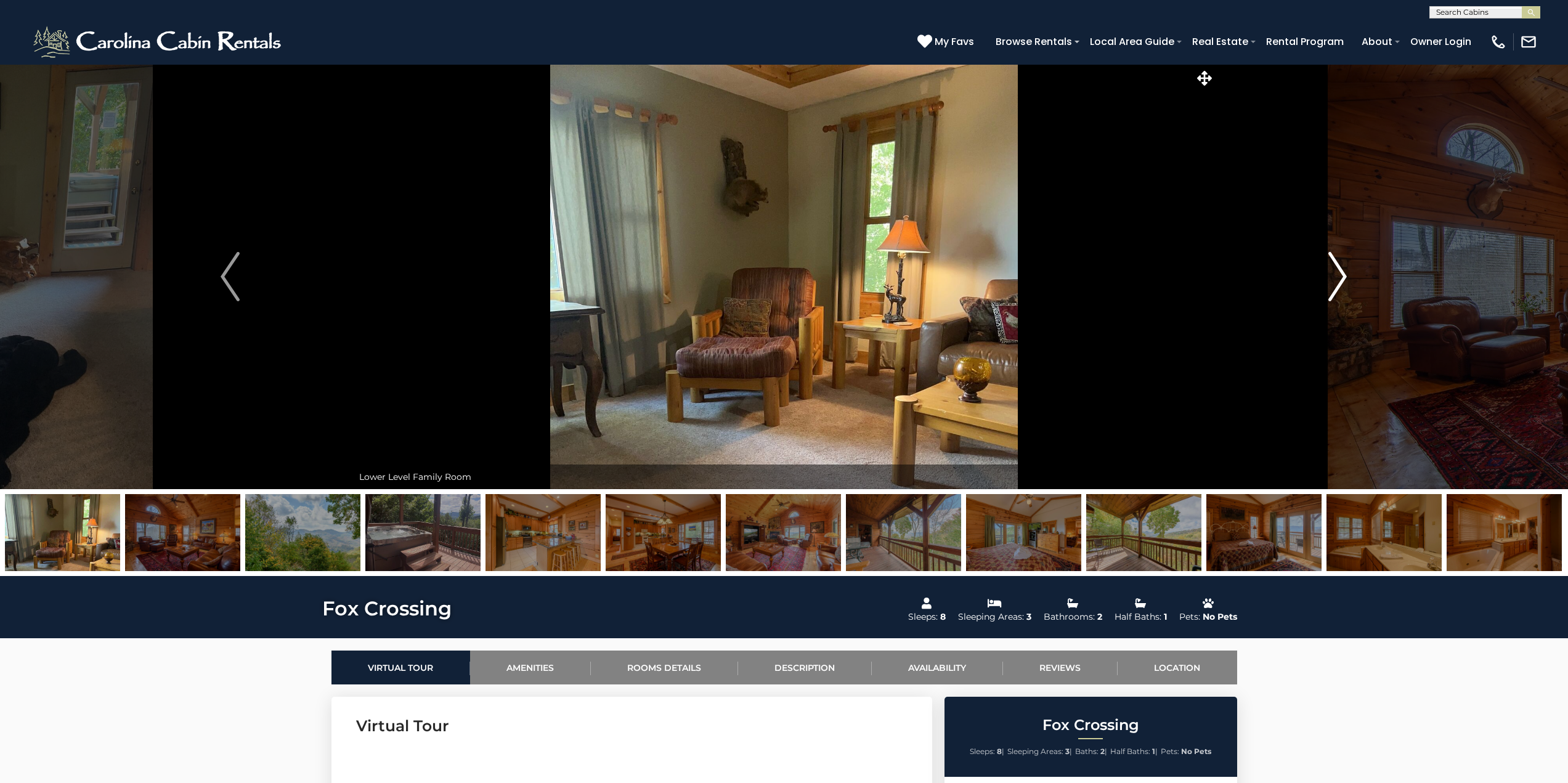
click at [1342, 283] on img "Next" at bounding box center [1337, 276] width 18 height 49
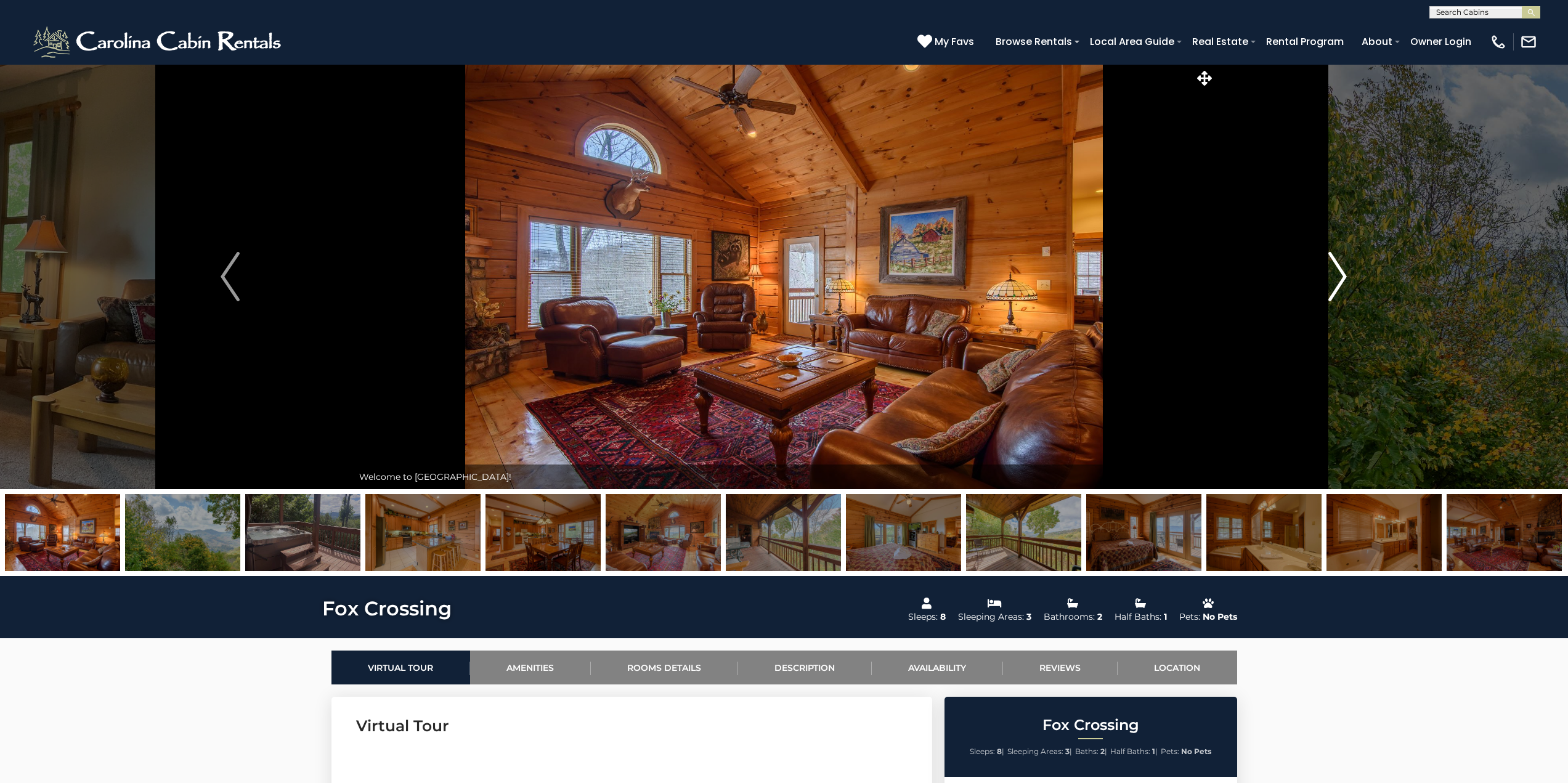
click at [1342, 283] on img "Next" at bounding box center [1337, 276] width 18 height 49
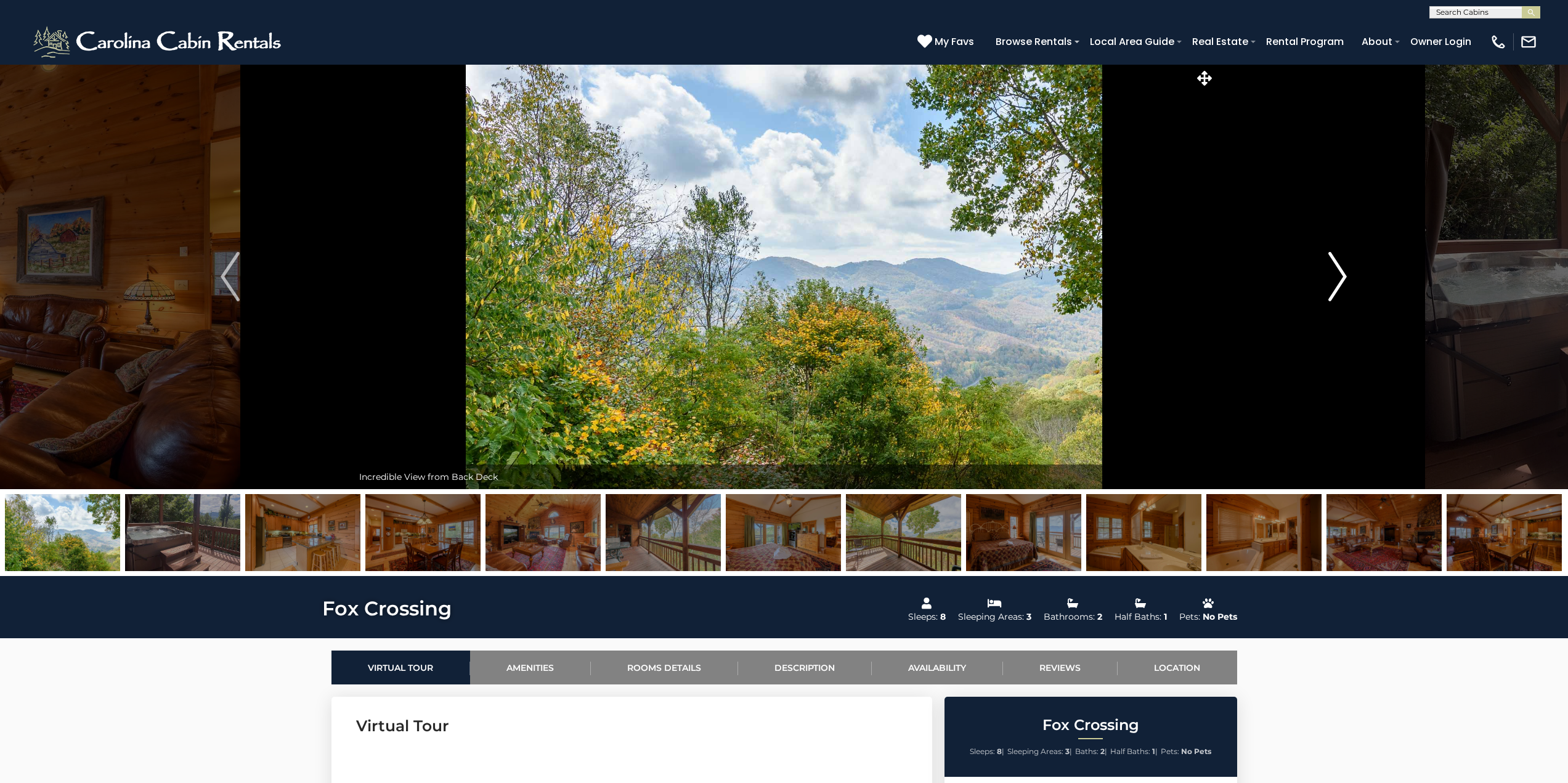
click at [1342, 283] on img "Next" at bounding box center [1337, 276] width 18 height 49
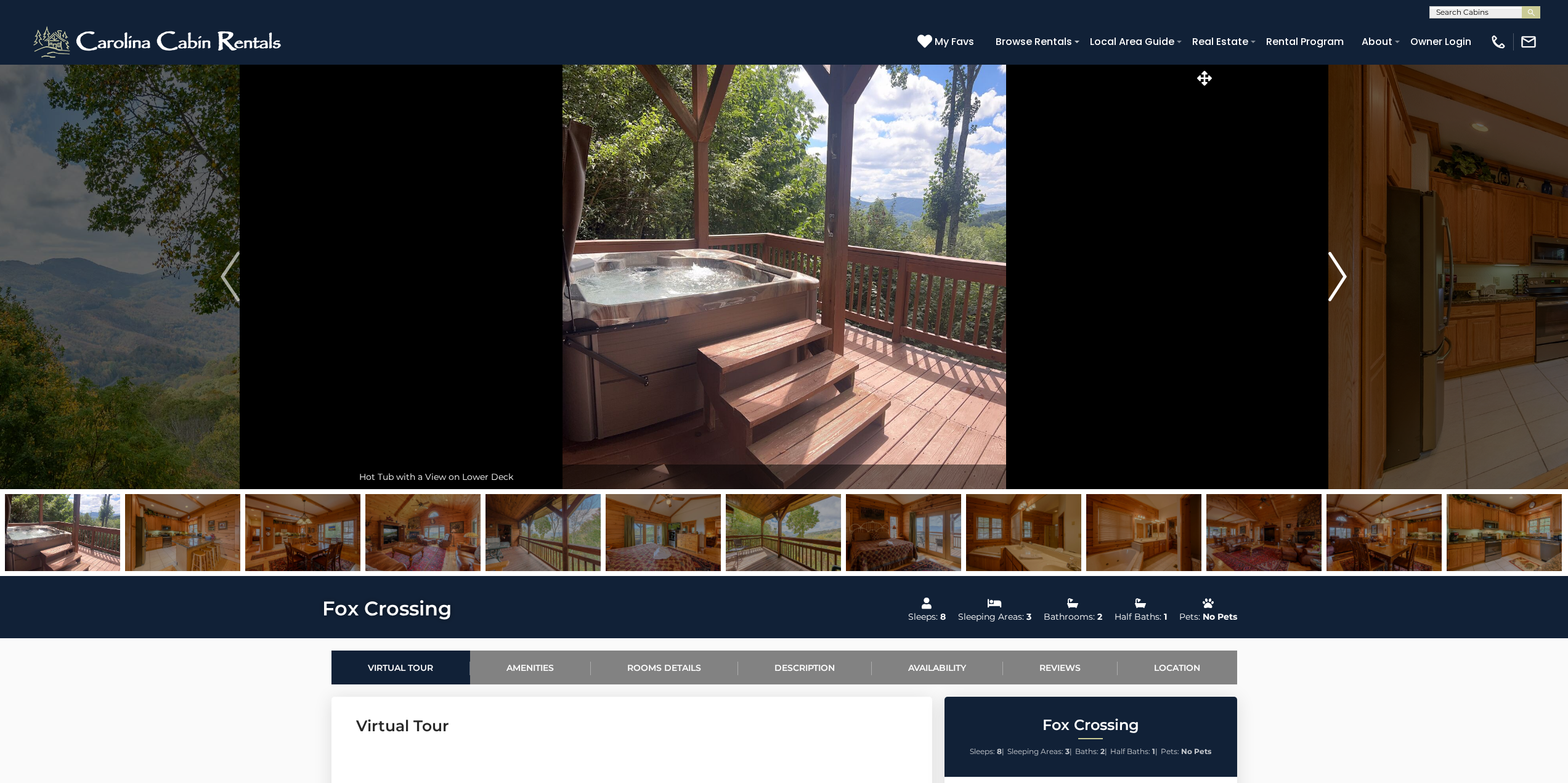
click at [1342, 283] on img "Next" at bounding box center [1337, 276] width 18 height 49
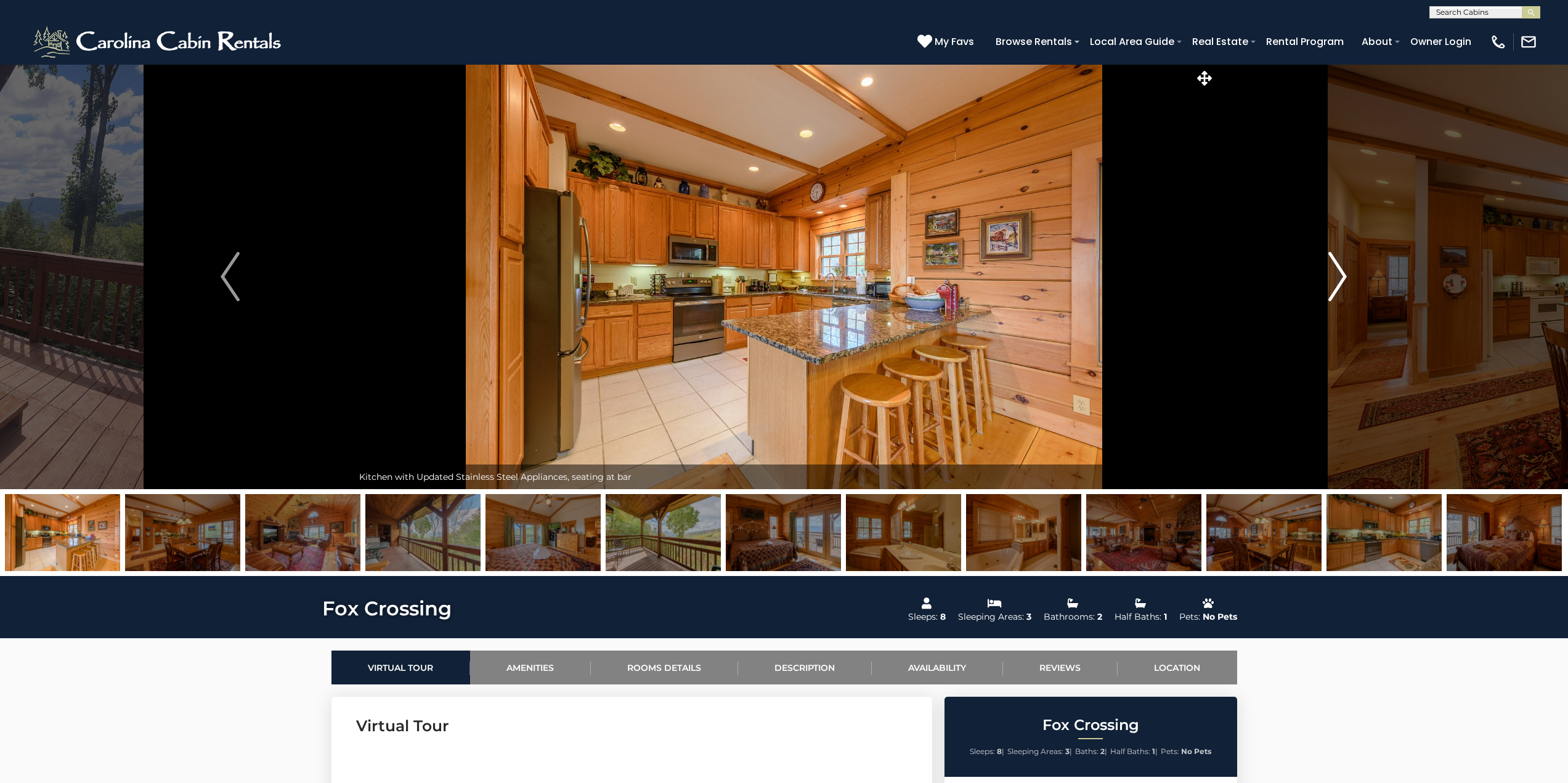
click at [1342, 283] on img "Next" at bounding box center [1337, 276] width 18 height 49
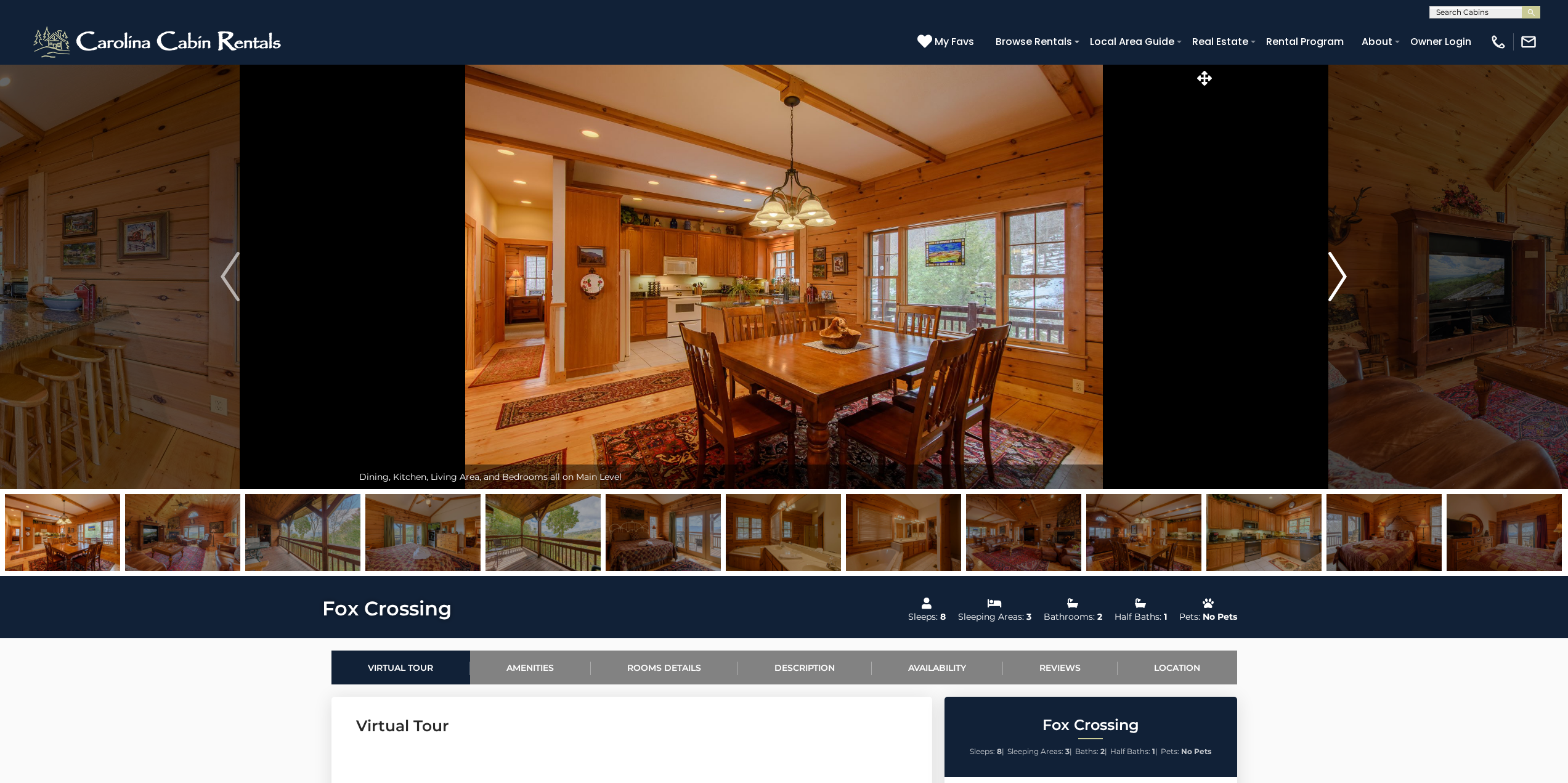
click at [1342, 283] on img "Next" at bounding box center [1337, 276] width 18 height 49
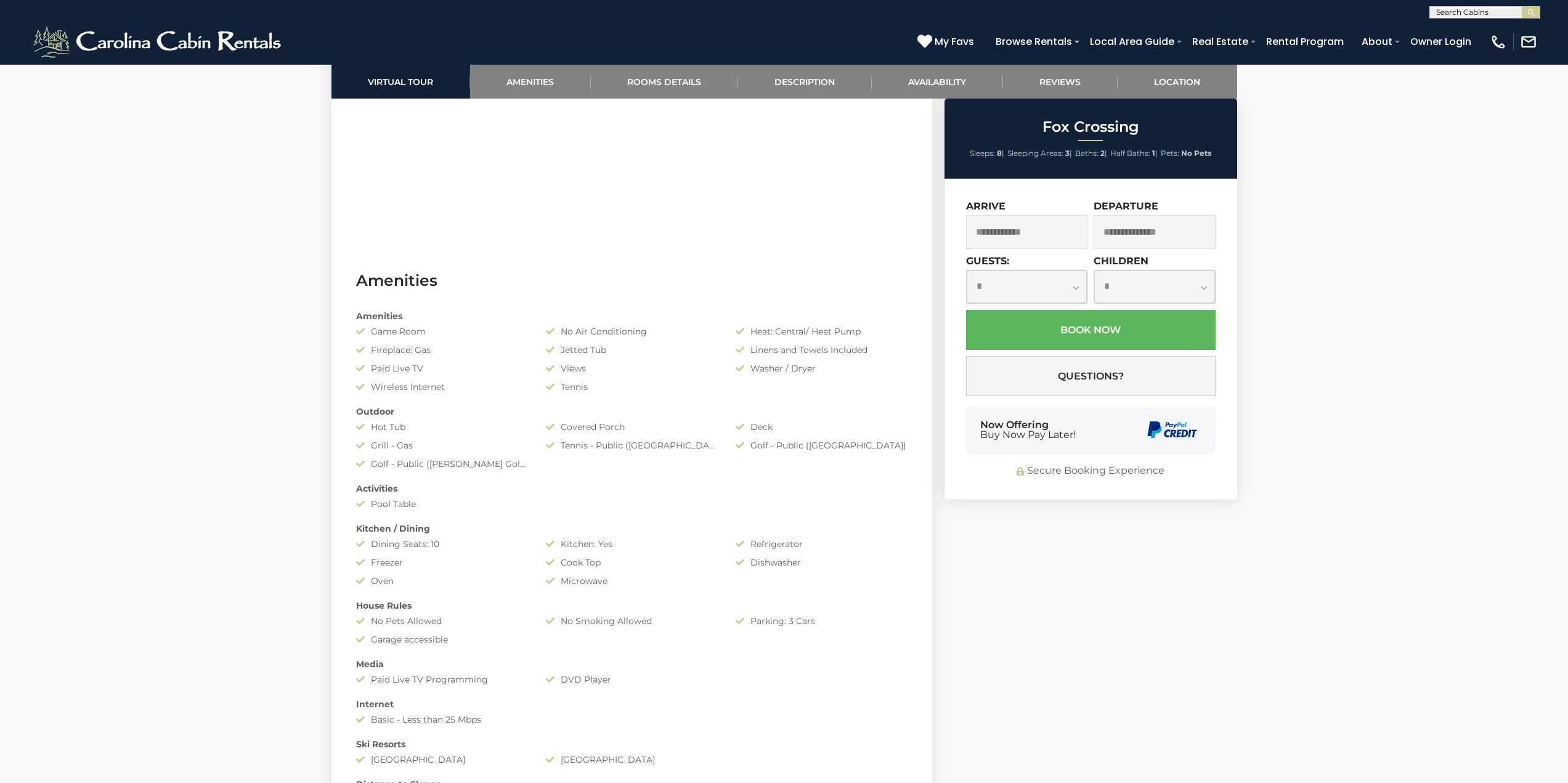
scroll to position [411, 0]
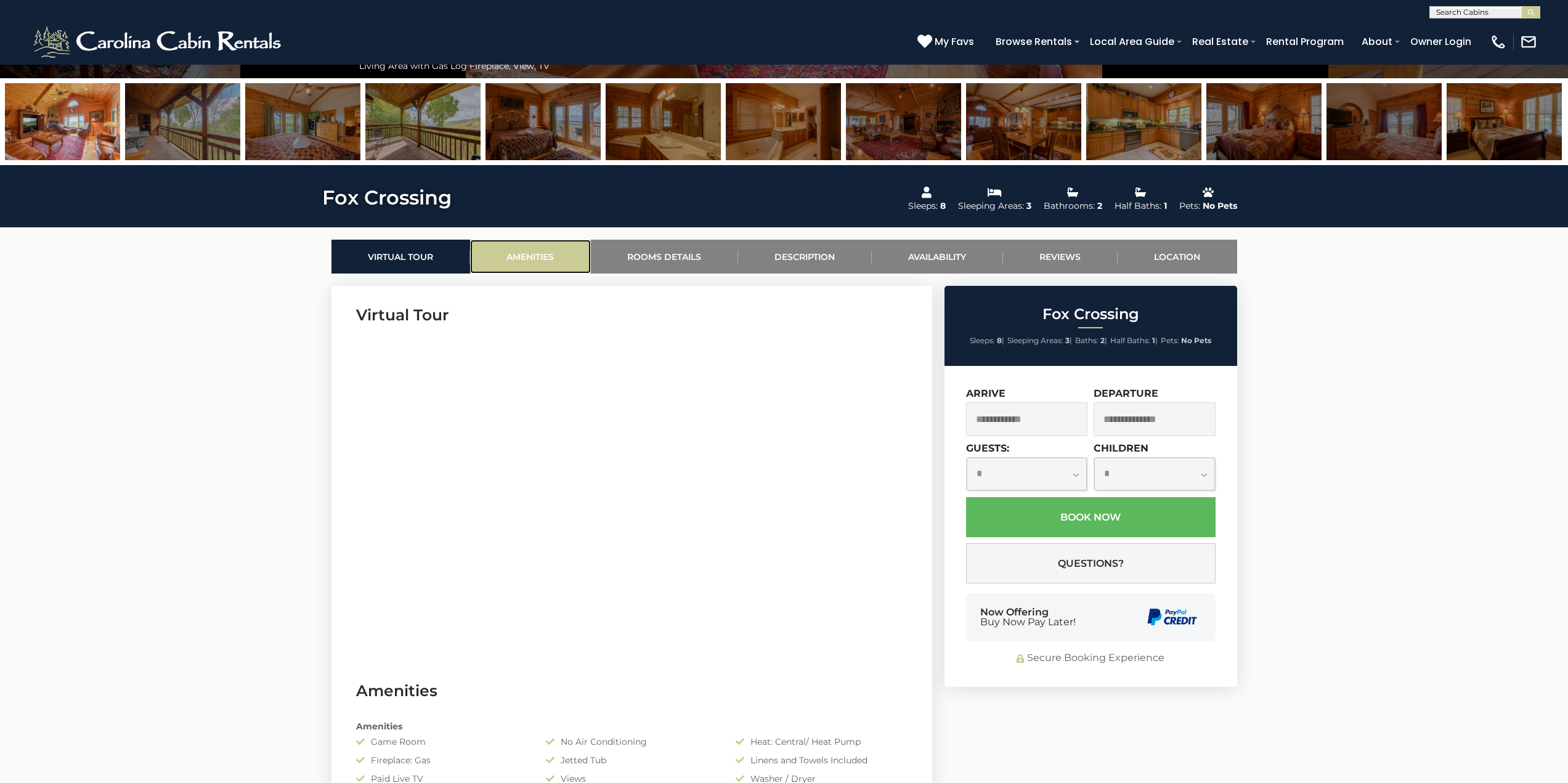
click at [532, 248] on link "Amenities" at bounding box center [530, 257] width 121 height 34
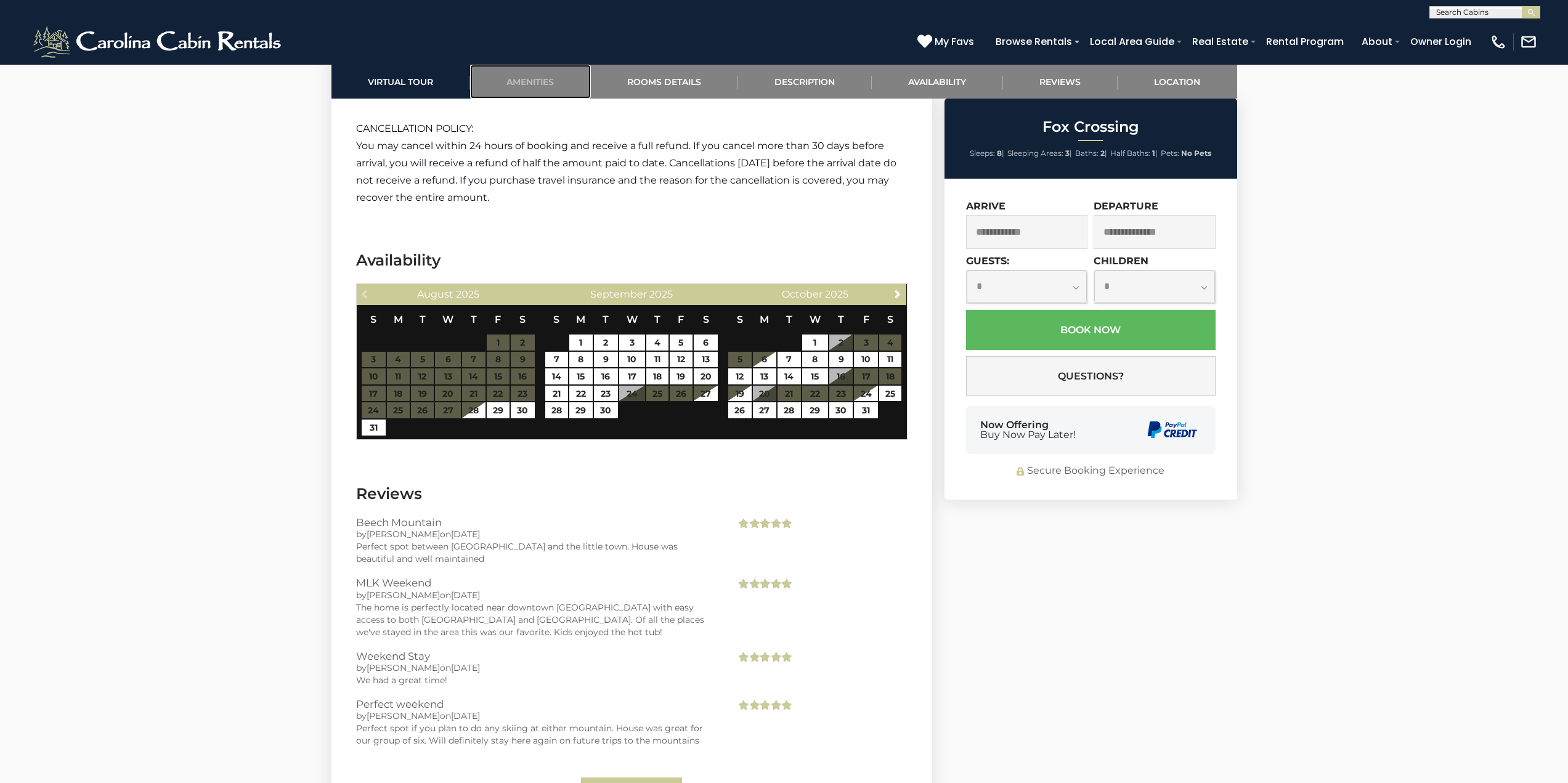
scroll to position [2109, 0]
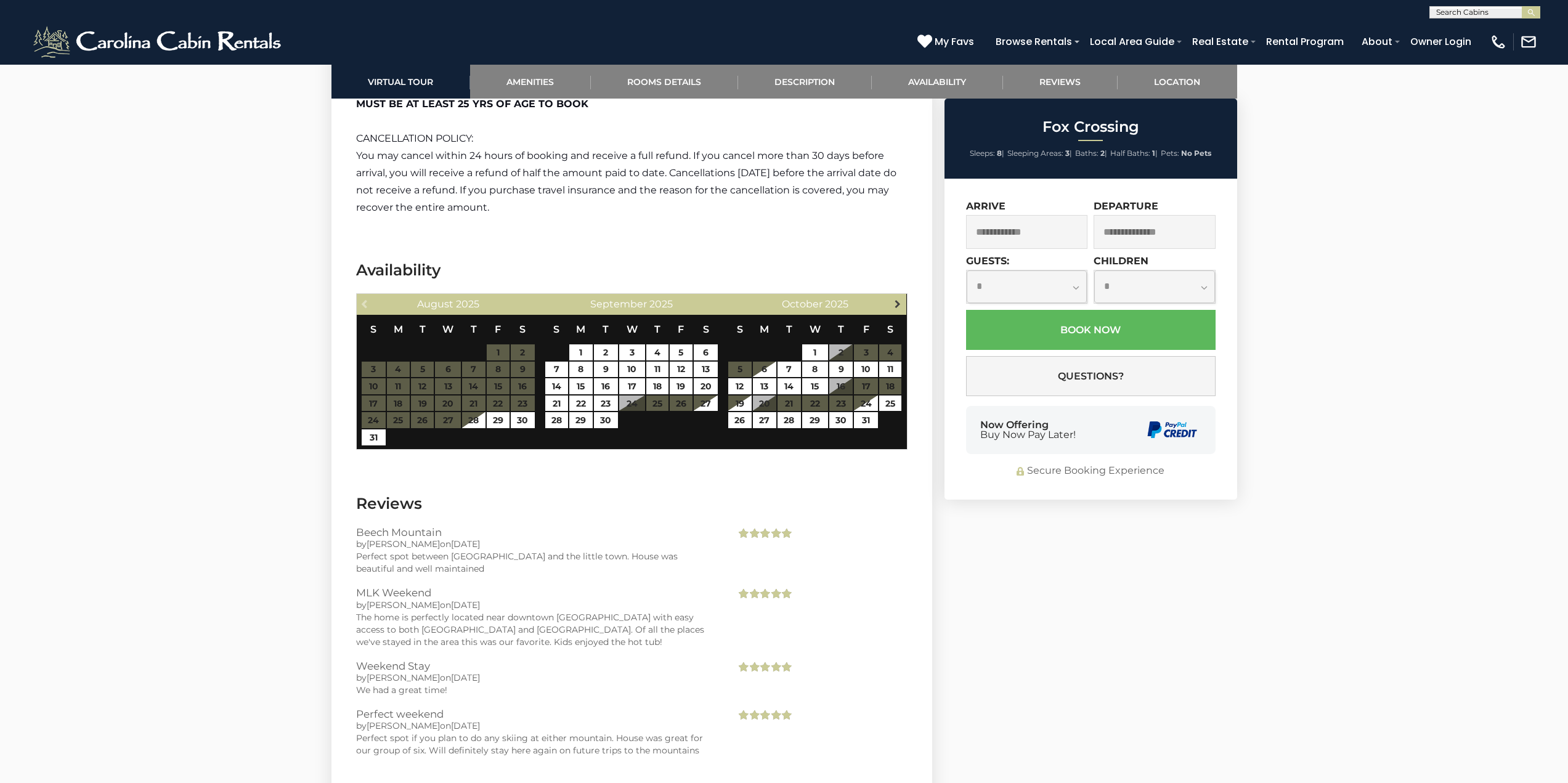
click at [897, 306] on span "Next" at bounding box center [898, 303] width 10 height 10
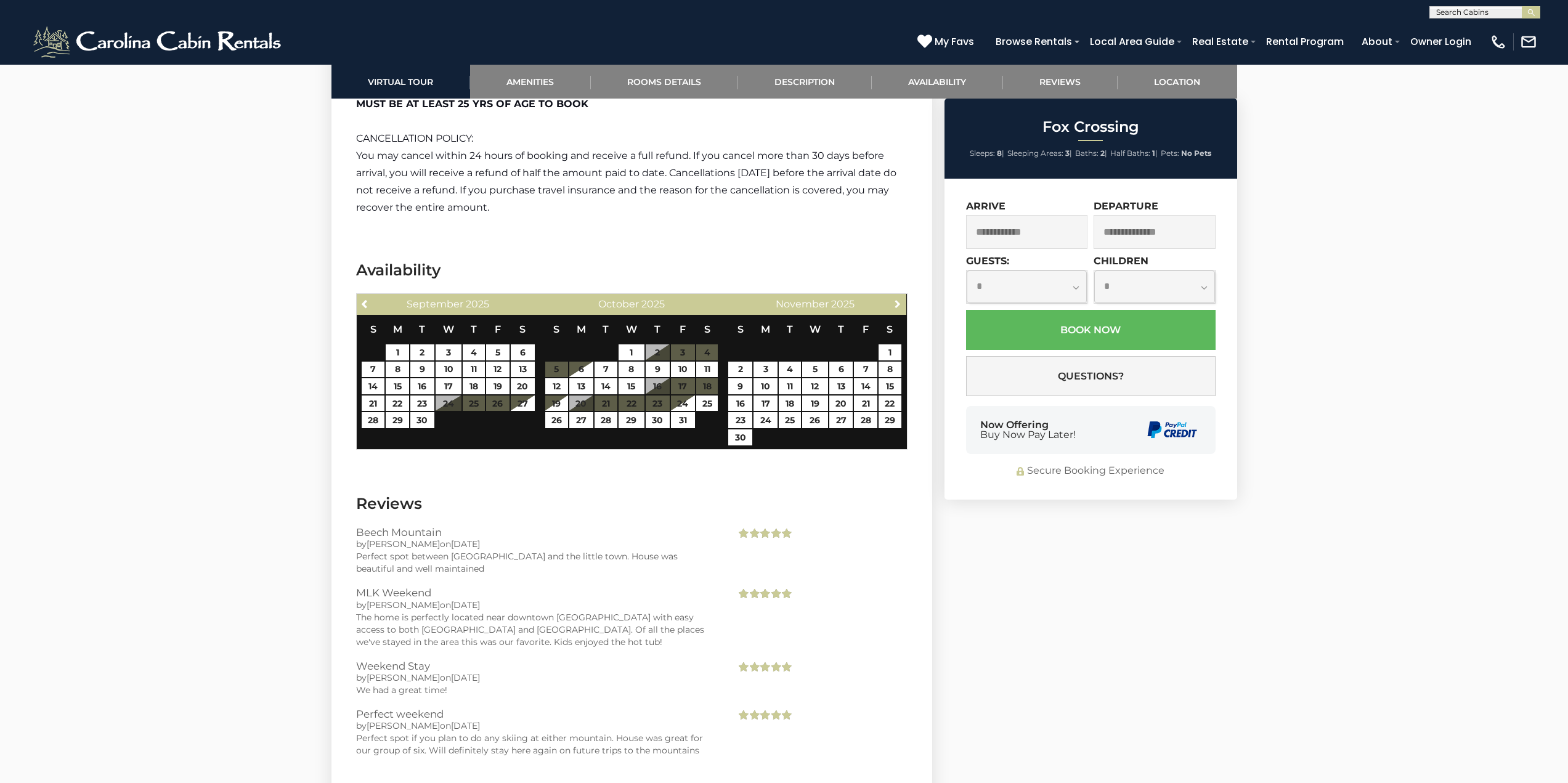
click at [897, 306] on span "Next" at bounding box center [898, 303] width 10 height 10
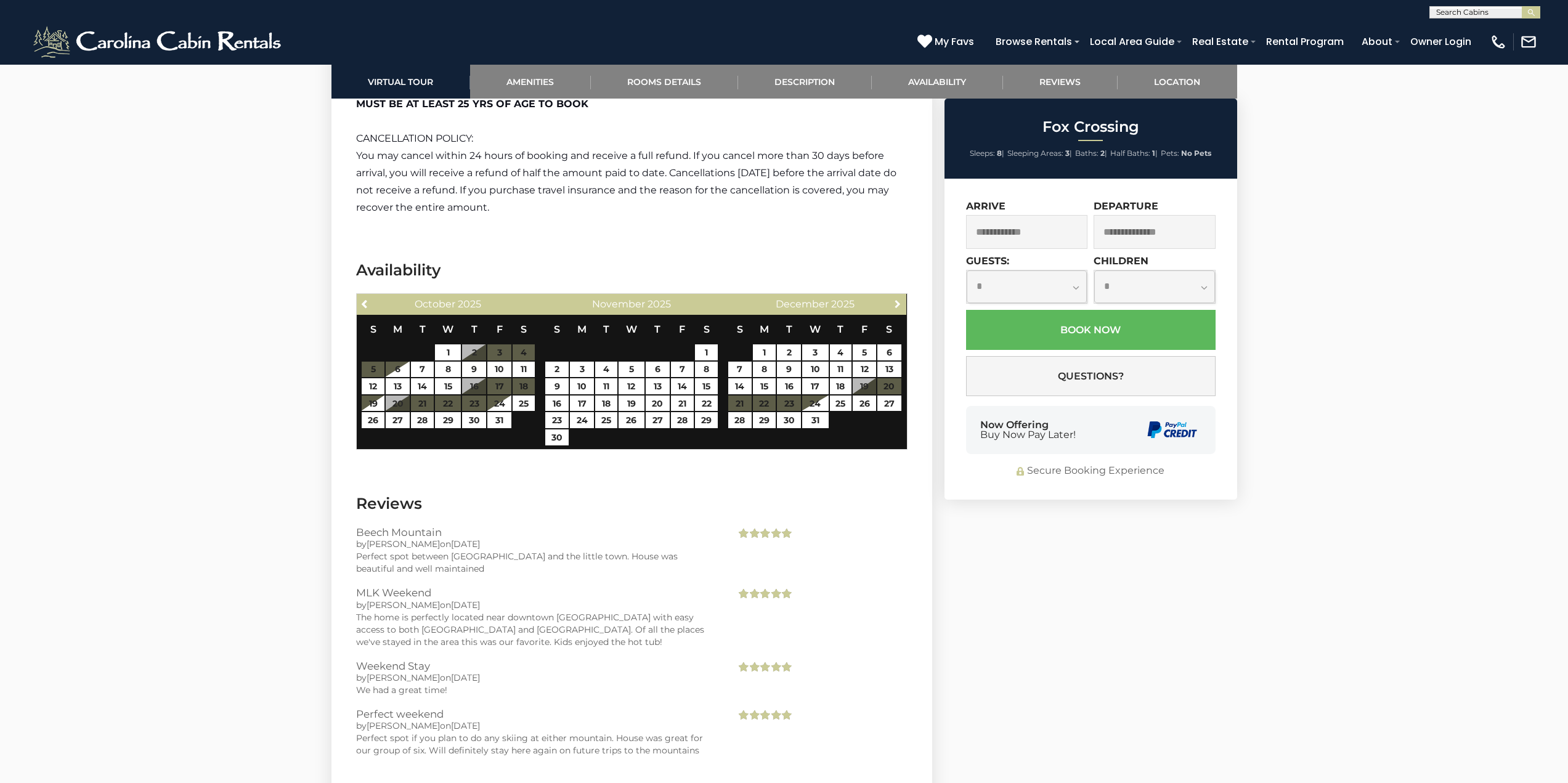
click at [897, 306] on span "Next" at bounding box center [898, 303] width 10 height 10
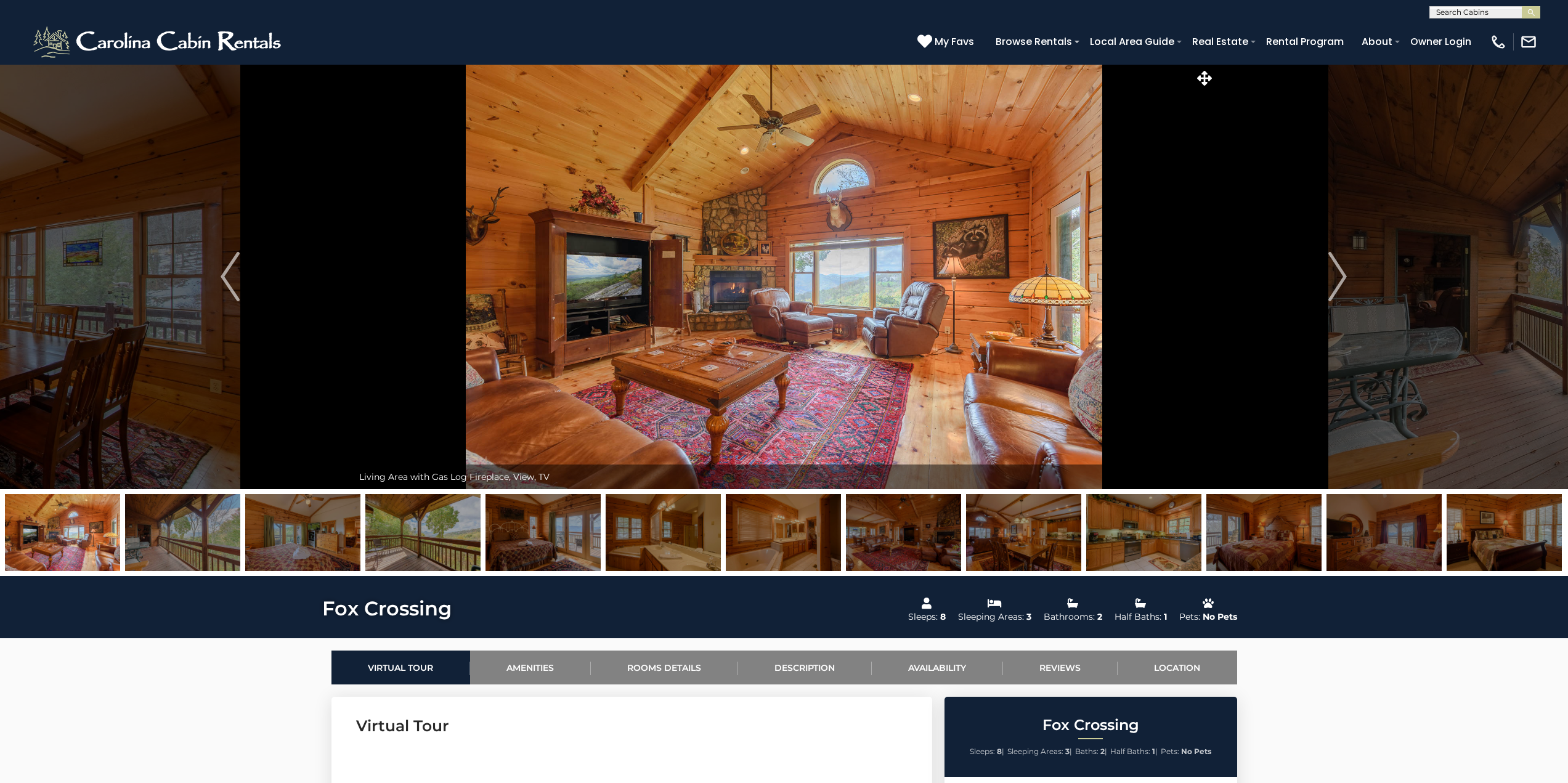
scroll to position [411, 0]
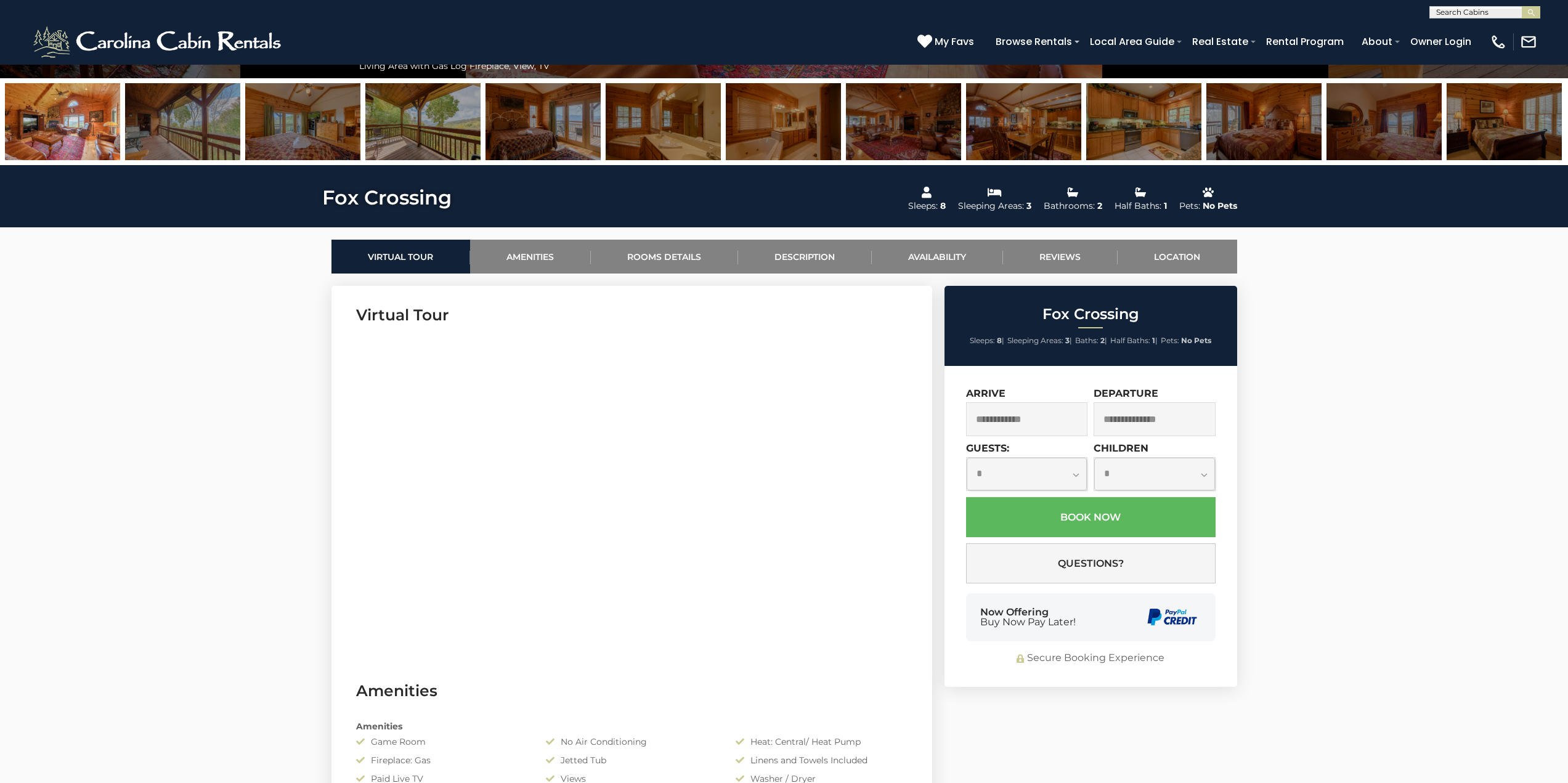
click at [1028, 425] on input "text" at bounding box center [1027, 419] width 122 height 34
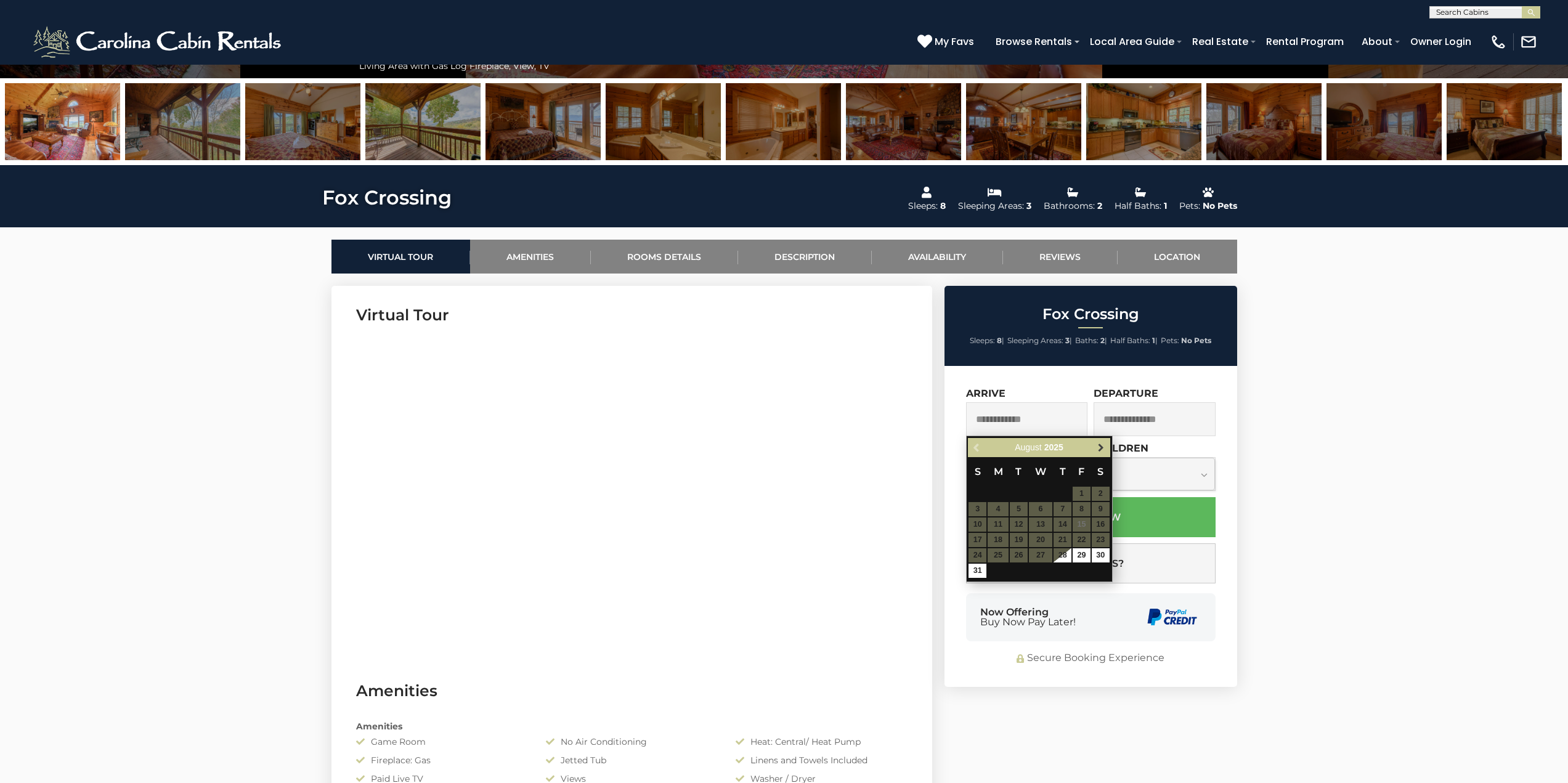
click at [1099, 446] on span "Next" at bounding box center [1100, 447] width 10 height 10
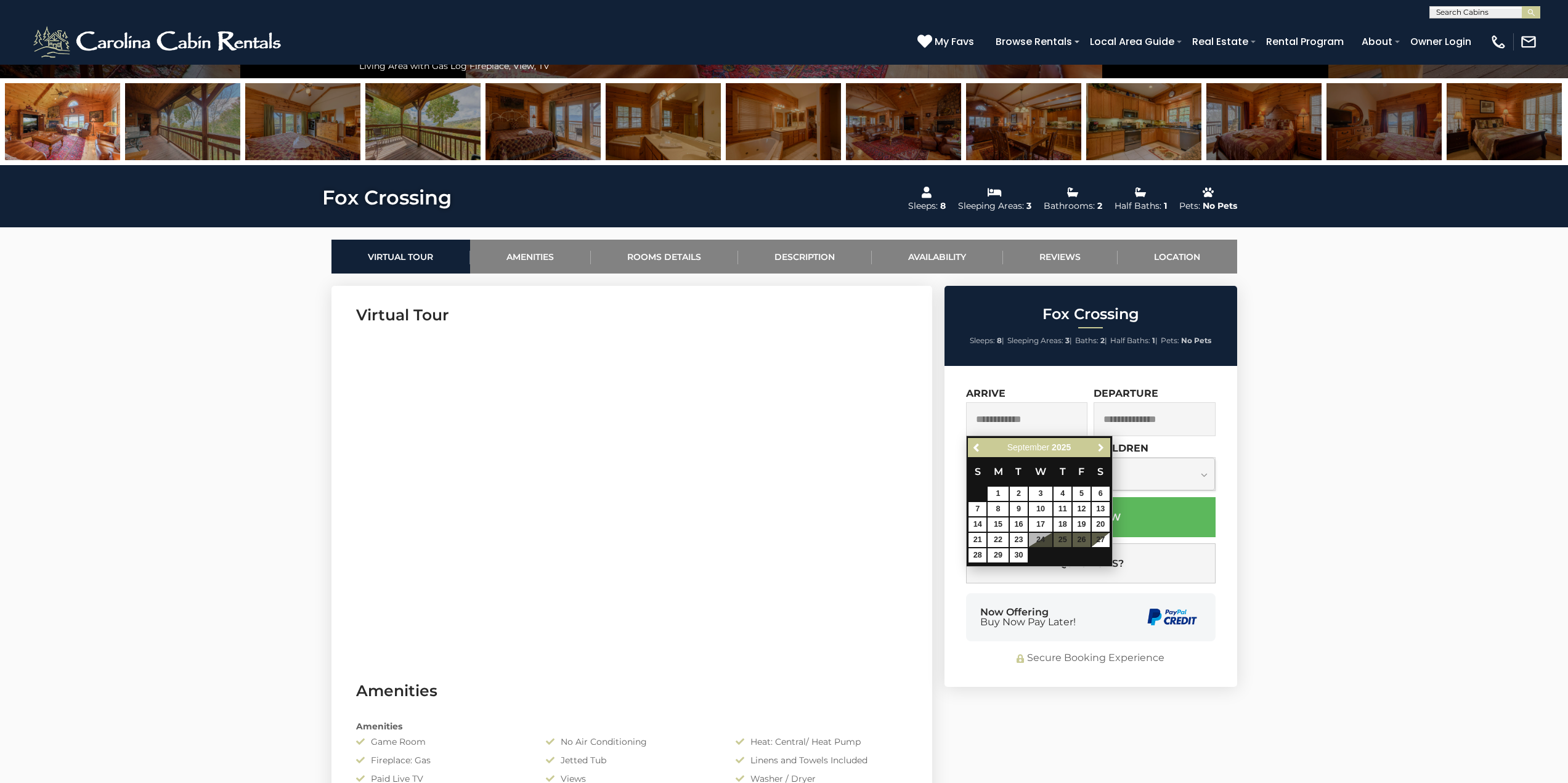
click at [1099, 446] on span "Next" at bounding box center [1100, 447] width 10 height 10
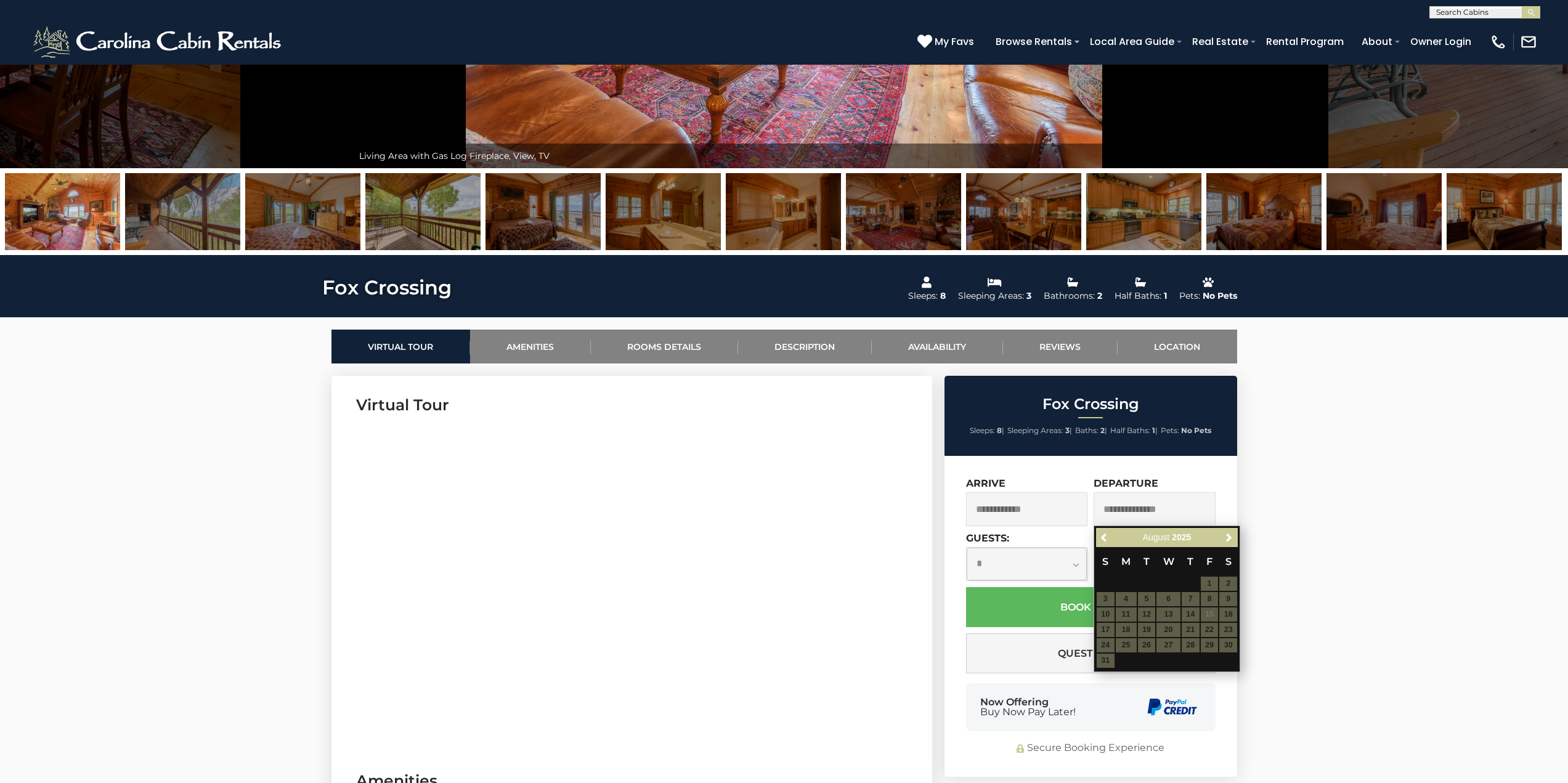
scroll to position [308, 0]
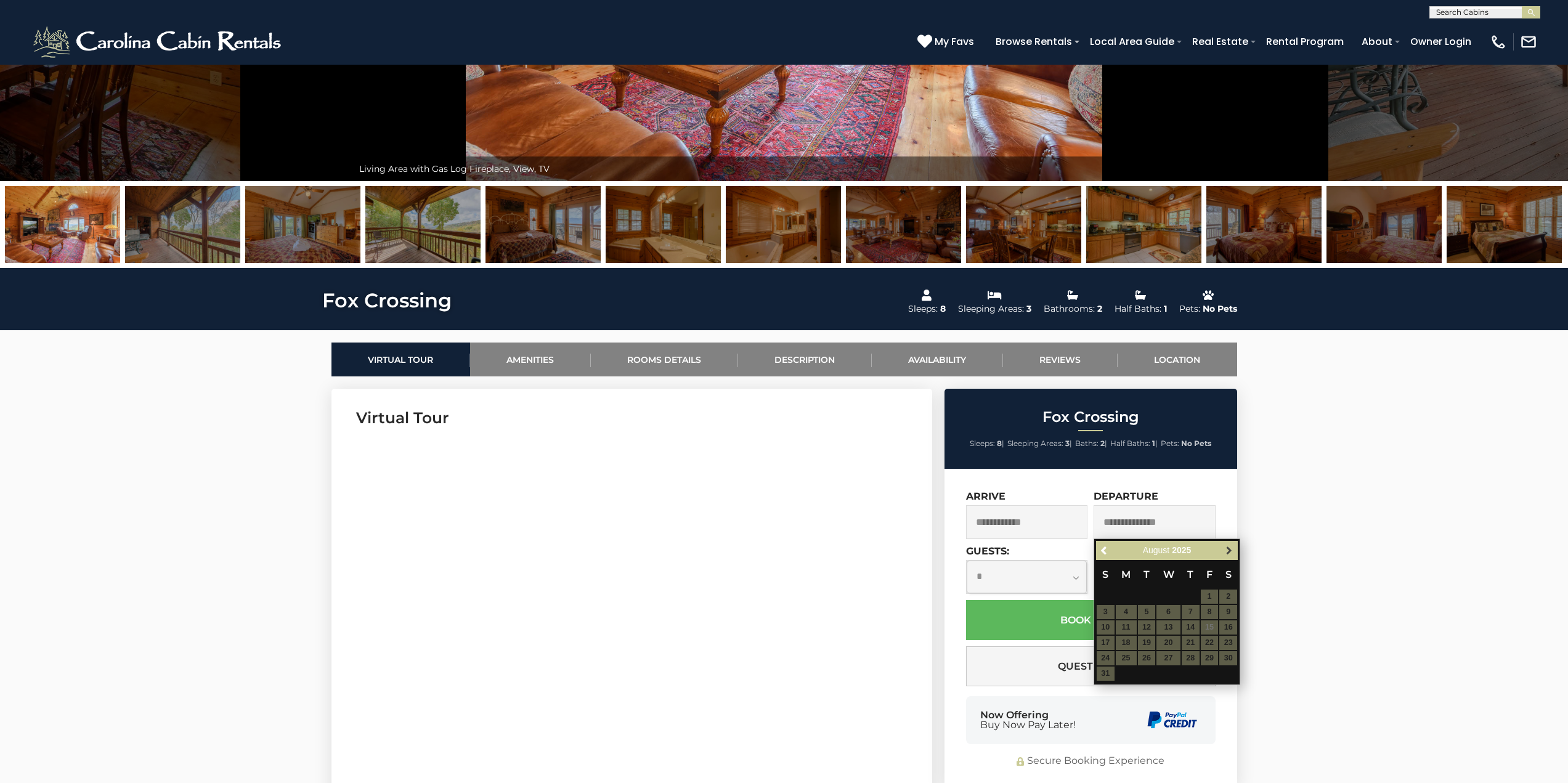
click at [1229, 549] on span "Next" at bounding box center [1229, 551] width 10 height 10
click at [1232, 553] on span "Next" at bounding box center [1229, 551] width 10 height 10
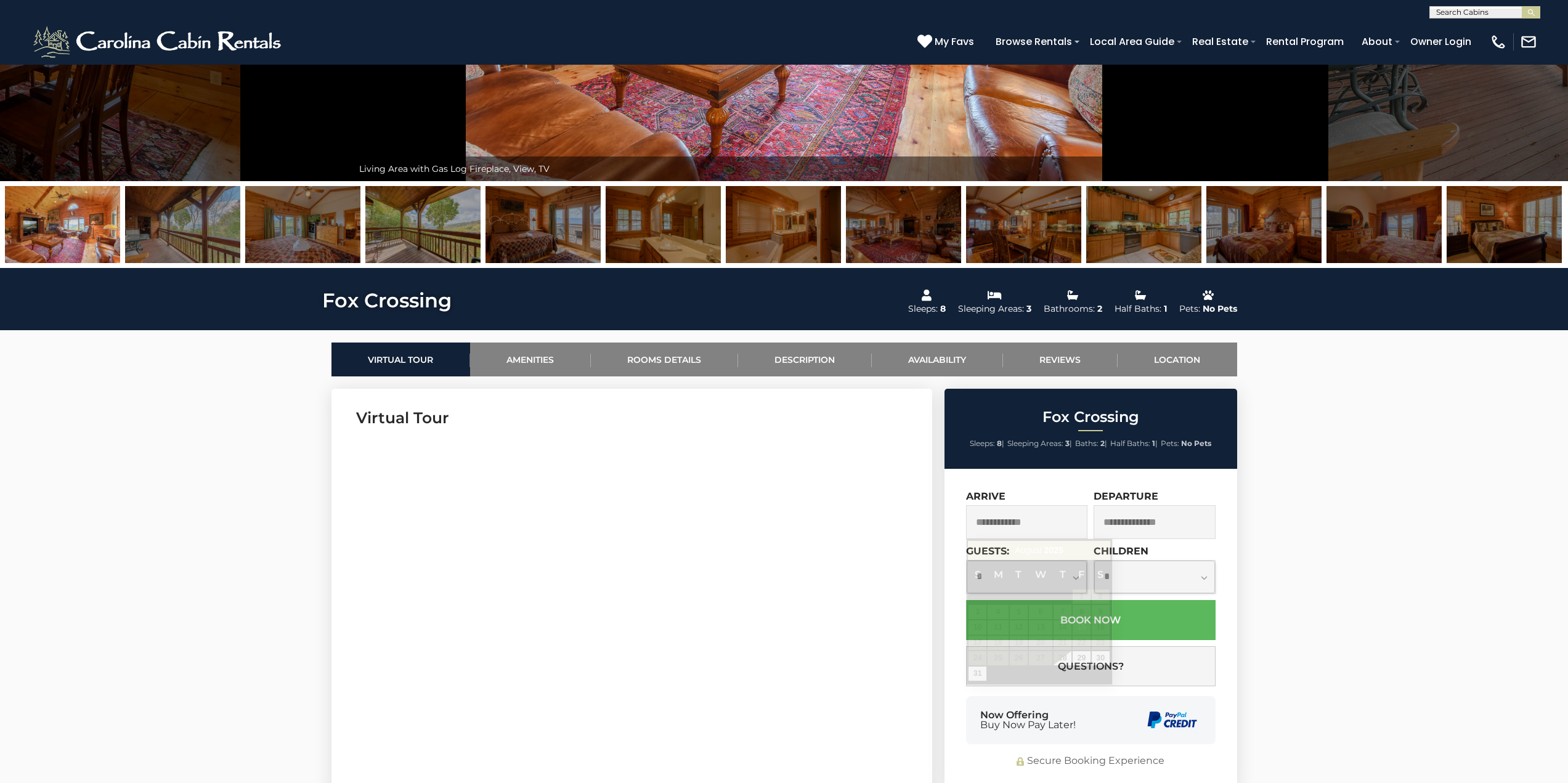
click at [1052, 519] on input "text" at bounding box center [1027, 522] width 122 height 34
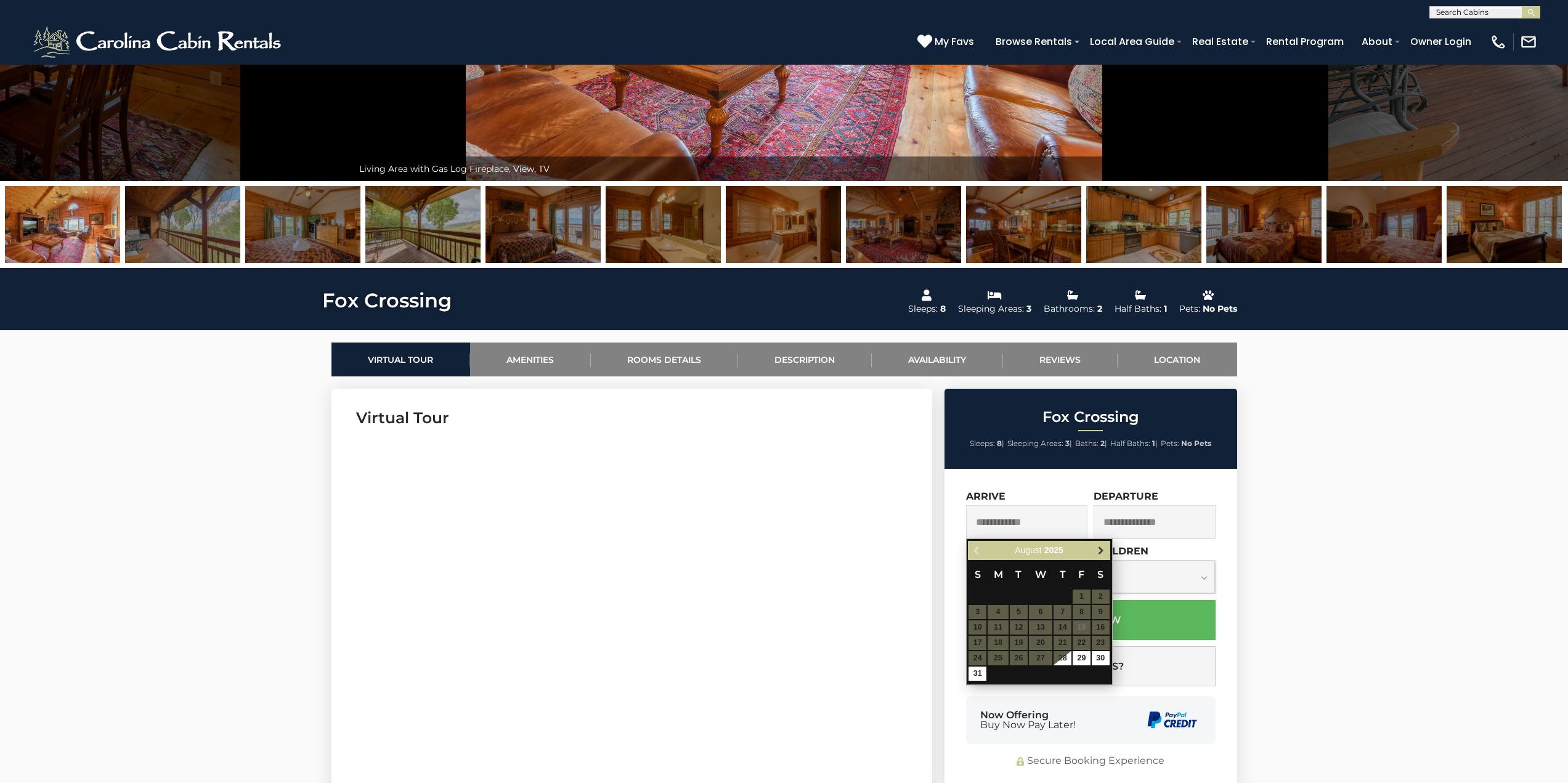
click at [1099, 550] on span "Next" at bounding box center [1100, 551] width 10 height 10
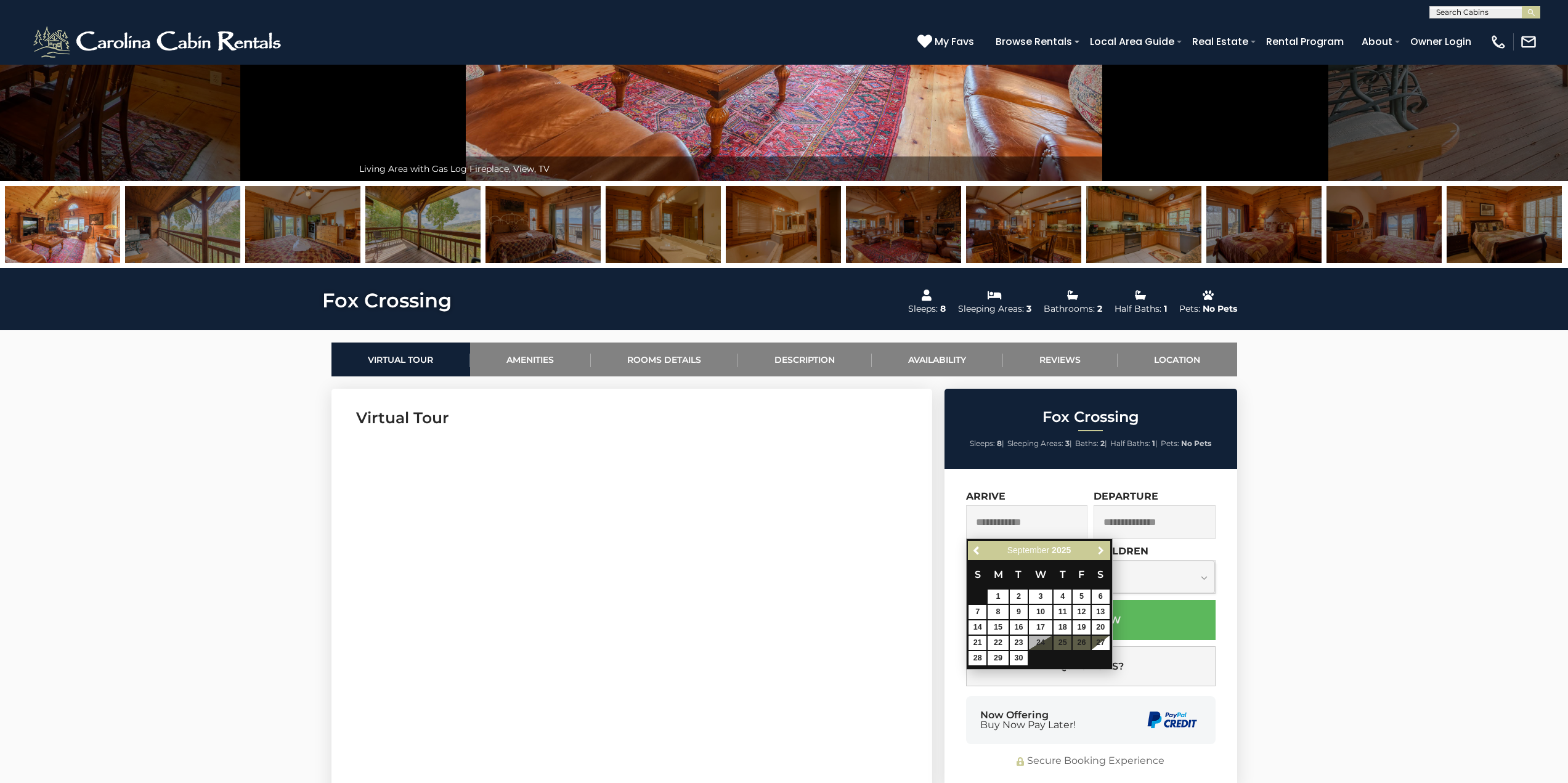
click at [1099, 550] on span "Next" at bounding box center [1100, 551] width 10 height 10
click at [1103, 551] on span "Next" at bounding box center [1100, 551] width 10 height 10
click at [978, 611] on link "4" at bounding box center [977, 612] width 18 height 14
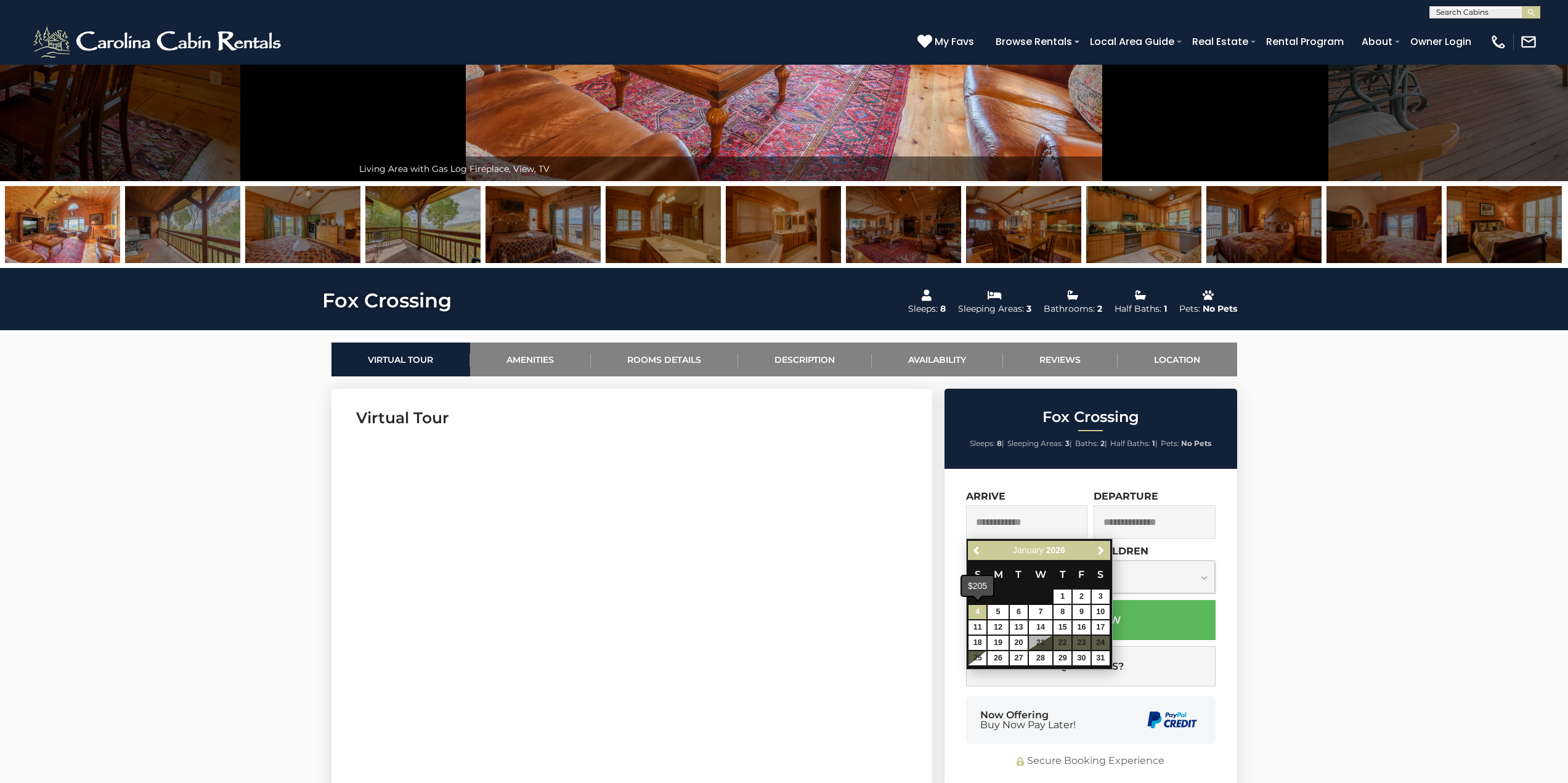
type input "**********"
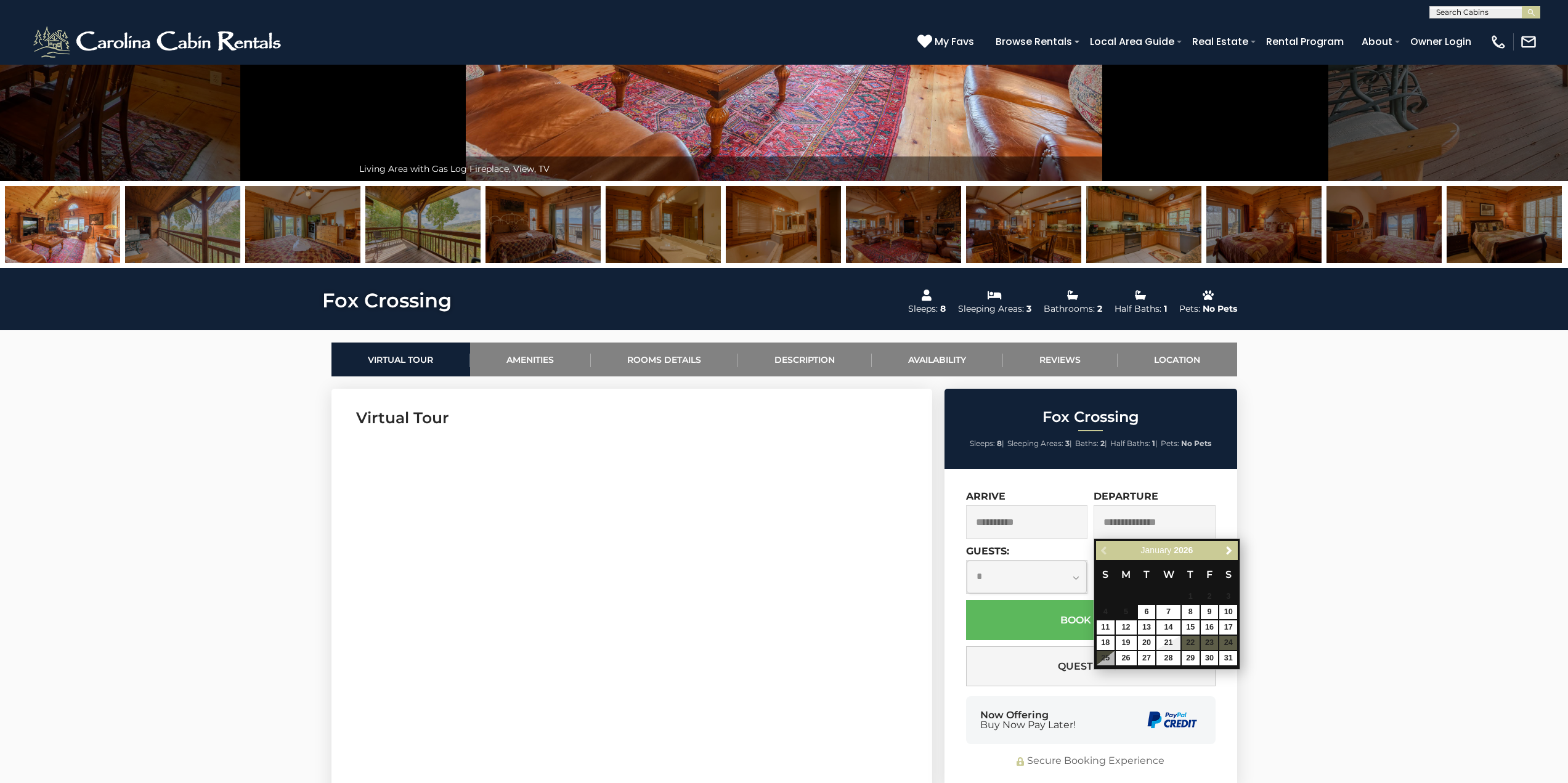
click at [1134, 514] on input "text" at bounding box center [1154, 522] width 122 height 34
click at [1144, 622] on link "13" at bounding box center [1147, 627] width 18 height 14
type input "**********"
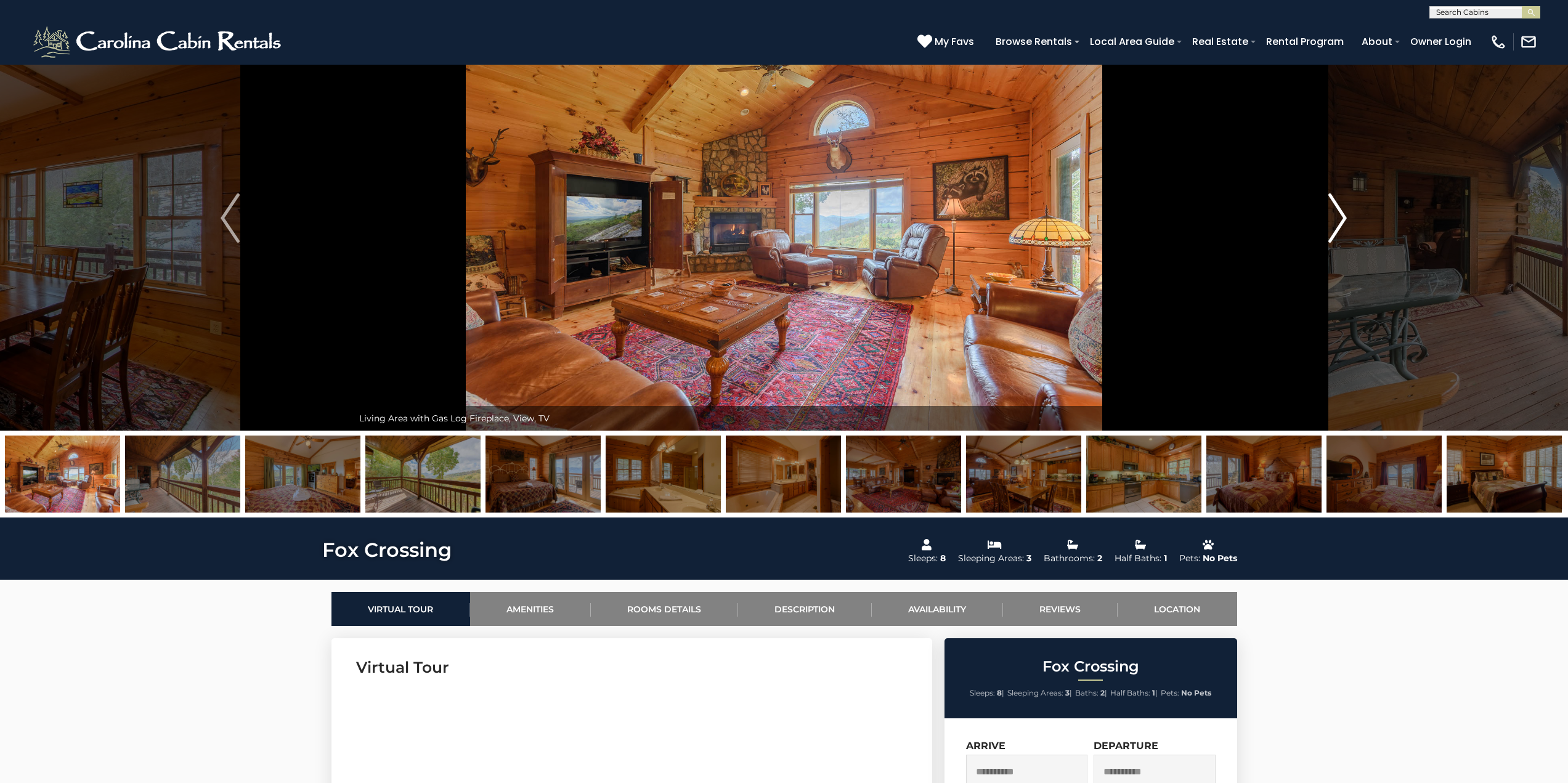
scroll to position [0, 0]
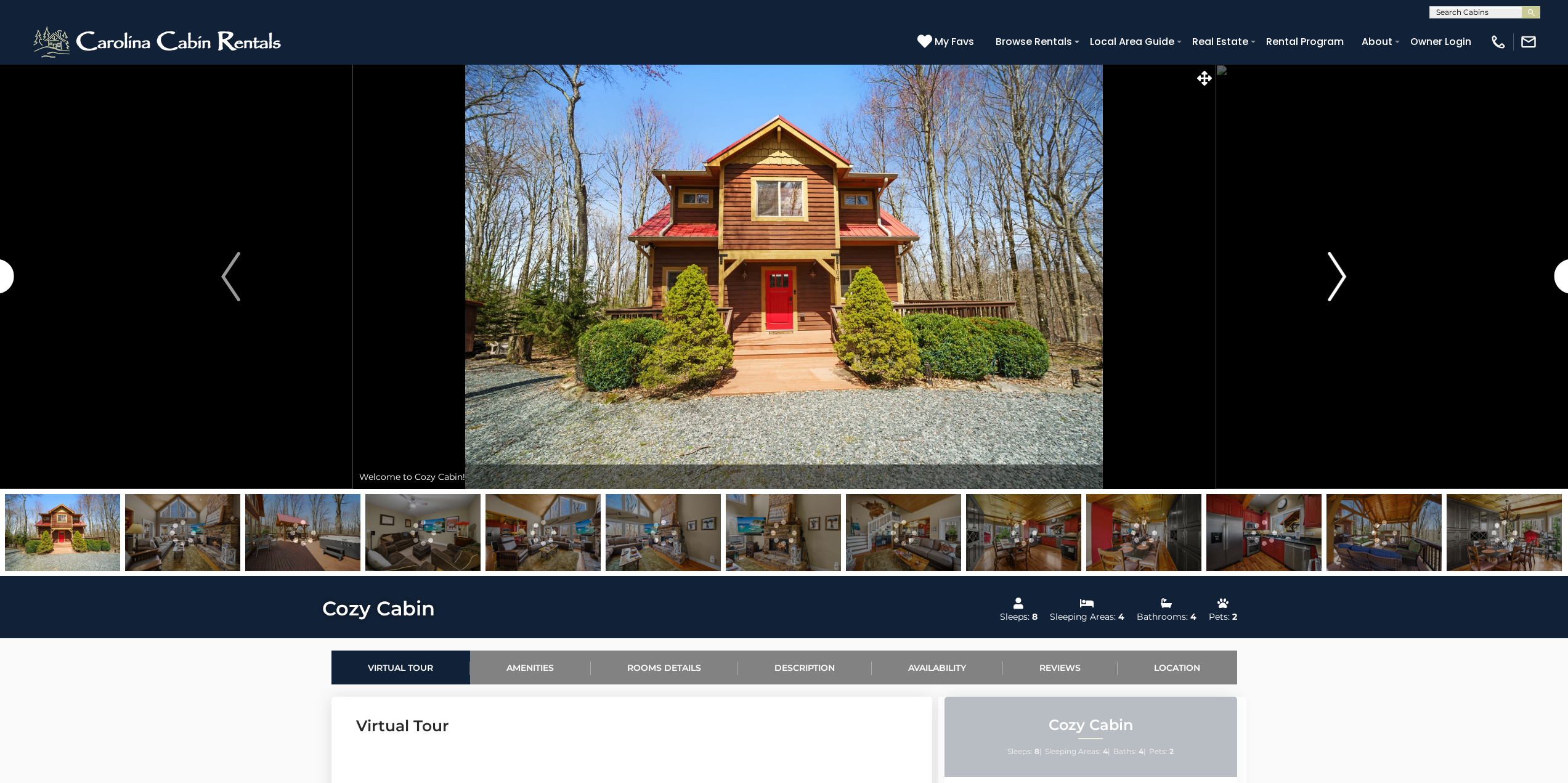
click at [1329, 270] on img "Next" at bounding box center [1336, 276] width 18 height 49
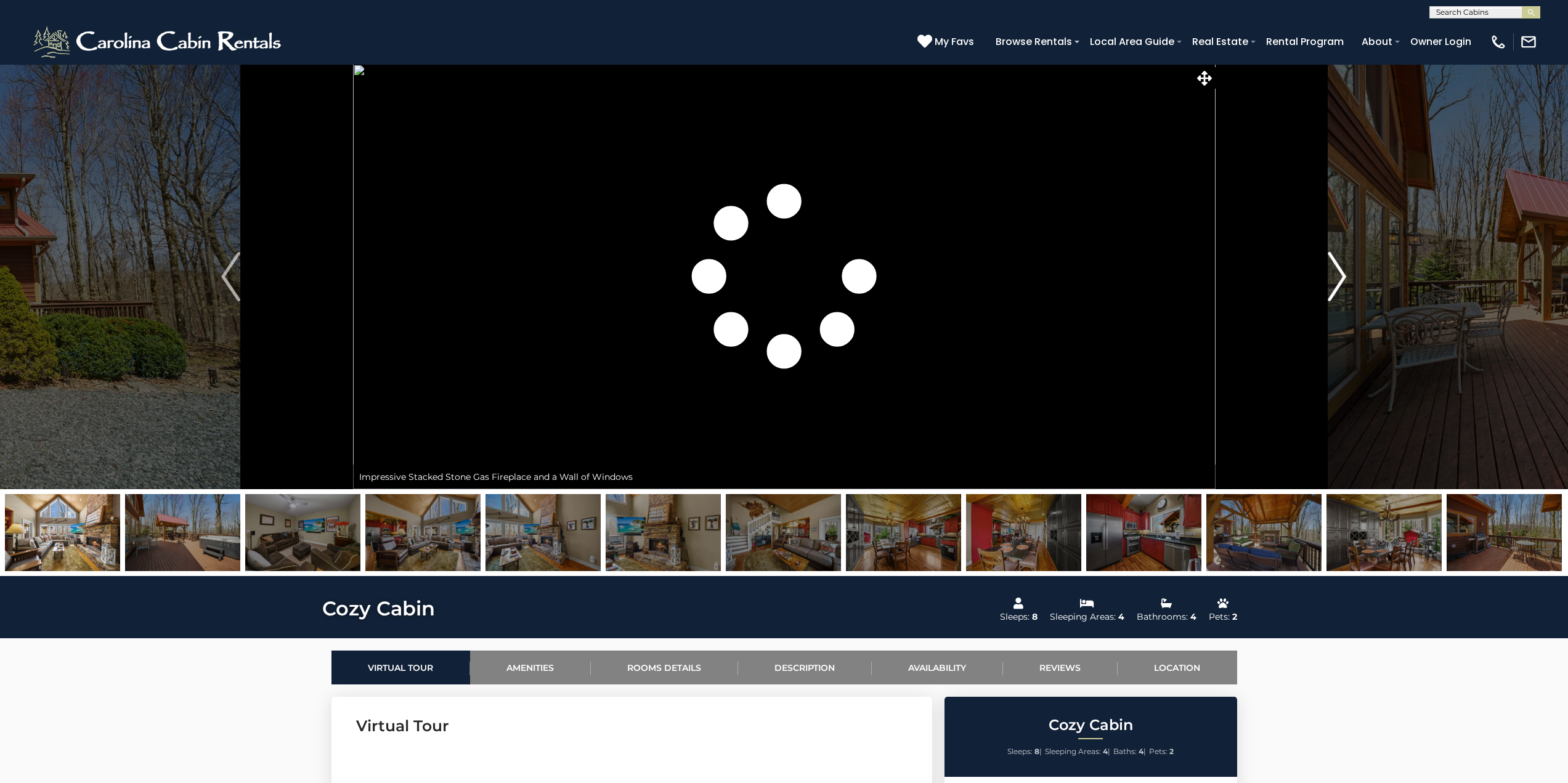
click at [1339, 272] on img "Next" at bounding box center [1336, 276] width 18 height 49
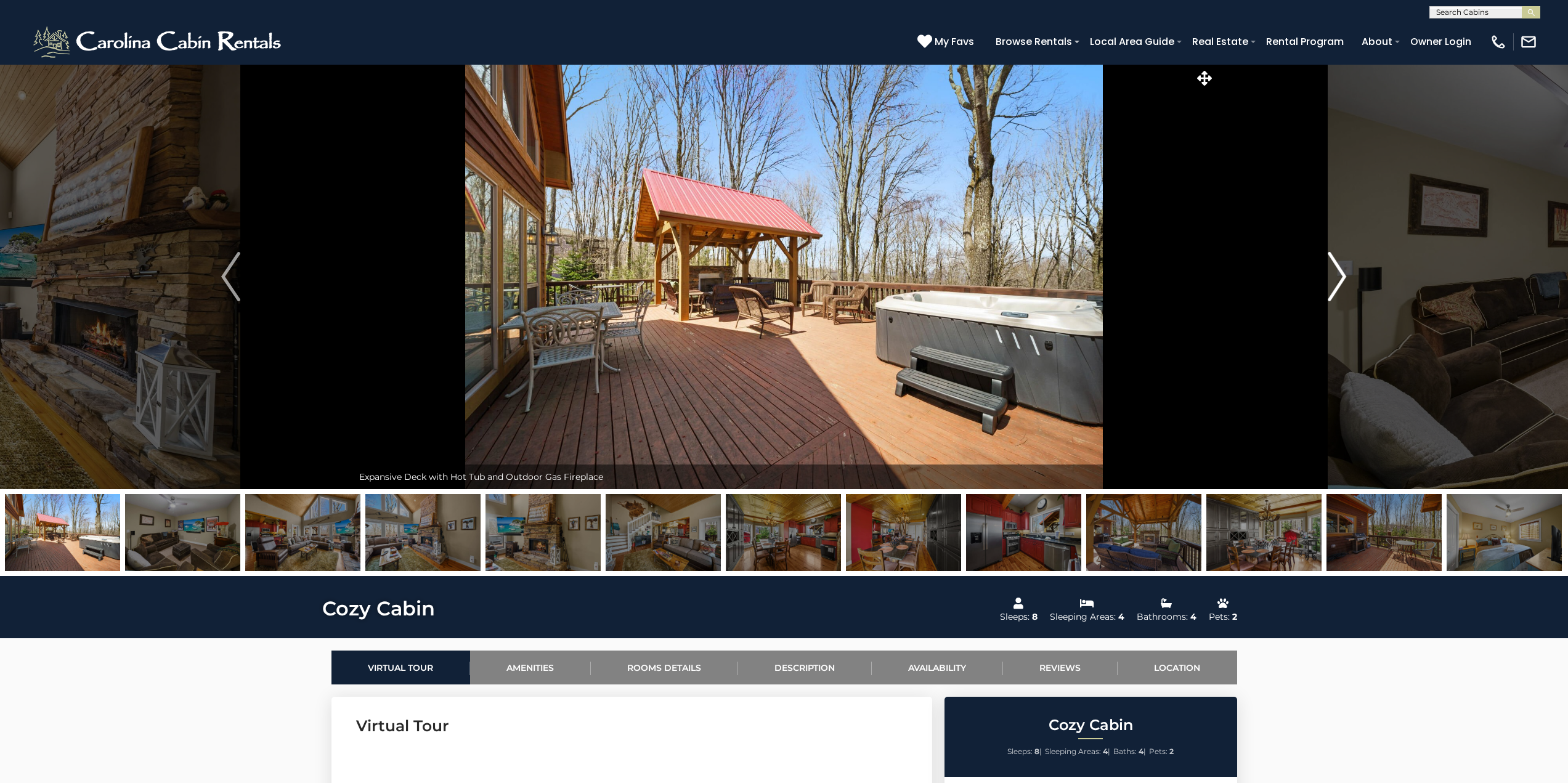
click at [1339, 272] on img "Next" at bounding box center [1336, 276] width 18 height 49
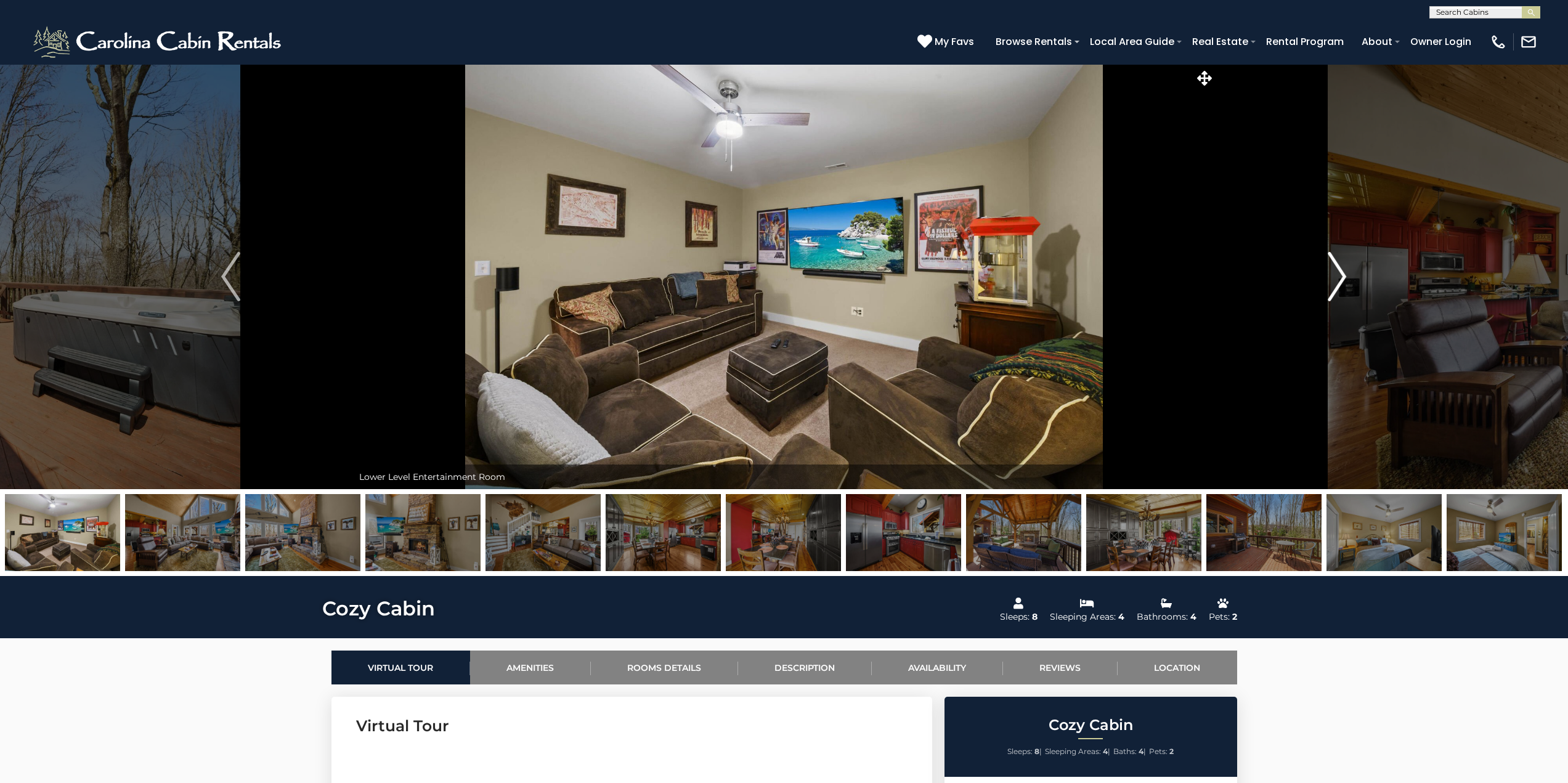
click at [1339, 272] on img "Next" at bounding box center [1336, 276] width 18 height 49
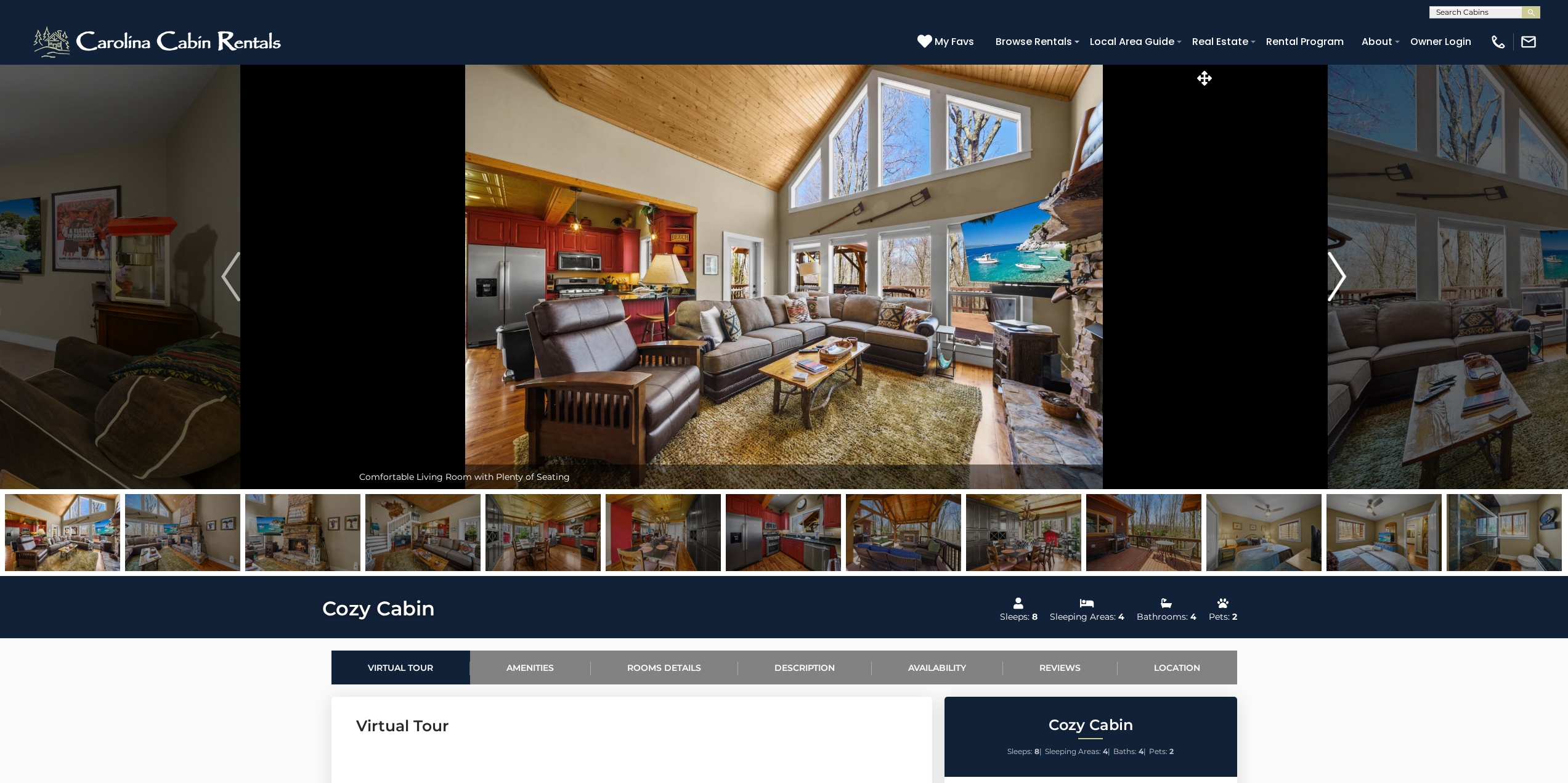
click at [1339, 272] on img "Next" at bounding box center [1336, 276] width 18 height 49
